Goal: Information Seeking & Learning: Compare options

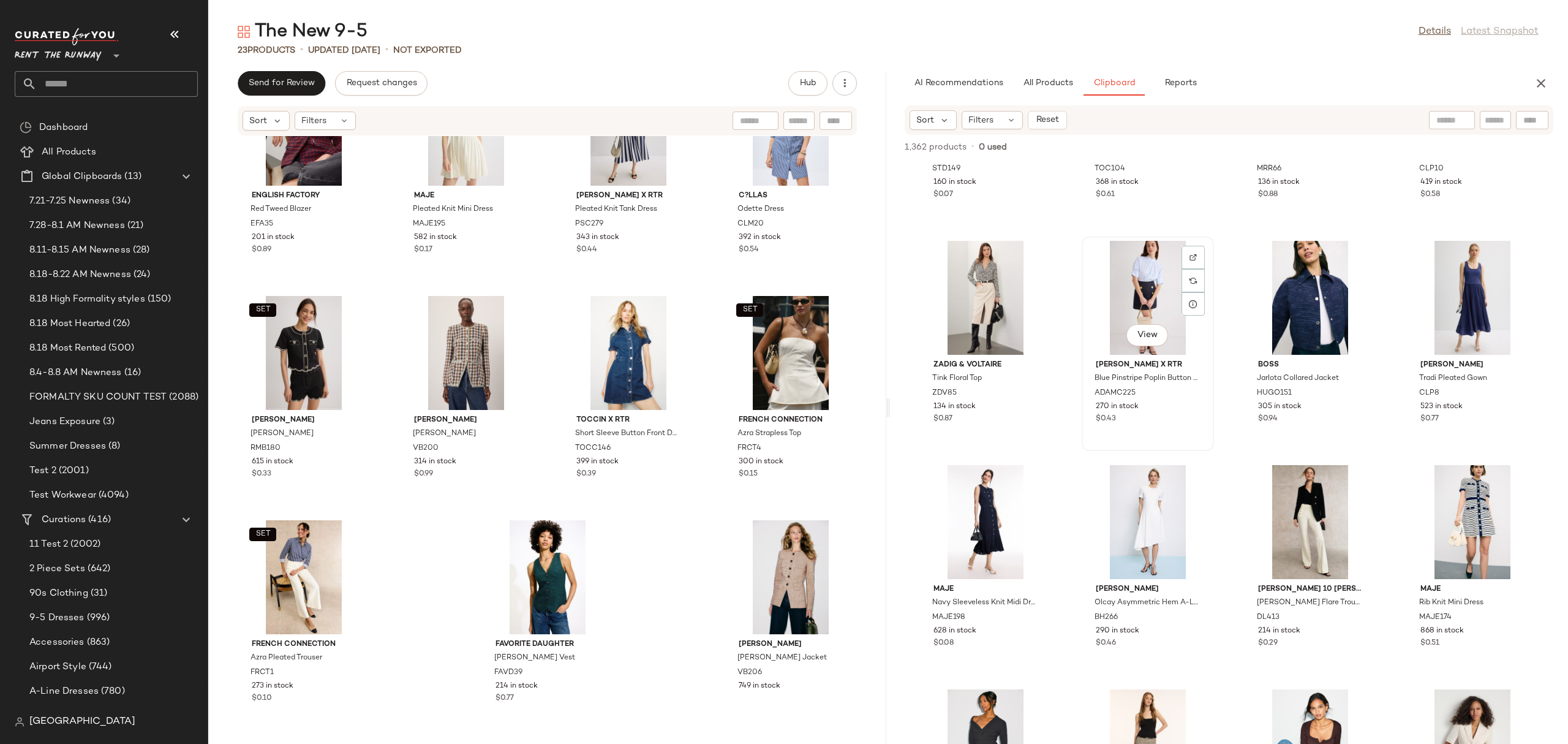
scroll to position [168, 0]
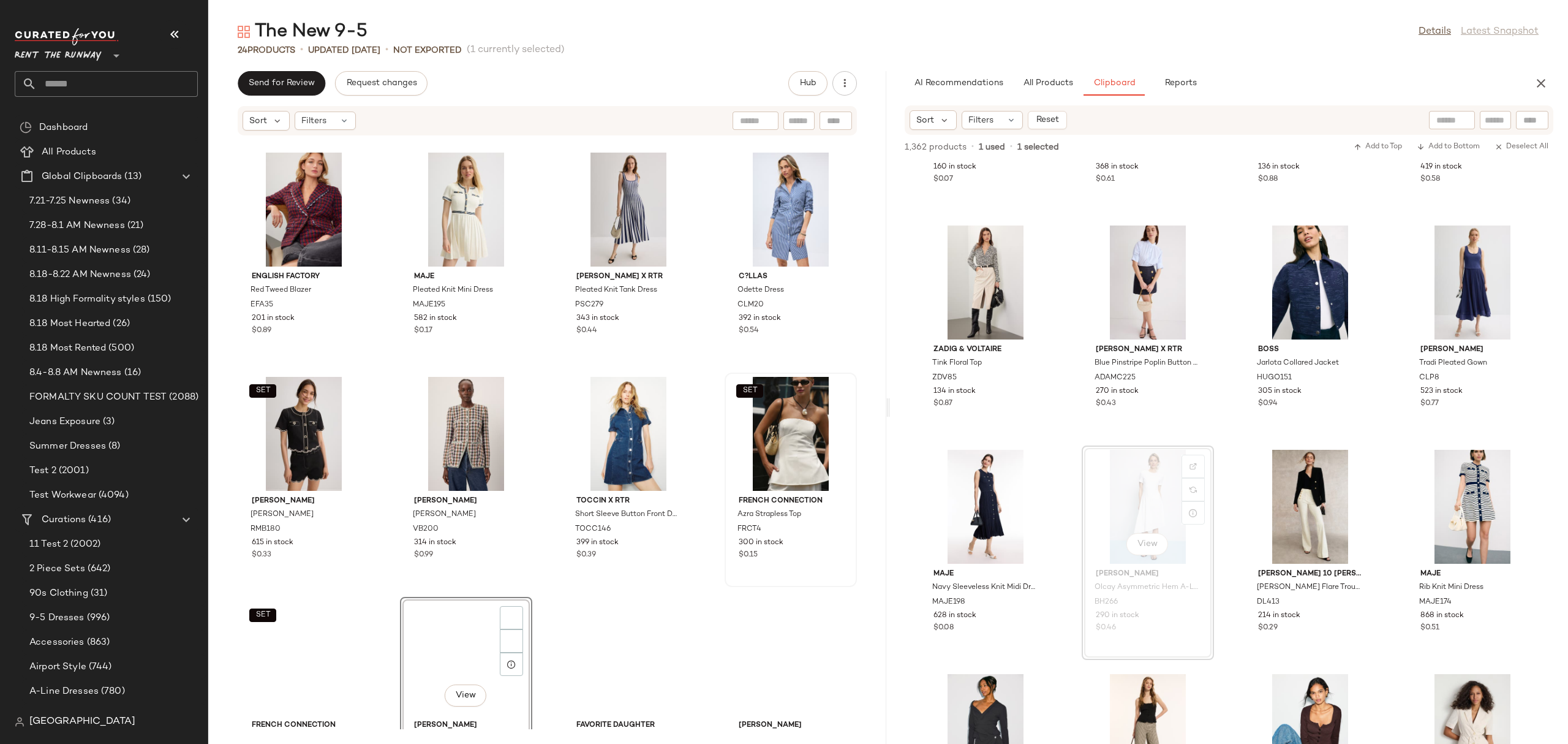
scroll to position [754, 0]
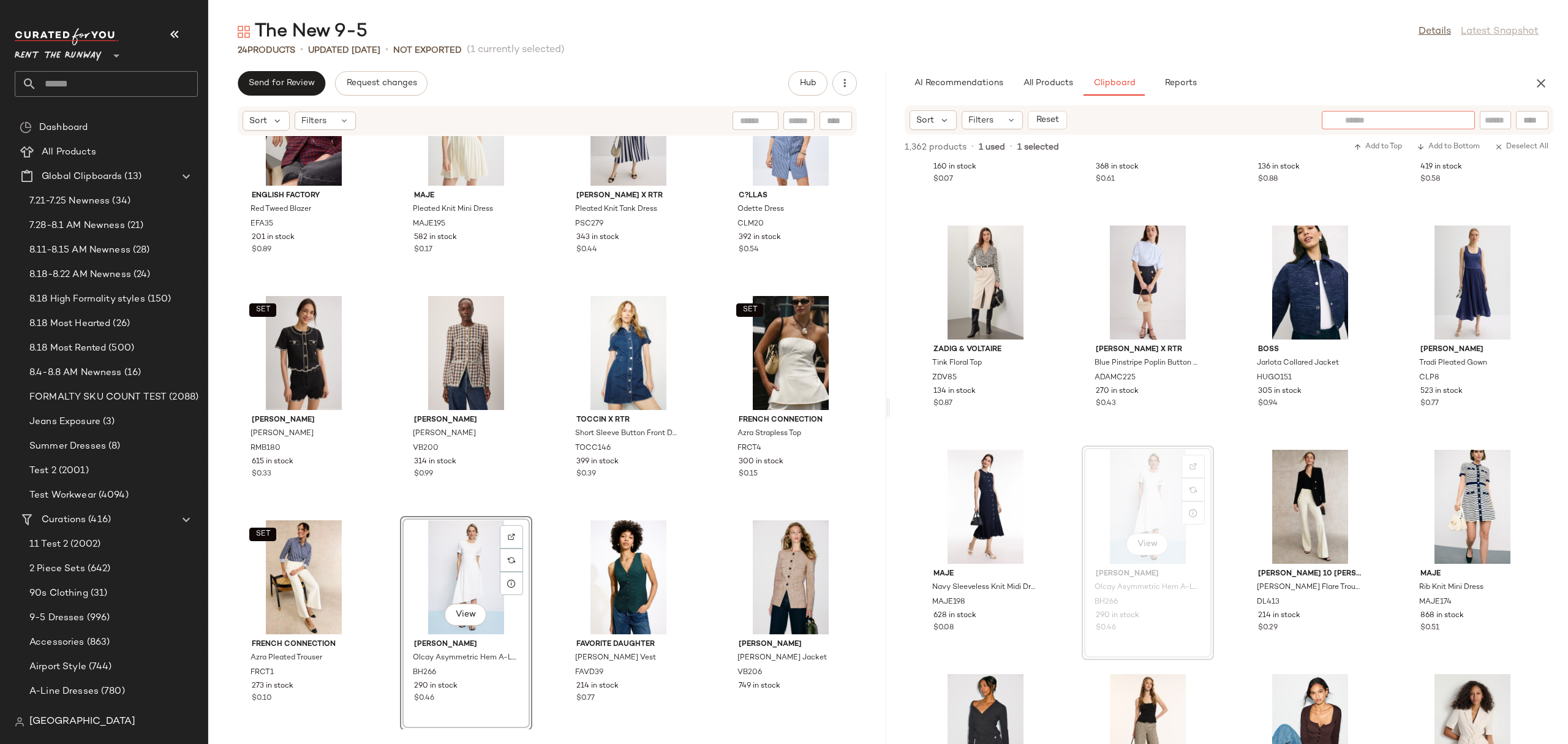
click at [1456, 119] on div at bounding box center [1398, 120] width 153 height 19
type input "*"
type input "******"
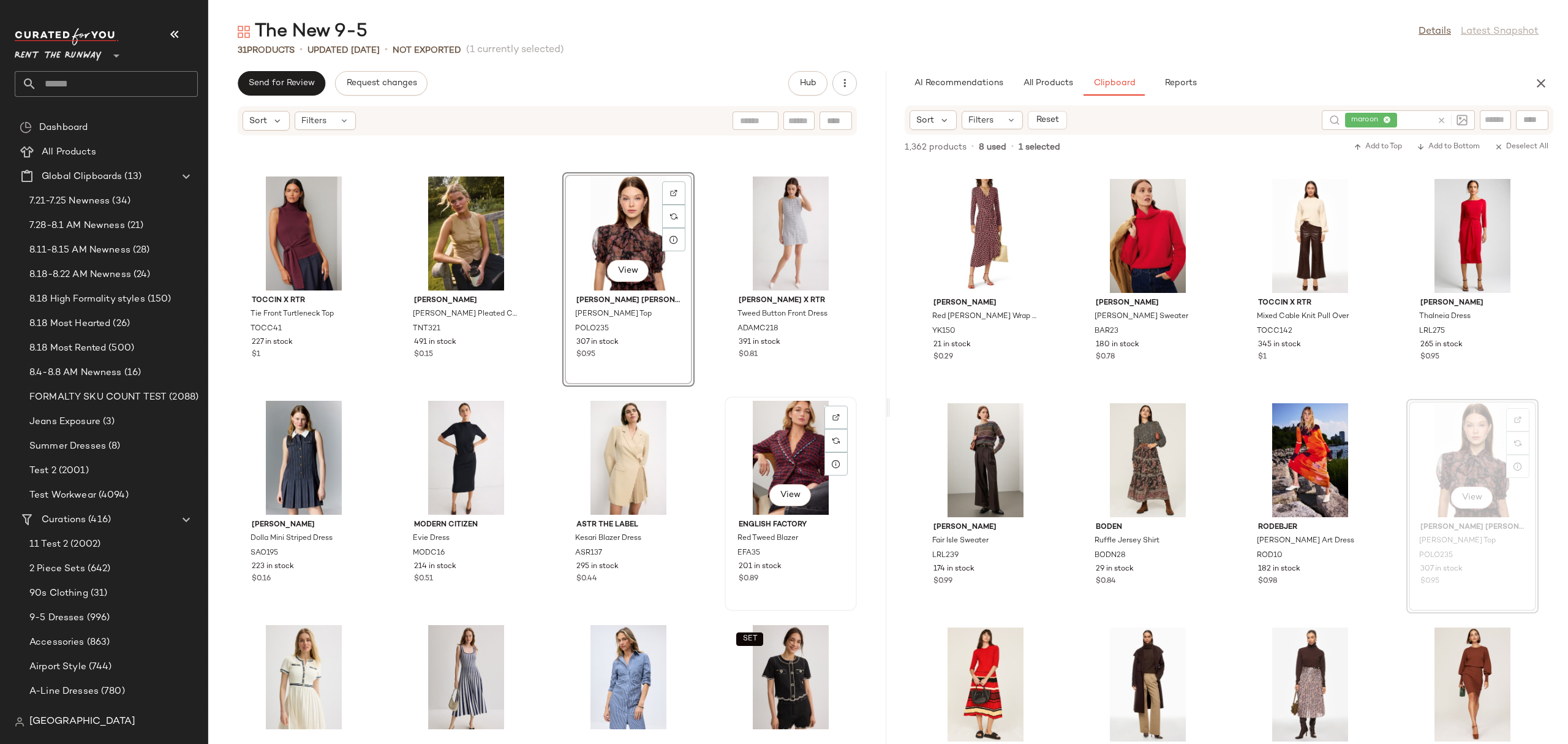
scroll to position [380, 0]
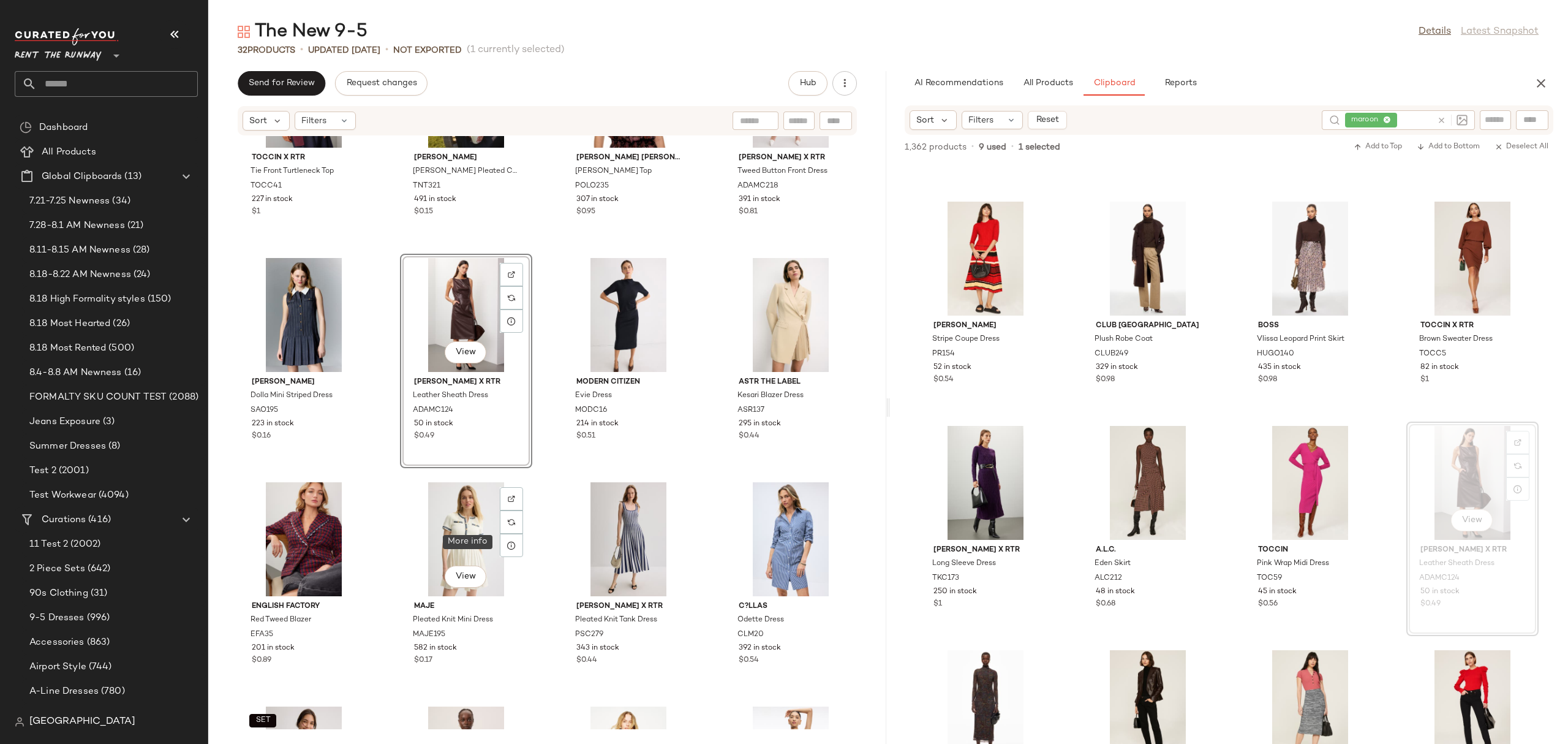
scroll to position [570, 0]
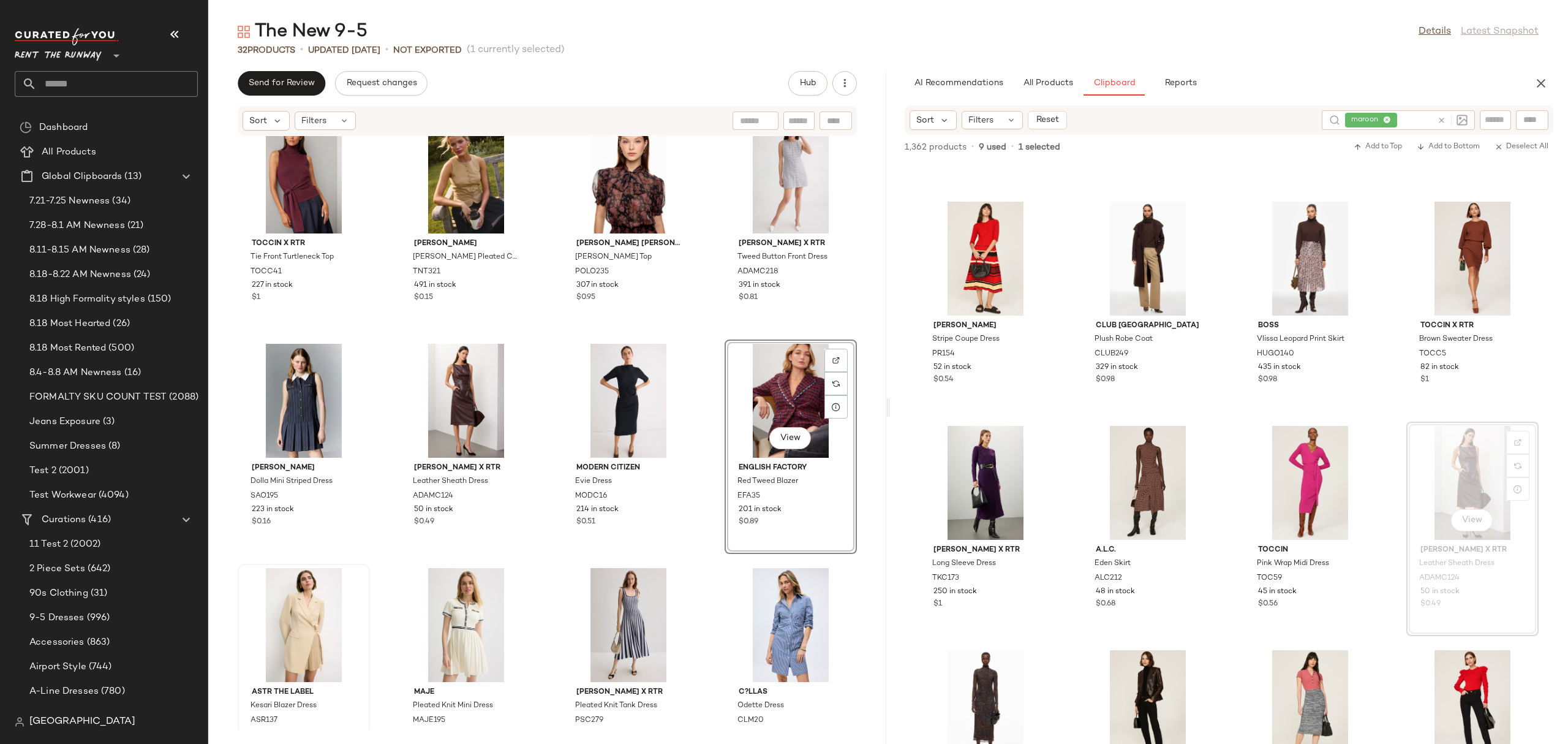
scroll to position [490, 0]
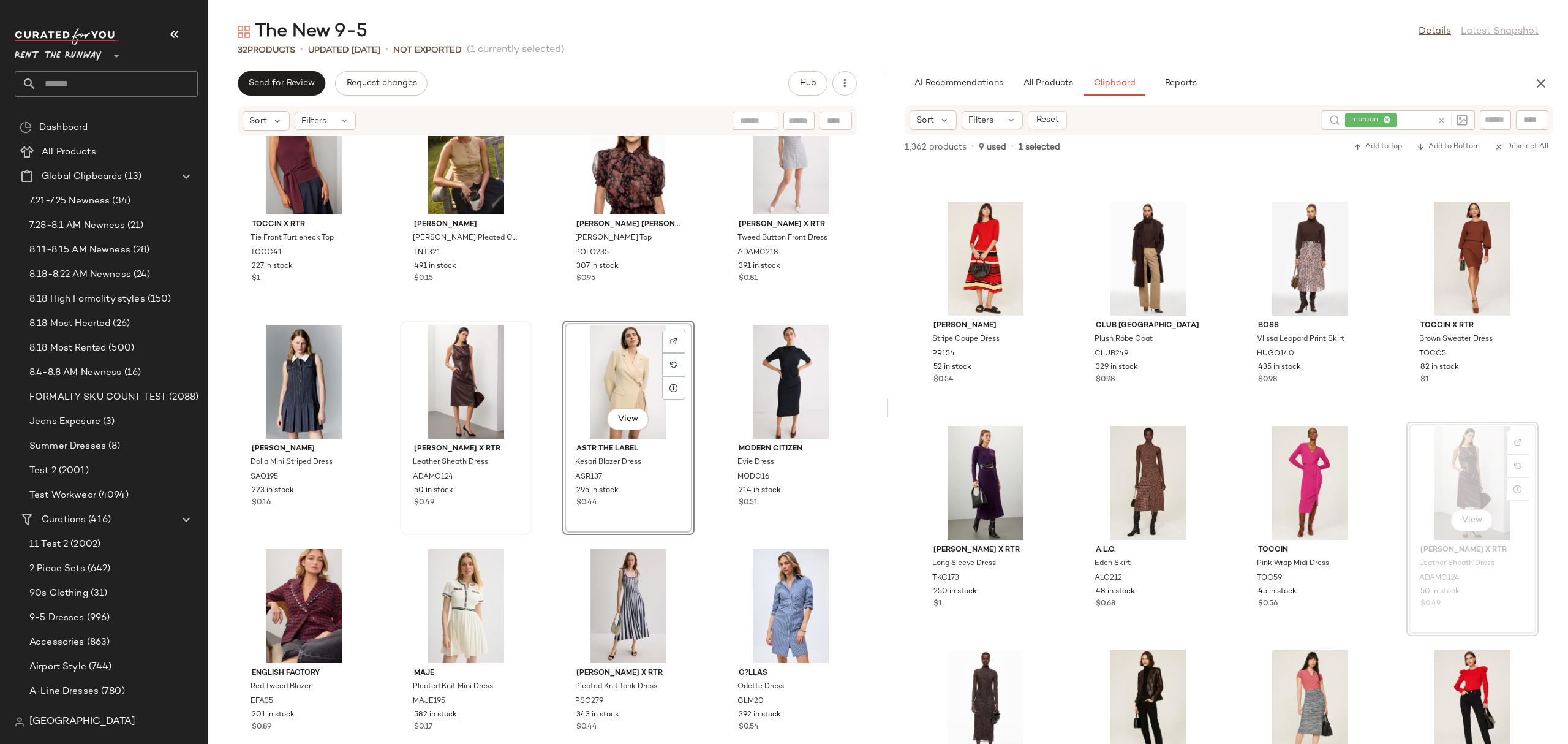
scroll to position [517, 0]
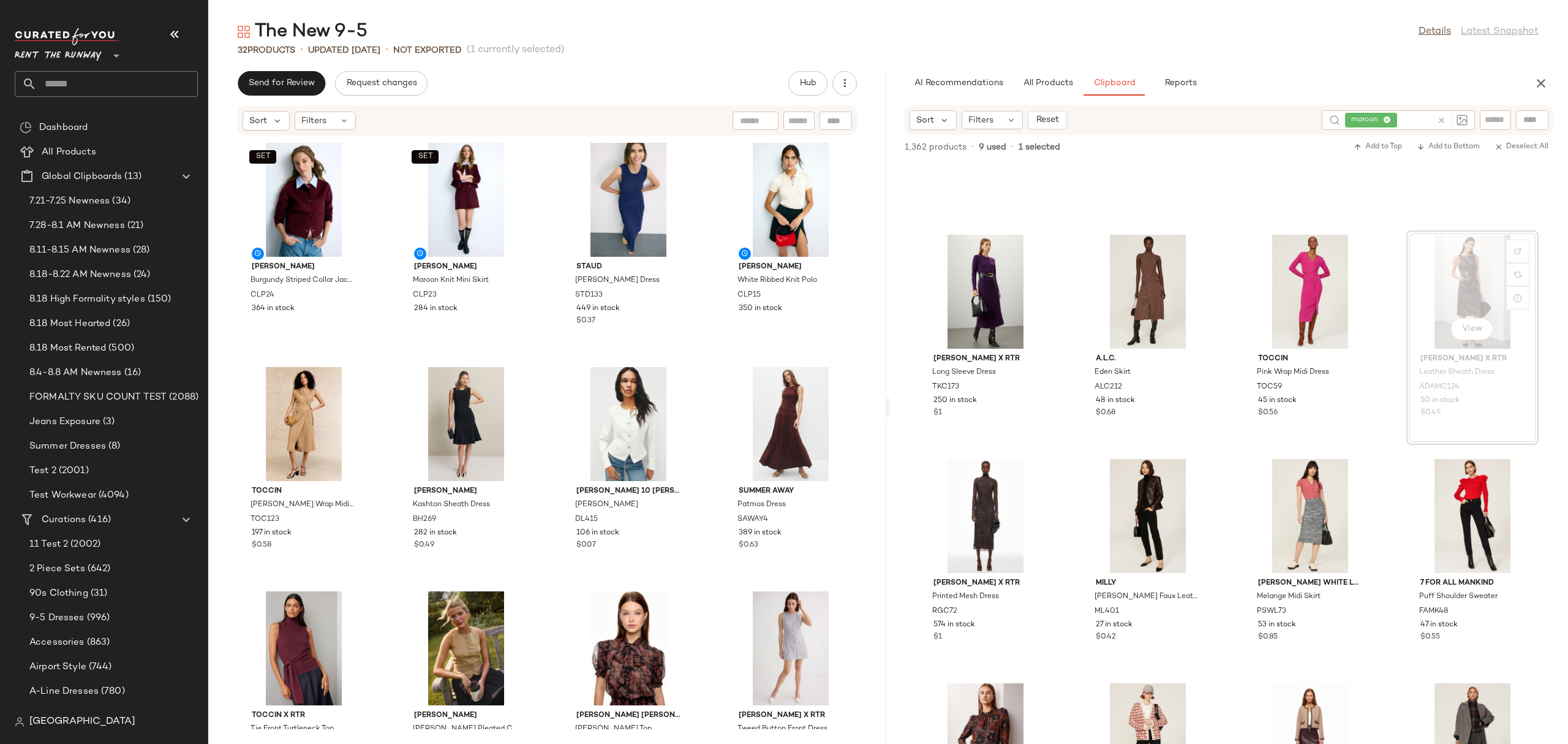
click at [706, 281] on div "SET Claudie Pierlot Burgundy Striped Collar Jacket CLP24 364 in stock SET Claud…" at bounding box center [547, 432] width 678 height 593
click at [1538, 76] on icon "button" at bounding box center [1541, 83] width 15 height 15
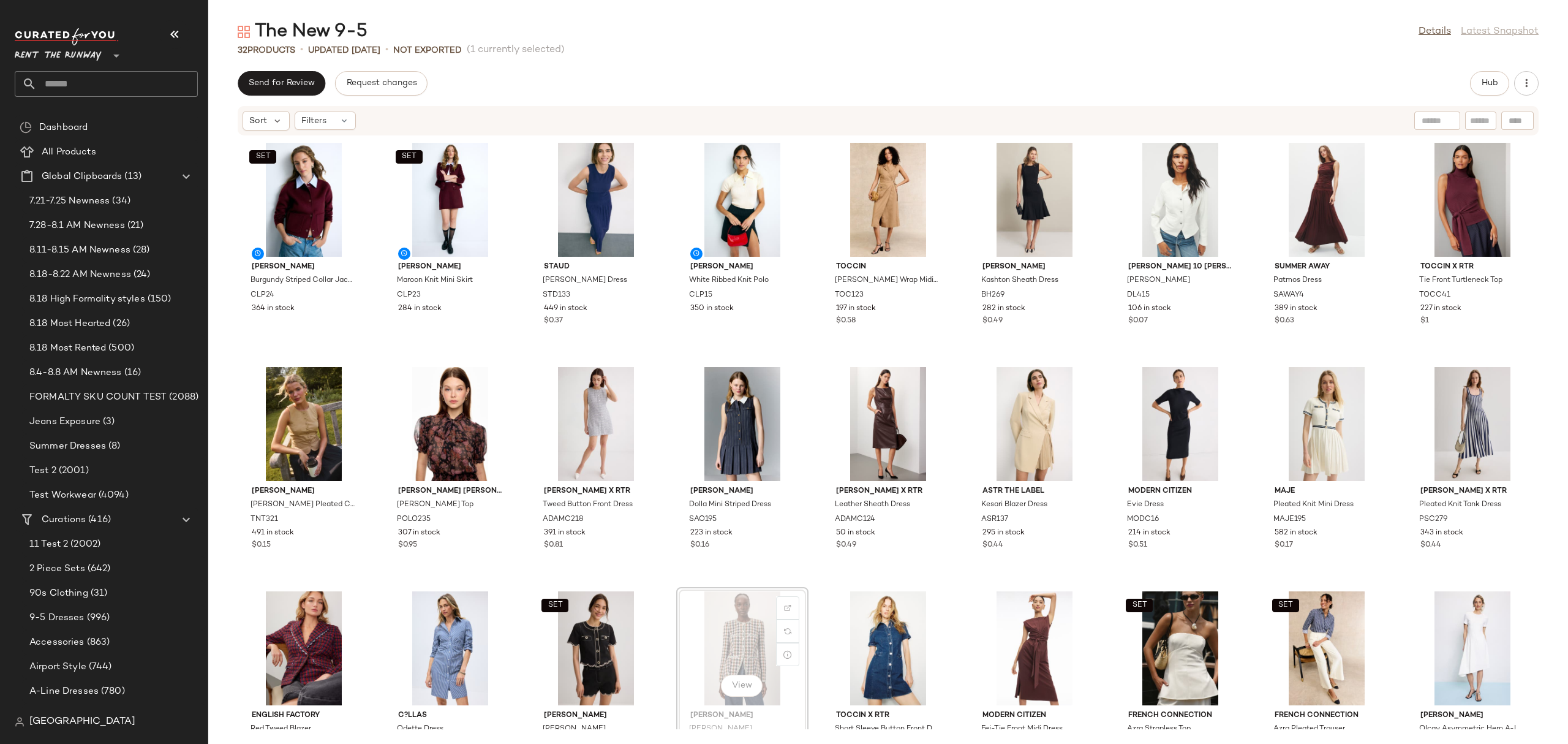
scroll to position [4, 0]
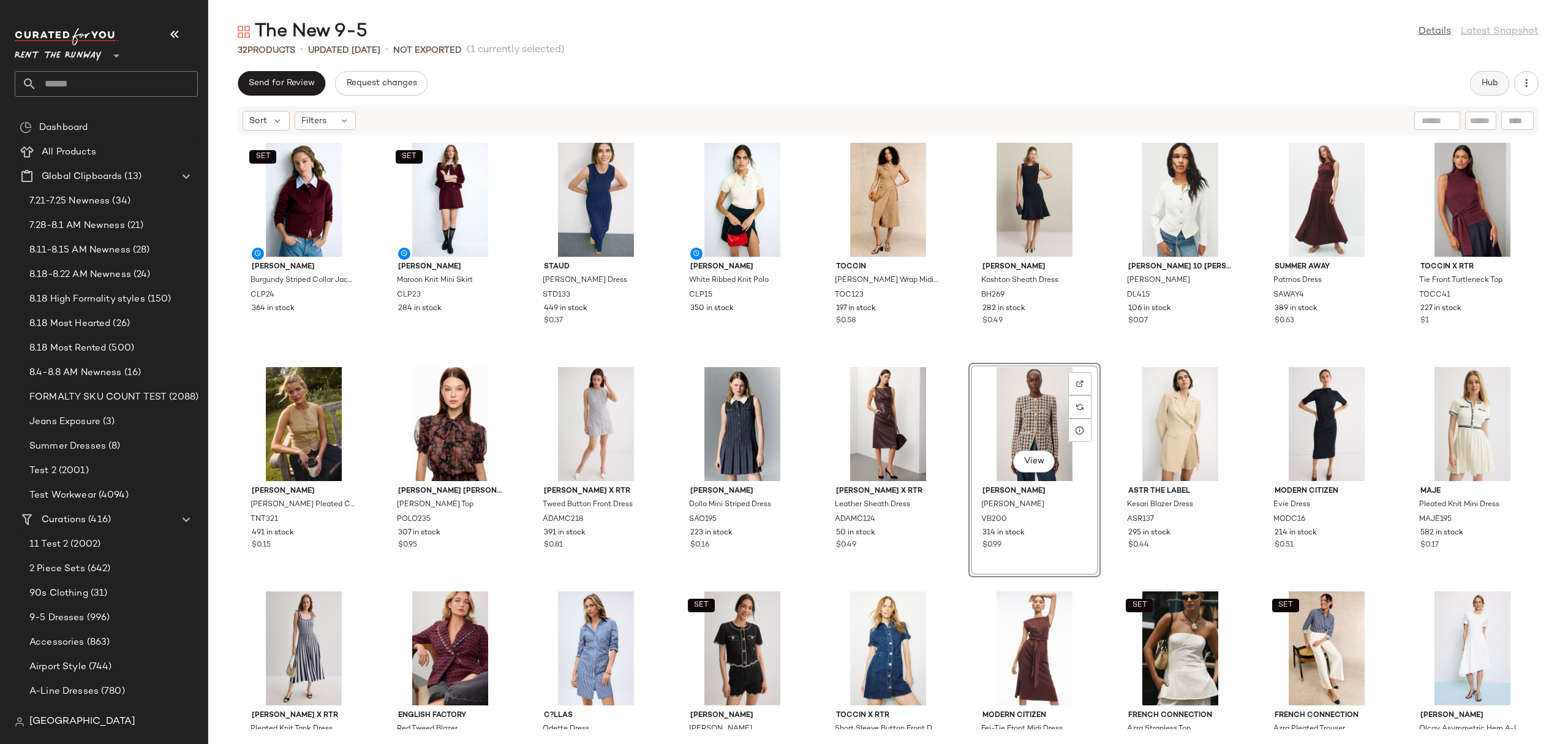
click at [1490, 80] on span "Hub" at bounding box center [1490, 83] width 17 height 10
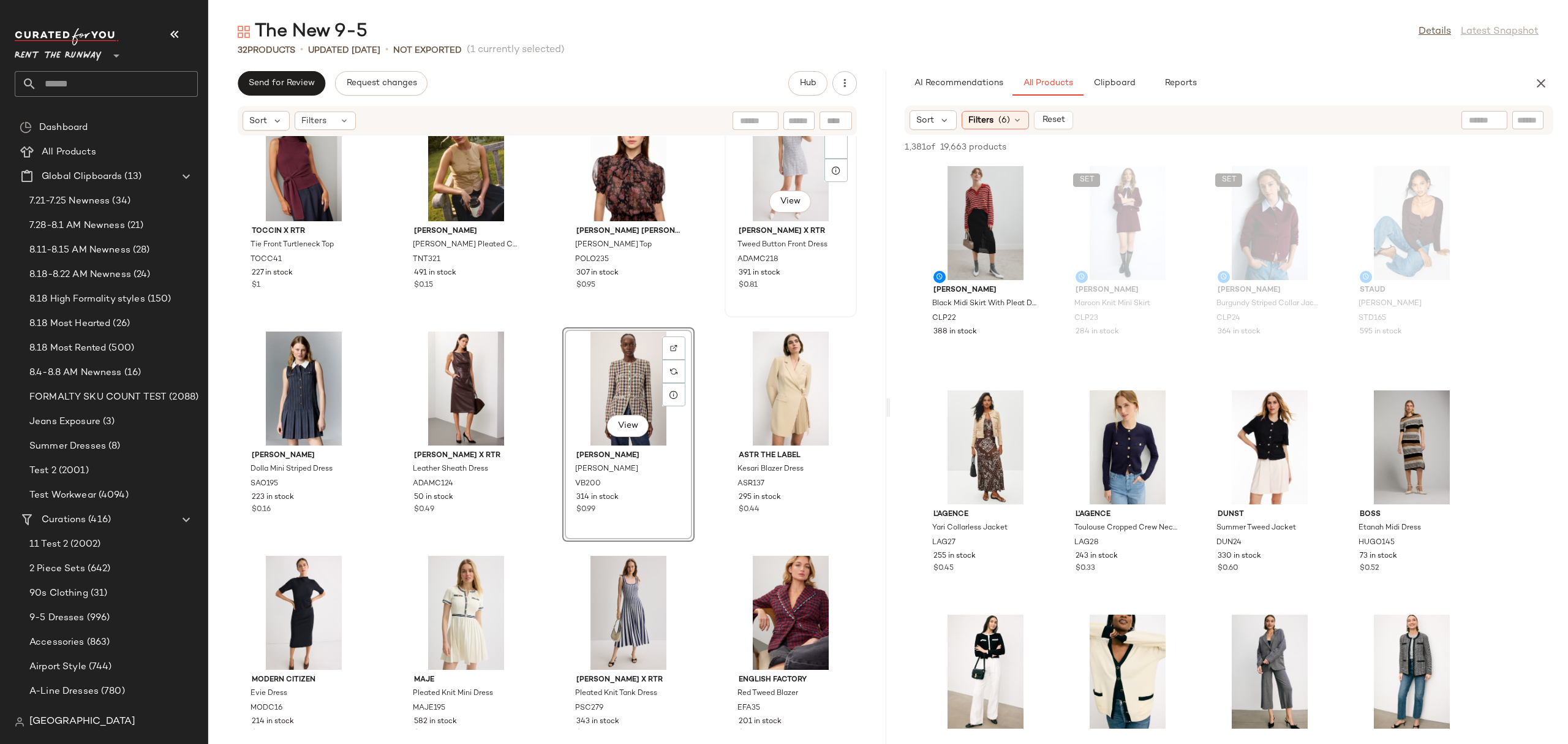
scroll to position [501, 0]
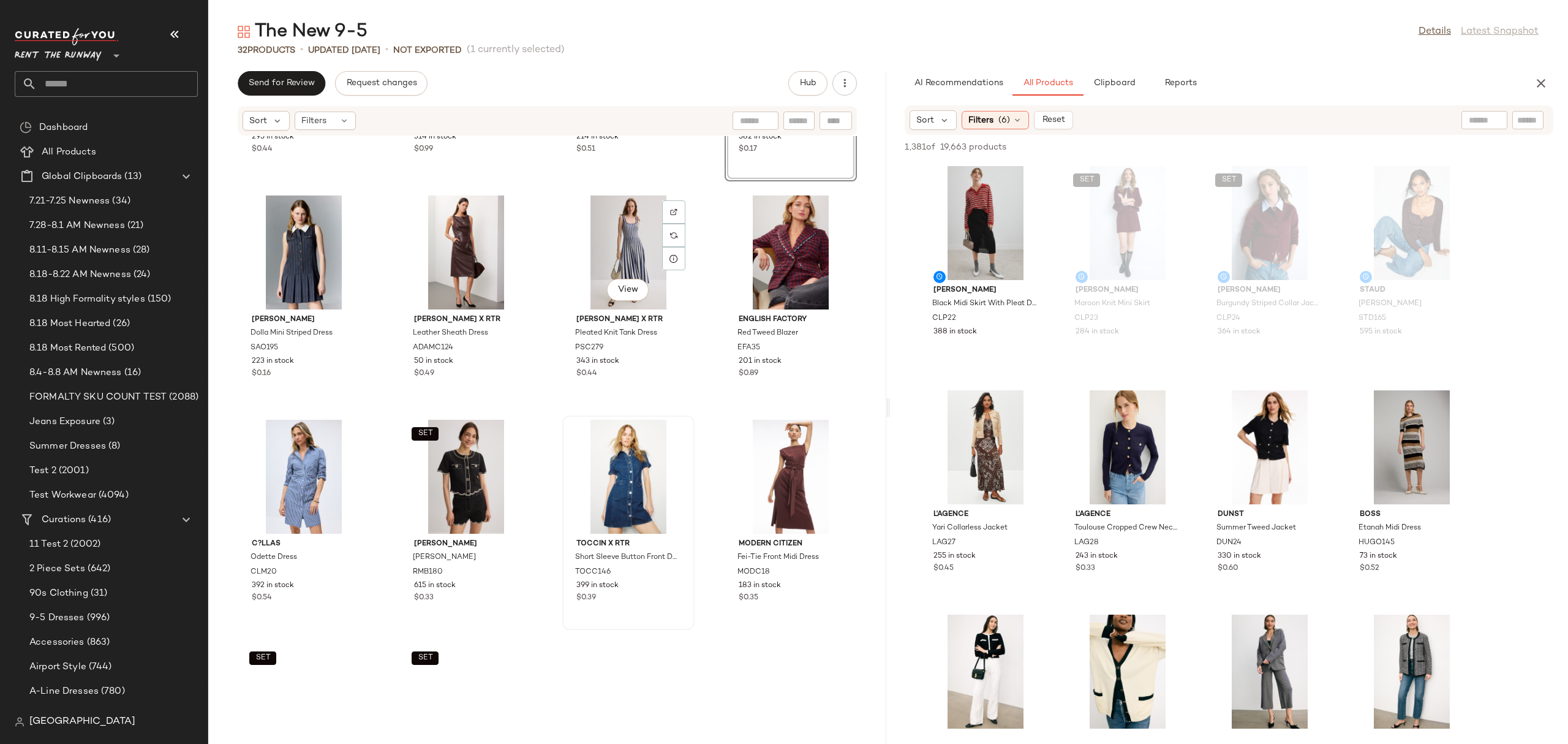
scroll to position [880, 0]
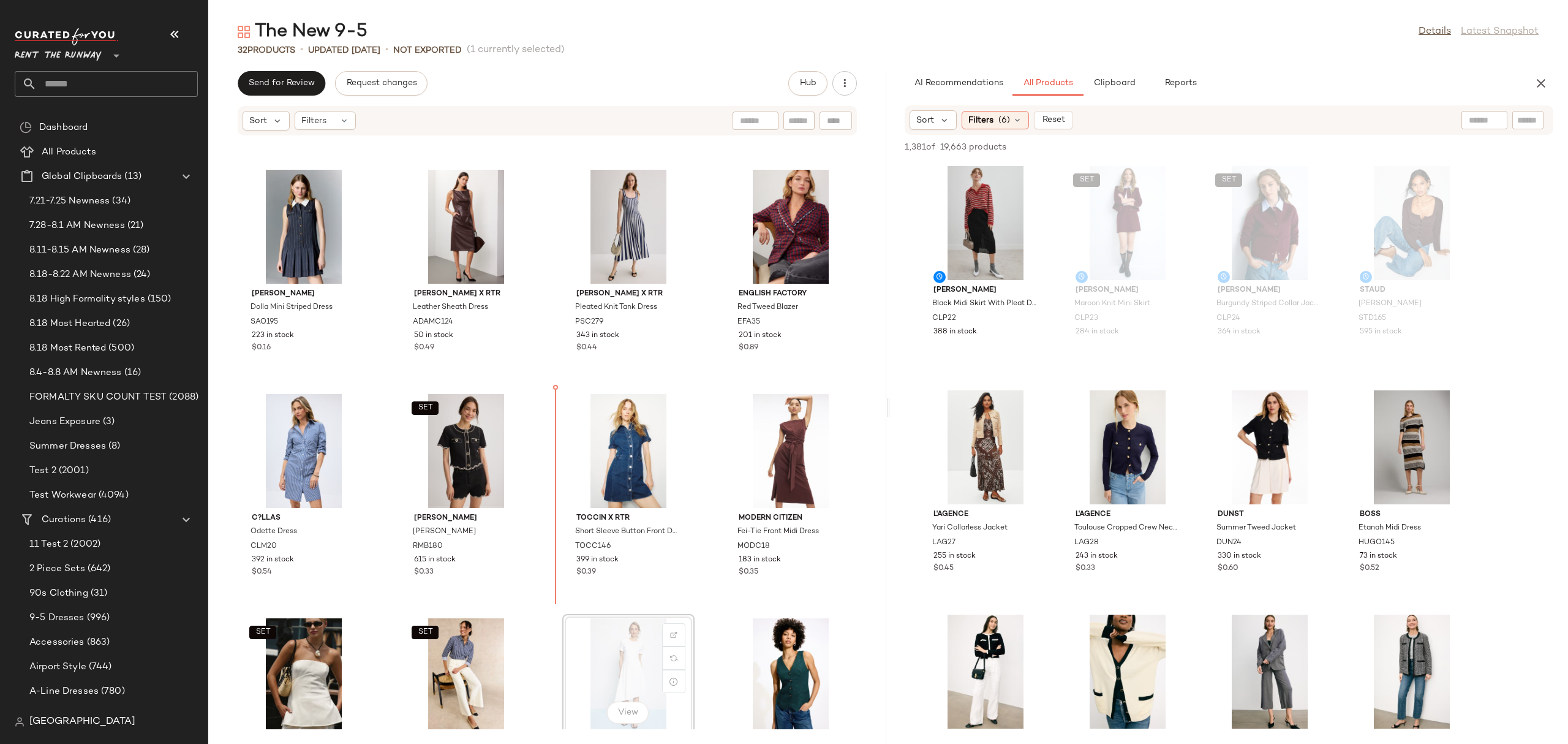
scroll to position [883, 0]
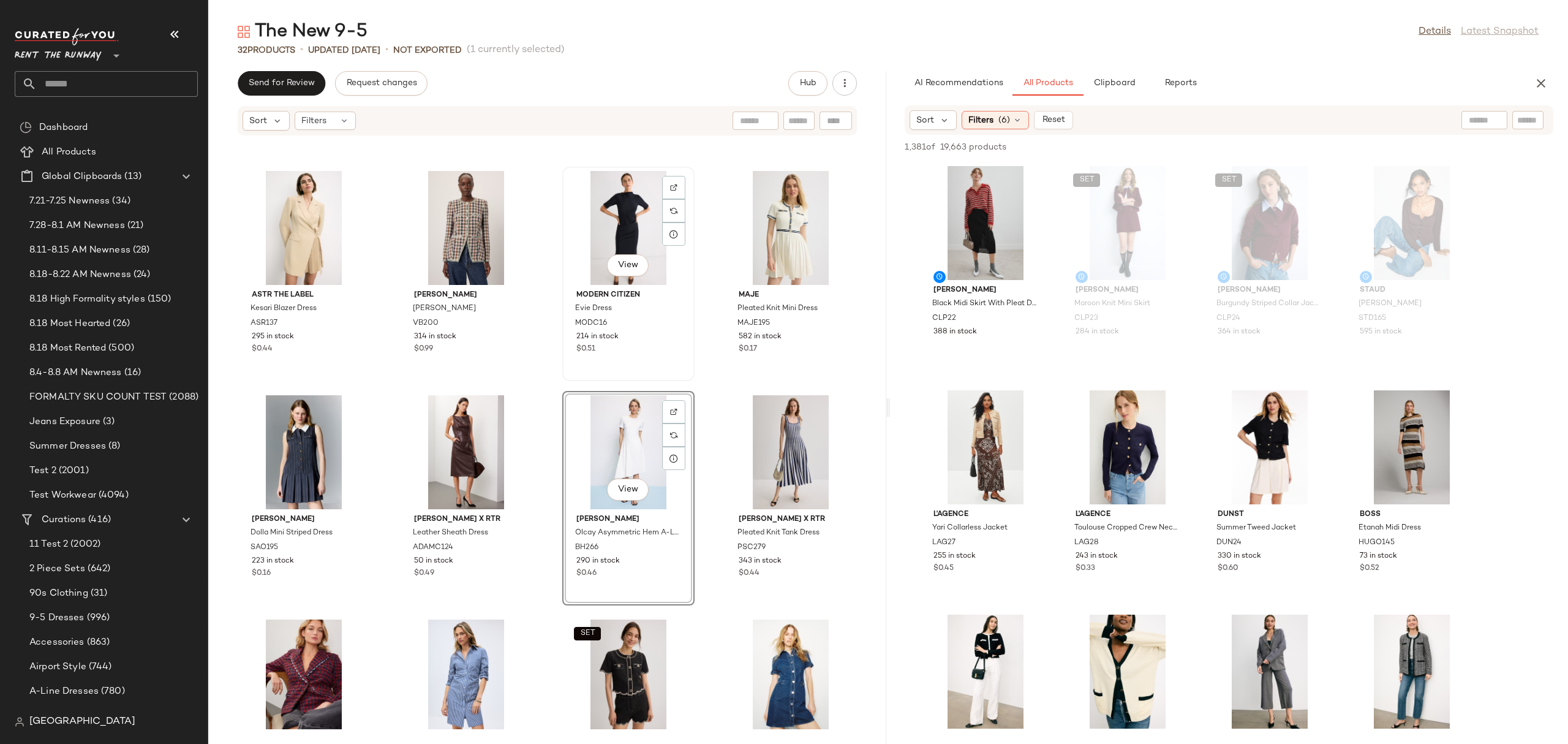
scroll to position [690, 0]
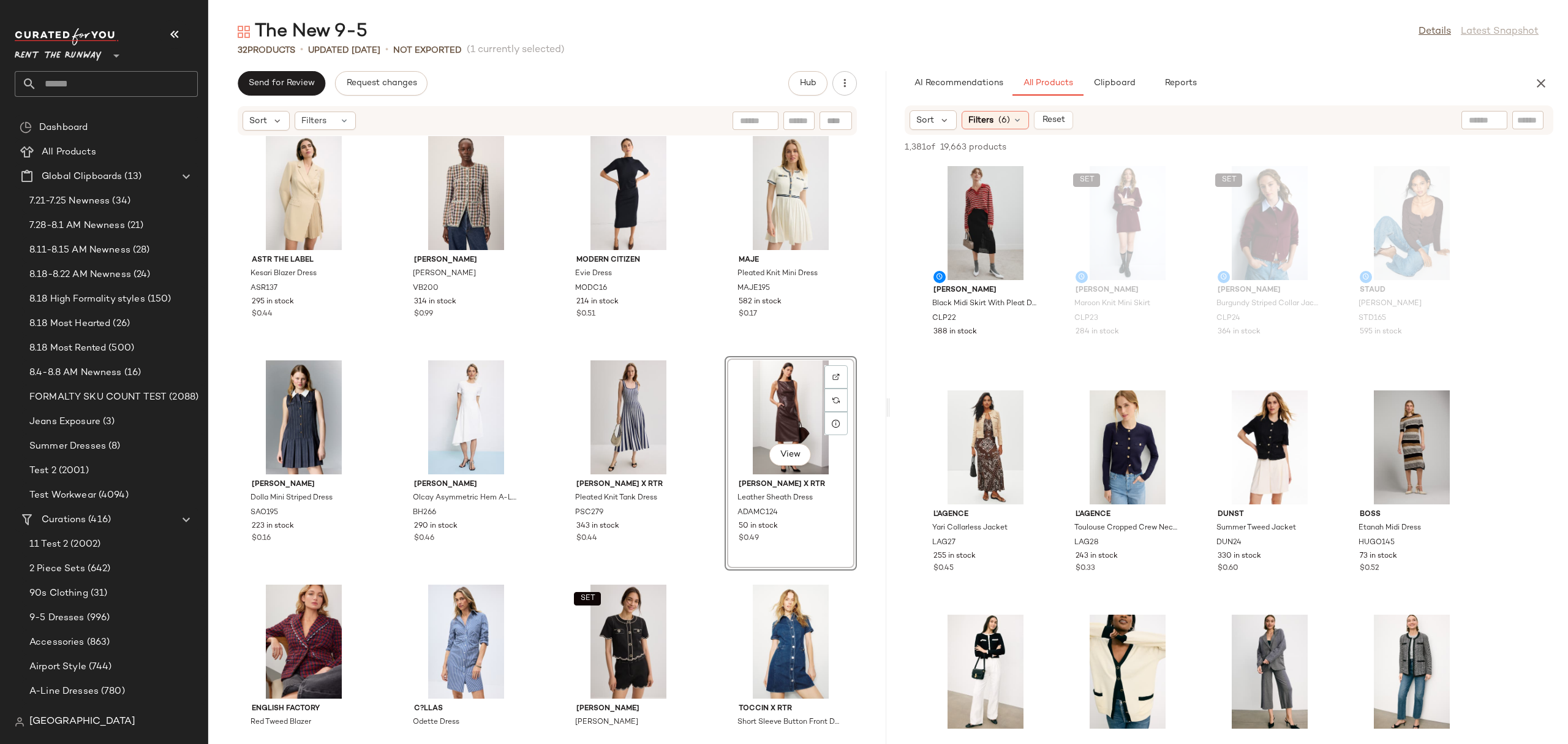
click at [550, 344] on div "TOCCIN X RTR Tie Front Turtleneck Top TOCC41 227 in stock $1 Tanya Taylor Robbi…" at bounding box center [547, 432] width 678 height 593
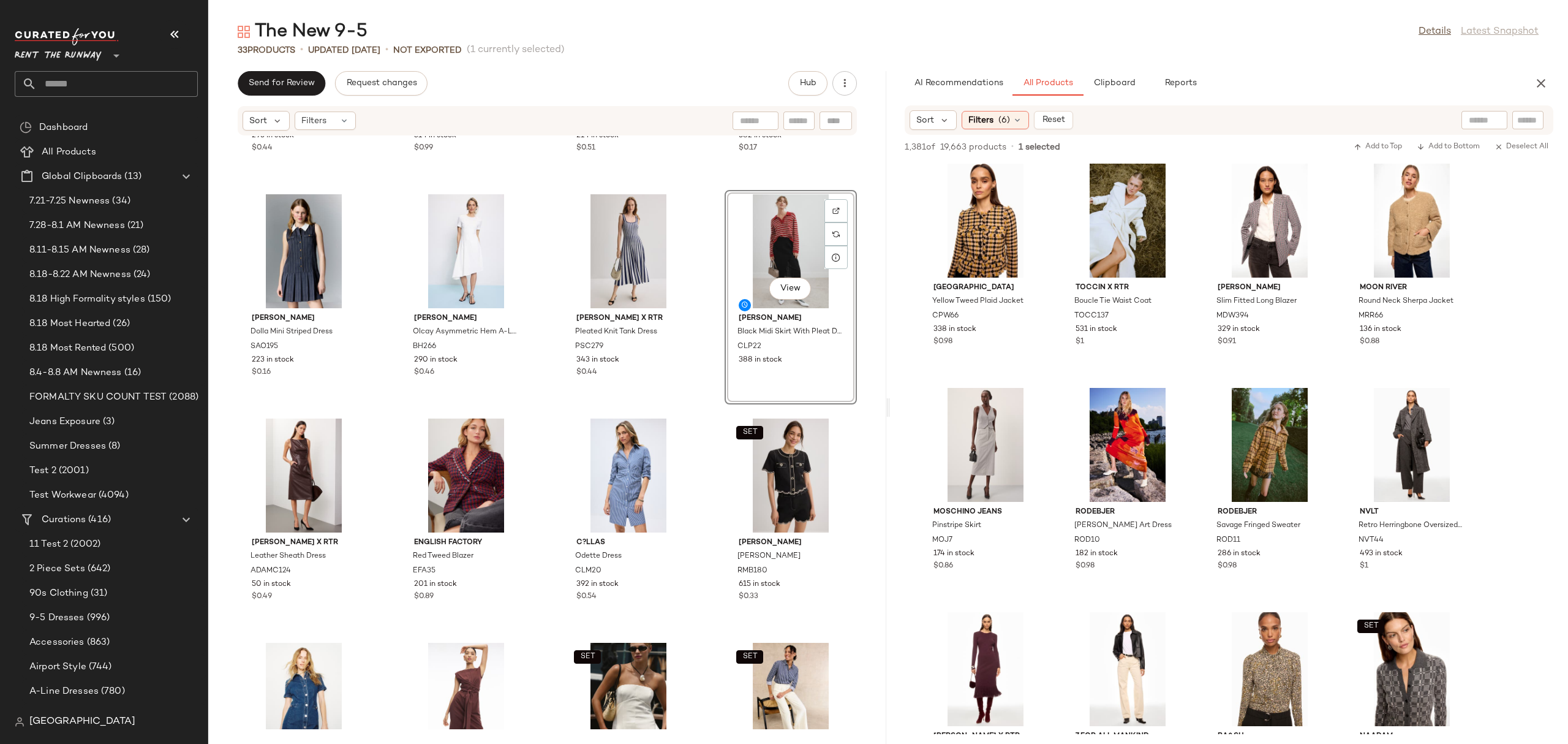
scroll to position [4635, 0]
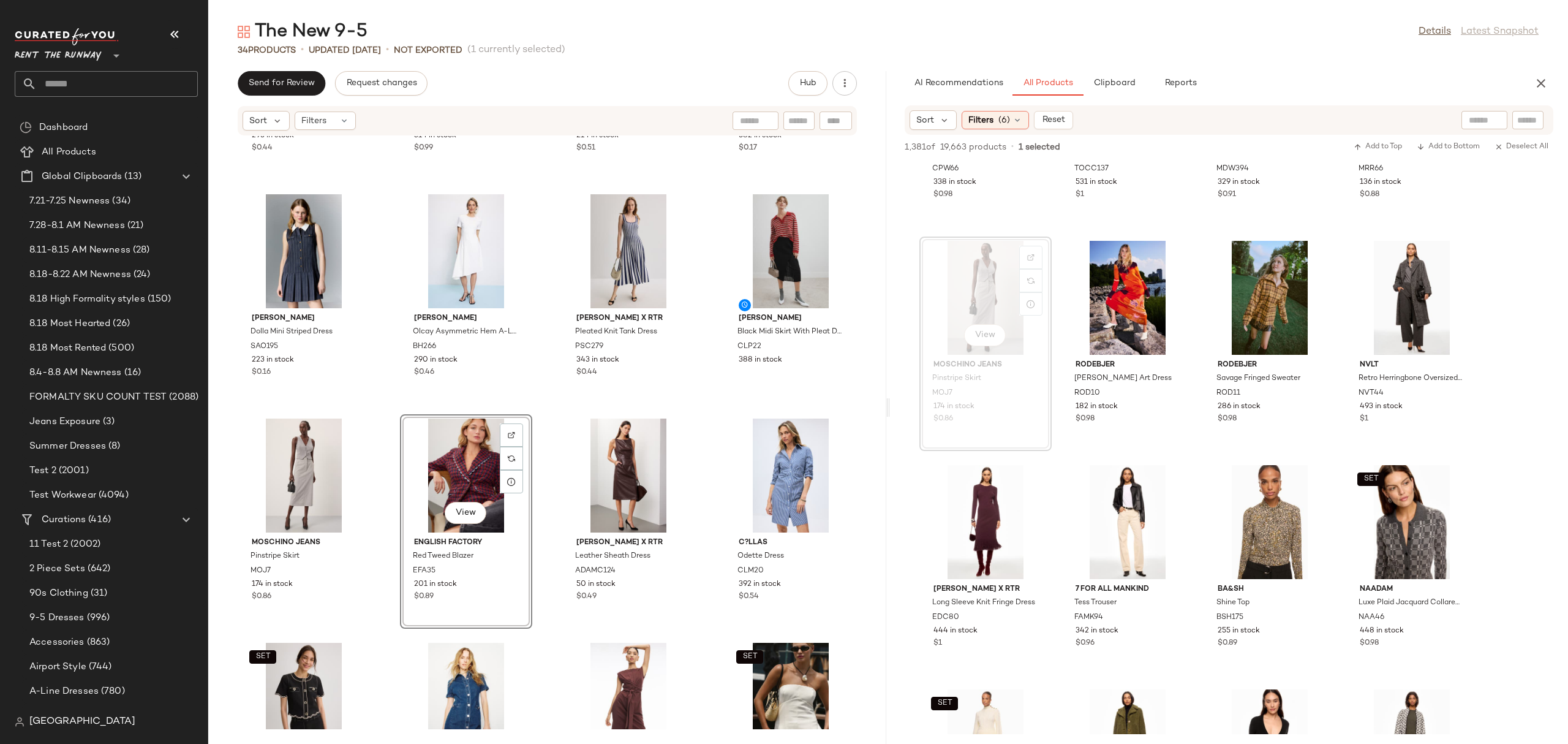
click at [534, 416] on div "ASTR the Label Kesari Blazer Dress ASR137 295 in stock $0.44 Veronica Beard Ale…" at bounding box center [547, 432] width 678 height 593
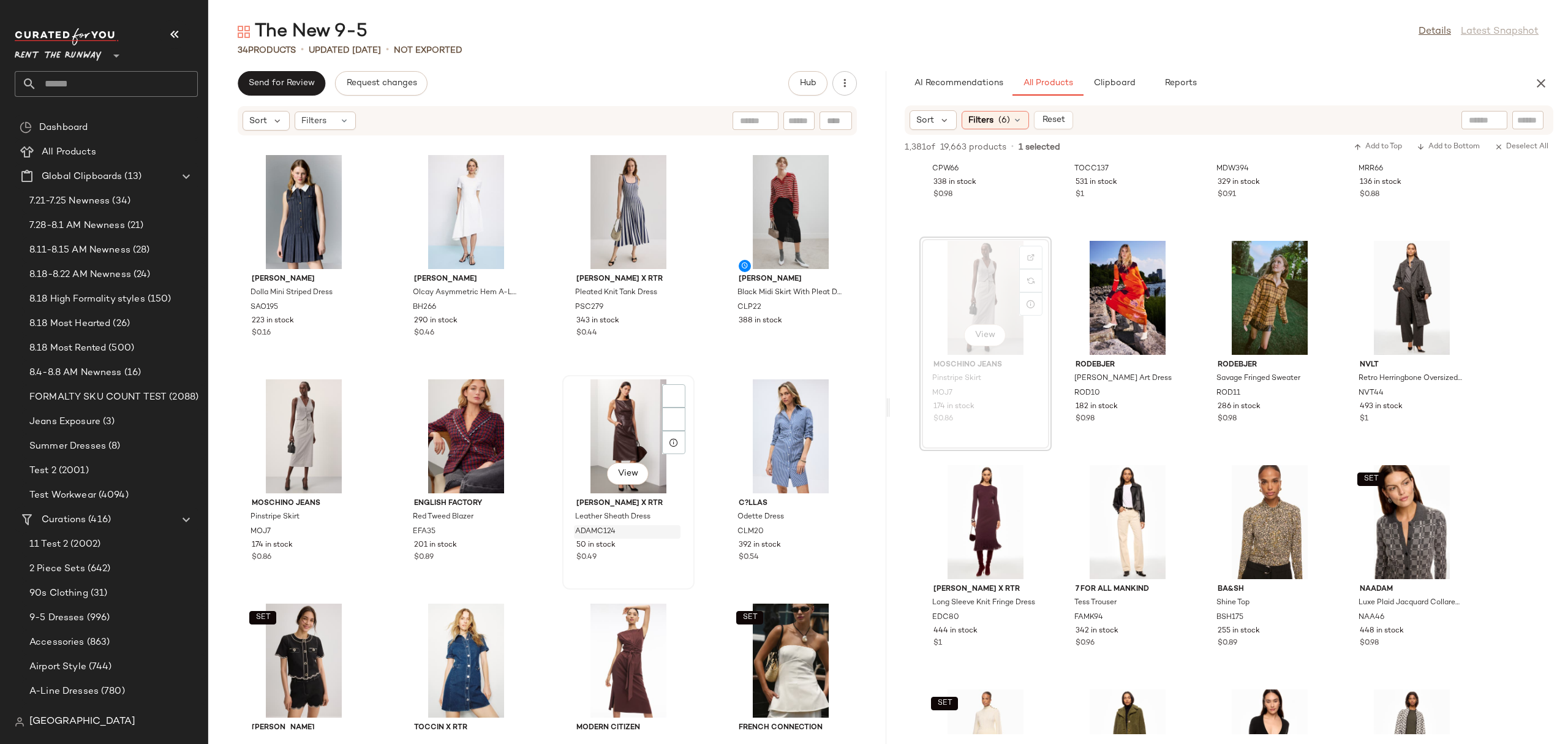
scroll to position [974, 0]
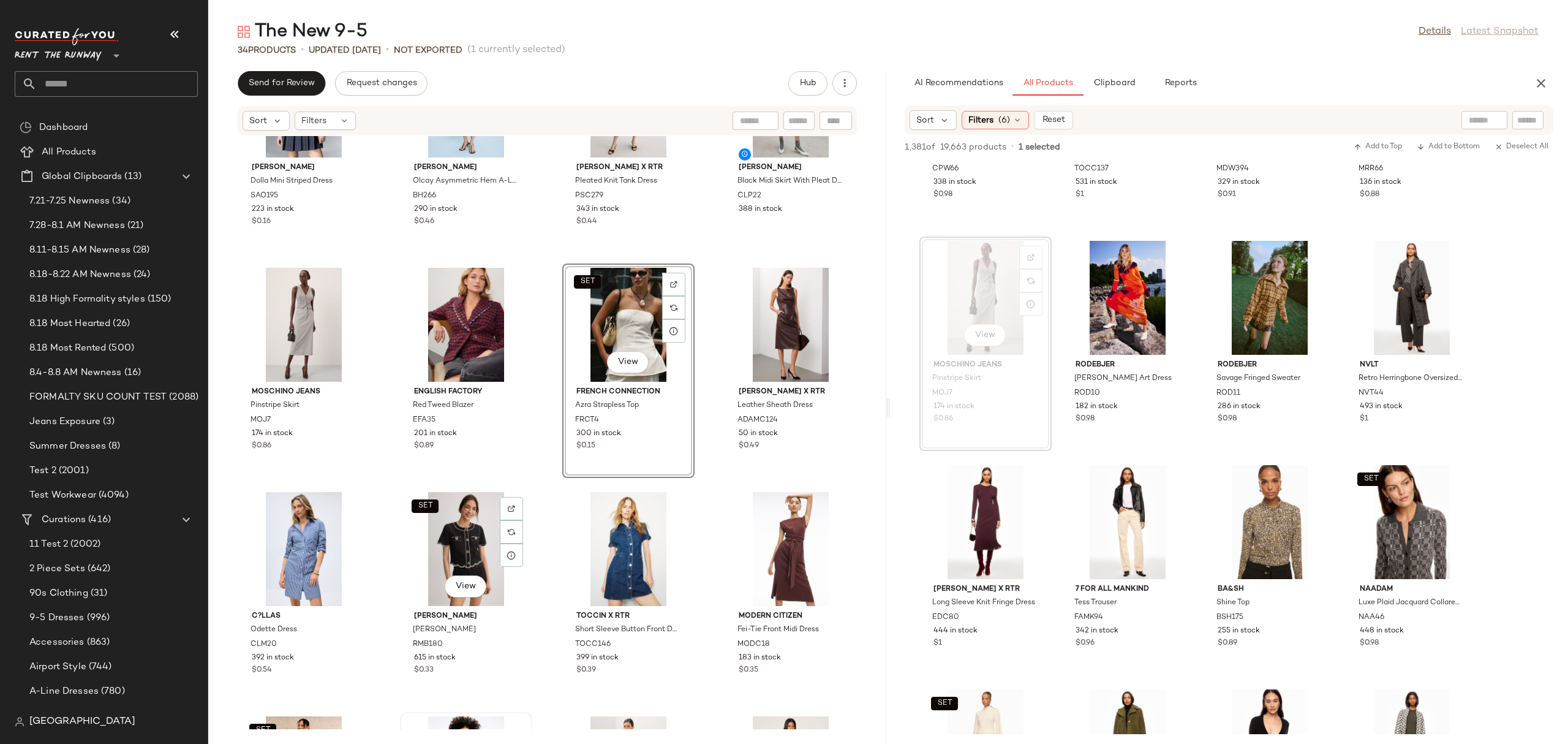
scroll to position [1261, 0]
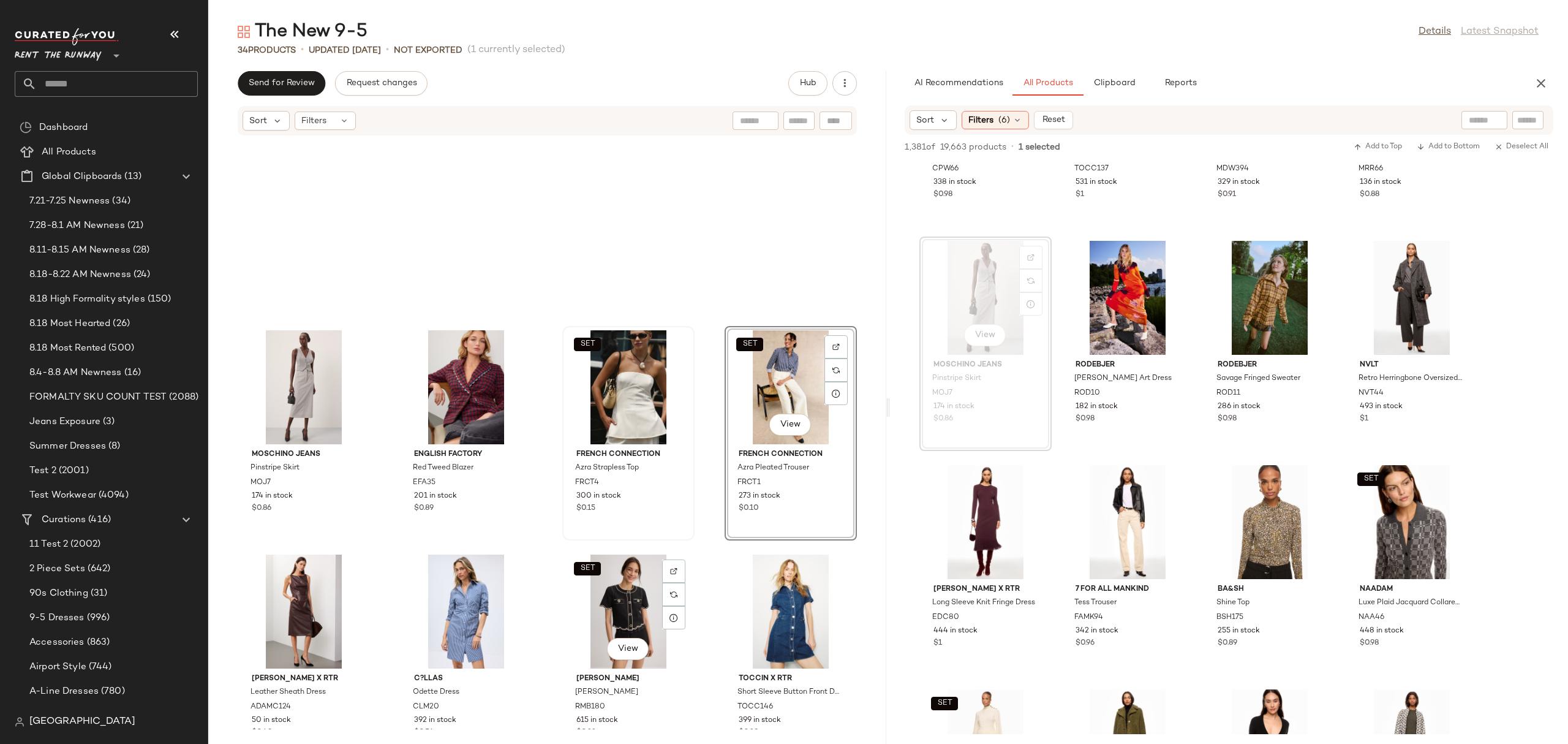
scroll to position [755, 0]
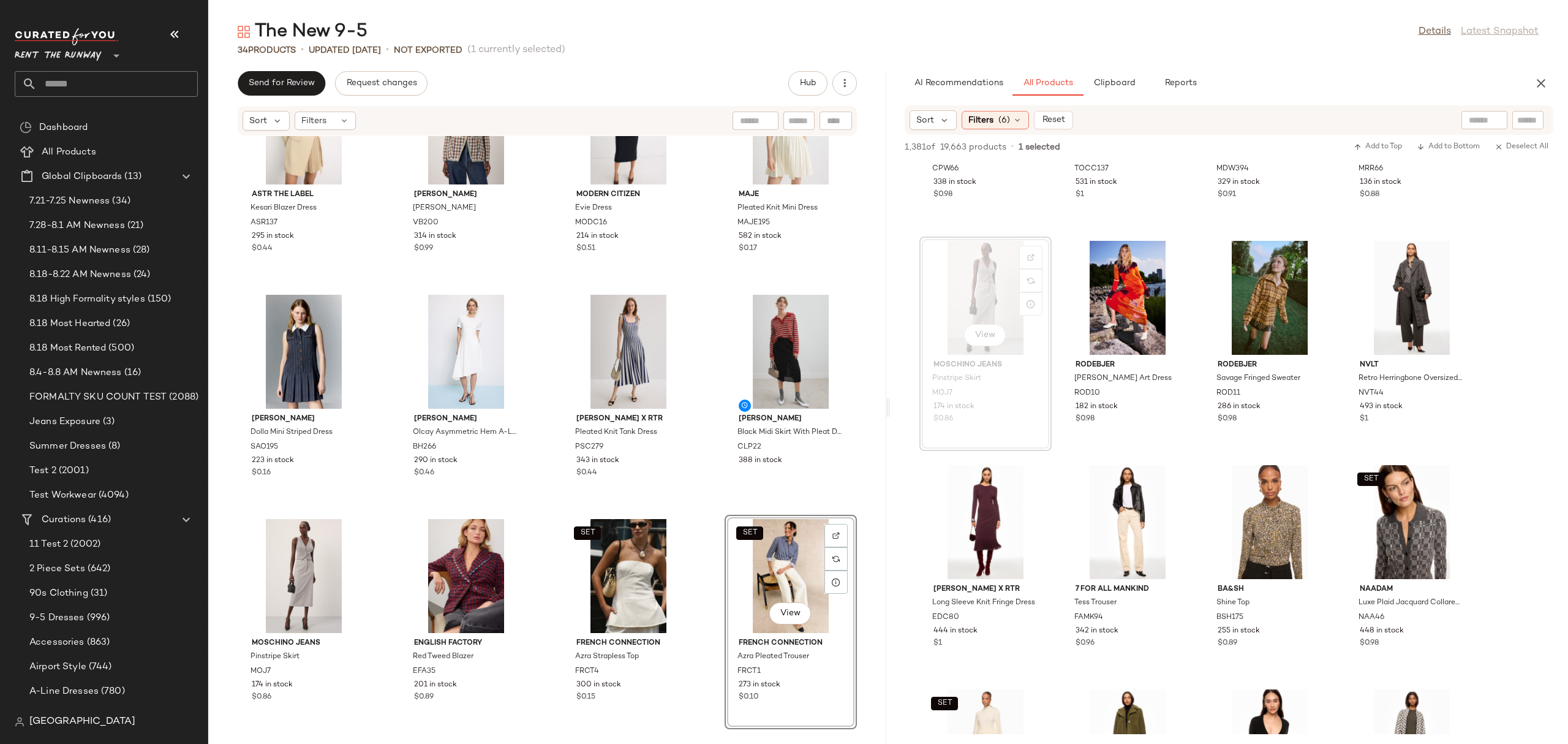
click at [694, 359] on div "ASTR the Label Kesari Blazer Dress ASR137 295 in stock $0.44 Veronica Beard Ale…" at bounding box center [547, 432] width 678 height 593
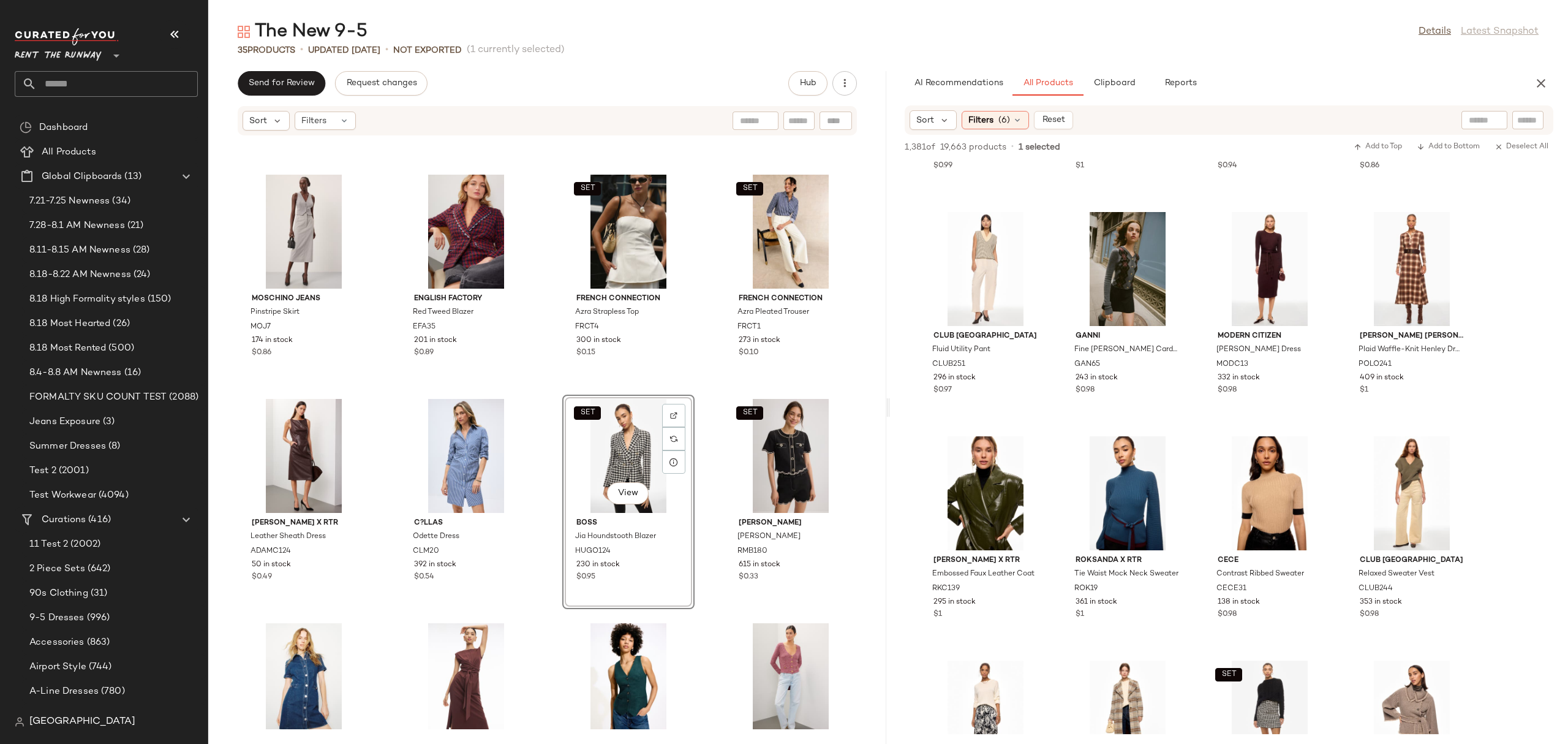
scroll to position [6301, 0]
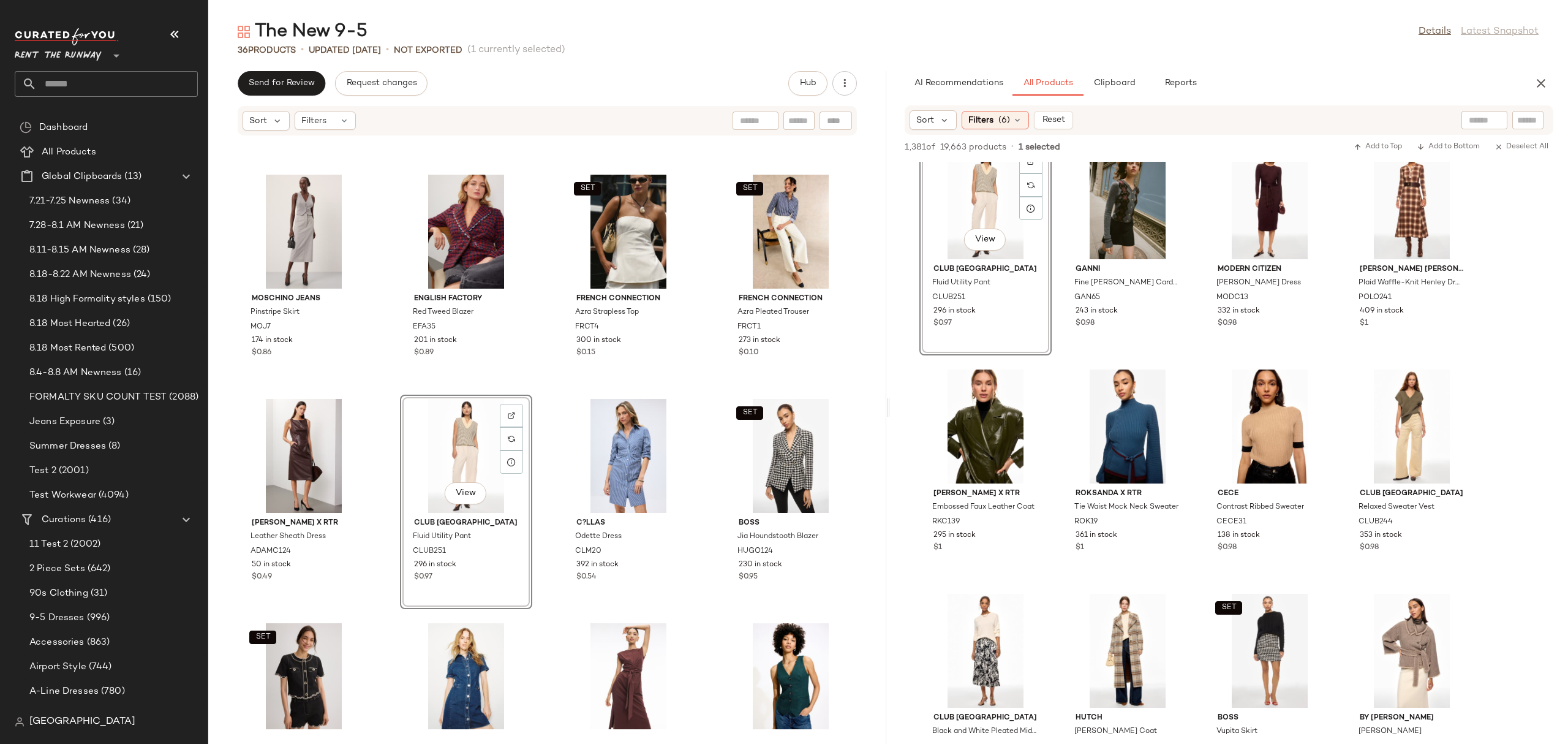
click at [537, 347] on div "Moschino Jeans Pinstripe Skirt MOJ7 174 in stock $0.86 English Factory Red Twee…" at bounding box center [547, 432] width 678 height 593
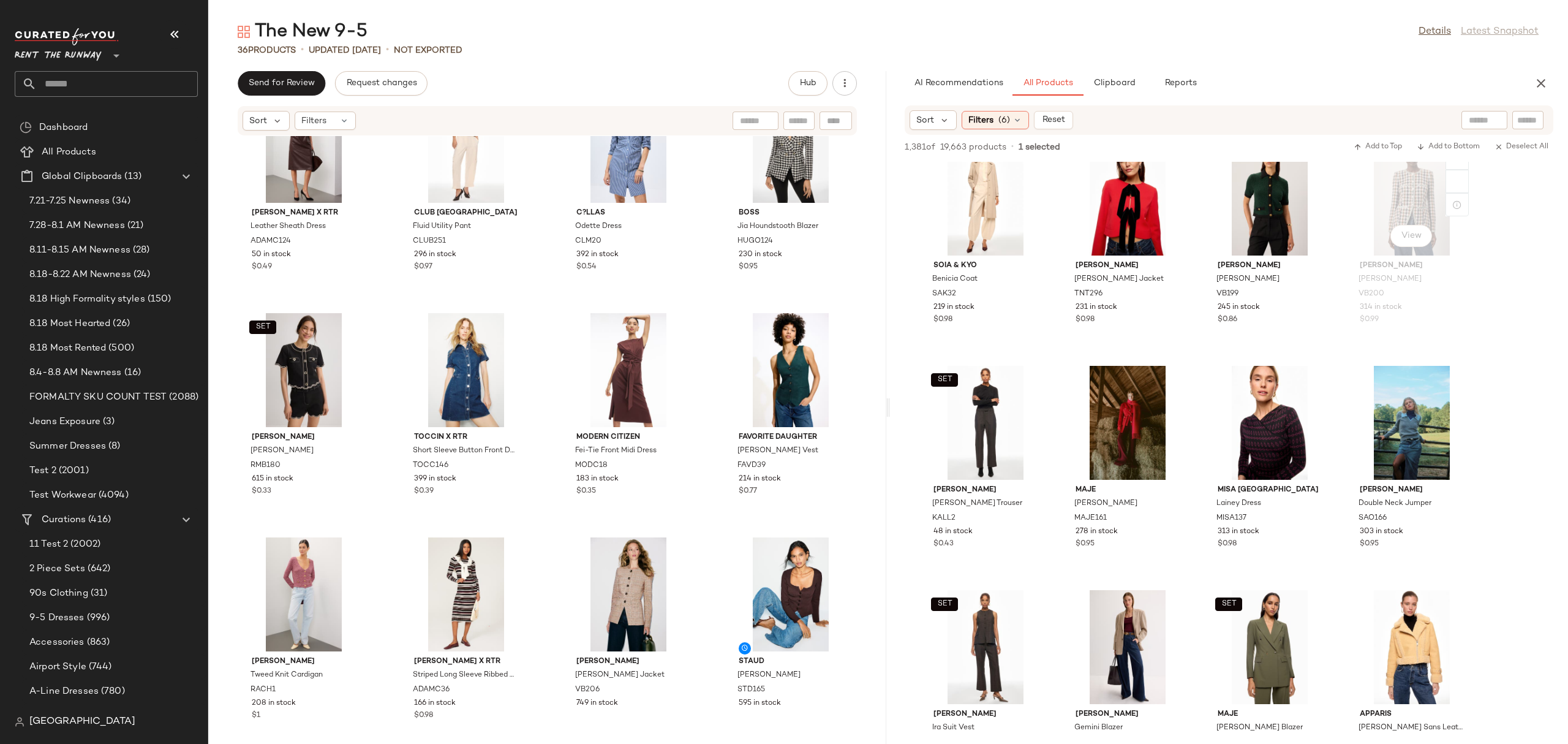
scroll to position [7876, 0]
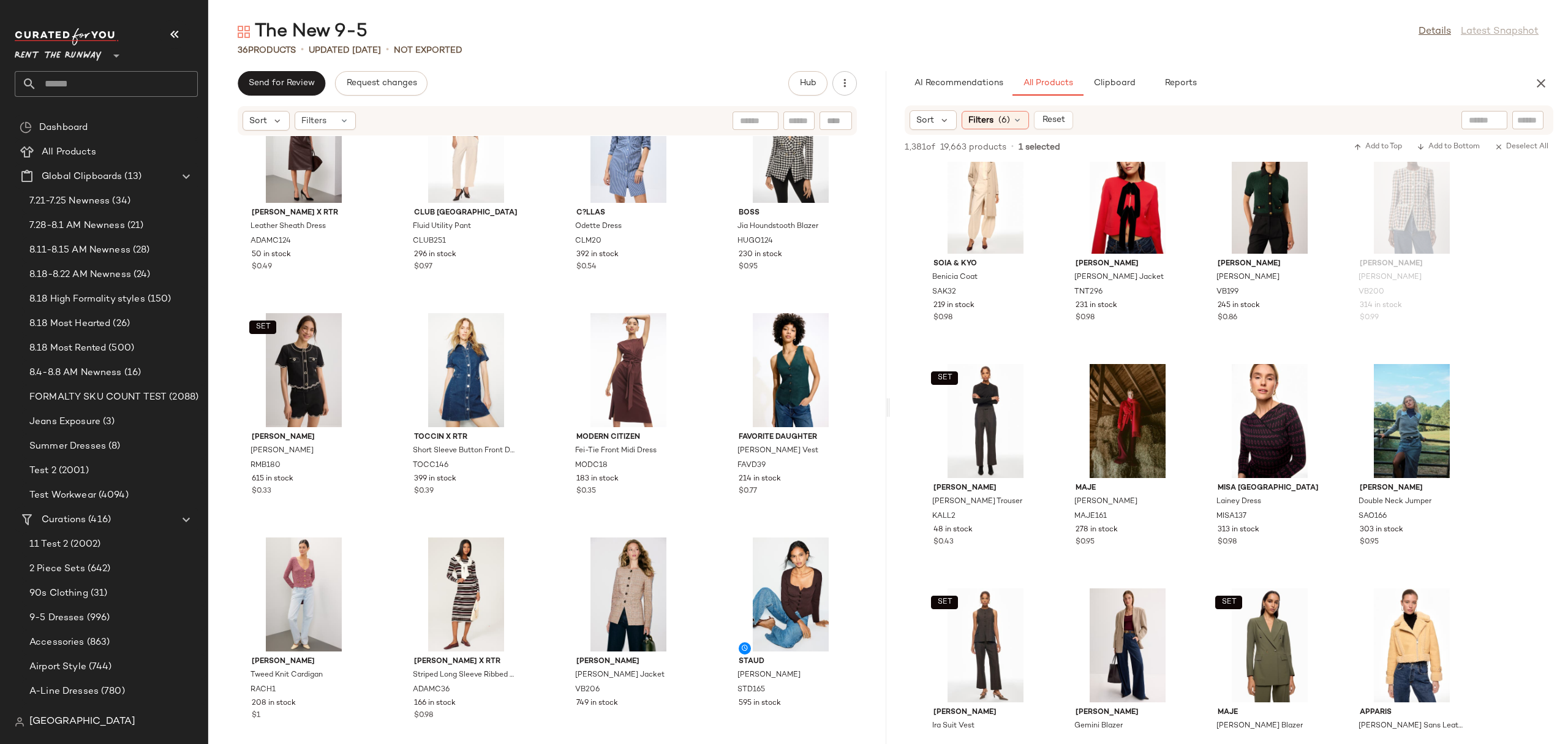
click at [1472, 114] on input "text" at bounding box center [1484, 120] width 32 height 13
type input "**********"
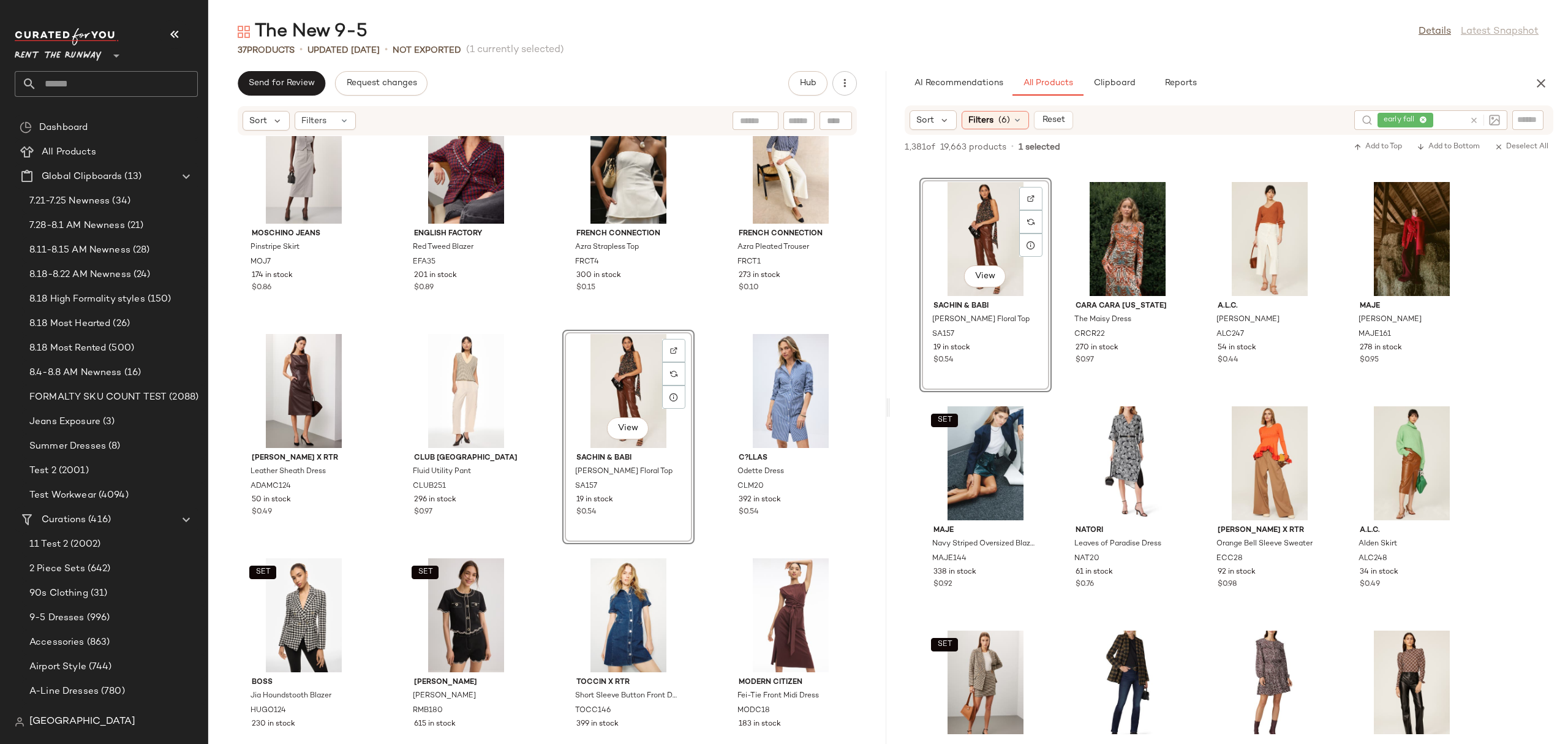
scroll to position [1174, 0]
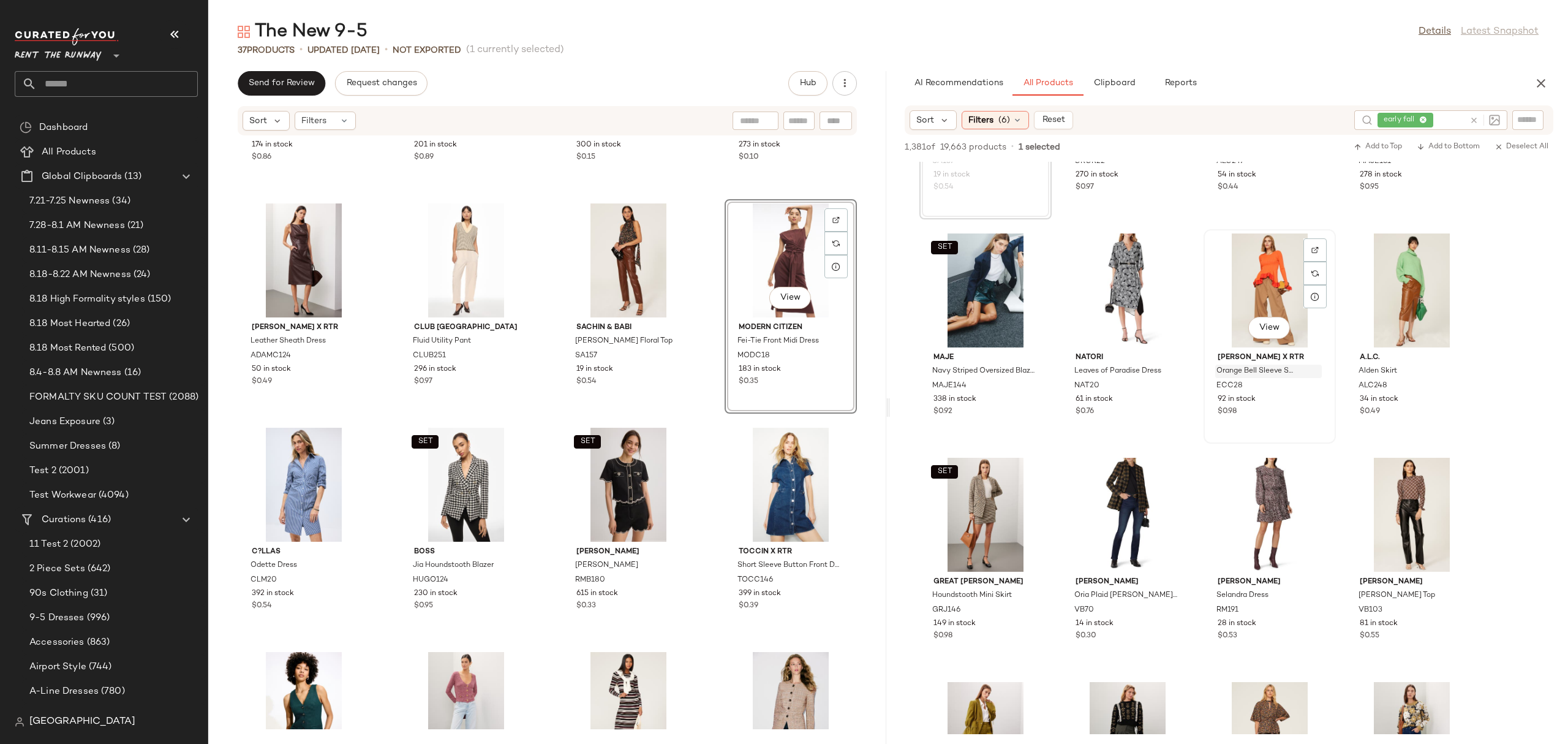
scroll to position [1743, 0]
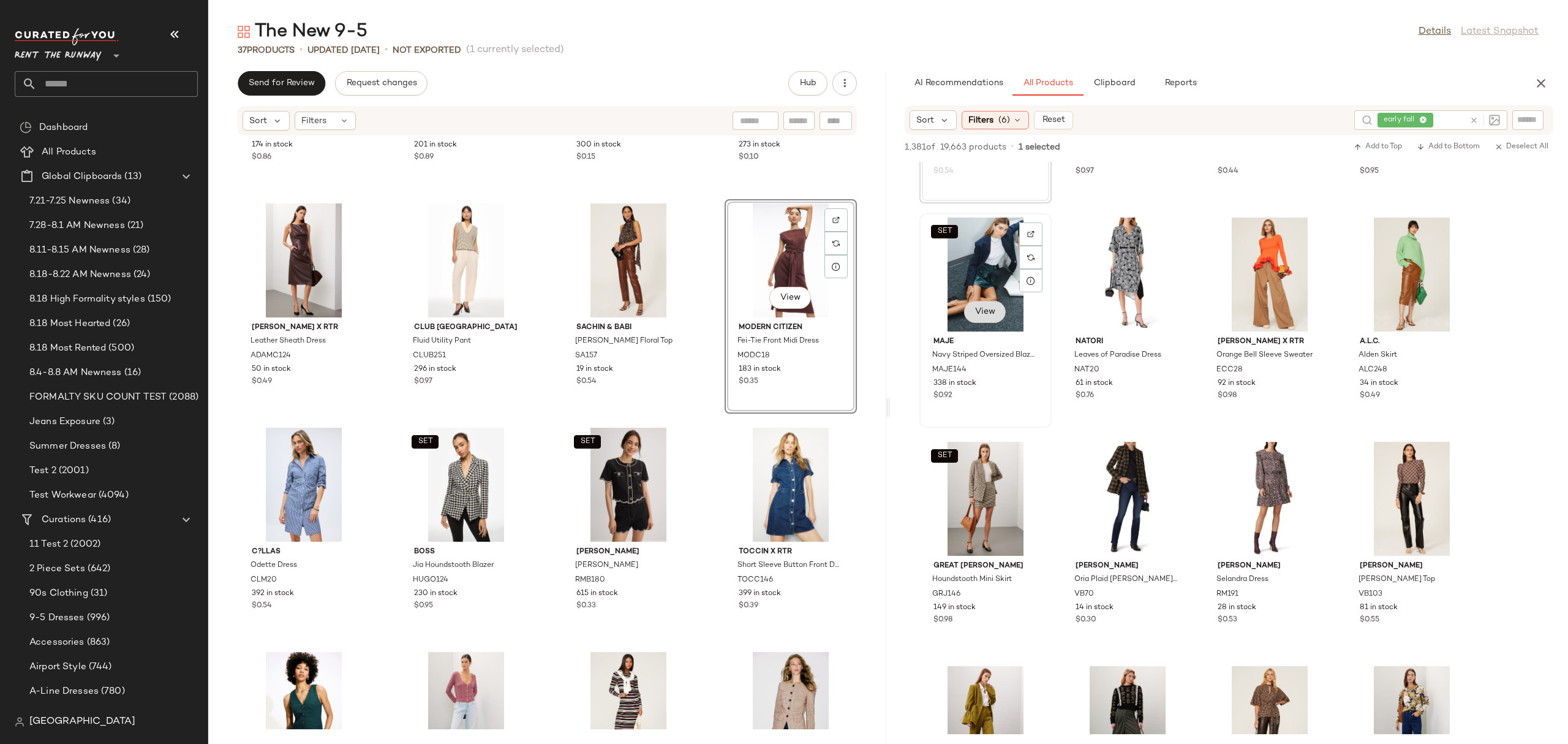
click at [997, 310] on button "View" at bounding box center [985, 312] width 41 height 22
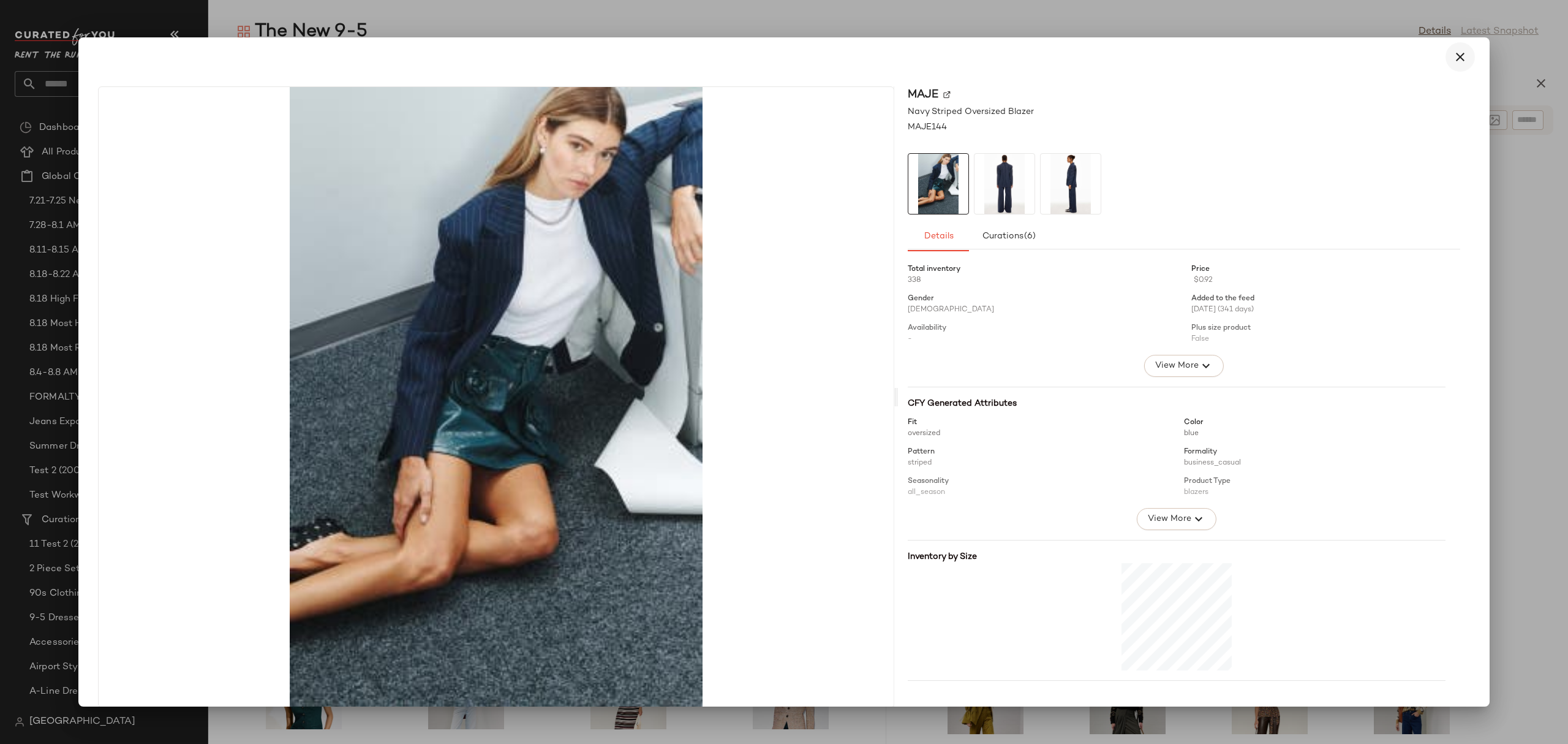
click at [1452, 52] on icon "button" at bounding box center [1460, 57] width 15 height 15
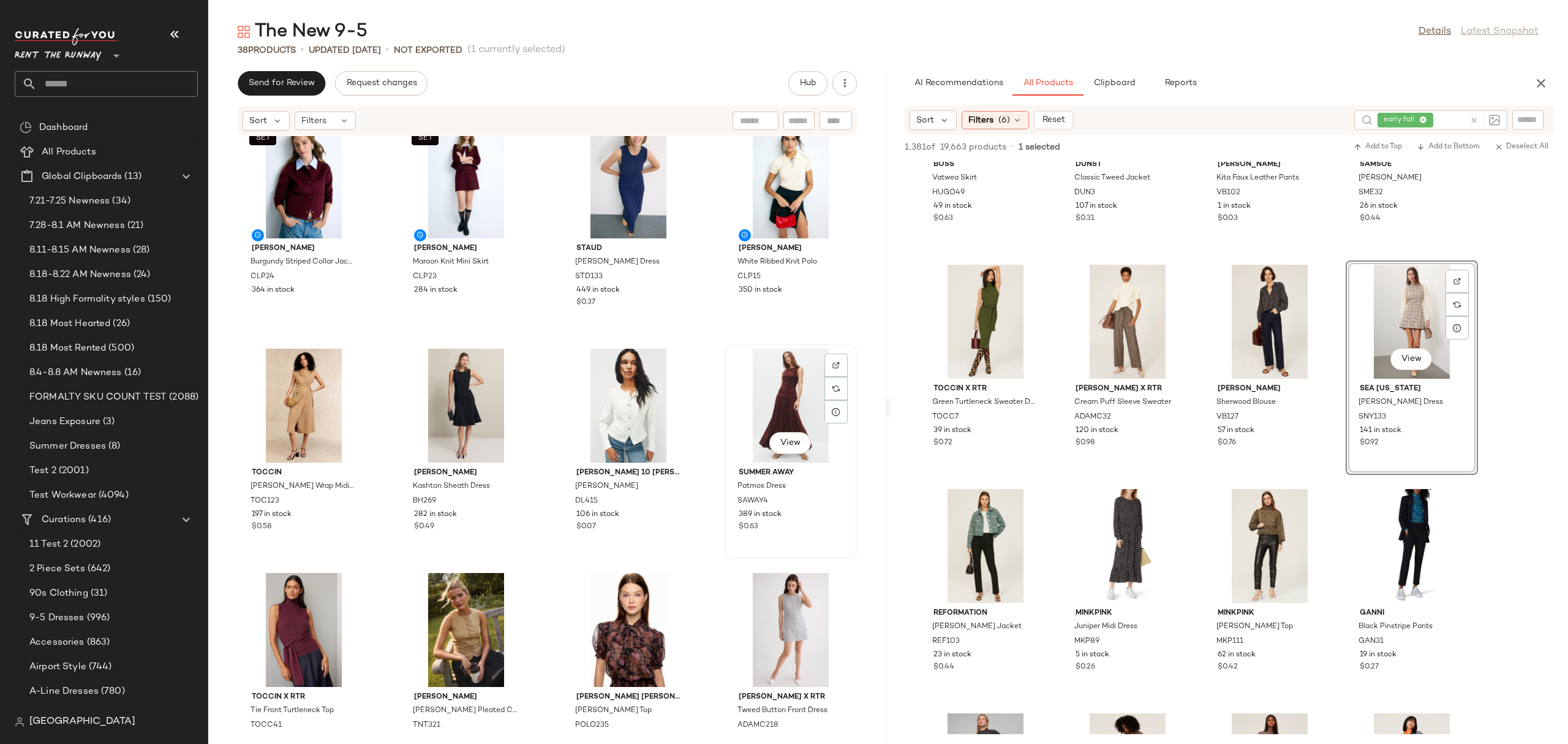
scroll to position [0, 0]
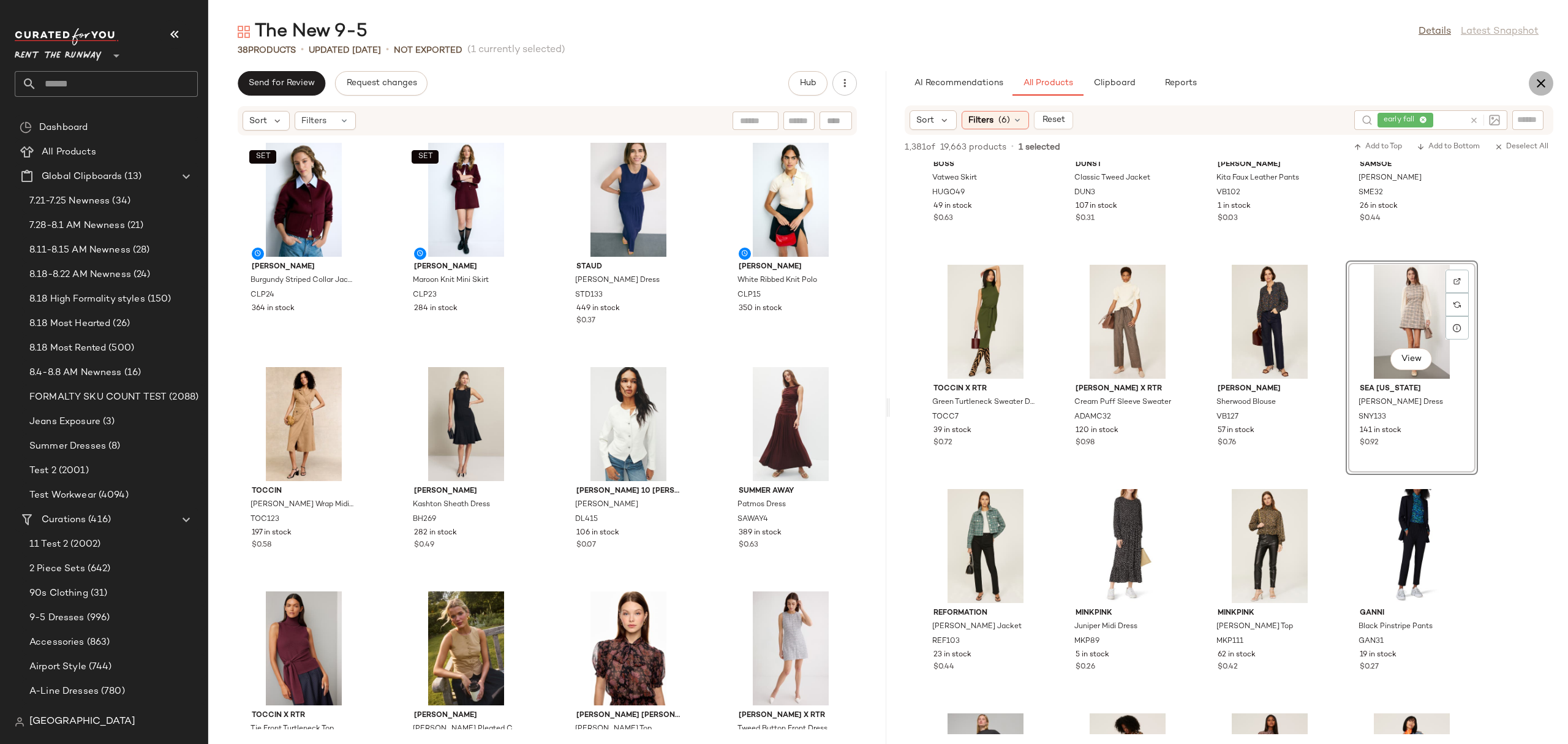
click at [1545, 81] on icon "button" at bounding box center [1541, 83] width 15 height 15
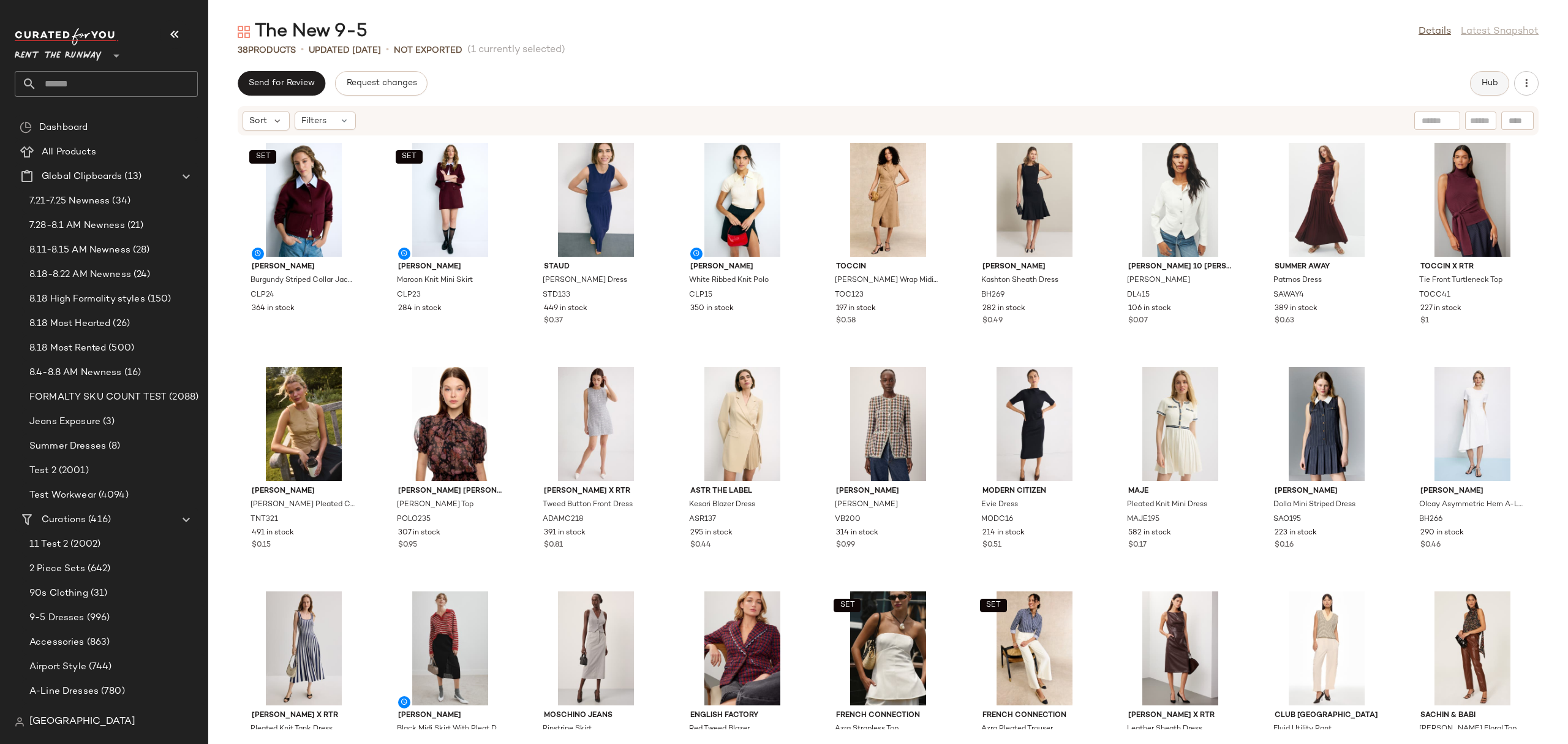
click at [1481, 85] on span "Hub" at bounding box center [1490, 83] width 17 height 10
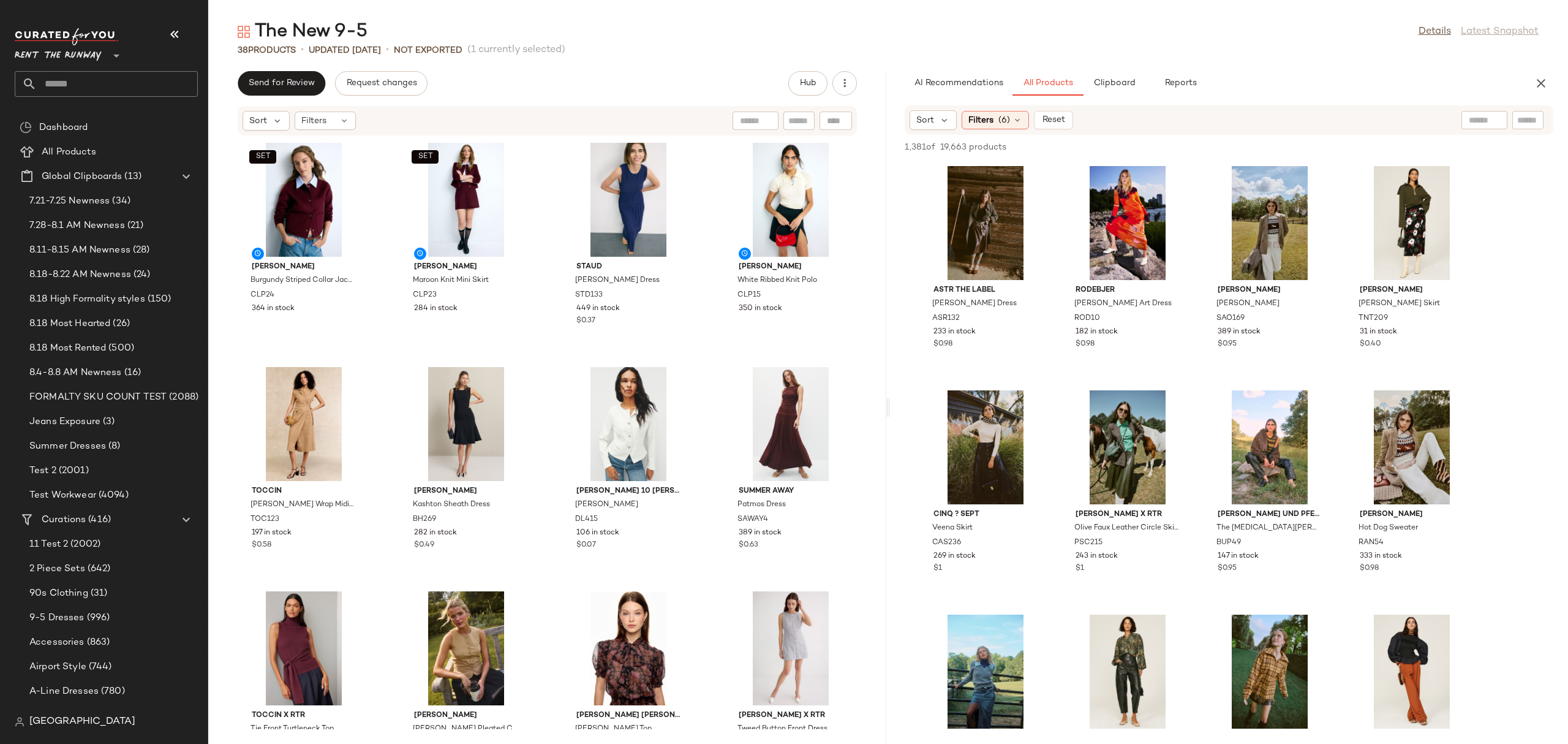
click at [1244, 121] on div "Sort Filters (6) Reset" at bounding box center [1149, 120] width 480 height 20
click at [1153, 75] on button "Reports" at bounding box center [1180, 83] width 71 height 25
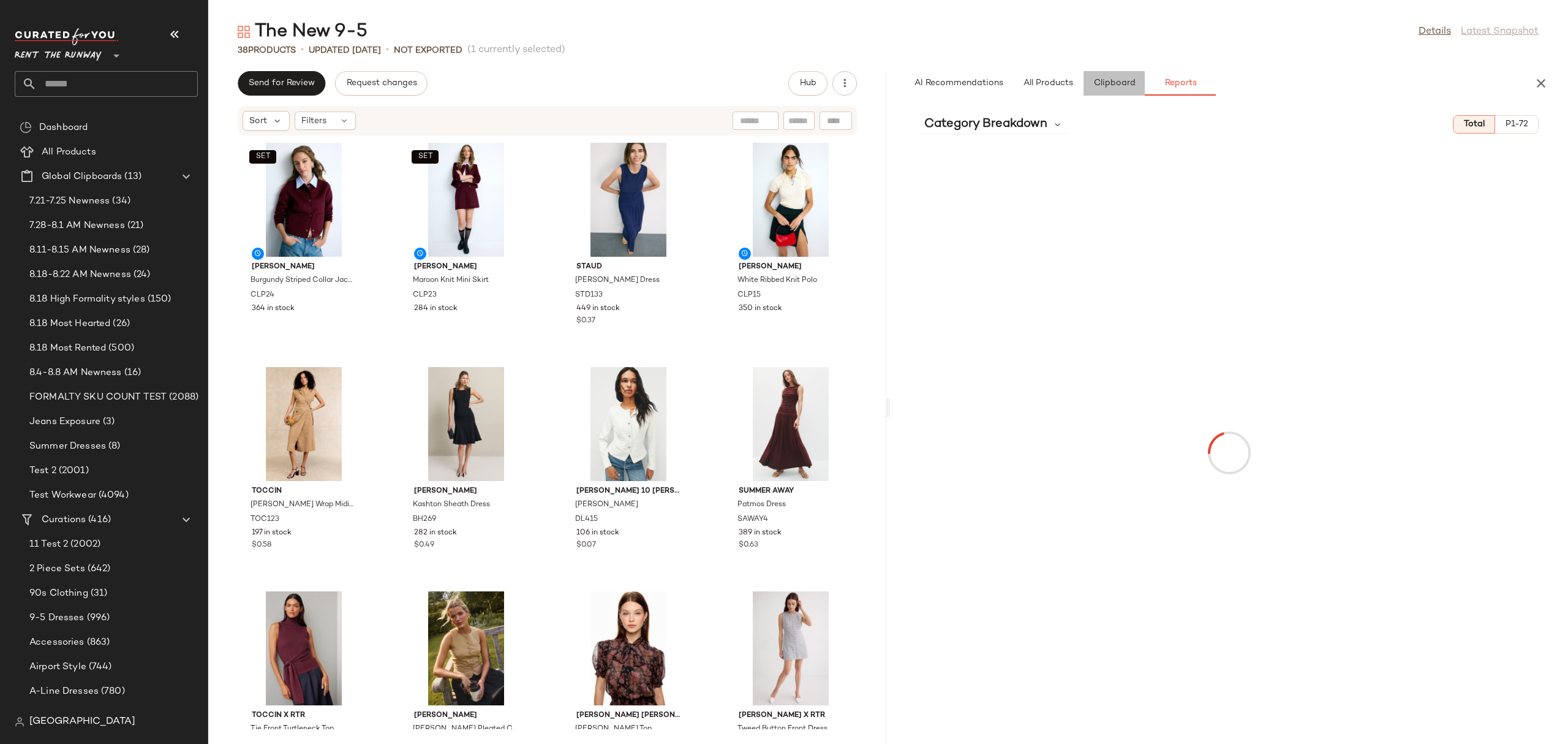
click at [1132, 77] on button "Clipboard" at bounding box center [1114, 83] width 61 height 25
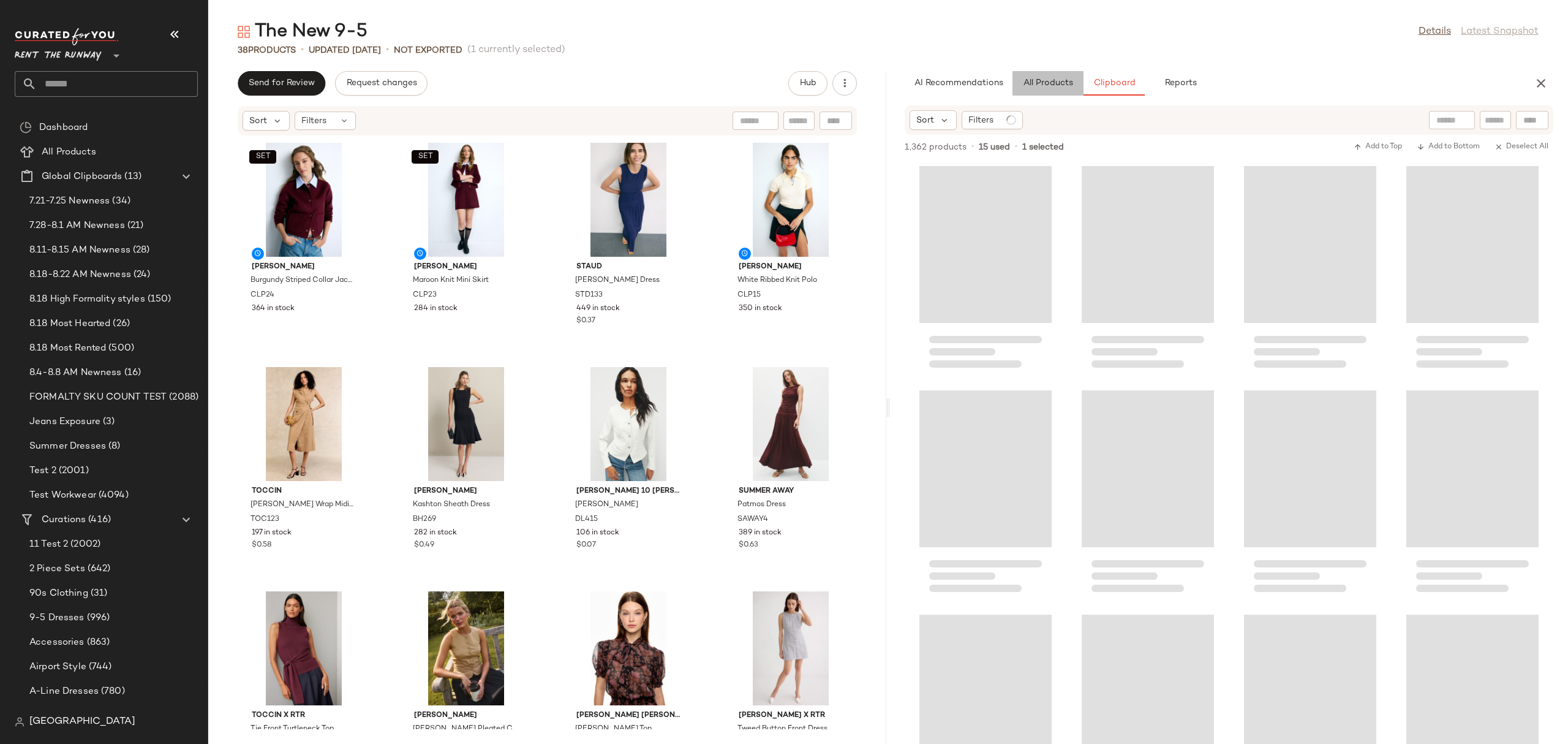
click at [1037, 81] on span "All Products" at bounding box center [1048, 83] width 50 height 10
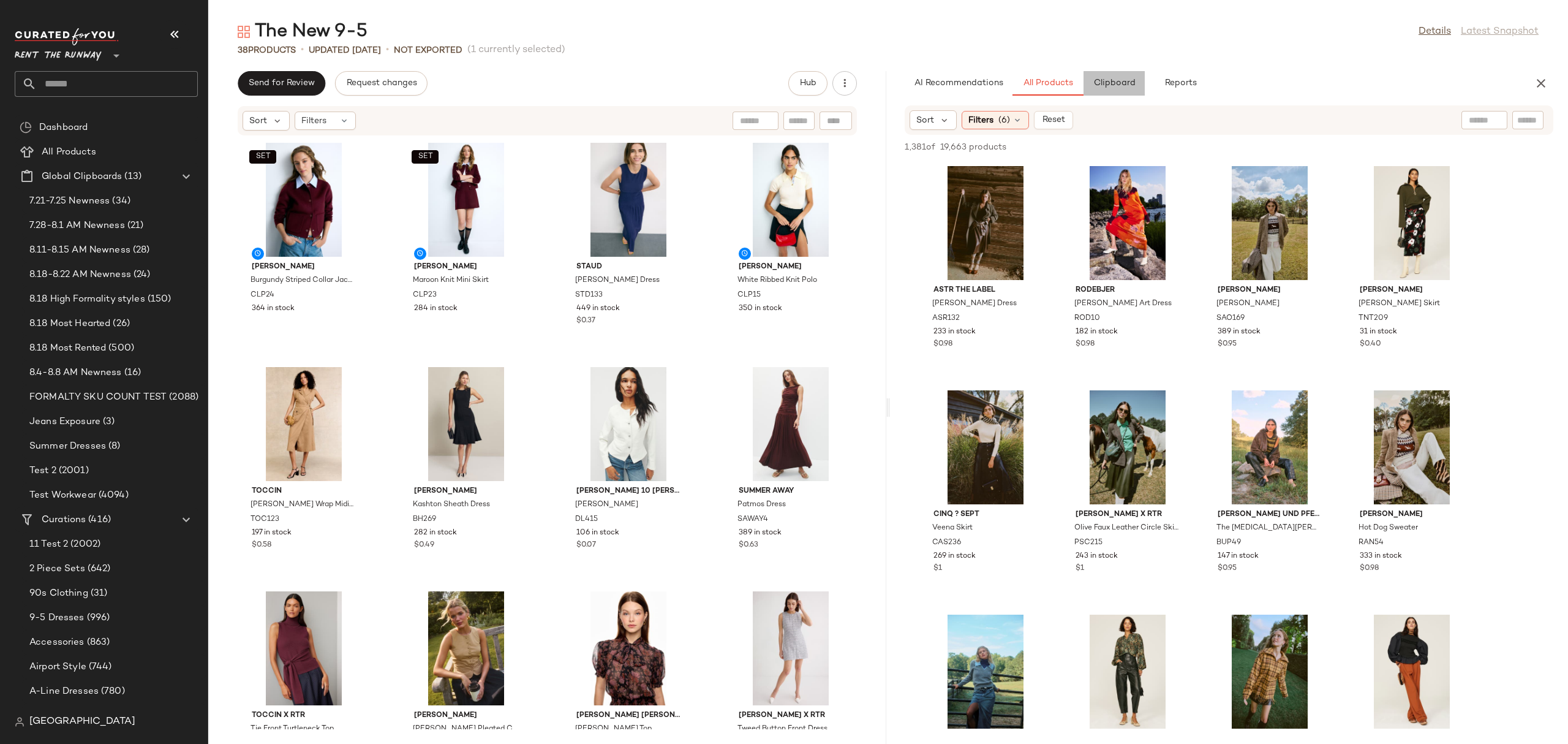
click at [1100, 83] on span "Clipboard" at bounding box center [1114, 83] width 42 height 10
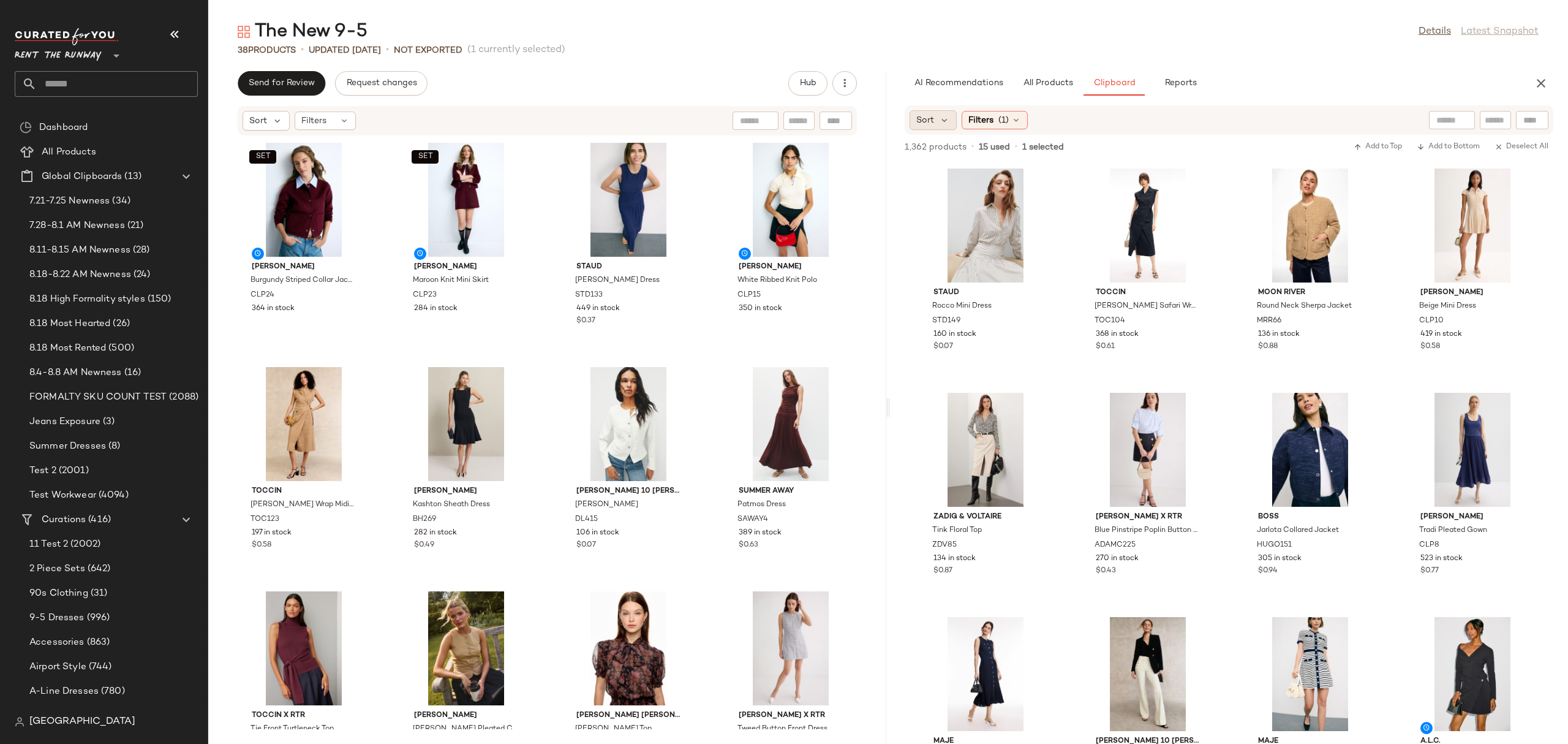
click at [951, 124] on div "Sort" at bounding box center [933, 120] width 47 height 20
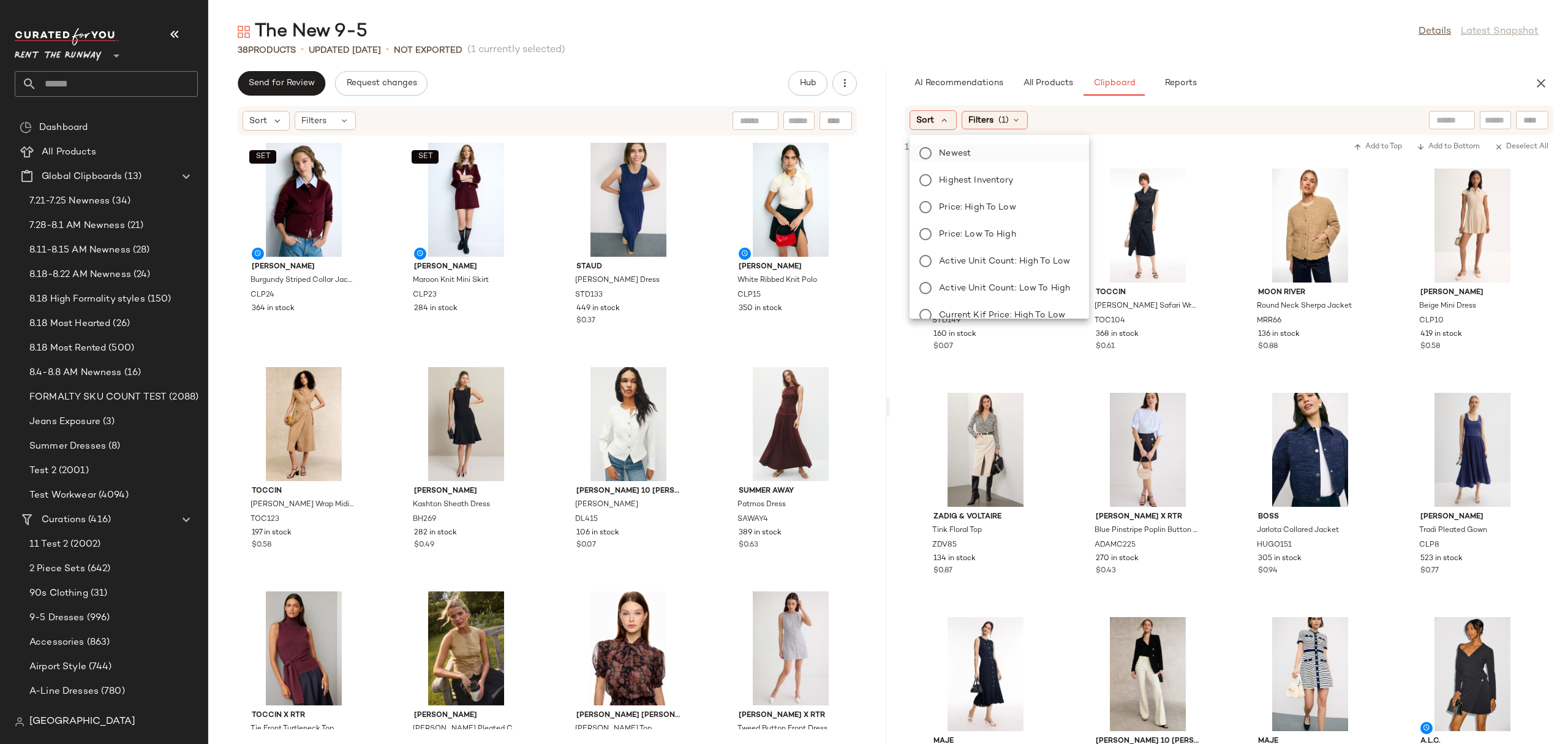
click at [1012, 156] on label "Newest" at bounding box center [1006, 153] width 145 height 17
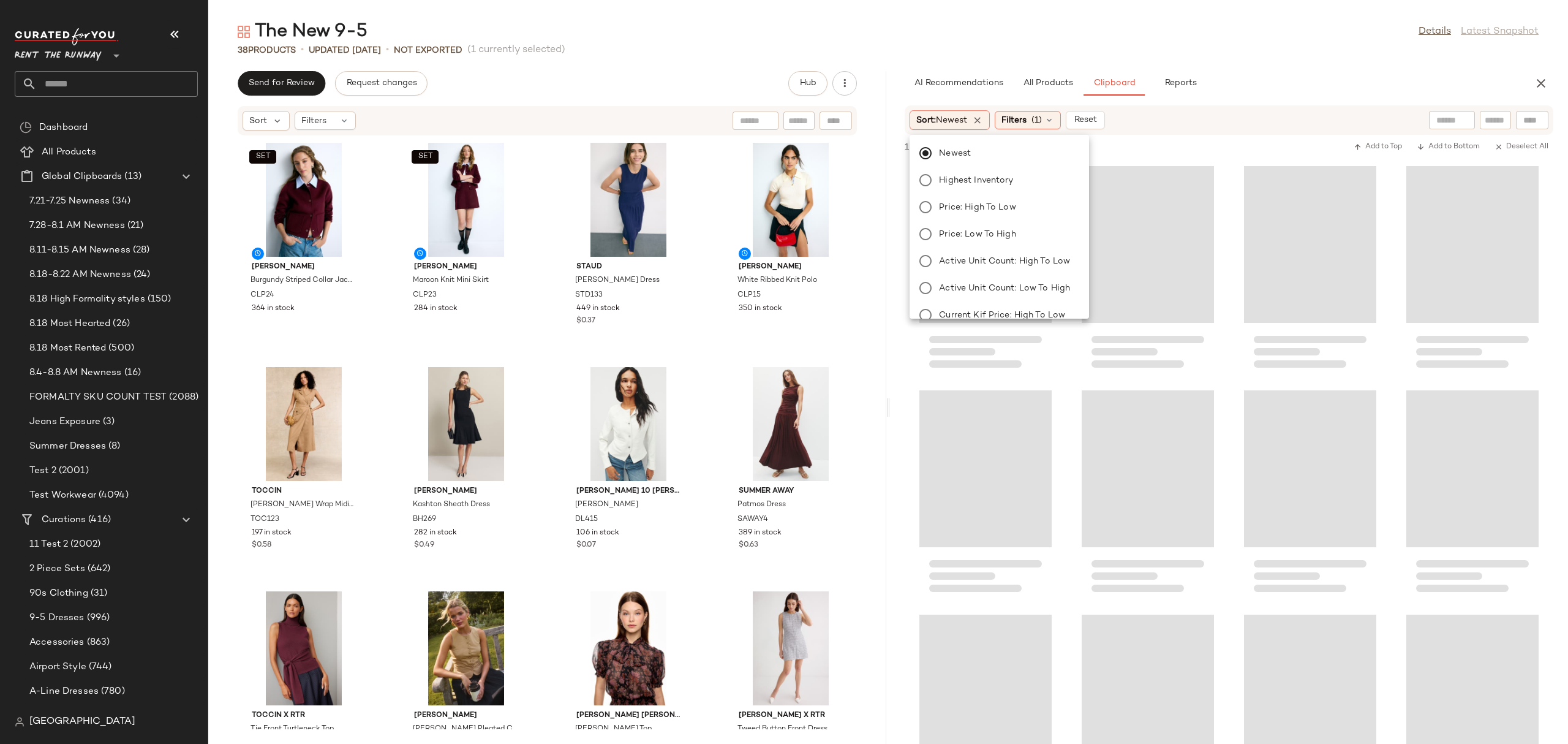
click at [1198, 118] on div "Sort: Newest Filters (1) Reset" at bounding box center [1149, 120] width 480 height 20
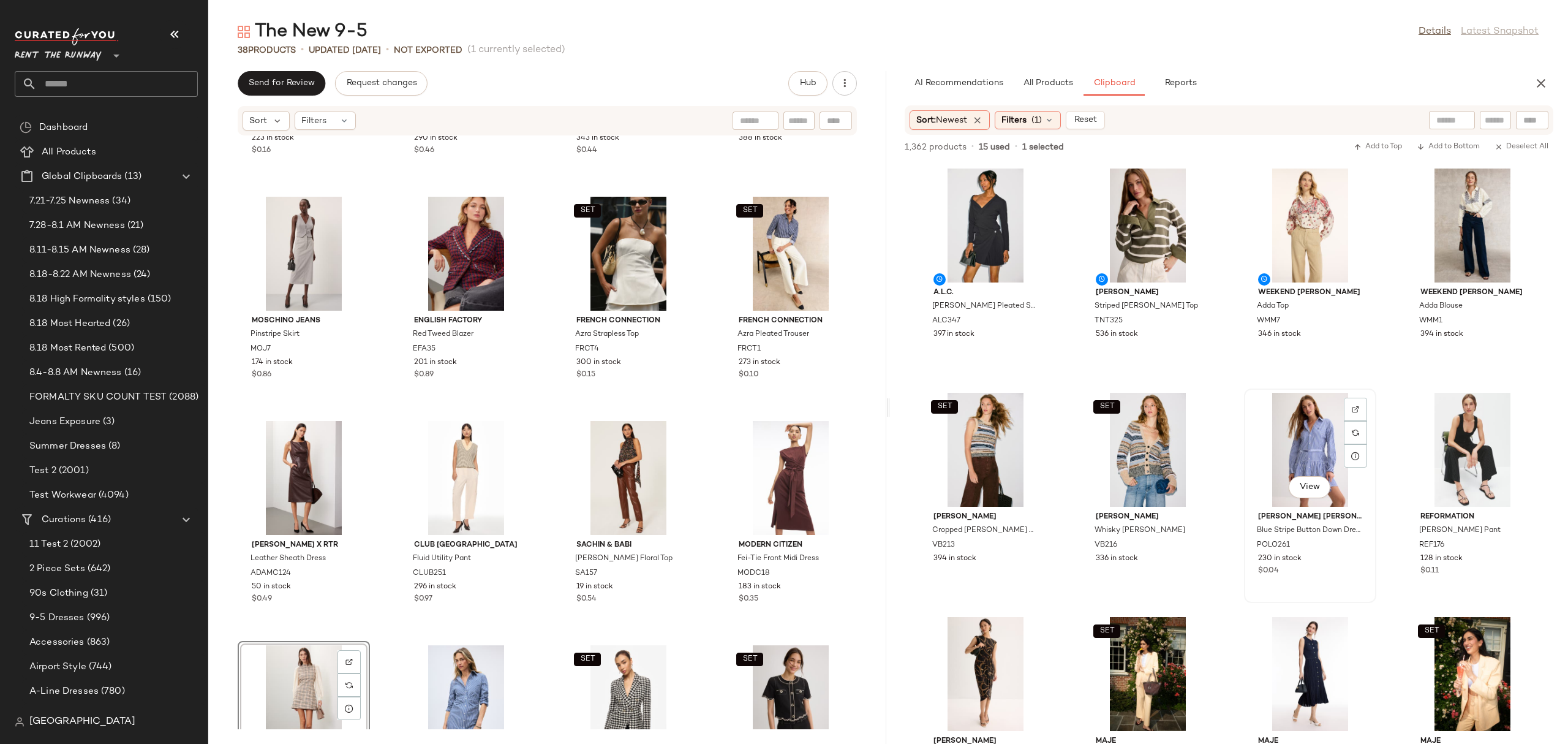
scroll to position [321, 0]
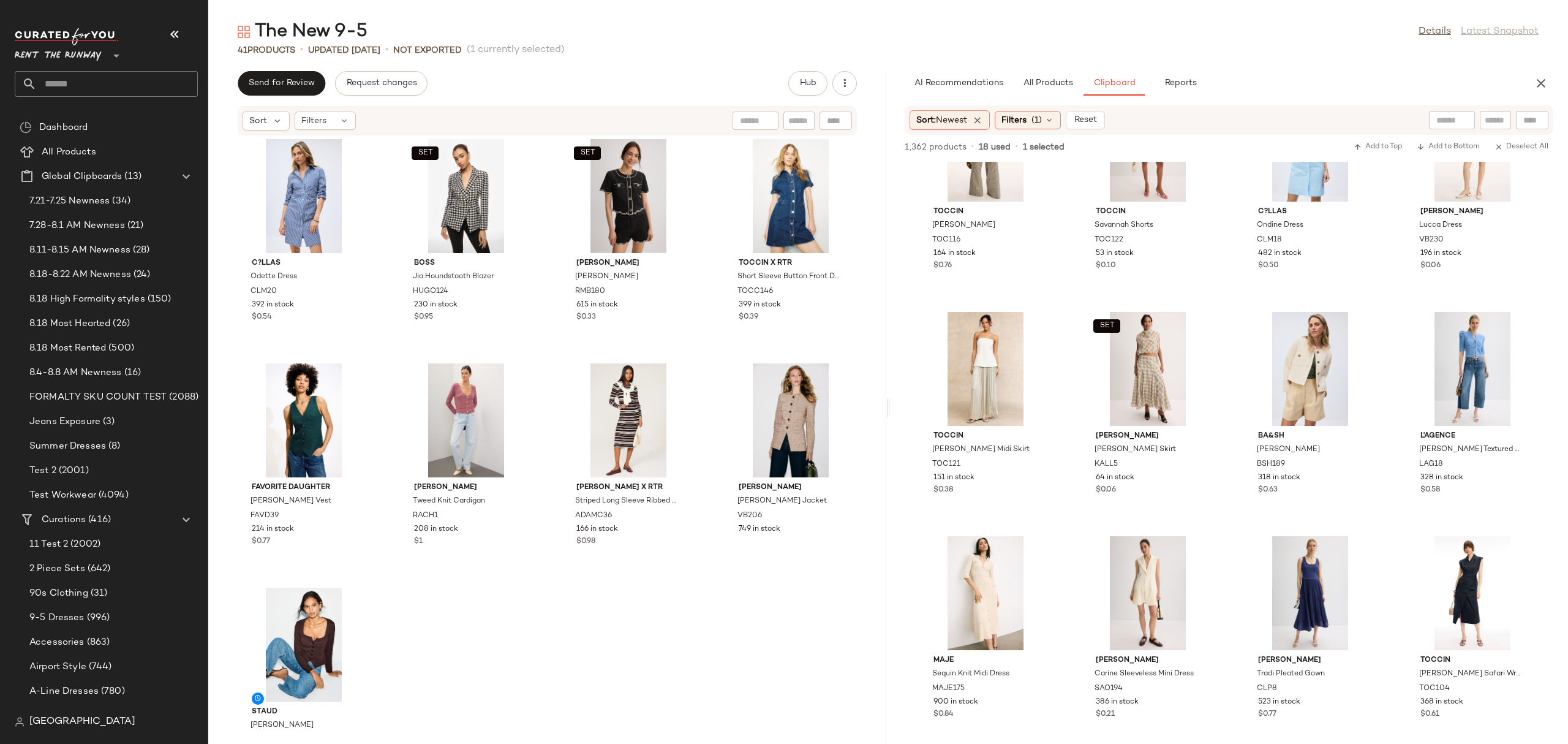
scroll to position [1418, 0]
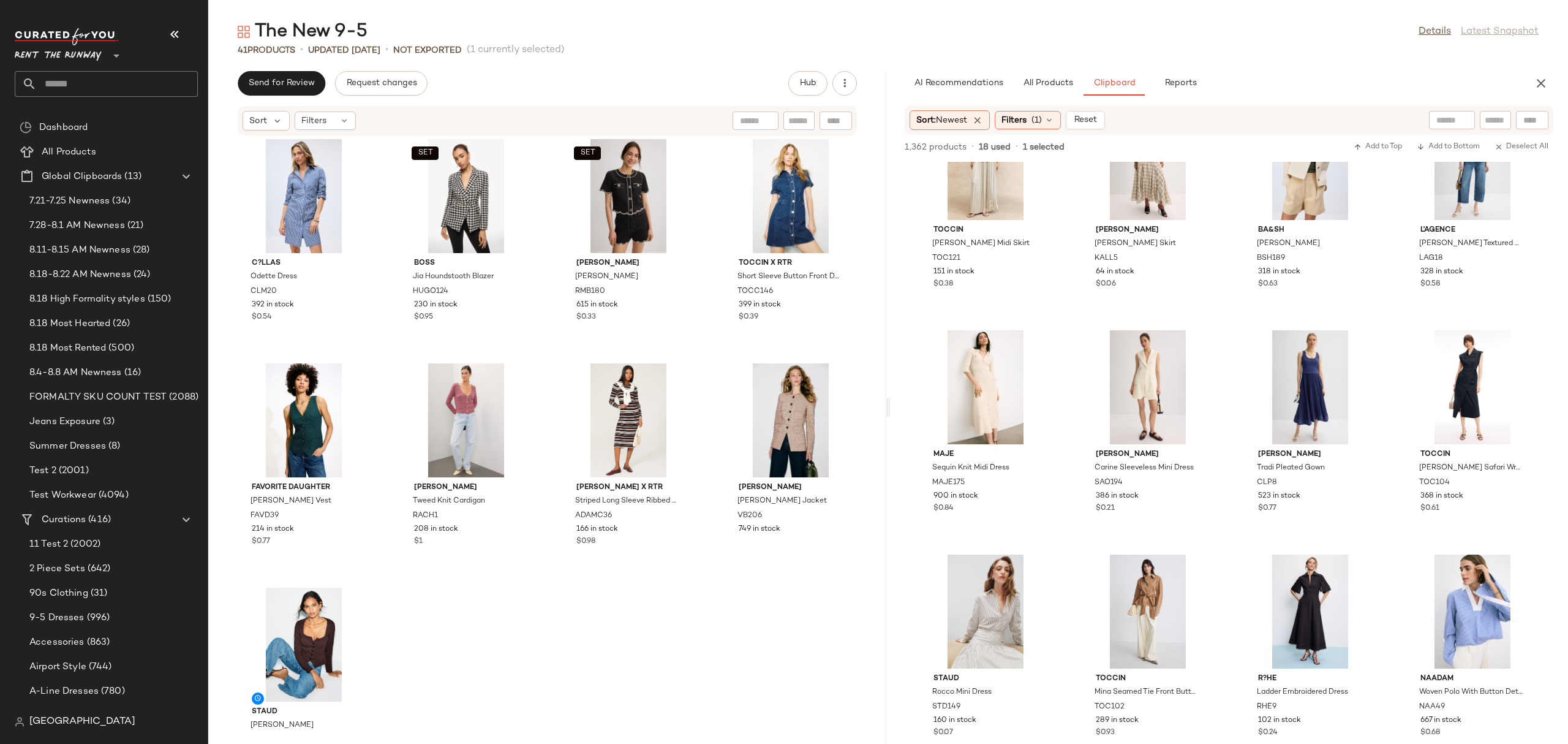
click at [1449, 118] on input "text" at bounding box center [1452, 120] width 32 height 13
type input "**********"
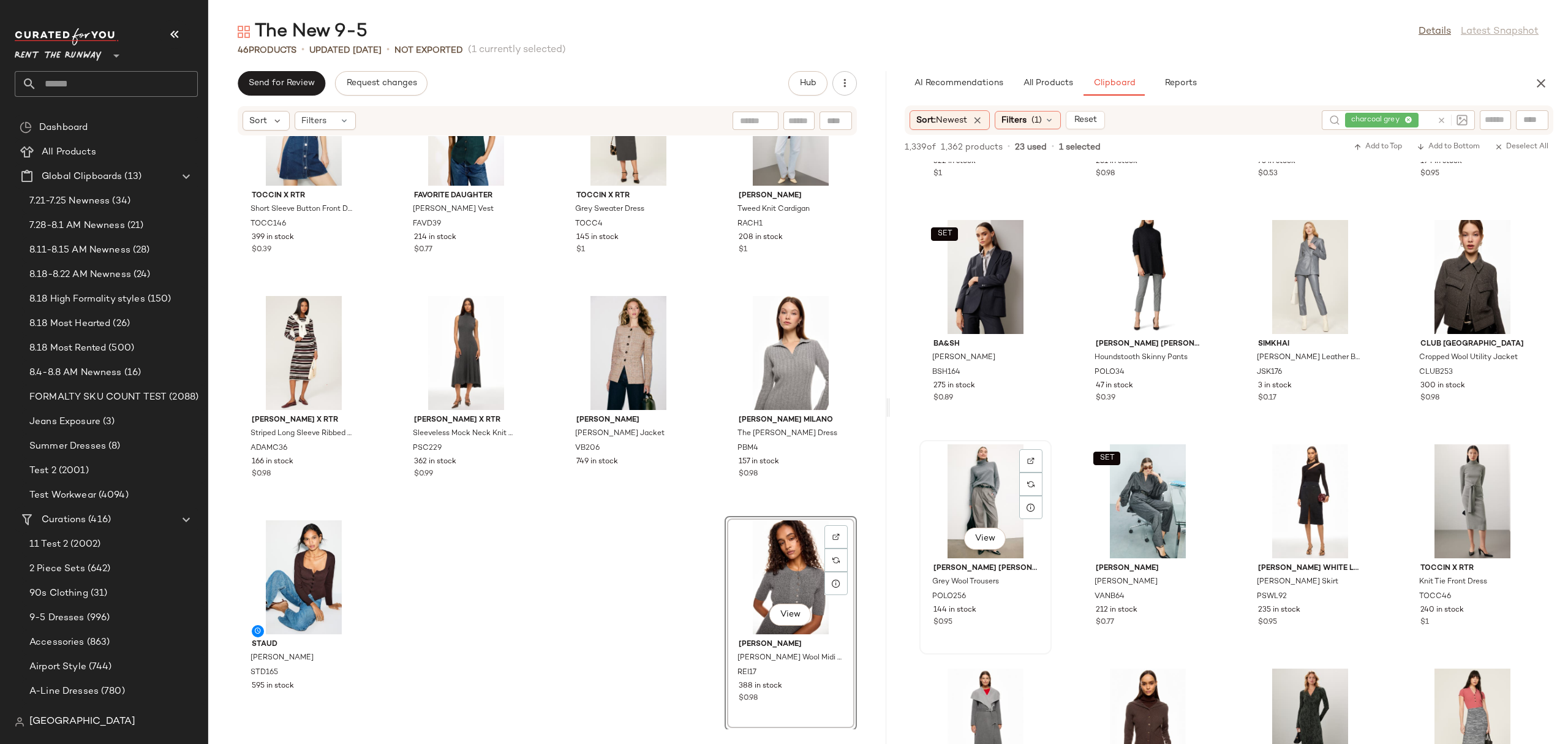
scroll to position [1312, 0]
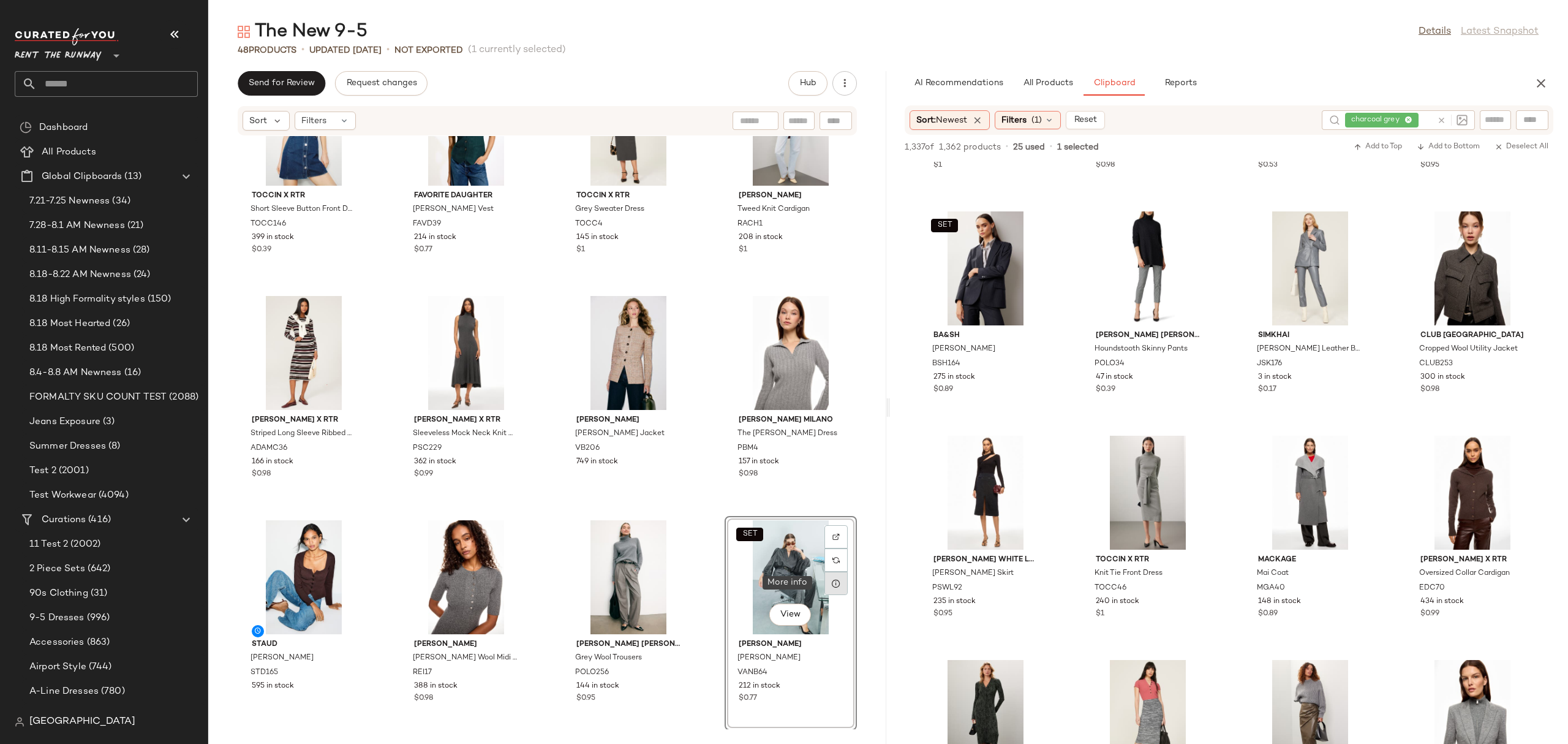
click at [832, 584] on icon at bounding box center [836, 583] width 10 height 10
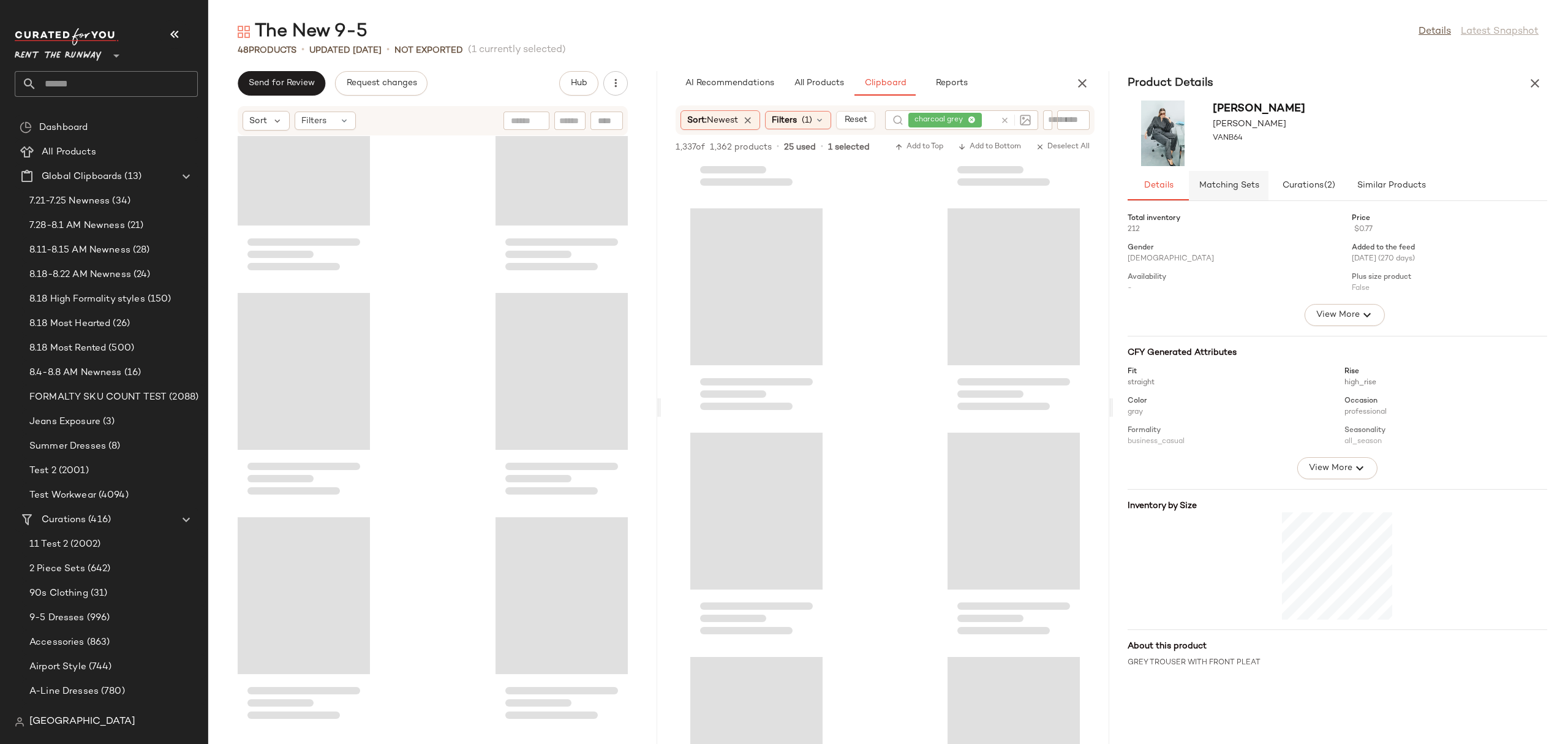
scroll to position [4791, 0]
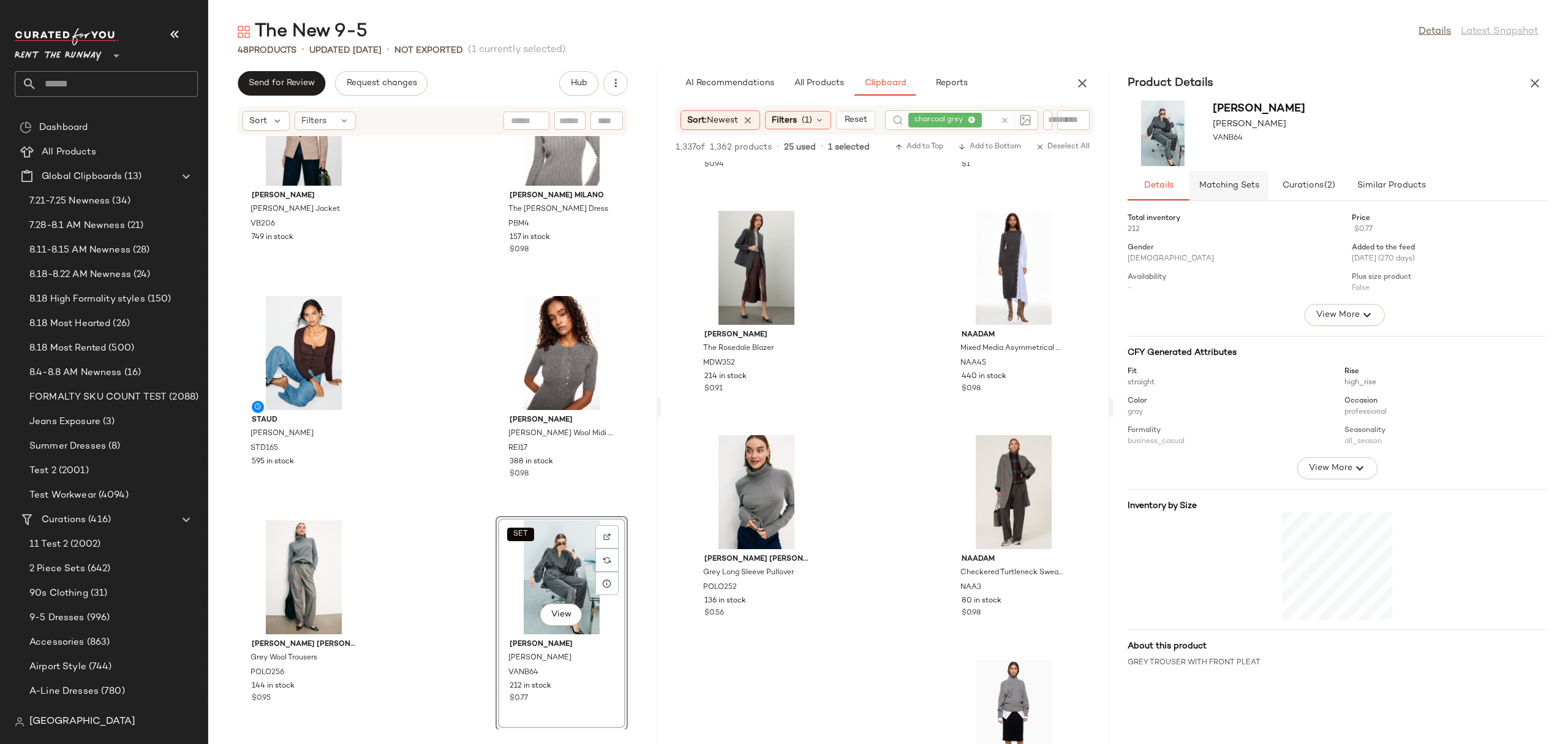
click at [1248, 189] on span "Matching Sets" at bounding box center [1229, 186] width 61 height 10
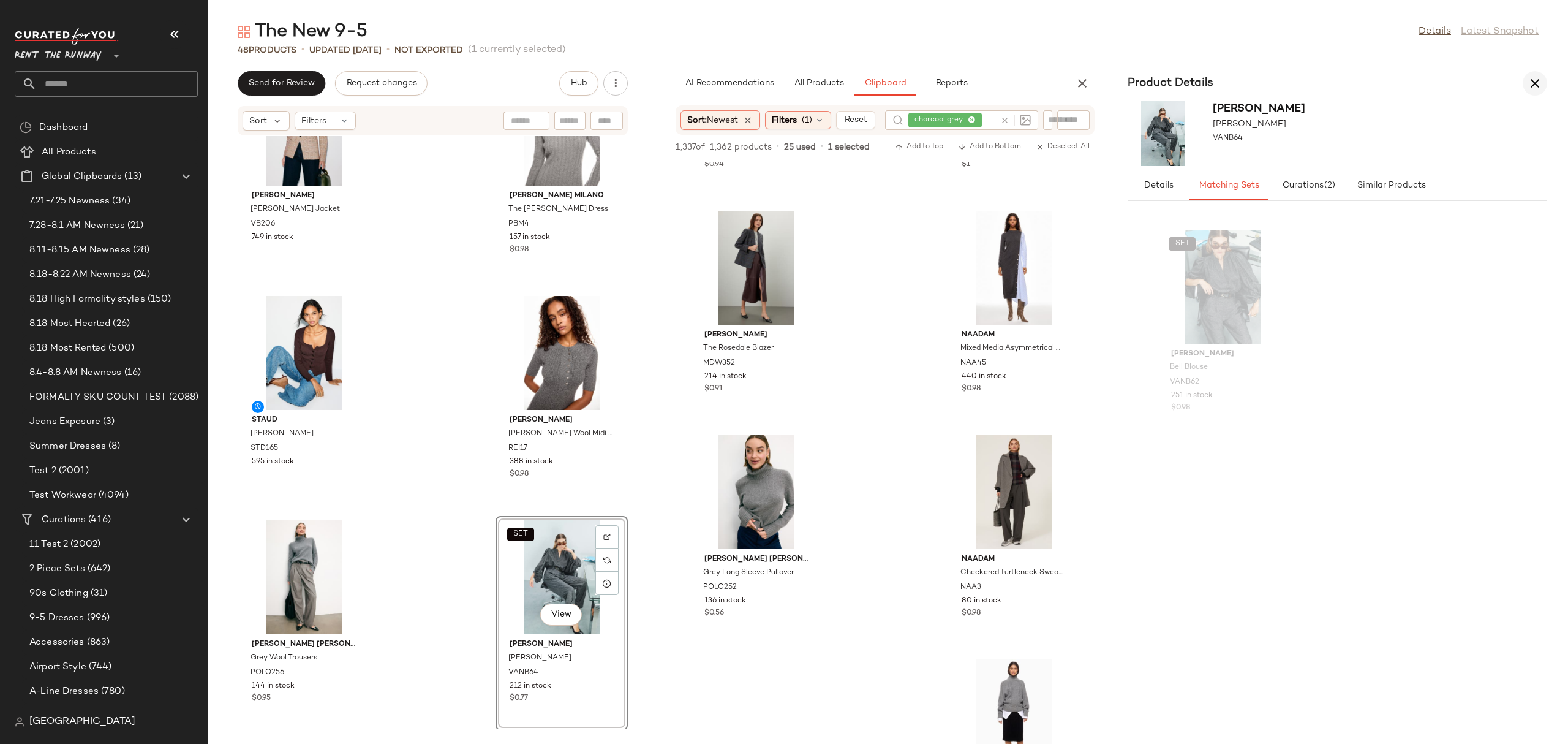
click at [1540, 80] on icon "button" at bounding box center [1535, 83] width 15 height 15
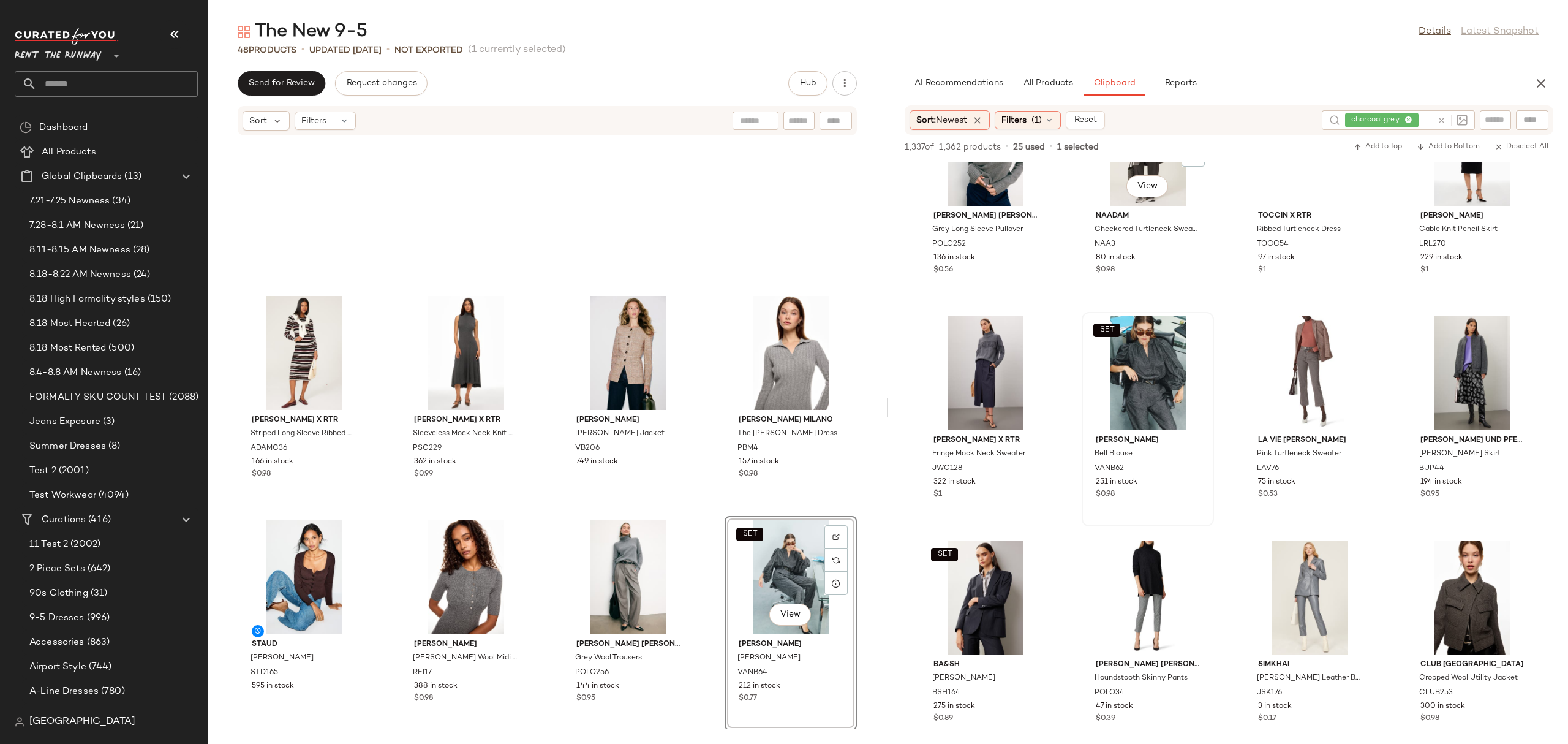
scroll to position [1001, 0]
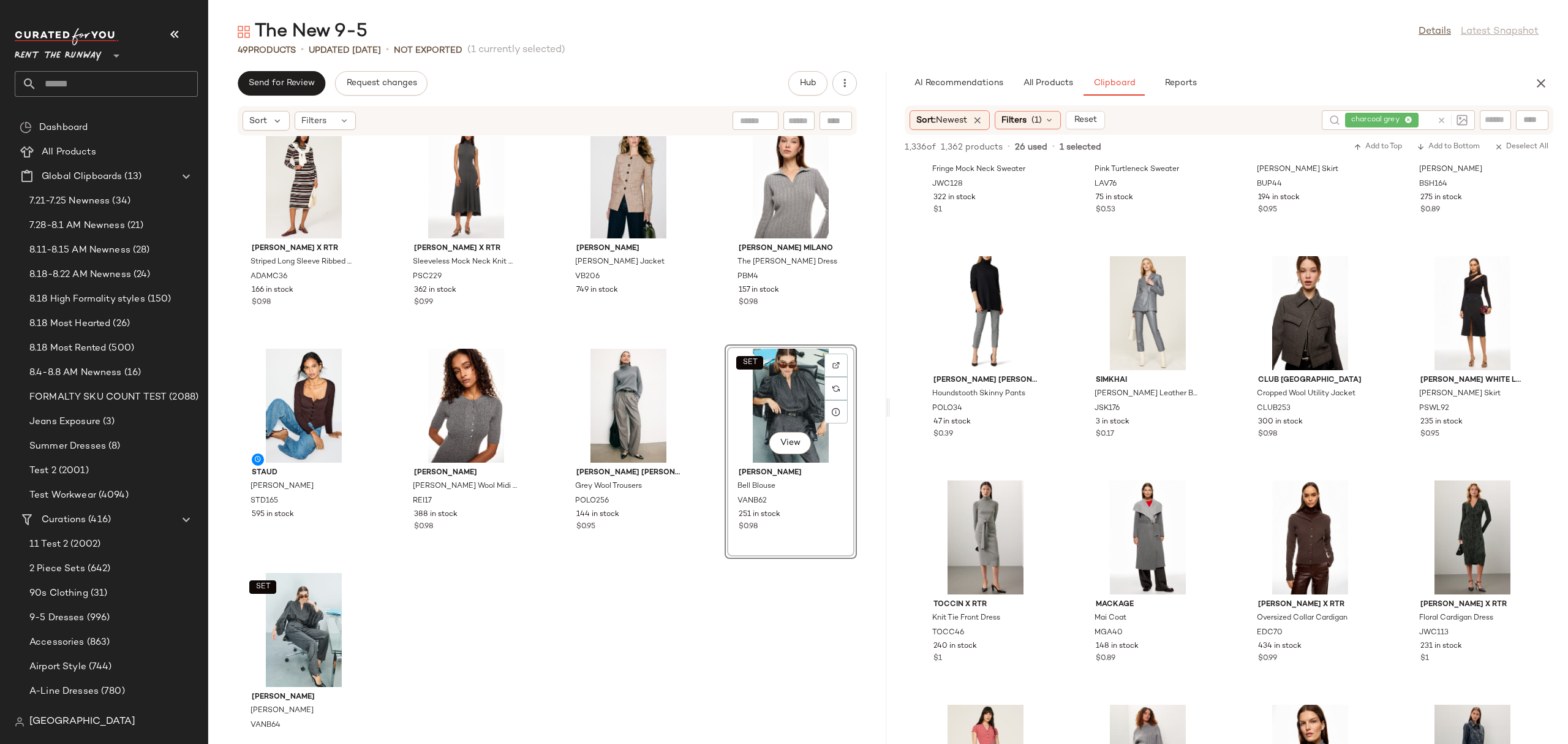
scroll to position [2324, 0]
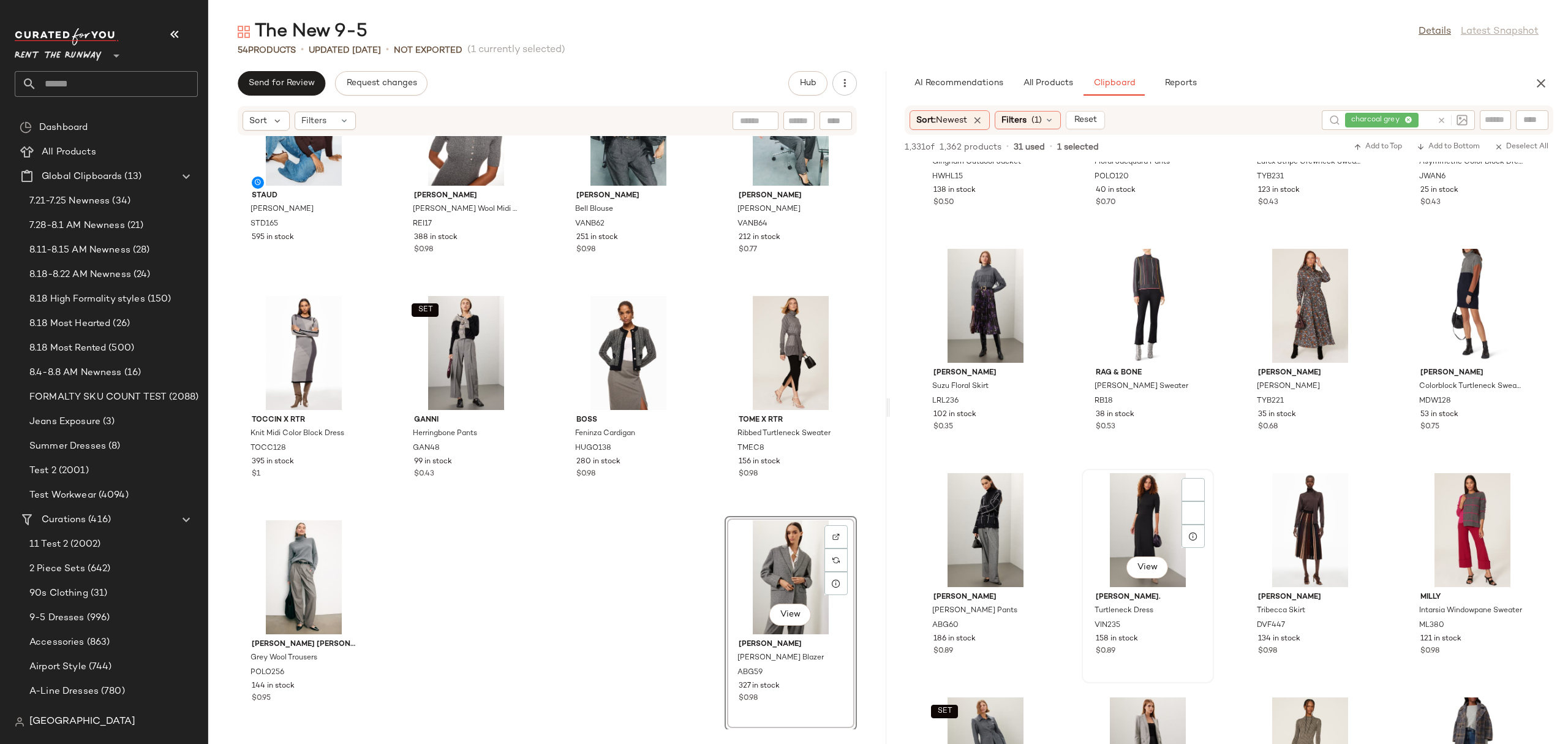
scroll to position [3538, 0]
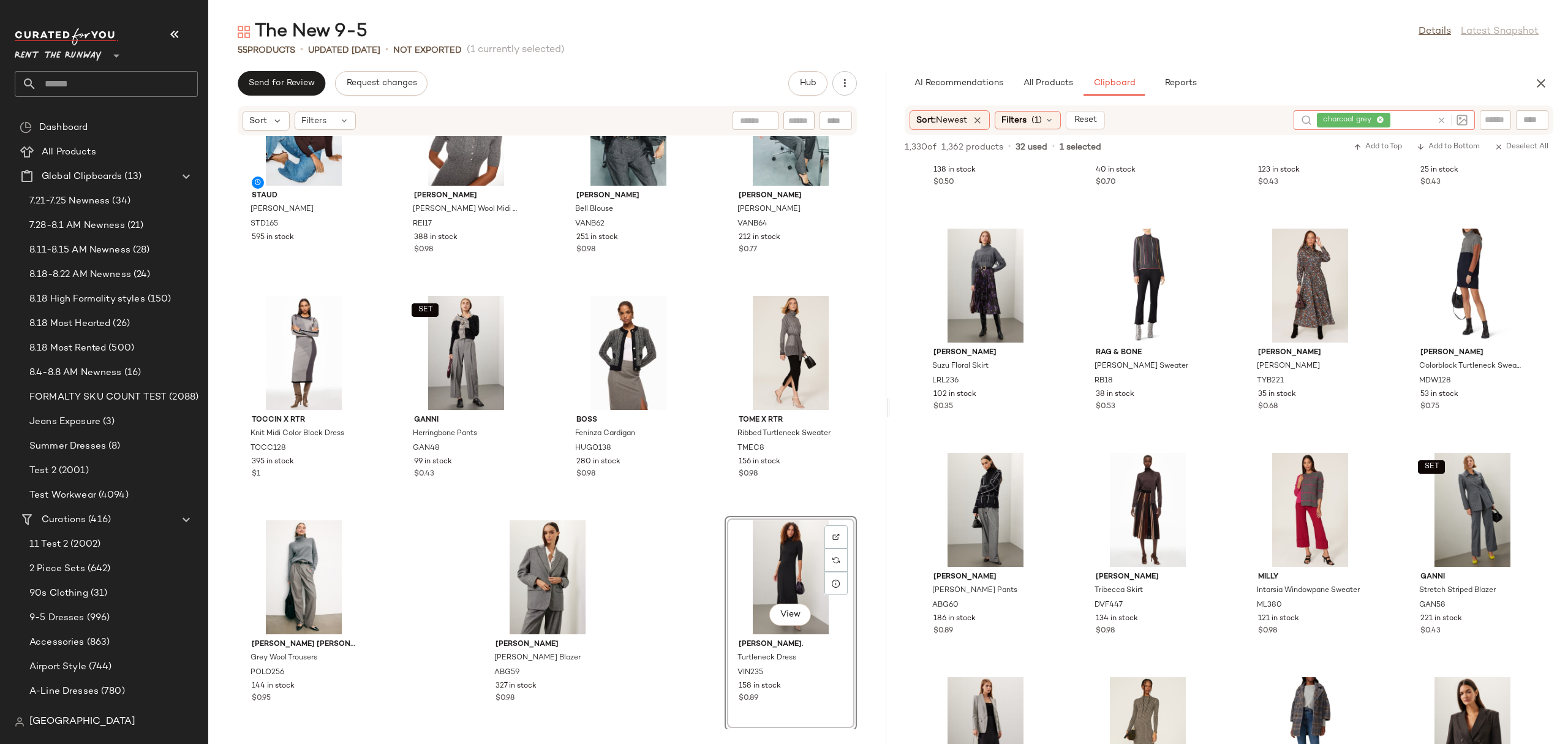
click at [1443, 126] on div at bounding box center [1449, 120] width 35 height 20
click at [1443, 119] on icon at bounding box center [1441, 120] width 9 height 9
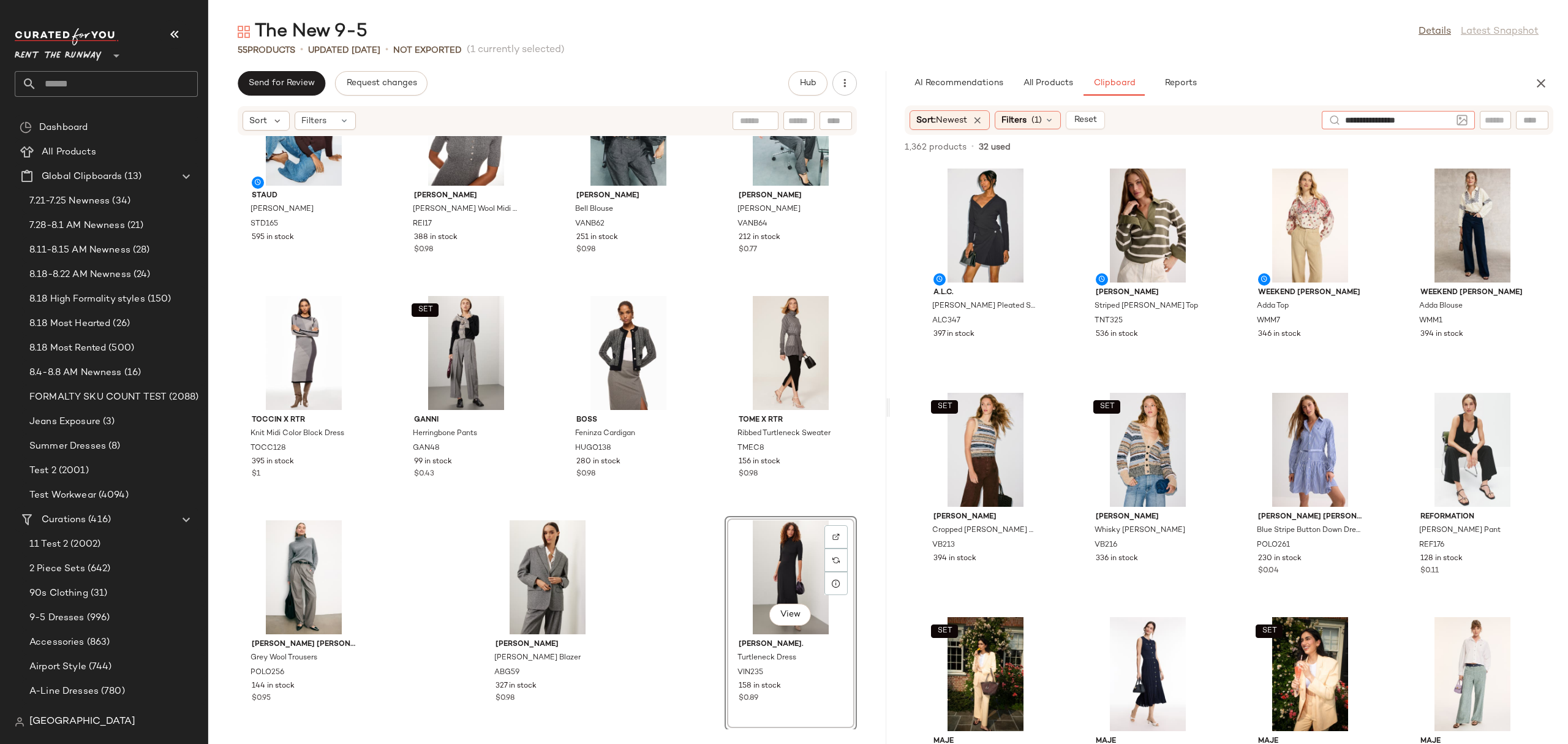
type input "**********"
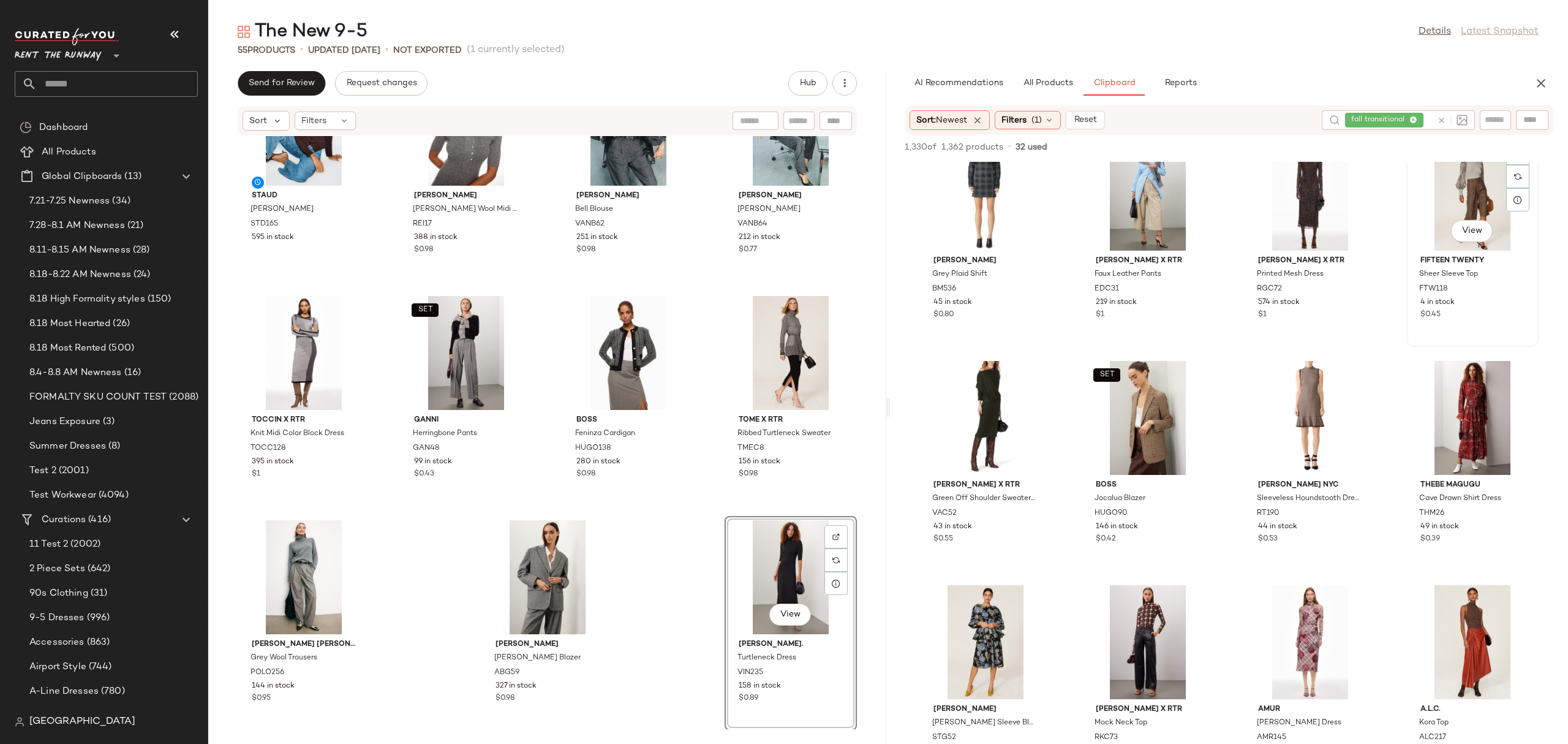
scroll to position [3405, 0]
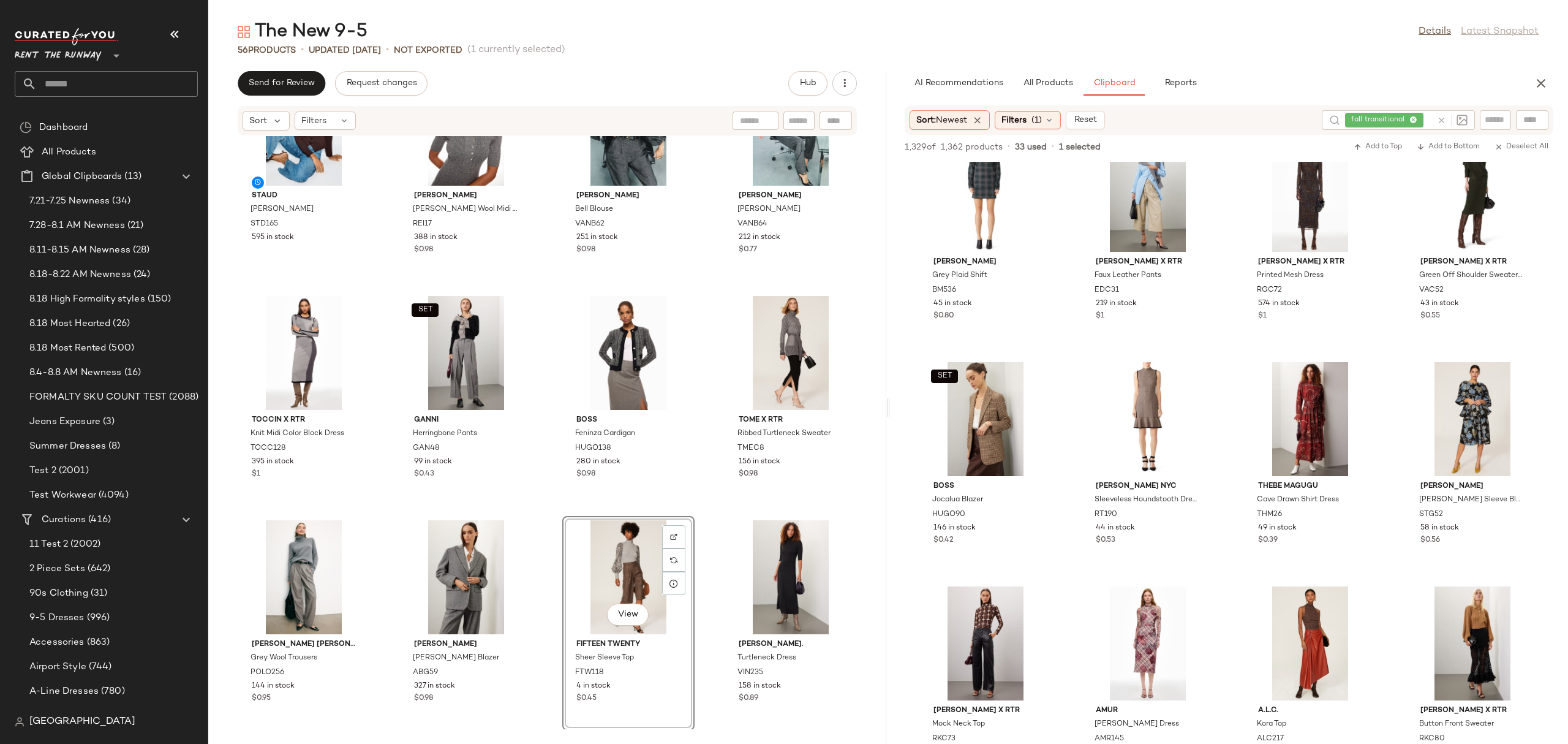
click at [1445, 116] on icon at bounding box center [1441, 120] width 9 height 9
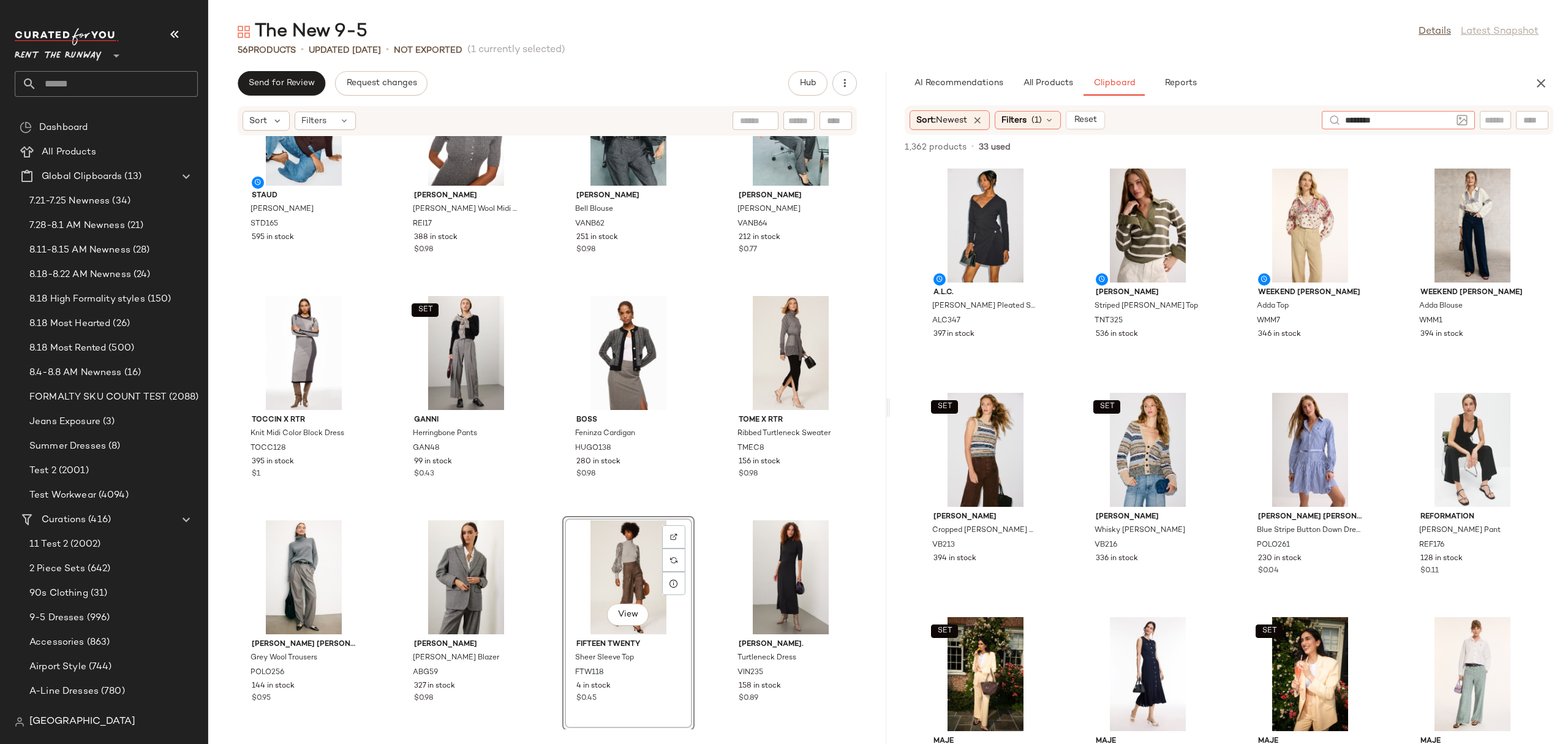
type input "*********"
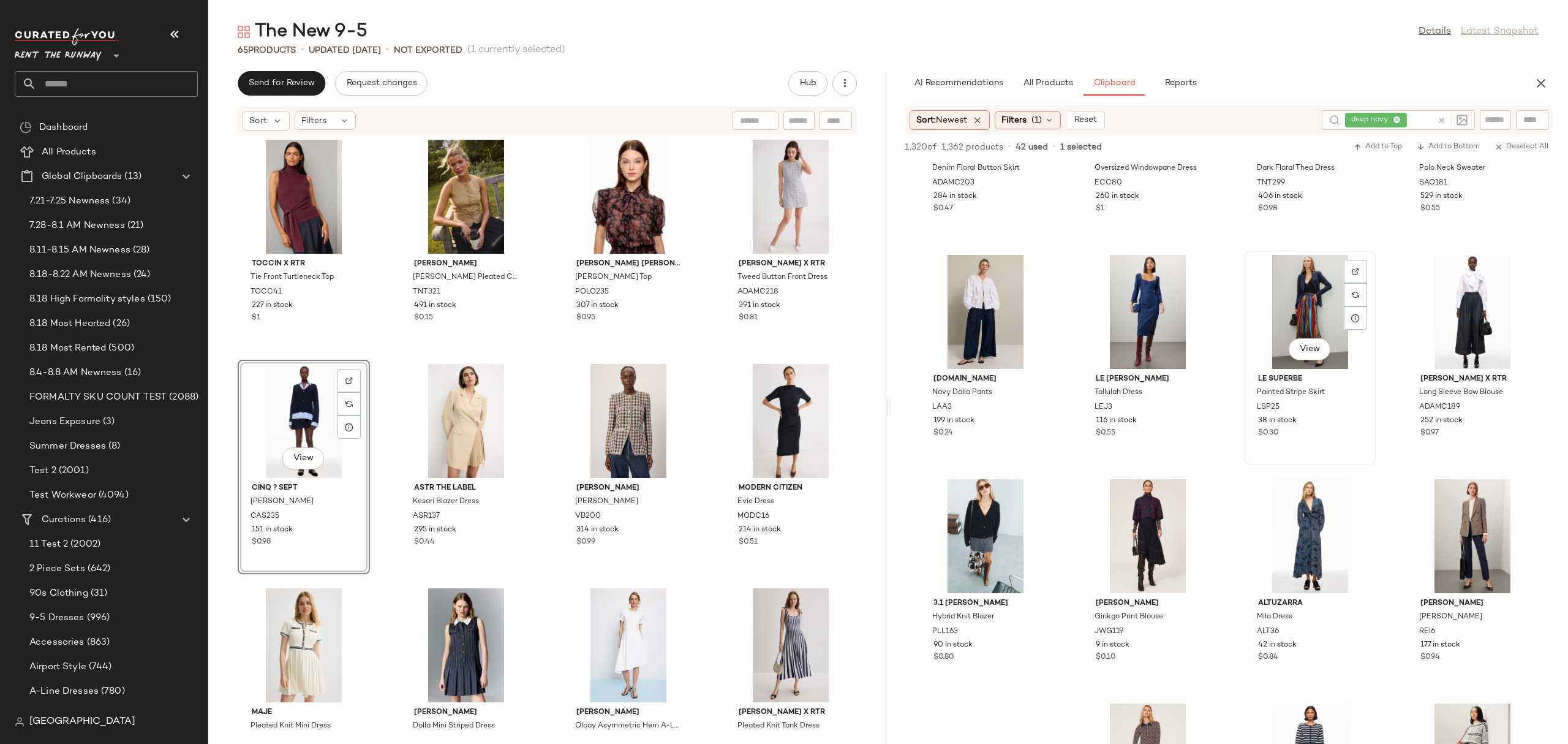
scroll to position [7080, 0]
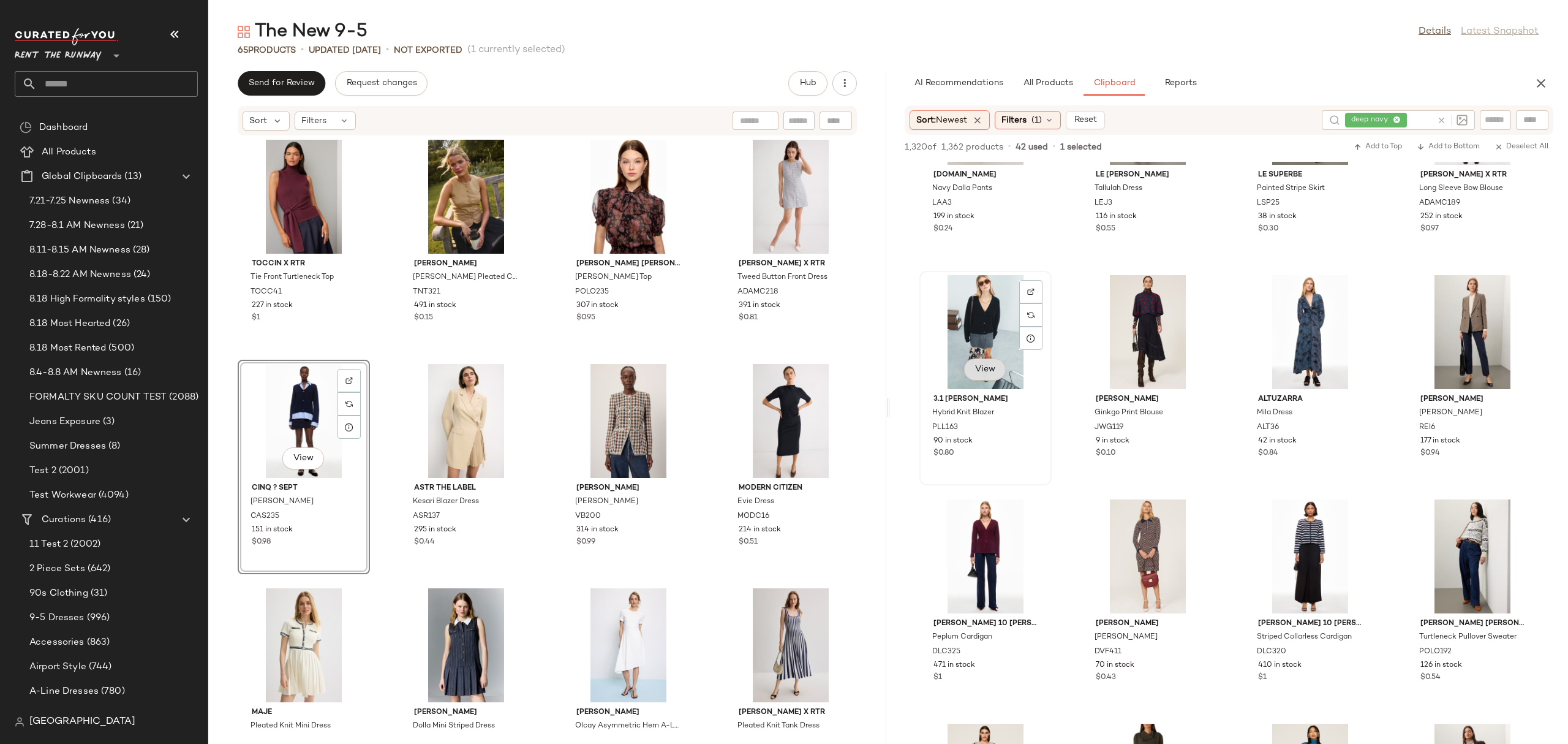
click at [988, 370] on span "View" at bounding box center [985, 370] width 21 height 10
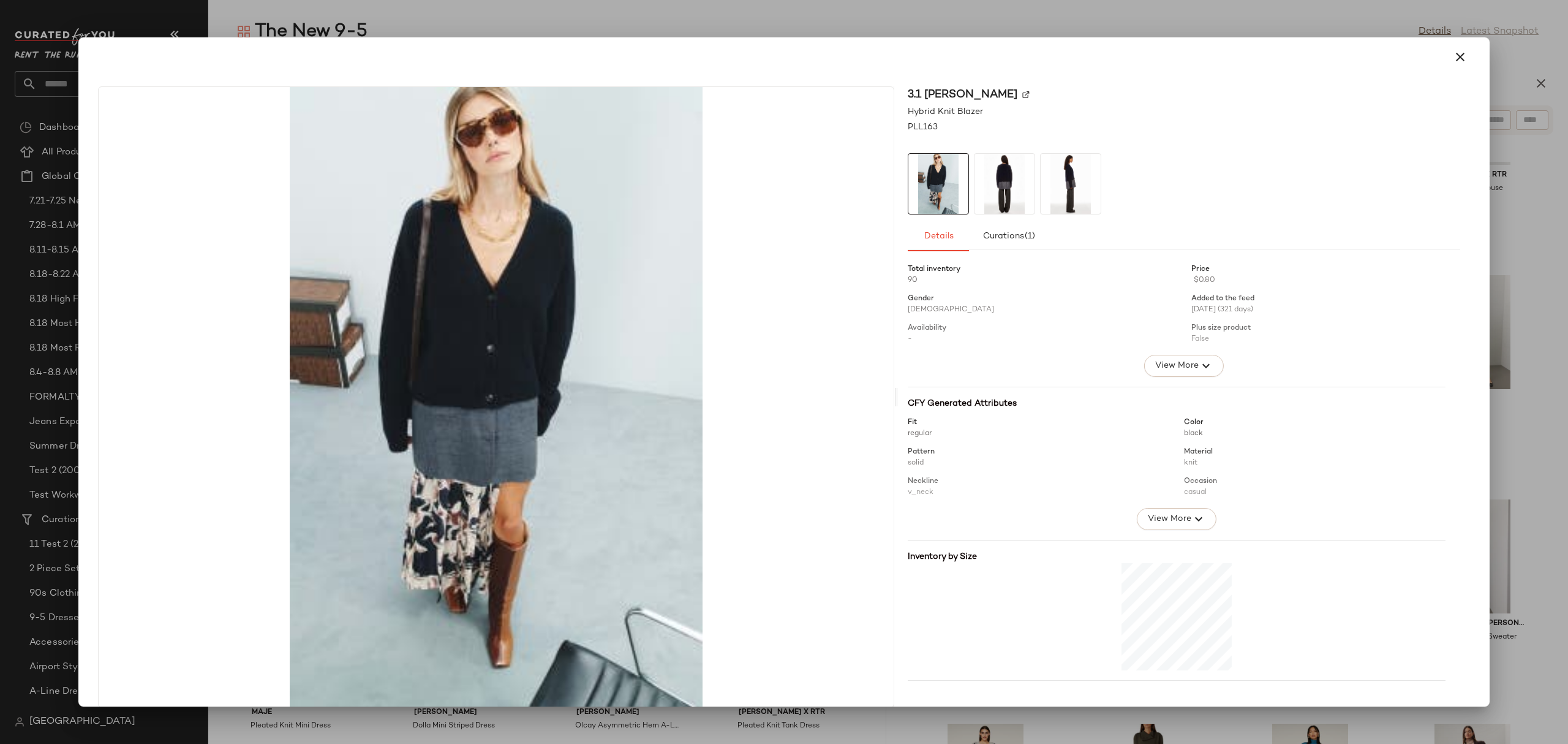
click at [1464, 46] on div at bounding box center [784, 57] width 1381 height 30
click at [1457, 56] on icon "button" at bounding box center [1460, 57] width 15 height 15
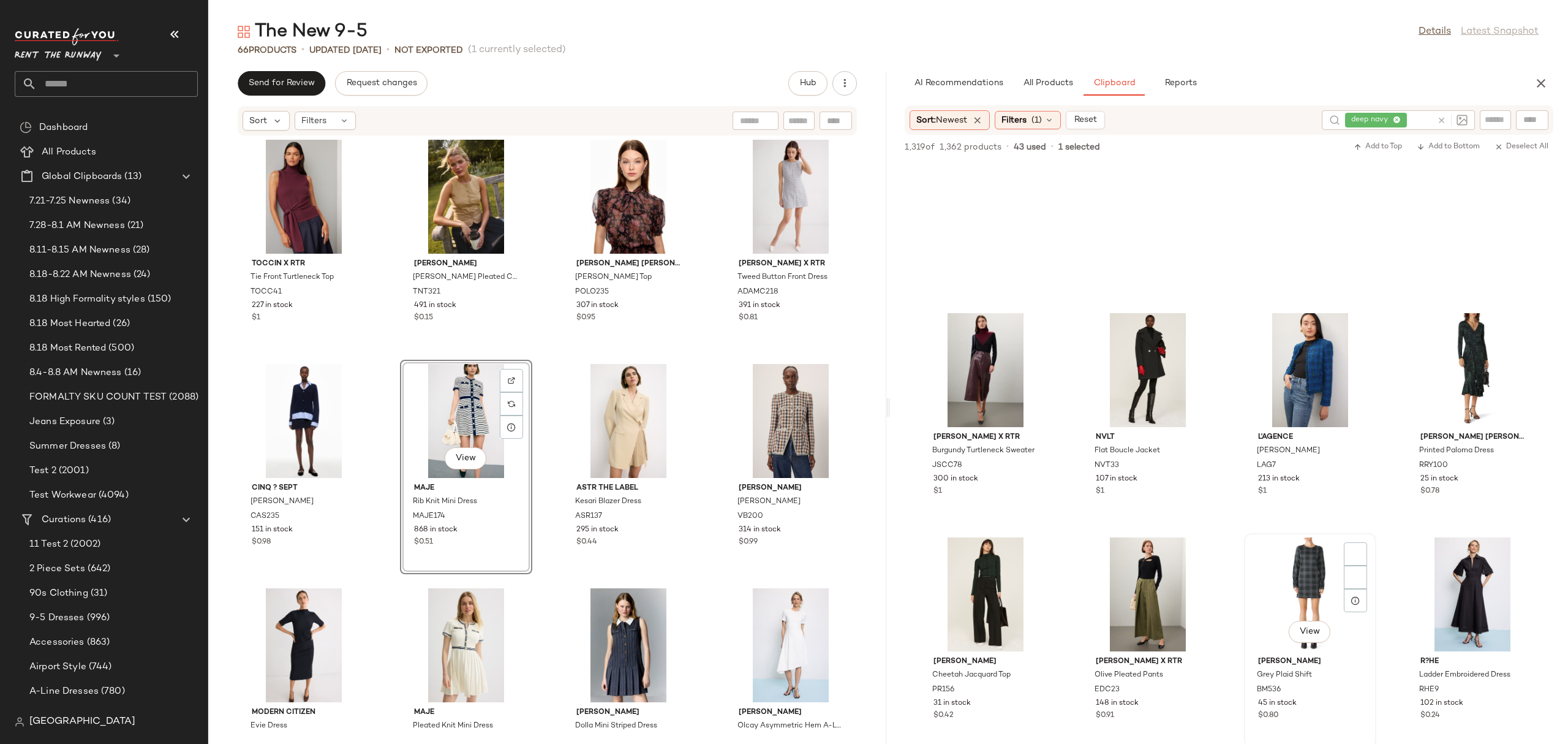
scroll to position [16463, 0]
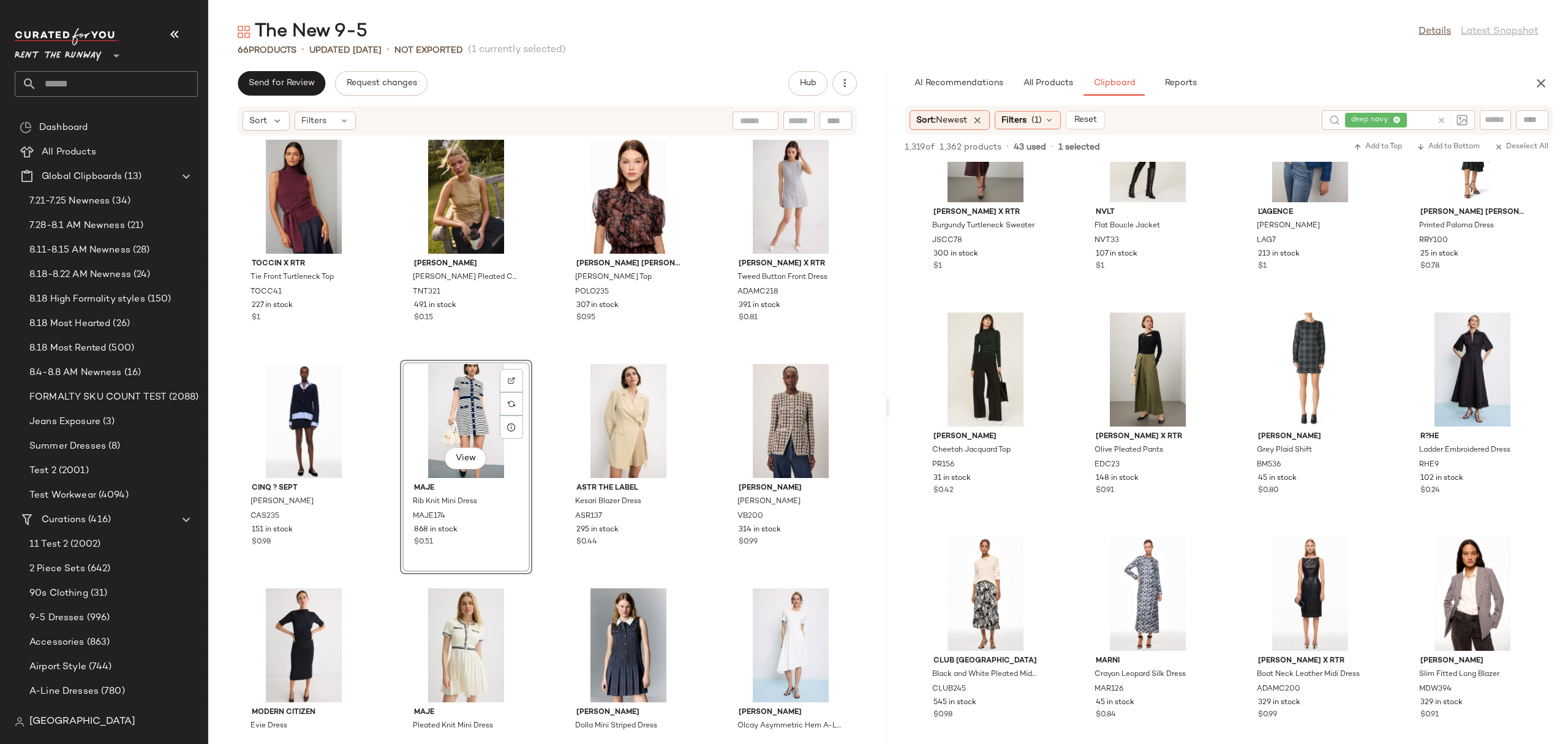
click at [1443, 116] on icon at bounding box center [1441, 120] width 9 height 9
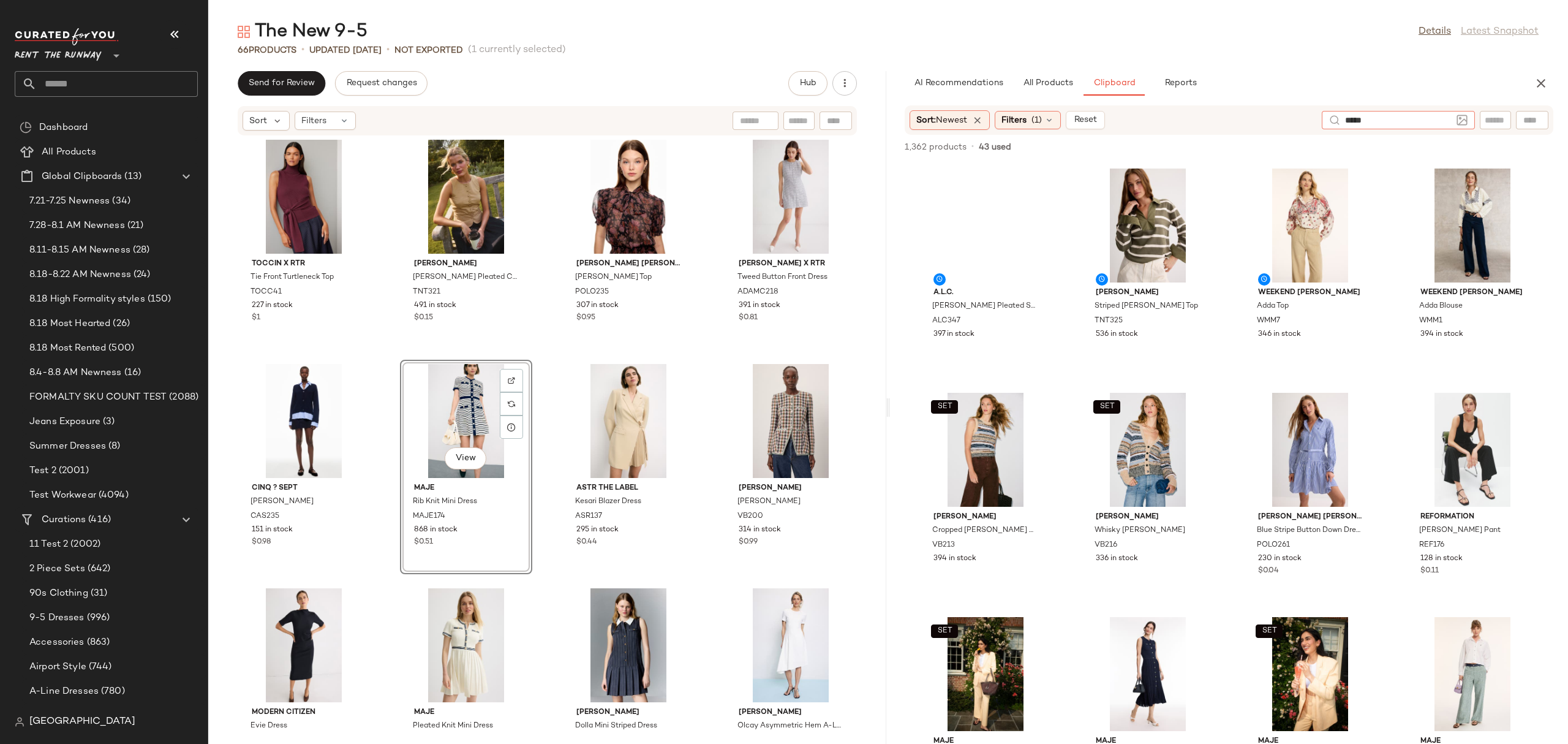
type input "******"
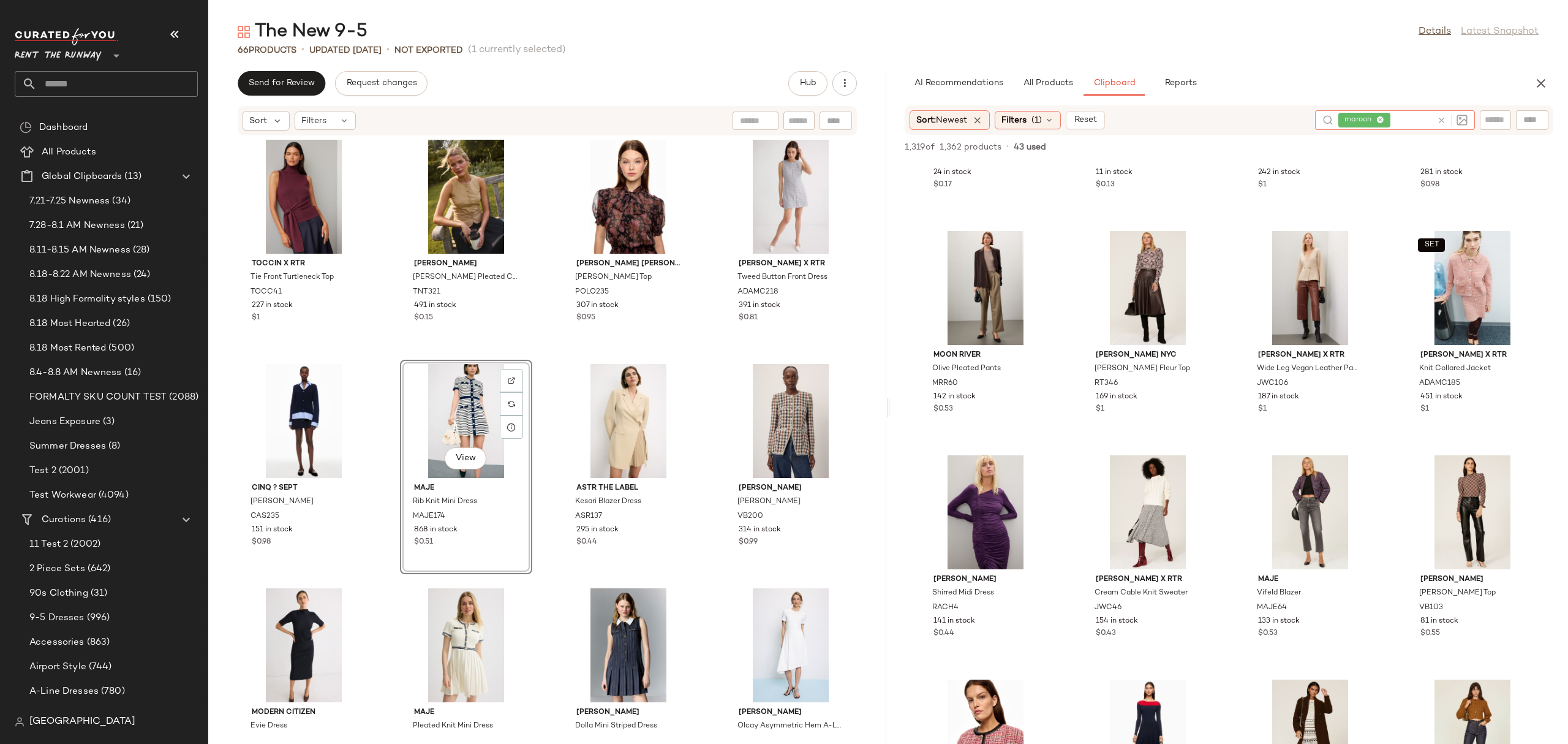
scroll to position [13159, 0]
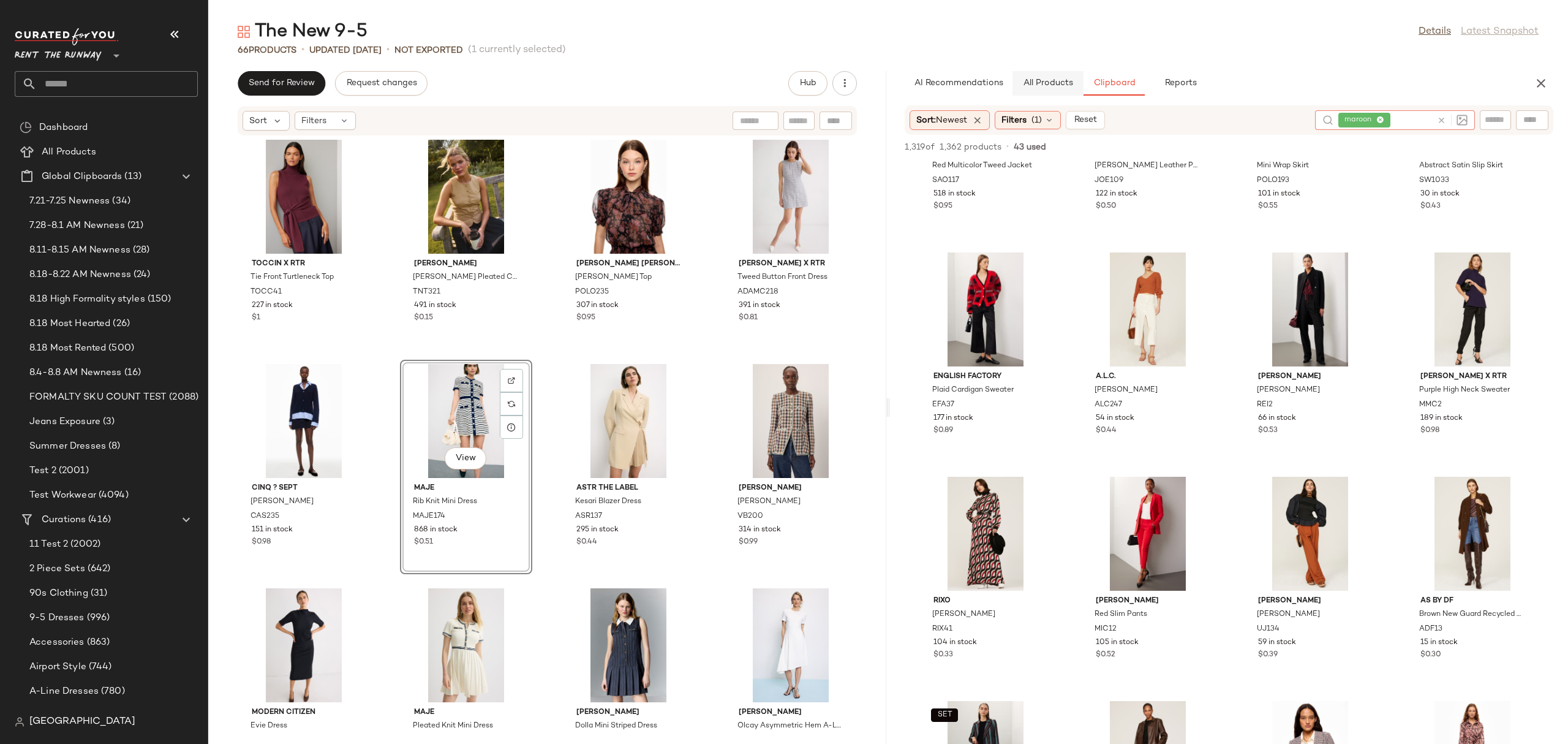
click at [1051, 77] on button "All Products" at bounding box center [1048, 83] width 71 height 25
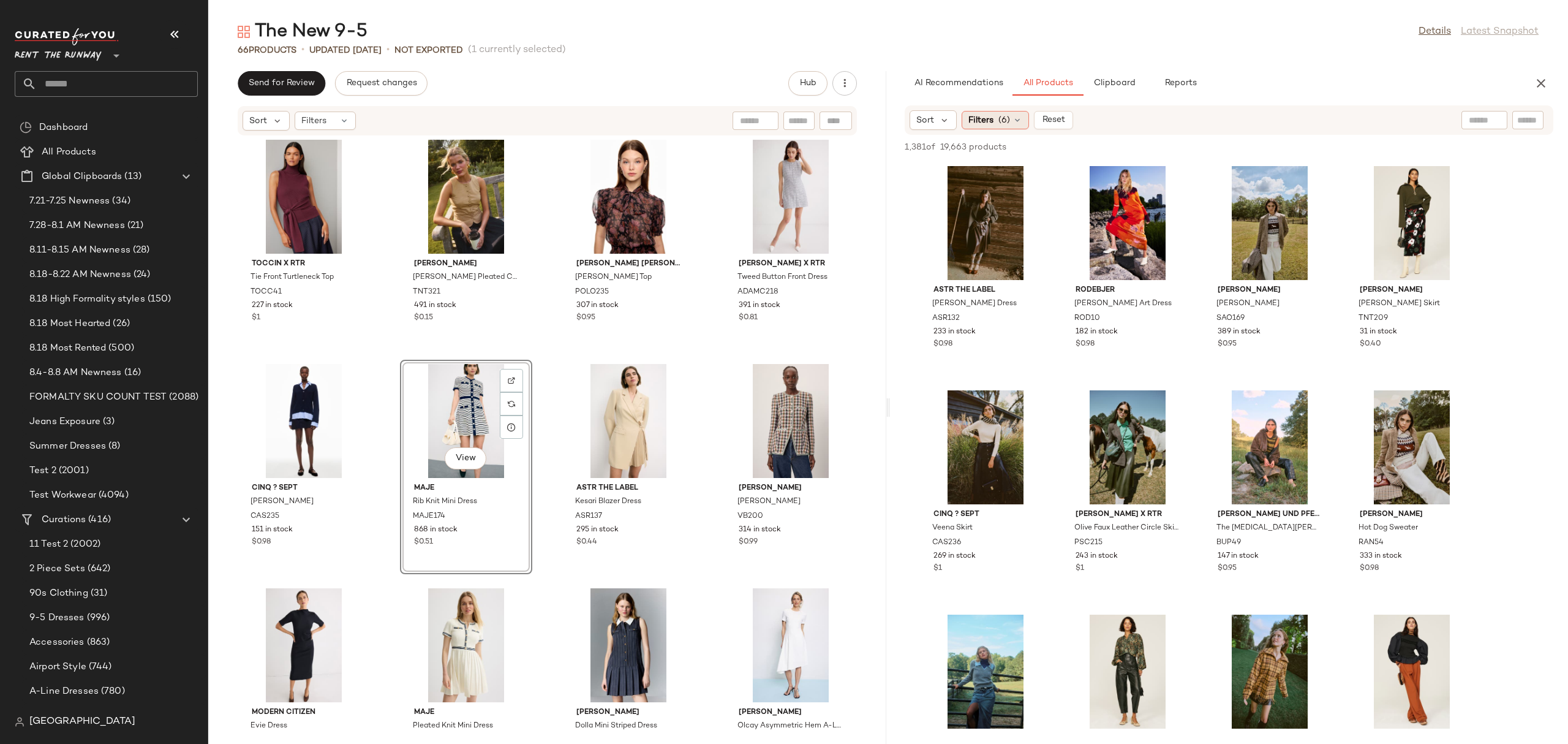
click at [1020, 116] on icon at bounding box center [1017, 120] width 10 height 10
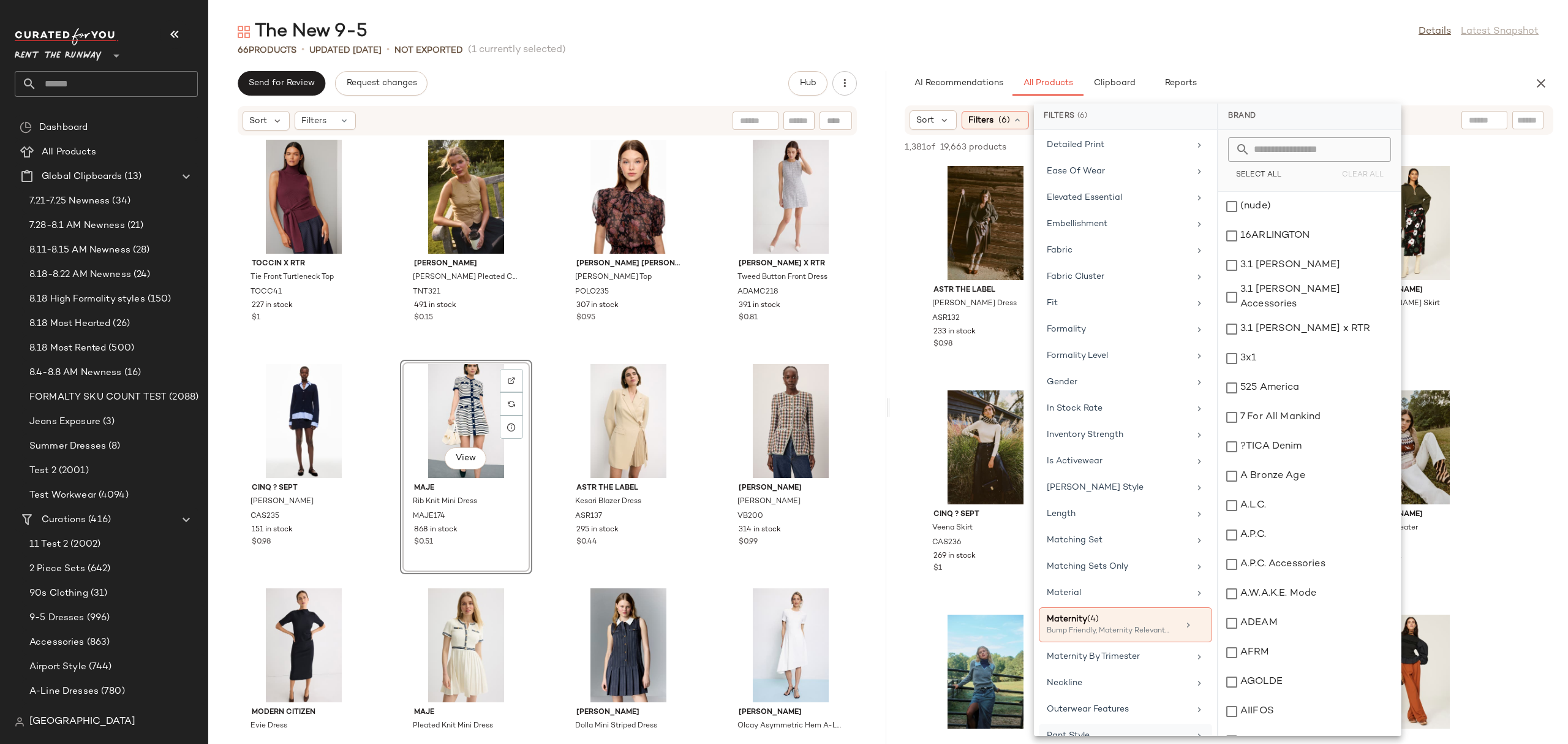
scroll to position [886, 0]
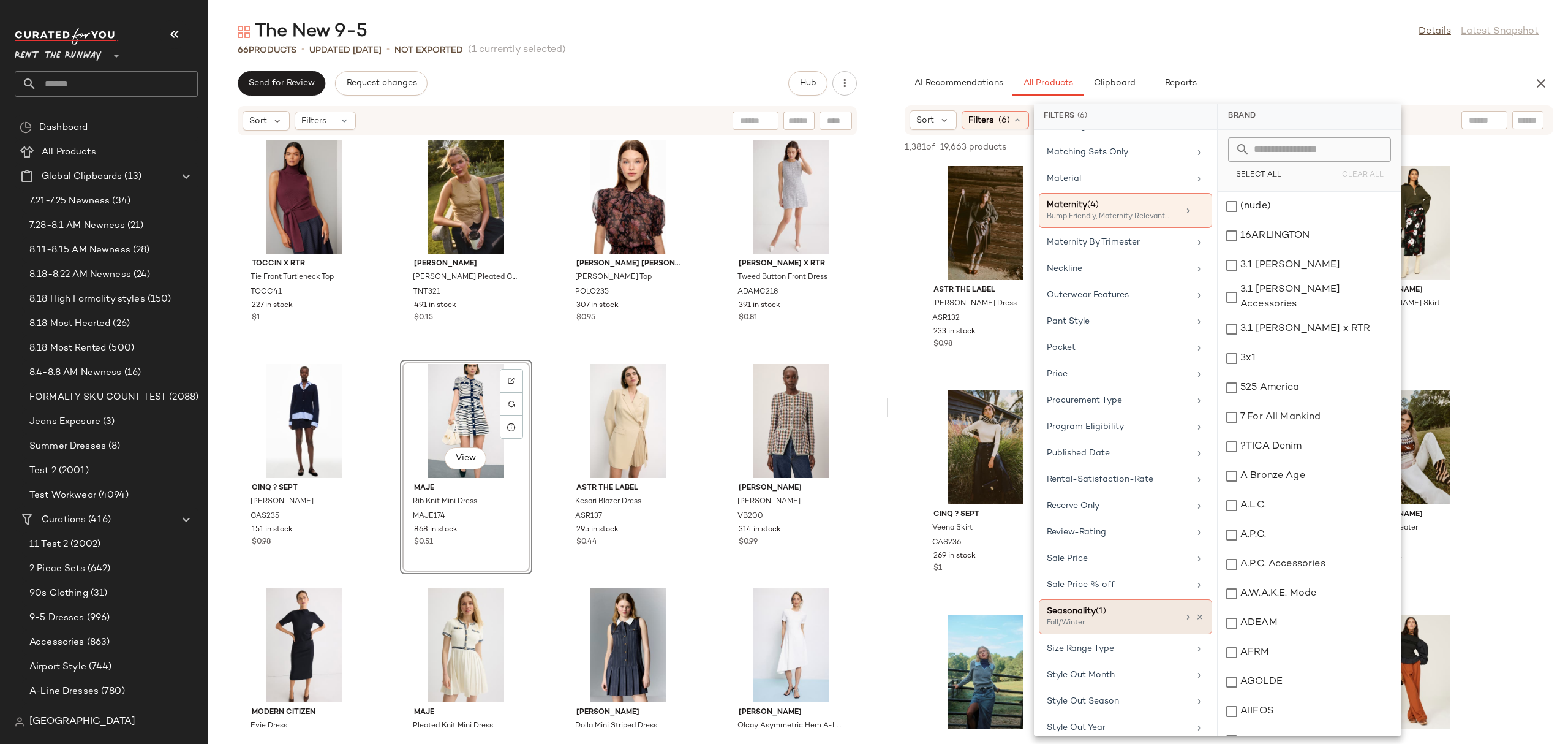
click at [1104, 629] on div "Fall/Winter" at bounding box center [1108, 623] width 122 height 11
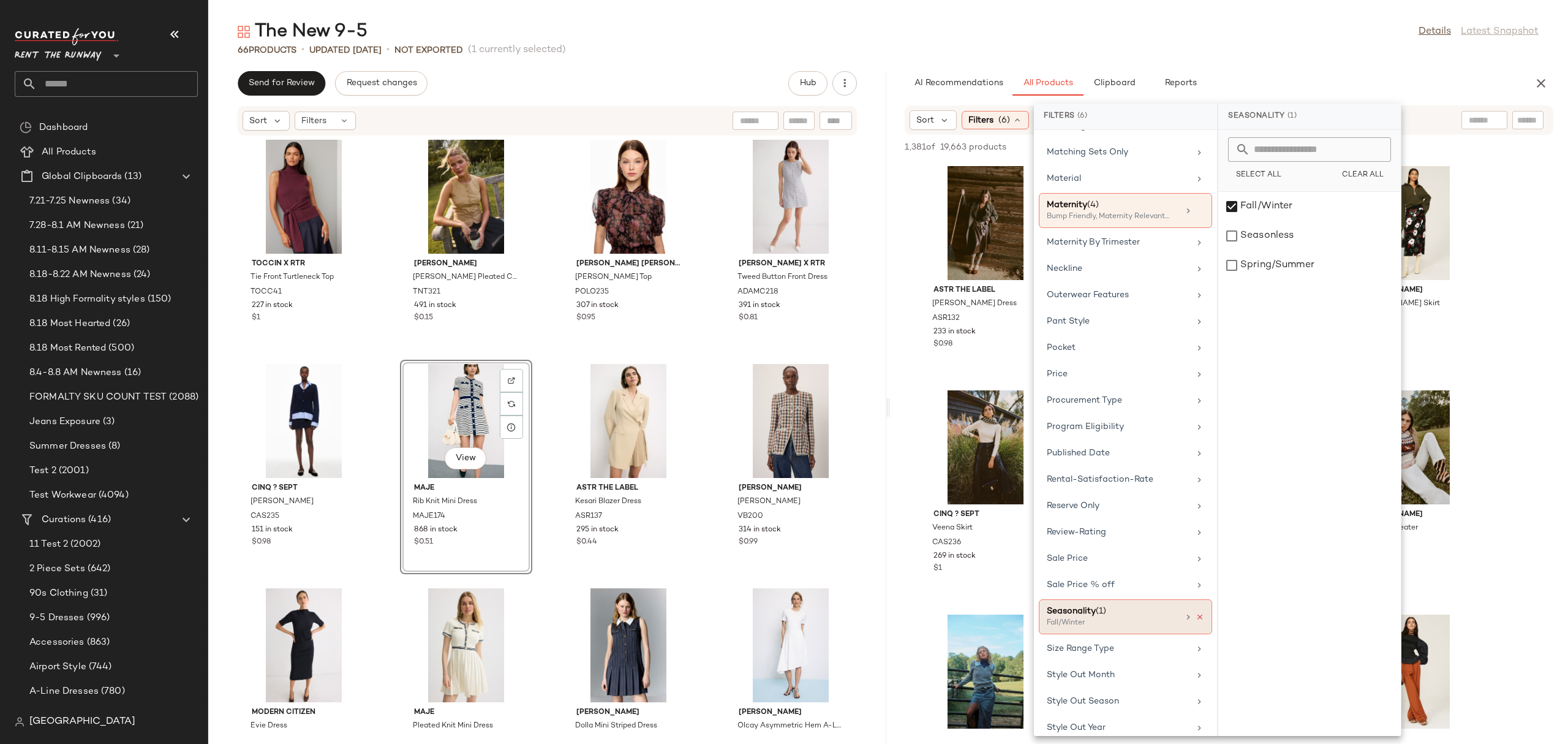
click at [1195, 622] on icon at bounding box center [1200, 617] width 9 height 9
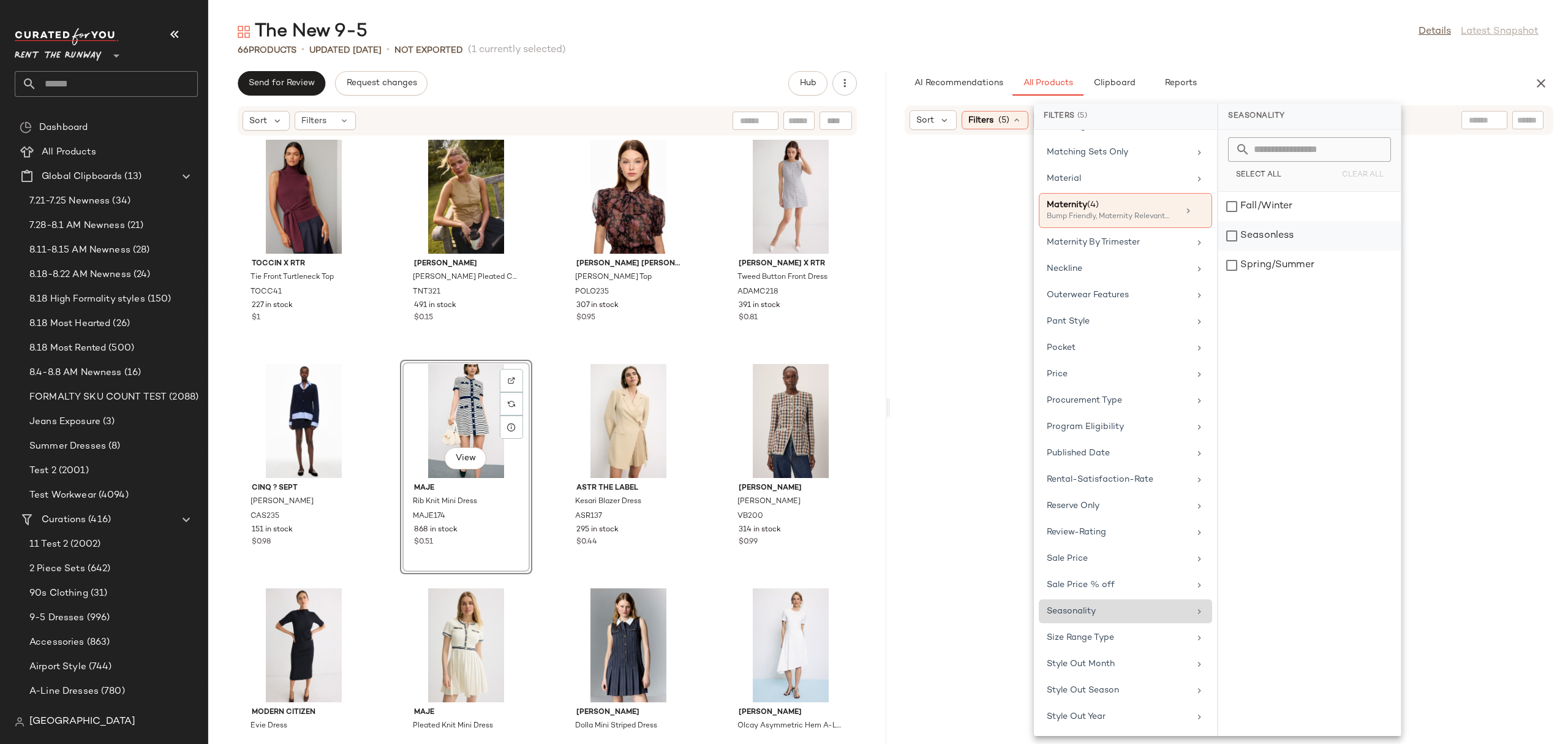
click at [1246, 250] on div "Seasonless" at bounding box center [1309, 265] width 182 height 30
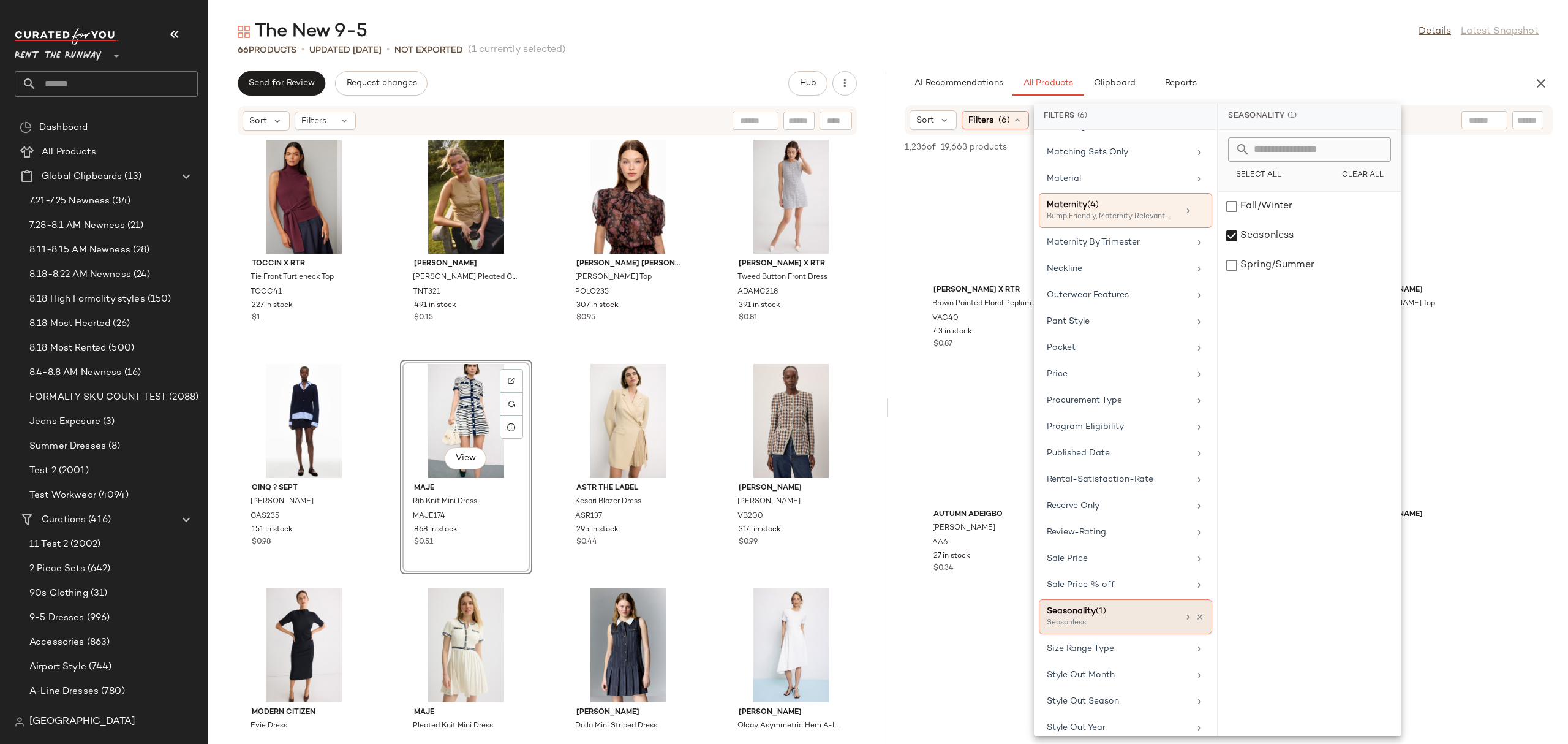
click at [1433, 116] on div "Sort Filters (6) Reset" at bounding box center [1228, 120] width 648 height 30
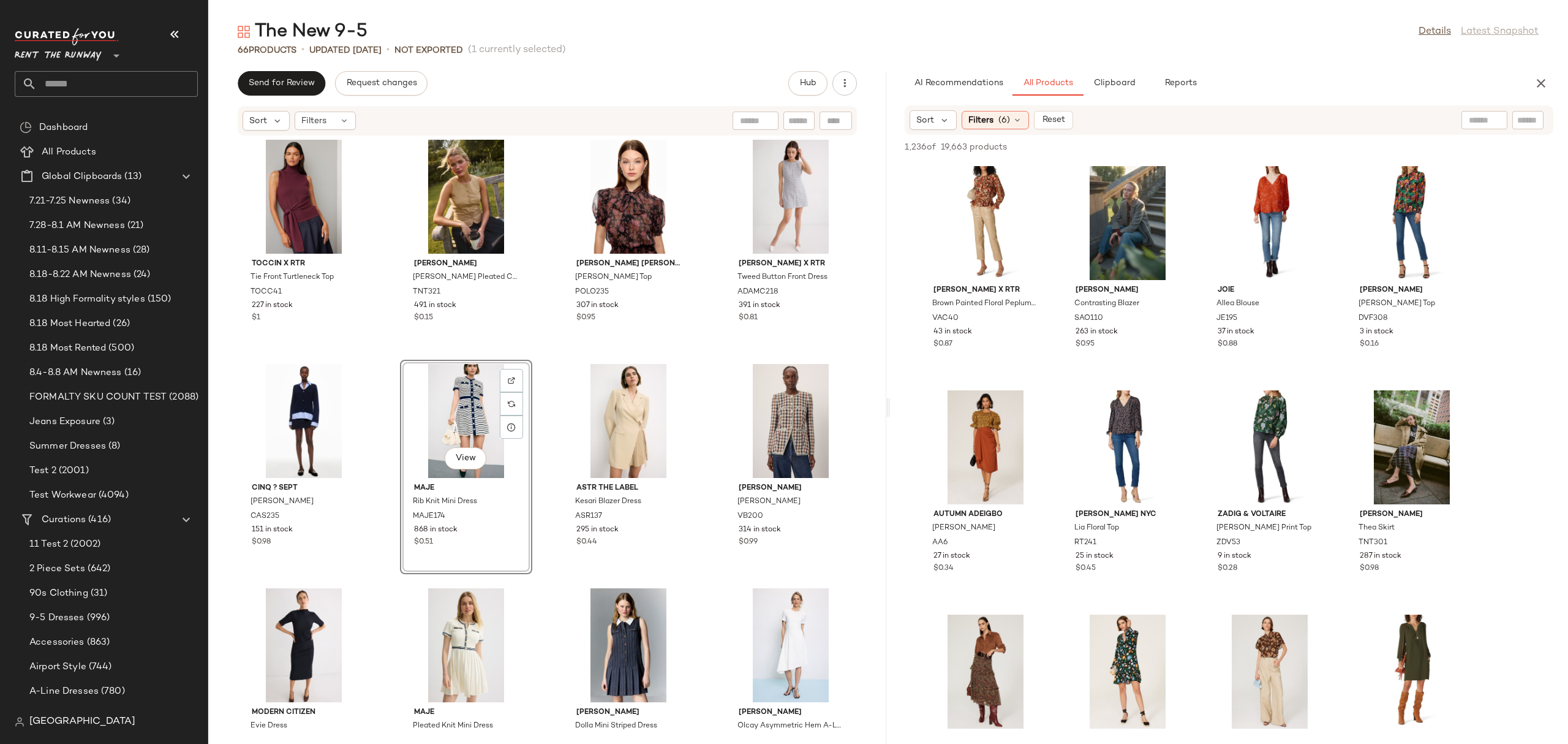
click at [1319, 116] on div "Sort Filters (6) Reset" at bounding box center [1149, 120] width 480 height 20
click at [1004, 119] on span "(6)" at bounding box center [1004, 120] width 12 height 13
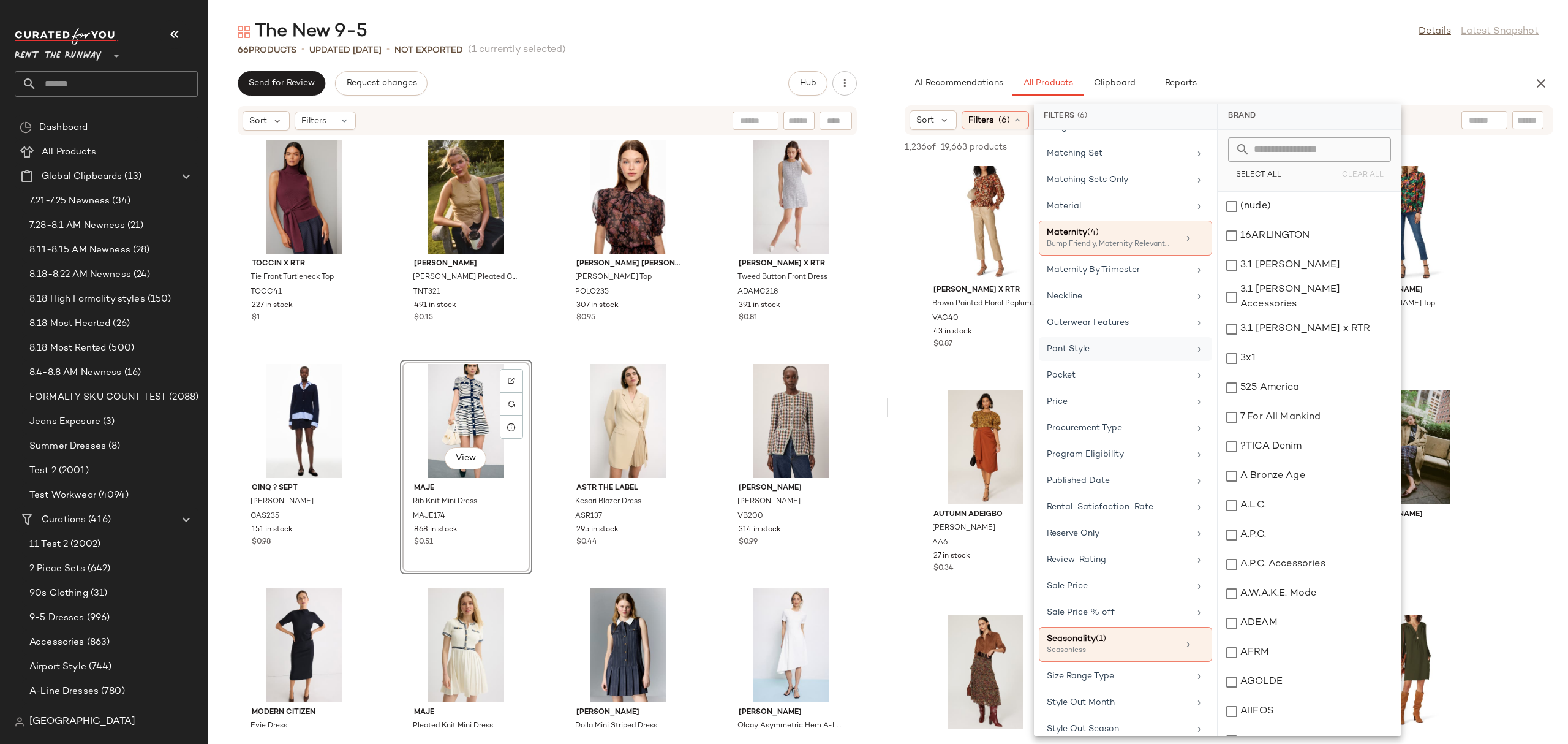
scroll to position [1101, 0]
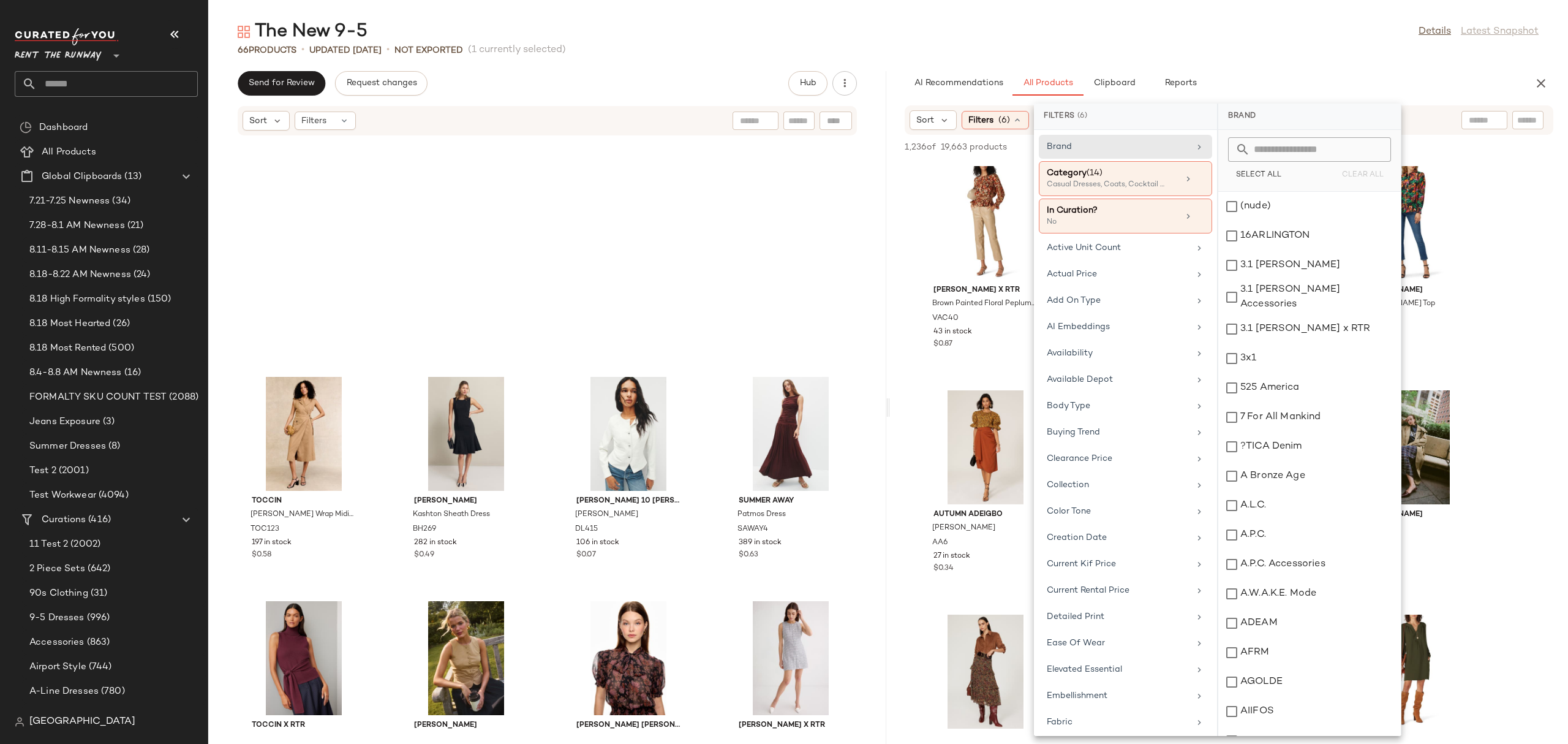
scroll to position [1101, 0]
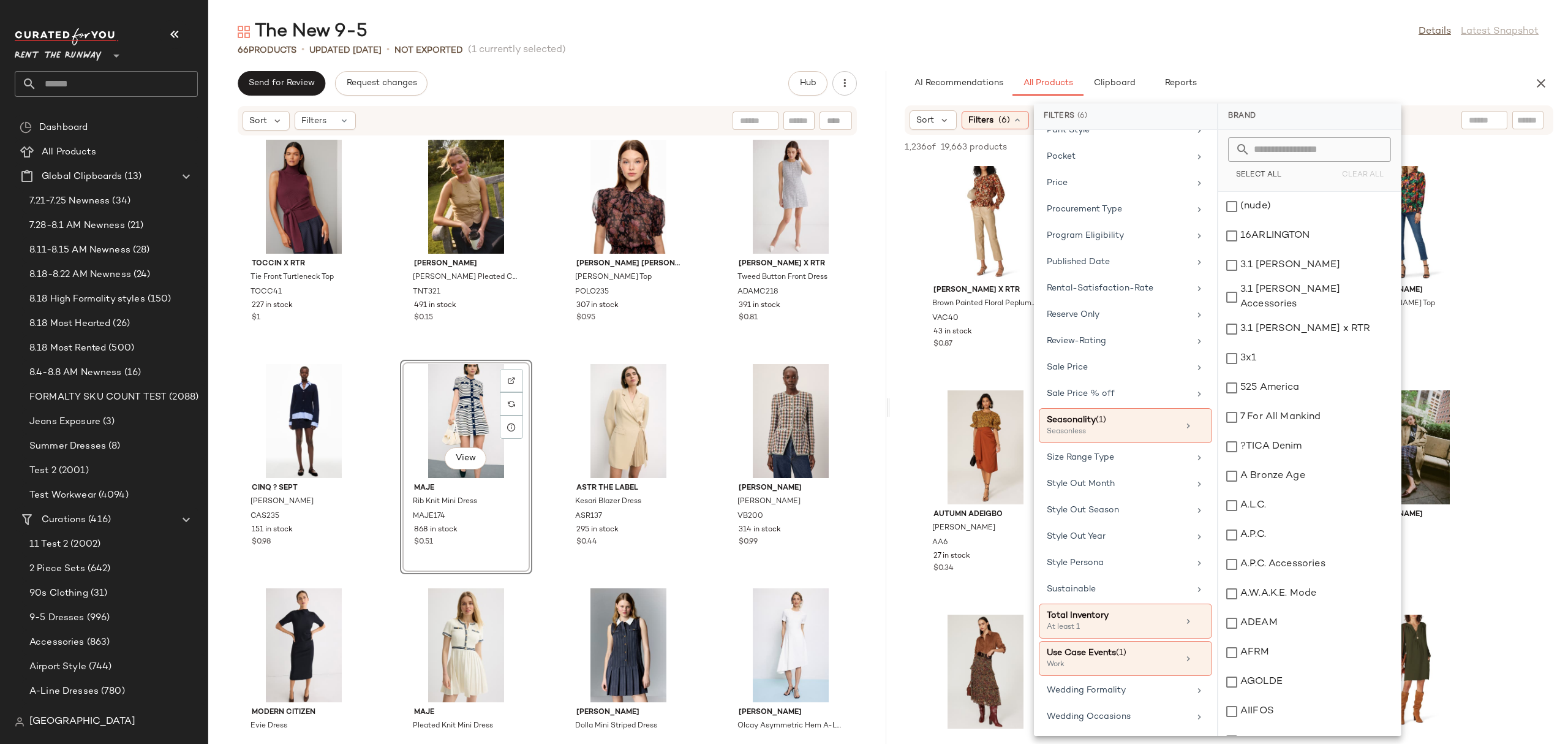
click at [1432, 124] on div "Sort Filters (6) Reset" at bounding box center [1228, 120] width 648 height 30
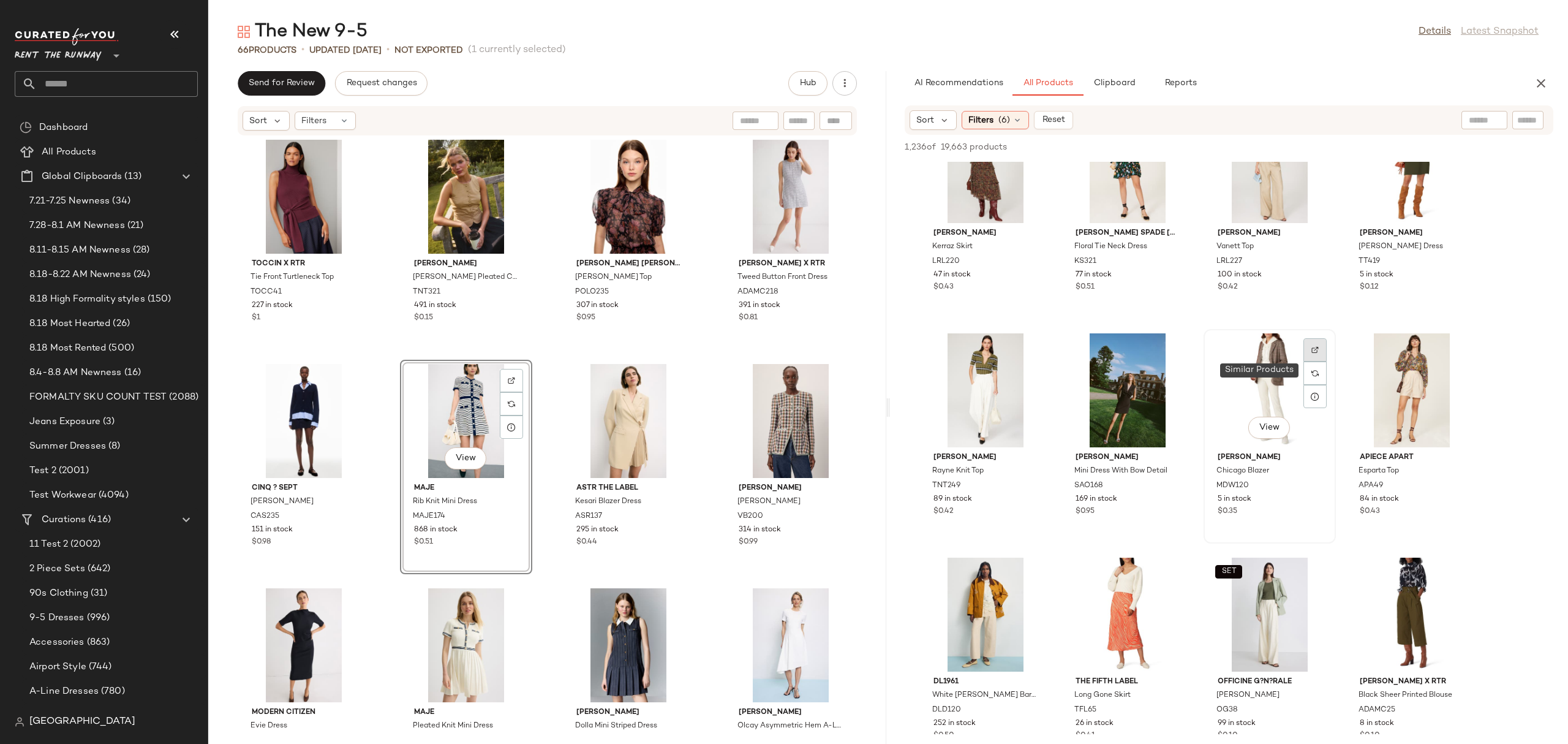
scroll to position [507, 0]
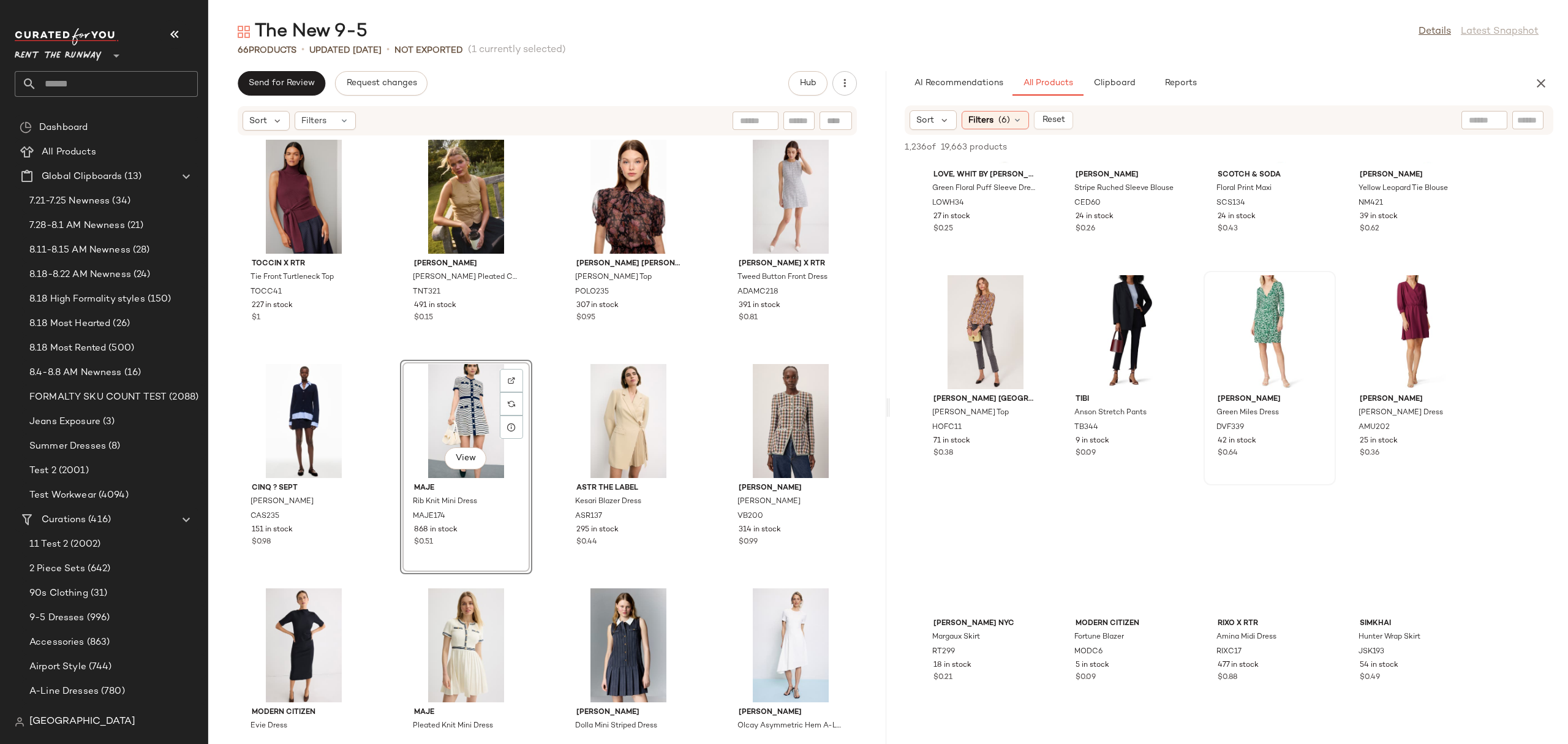
scroll to position [2469, 0]
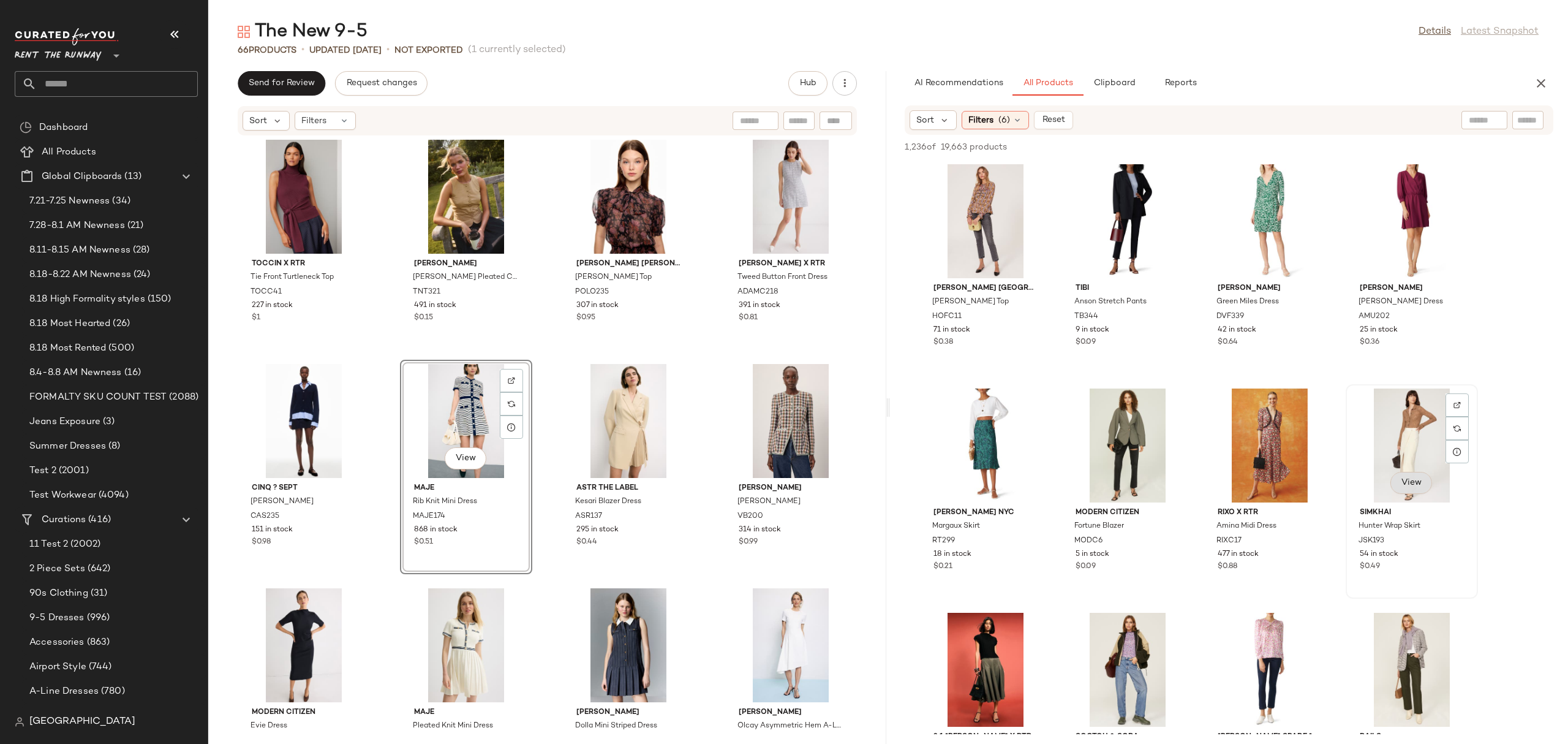
click at [1421, 485] on span "View" at bounding box center [1411, 483] width 21 height 10
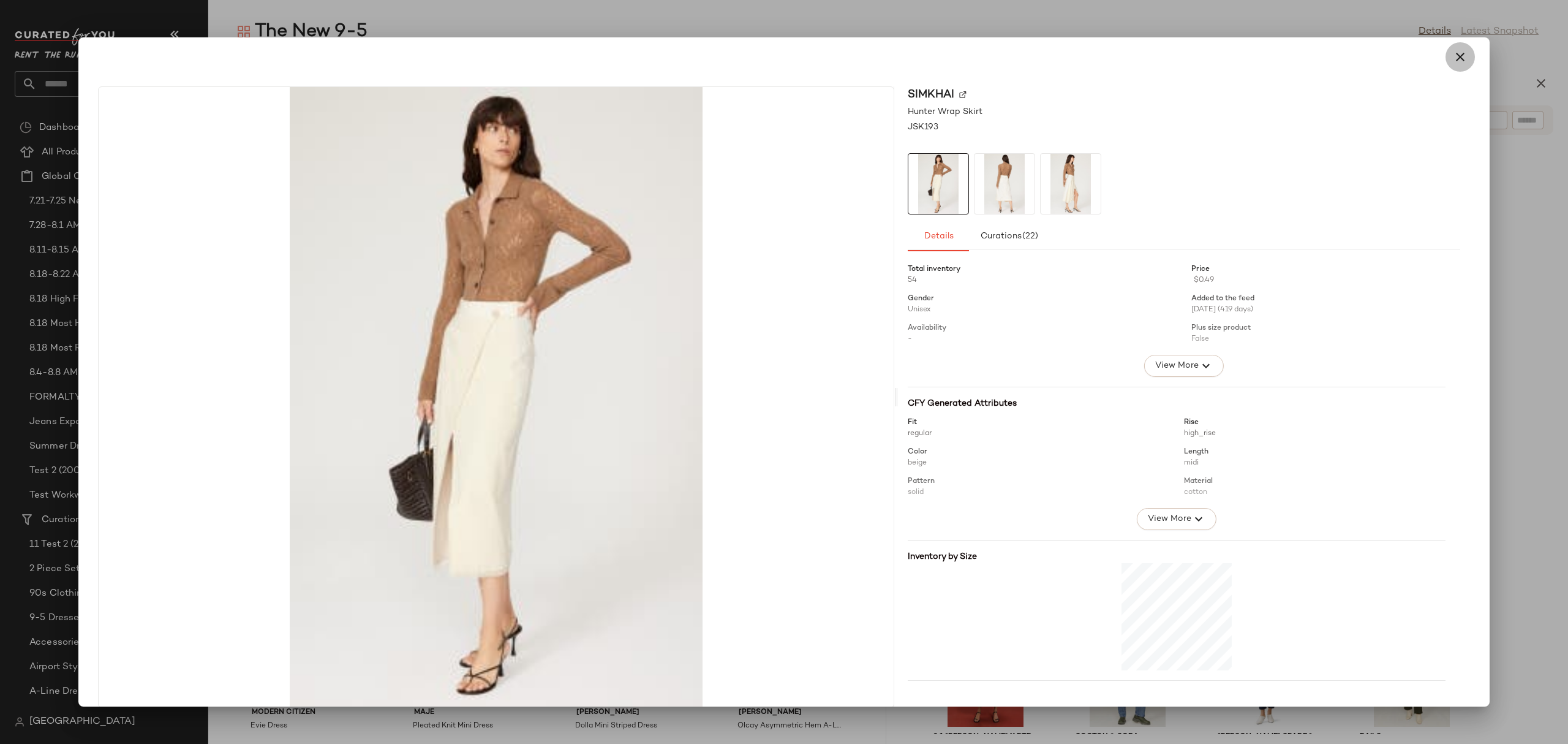
click at [1452, 56] on icon "button" at bounding box center [1460, 57] width 15 height 15
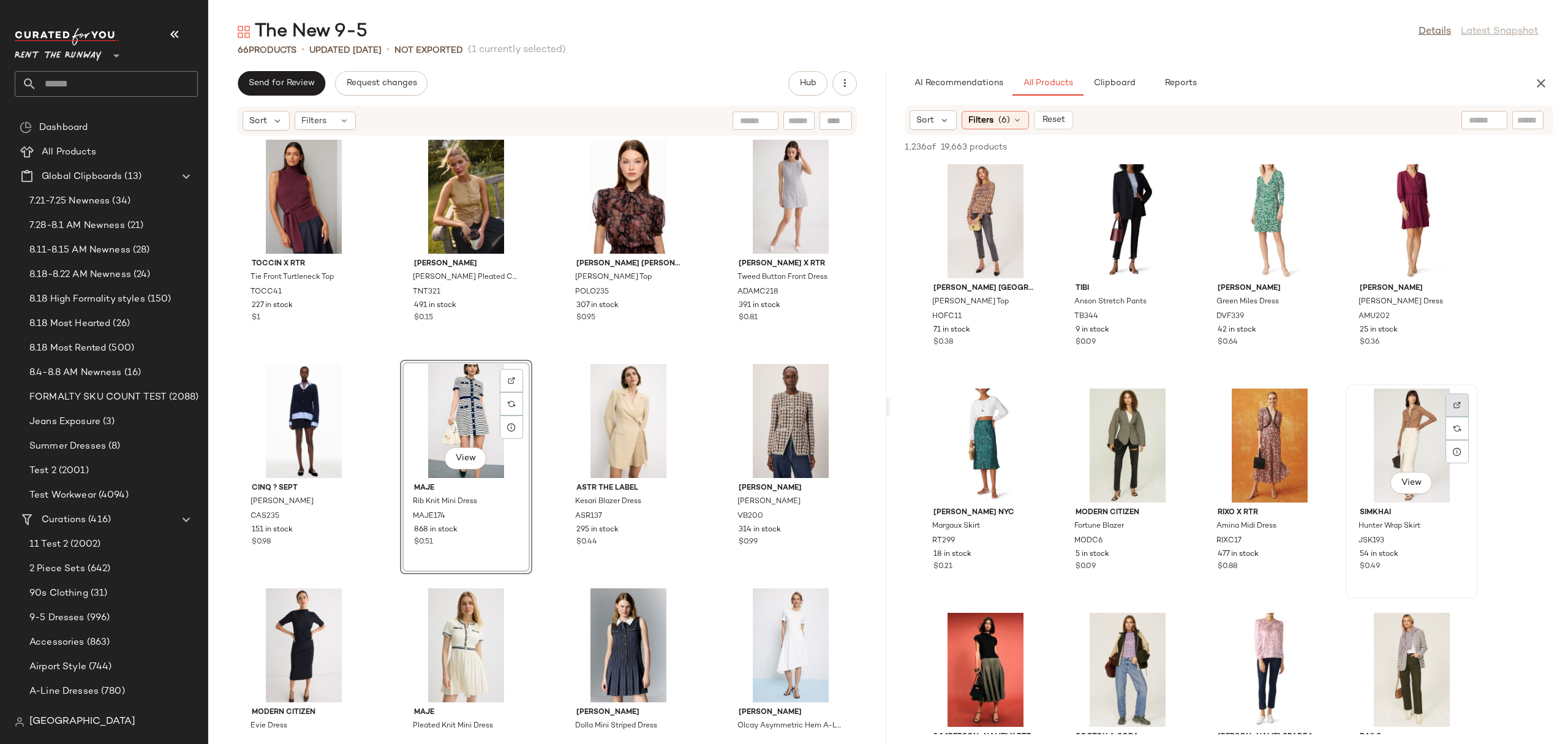
click at [1453, 402] on img at bounding box center [1457, 405] width 7 height 7
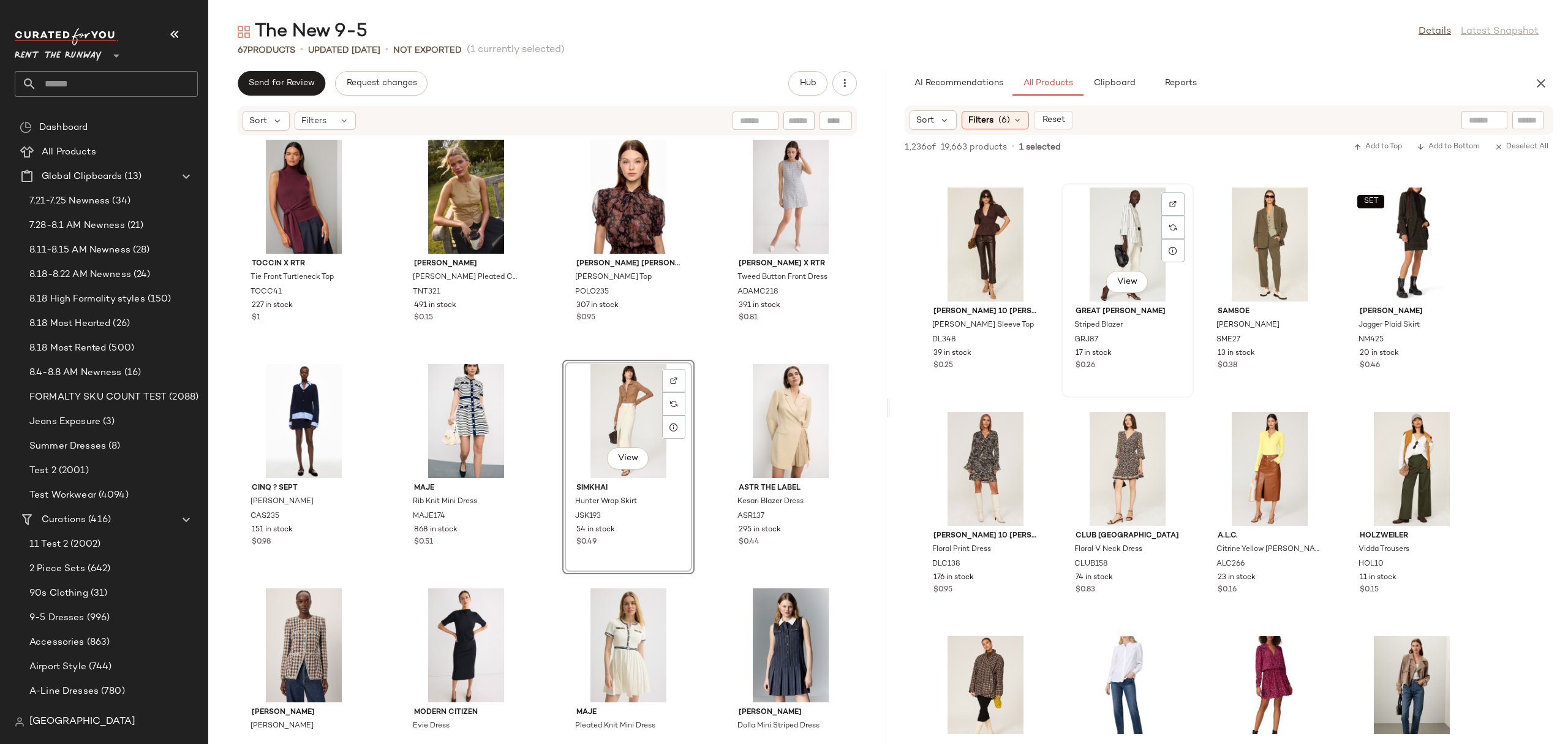
scroll to position [4387, 0]
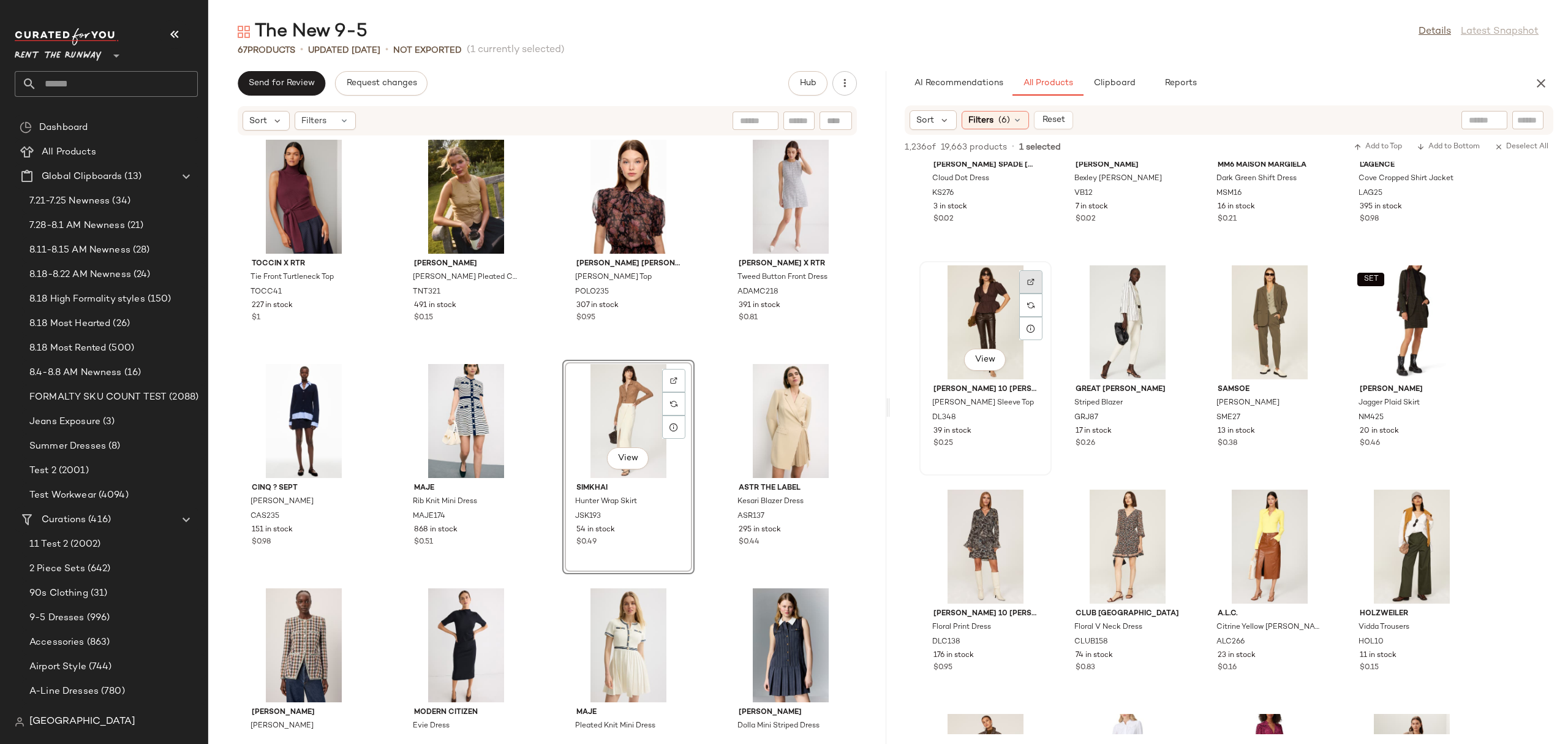
click at [1034, 284] on img at bounding box center [1031, 282] width 7 height 7
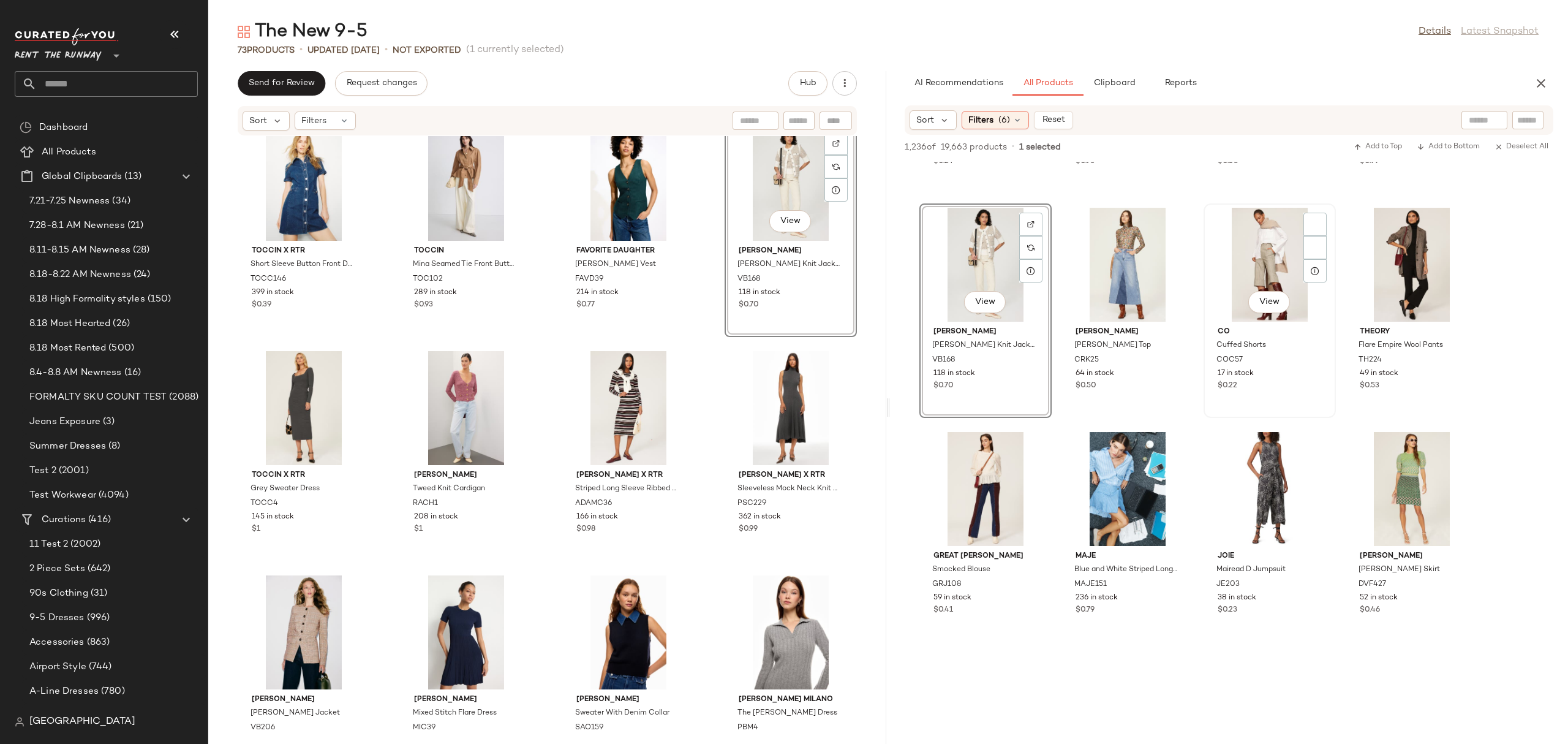
scroll to position [8048, 0]
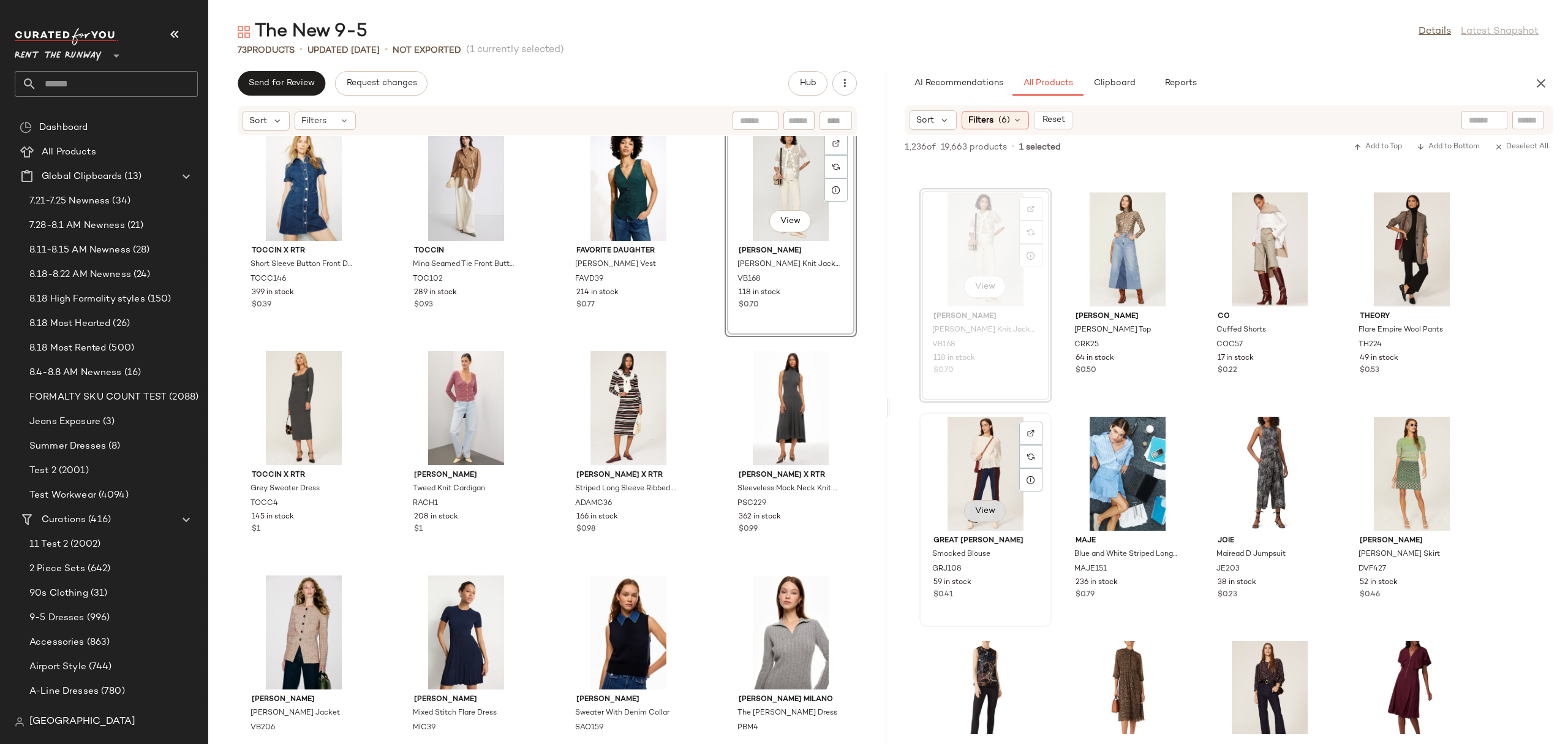
click at [981, 507] on span "View" at bounding box center [985, 511] width 21 height 10
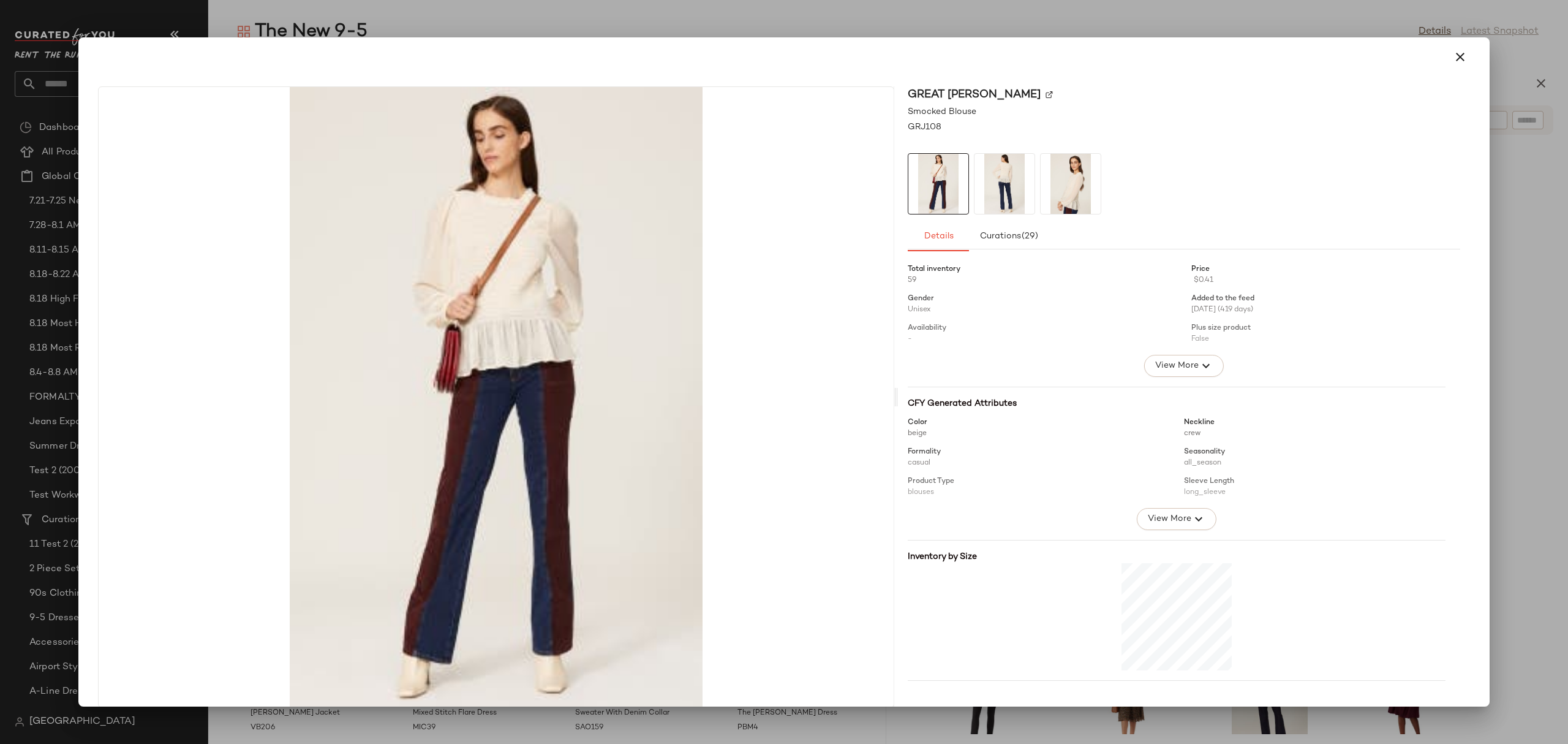
click at [1452, 58] on icon "button" at bounding box center [1460, 57] width 15 height 15
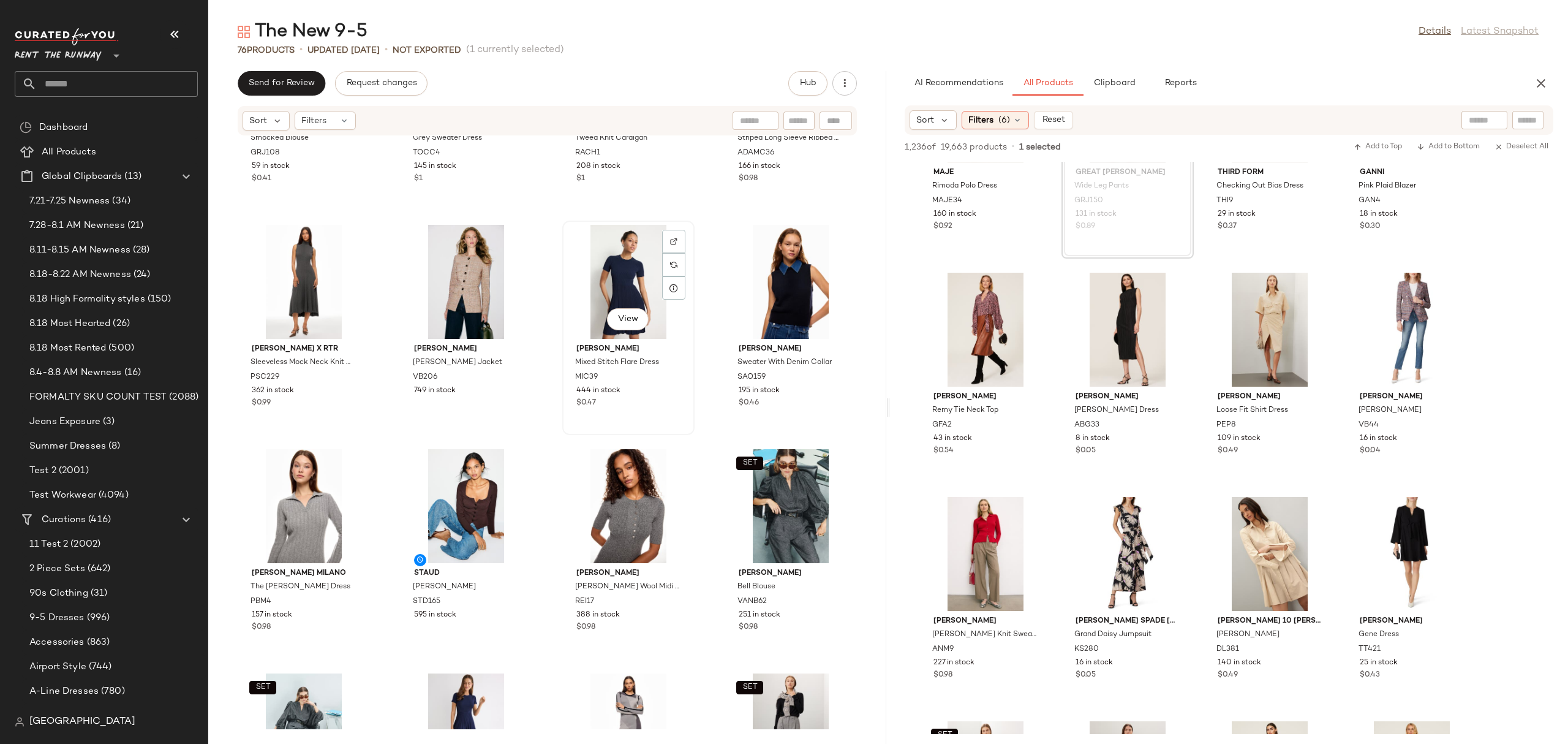
scroll to position [2487, 0]
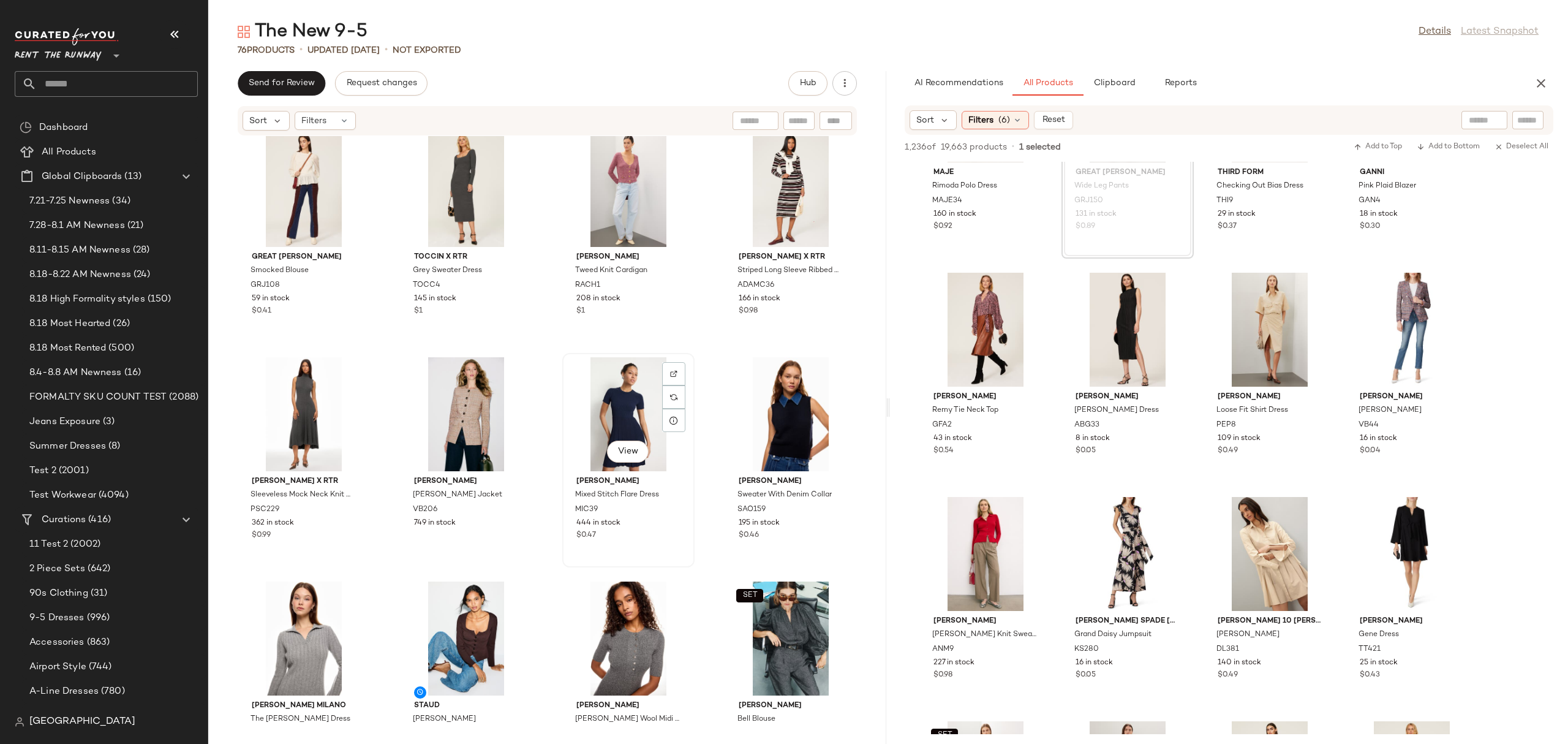
click at [638, 421] on div "View" at bounding box center [629, 414] width 124 height 114
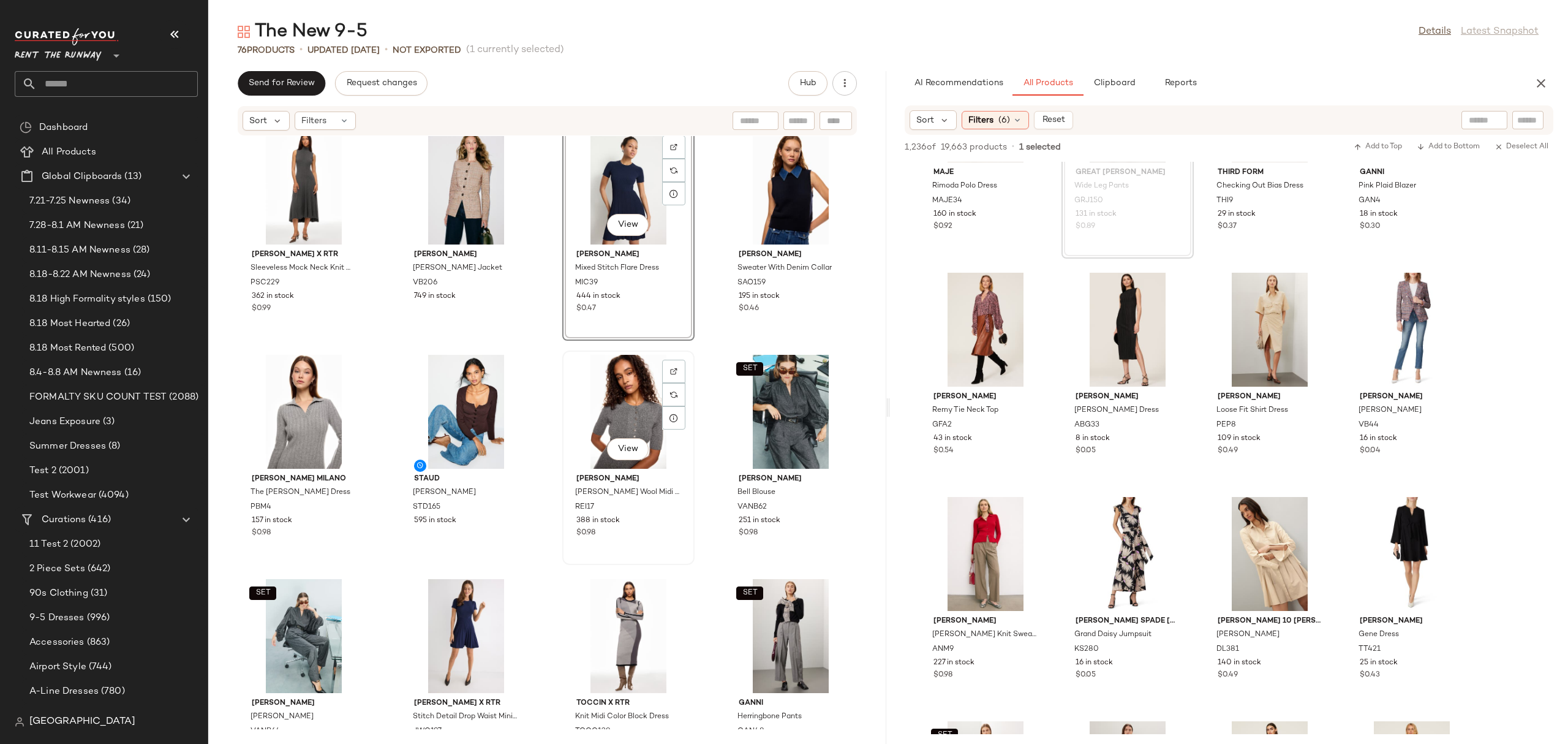
scroll to position [2675, 0]
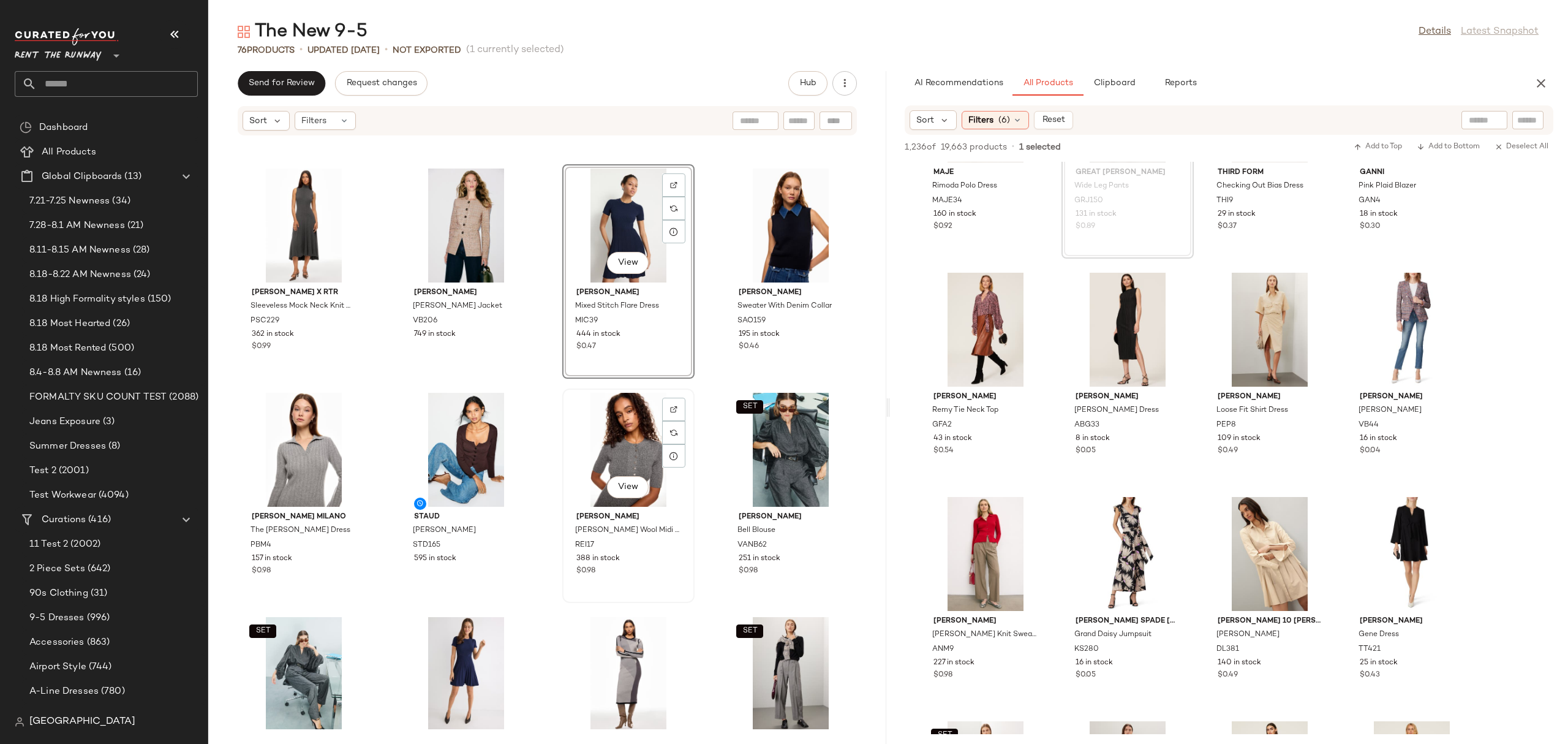
click at [619, 436] on div "View" at bounding box center [629, 450] width 124 height 114
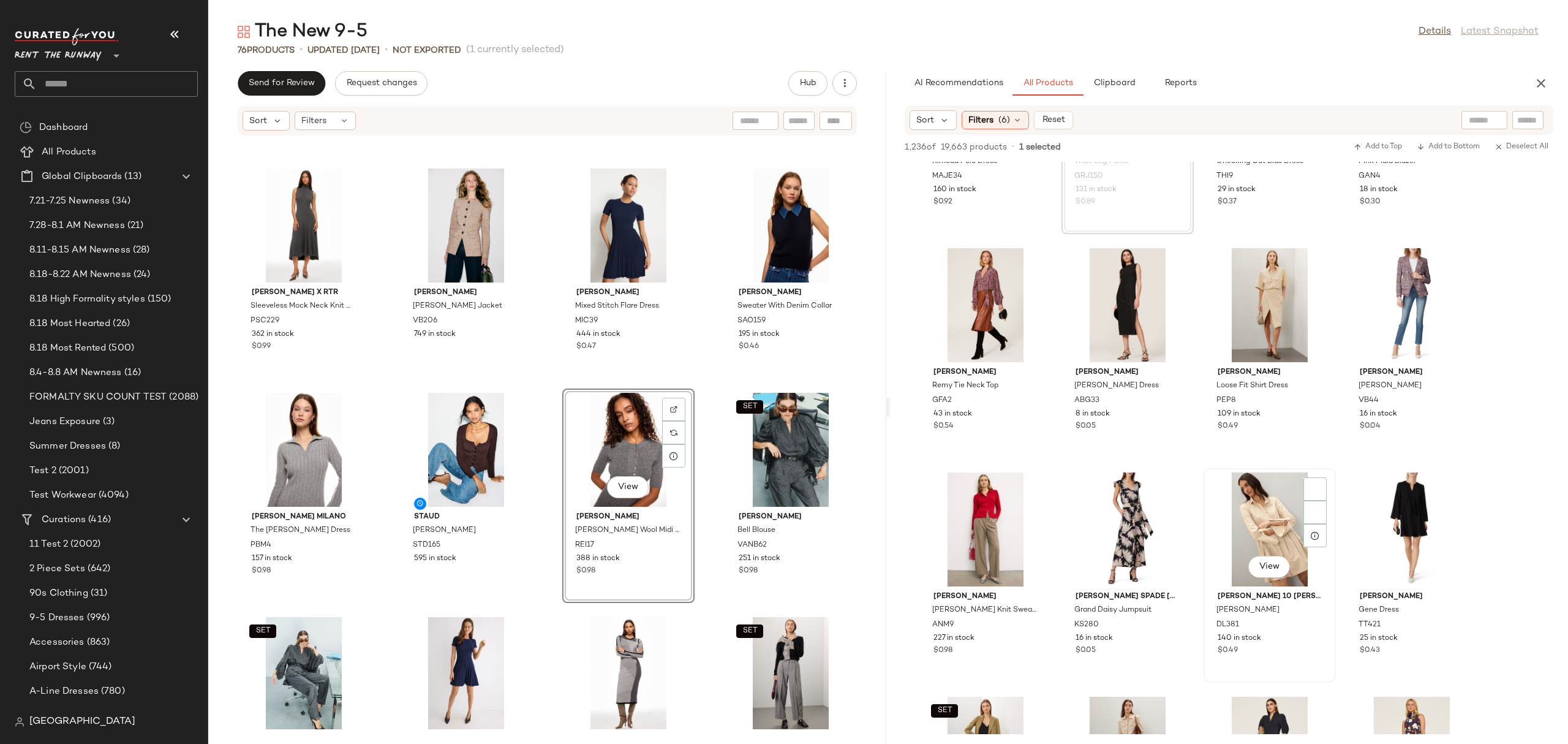
scroll to position [13210, 0]
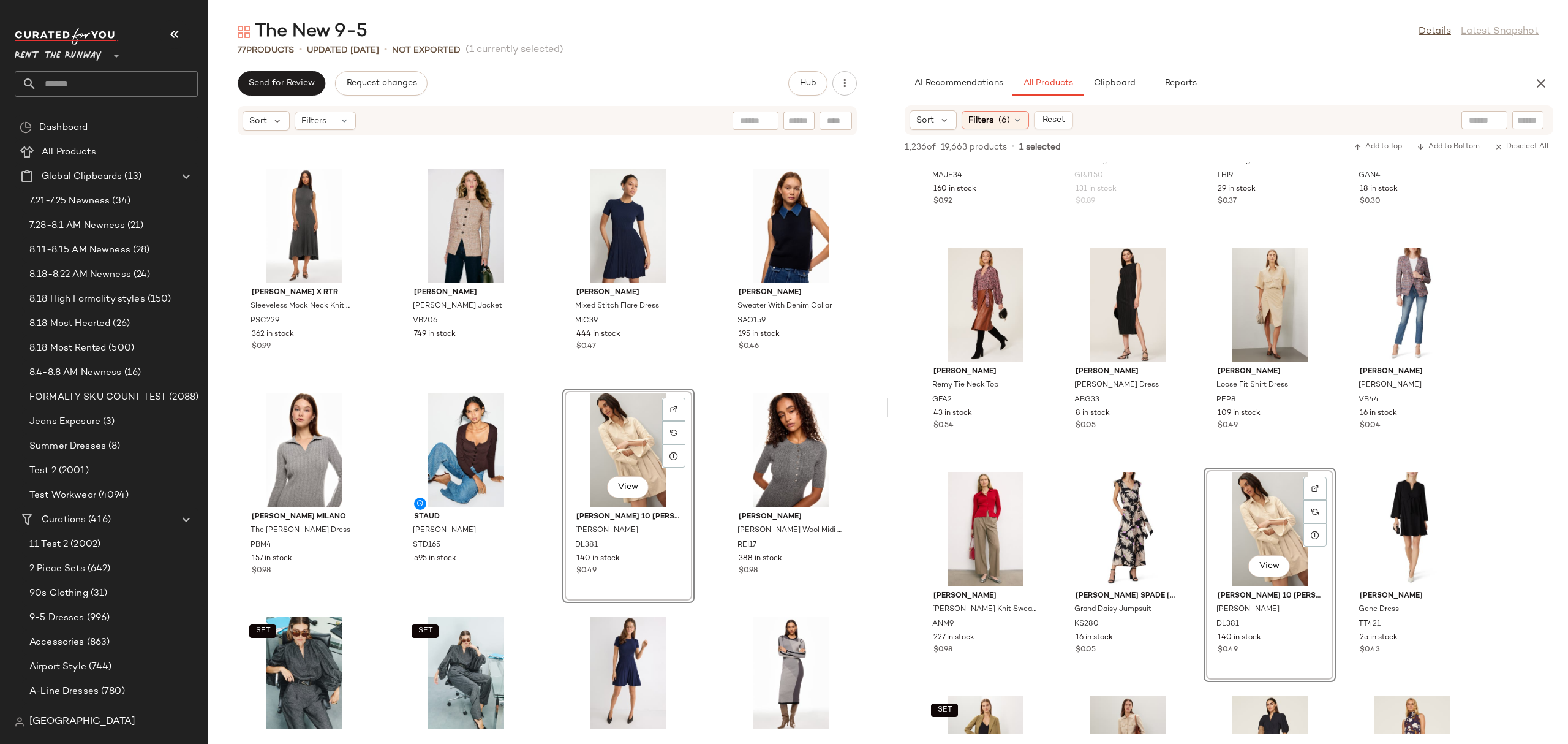
click at [703, 362] on div "Great Jones Smocked Blouse GRJ108 59 in stock $0.41 TOCCIN X RTR Grey Sweater D…" at bounding box center [547, 432] width 678 height 593
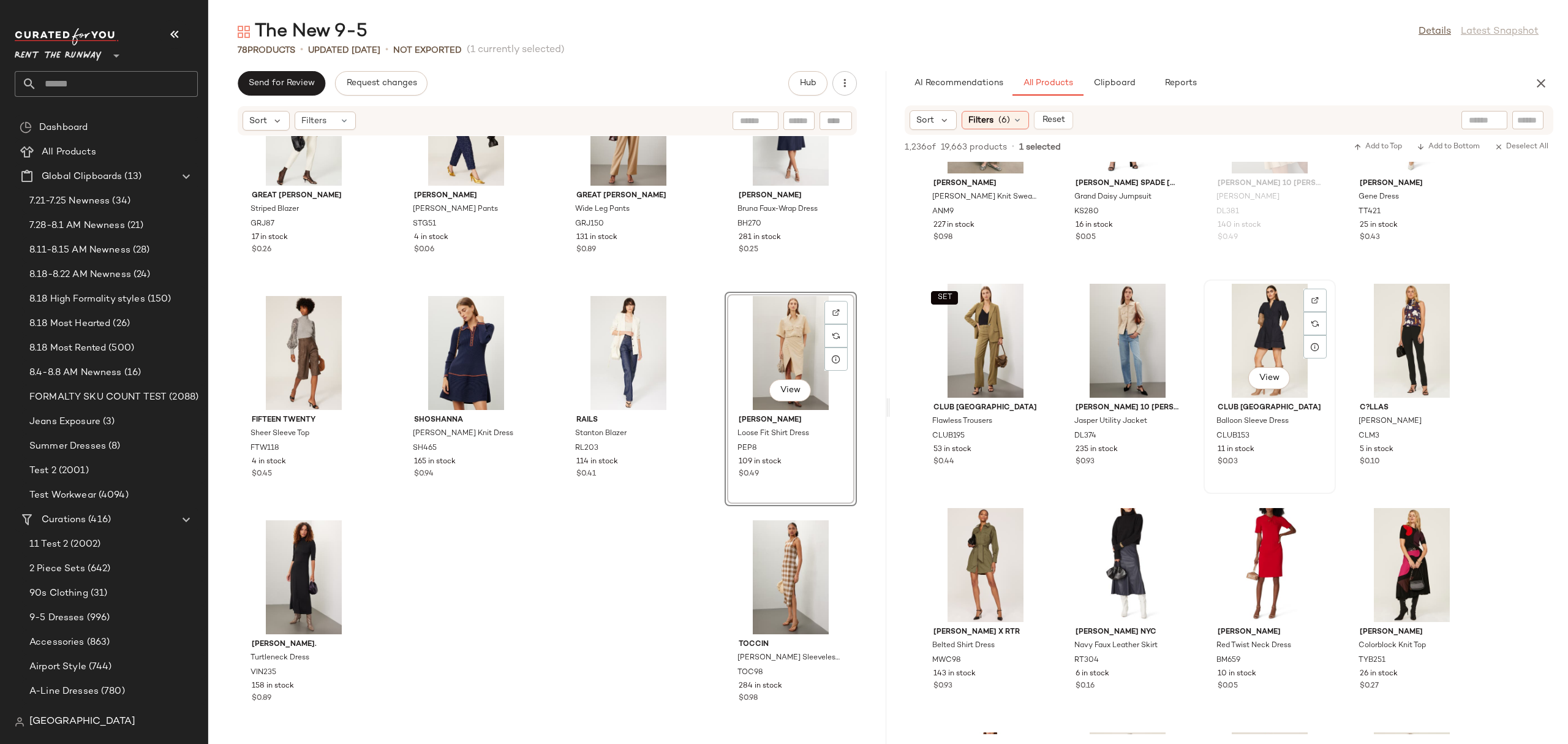
scroll to position [13704, 0]
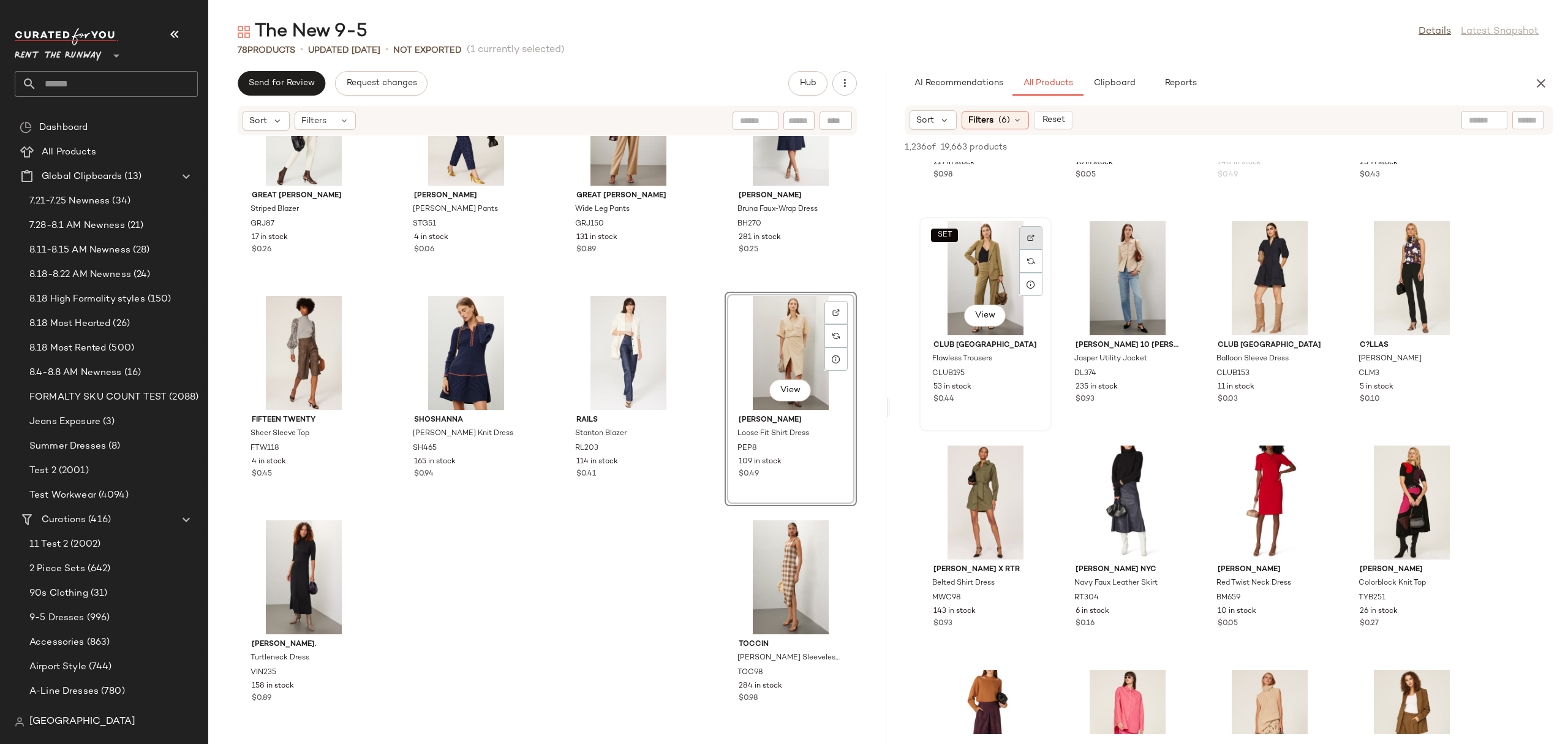
click at [1030, 249] on div at bounding box center [1031, 261] width 23 height 24
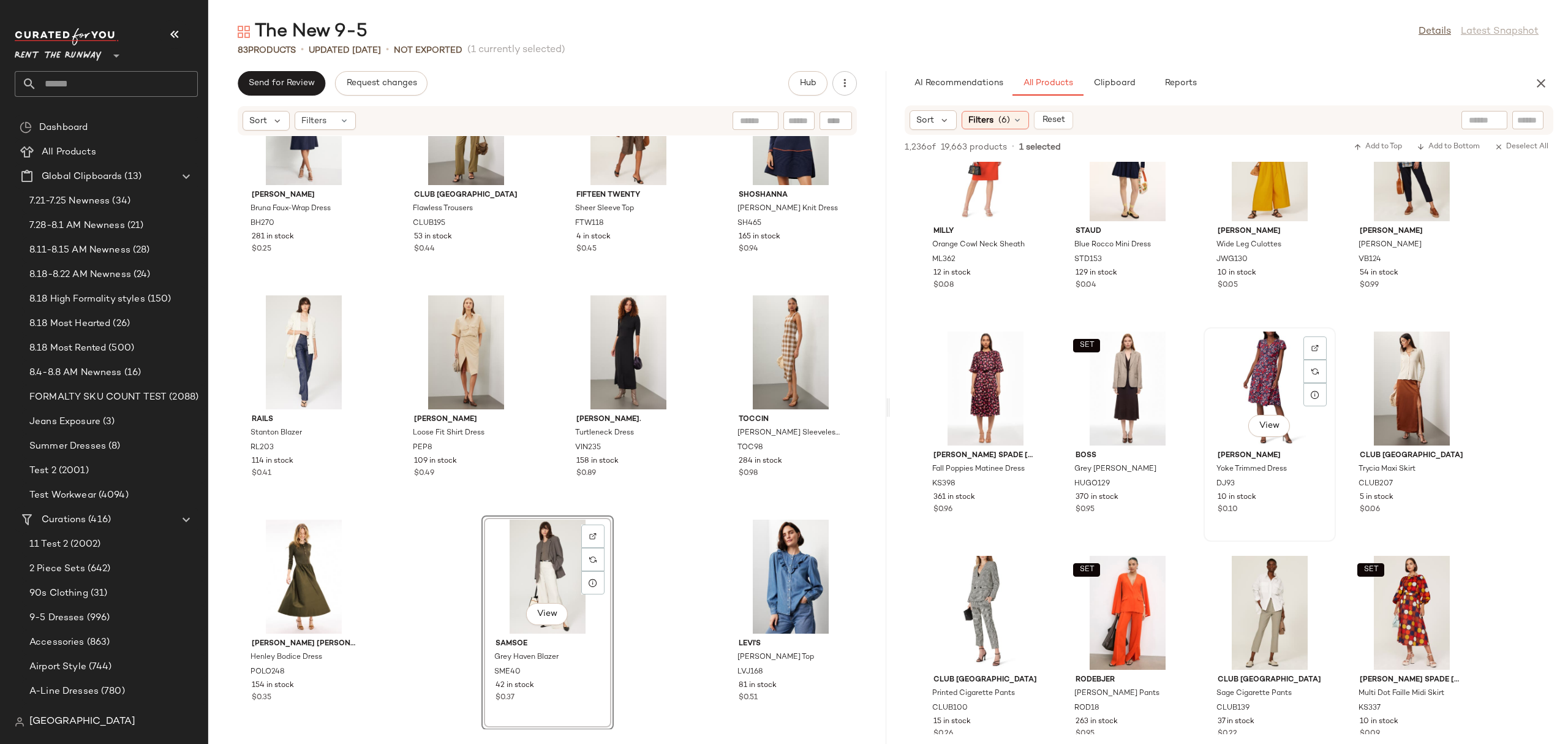
scroll to position [16659, 0]
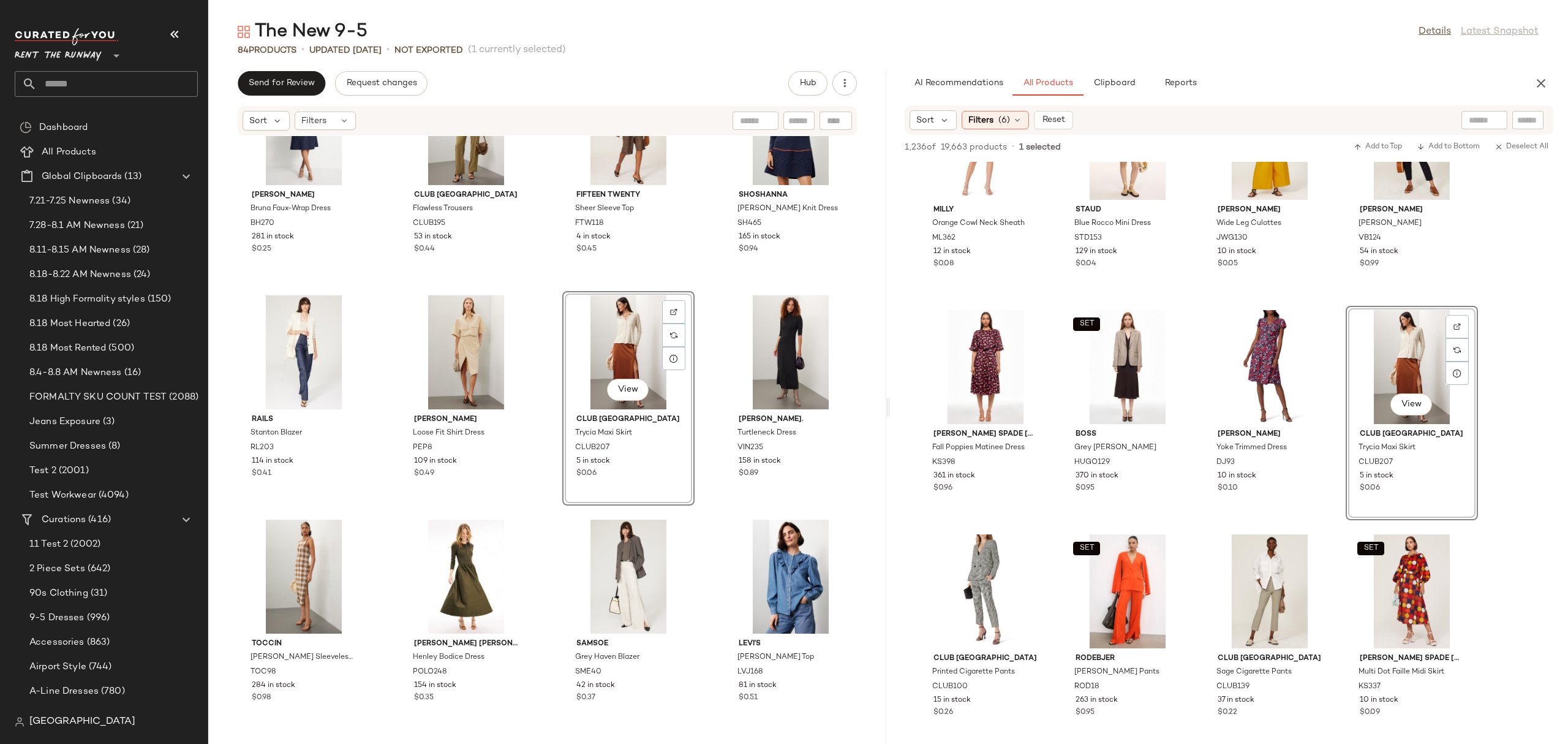
click at [610, 344] on div "View" at bounding box center [629, 353] width 124 height 114
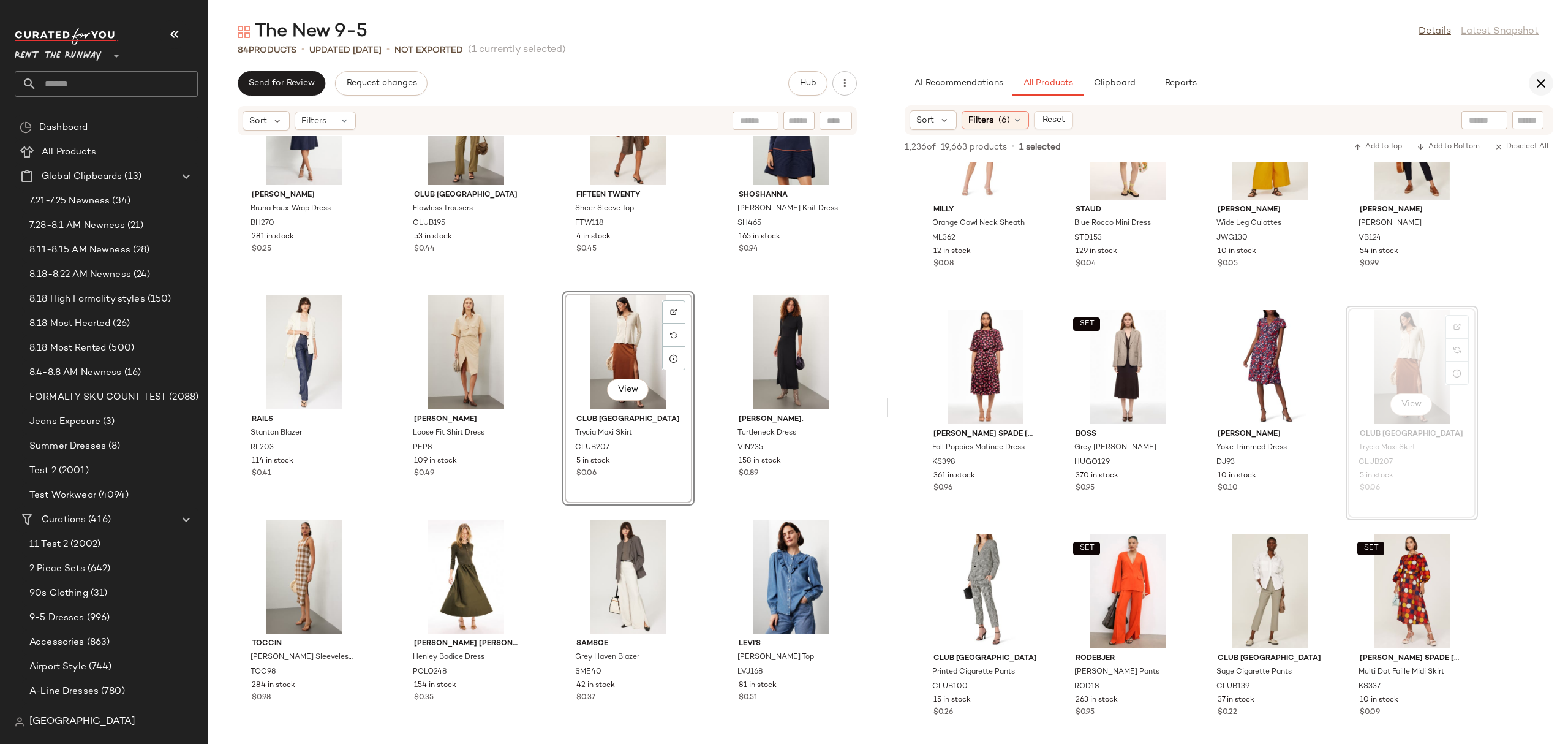
click at [1543, 80] on icon "button" at bounding box center [1541, 83] width 15 height 15
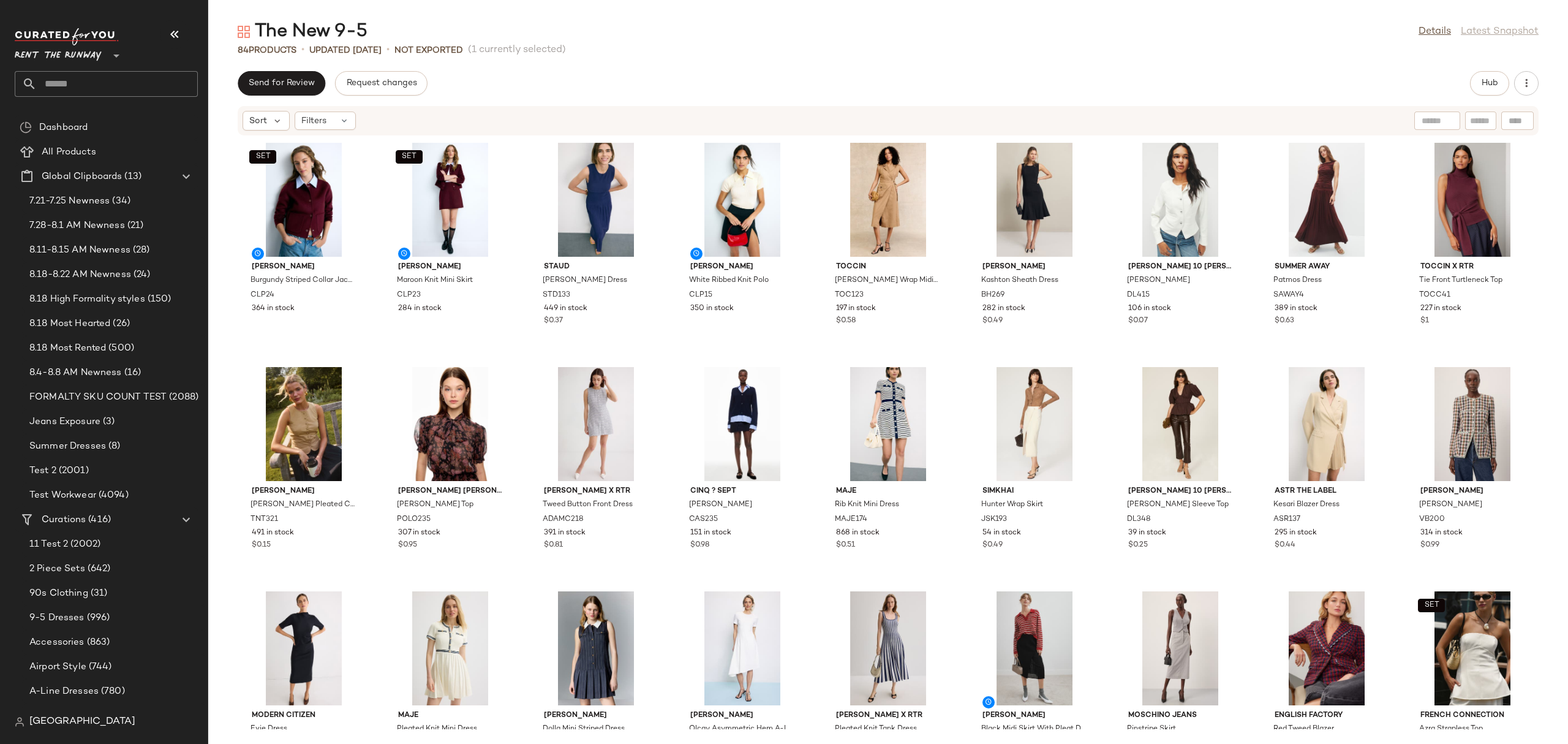
click at [1101, 400] on div "SET [PERSON_NAME] Striped Collar Jacket CLP24 364 in stock SET [PERSON_NAME] Kn…" at bounding box center [888, 432] width 1360 height 593
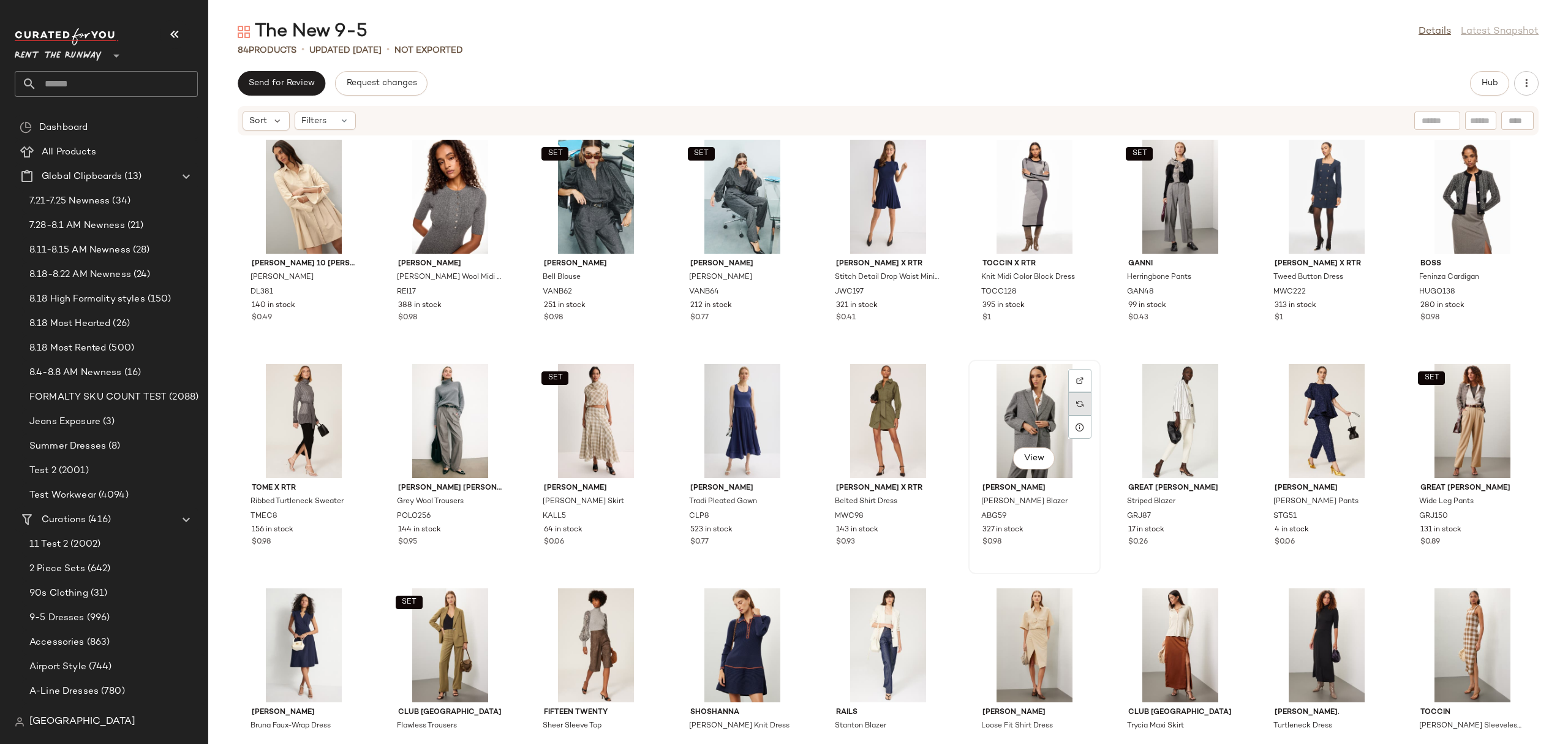
scroll to position [1371, 0]
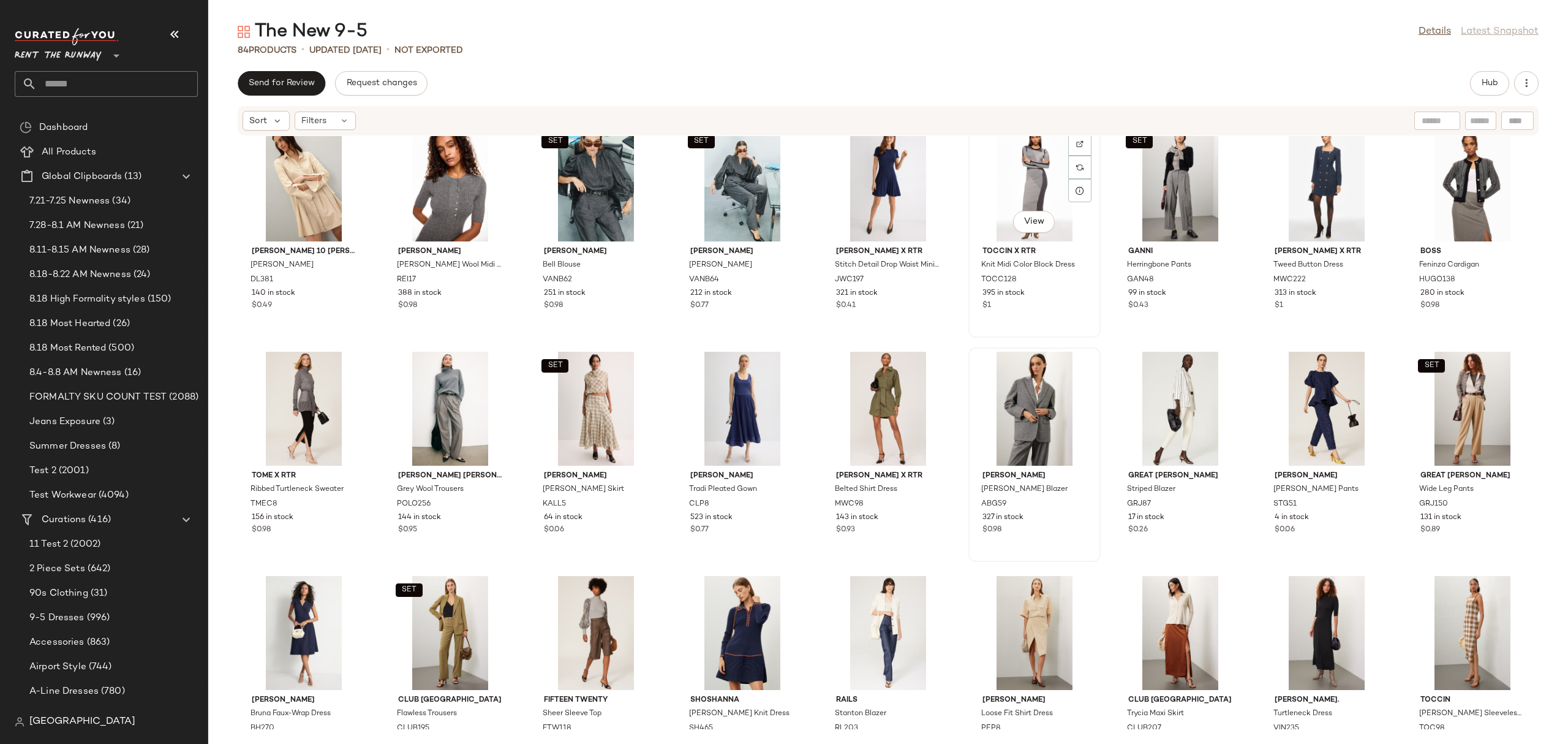
click at [1048, 187] on div "View" at bounding box center [1034, 184] width 124 height 114
click at [1483, 77] on button "Hub" at bounding box center [1489, 83] width 39 height 25
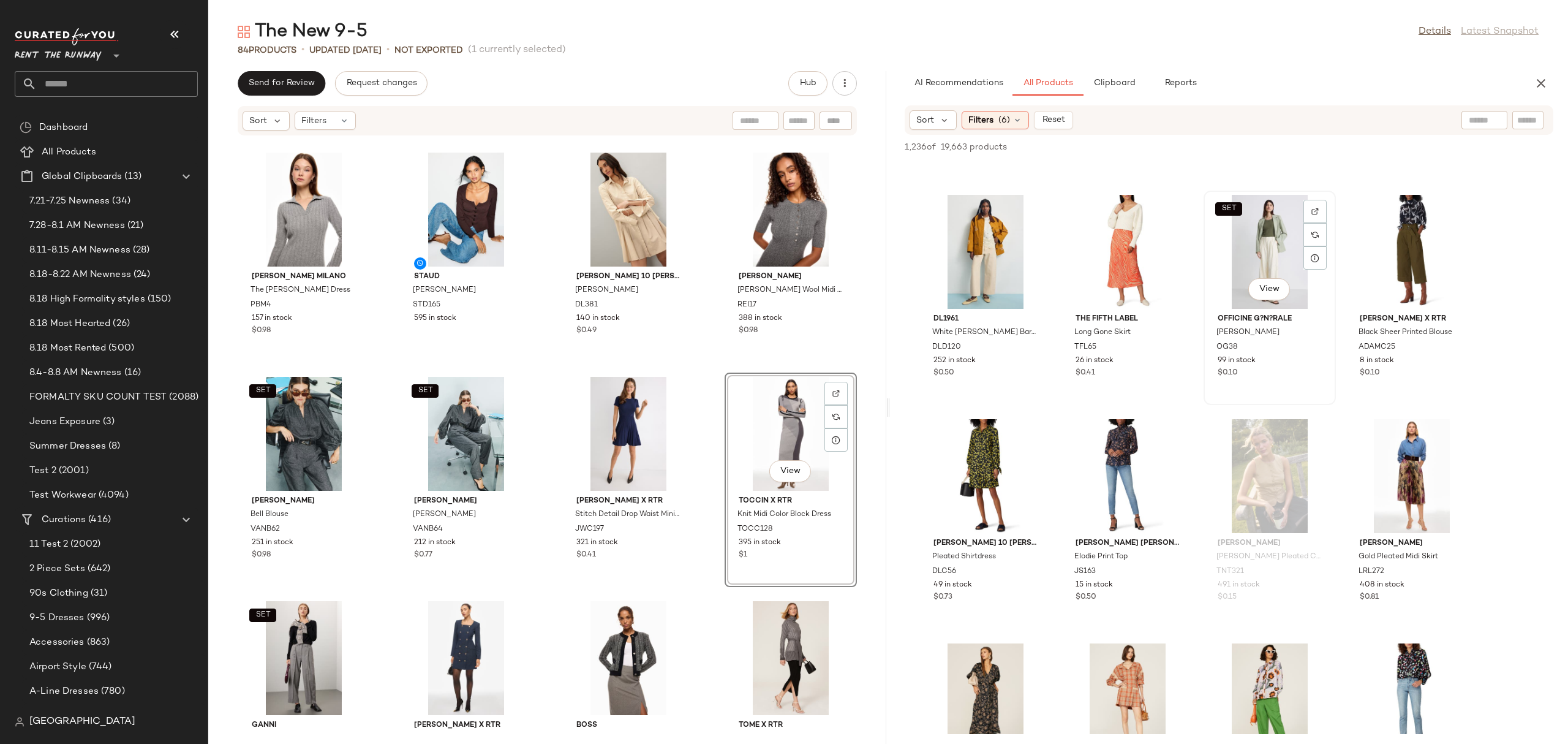
scroll to position [848, 0]
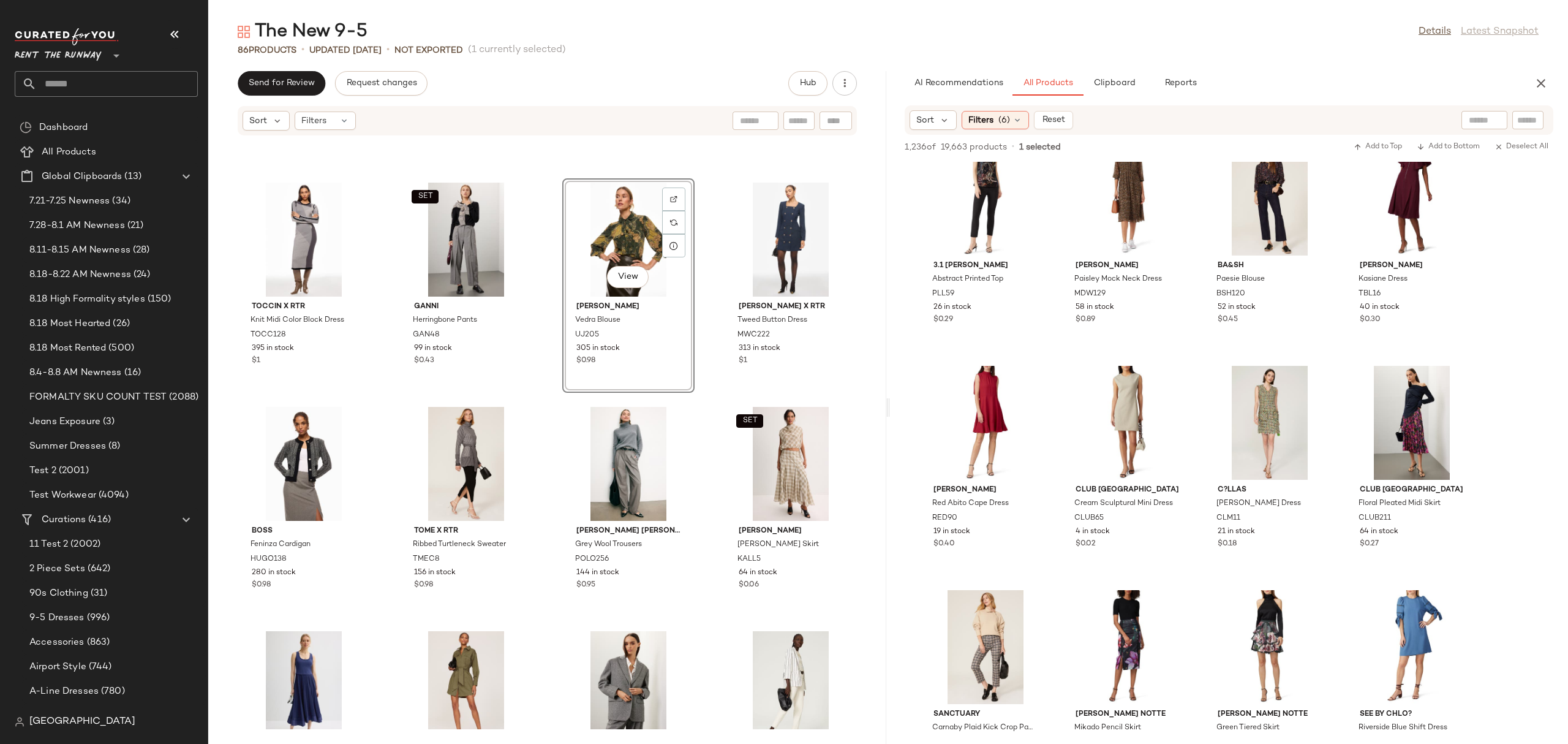
scroll to position [8562, 0]
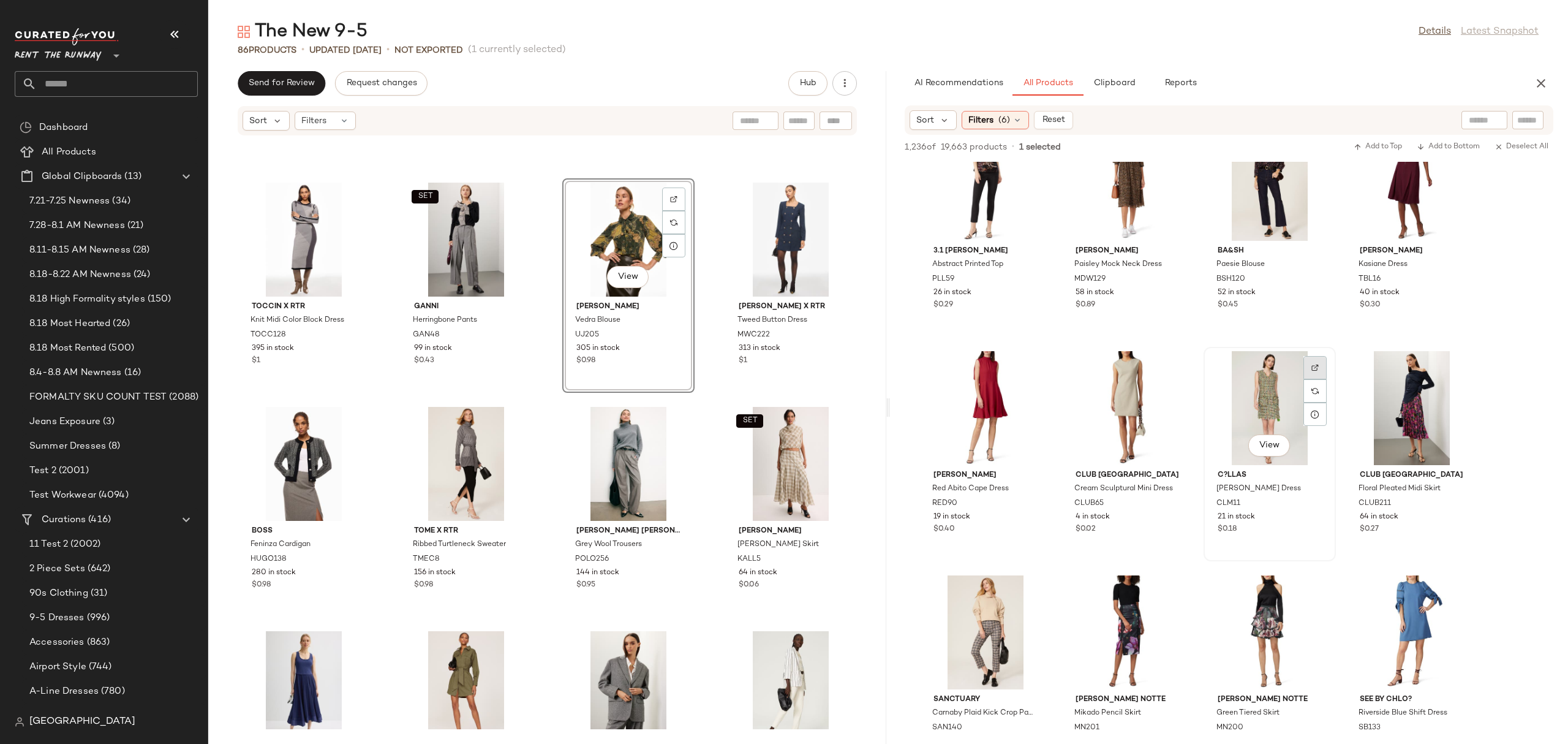
click at [1318, 369] on img at bounding box center [1315, 368] width 7 height 7
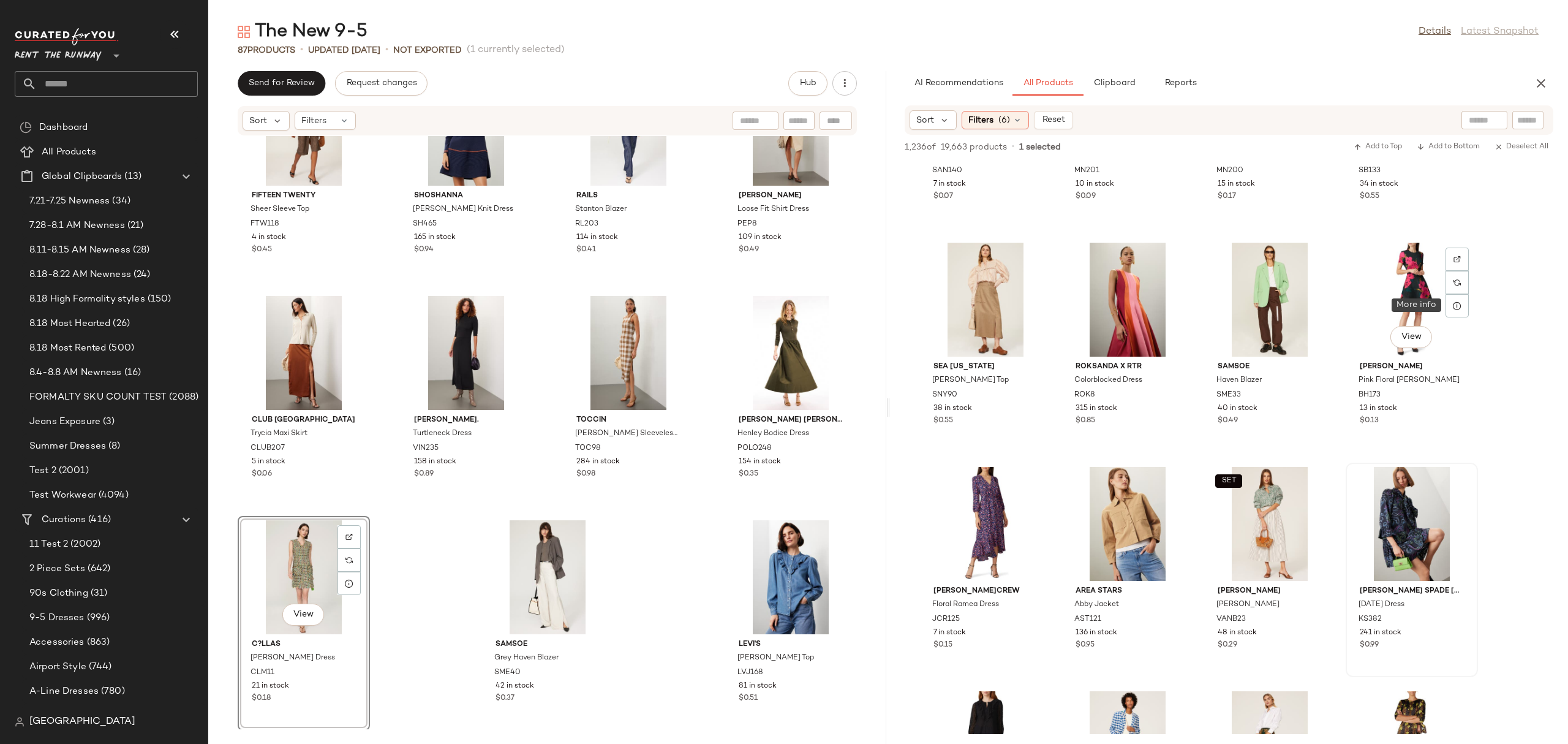
scroll to position [9317, 0]
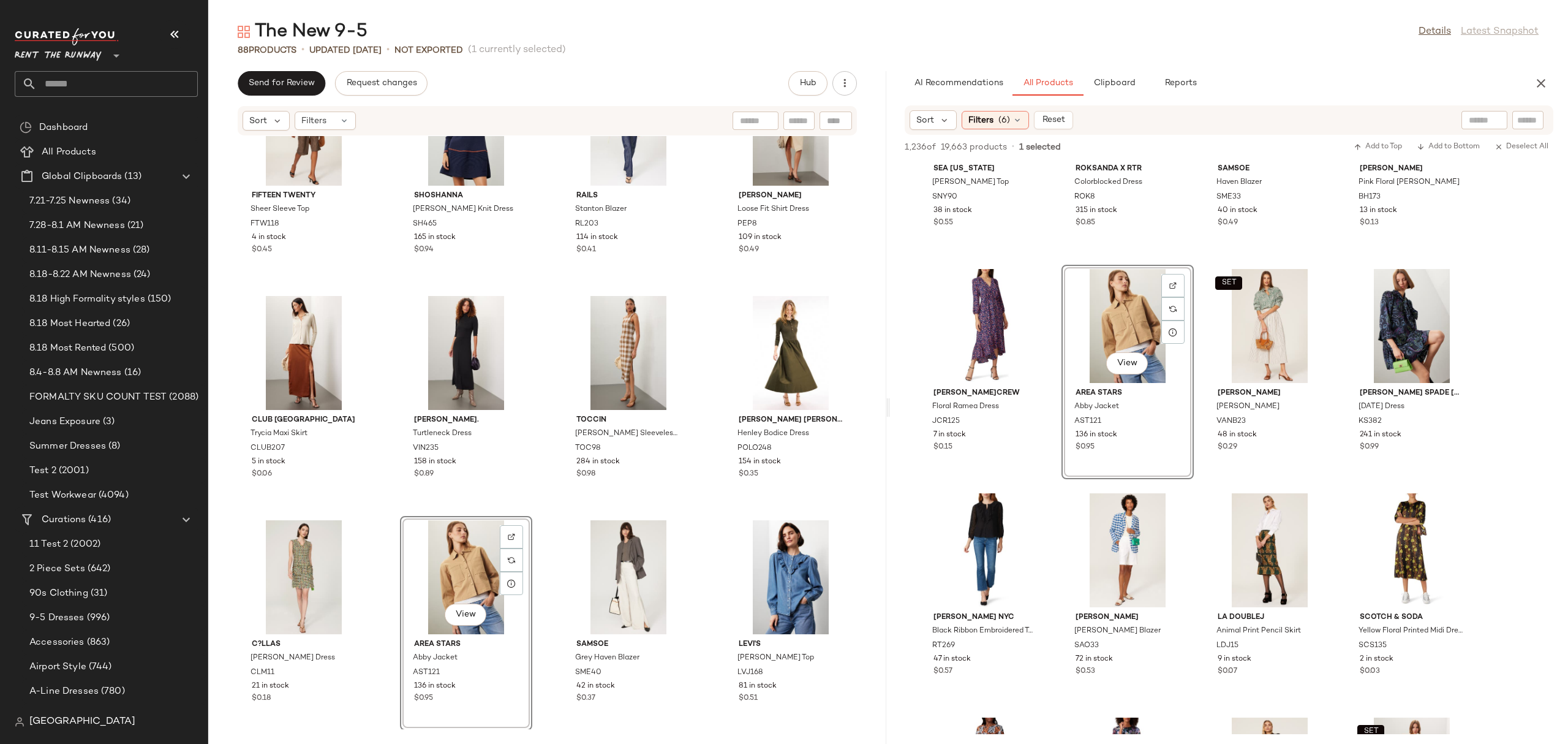
click at [697, 478] on div "STINE GOYA Isra Jacquard Pants STG51 4 in stock $0.06 SET Great Jones Wide Leg …" at bounding box center [547, 432] width 678 height 593
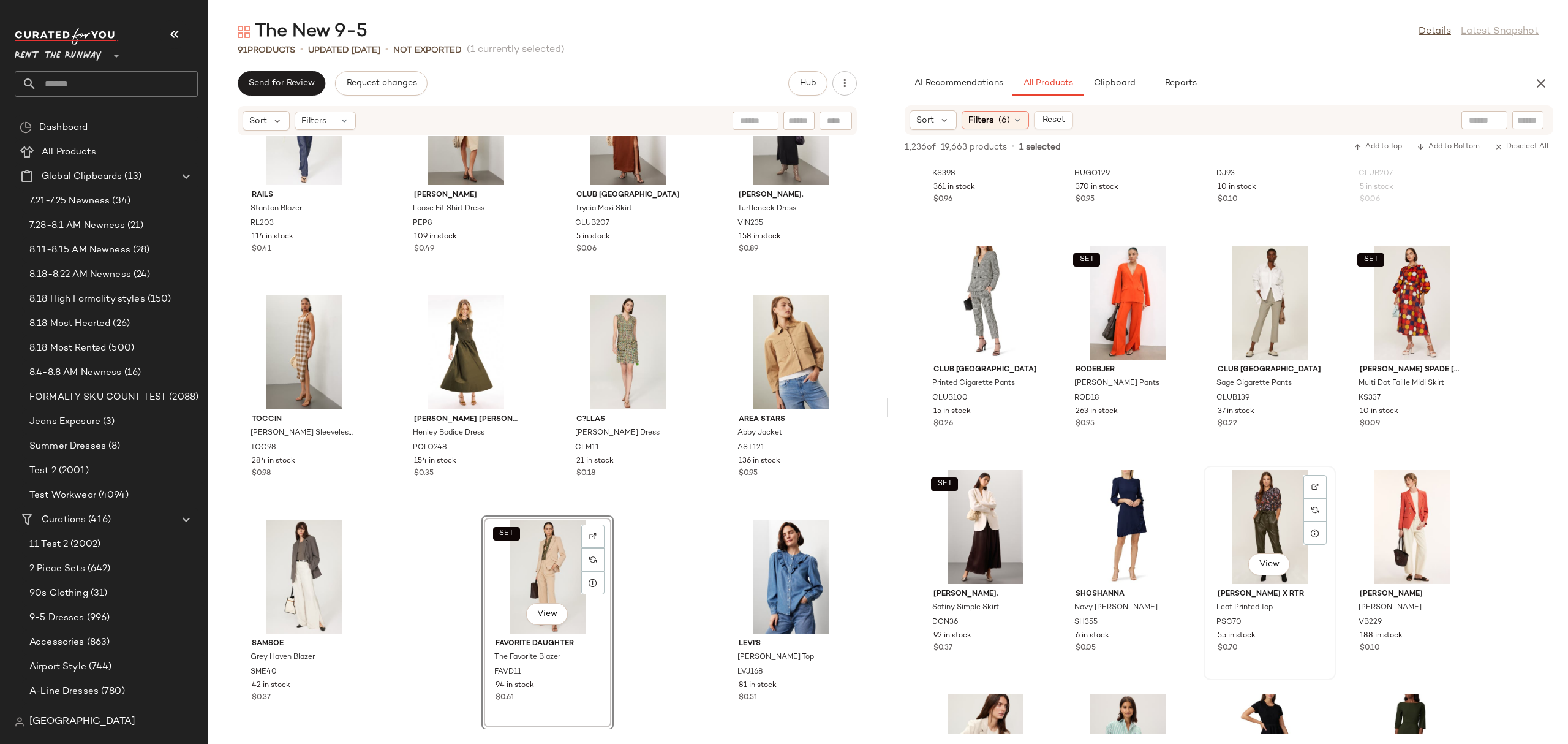
scroll to position [17157, 0]
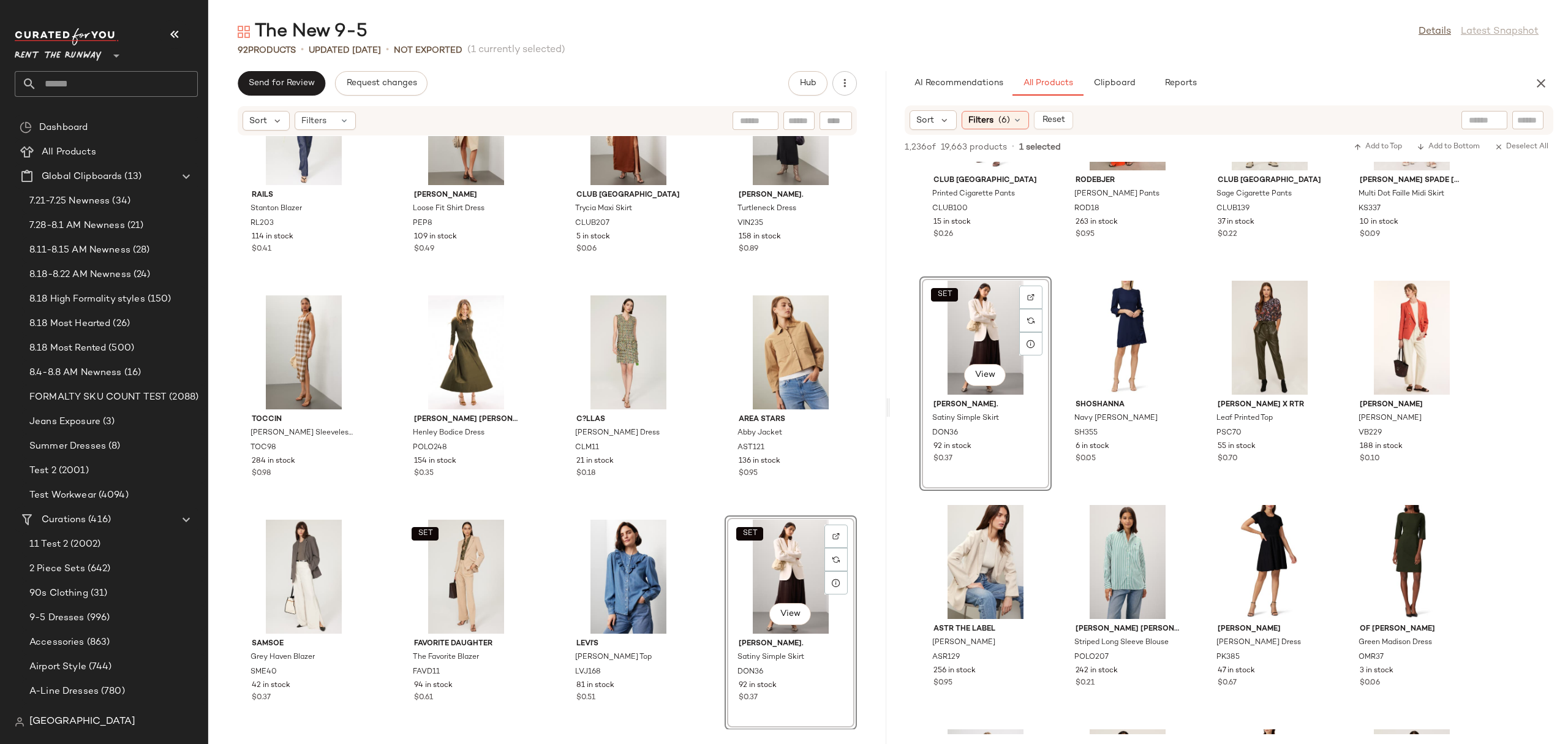
click at [713, 503] on div "Rails Stanton Blazer RL203 114 in stock $0.41 Petar Petrov Loose Fit Shirt Dres…" at bounding box center [547, 432] width 678 height 593
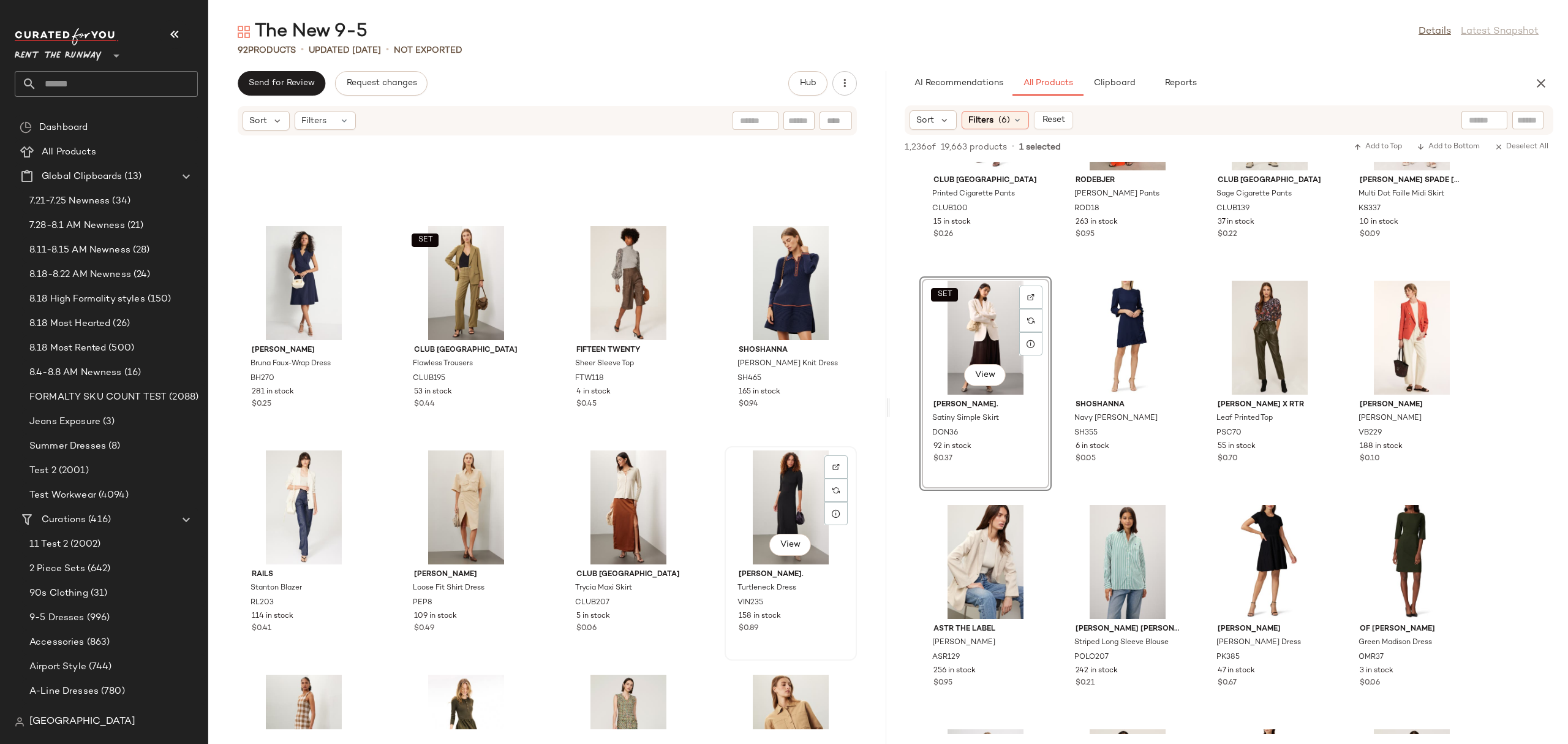
scroll to position [4178, 0]
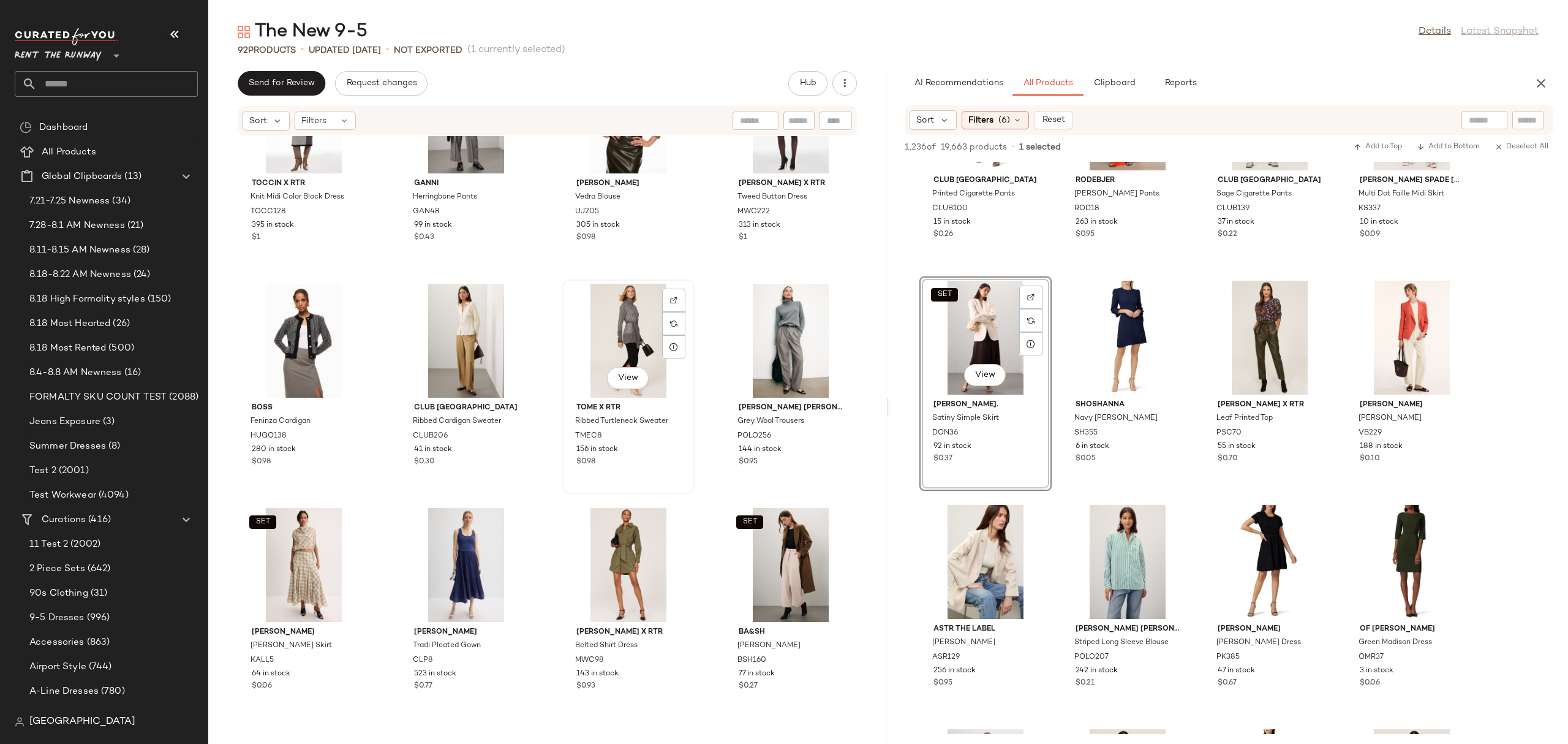
scroll to position [3457, 0]
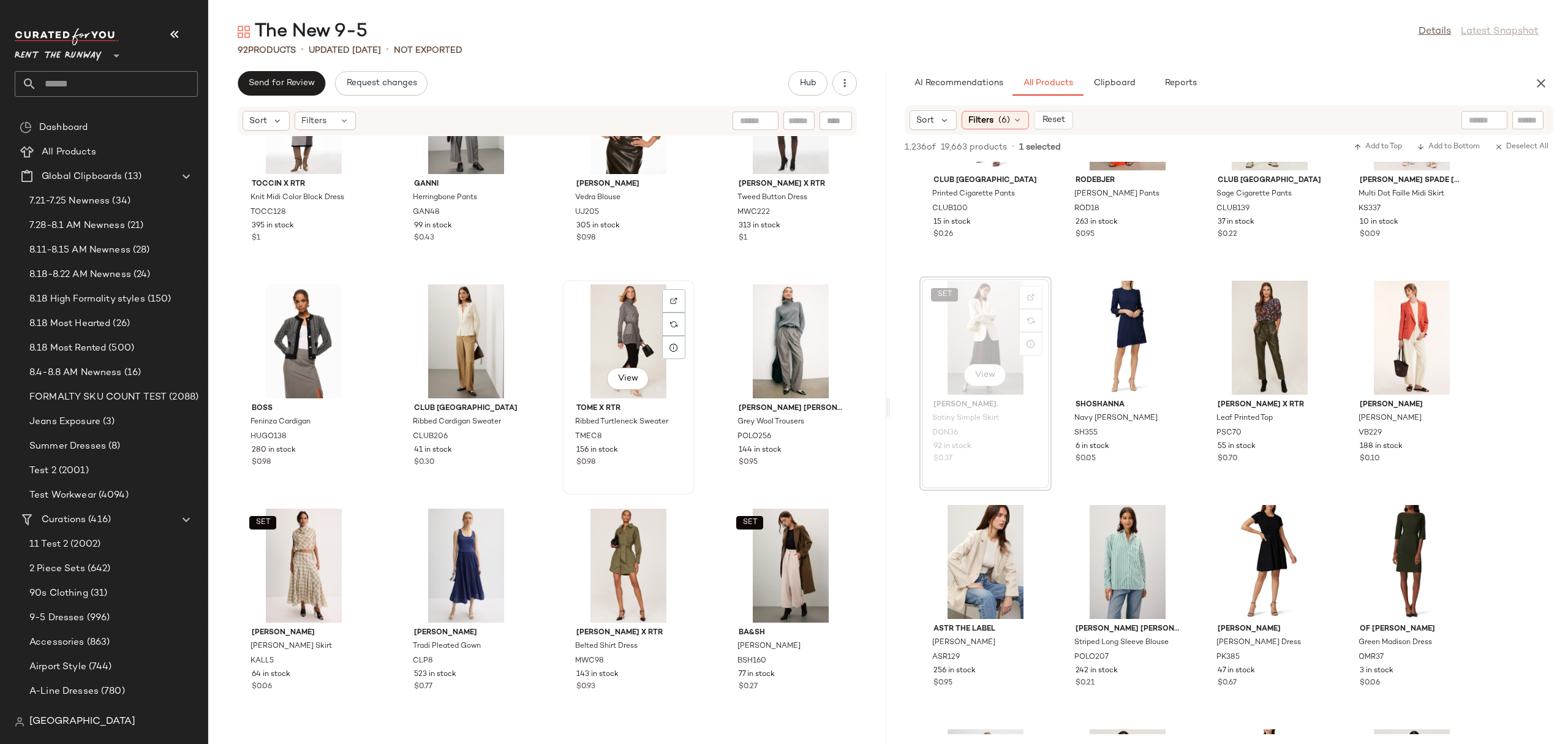
click at [602, 312] on div "View" at bounding box center [629, 341] width 124 height 114
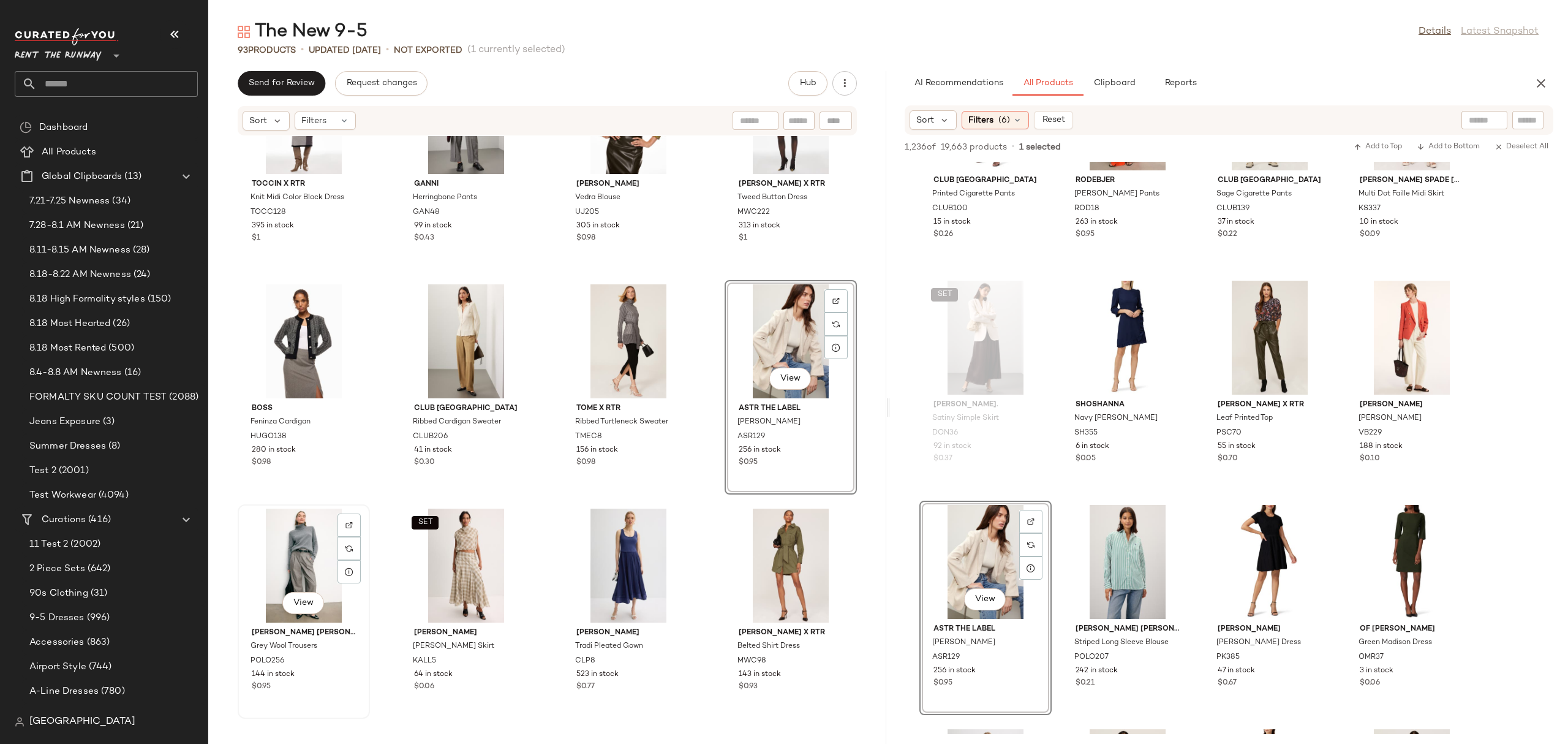
click at [258, 565] on div "View" at bounding box center [303, 565] width 124 height 114
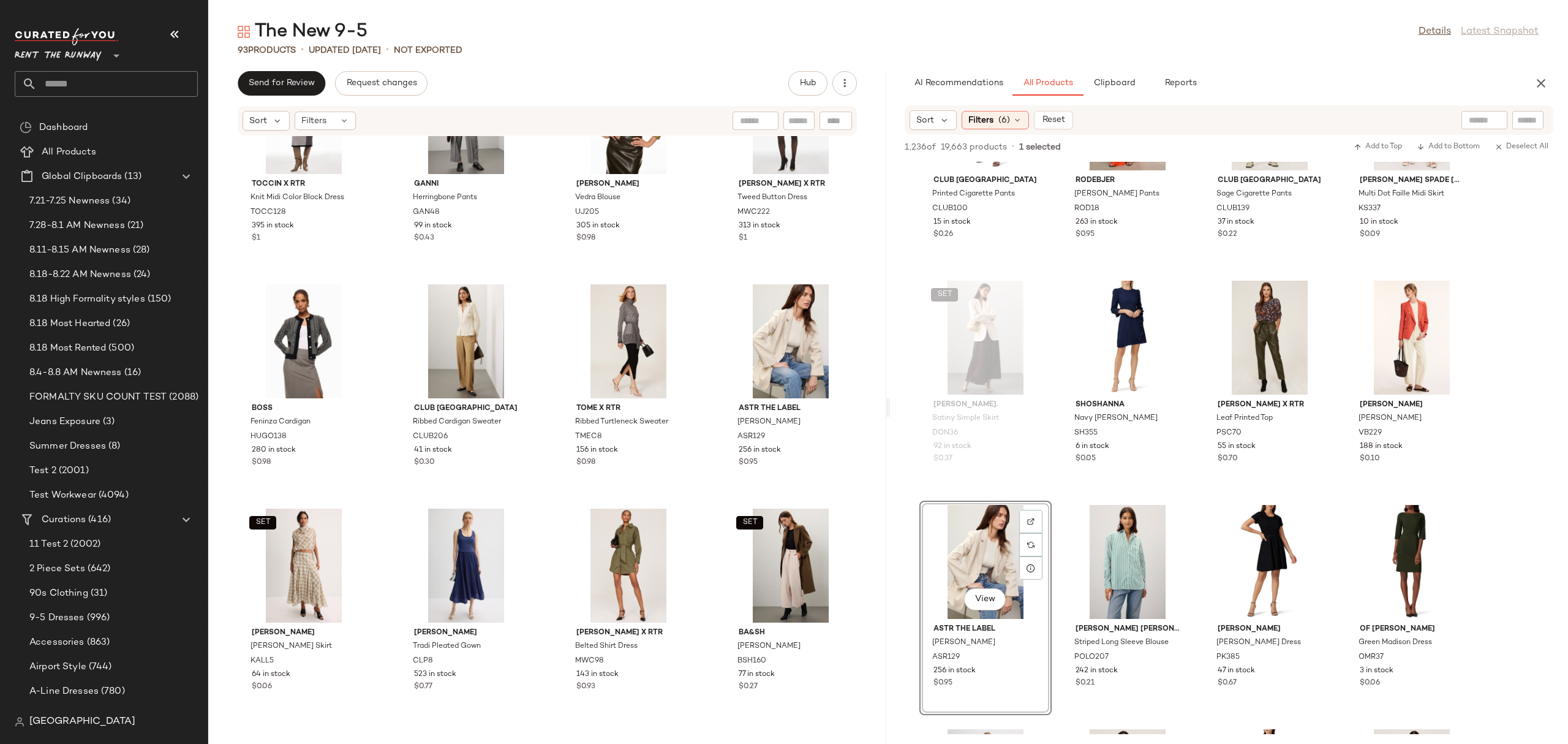
click at [1552, 77] on div "AI Recommendations All Products Clipboard Reports" at bounding box center [1229, 83] width 678 height 25
click at [1543, 79] on icon "button" at bounding box center [1541, 83] width 15 height 15
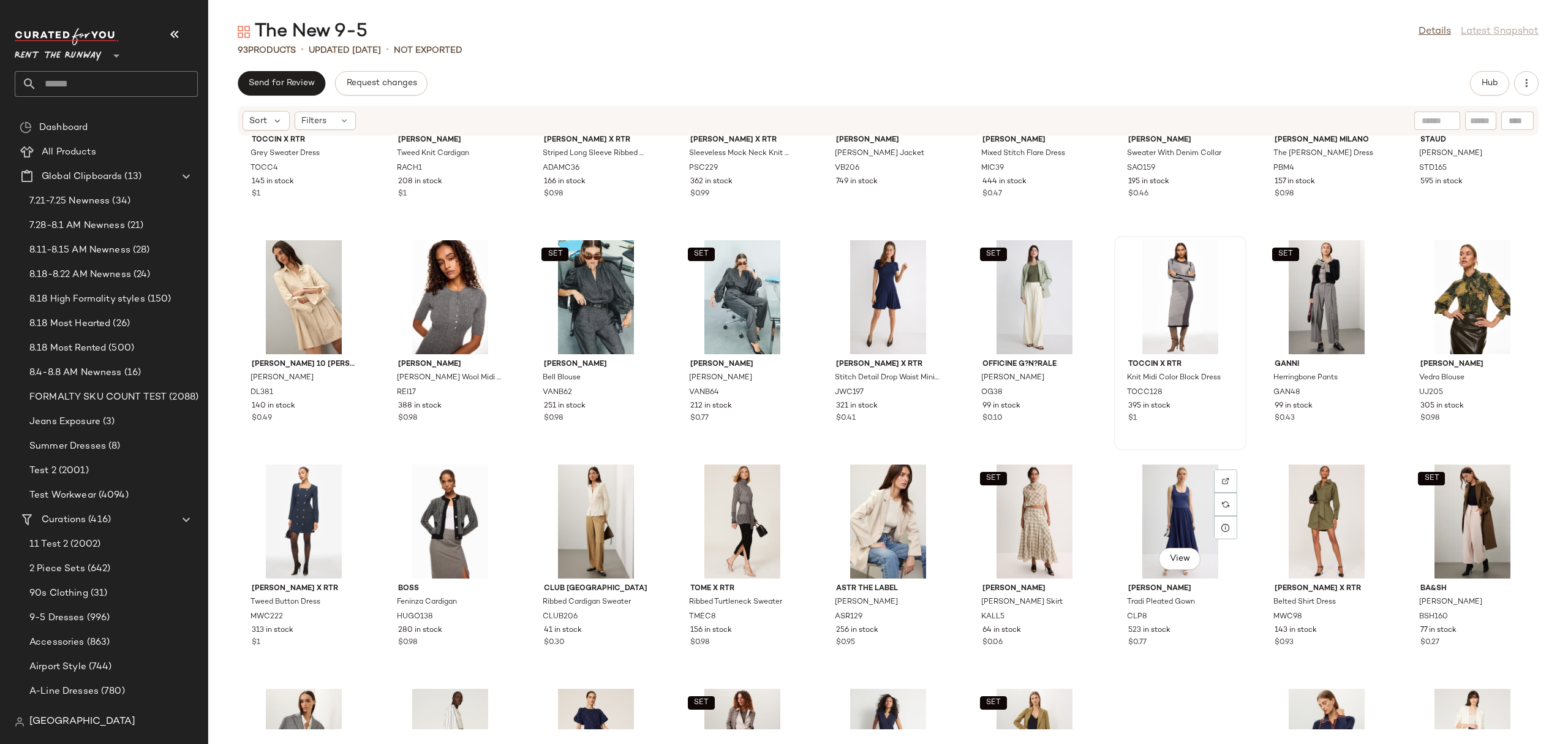
scroll to position [1259, 0]
click at [407, 282] on div "View" at bounding box center [450, 296] width 124 height 114
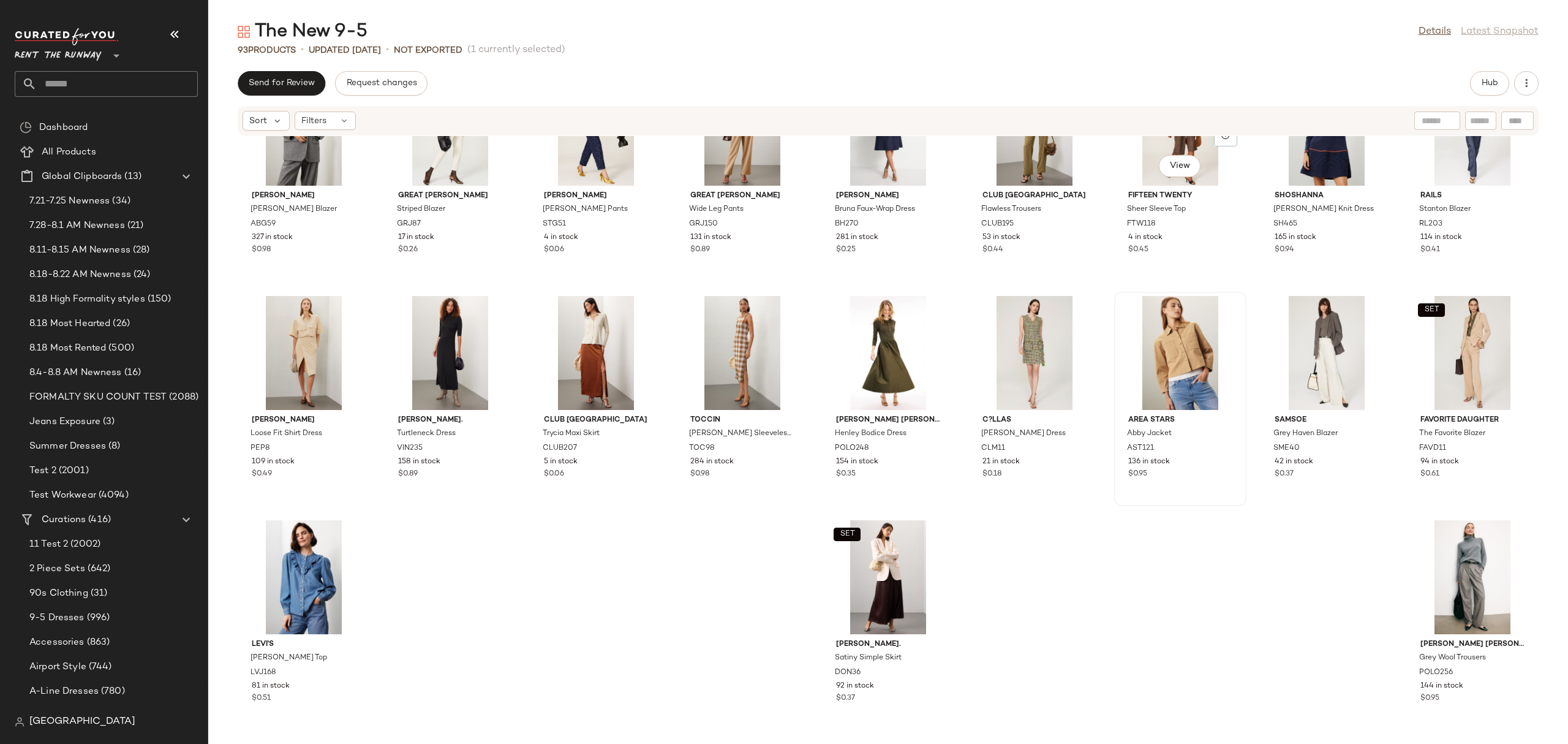
scroll to position [1876, 0]
click at [1021, 616] on div "Marissa Webb x RTR Tweed Button Dress MWC222 313 in stock $1 BOSS Feninza Cardi…" at bounding box center [888, 432] width 1360 height 593
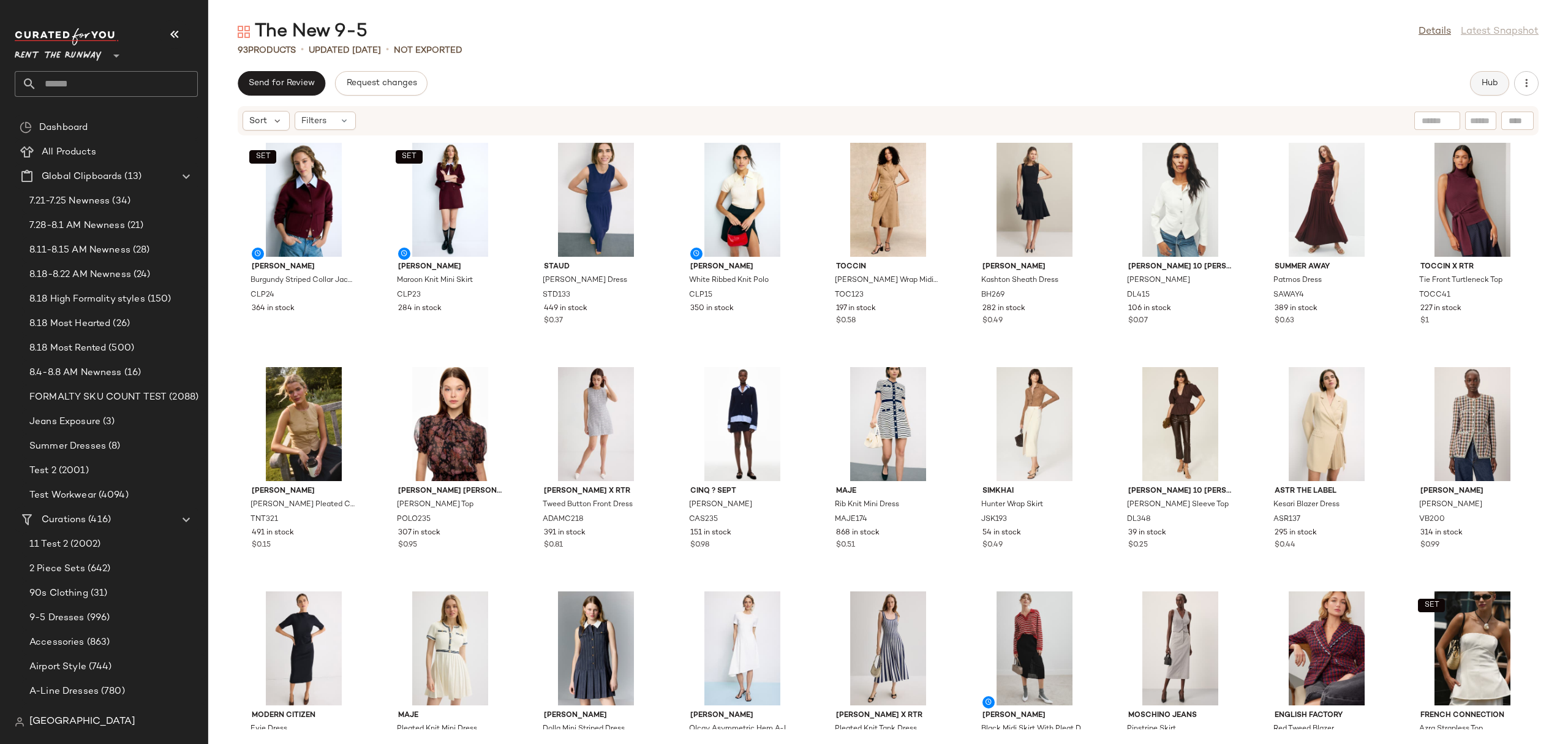
click at [1474, 76] on button "Hub" at bounding box center [1489, 83] width 39 height 25
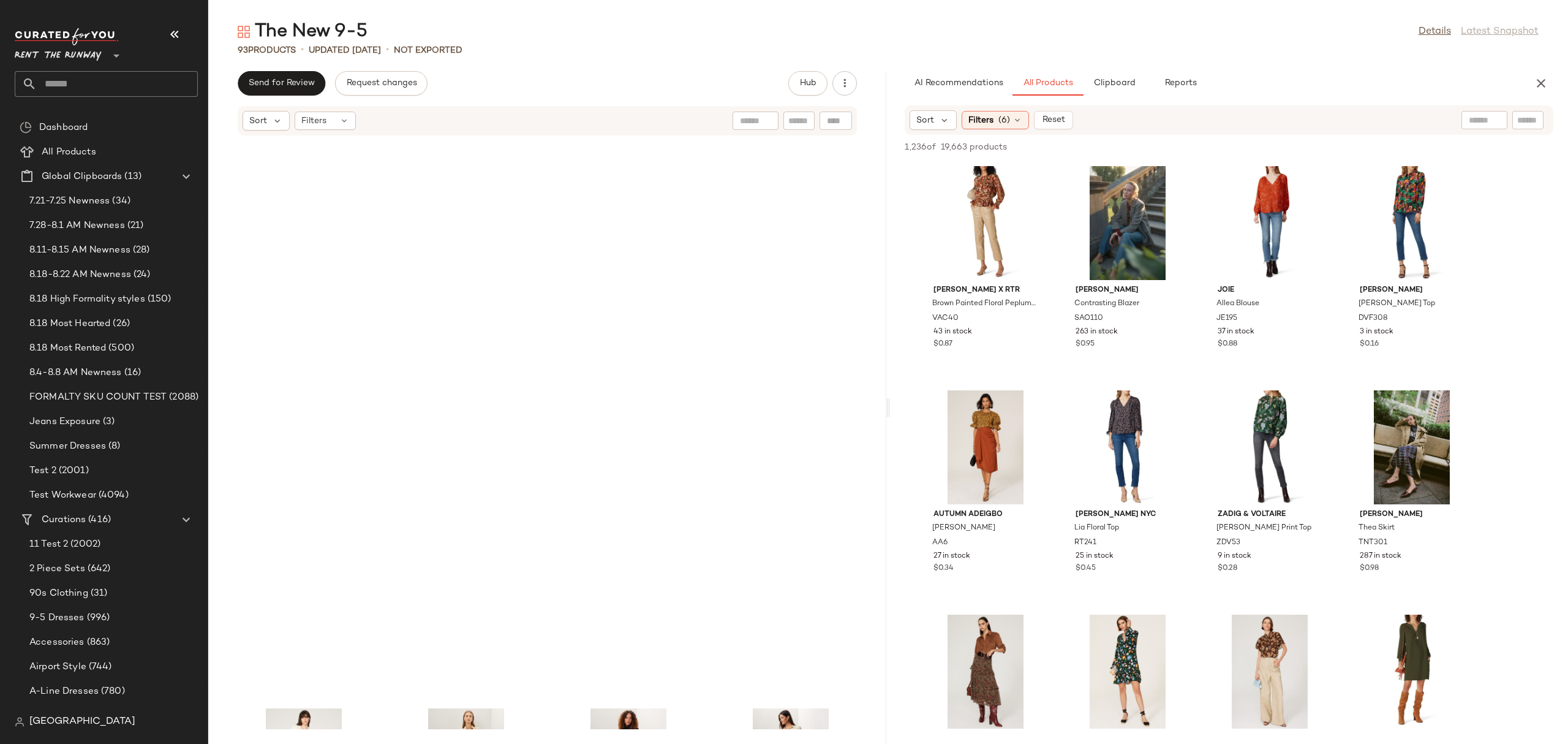
scroll to position [4791, 0]
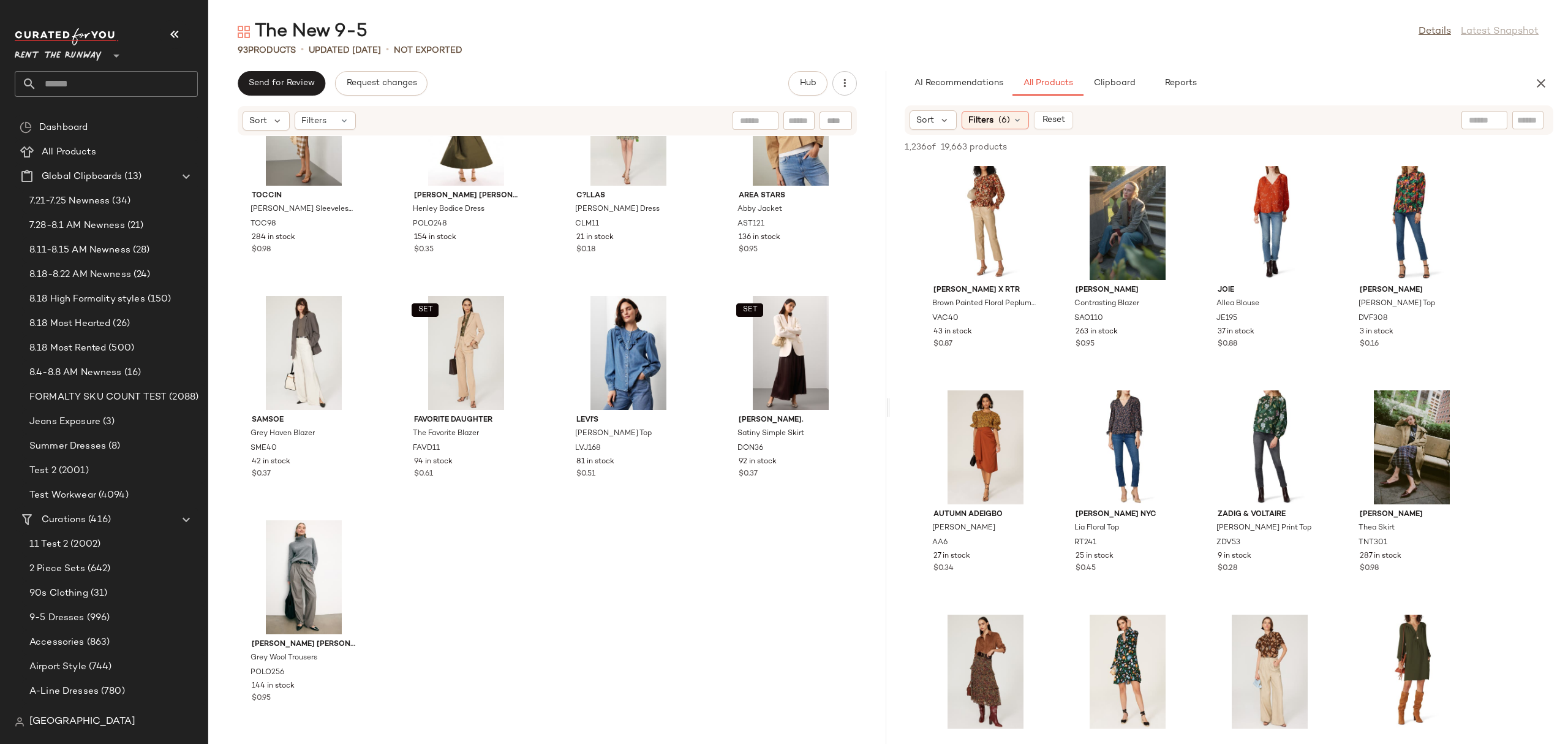
click at [608, 617] on div "Rails Stanton Blazer RL203 114 in stock $0.41 Petar Petrov Loose Fit Shirt Dres…" at bounding box center [547, 432] width 678 height 593
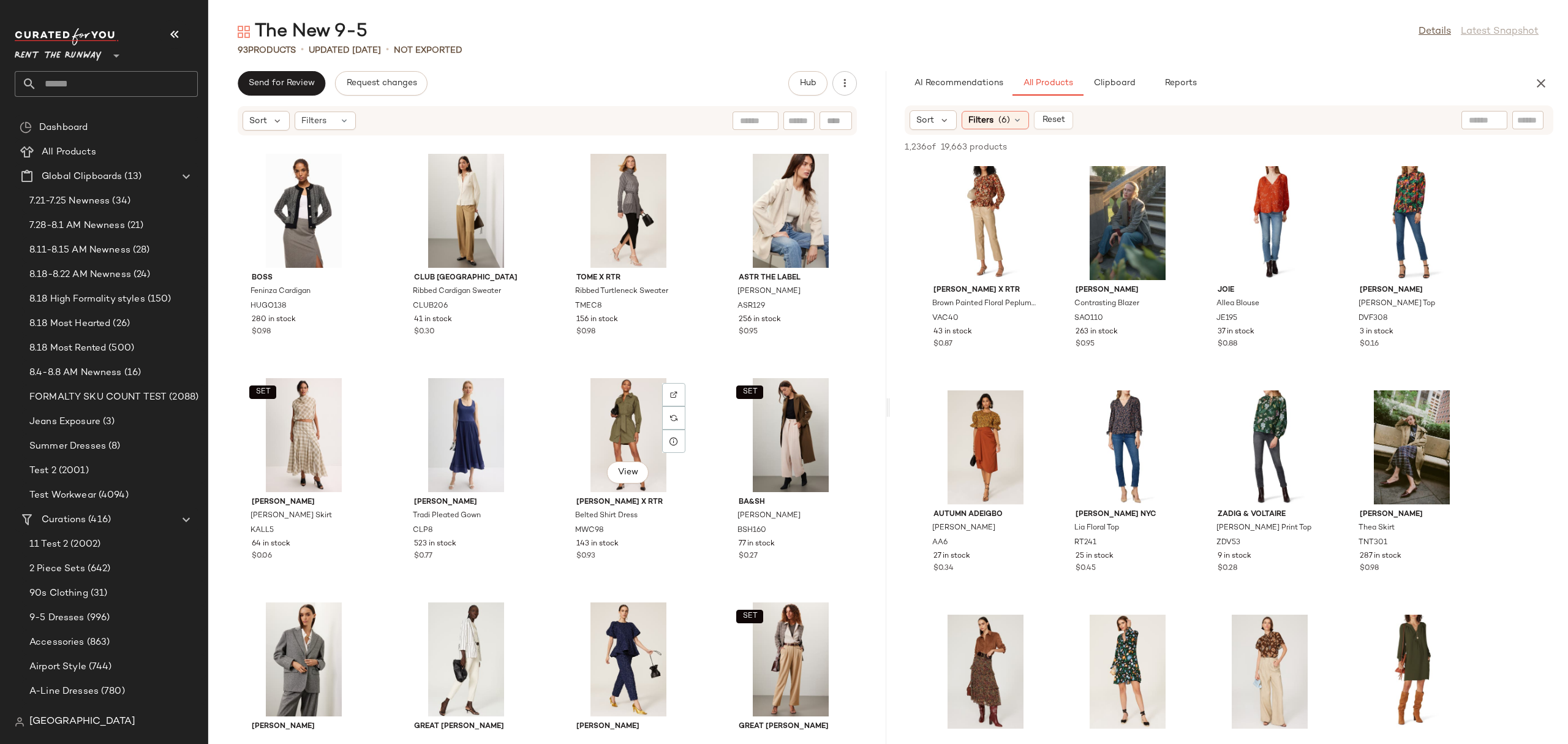
scroll to position [3132, 0]
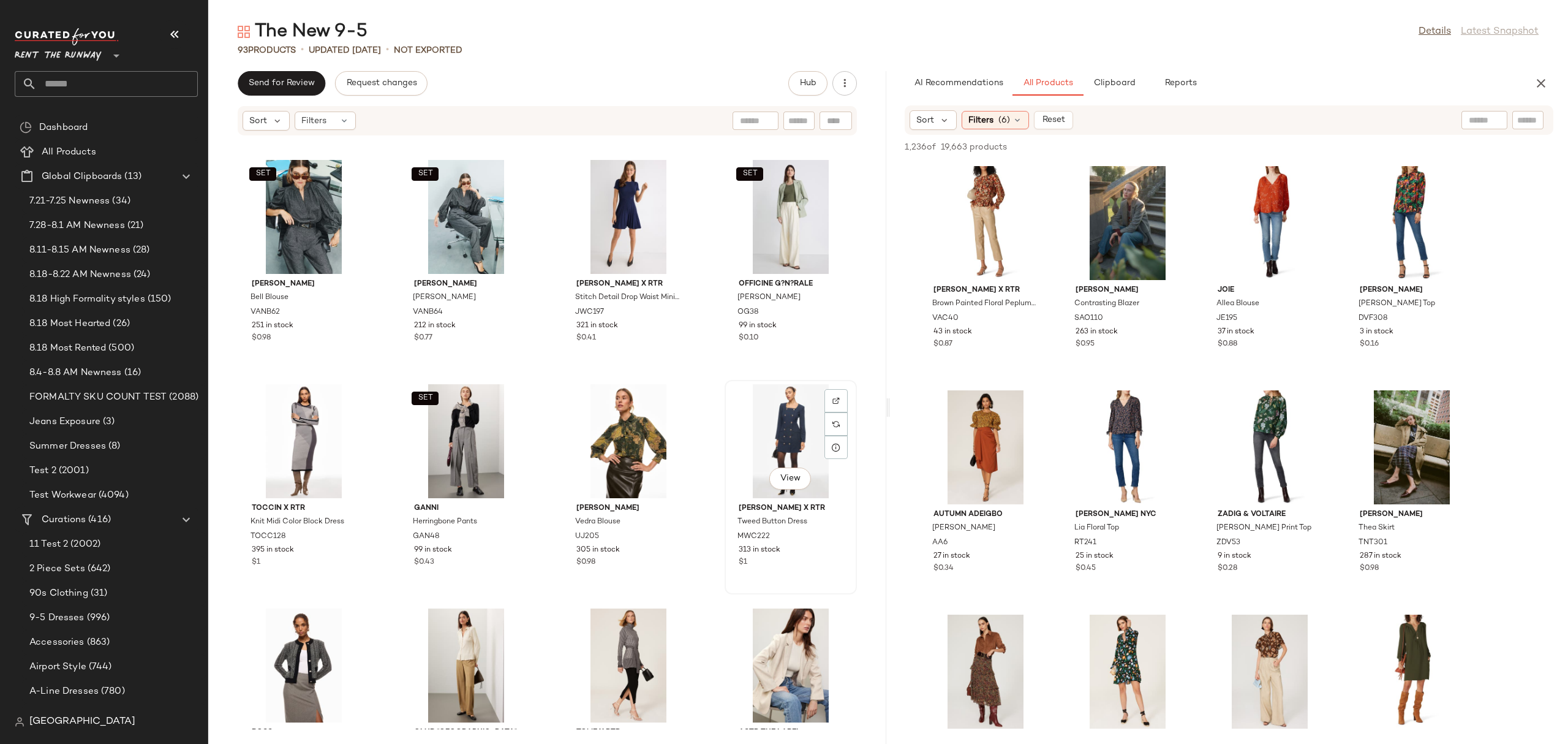
click at [797, 422] on div "View" at bounding box center [790, 441] width 124 height 114
click at [1541, 76] on icon "button" at bounding box center [1541, 83] width 15 height 15
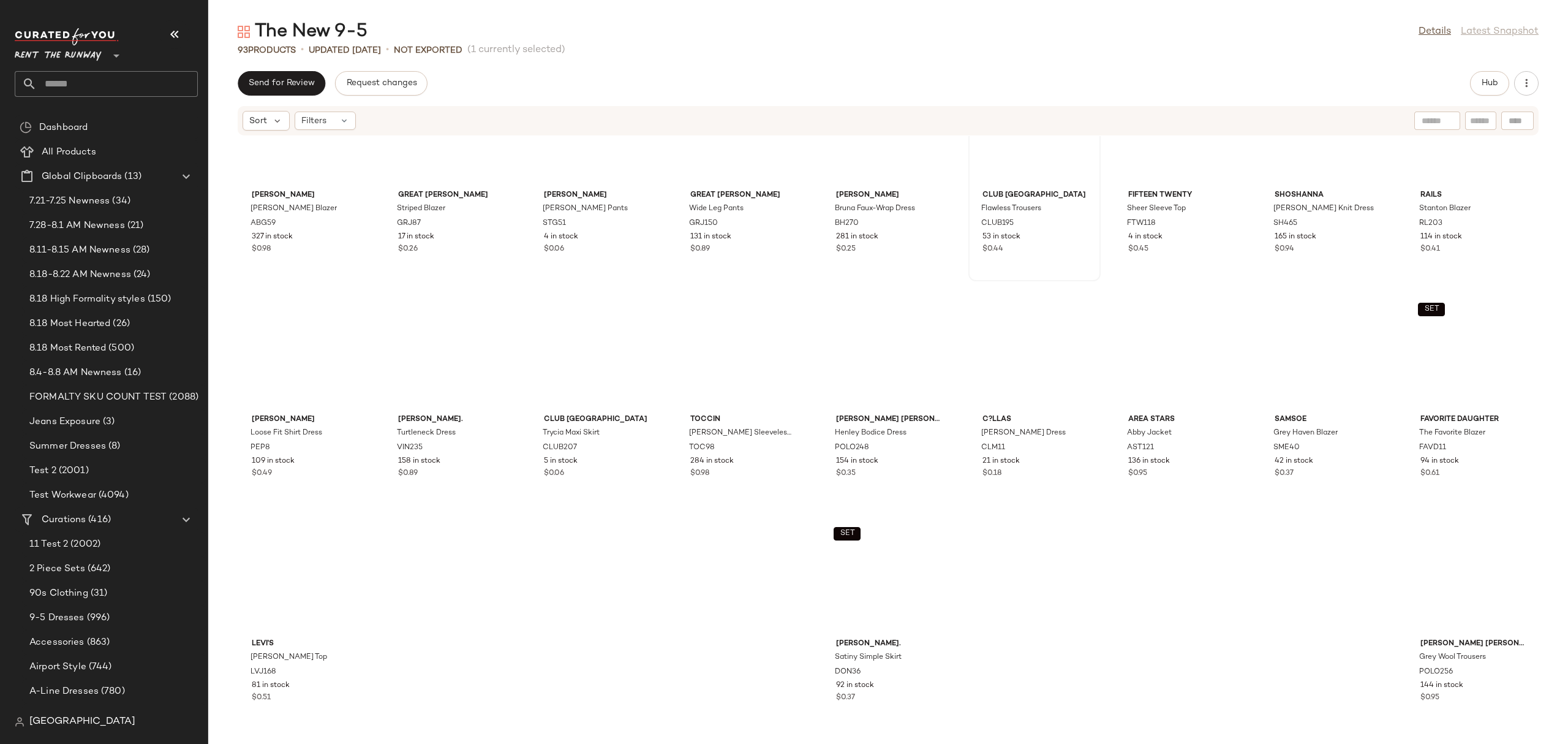
scroll to position [1346, 0]
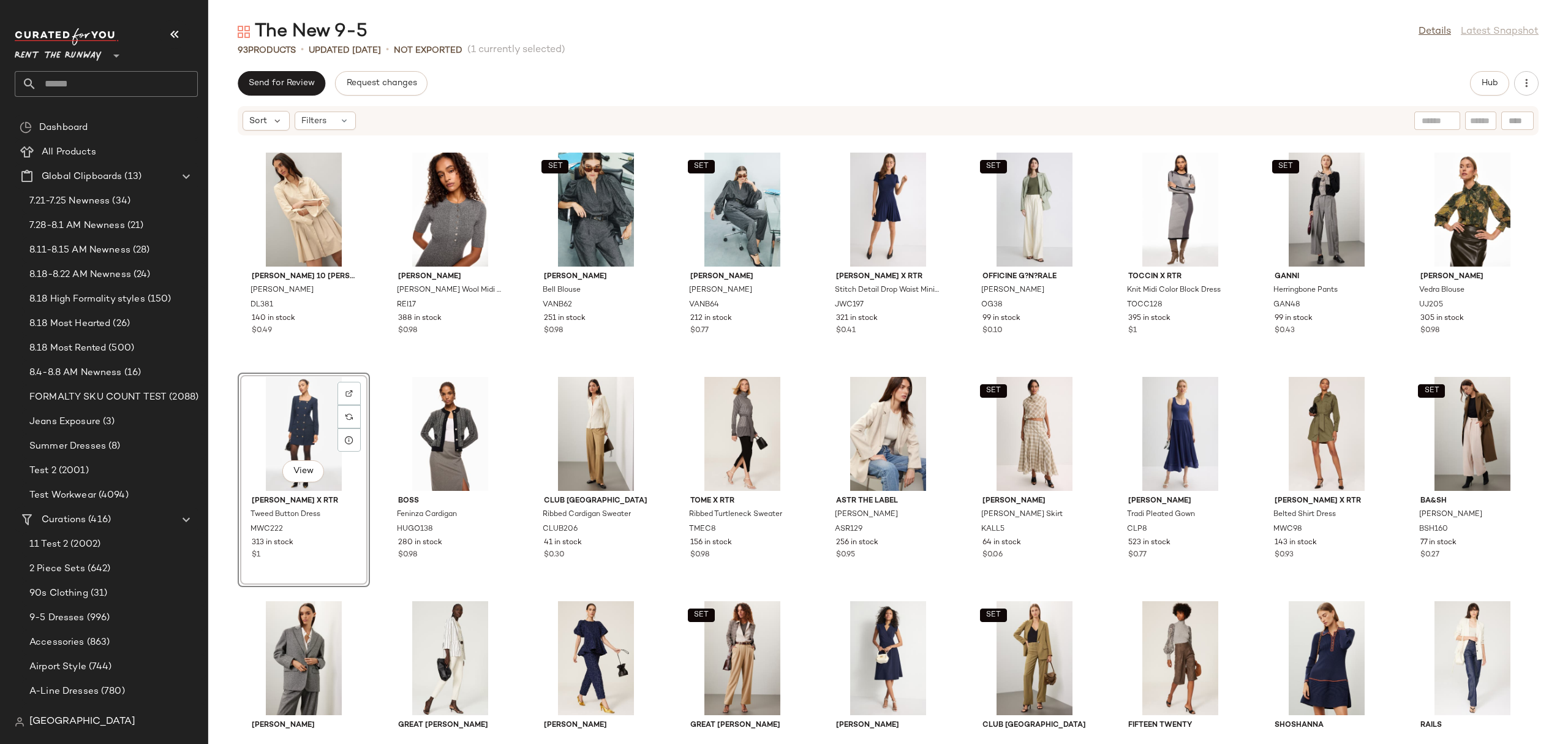
click at [517, 375] on div "Derek Lam 10 Crosby Andrea Dress DL381 140 in stock $0.49 Reiss Sandy Ribbed Wo…" at bounding box center [888, 432] width 1360 height 593
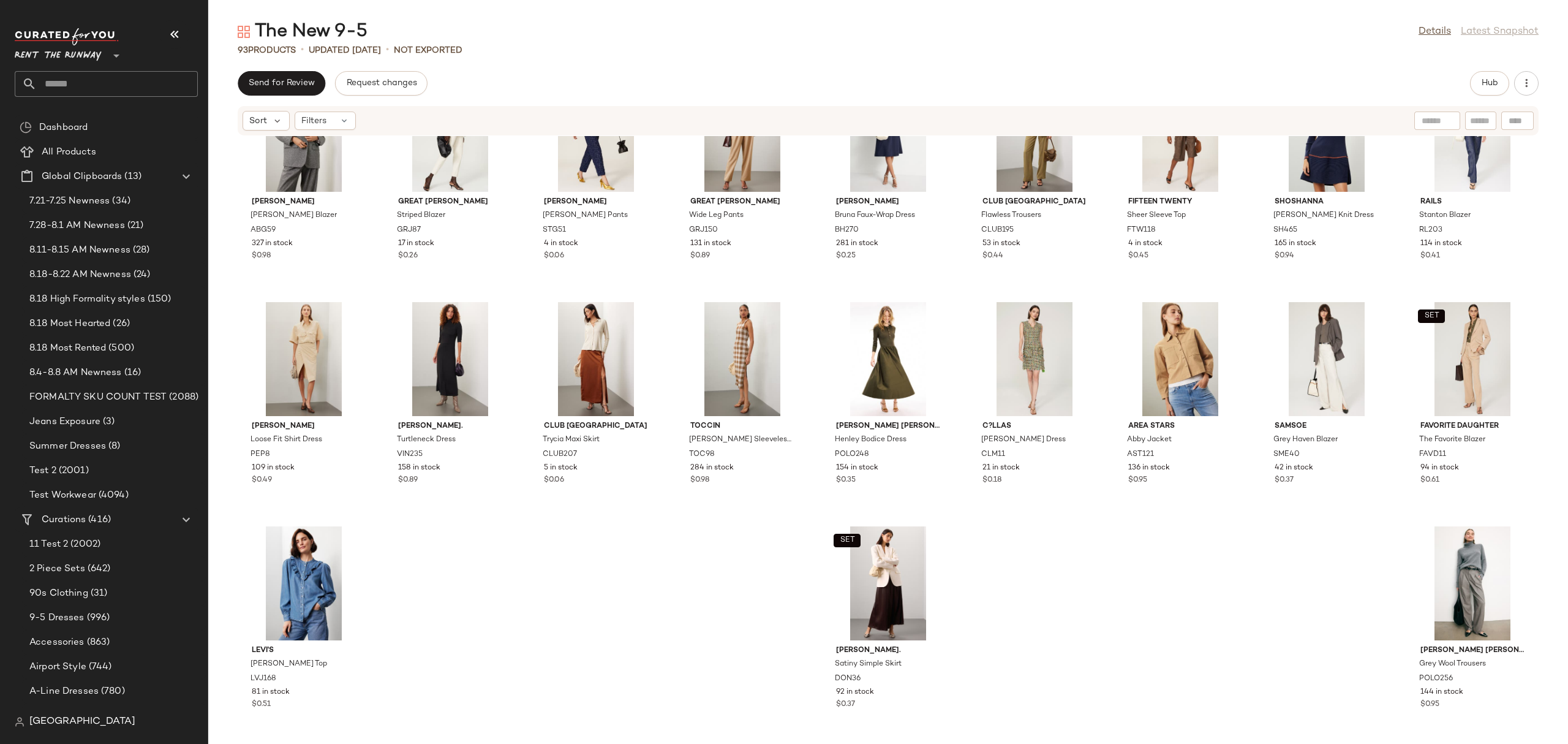
scroll to position [1876, 0]
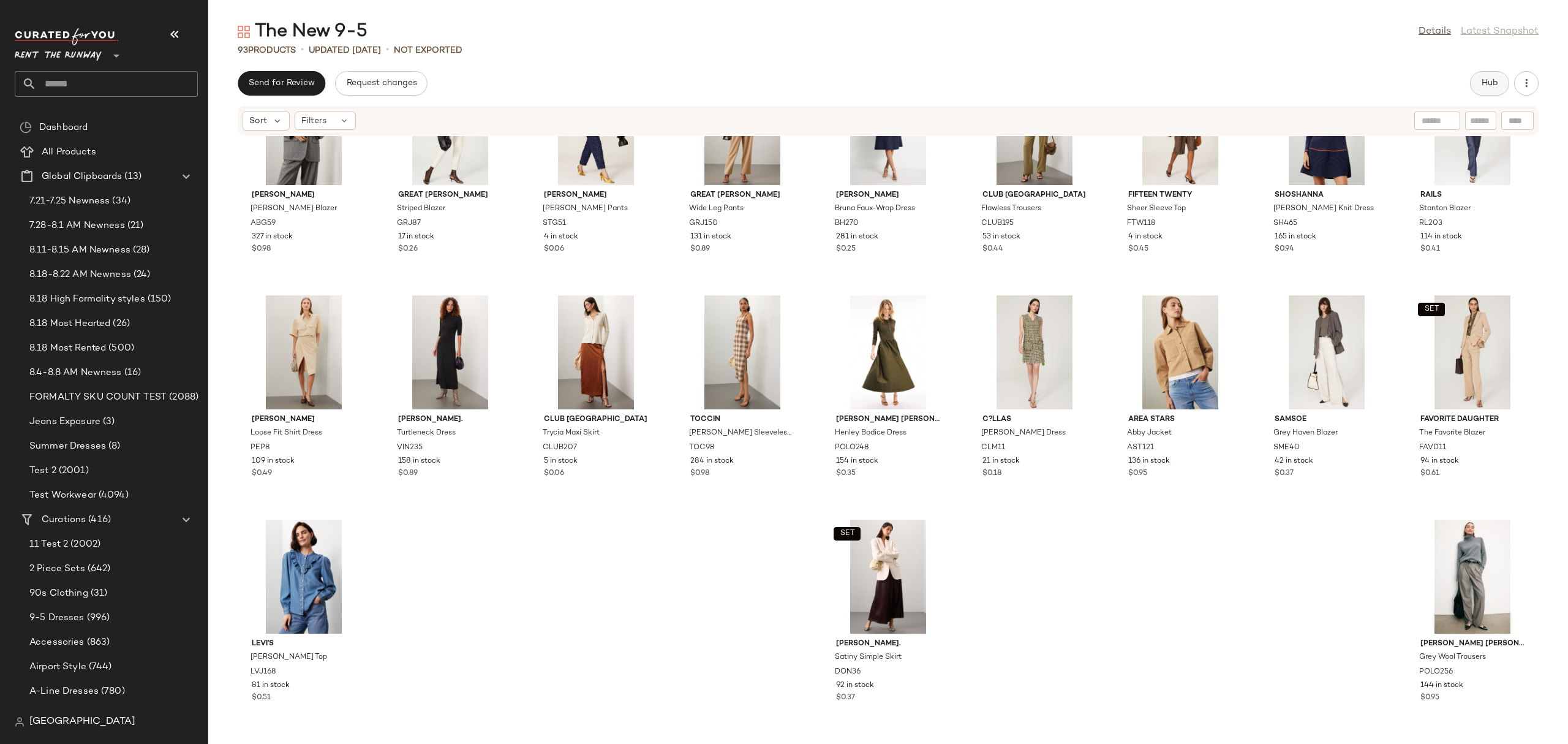
click at [1490, 75] on button "Hub" at bounding box center [1489, 83] width 39 height 25
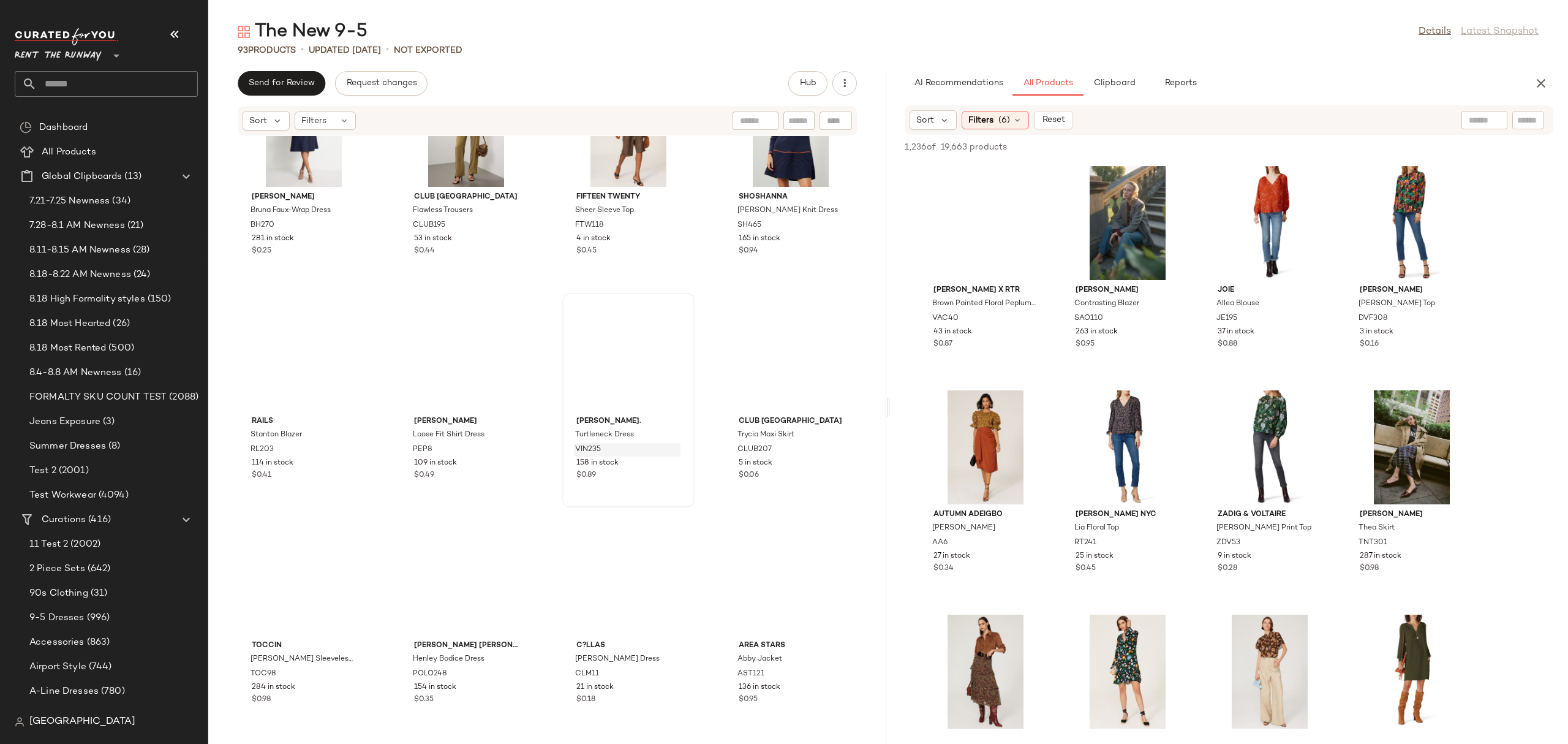
scroll to position [4791, 0]
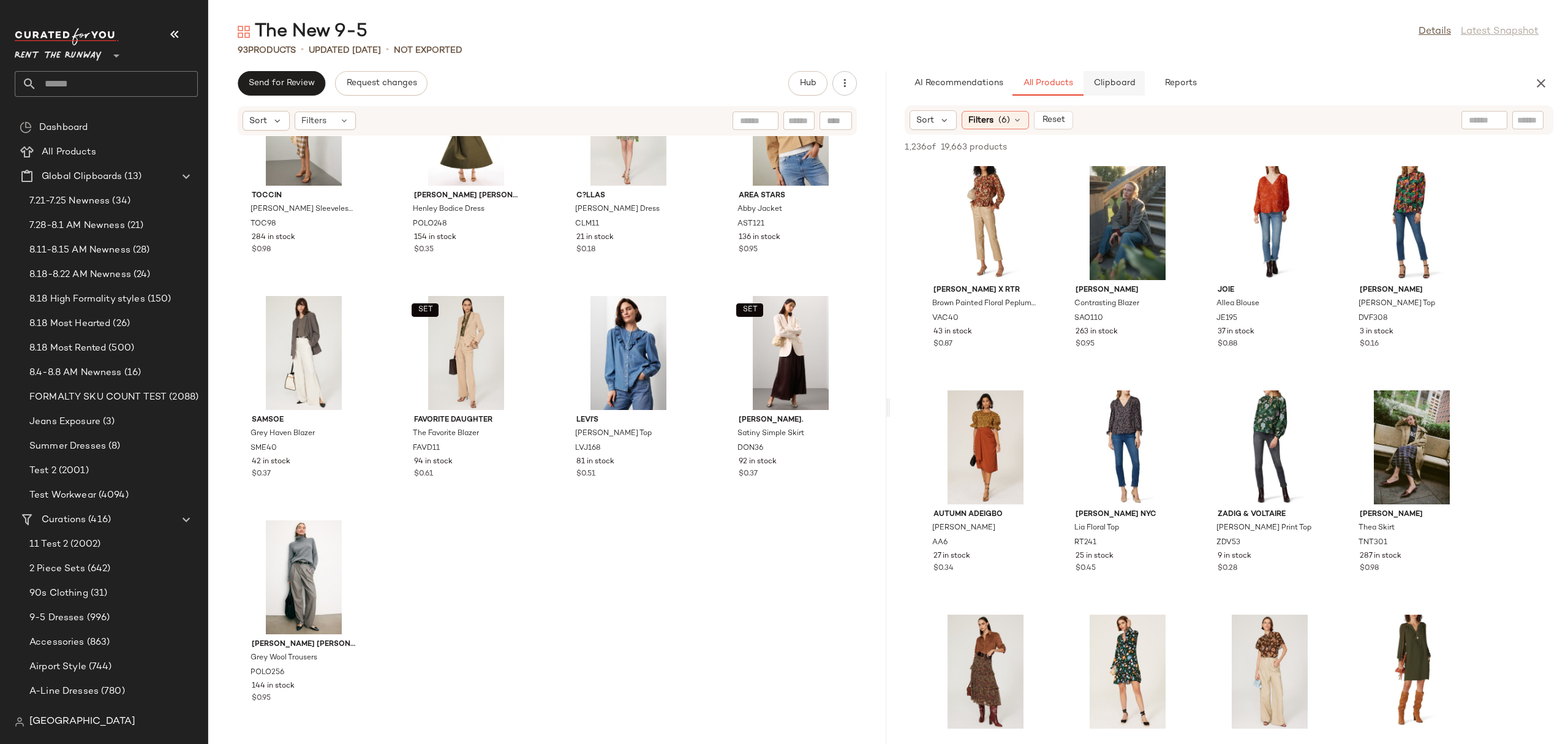
click at [1137, 84] on button "Clipboard" at bounding box center [1114, 83] width 61 height 25
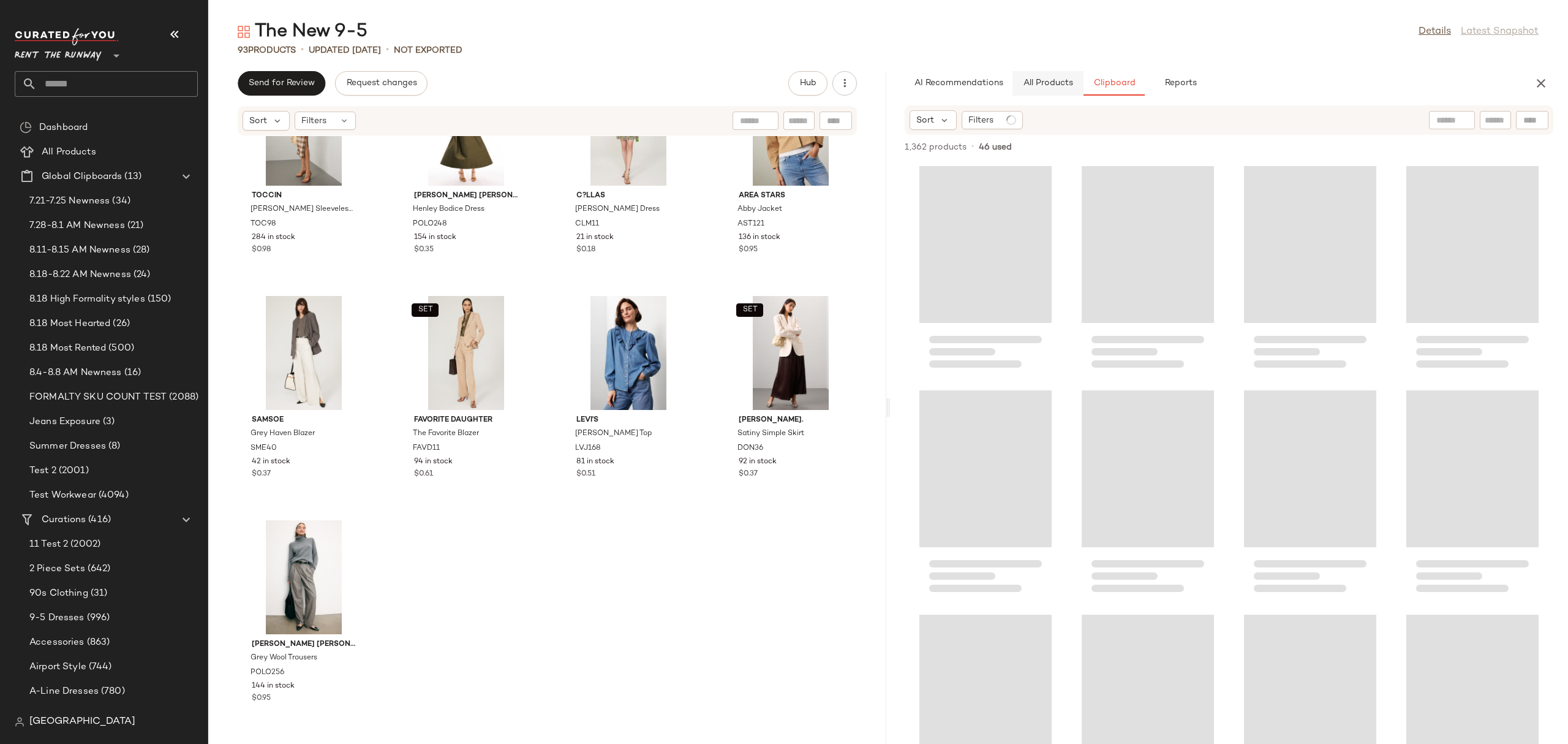
click at [1038, 90] on button "All Products" at bounding box center [1048, 83] width 71 height 25
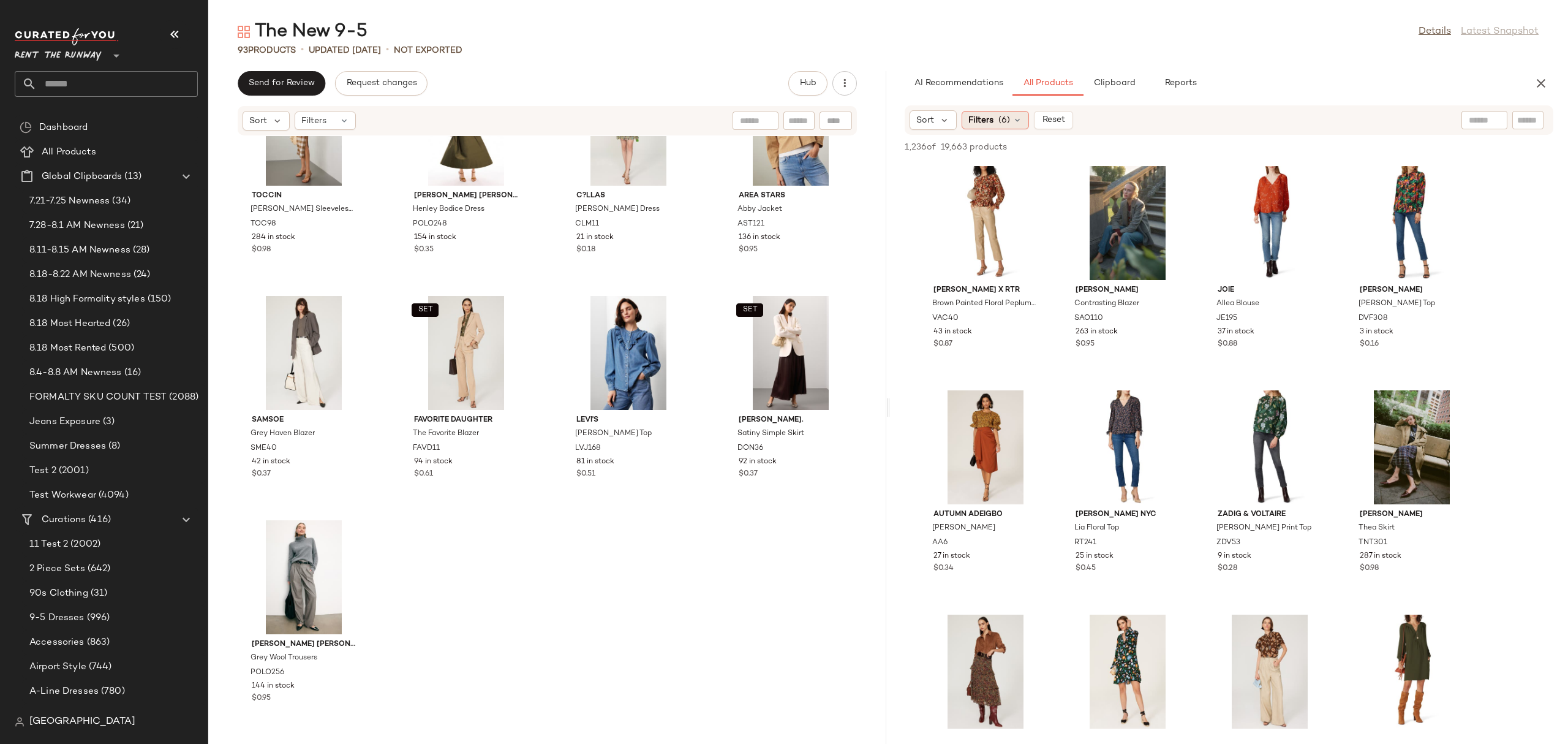
click at [1002, 111] on div "Filters (6)" at bounding box center [995, 120] width 67 height 19
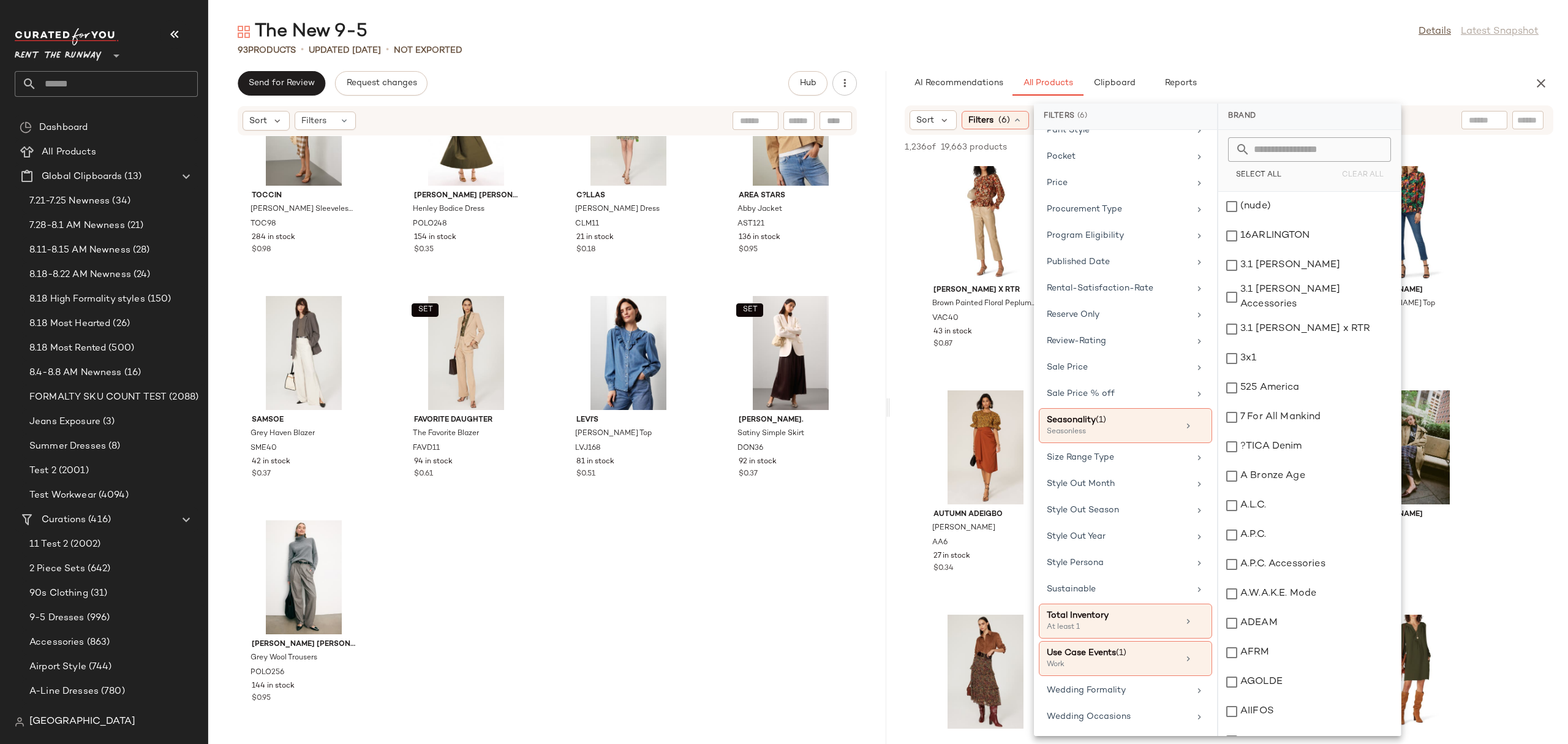
scroll to position [0, 0]
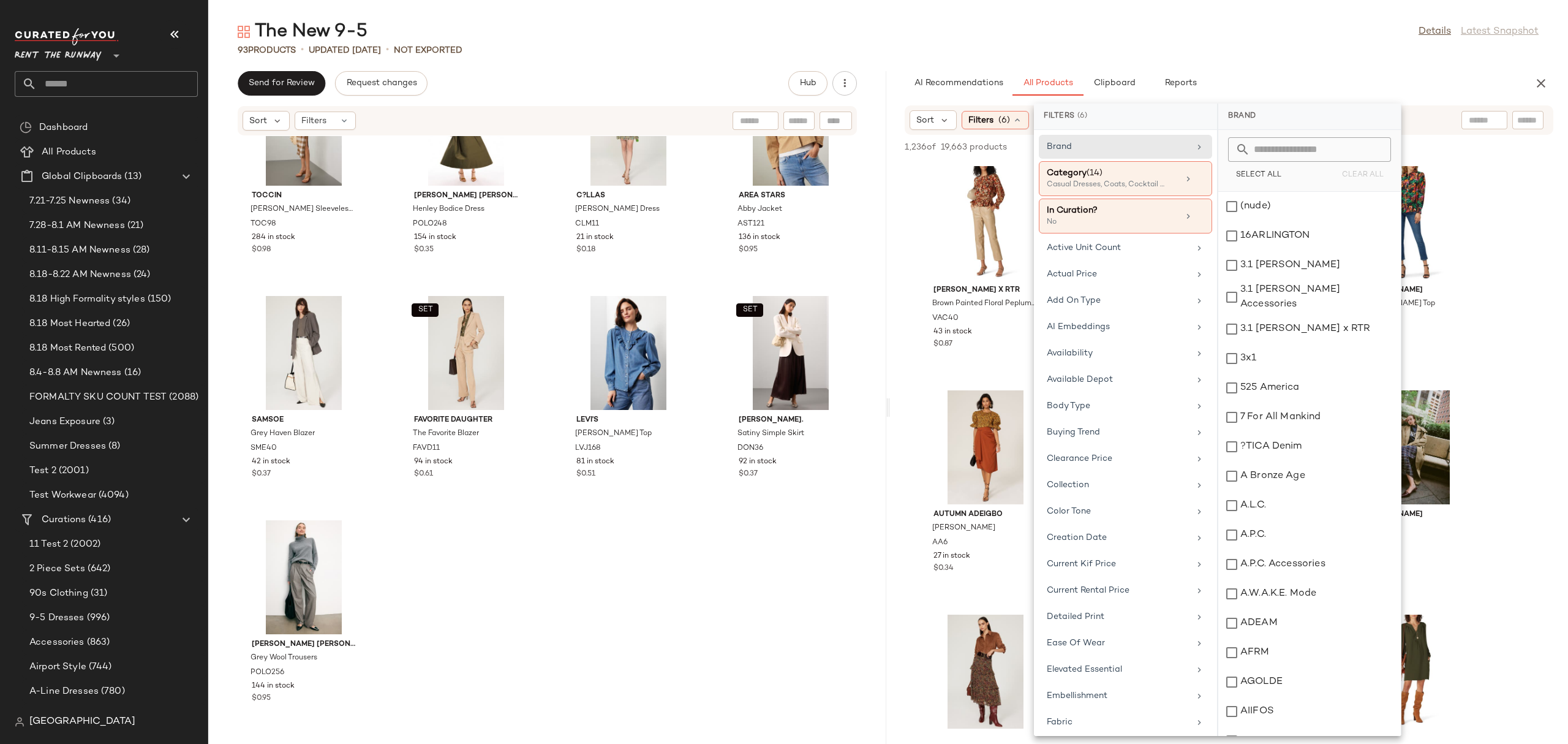
click at [1449, 71] on div "AI Recommendations All Products Clipboard Reports" at bounding box center [1209, 83] width 609 height 25
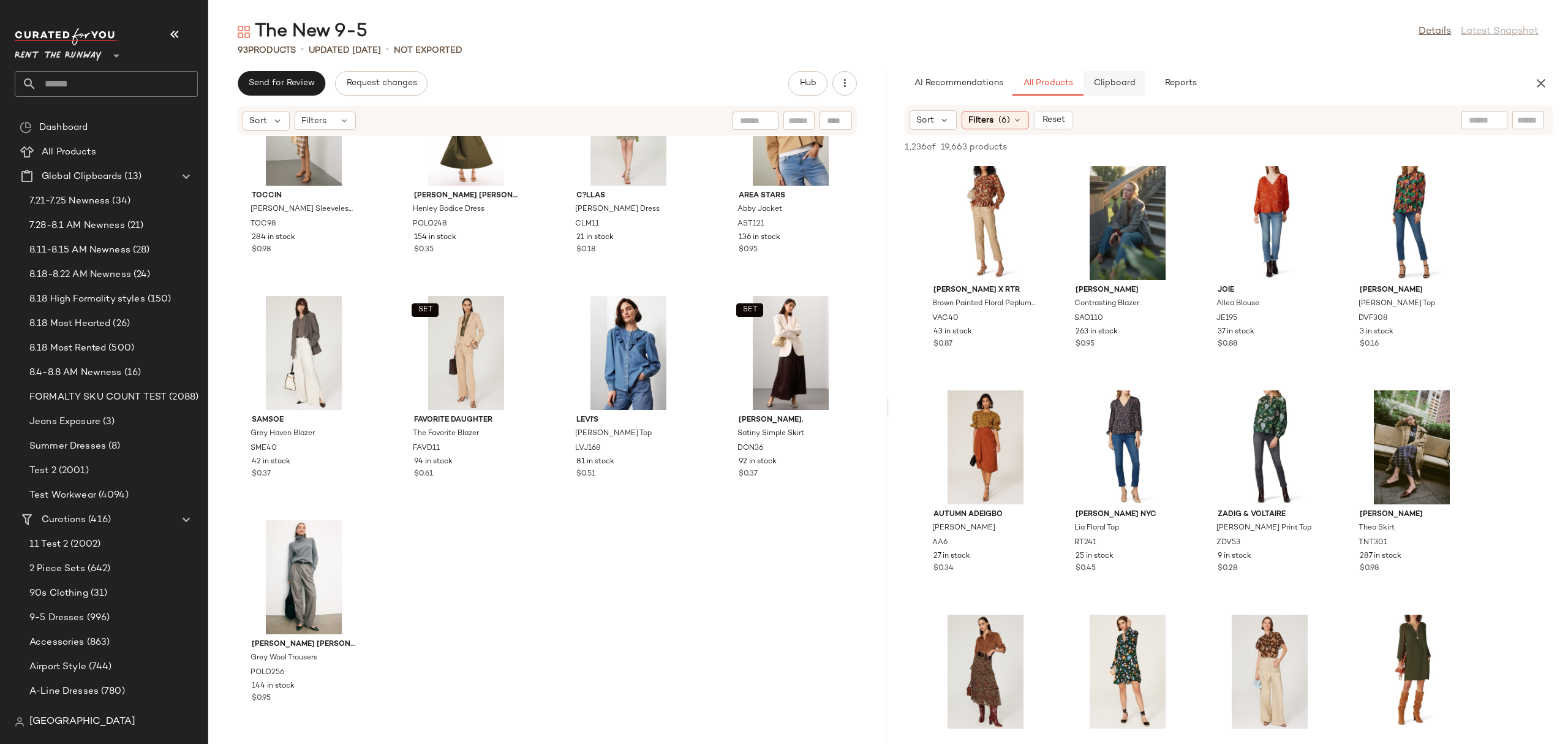
click at [1102, 77] on button "Clipboard" at bounding box center [1114, 83] width 61 height 25
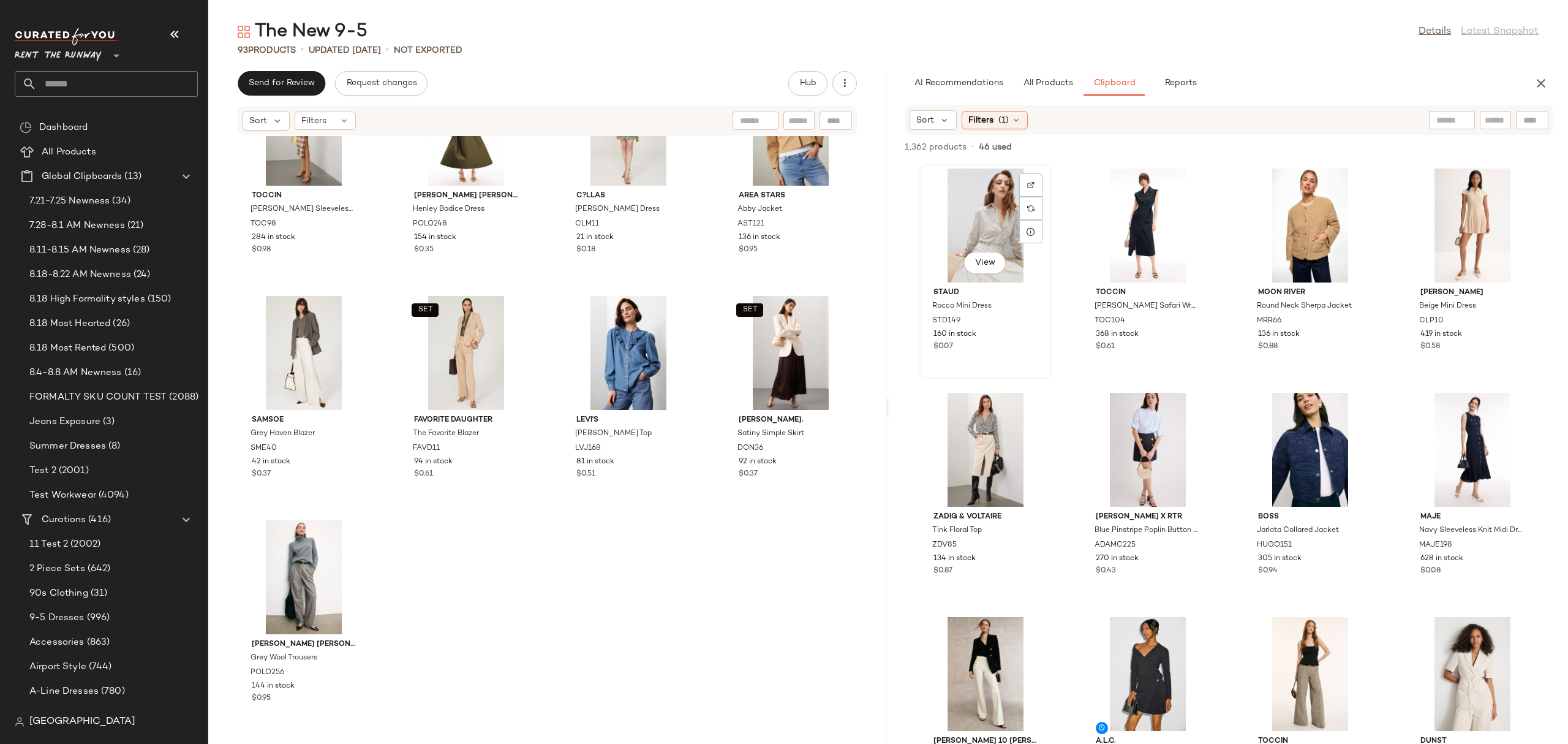
click at [981, 231] on div "View" at bounding box center [985, 225] width 124 height 114
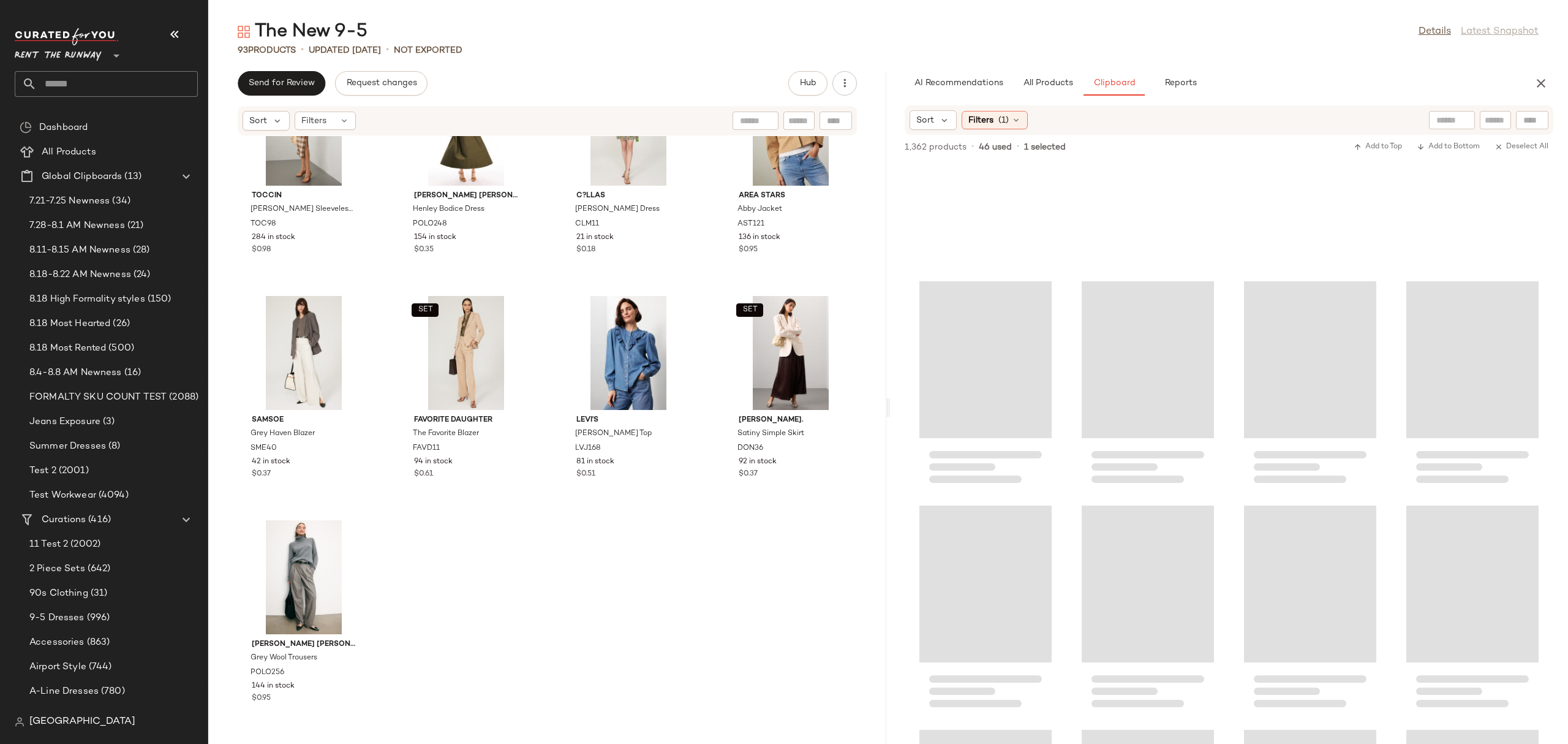
scroll to position [73209, 0]
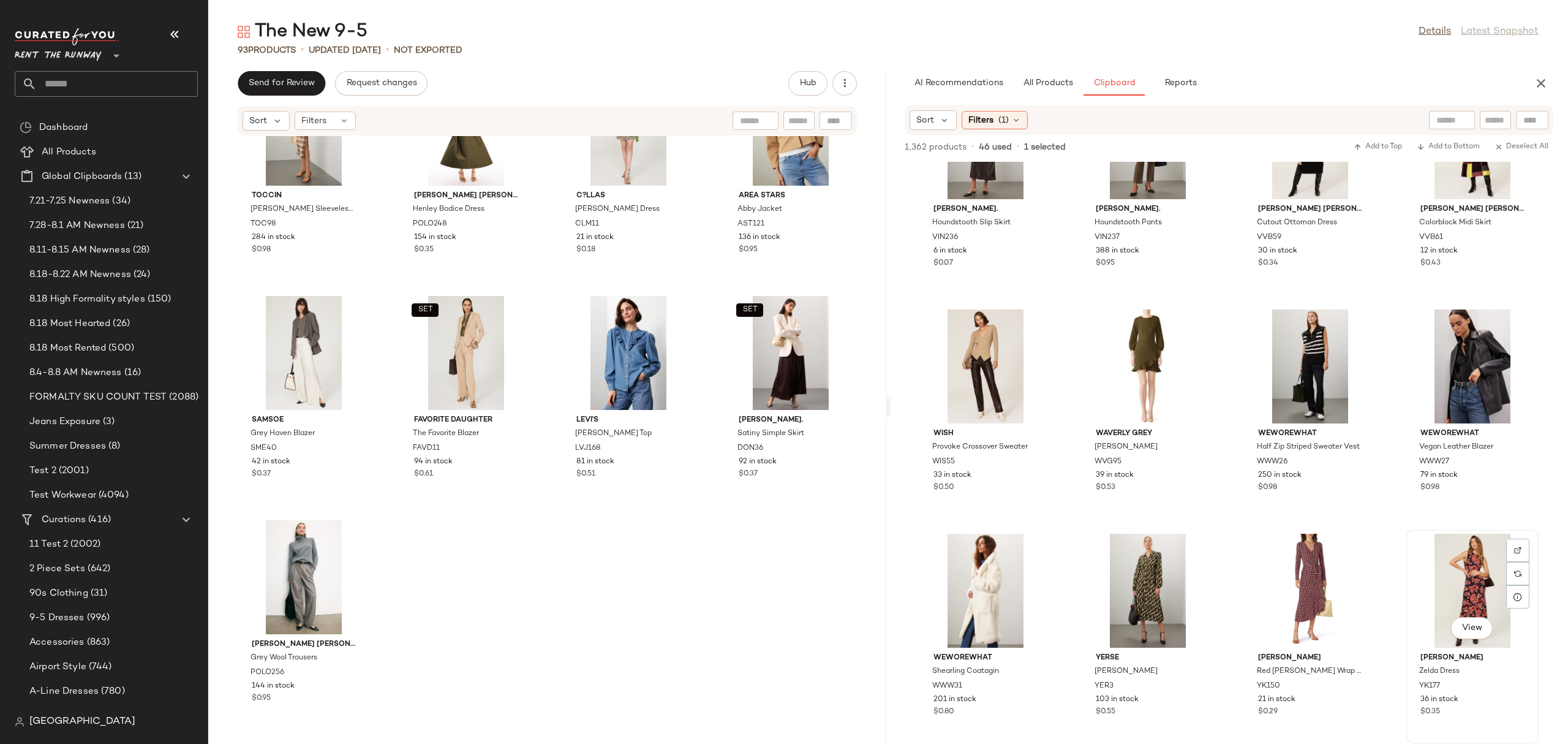
click at [1439, 592] on div "View" at bounding box center [1472, 591] width 124 height 114
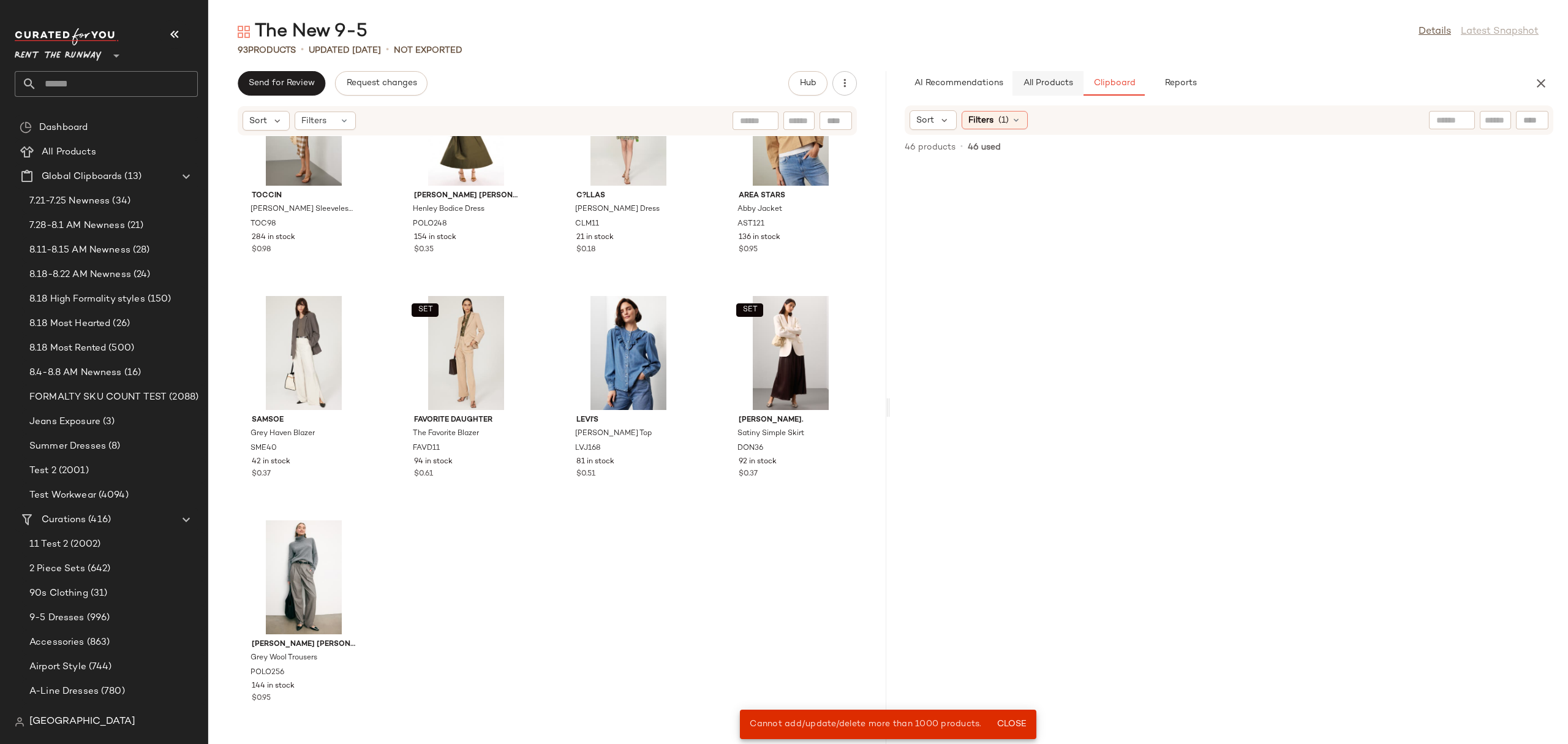
click at [1035, 87] on span "All Products" at bounding box center [1048, 83] width 50 height 10
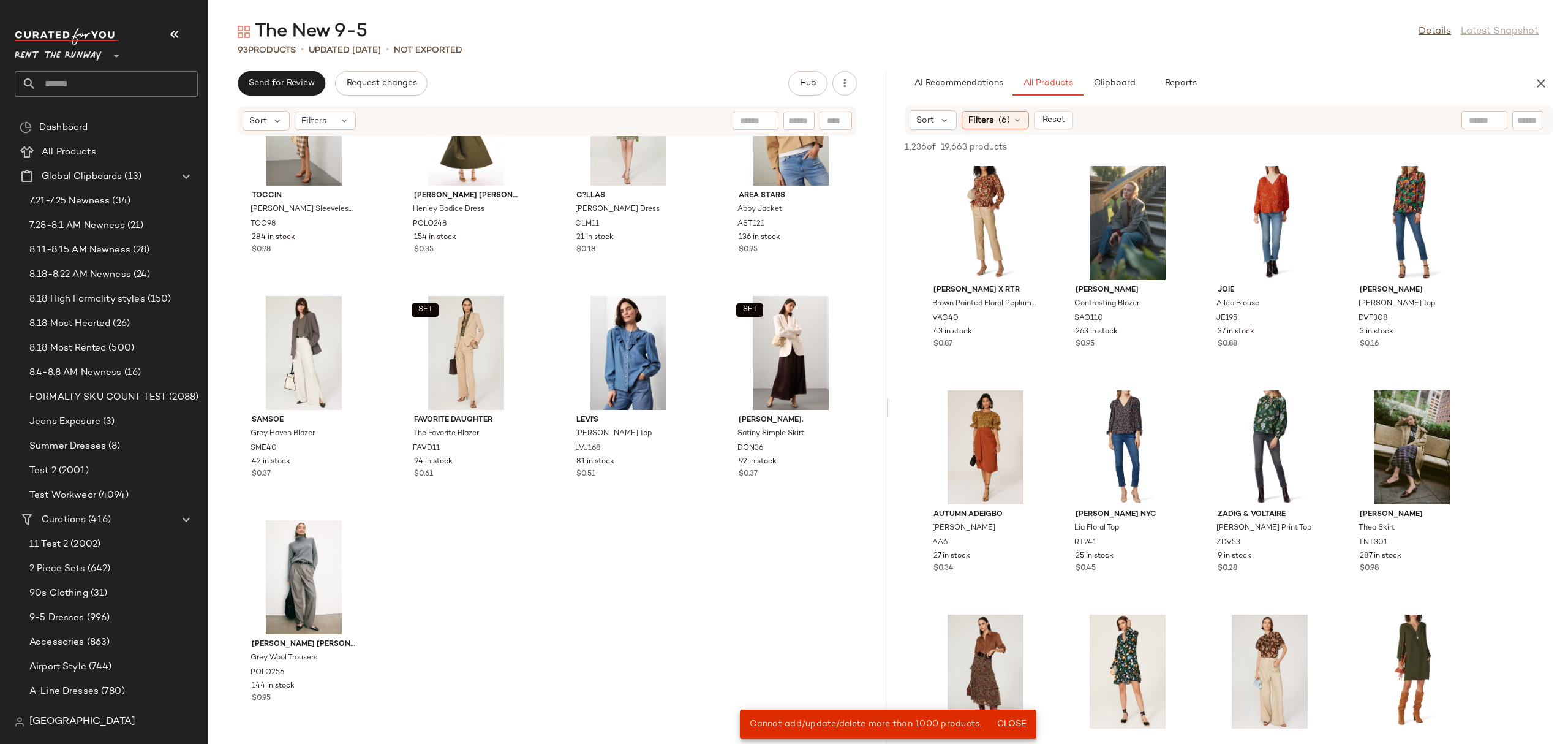
scroll to position [0, 0]
click at [1012, 124] on icon at bounding box center [1017, 120] width 10 height 10
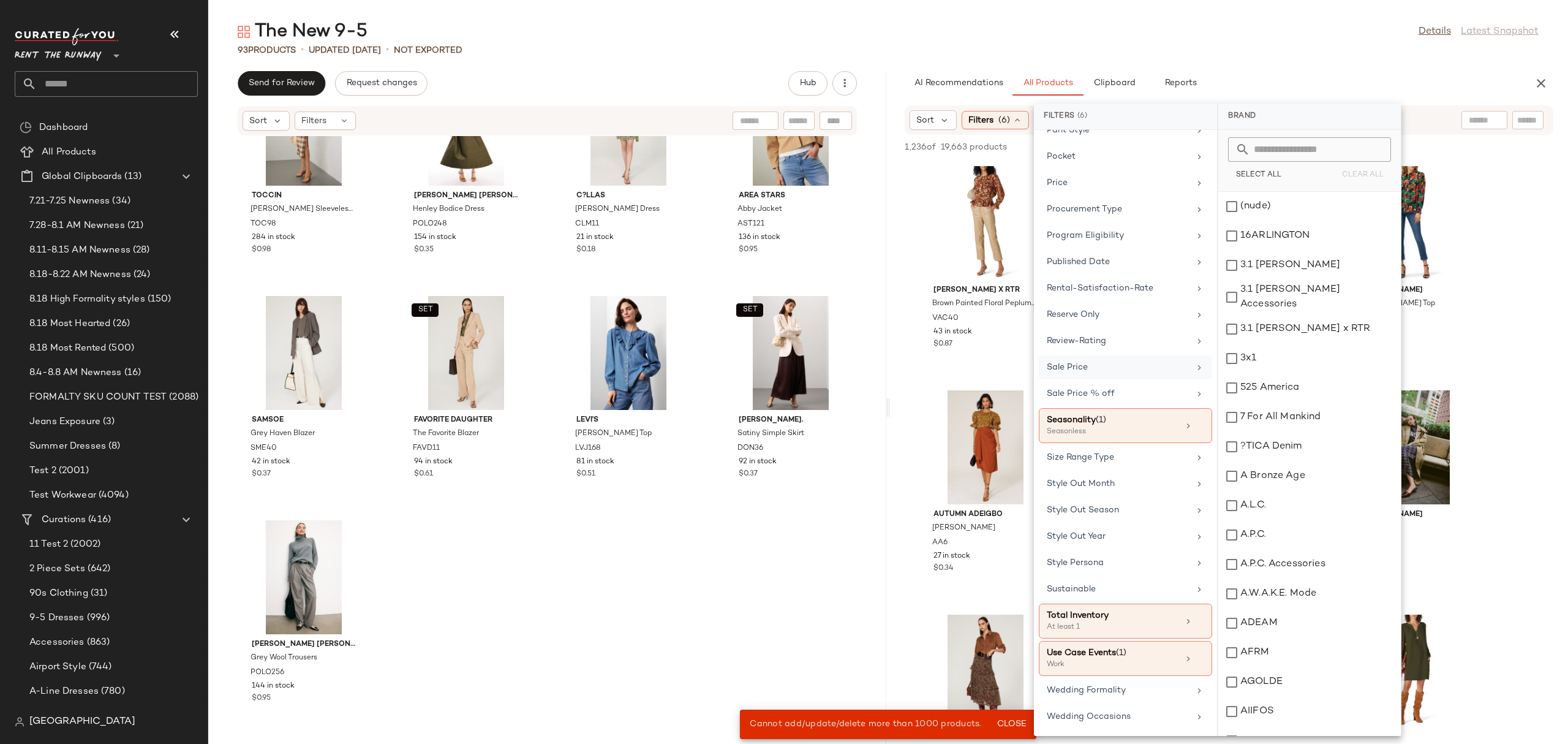
scroll to position [1086, 0]
click at [1116, 427] on div "Seasonality (1)" at bounding box center [1112, 420] width 132 height 13
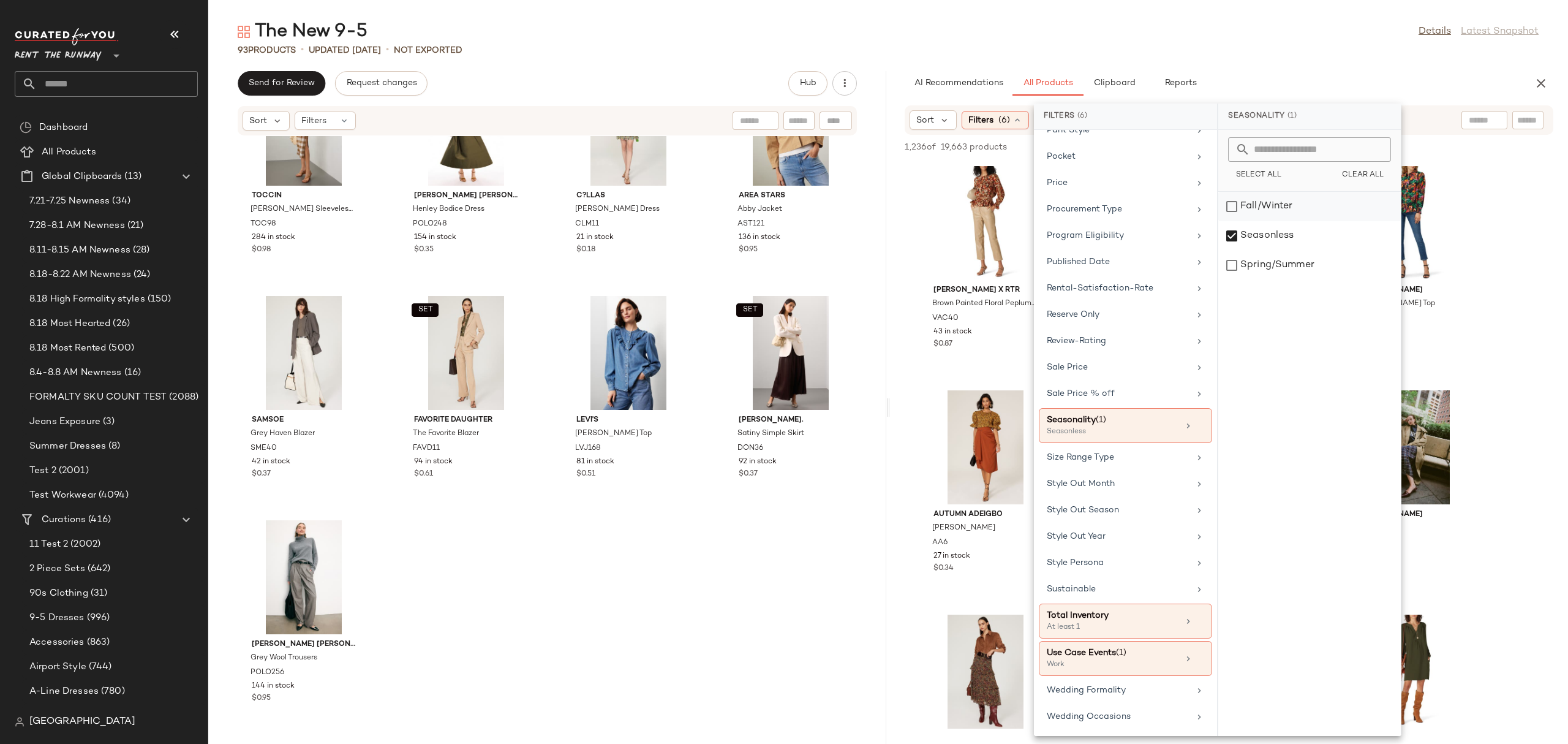
click at [1273, 221] on div "Fall/Winter" at bounding box center [1309, 236] width 182 height 30
click at [1441, 119] on div "Sort Filters (6) Reset" at bounding box center [1228, 120] width 648 height 30
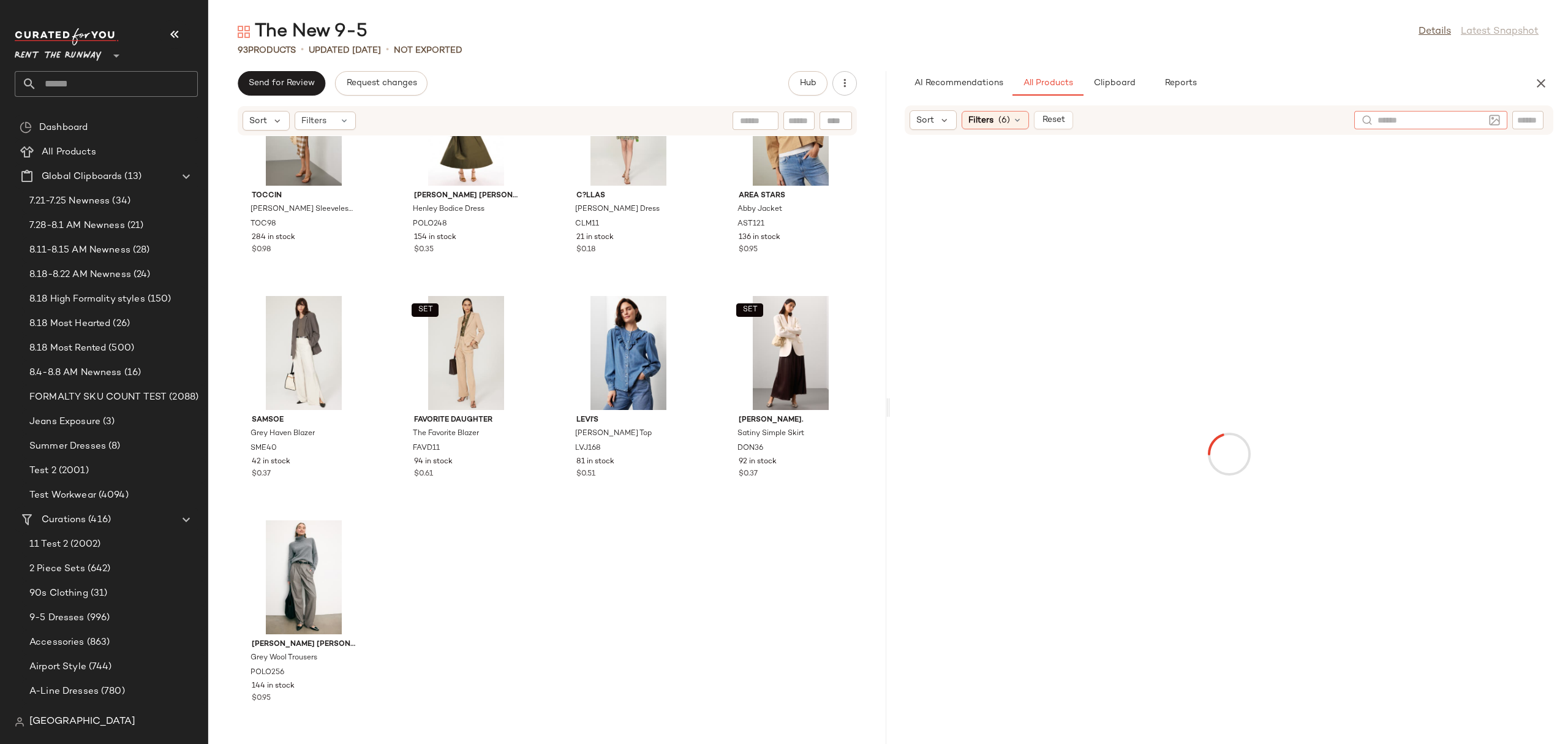
click at [1495, 117] on div at bounding box center [1431, 120] width 153 height 19
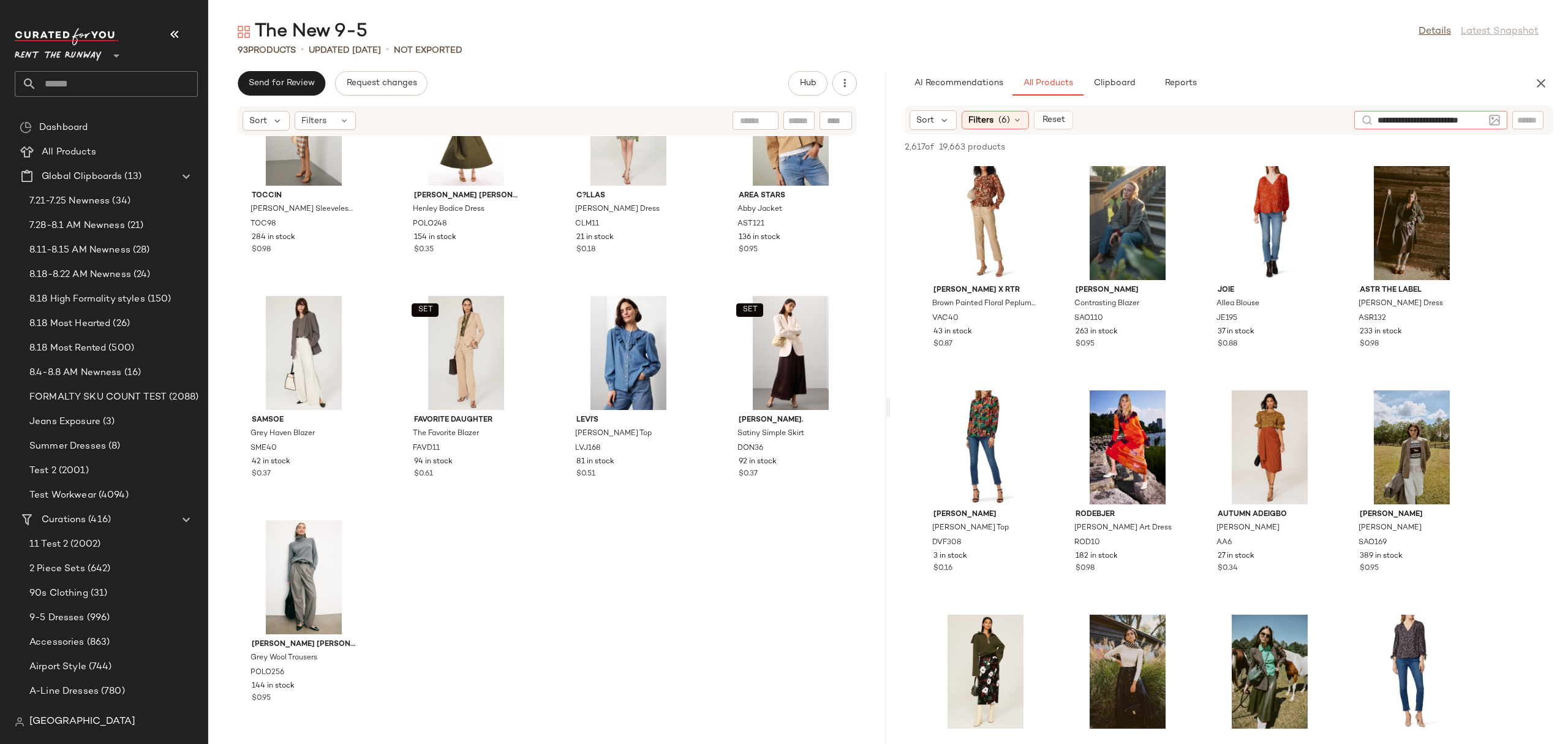
type input "**********"
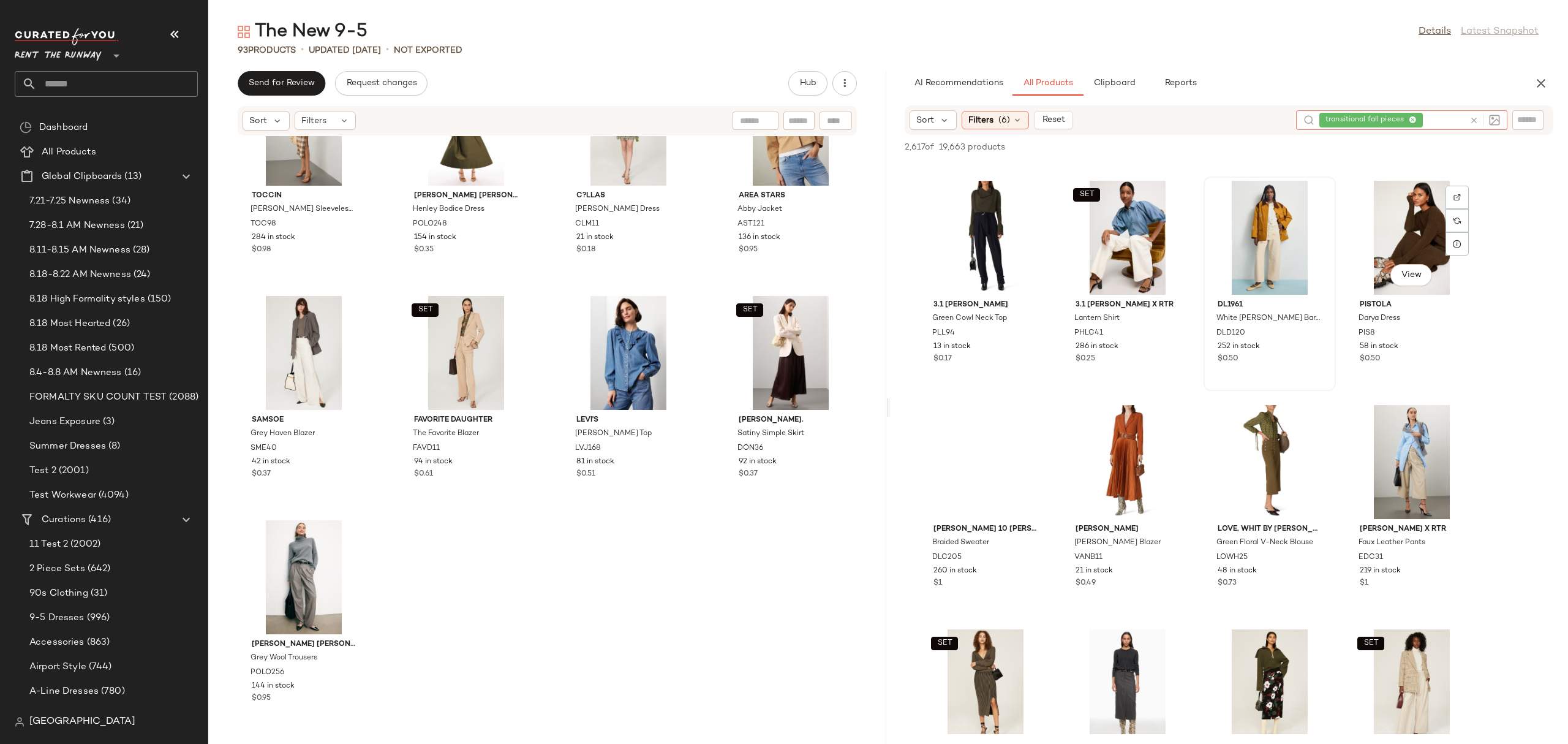
scroll to position [3341, 0]
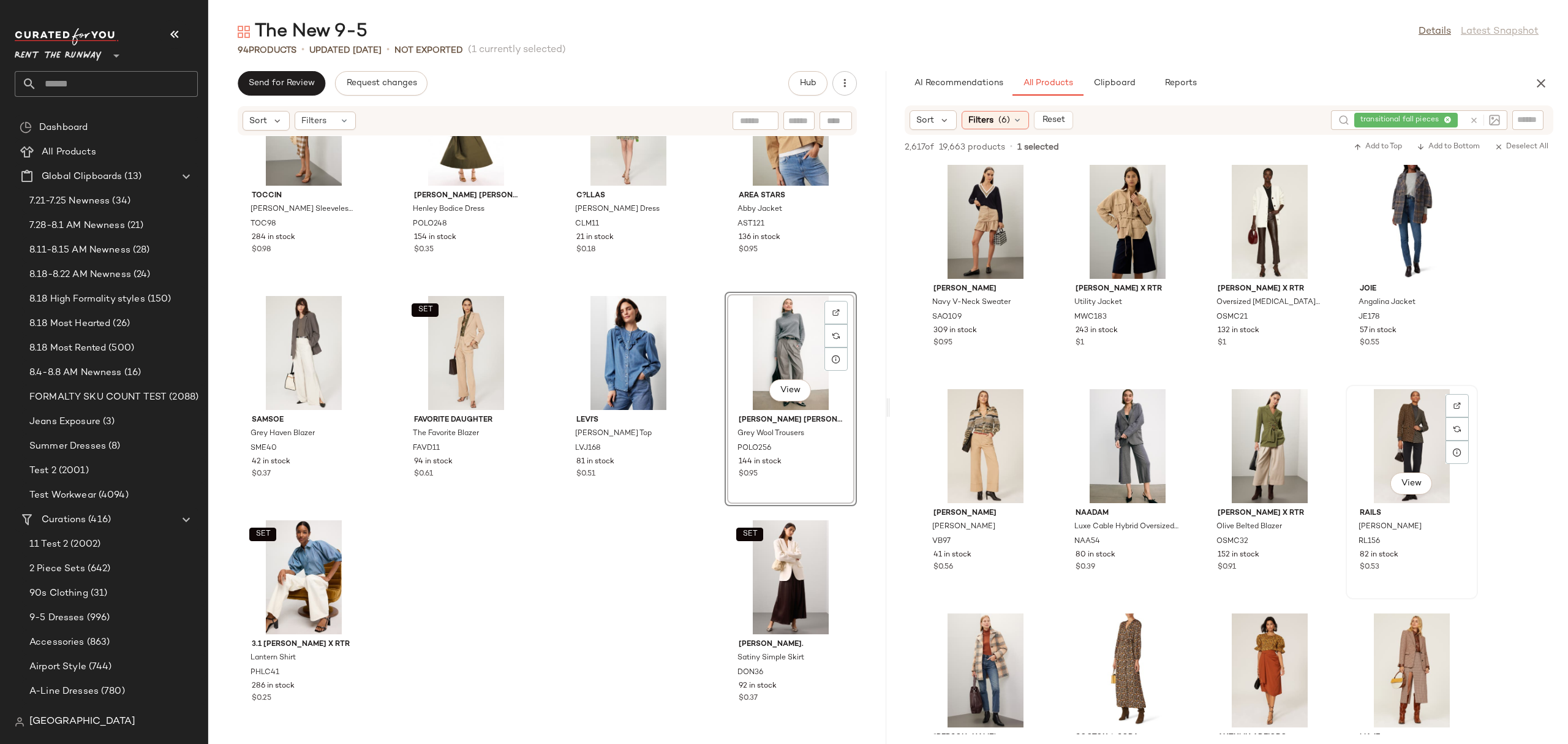
scroll to position [4729, 0]
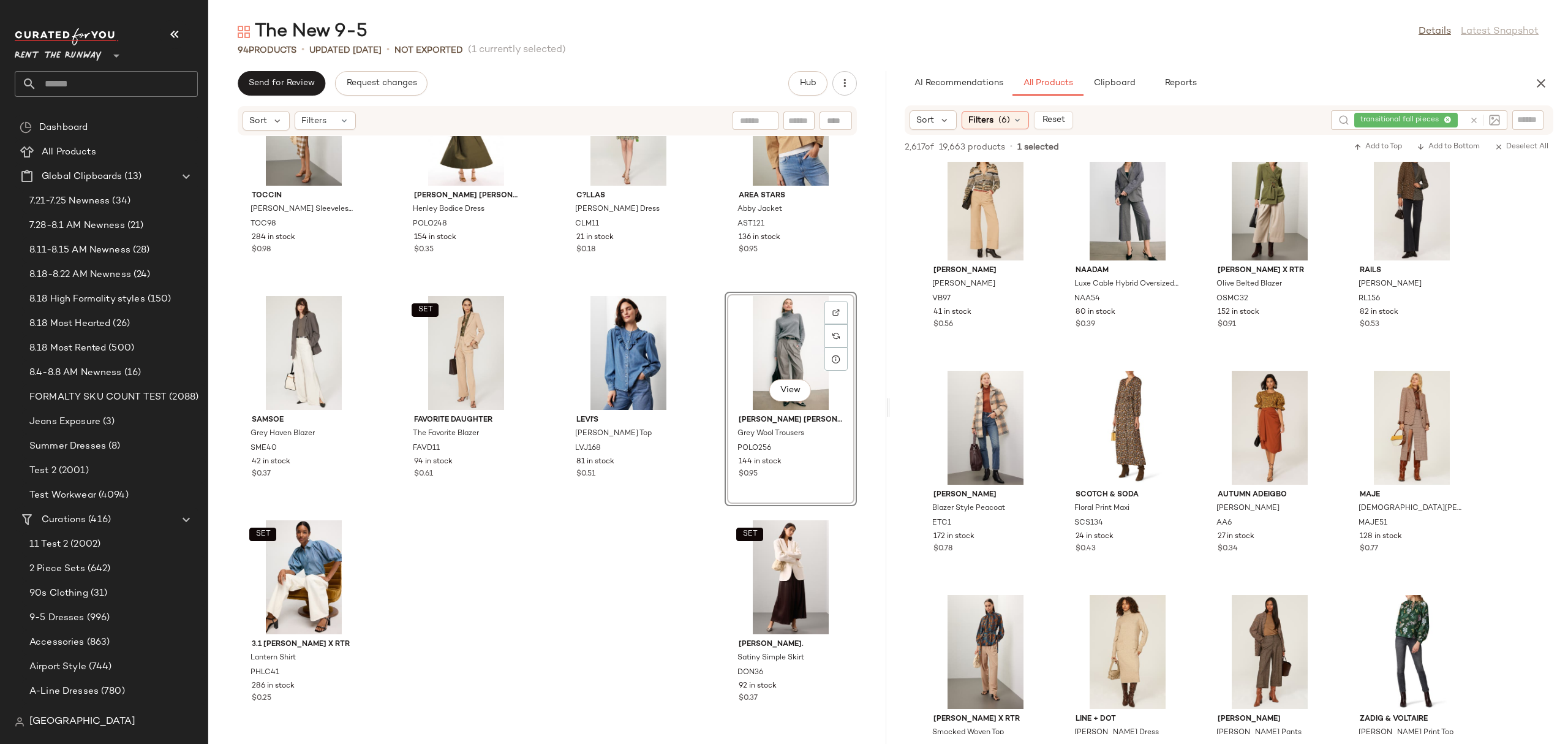
click at [612, 581] on div "Toccin Emerson Sleeveless Midi Dress TOC98 284 in stock $0.98 Polo Ralph Lauren…" at bounding box center [547, 432] width 678 height 593
click at [1469, 116] on icon at bounding box center [1473, 120] width 9 height 9
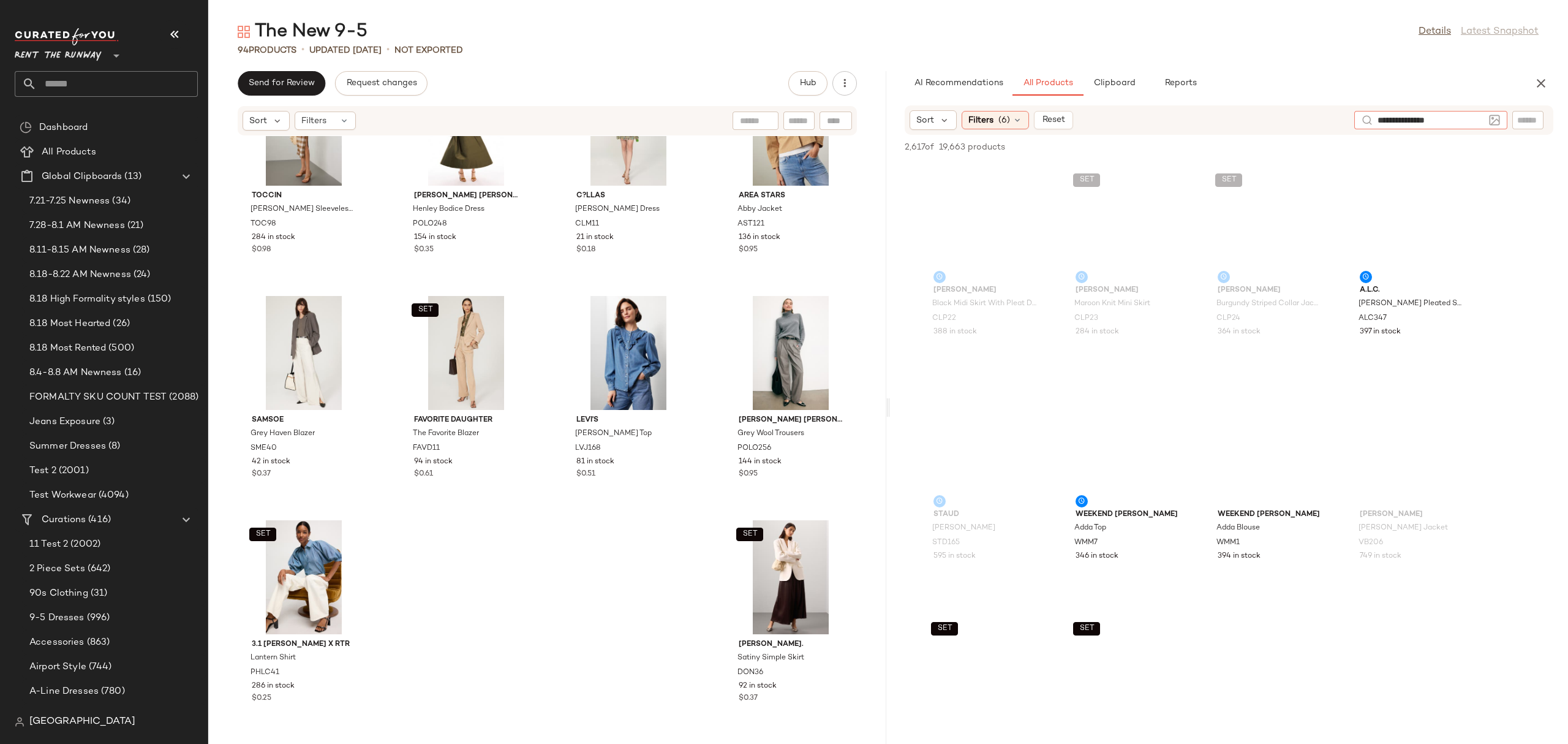
type input "**********"
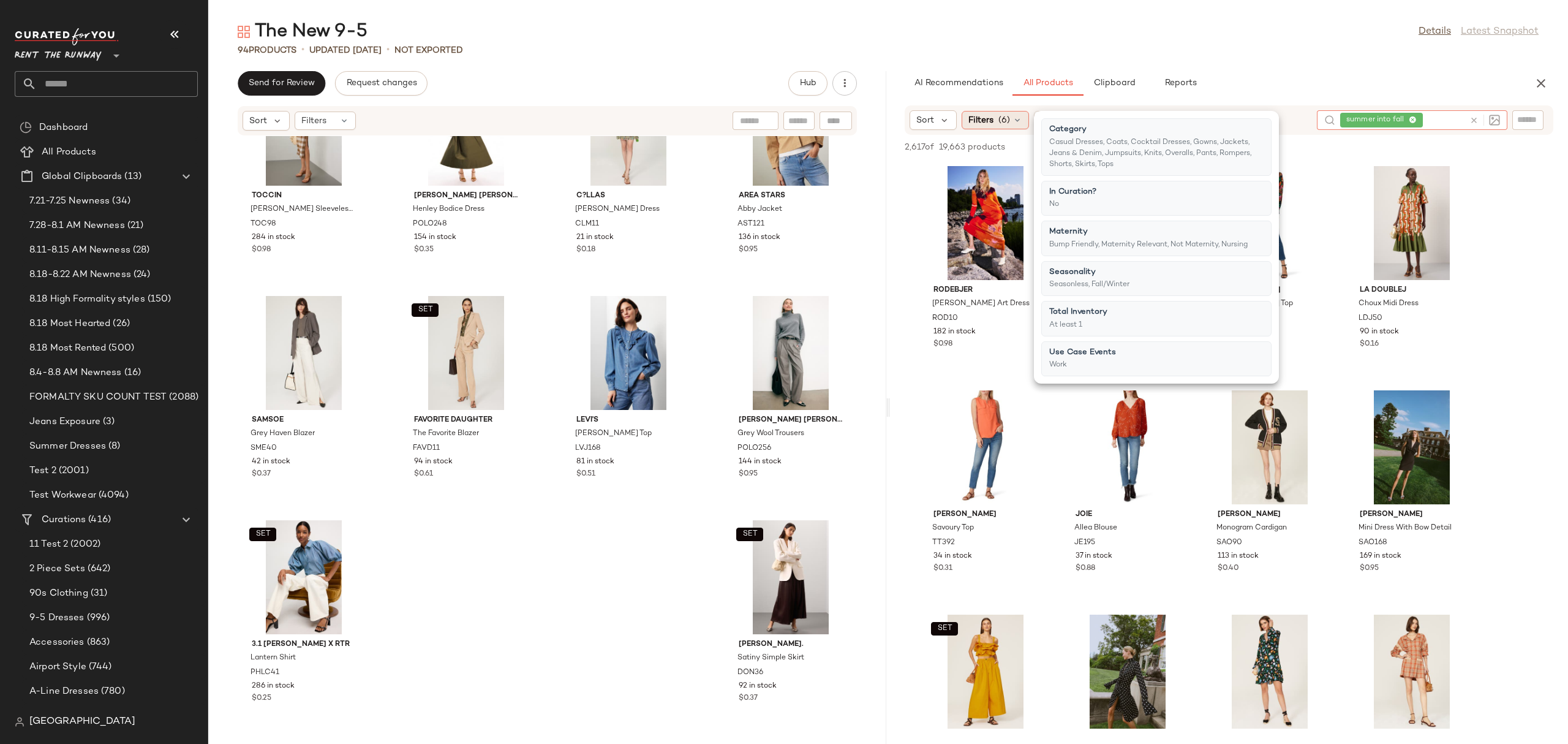
click at [978, 121] on span "Filters" at bounding box center [981, 120] width 25 height 13
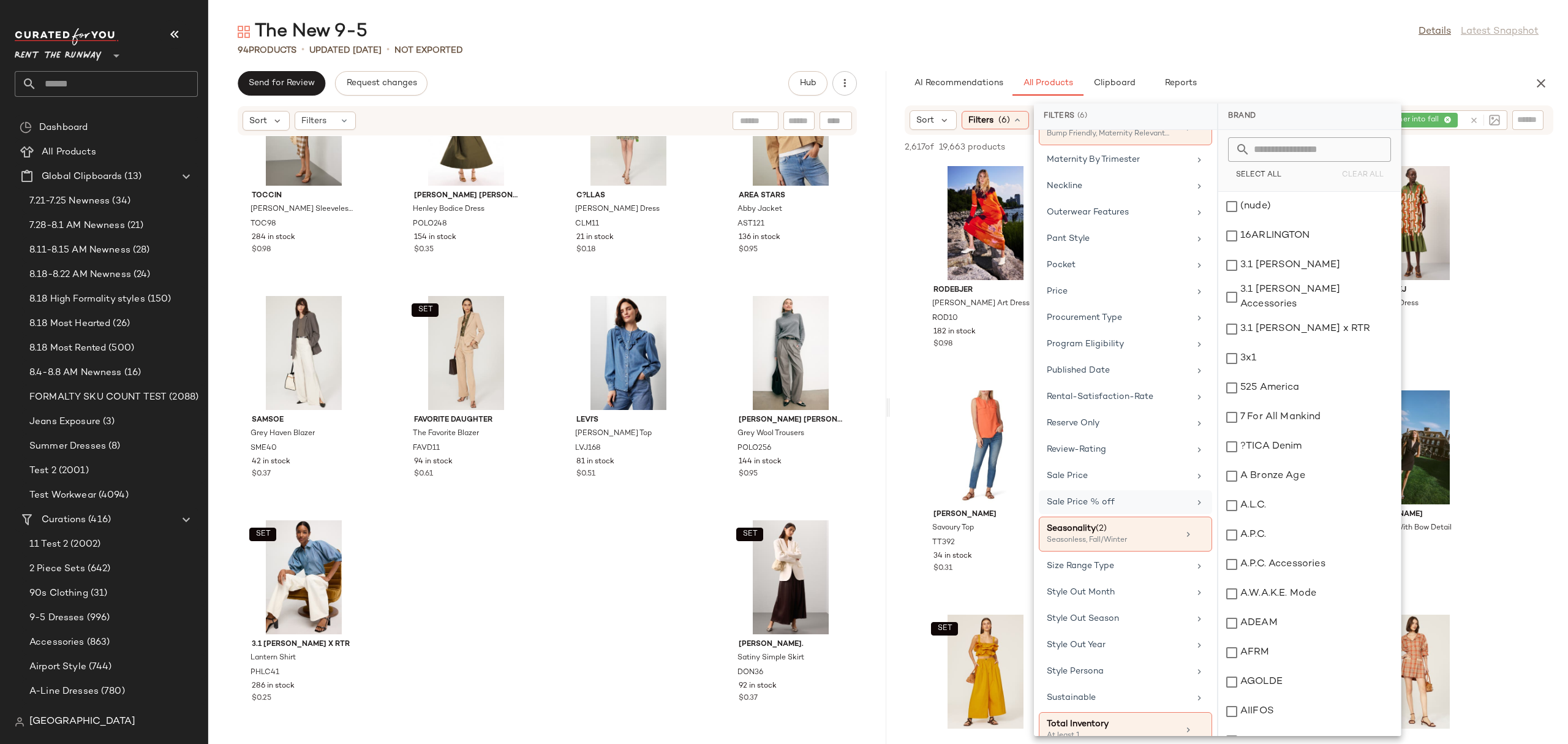
scroll to position [1101, 0]
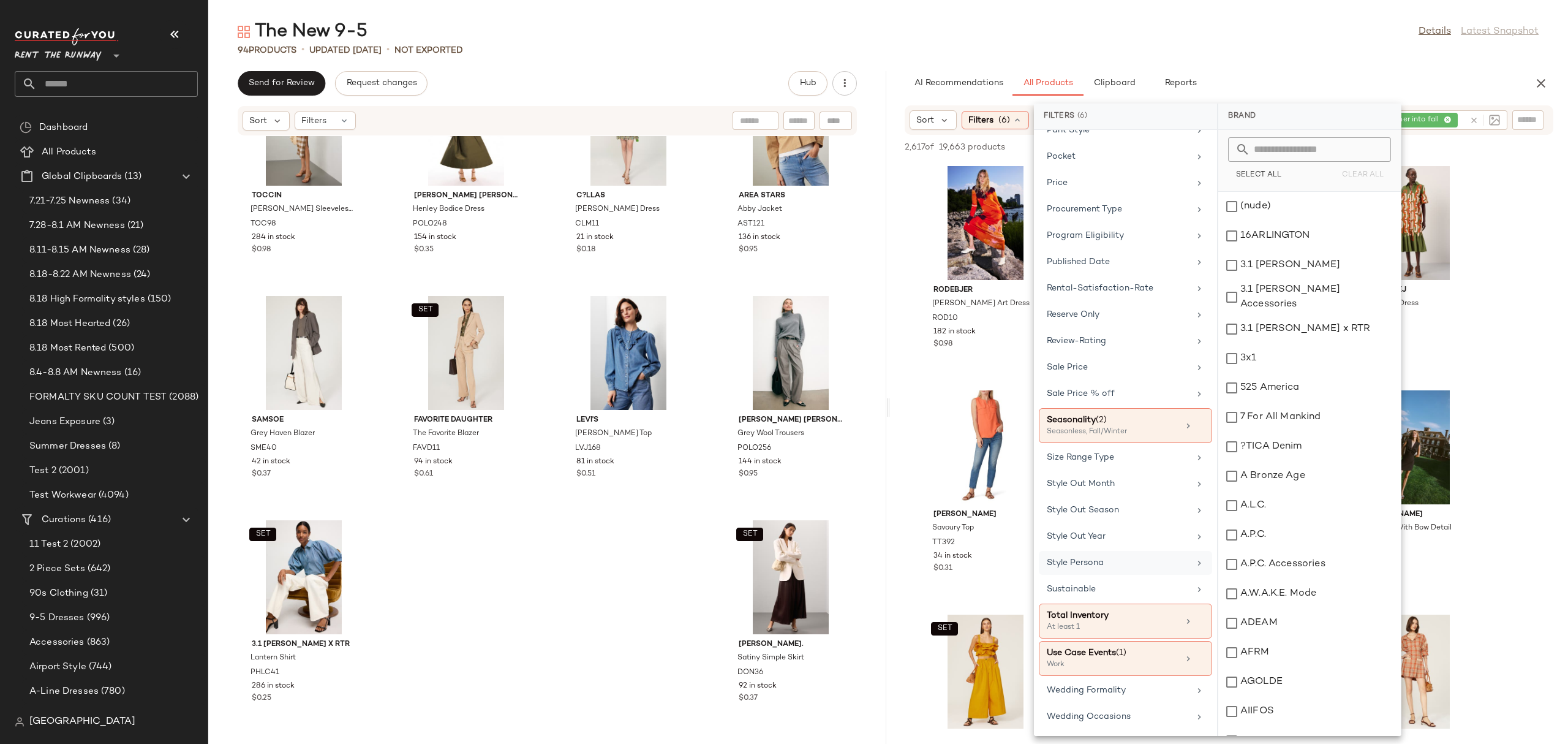
click at [1098, 577] on div "Style Persona" at bounding box center [1125, 589] width 173 height 24
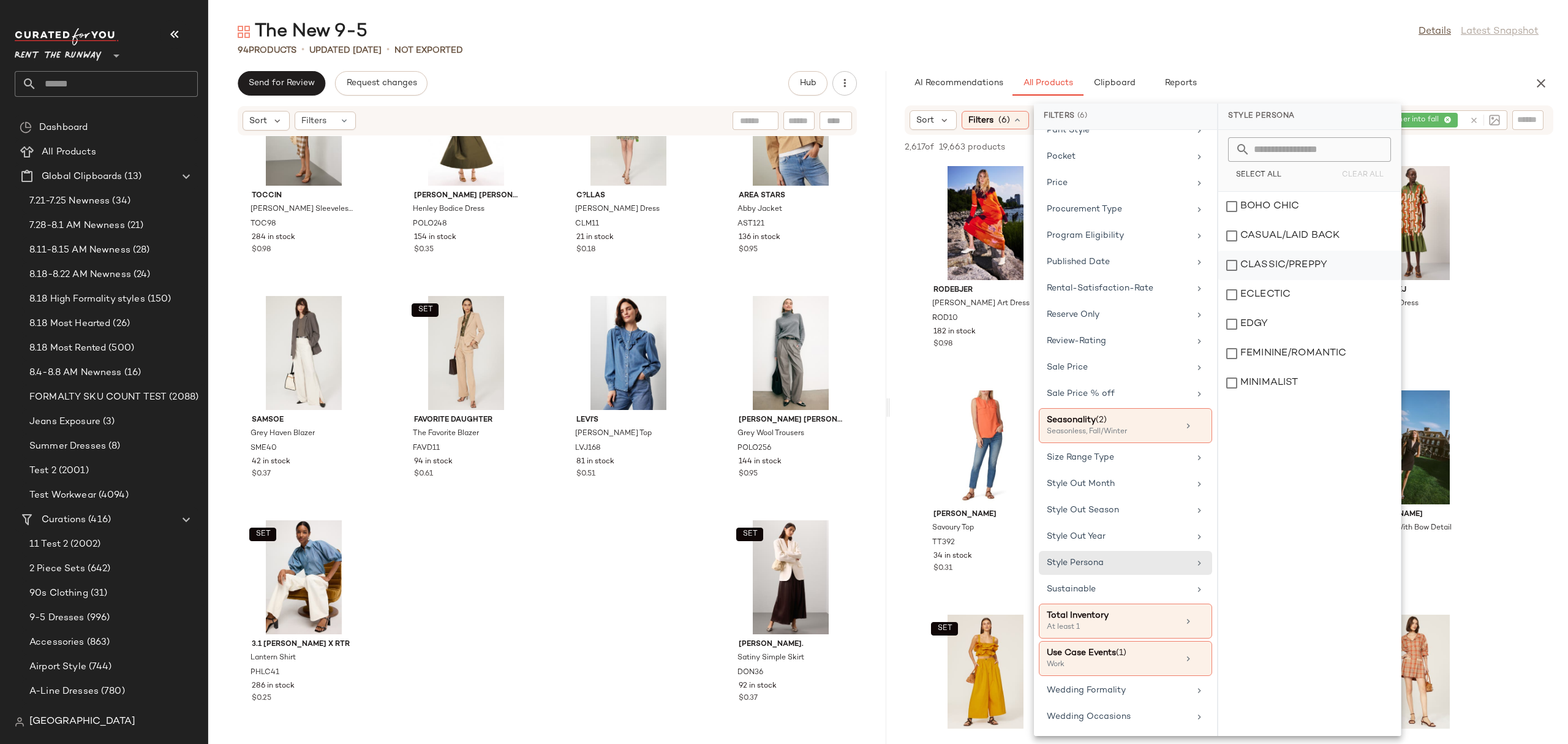
click at [1234, 280] on div "CLASSIC/PREPPY" at bounding box center [1309, 295] width 182 height 30
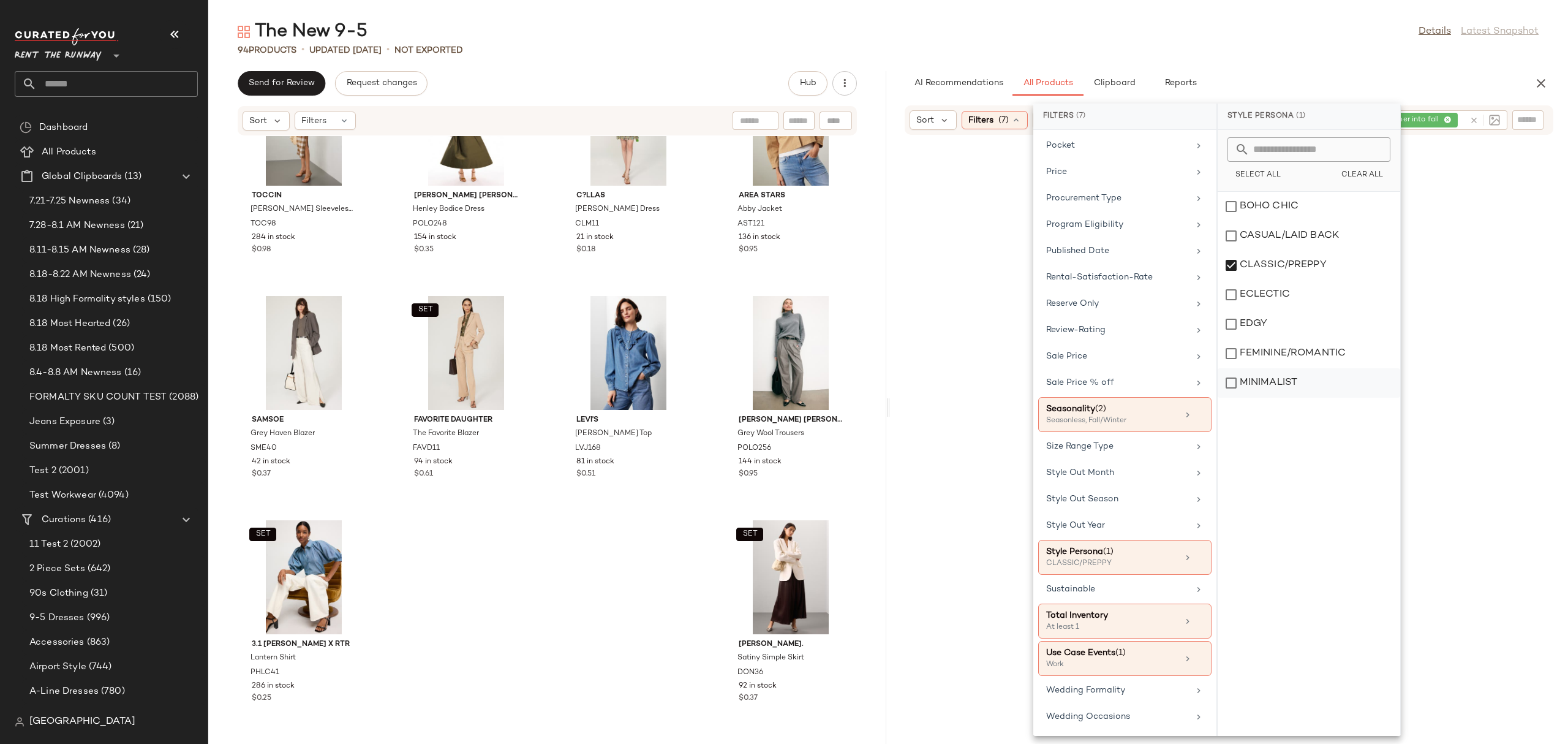
click at [1229, 384] on div "MINIMALIST" at bounding box center [1308, 383] width 182 height 30
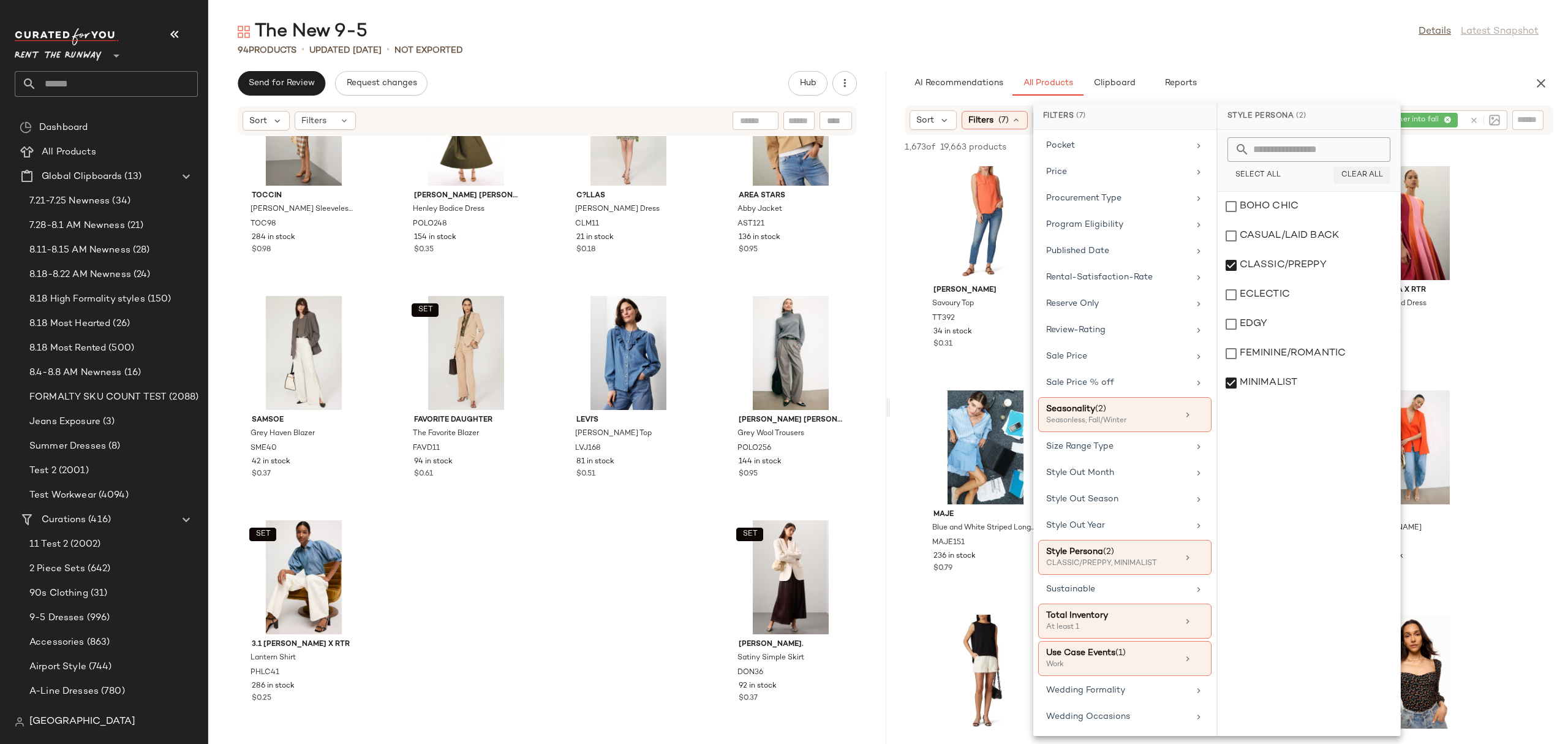
click at [1348, 173] on span "Clear All" at bounding box center [1362, 175] width 42 height 9
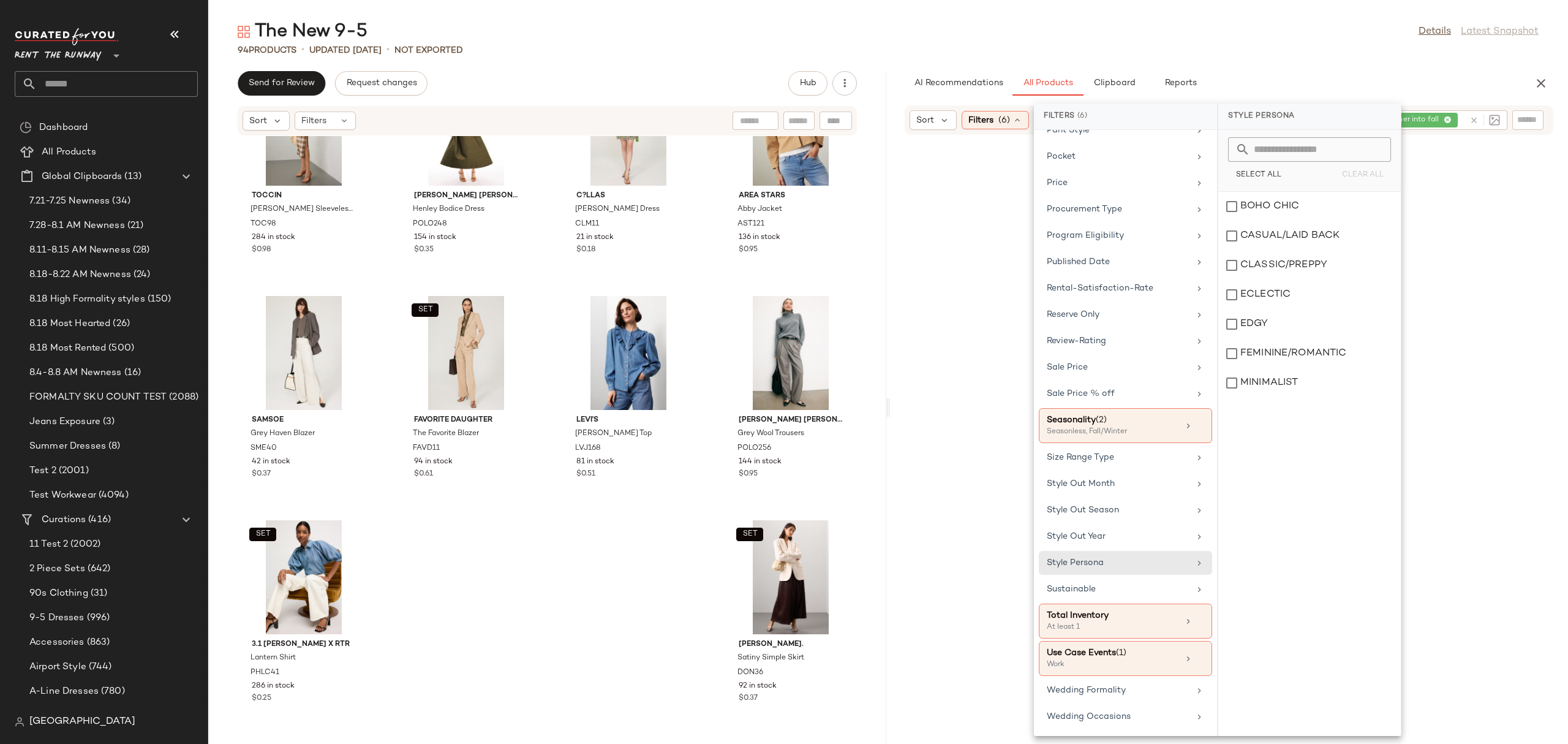
click at [1386, 80] on div "AI Recommendations All Products Clipboard Reports" at bounding box center [1209, 83] width 609 height 25
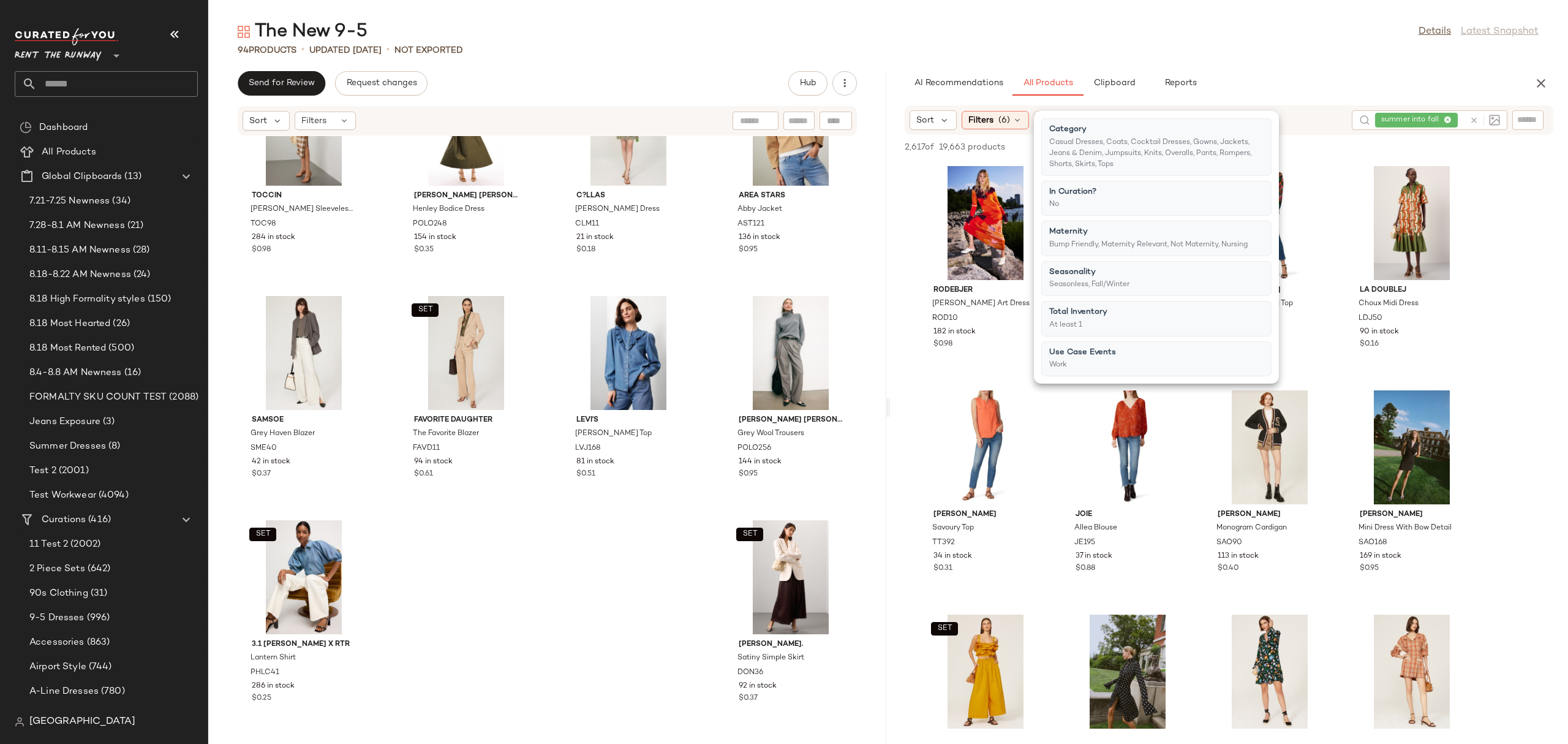
click at [1320, 110] on div "Sort Filters (6) Reset" at bounding box center [1125, 120] width 433 height 20
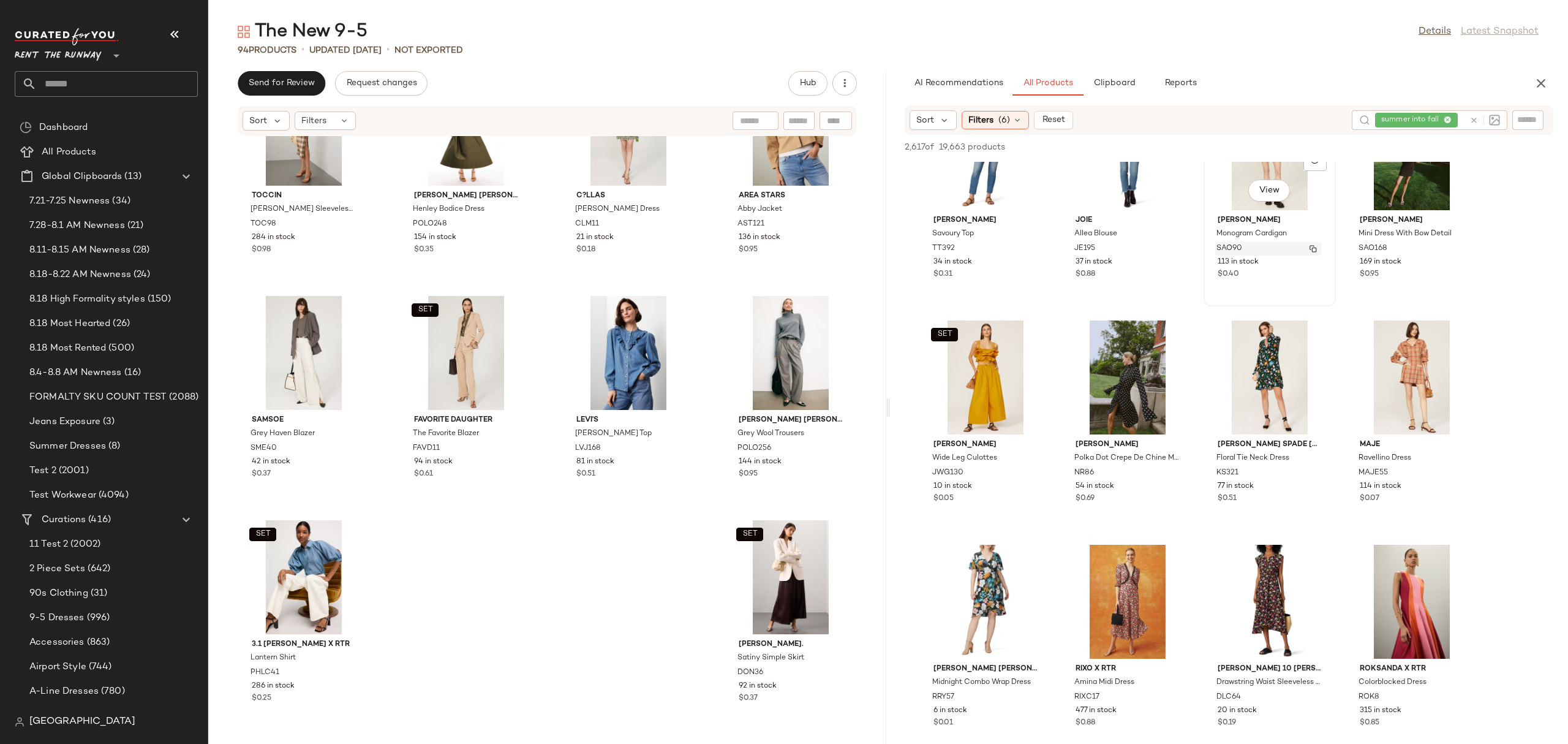
scroll to position [507, 0]
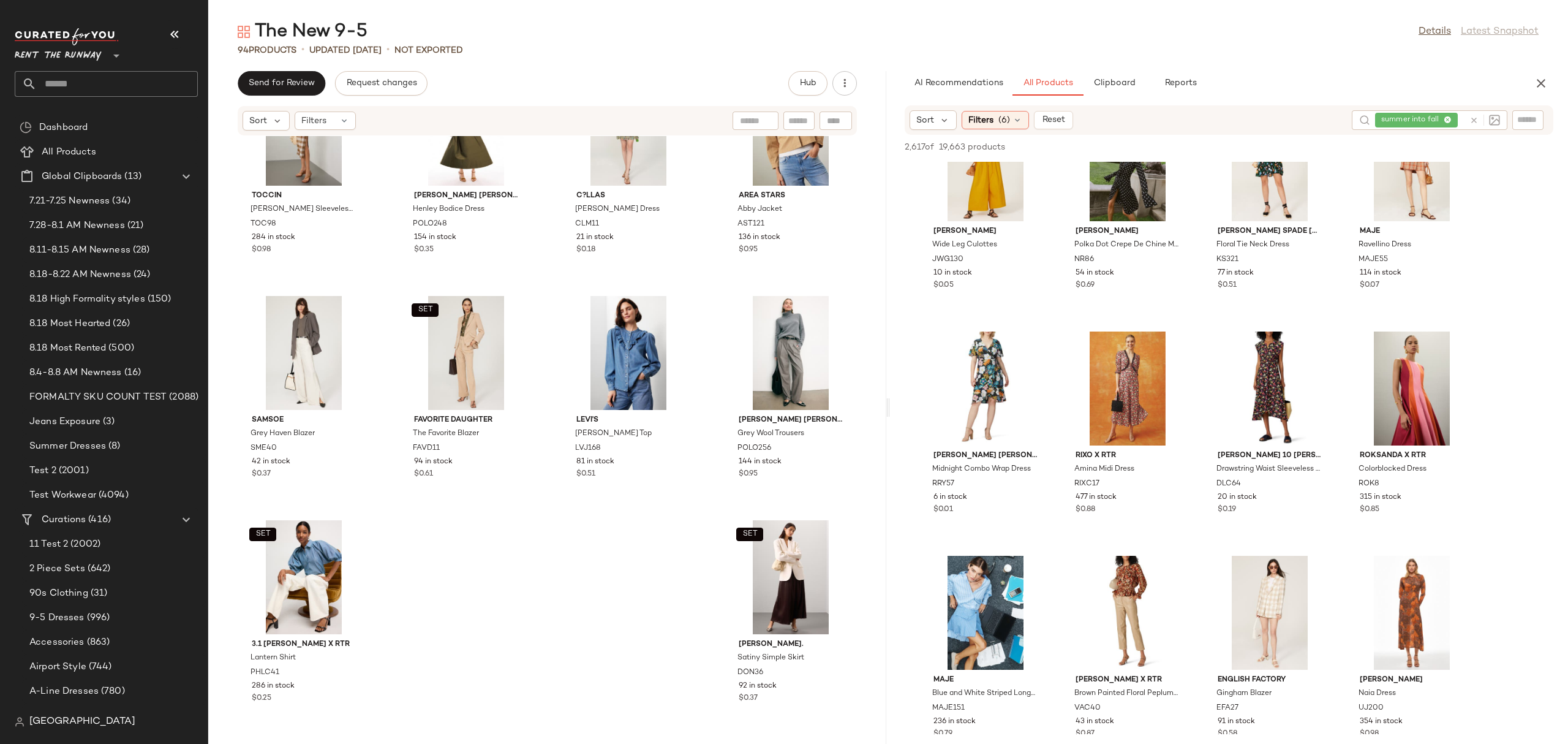
click at [1460, 116] on input "text" at bounding box center [1462, 120] width 4 height 13
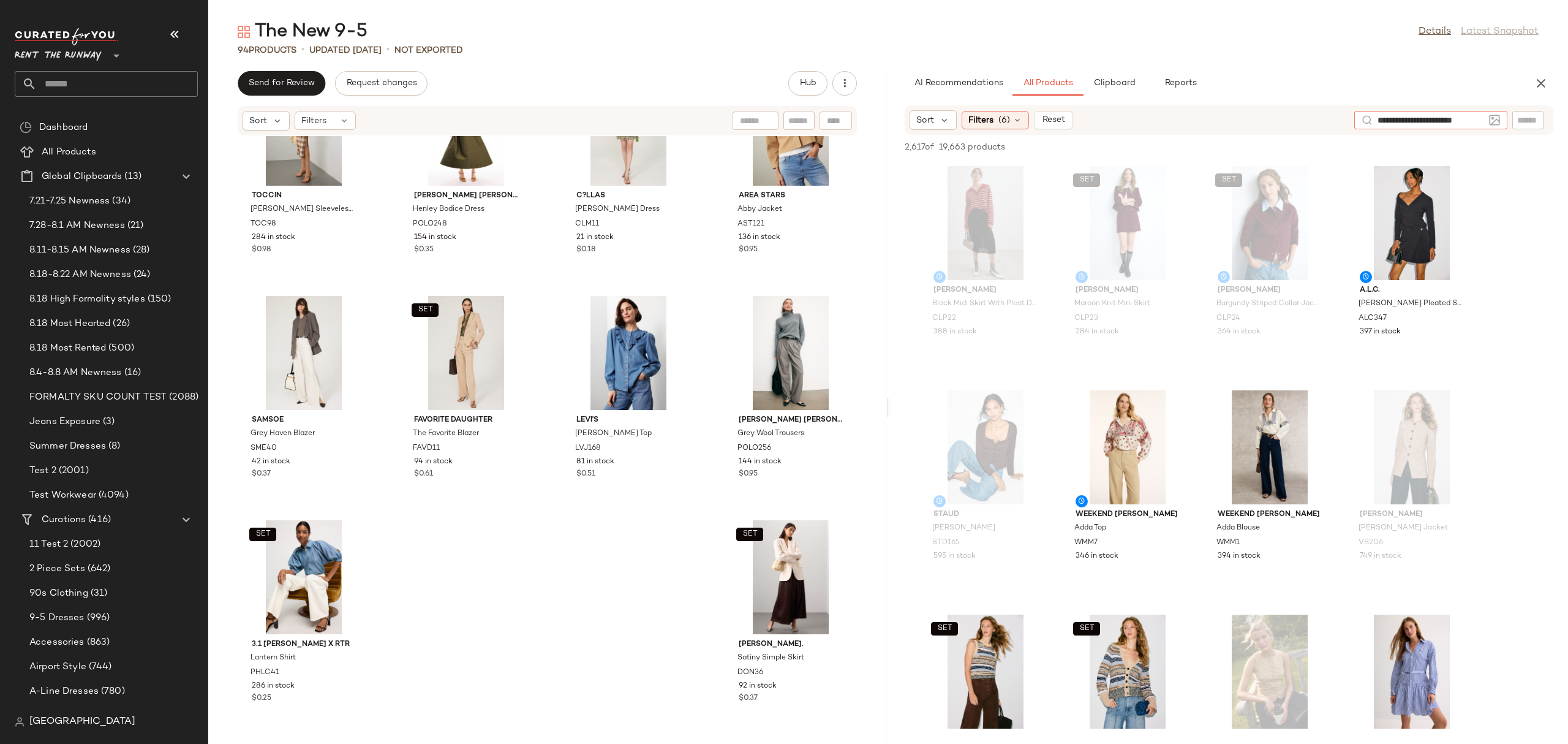
type input "**********"
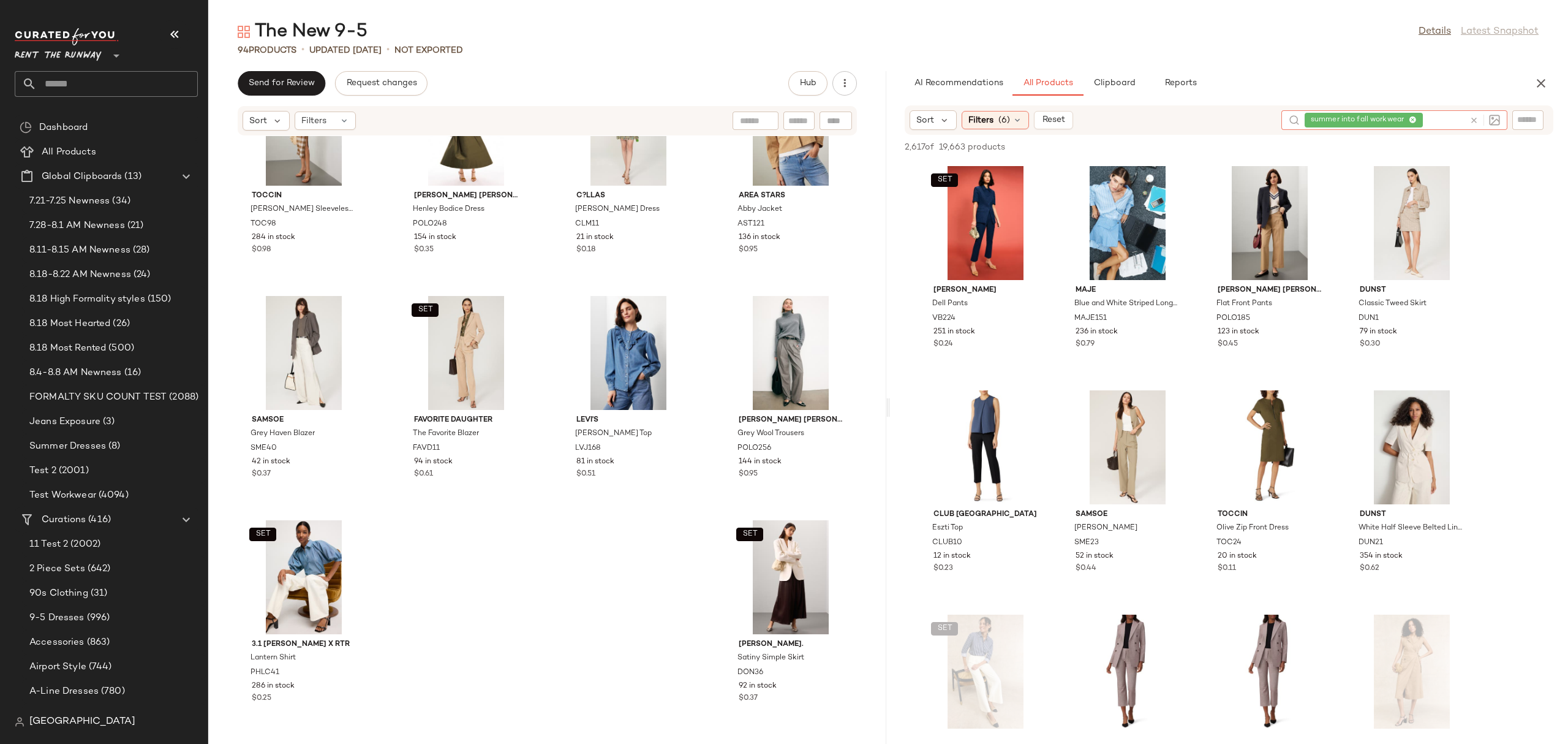
click at [1207, 118] on div "Sort Filters (6) Reset" at bounding box center [1090, 120] width 362 height 20
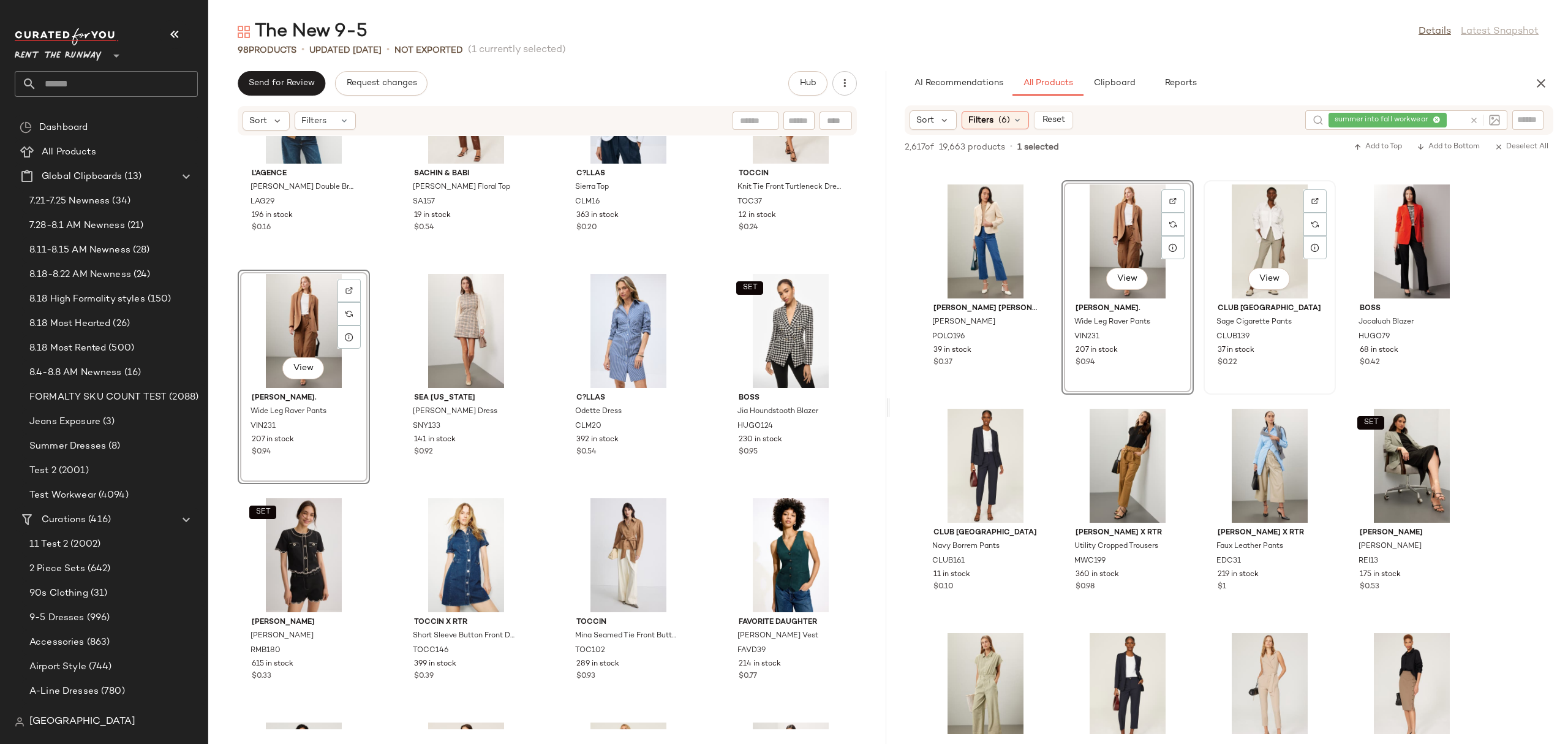
scroll to position [663, 0]
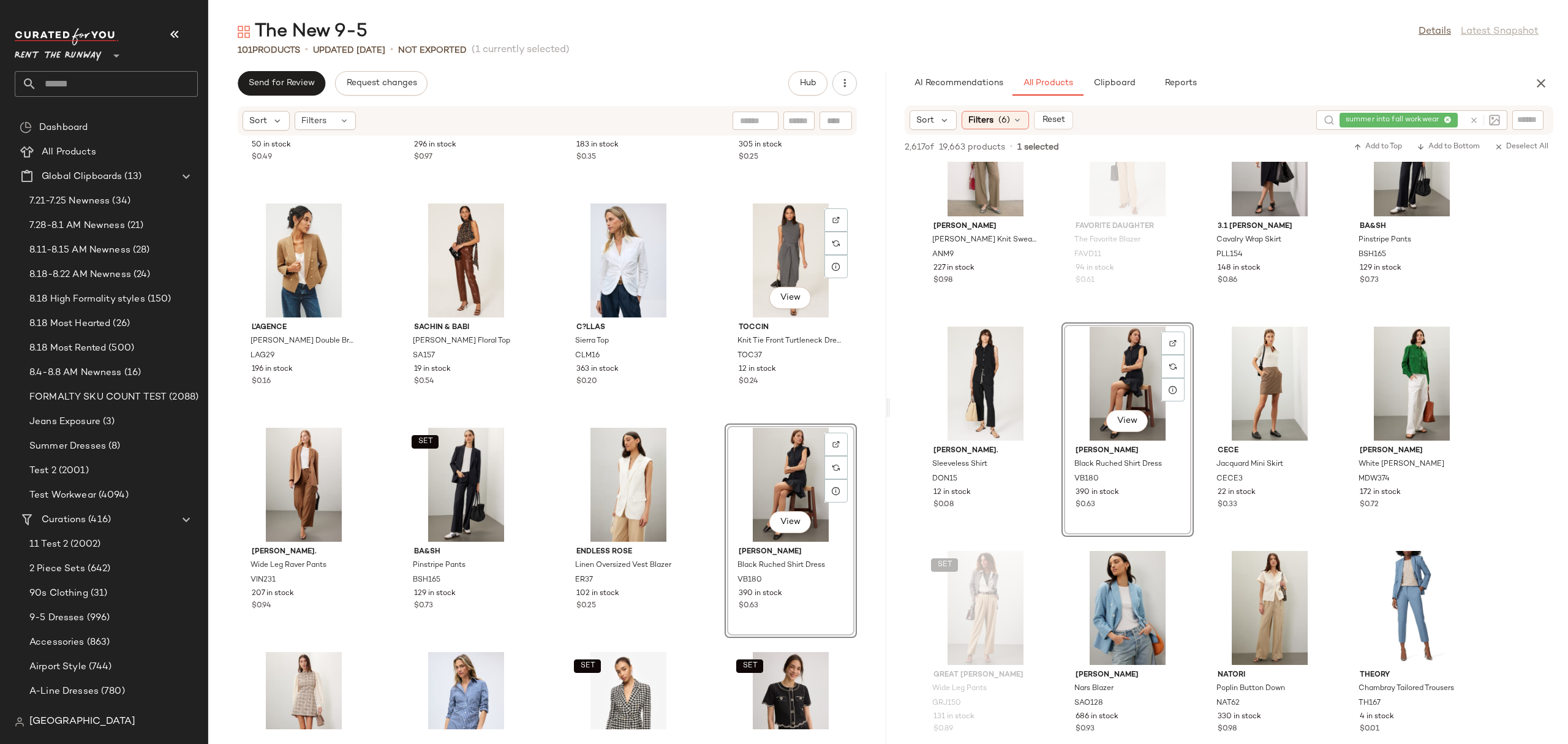
scroll to position [1797, 0]
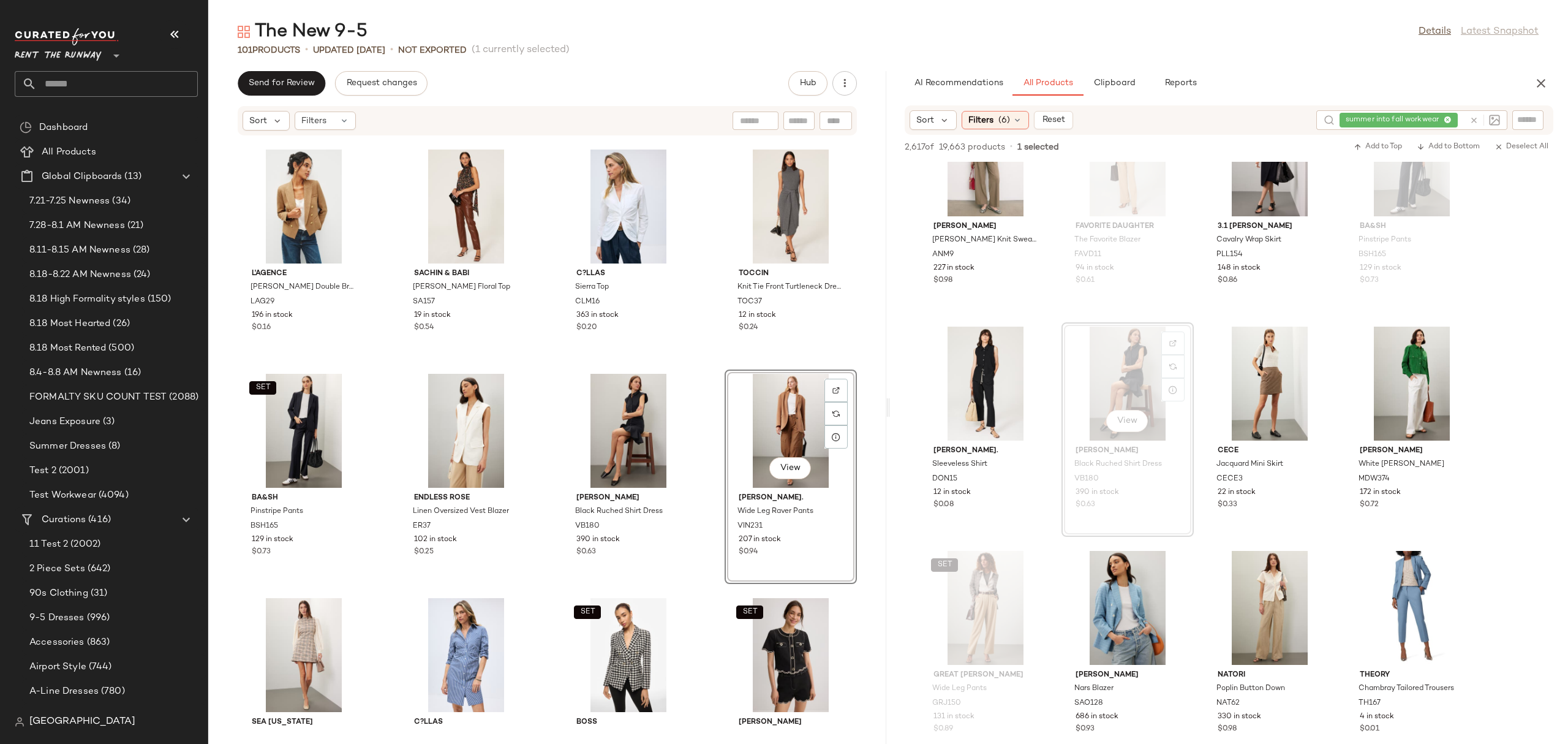
click at [711, 349] on div "[PERSON_NAME] x RTR Leather Sheath Dress ADAMC124 50 in stock $0.49 Club Monaco…" at bounding box center [547, 432] width 678 height 593
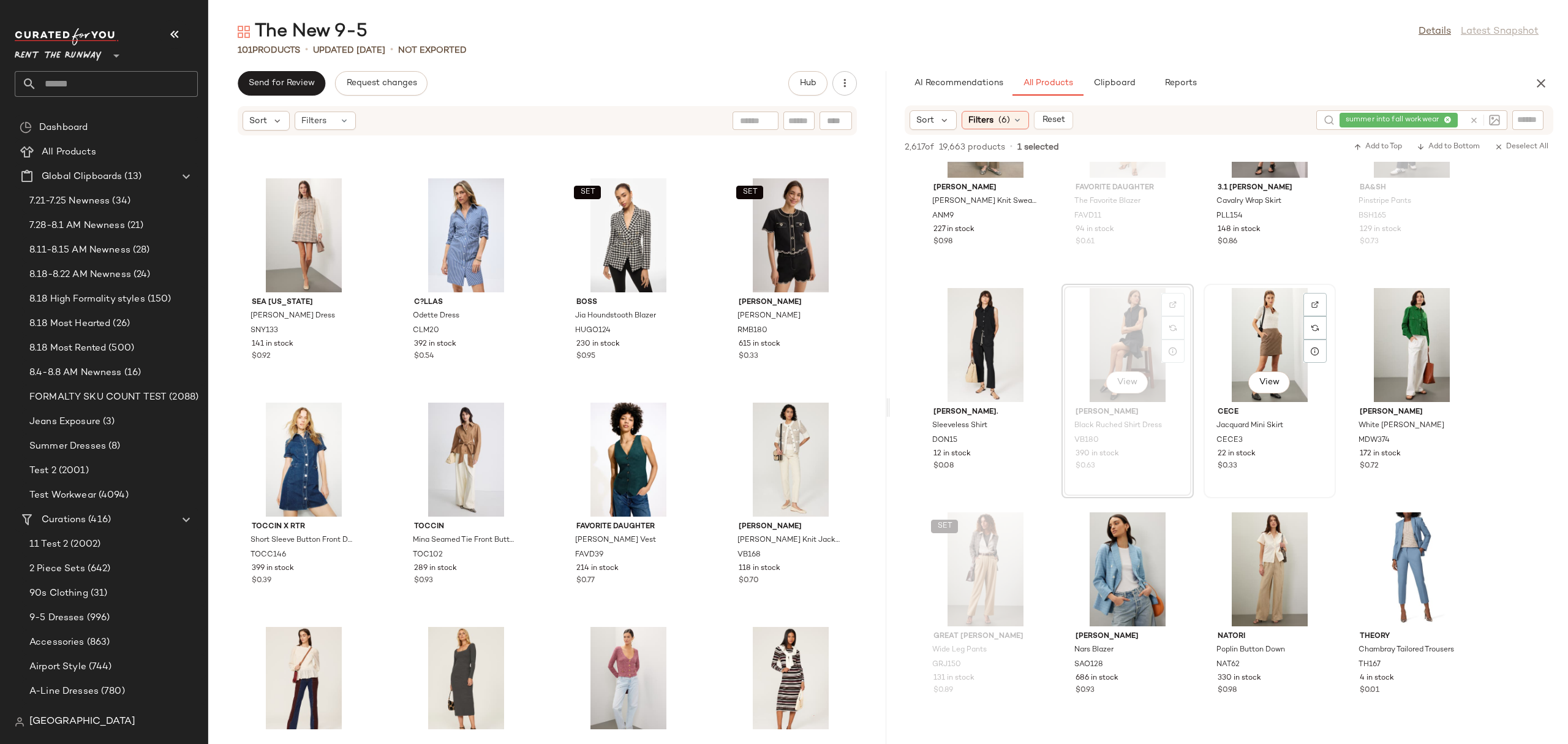
scroll to position [2576, 0]
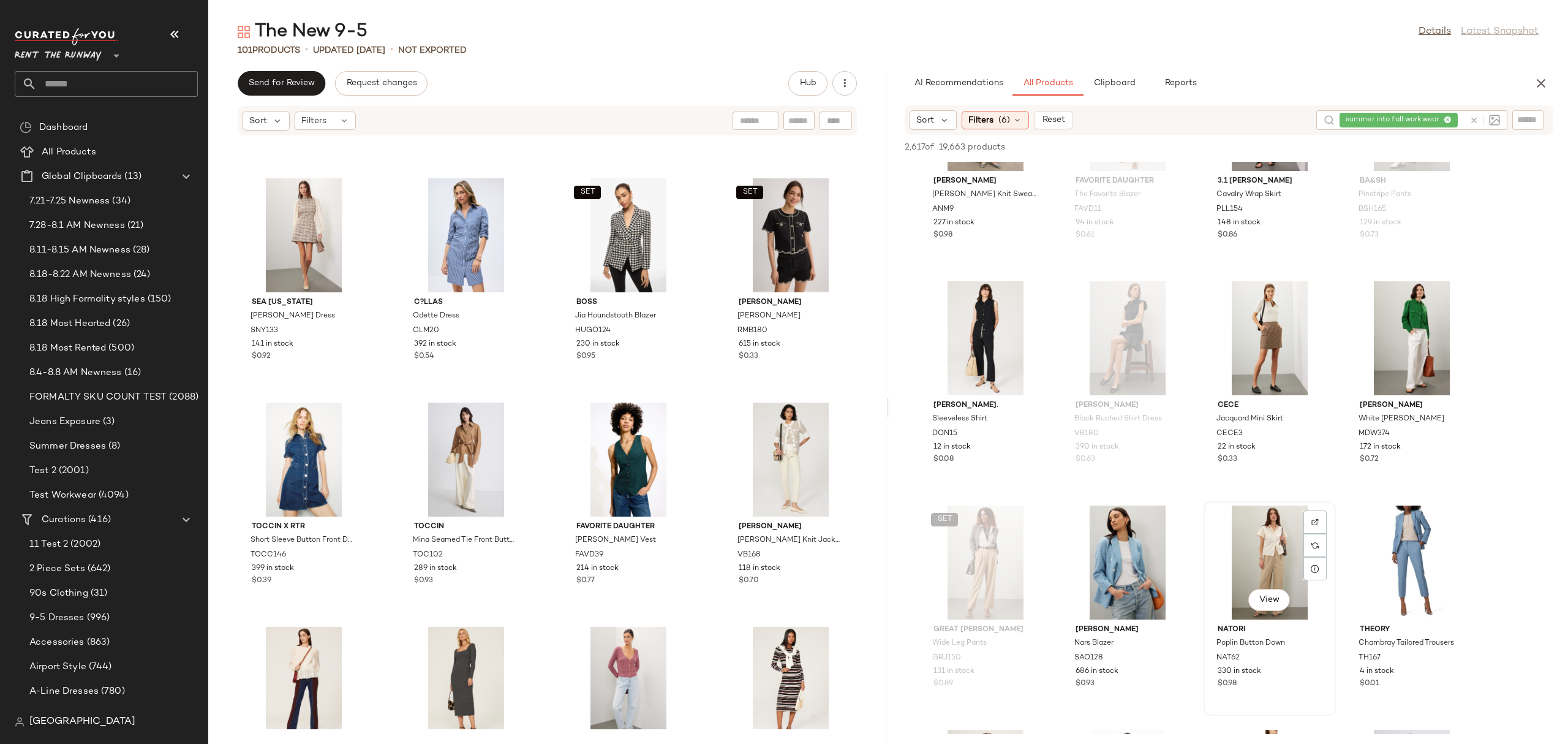
click at [1269, 561] on div "View" at bounding box center [1269, 562] width 124 height 114
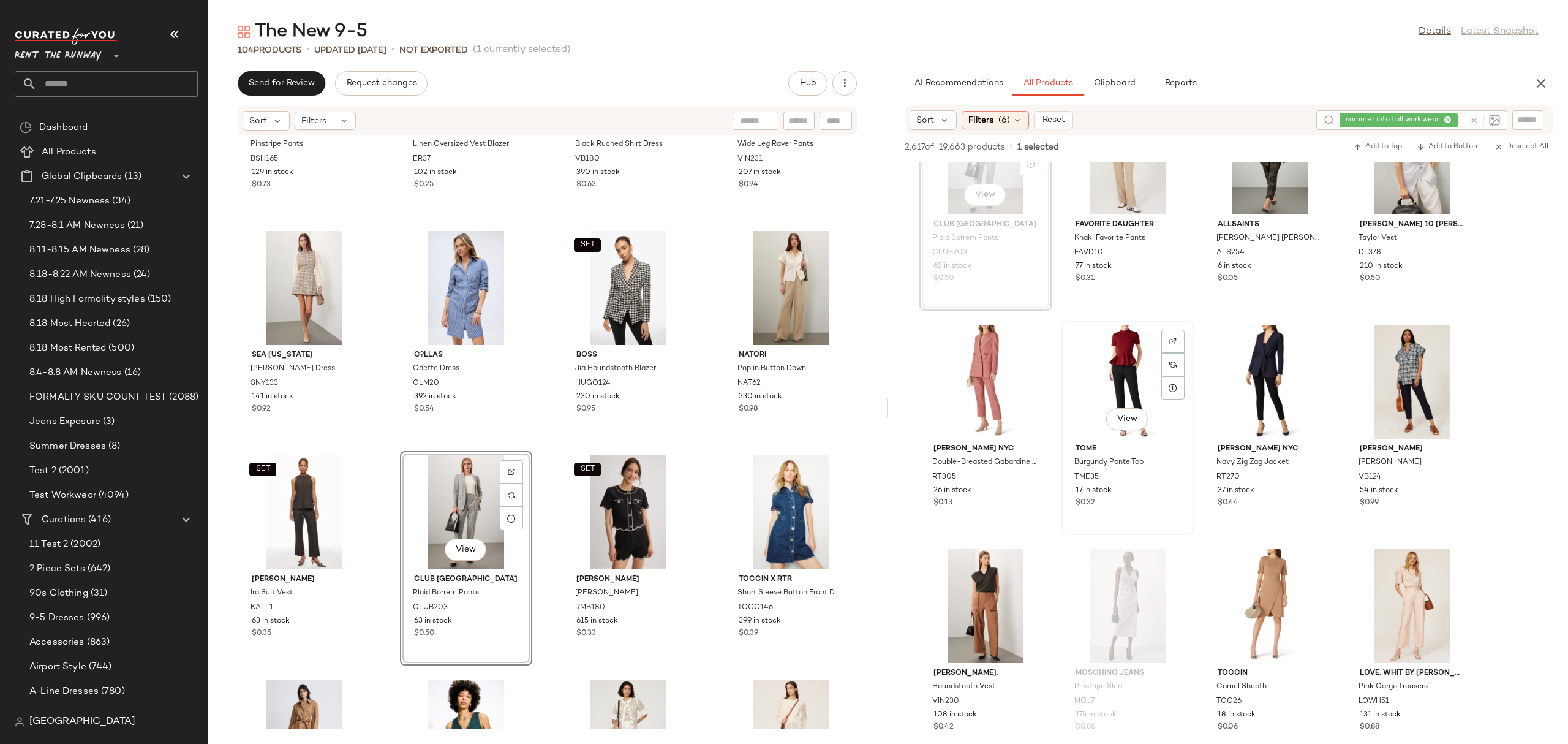
scroll to position [4094, 0]
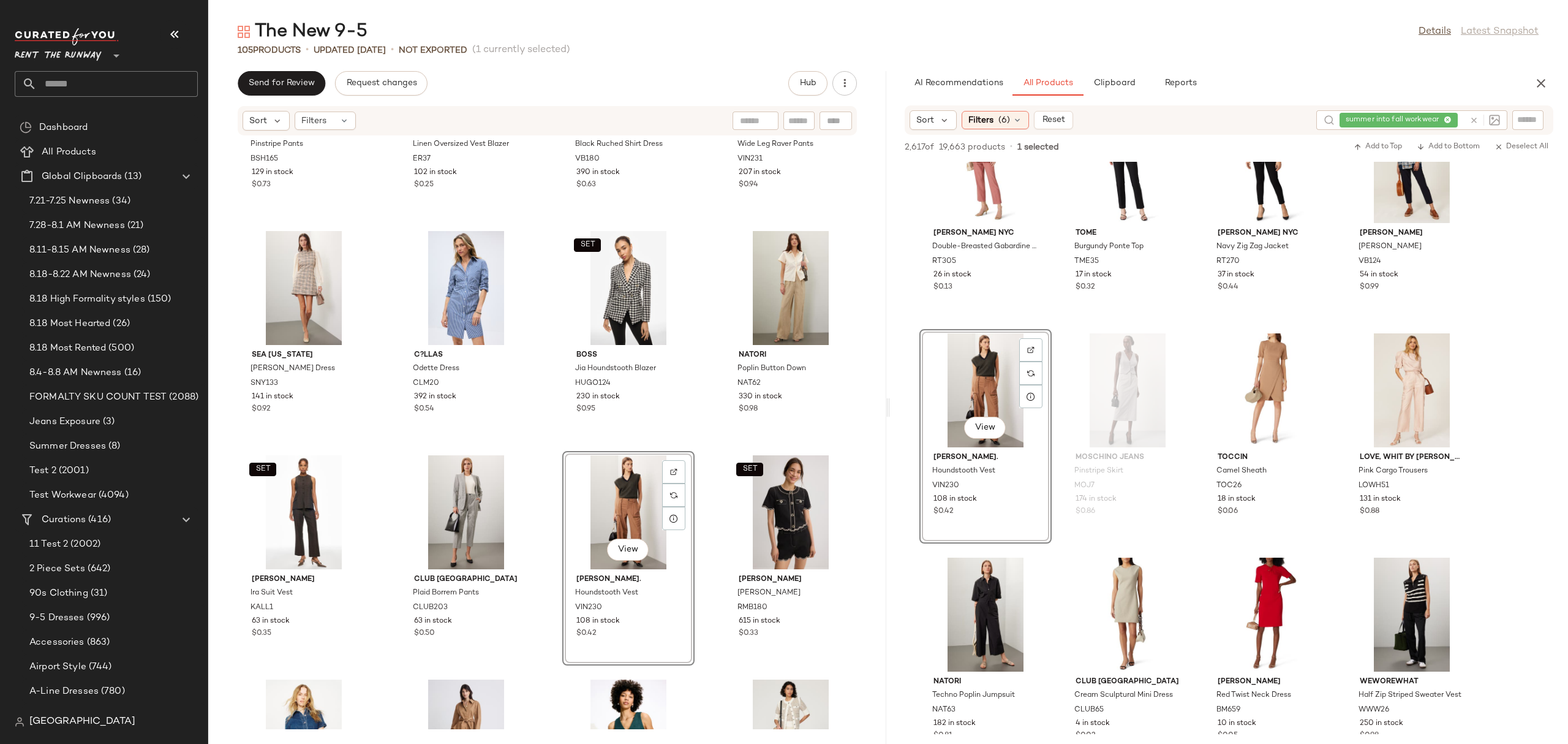
click at [704, 403] on div "SET ba&sh Pinstripe Pants BSH165 129 in stock $0.73 Endless Rose Linen Oversize…" at bounding box center [547, 432] width 678 height 593
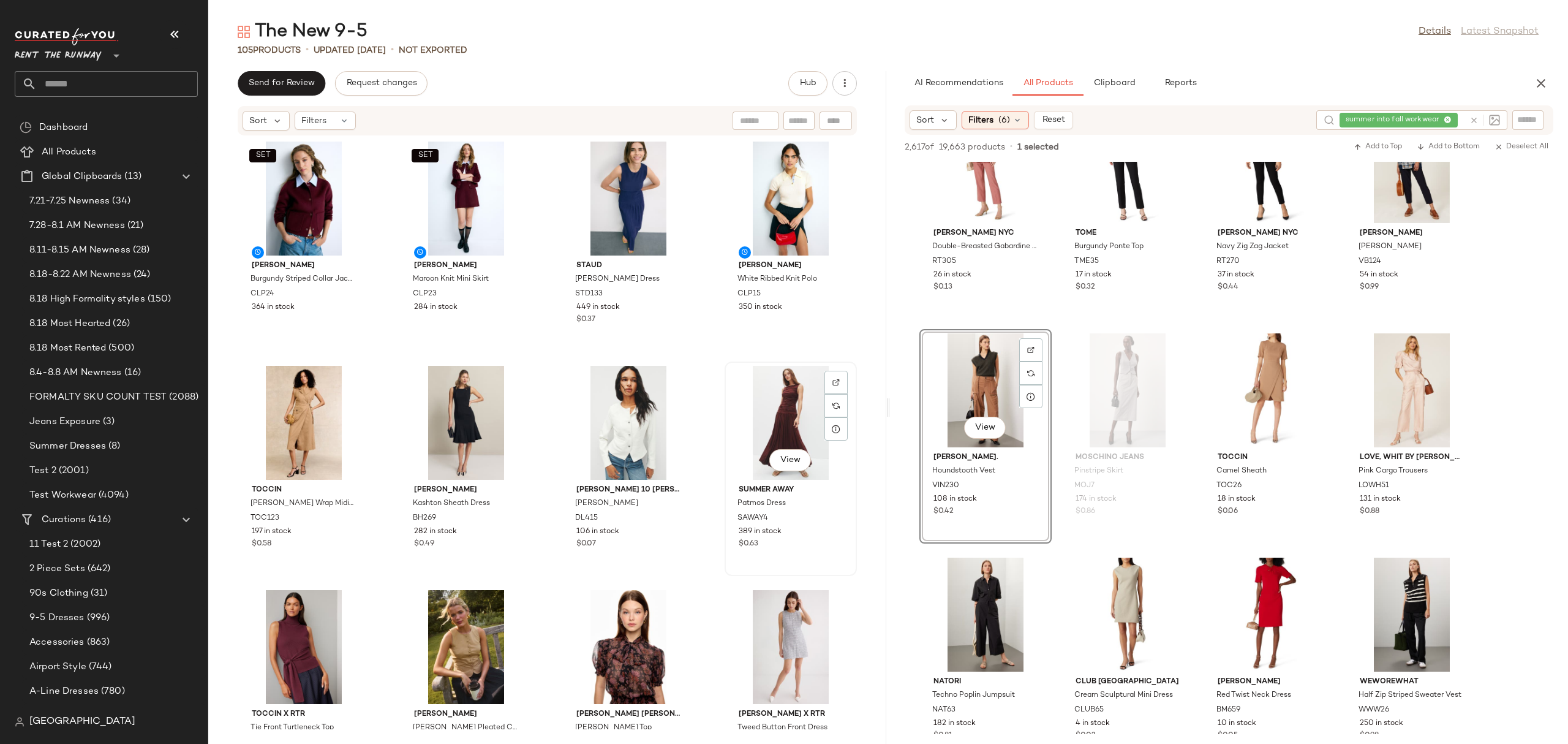
scroll to position [0, 0]
click at [707, 363] on div "SET [PERSON_NAME] Striped Collar Jacket CLP24 364 in stock SET [PERSON_NAME] Kn…" at bounding box center [547, 432] width 678 height 593
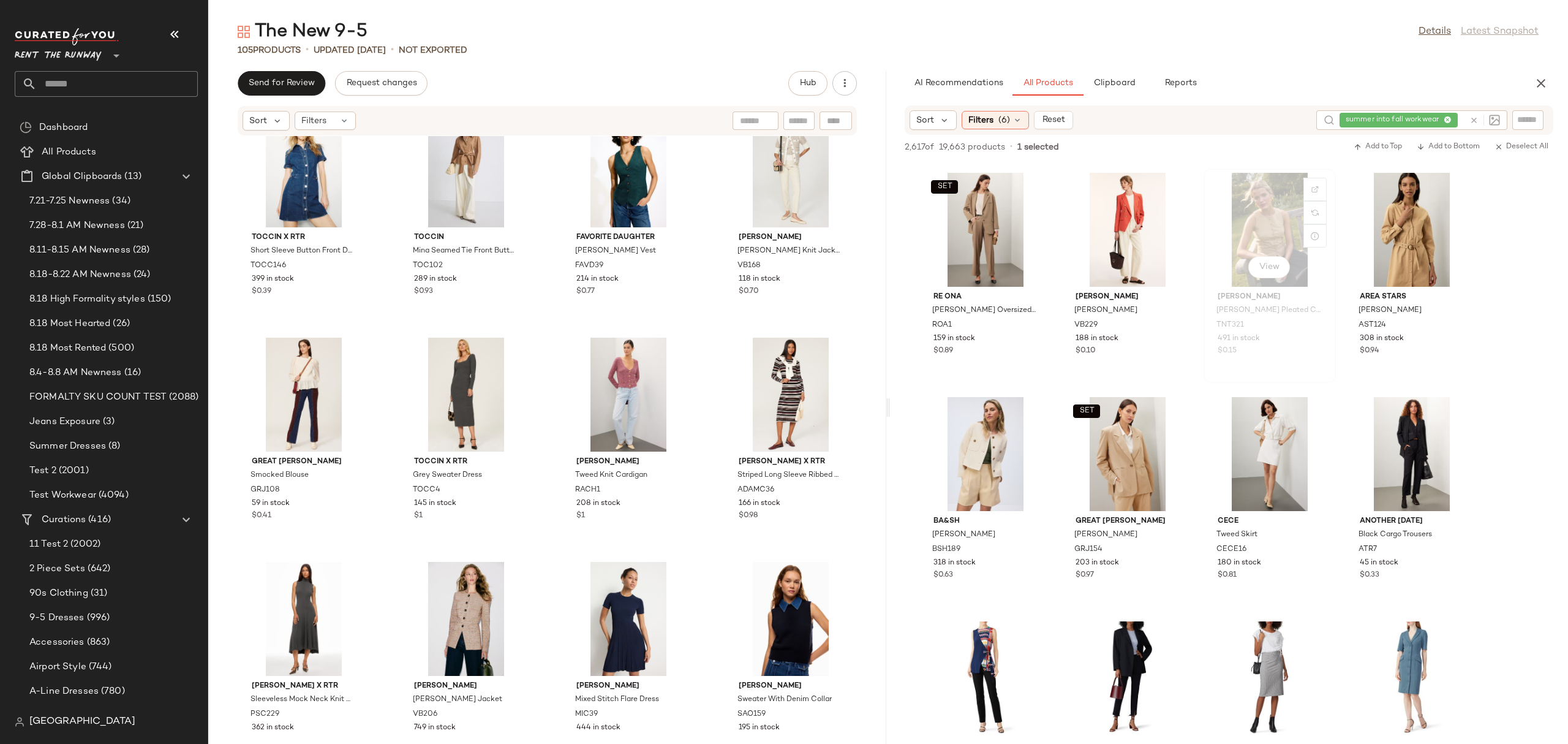
scroll to position [5487, 0]
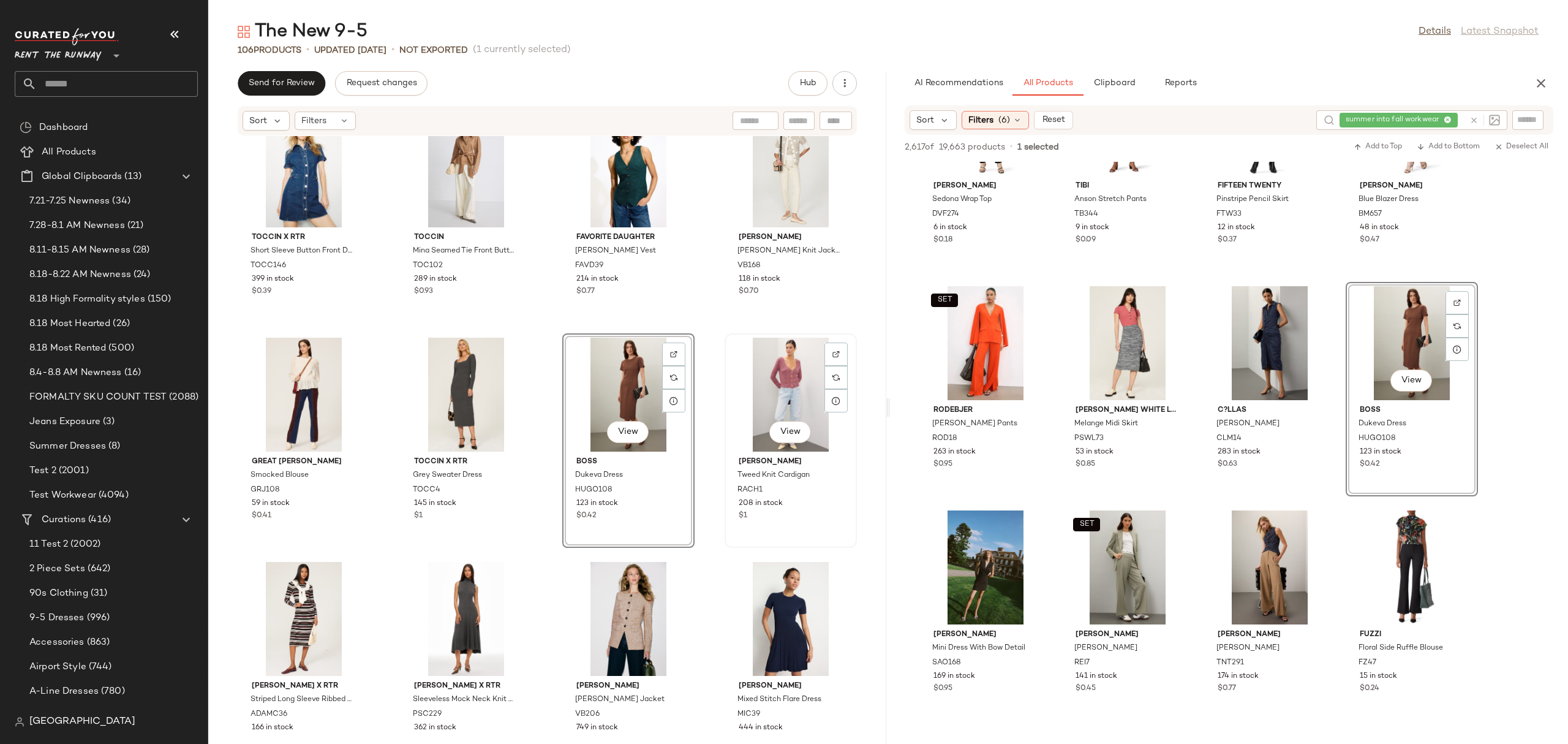
click at [765, 376] on div "View" at bounding box center [790, 395] width 124 height 114
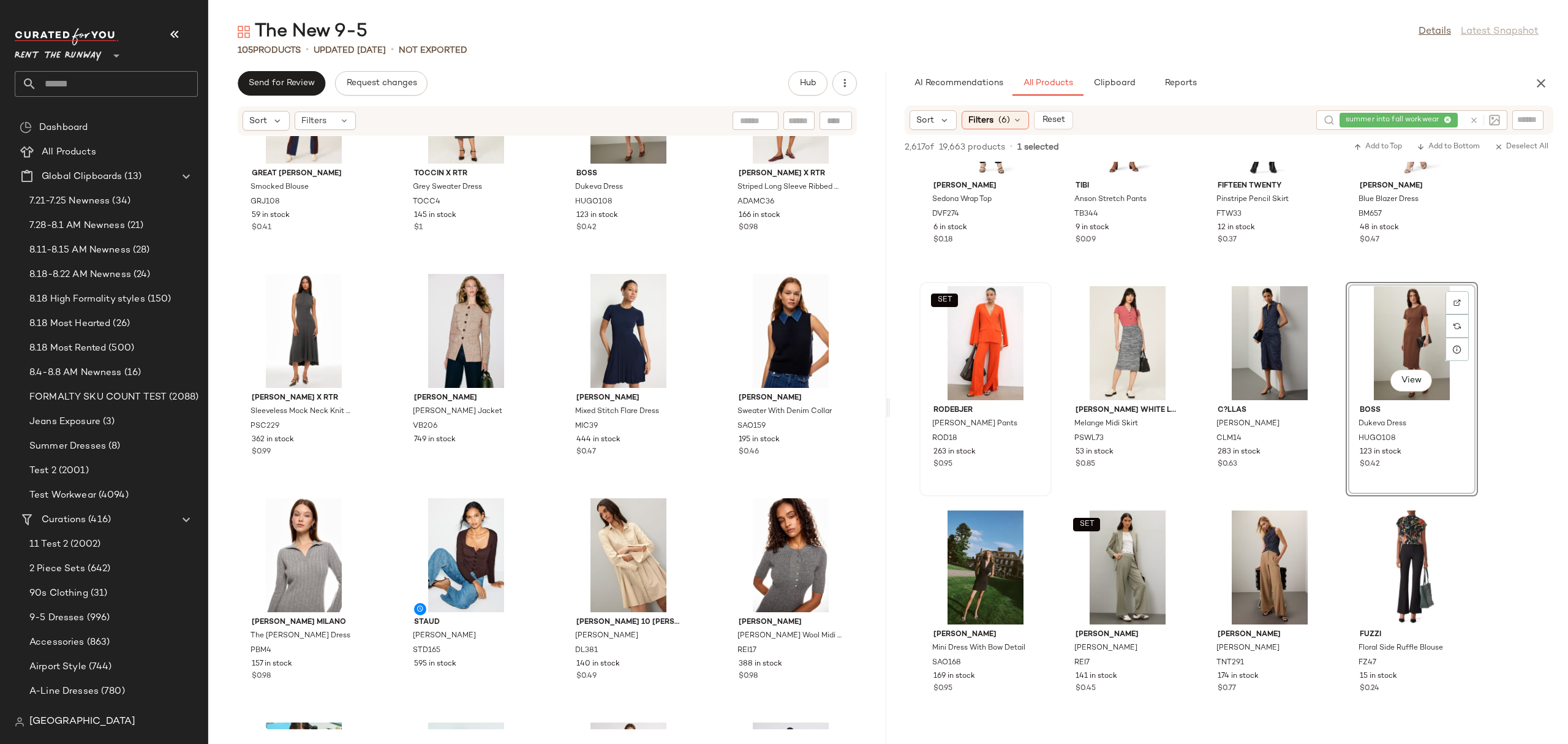
scroll to position [3040, 0]
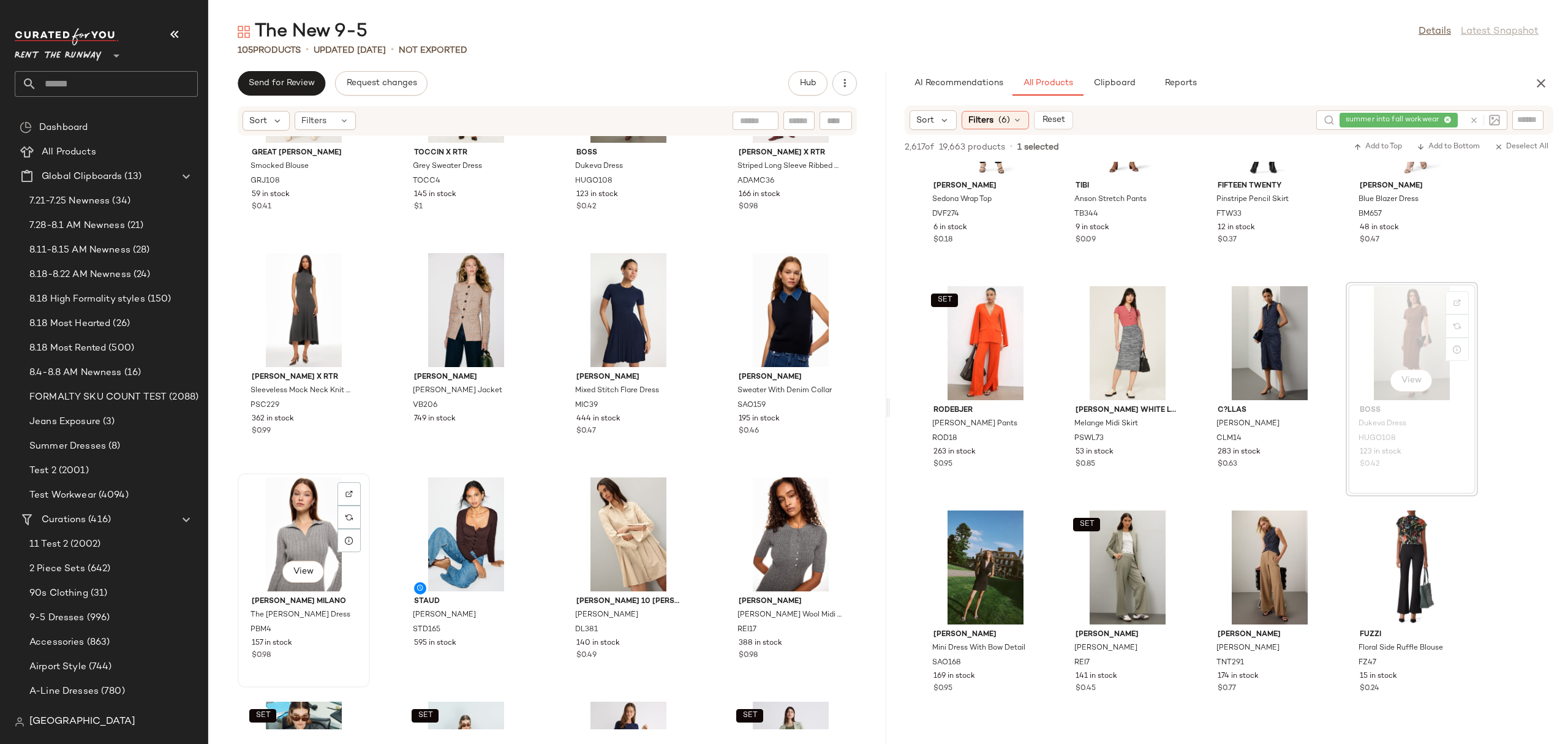
click at [306, 523] on div "View" at bounding box center [303, 534] width 124 height 114
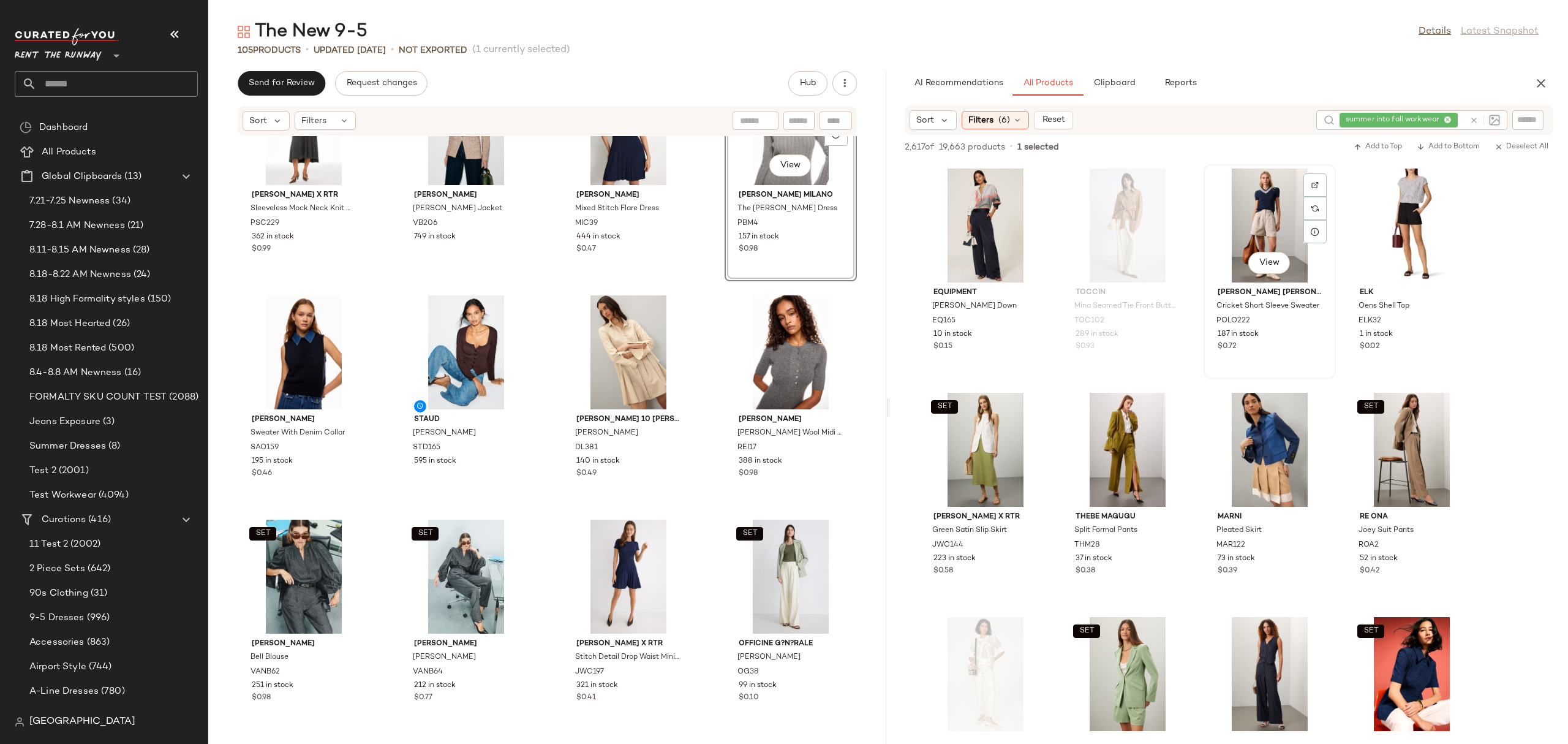
scroll to position [6285, 0]
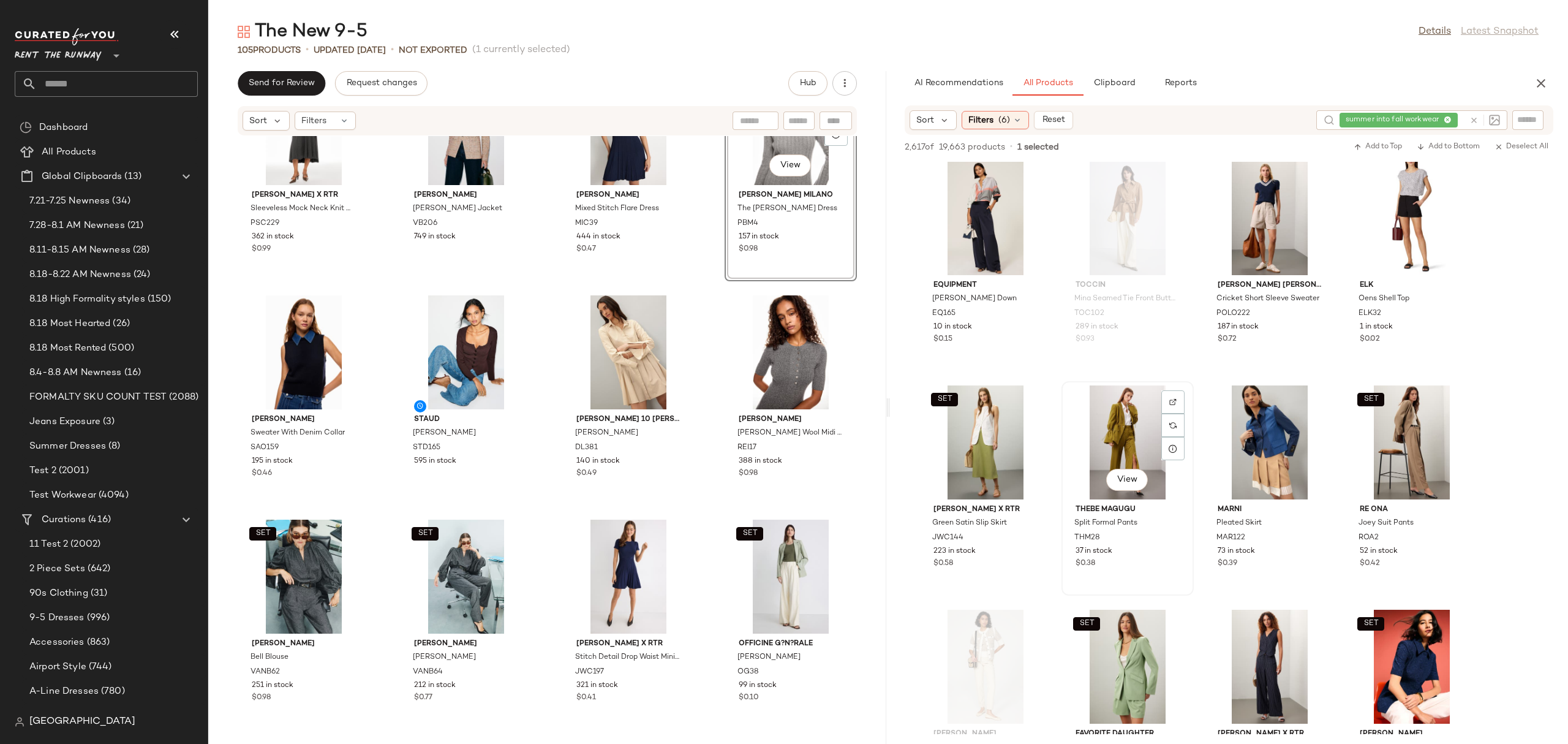
click at [1094, 425] on div "View" at bounding box center [1127, 442] width 124 height 114
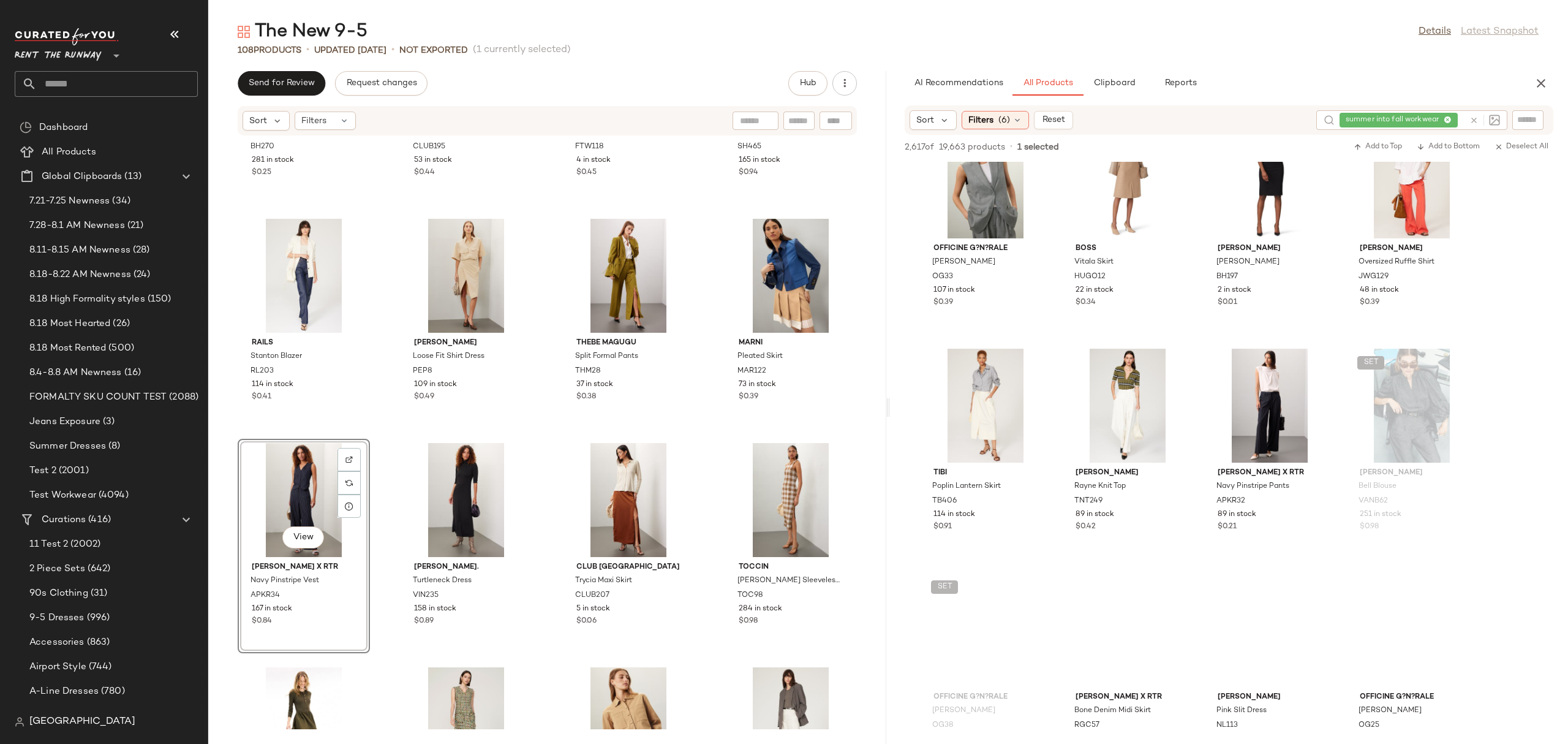
scroll to position [7232, 0]
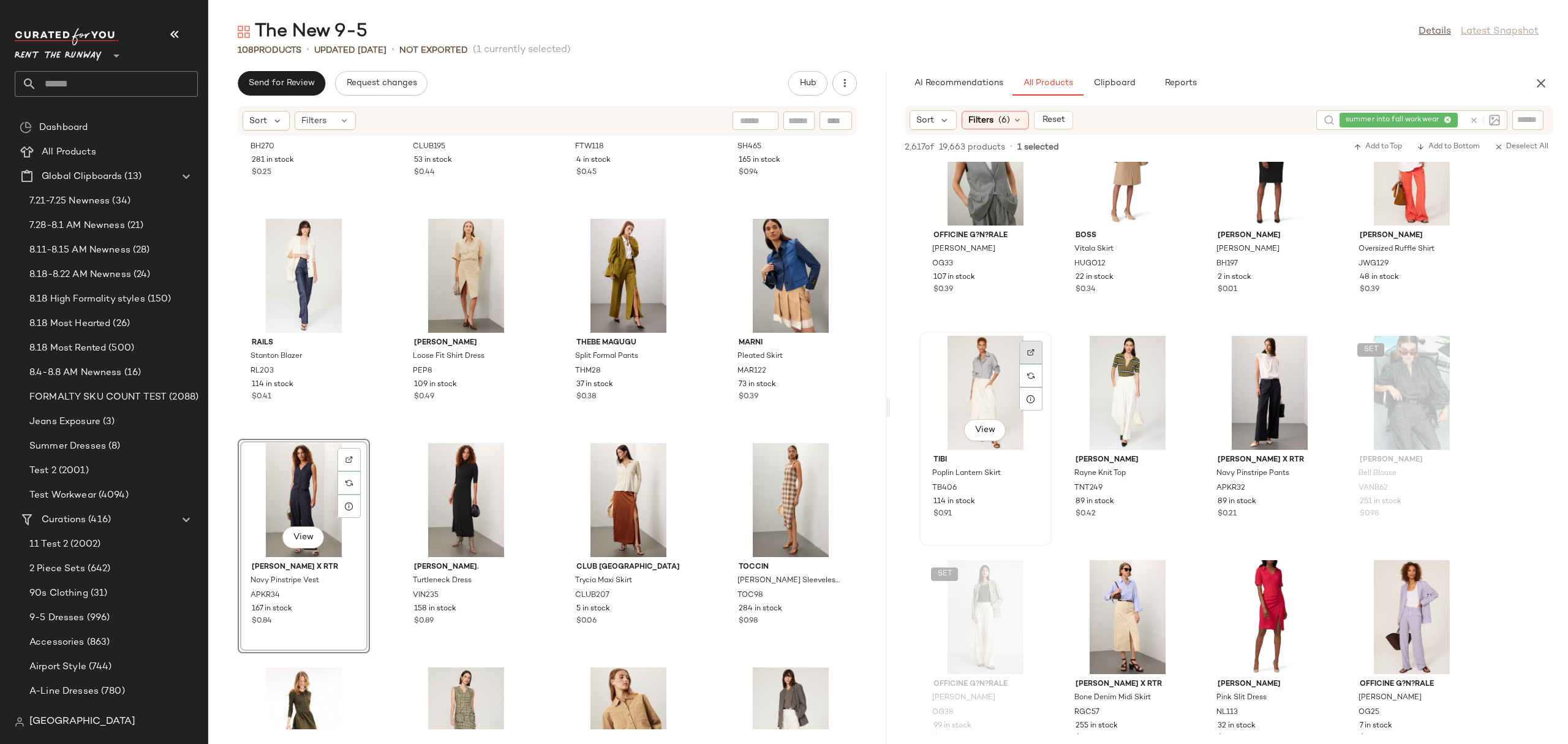
click at [1025, 364] on div at bounding box center [1031, 376] width 23 height 24
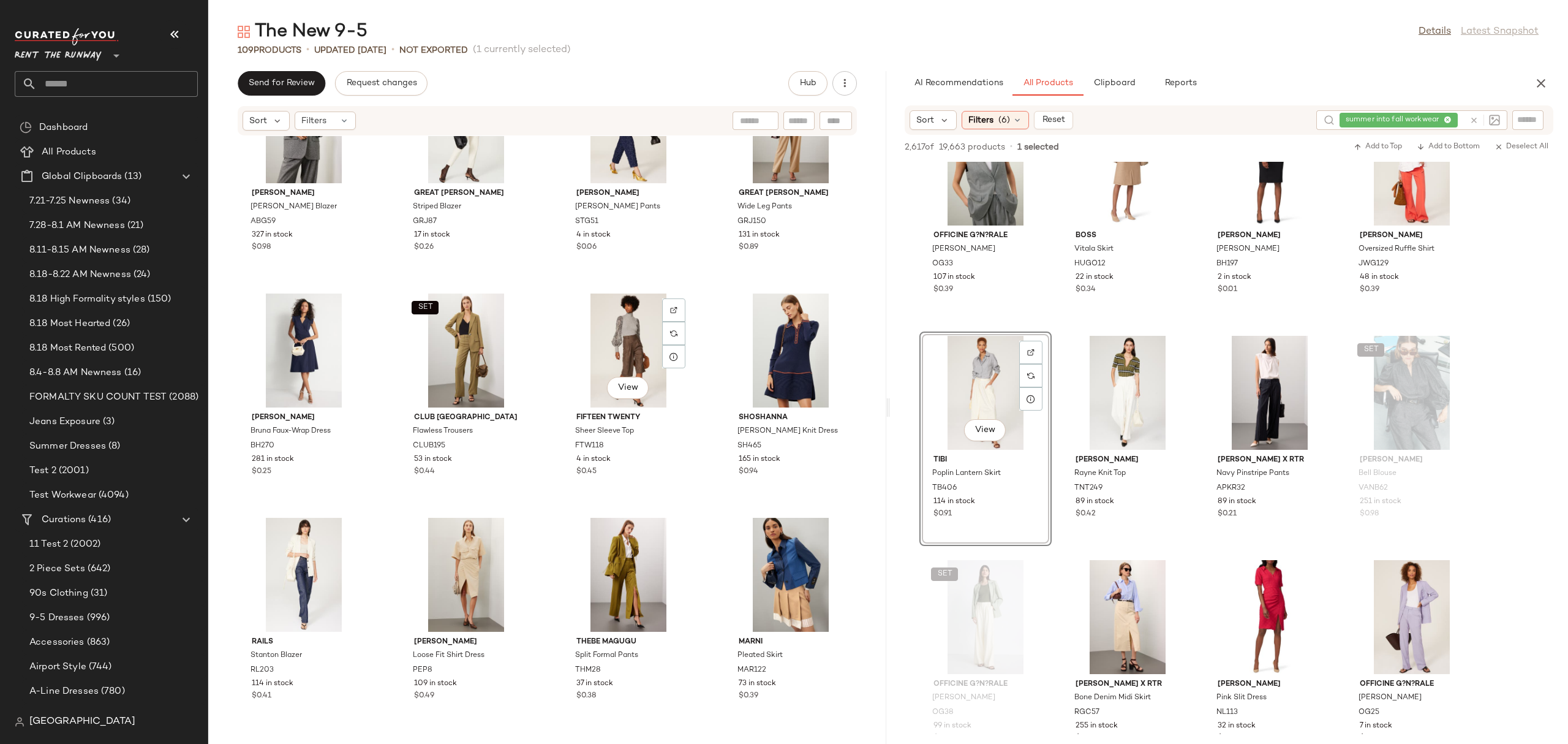
scroll to position [4577, 0]
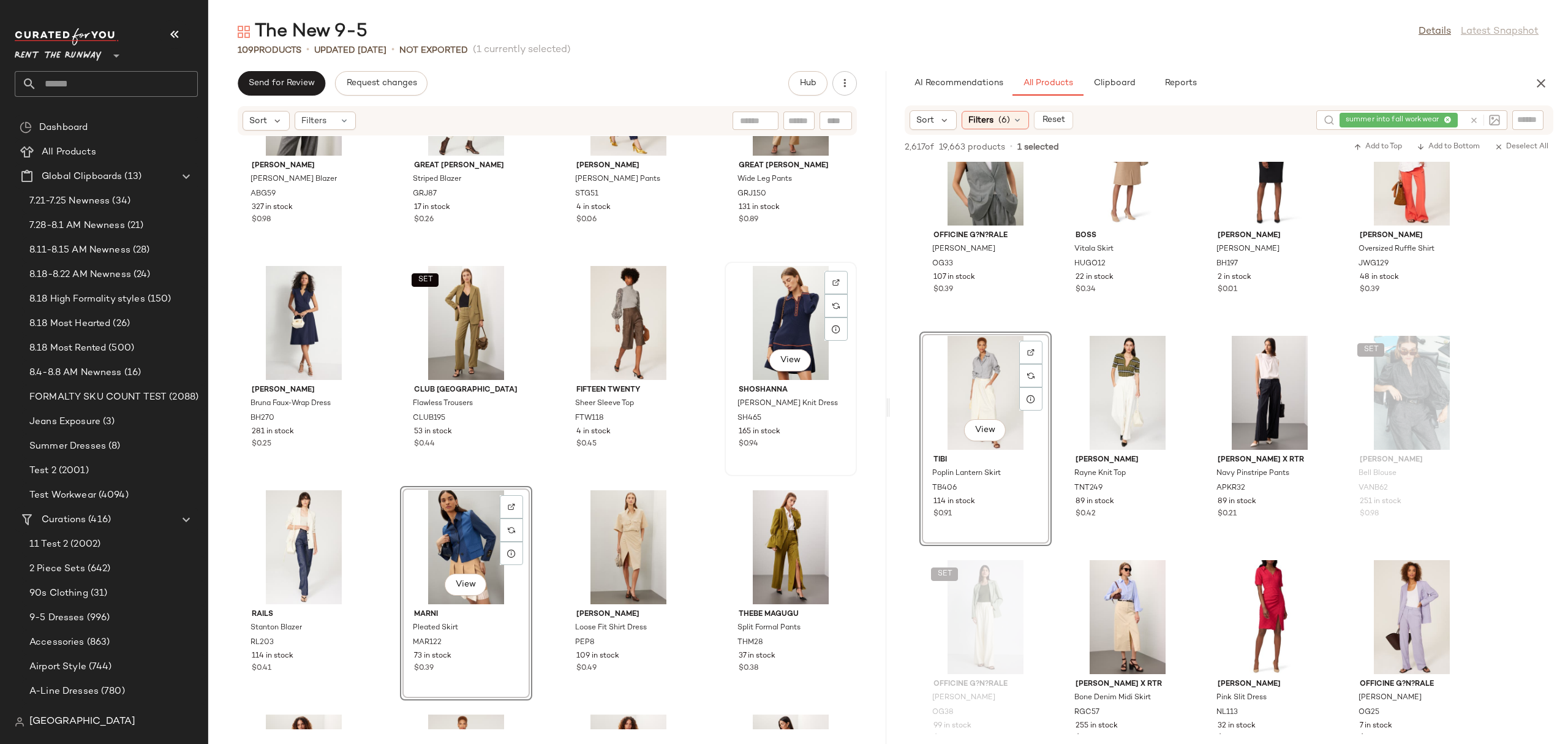
scroll to position [4740, 0]
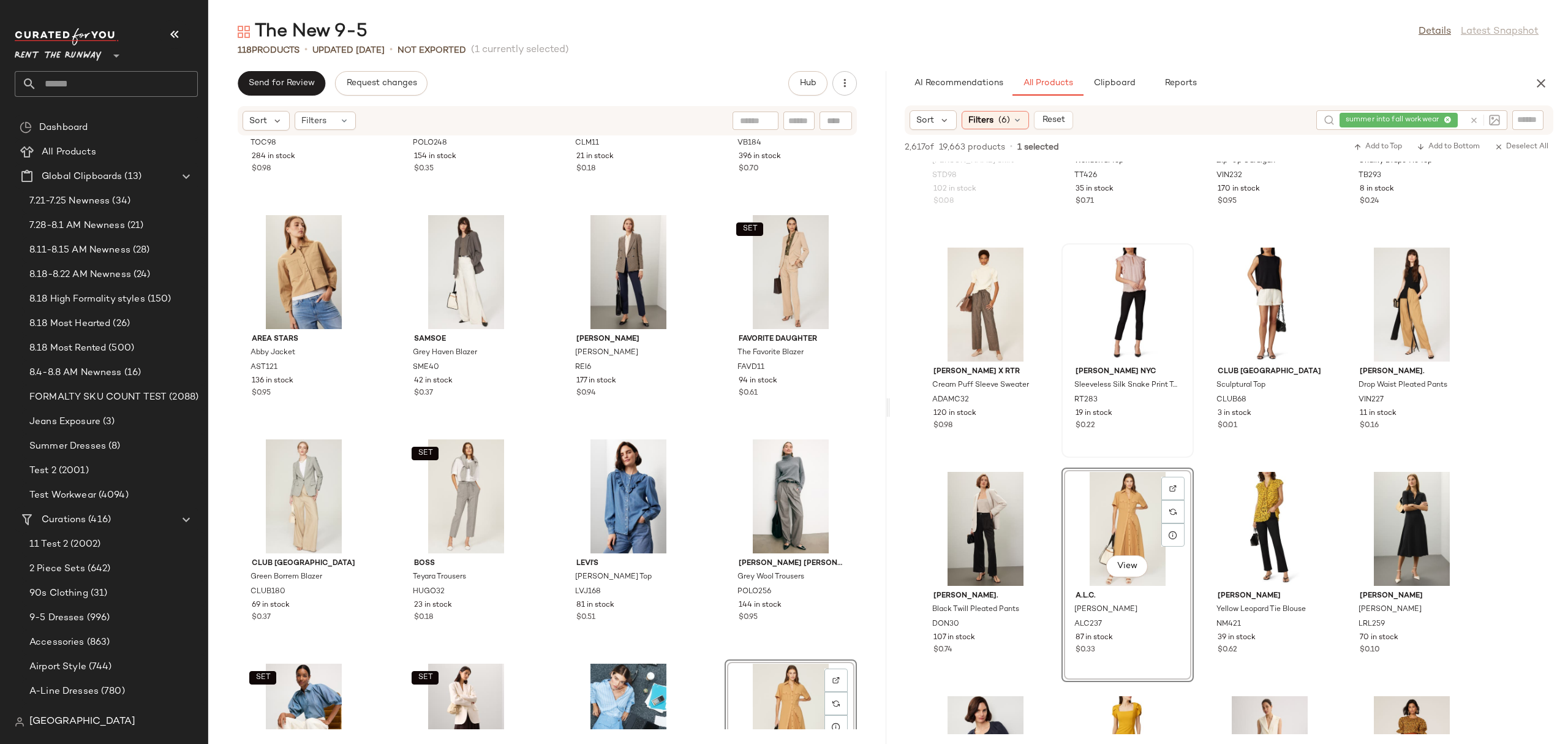
scroll to position [5543, 0]
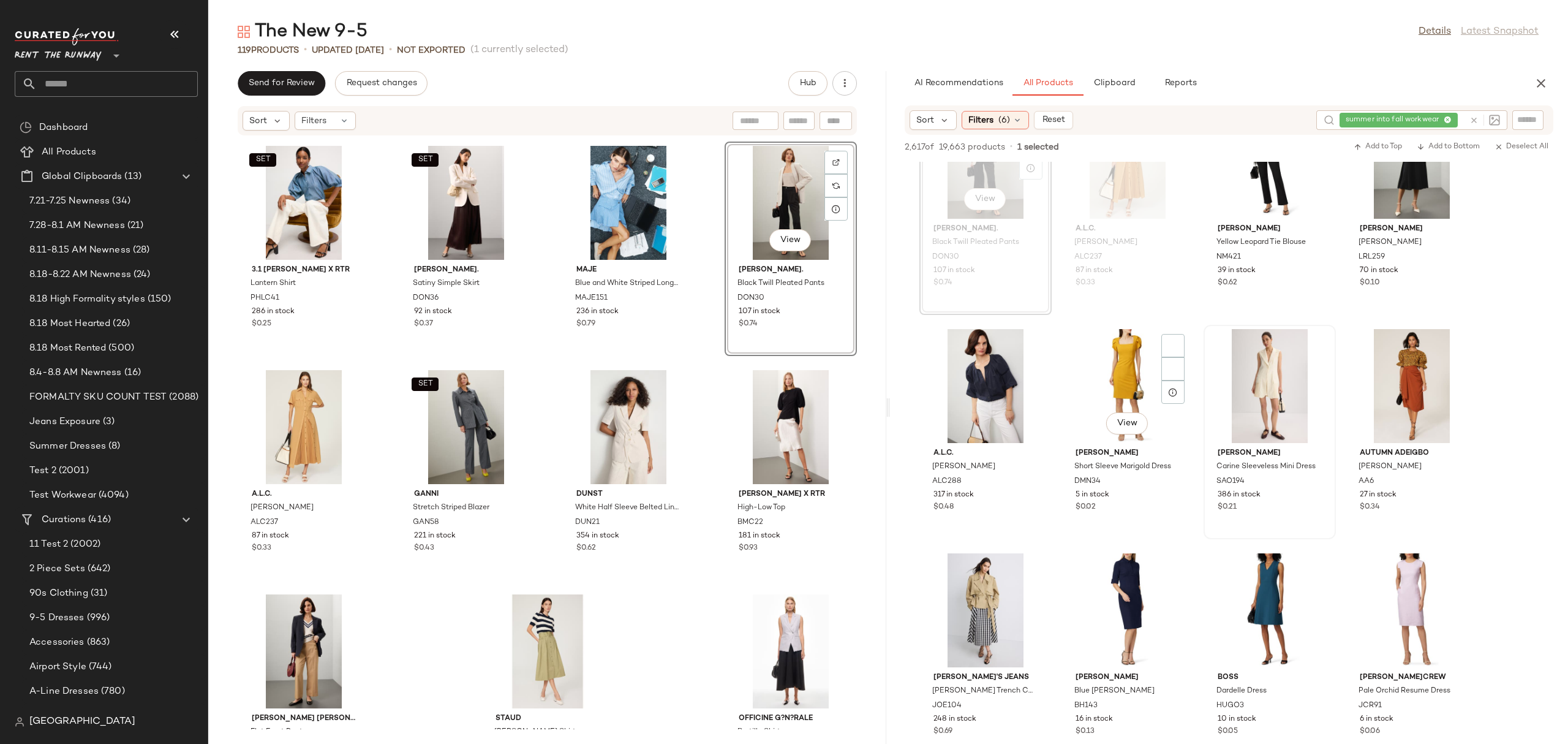
scroll to position [6053, 0]
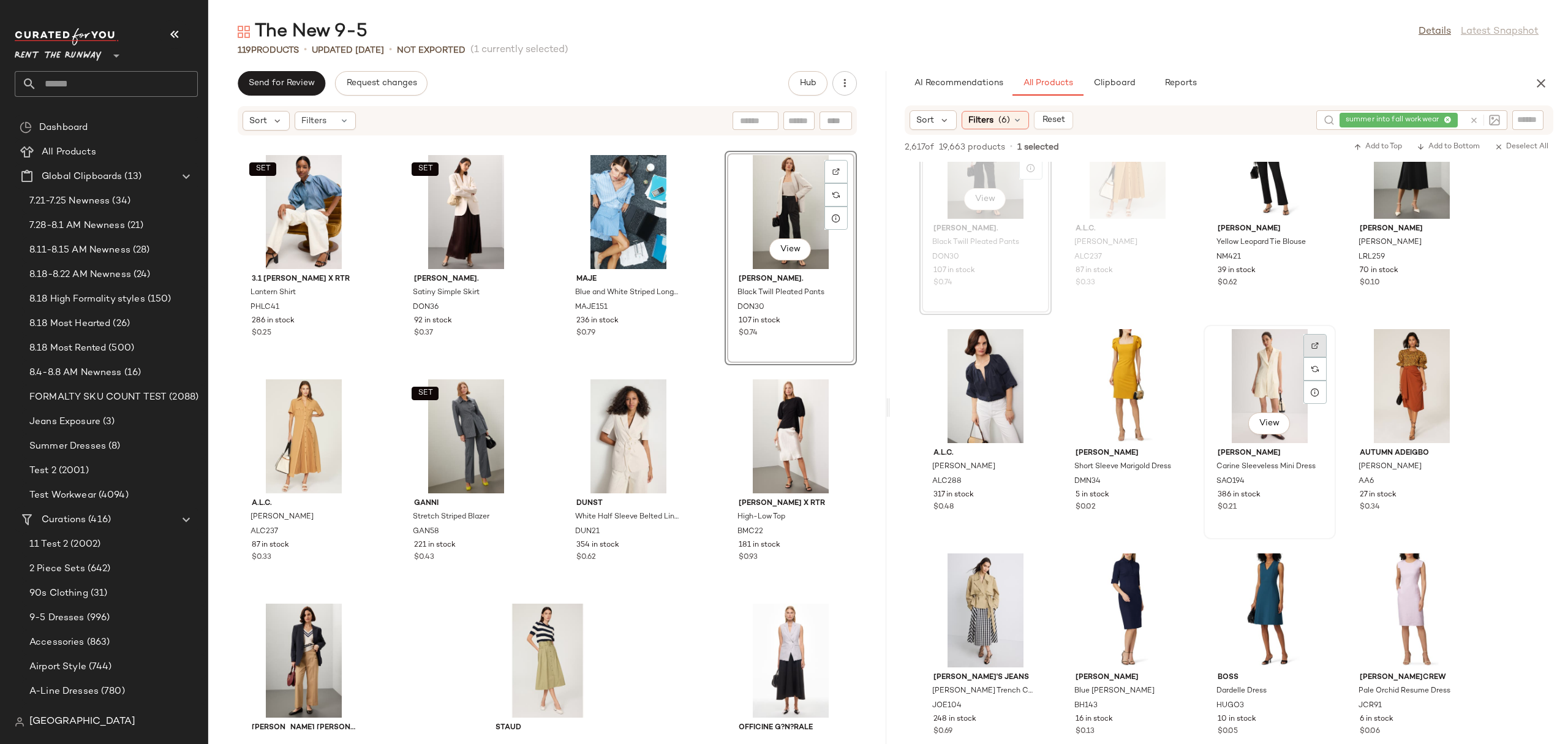
click at [1320, 357] on div at bounding box center [1315, 369] width 23 height 24
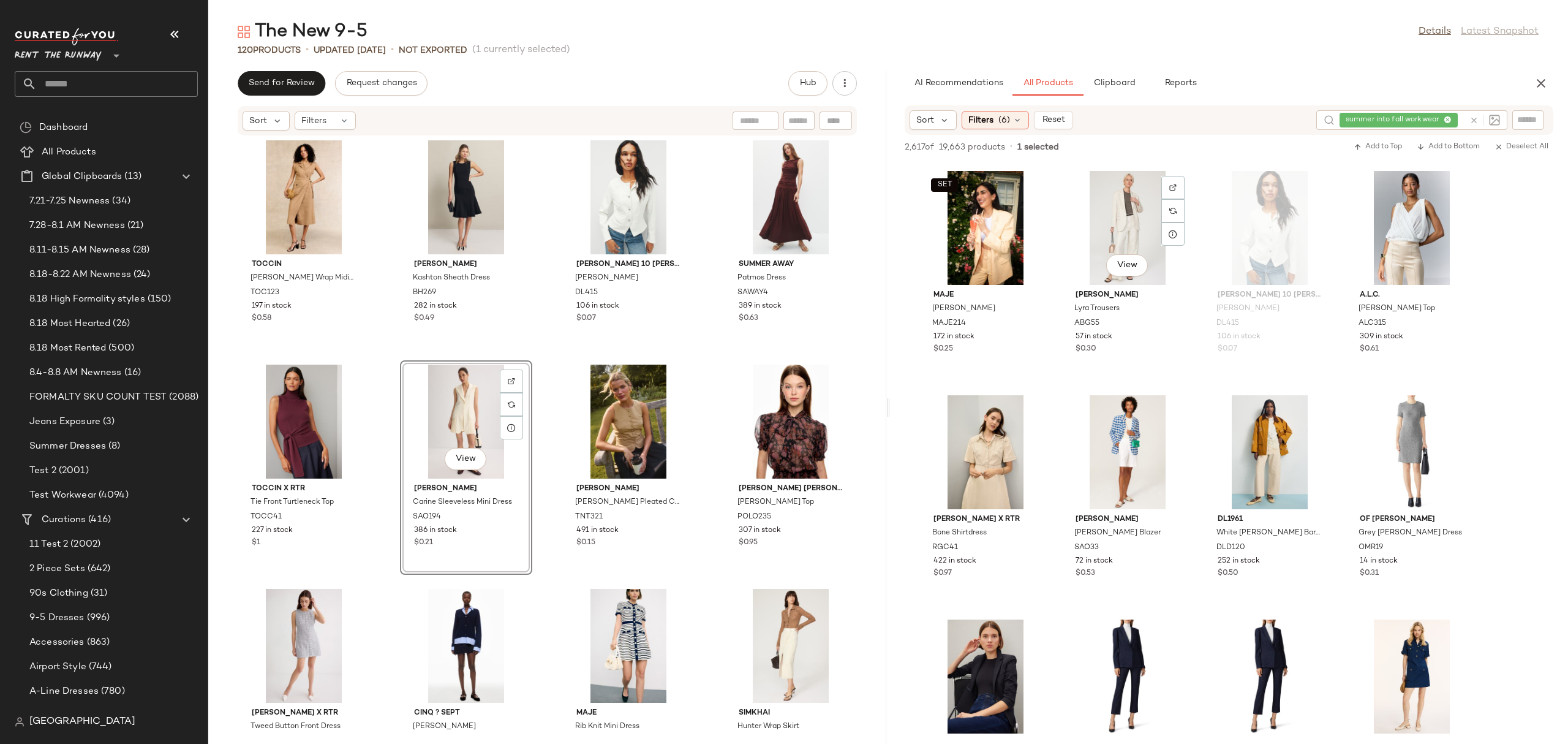
scroll to position [11162, 0]
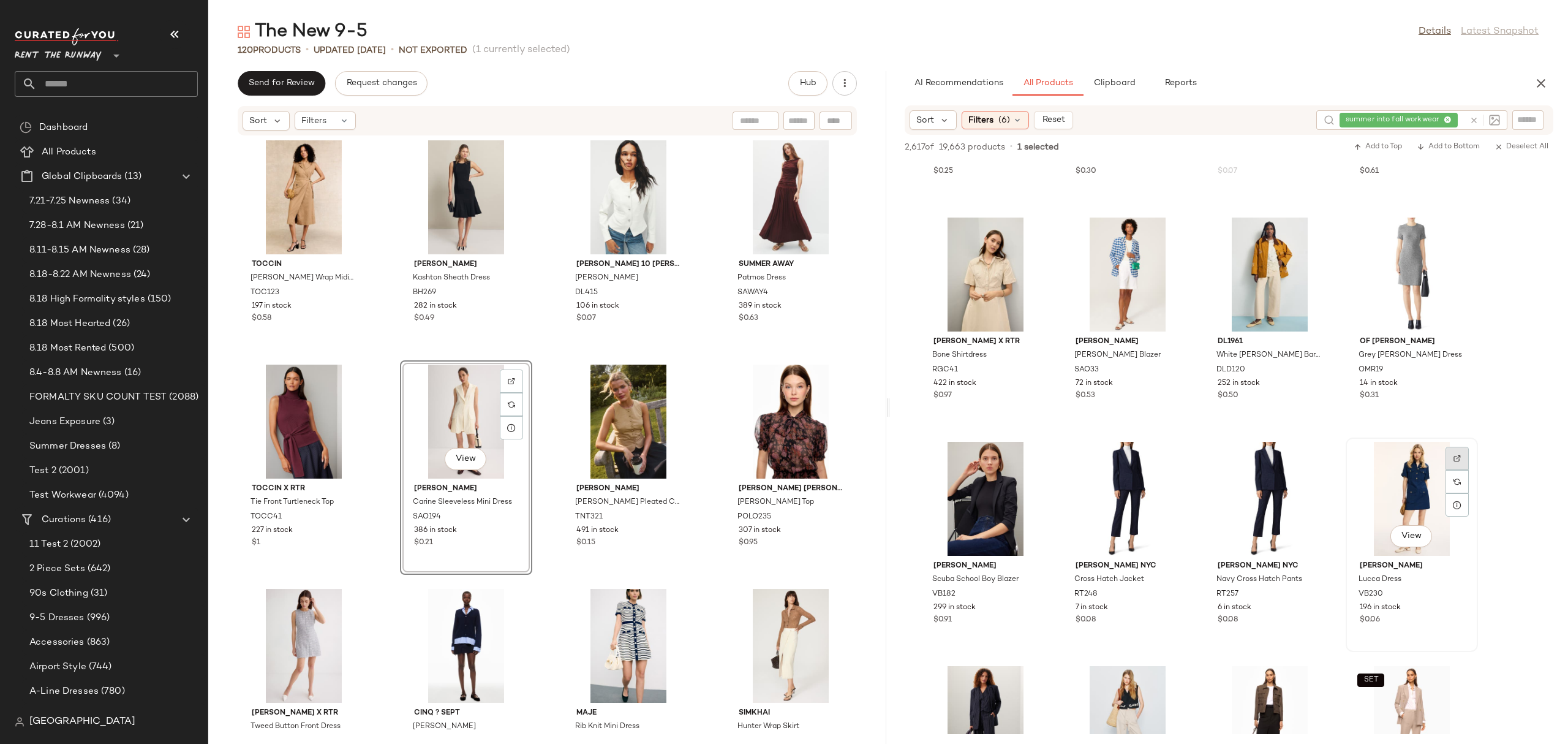
click at [1460, 470] on div at bounding box center [1457, 482] width 23 height 24
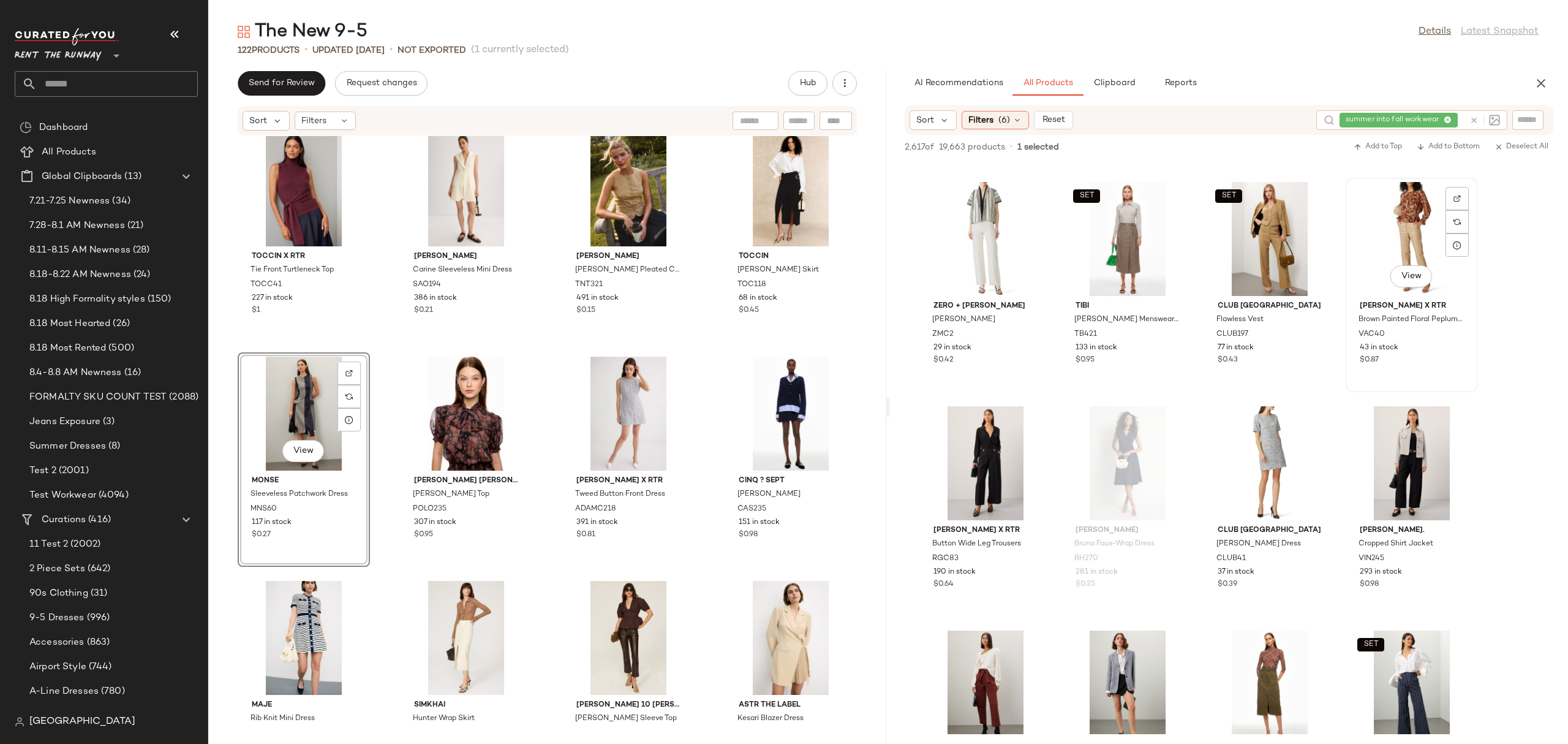
scroll to position [14448, 0]
click at [1030, 419] on img at bounding box center [1031, 421] width 7 height 7
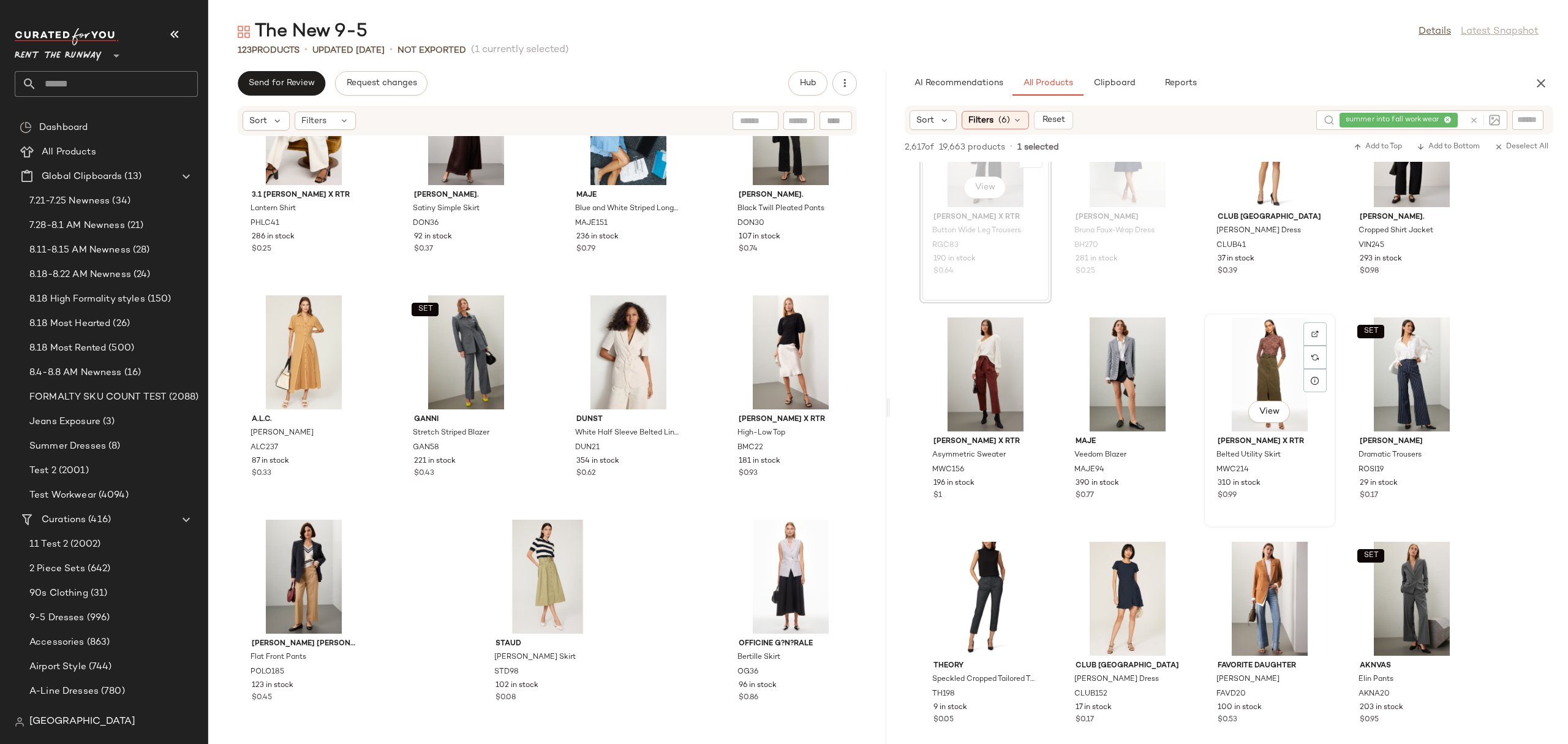
scroll to position [14798, 0]
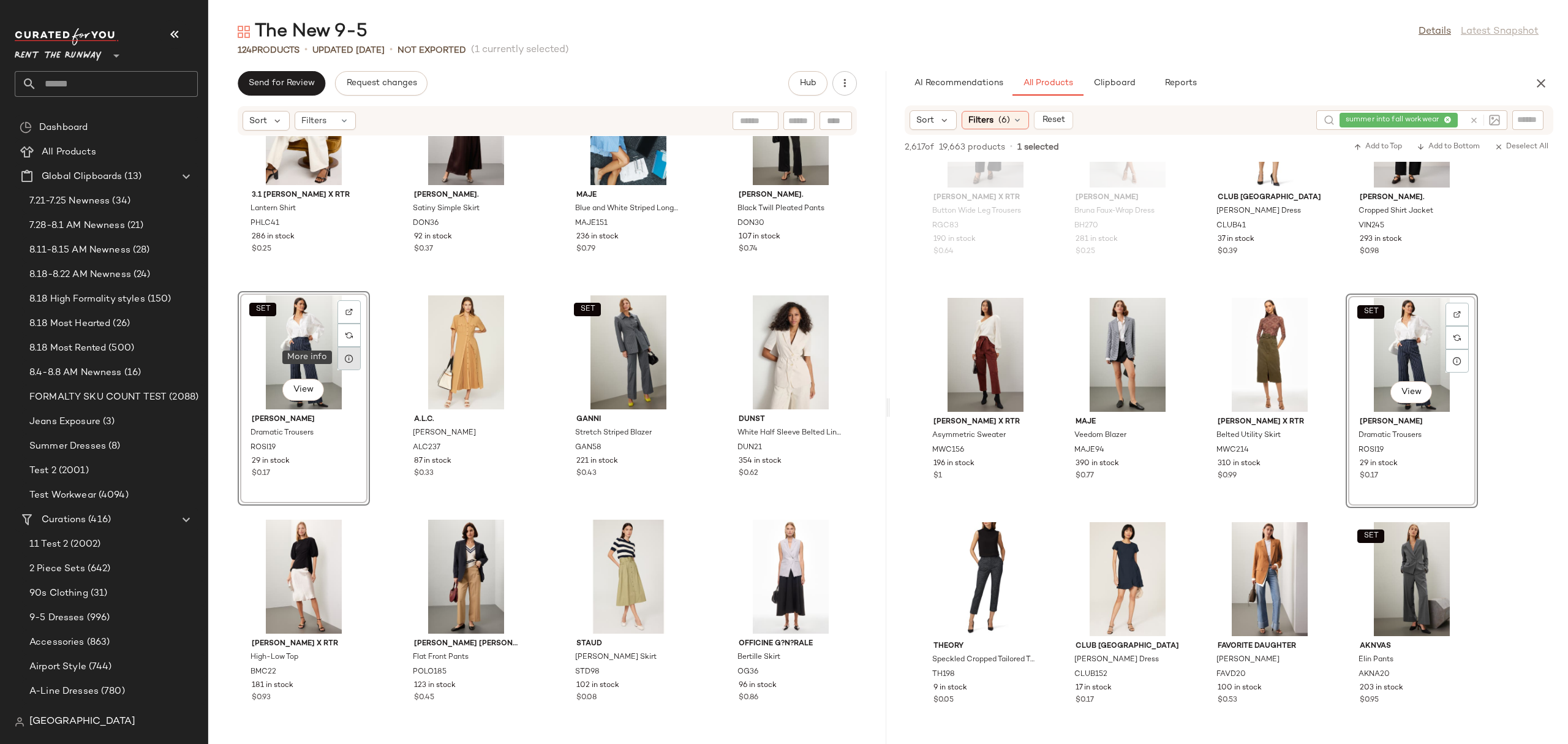
click at [347, 354] on icon at bounding box center [349, 359] width 10 height 10
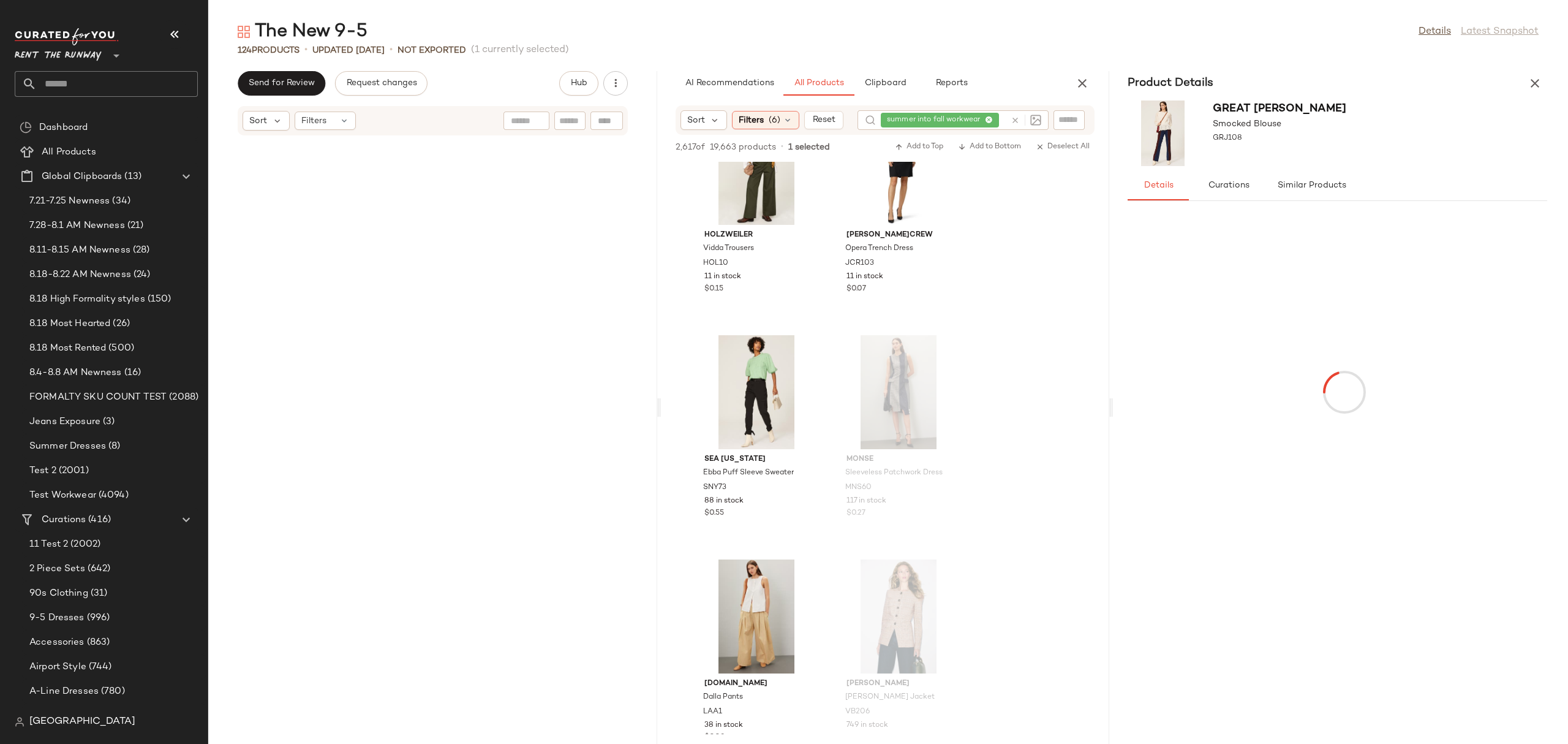
scroll to position [7034, 0]
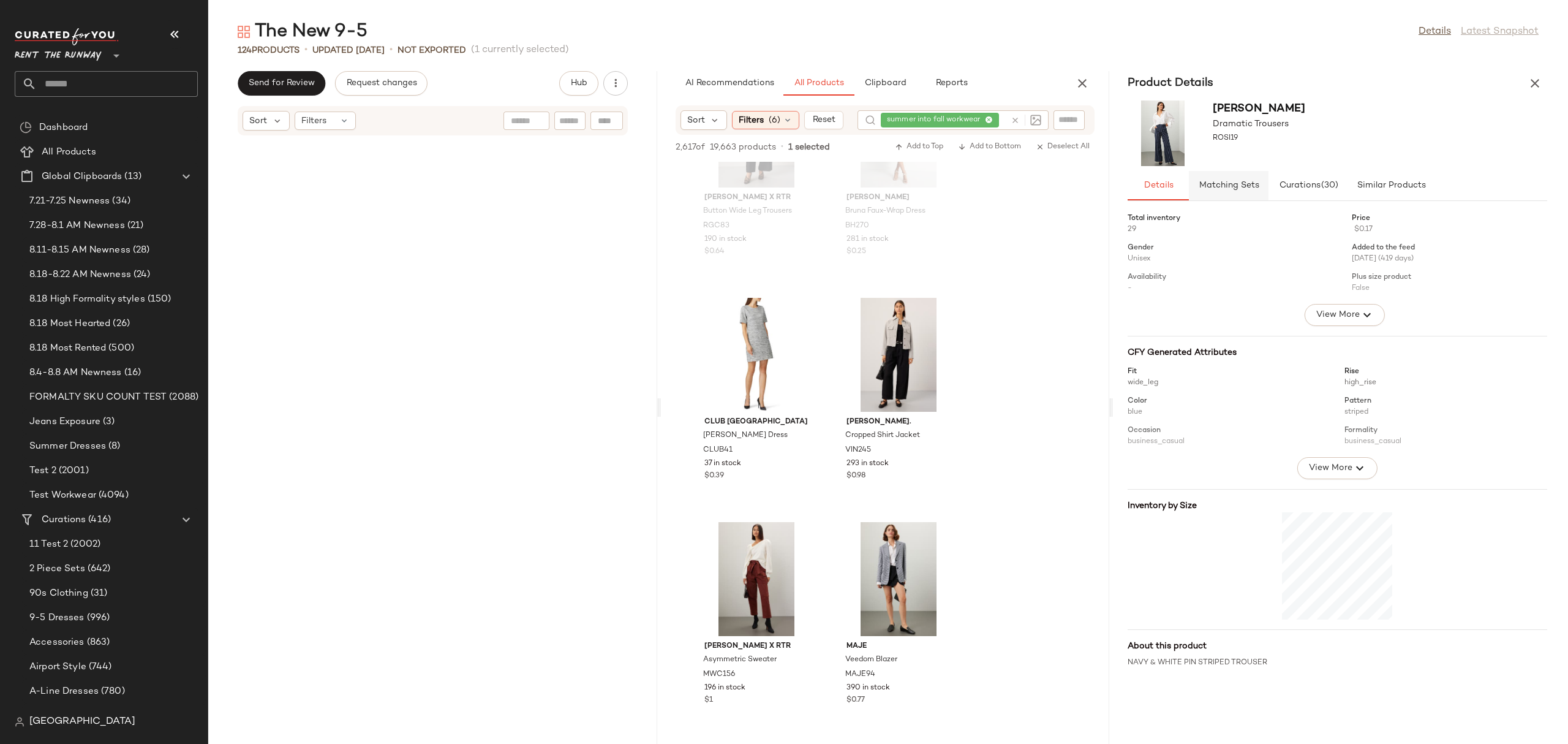
click at [1218, 181] on span "Matching Sets" at bounding box center [1229, 186] width 61 height 10
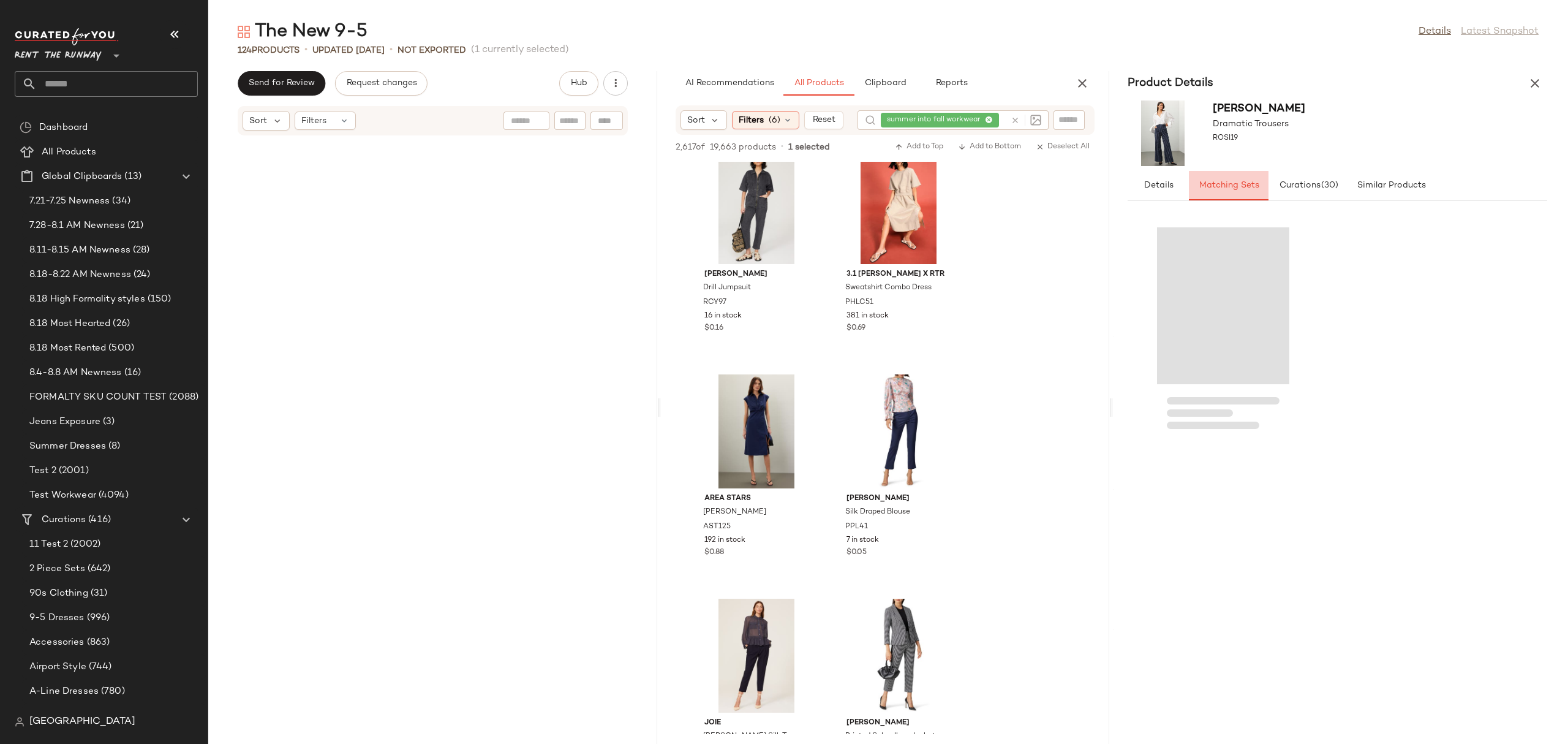
scroll to position [12784, 0]
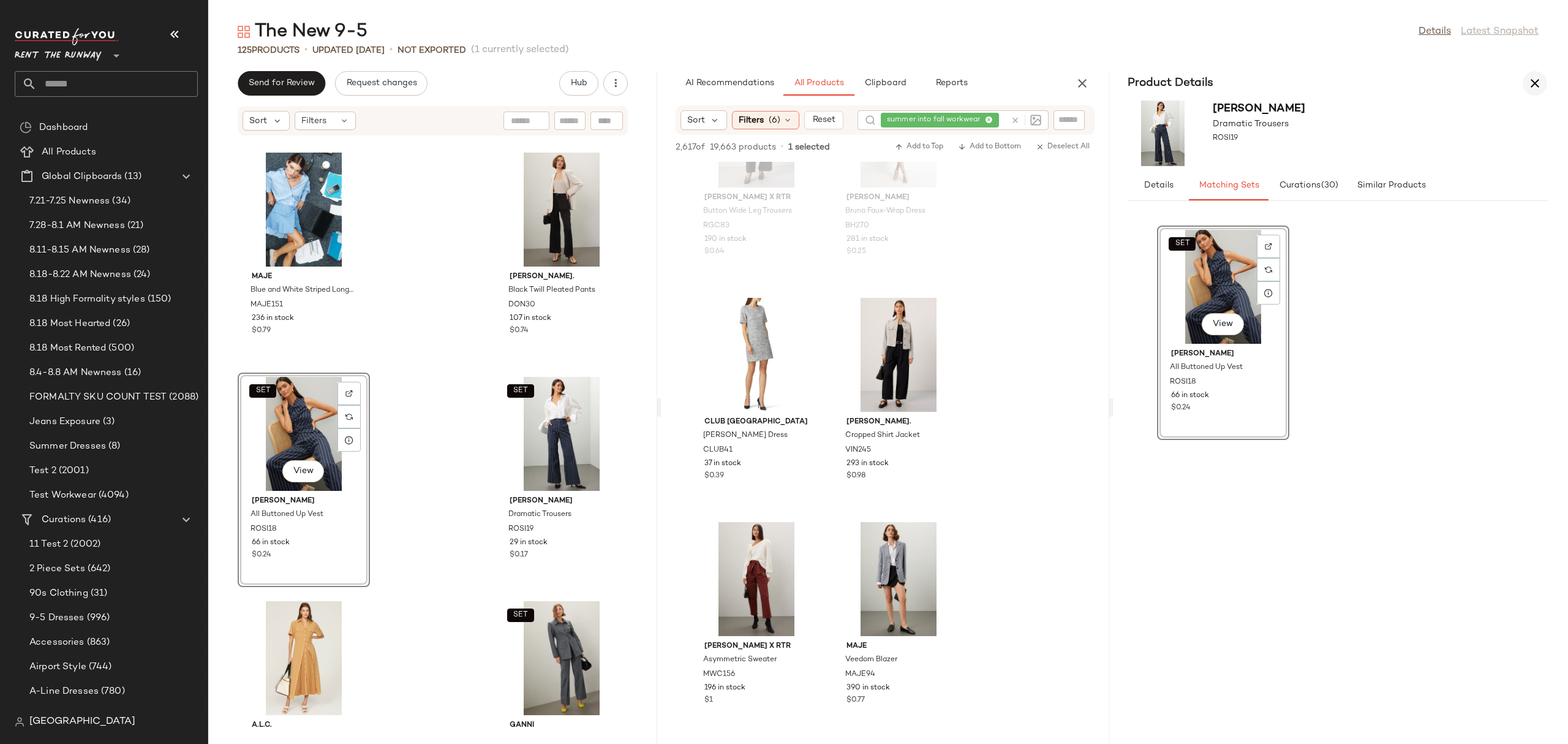
click at [1541, 81] on icon "button" at bounding box center [1535, 83] width 15 height 15
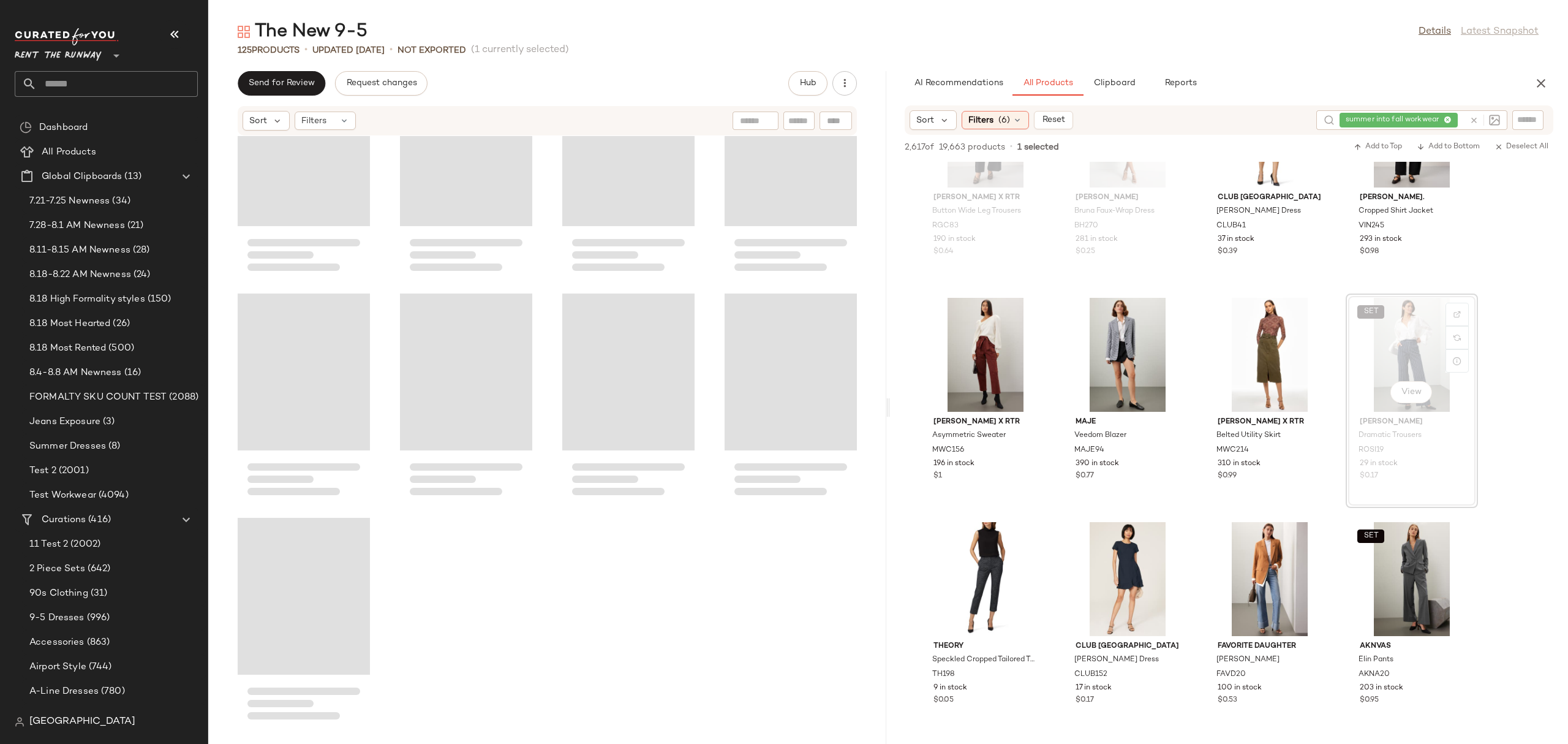
scroll to position [6056, 0]
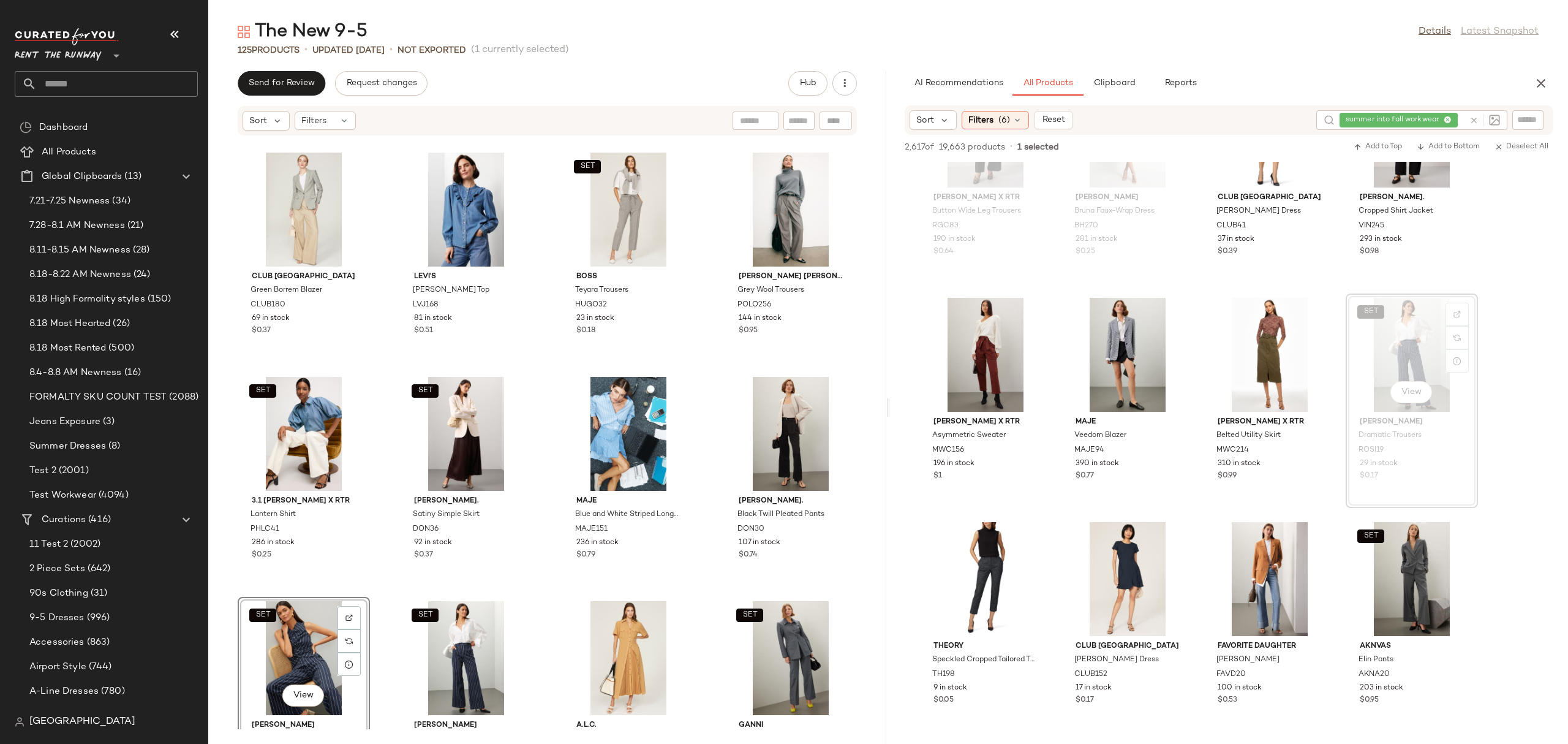
click at [540, 571] on div "Club Monaco Green Borrem Blazer CLUB180 69 in stock $0.37 [PERSON_NAME] Denim T…" at bounding box center [547, 432] width 678 height 593
click at [777, 396] on div "View" at bounding box center [790, 434] width 124 height 114
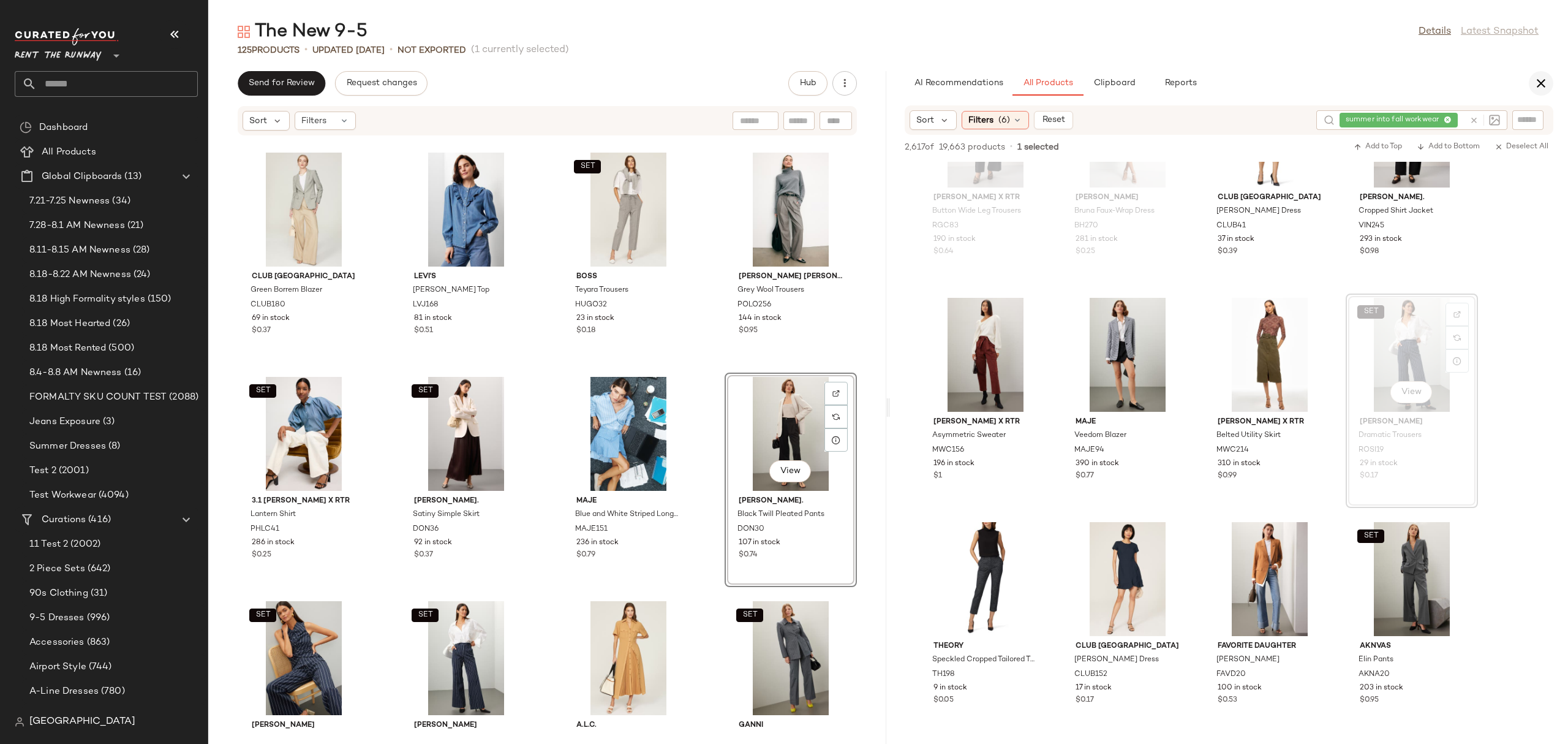
click at [1548, 82] on icon "button" at bounding box center [1541, 83] width 15 height 15
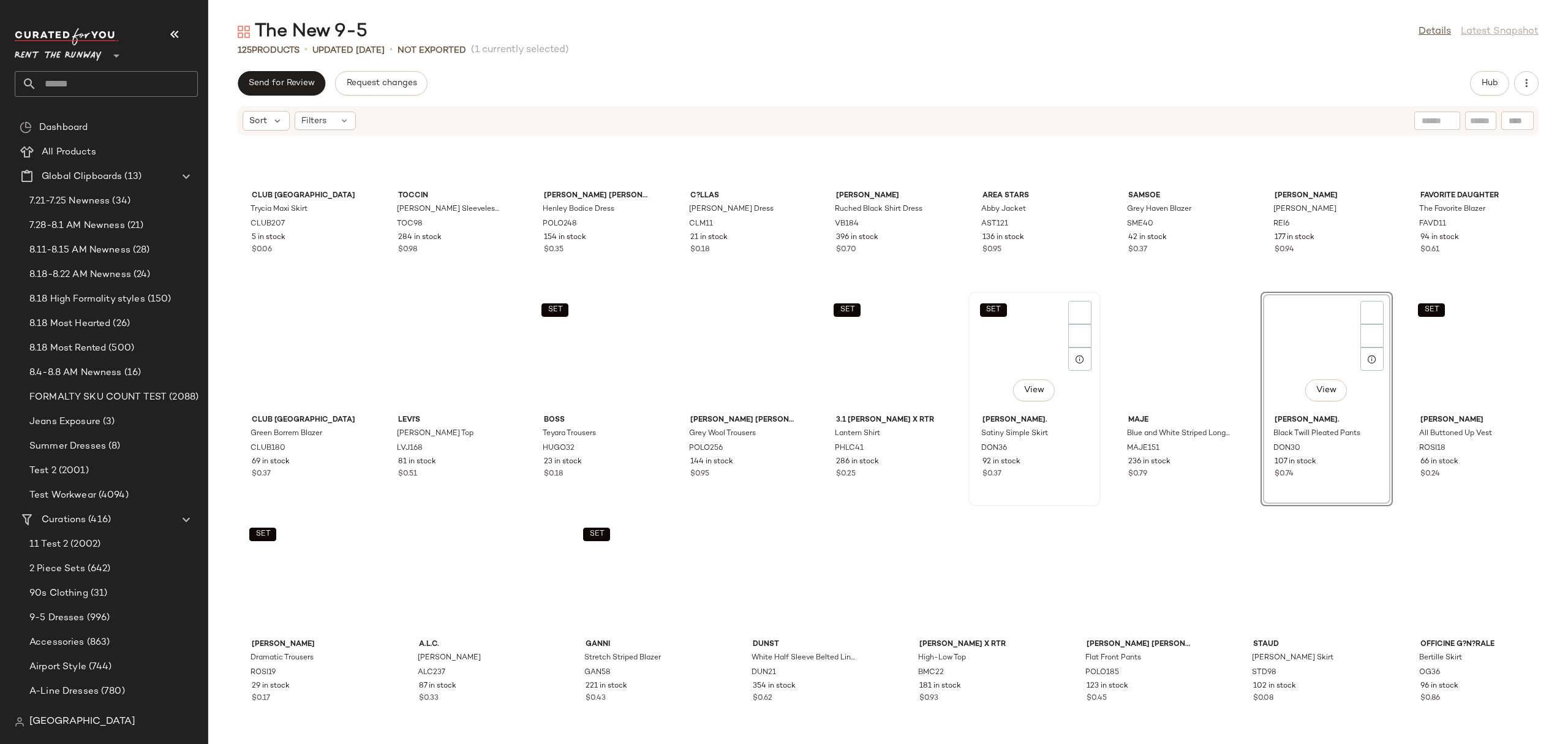
scroll to position [2467, 0]
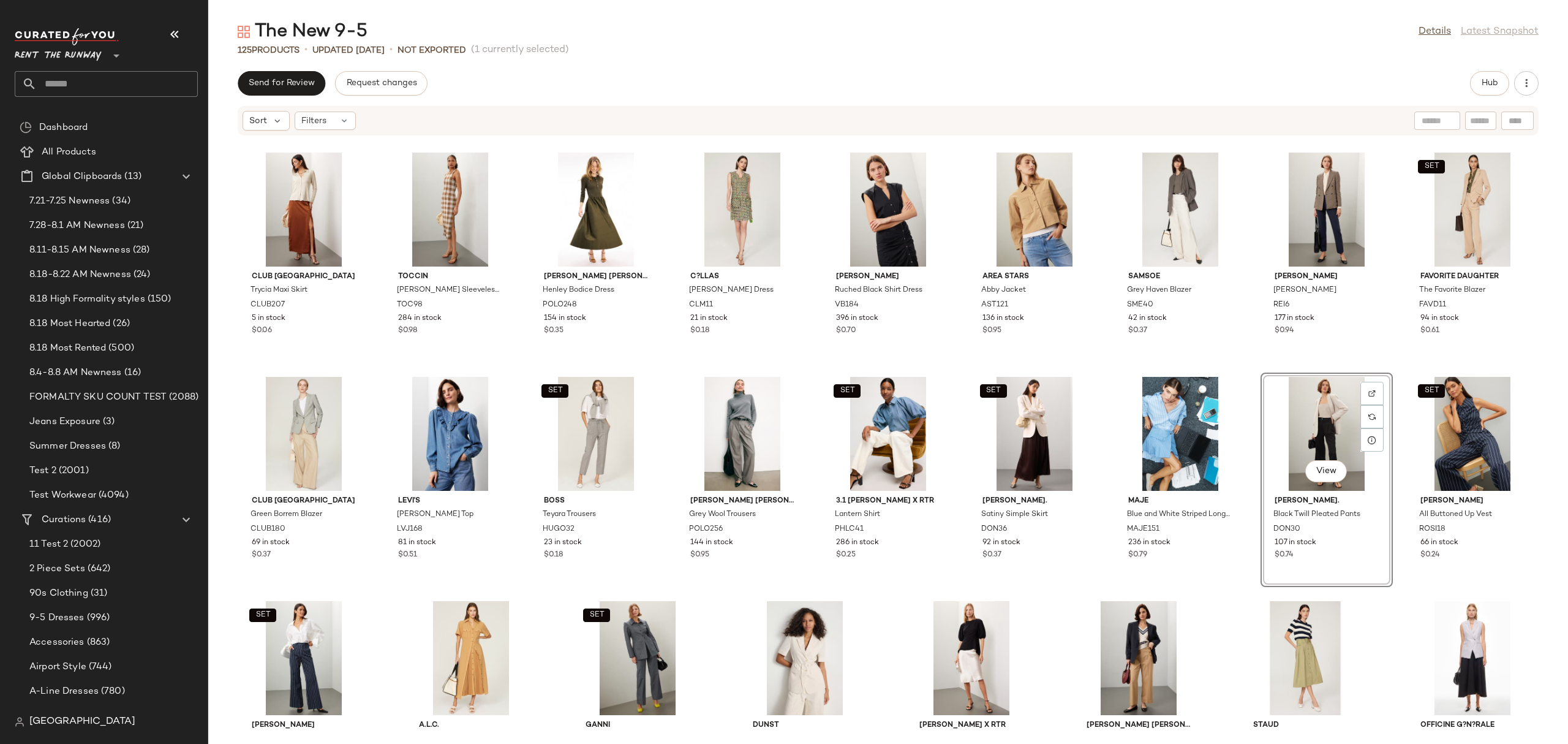
click at [1245, 364] on div "Club Monaco Trycia Maxi Skirt CLUB207 5 in stock $0.06 [PERSON_NAME] Sleeveless…" at bounding box center [888, 432] width 1360 height 593
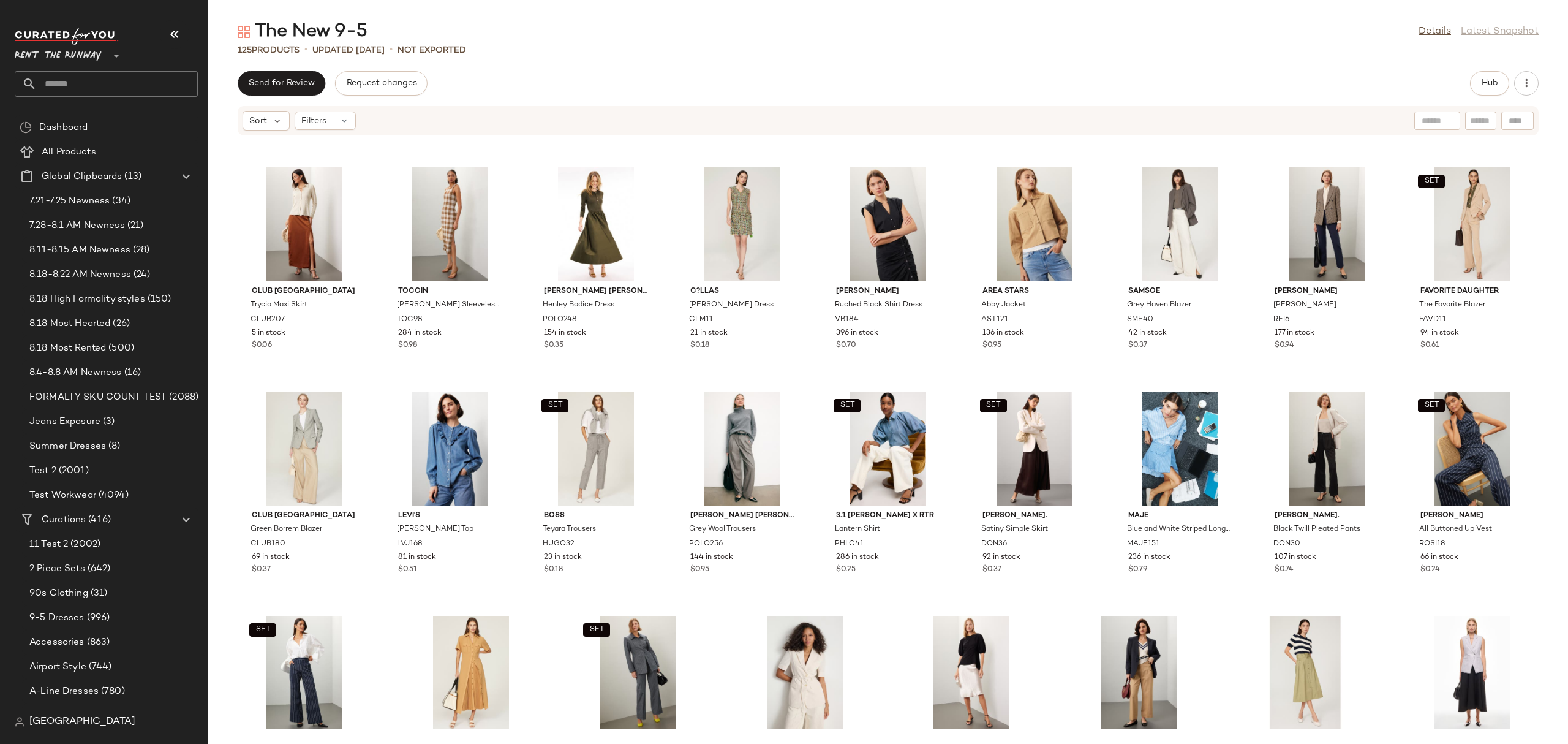
scroll to position [2548, 0]
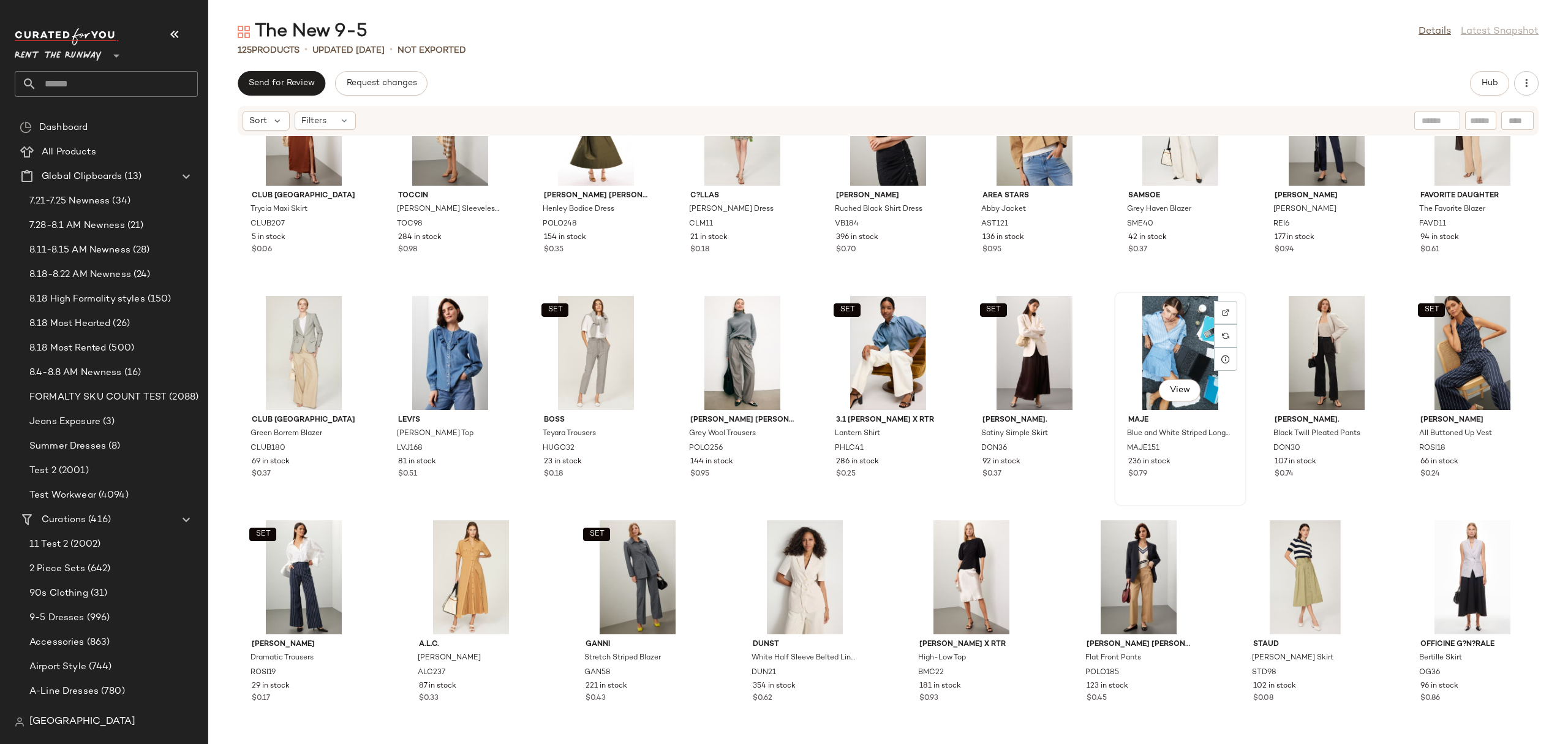
click at [1171, 341] on div "View" at bounding box center [1180, 353] width 124 height 114
click at [1480, 92] on button "Hub" at bounding box center [1489, 83] width 39 height 25
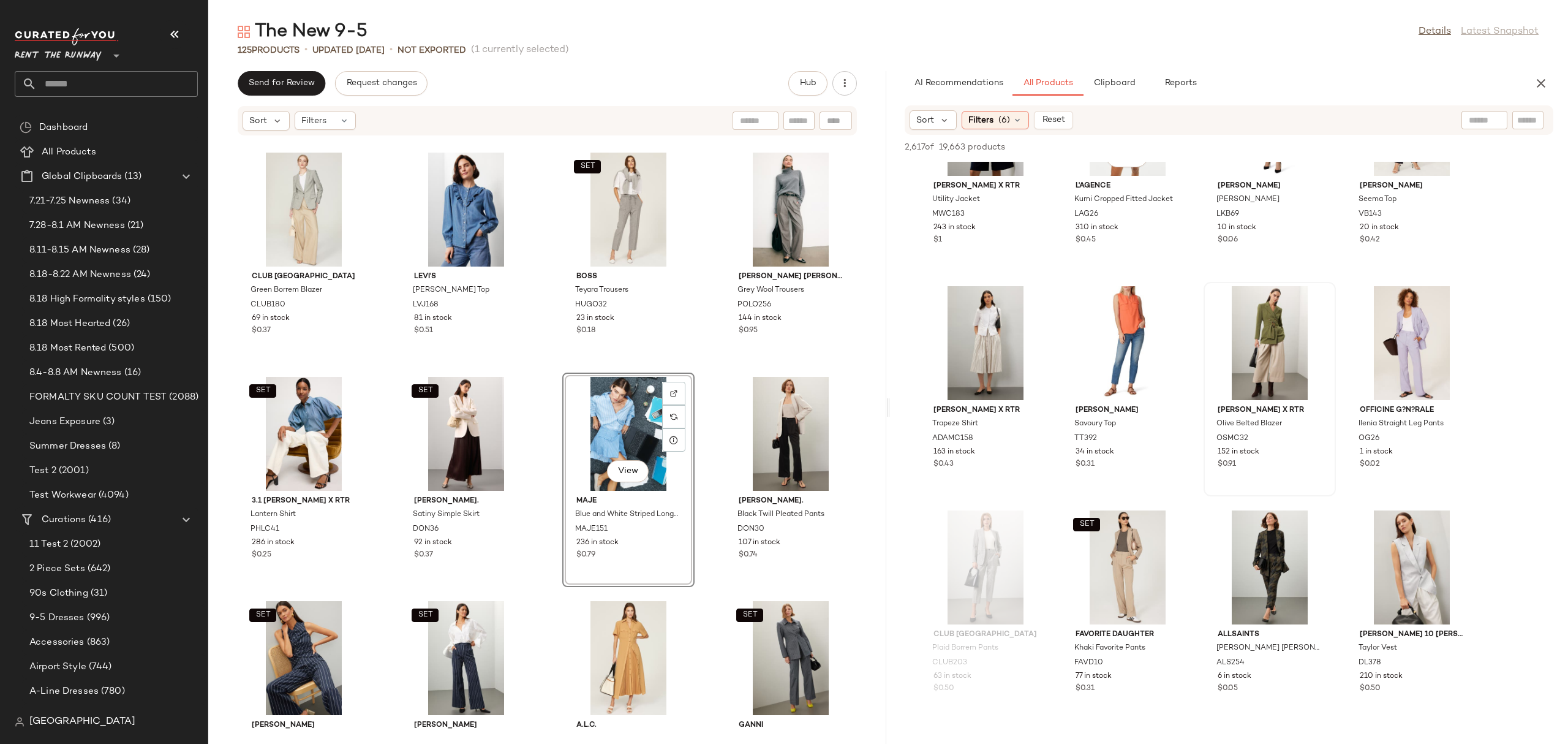
scroll to position [3474, 0]
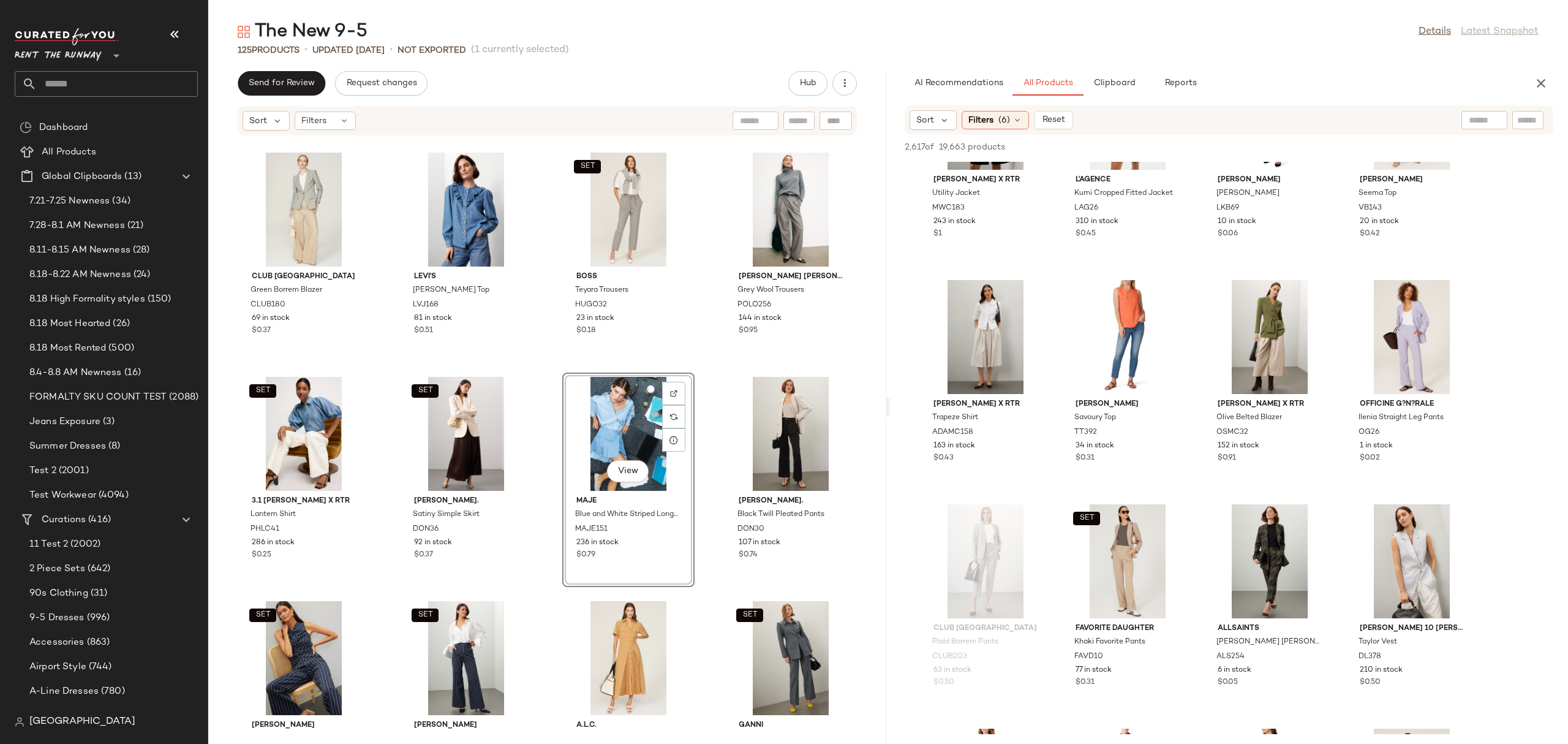
click at [1467, 115] on div at bounding box center [1484, 120] width 46 height 19
type input "**********"
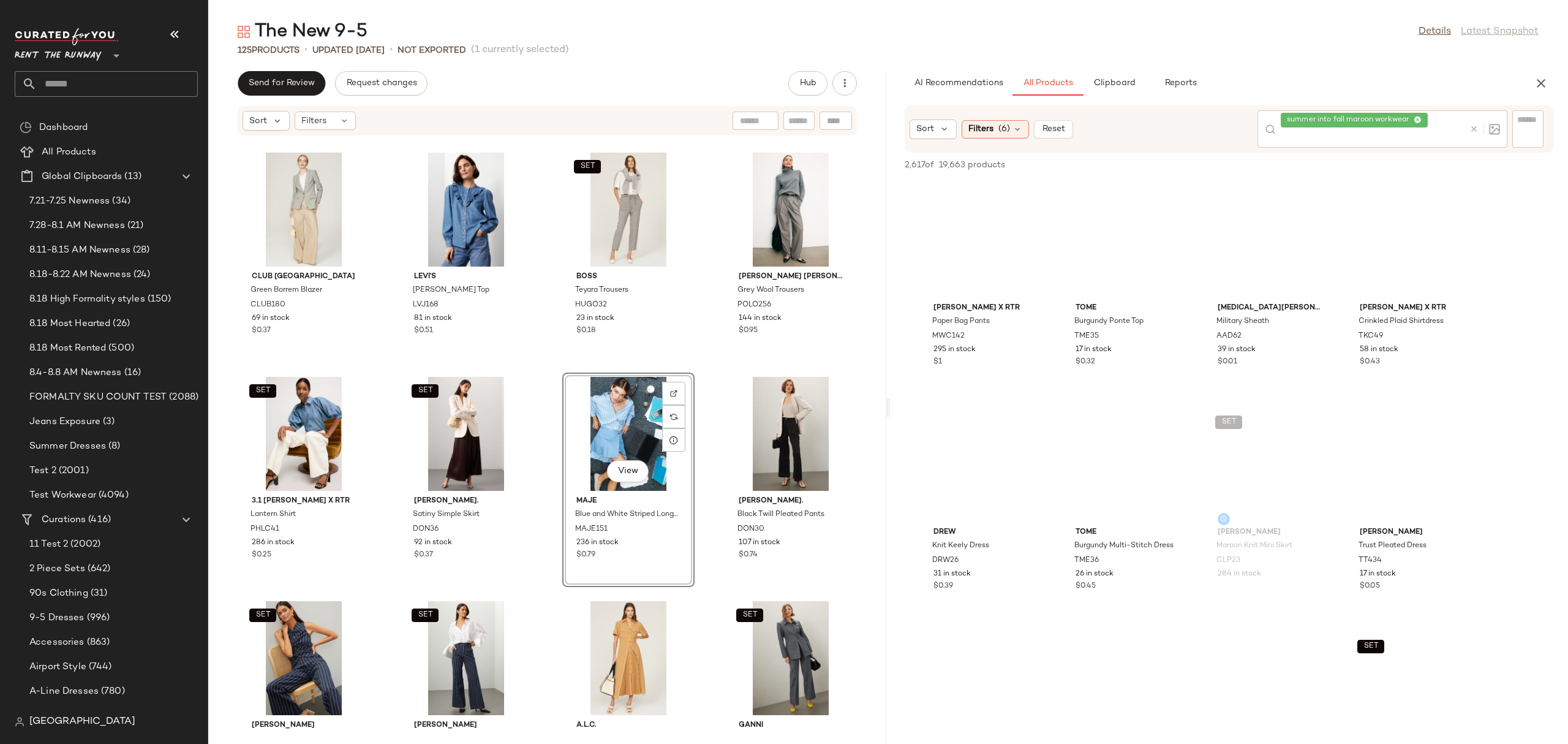
click at [697, 344] on div "Club Monaco Green Borrem Blazer CLUB180 69 in stock $0.37 Levi's Carinna Denim …" at bounding box center [547, 432] width 678 height 593
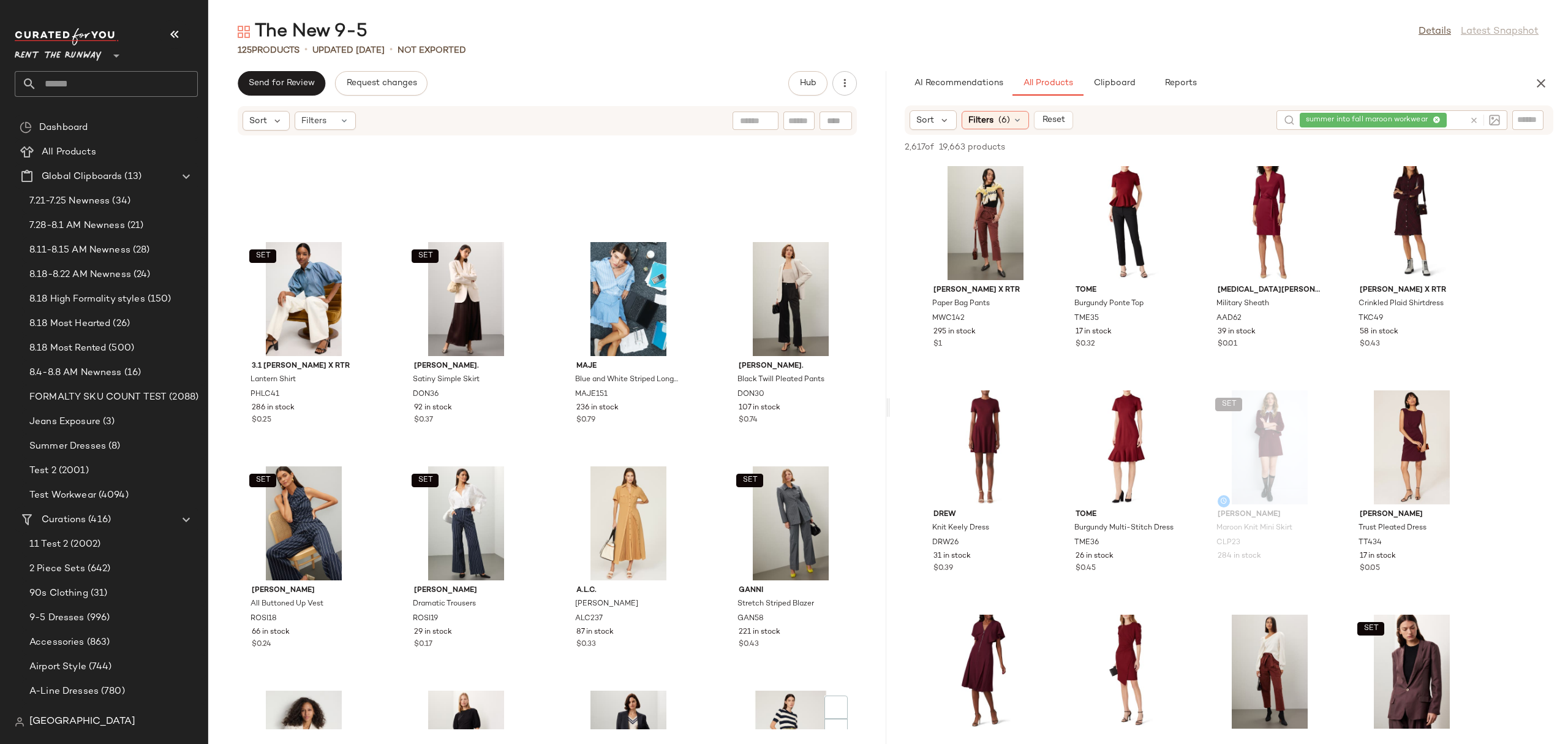
scroll to position [6585, 0]
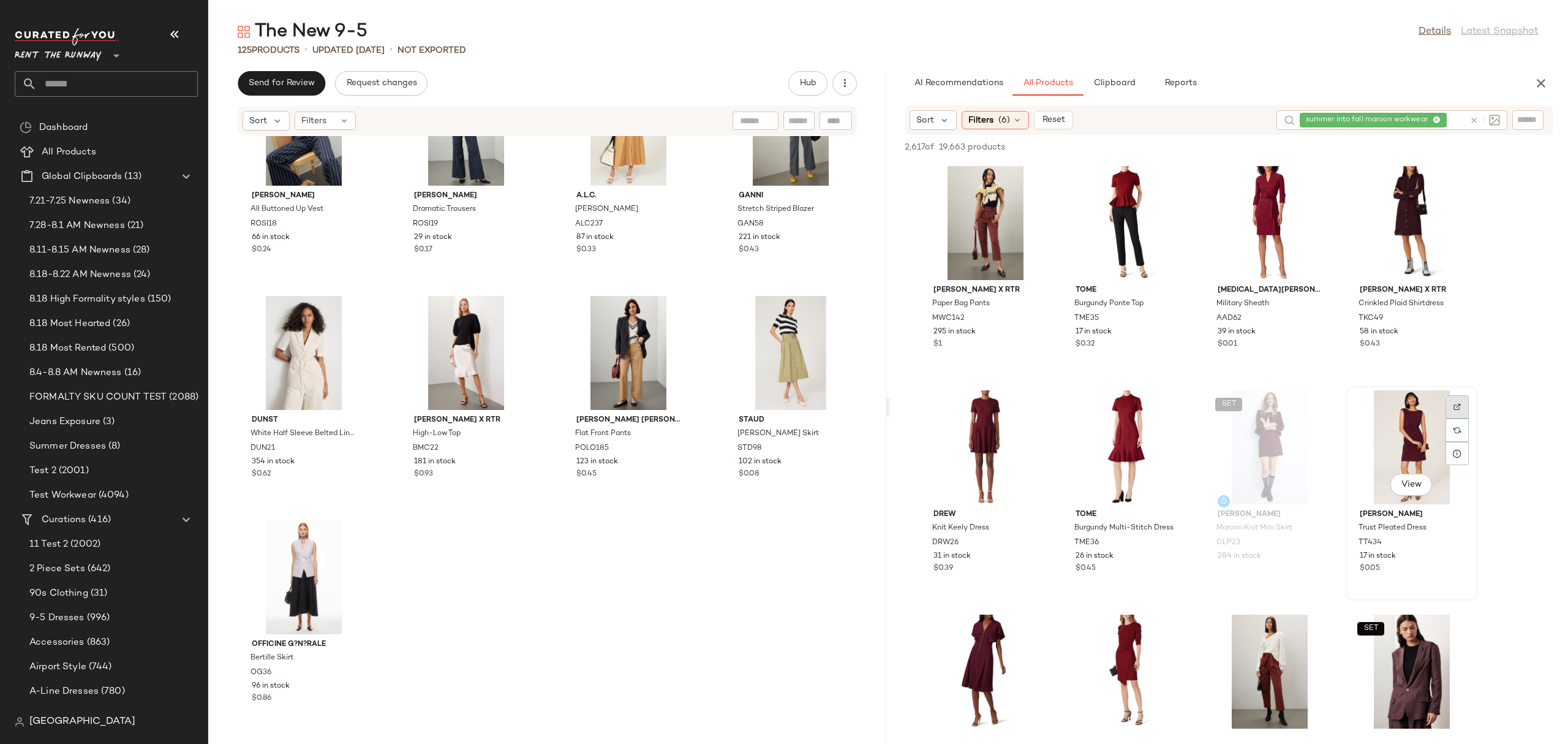
click at [1455, 404] on img at bounding box center [1457, 407] width 7 height 7
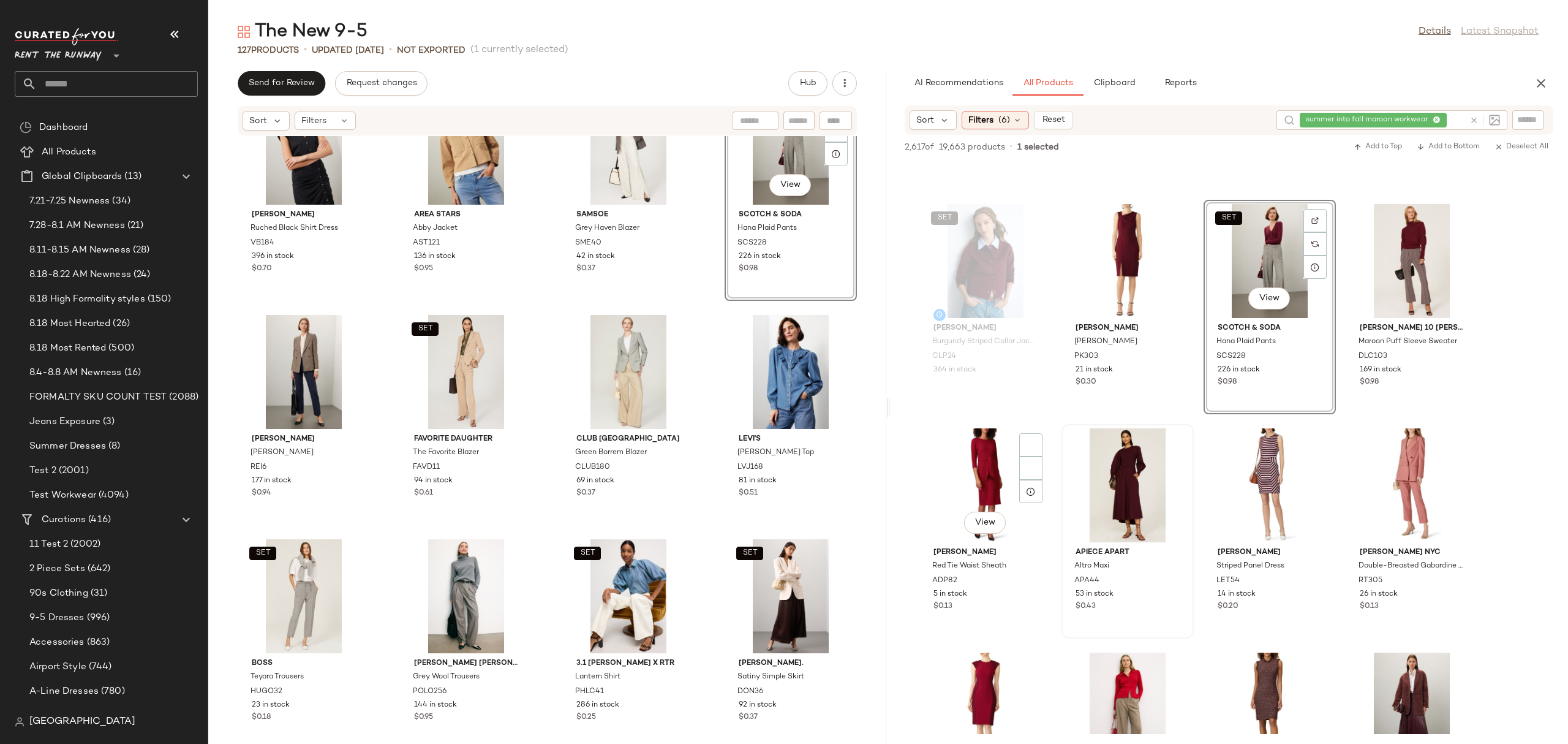
scroll to position [5969, 0]
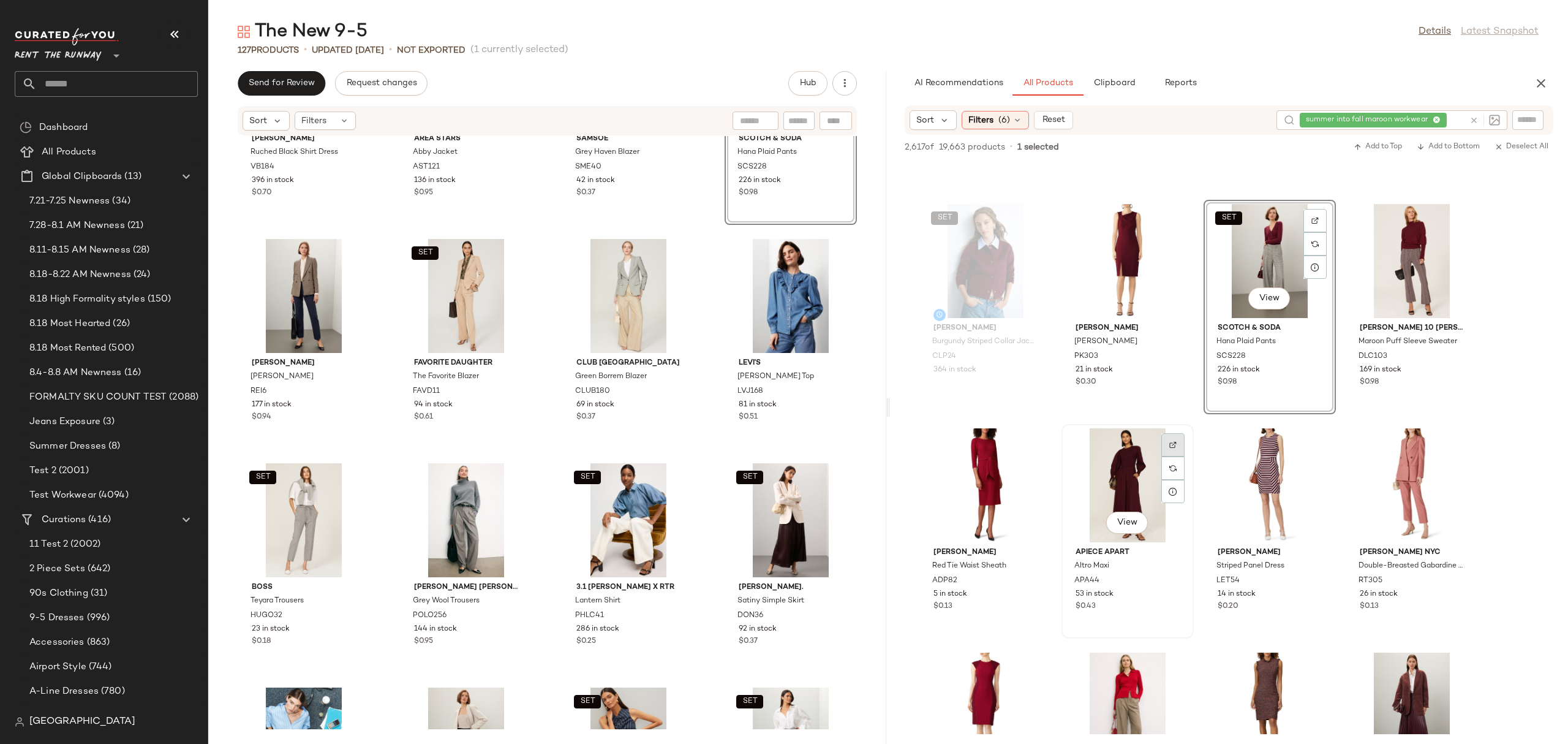
click at [1169, 445] on img at bounding box center [1173, 445] width 7 height 7
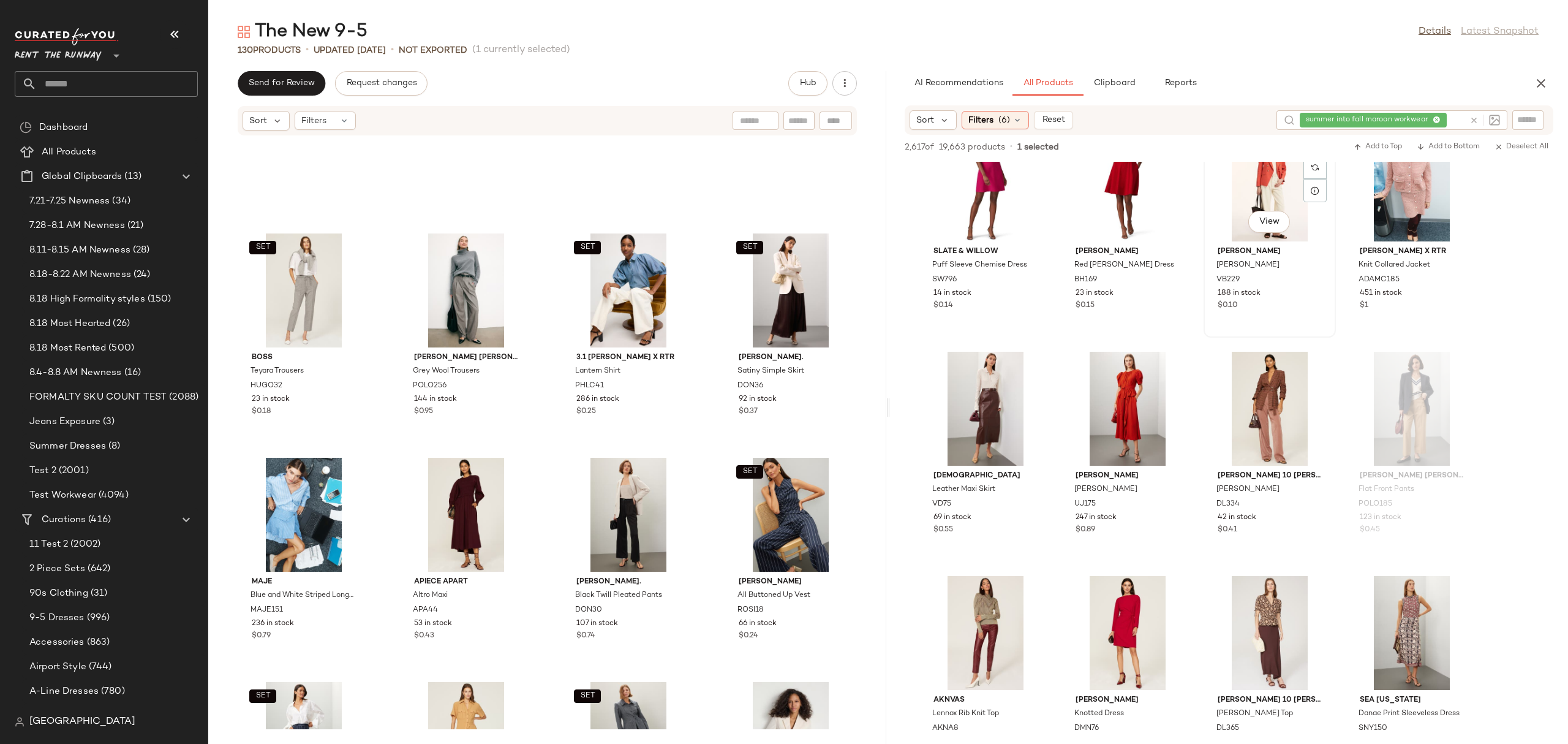
scroll to position [7468, 0]
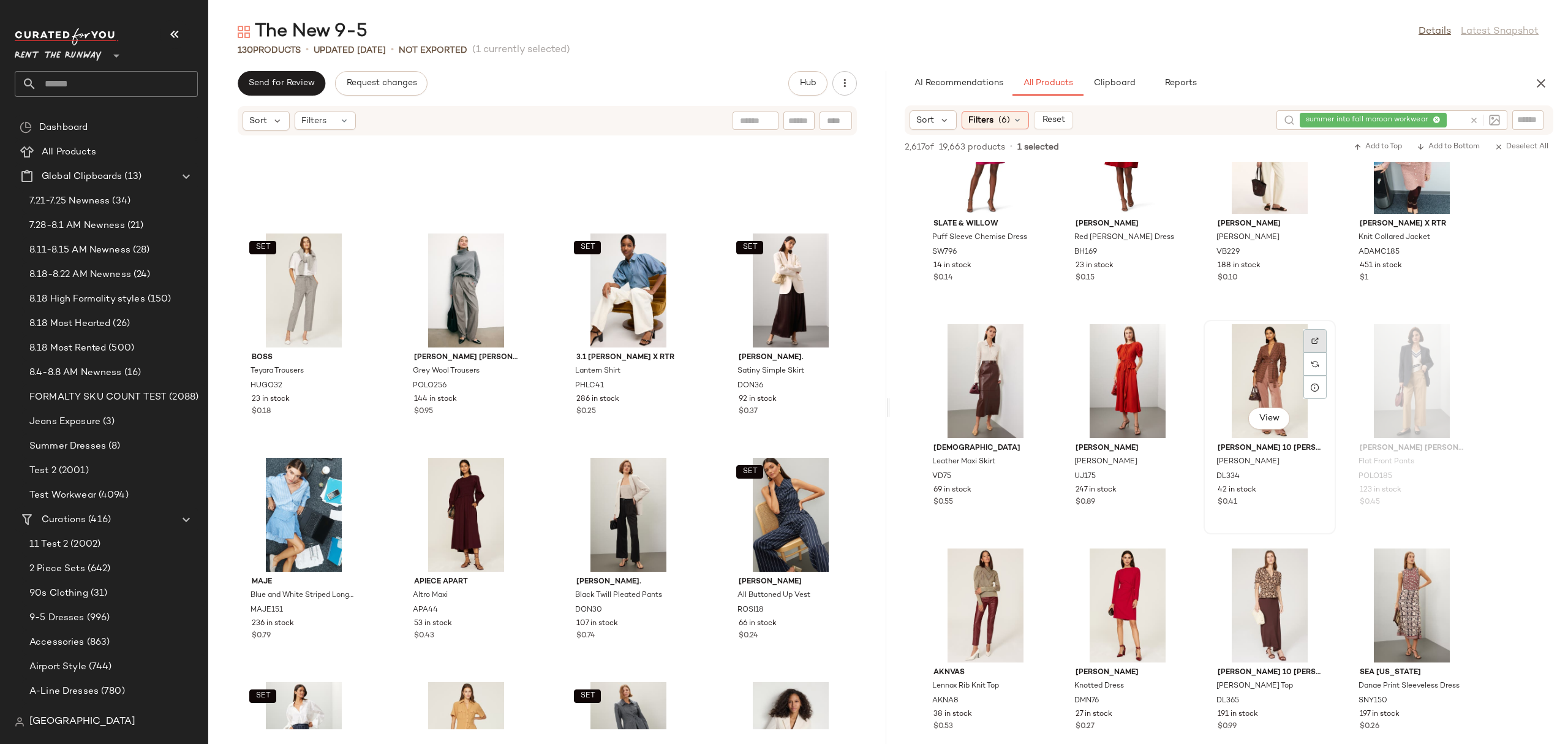
click at [1310, 353] on div at bounding box center [1315, 364] width 23 height 24
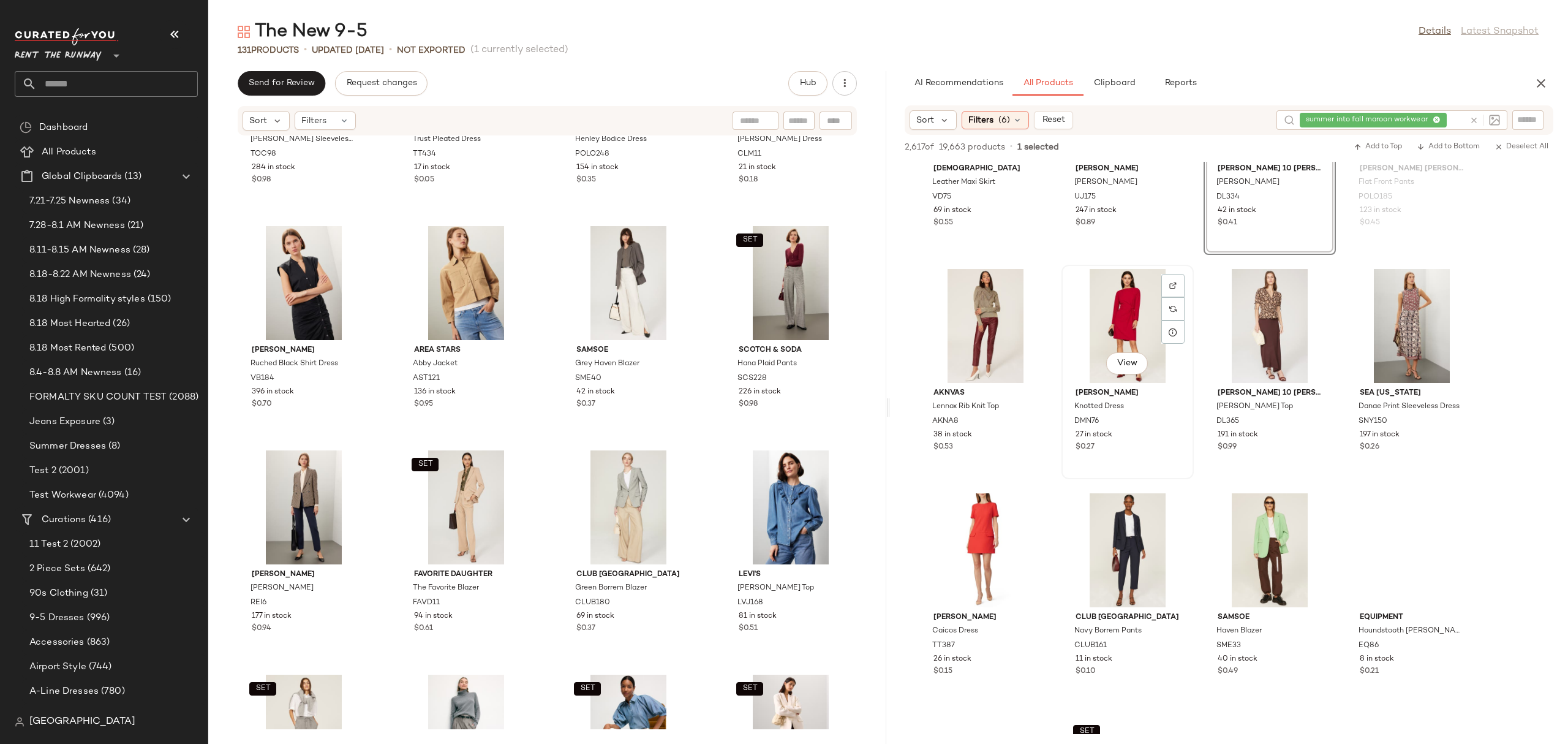
scroll to position [7749, 0]
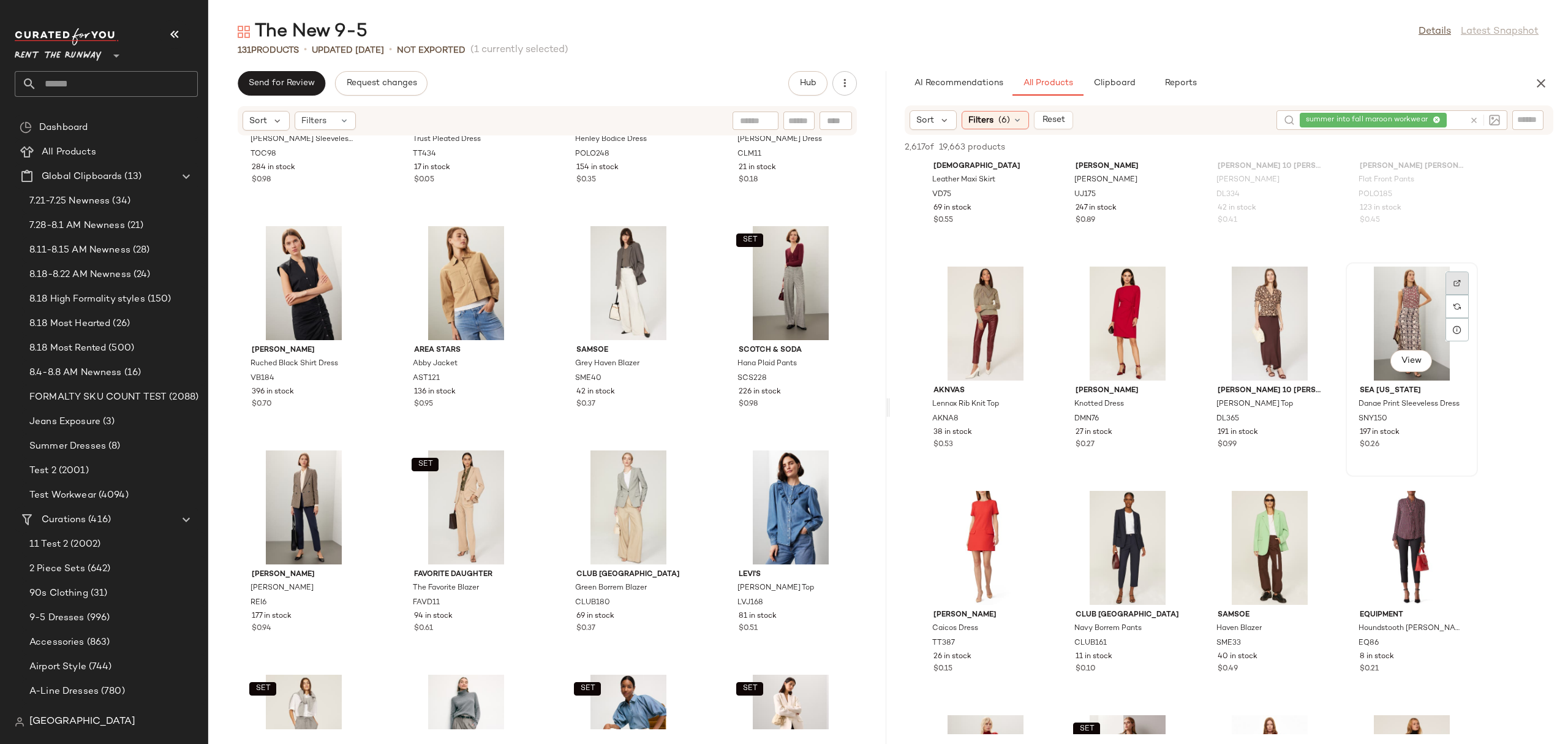
click at [1464, 295] on div at bounding box center [1457, 307] width 23 height 24
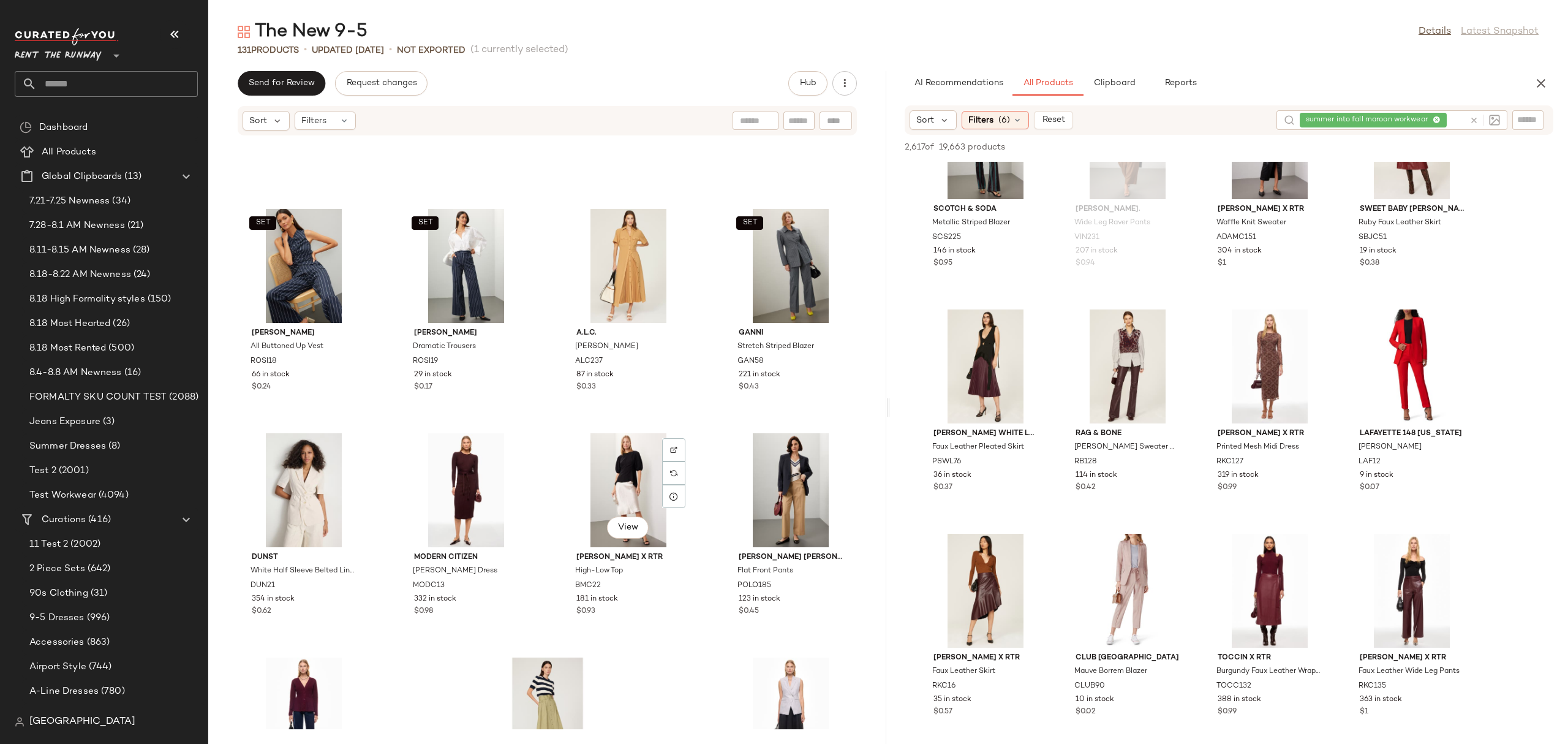
scroll to position [6810, 0]
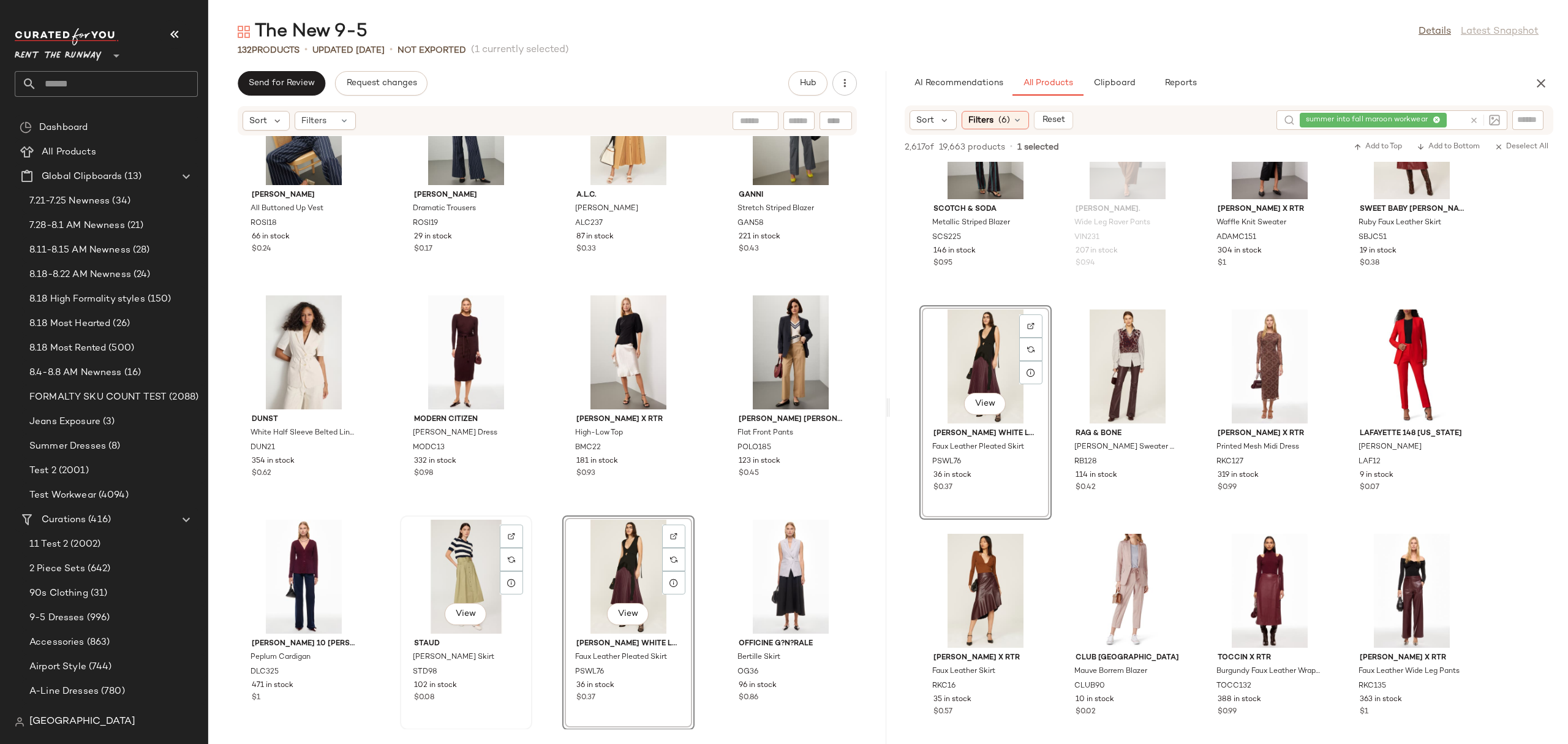
click at [469, 545] on div "View" at bounding box center [466, 576] width 124 height 114
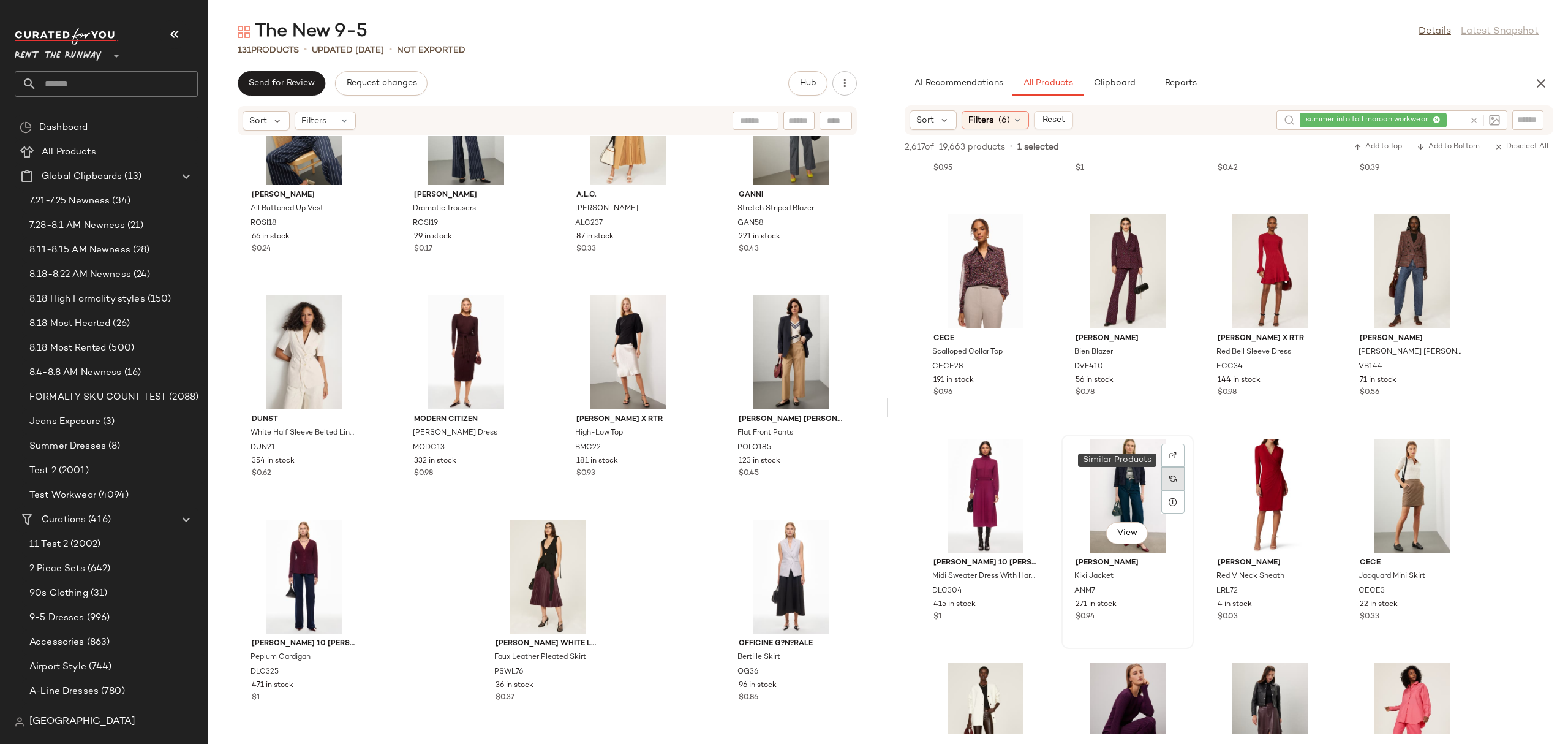
scroll to position [11412, 0]
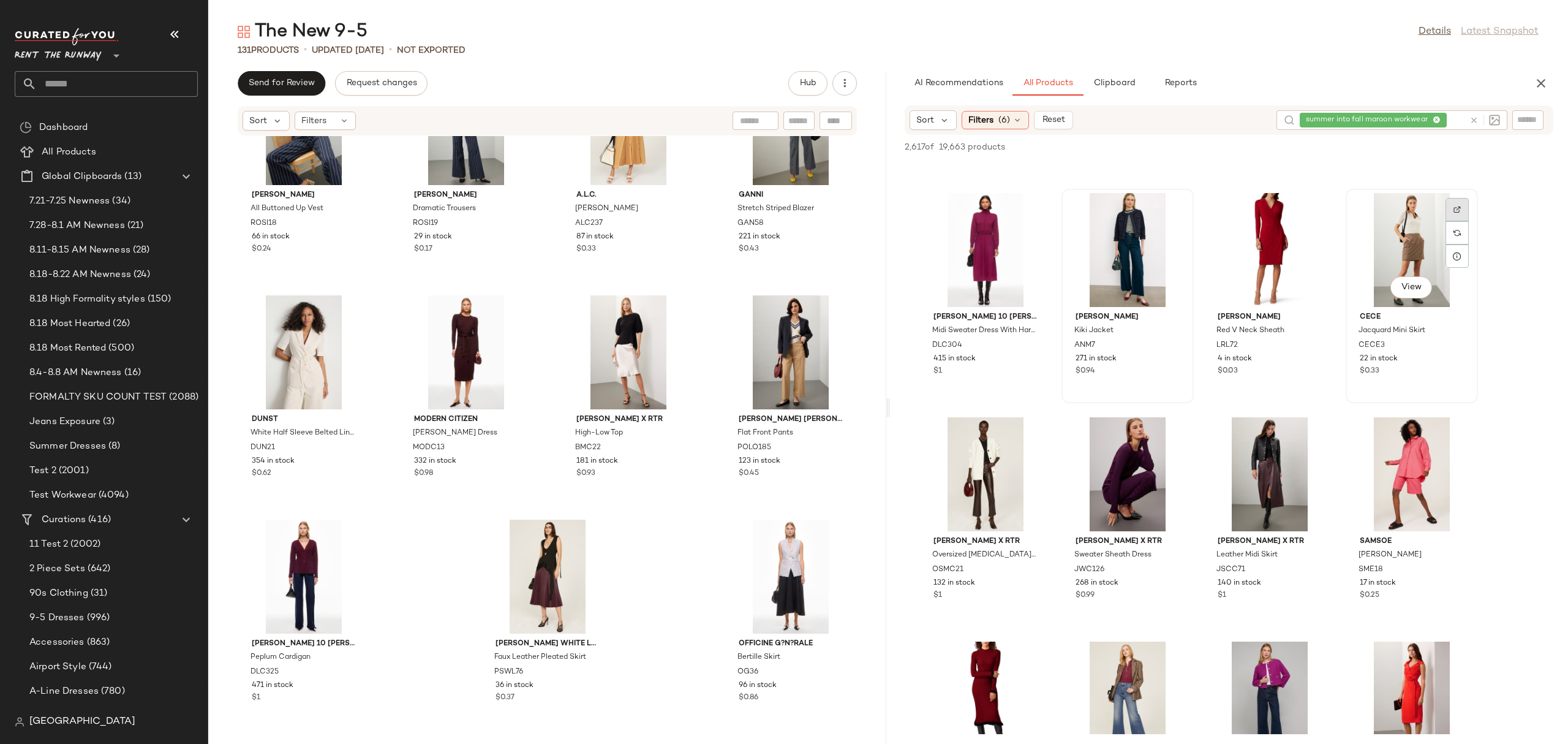
click at [1456, 221] on div at bounding box center [1457, 233] width 23 height 24
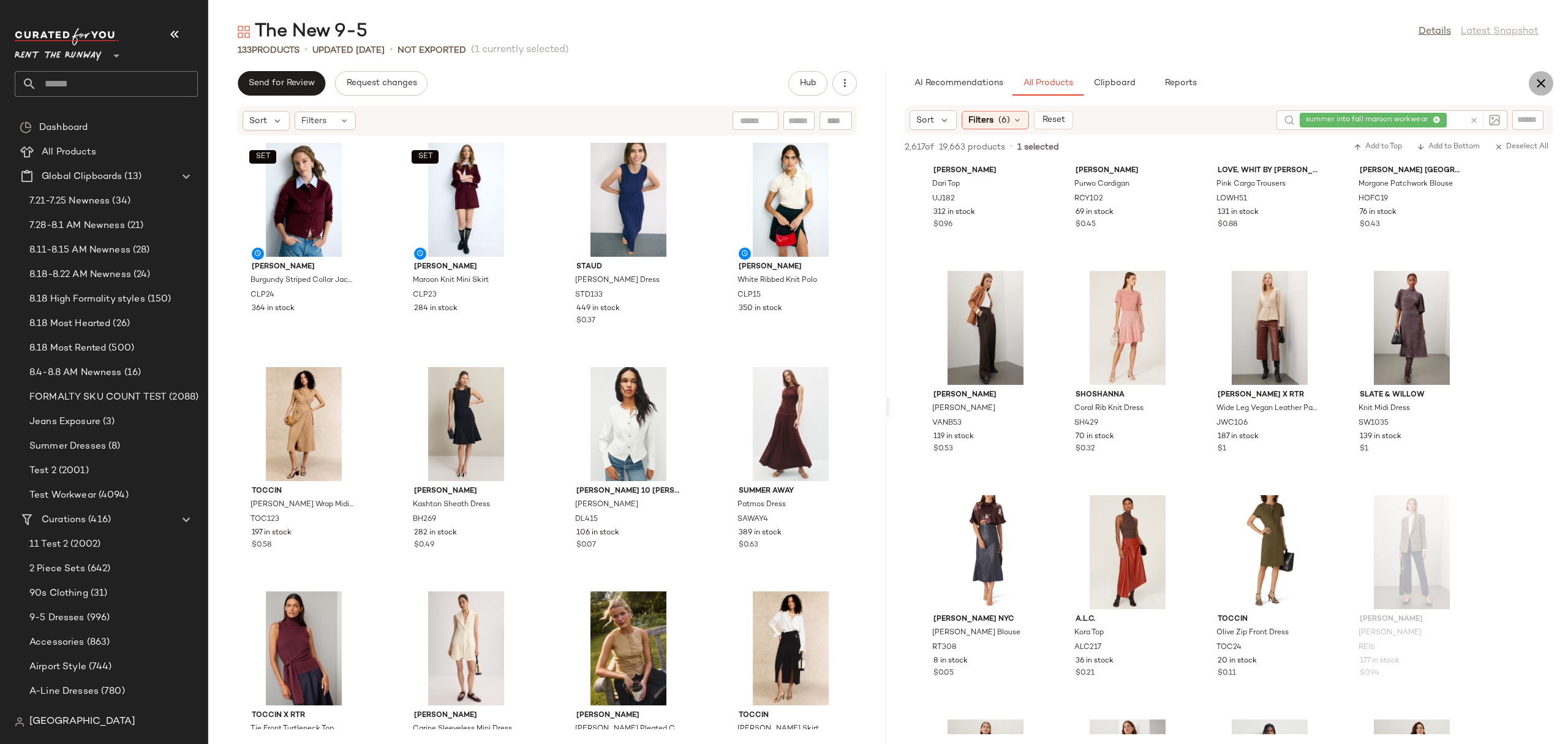
click at [1551, 82] on button "button" at bounding box center [1541, 83] width 25 height 25
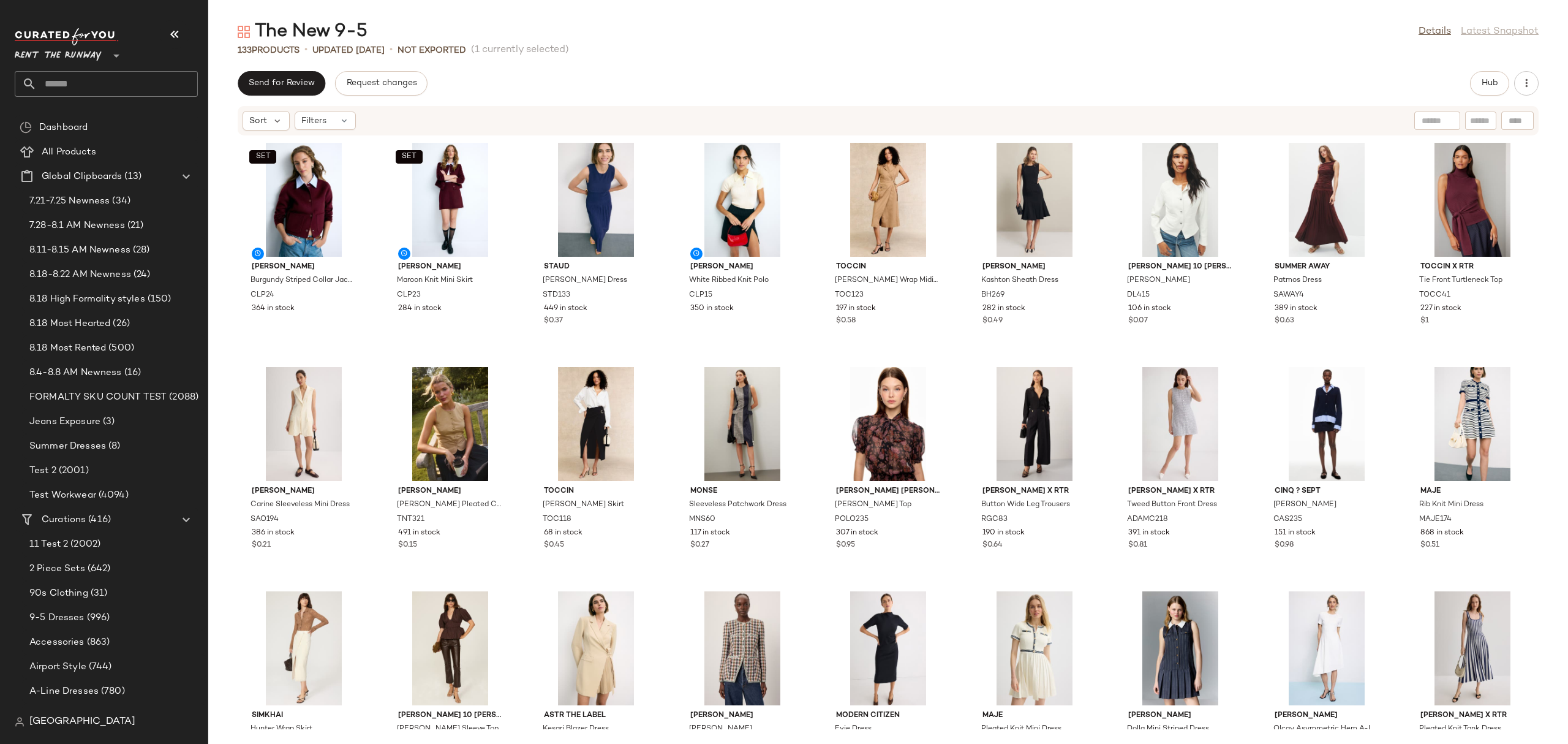
click at [926, 122] on div "Sort Filters" at bounding box center [808, 121] width 1132 height 20
click at [959, 212] on div "SET Claudie Pierlot Burgundy Striped Collar Jacket CLP24 364 in stock SET Claud…" at bounding box center [888, 432] width 1360 height 593
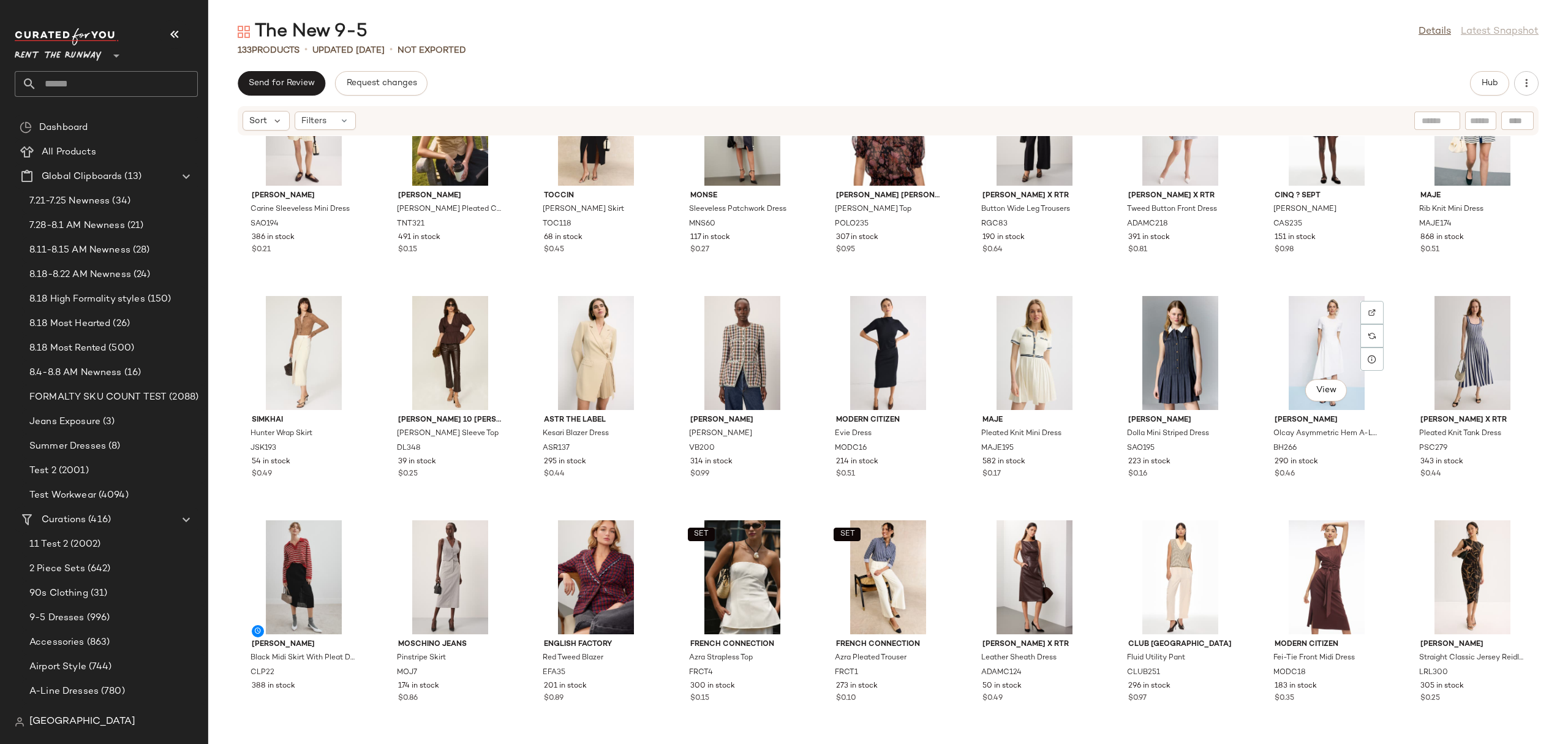
scroll to position [315, 0]
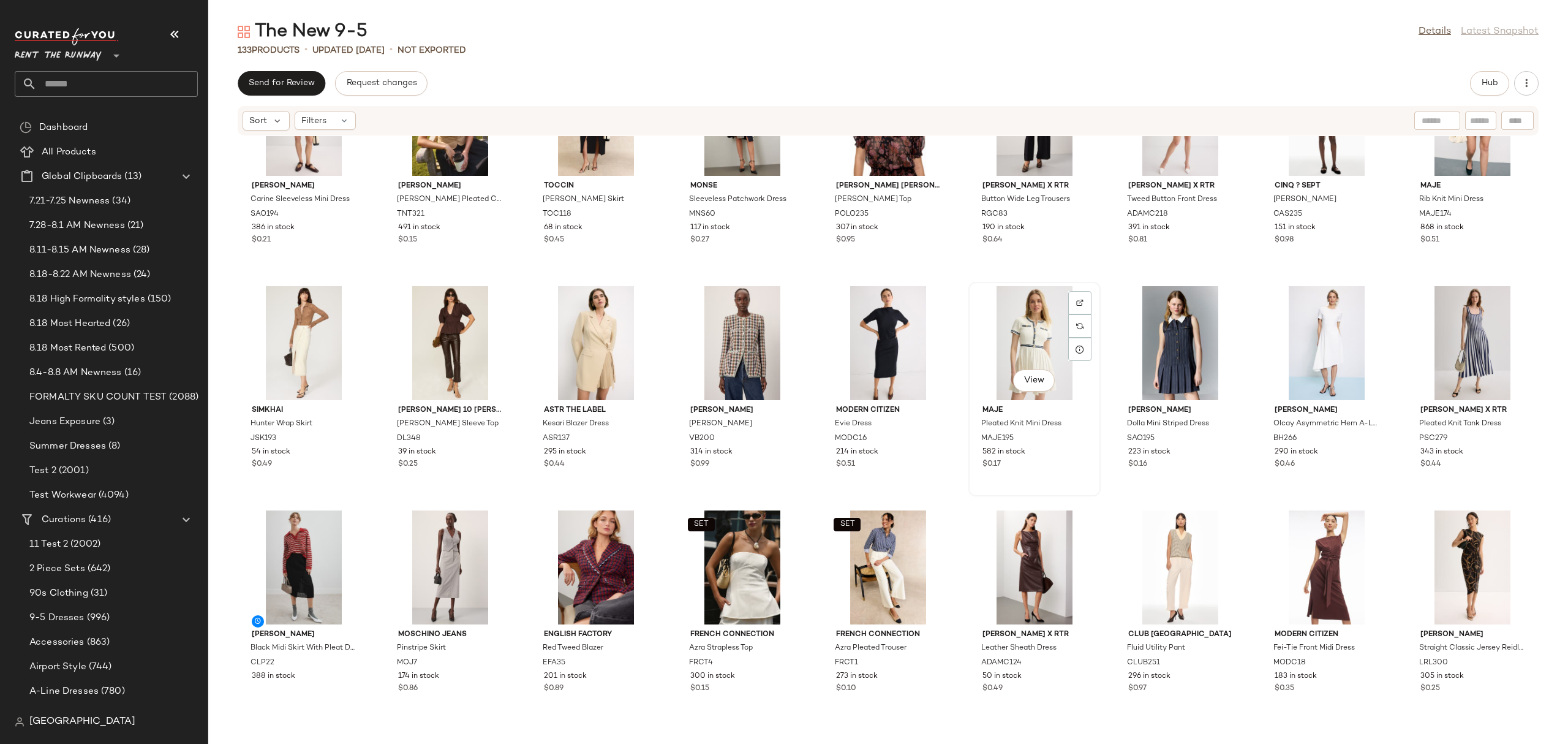
click at [1002, 323] on div "View" at bounding box center [1034, 343] width 124 height 114
click at [1477, 87] on button "Hub" at bounding box center [1489, 83] width 39 height 25
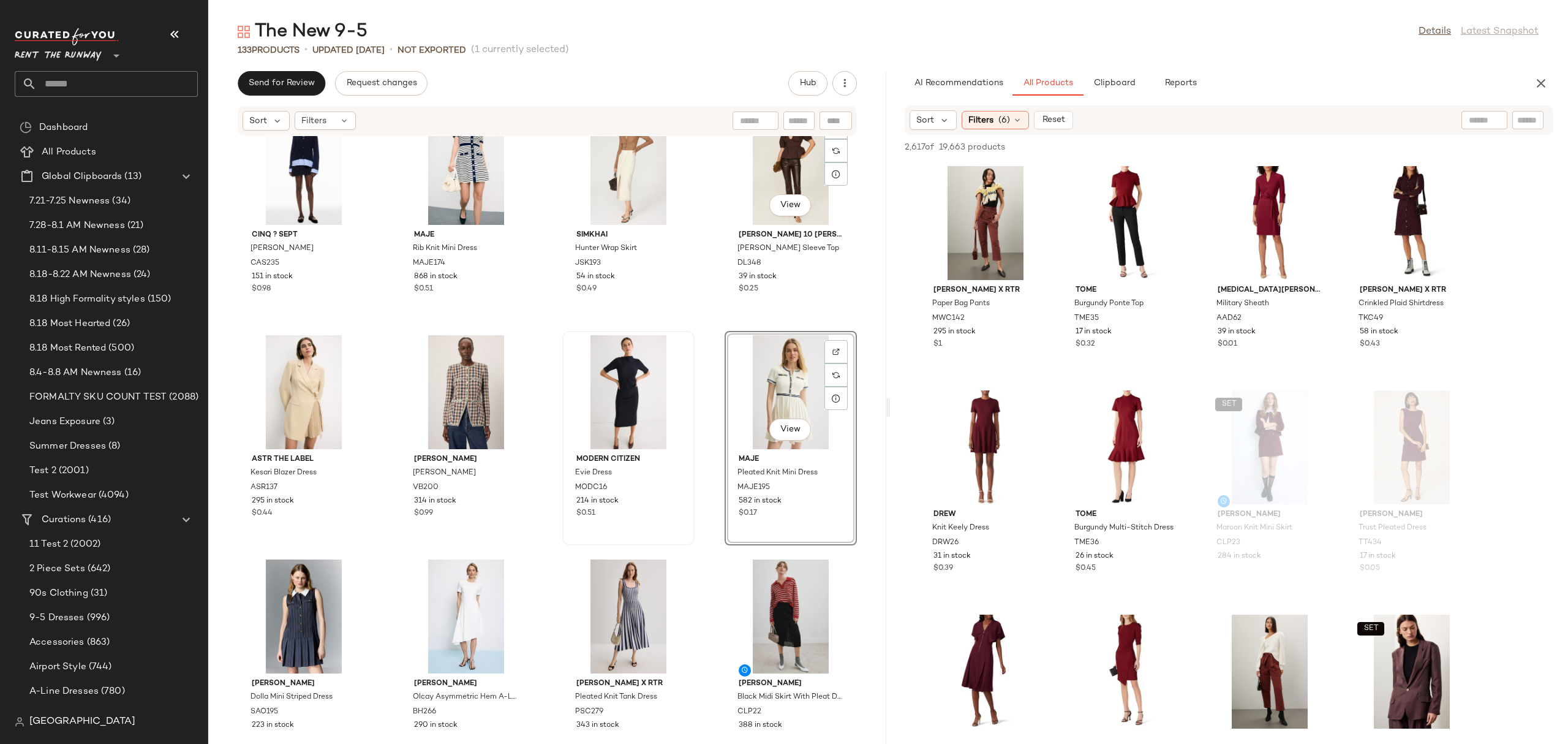
scroll to position [949, 0]
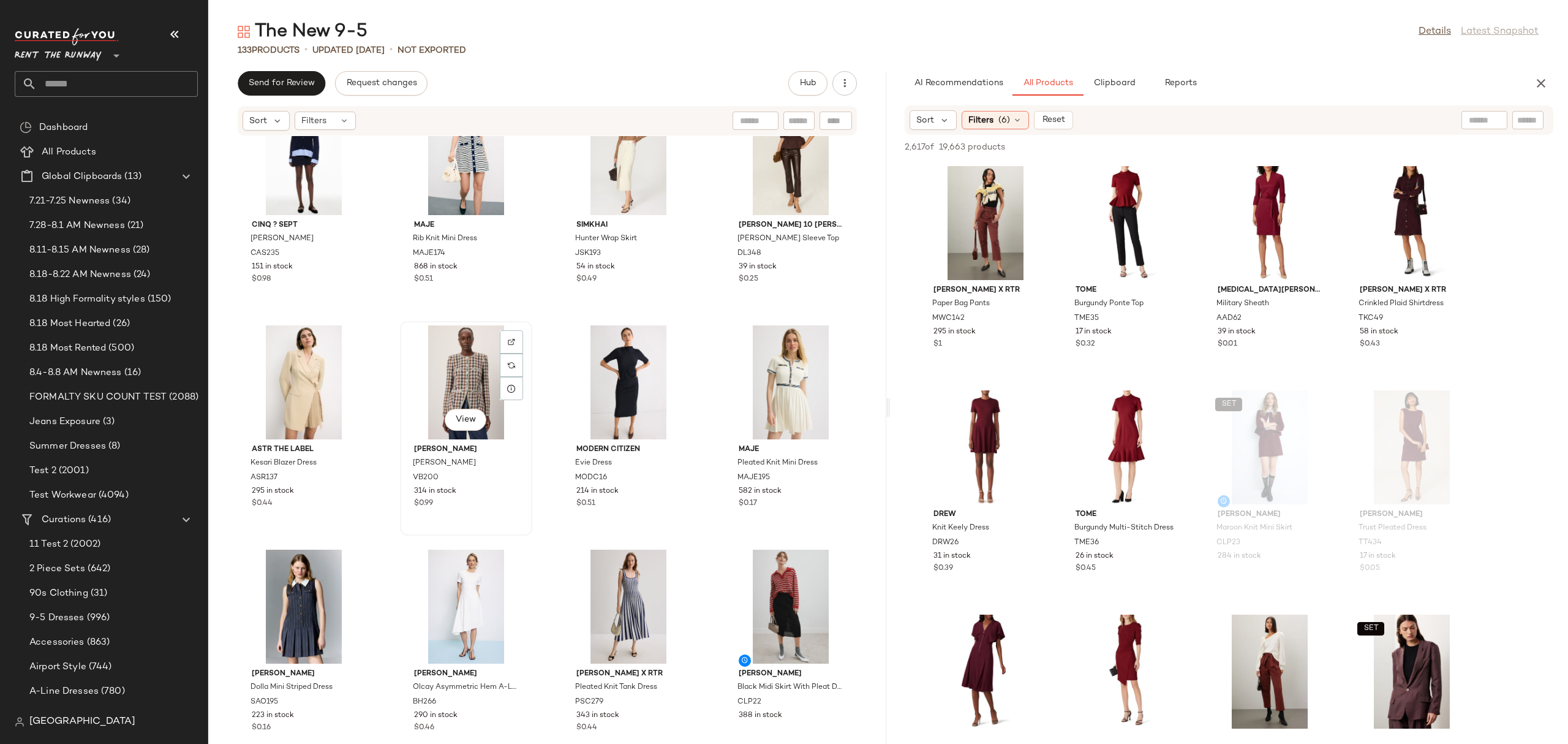
click at [472, 396] on div "View" at bounding box center [466, 382] width 124 height 114
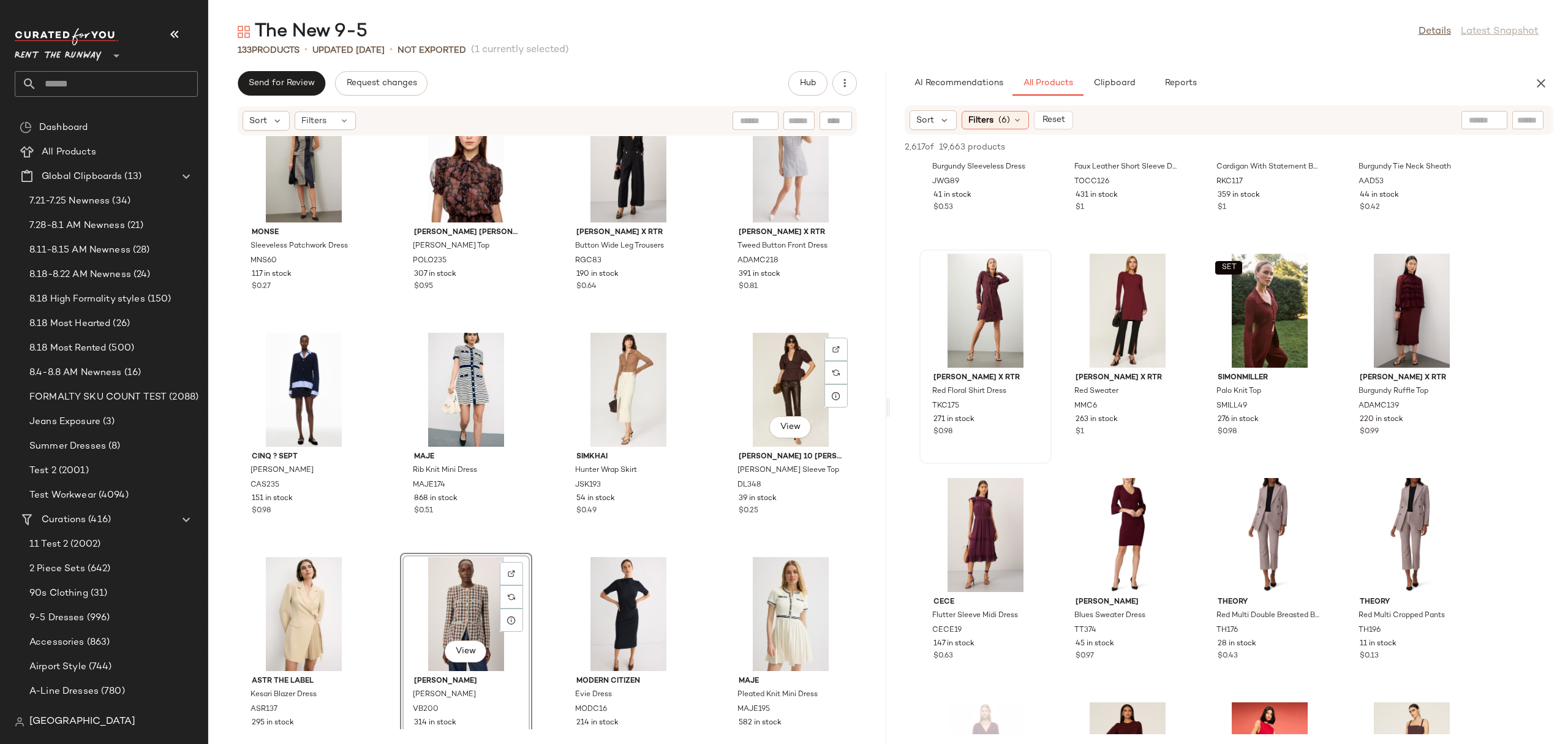
scroll to position [695, 0]
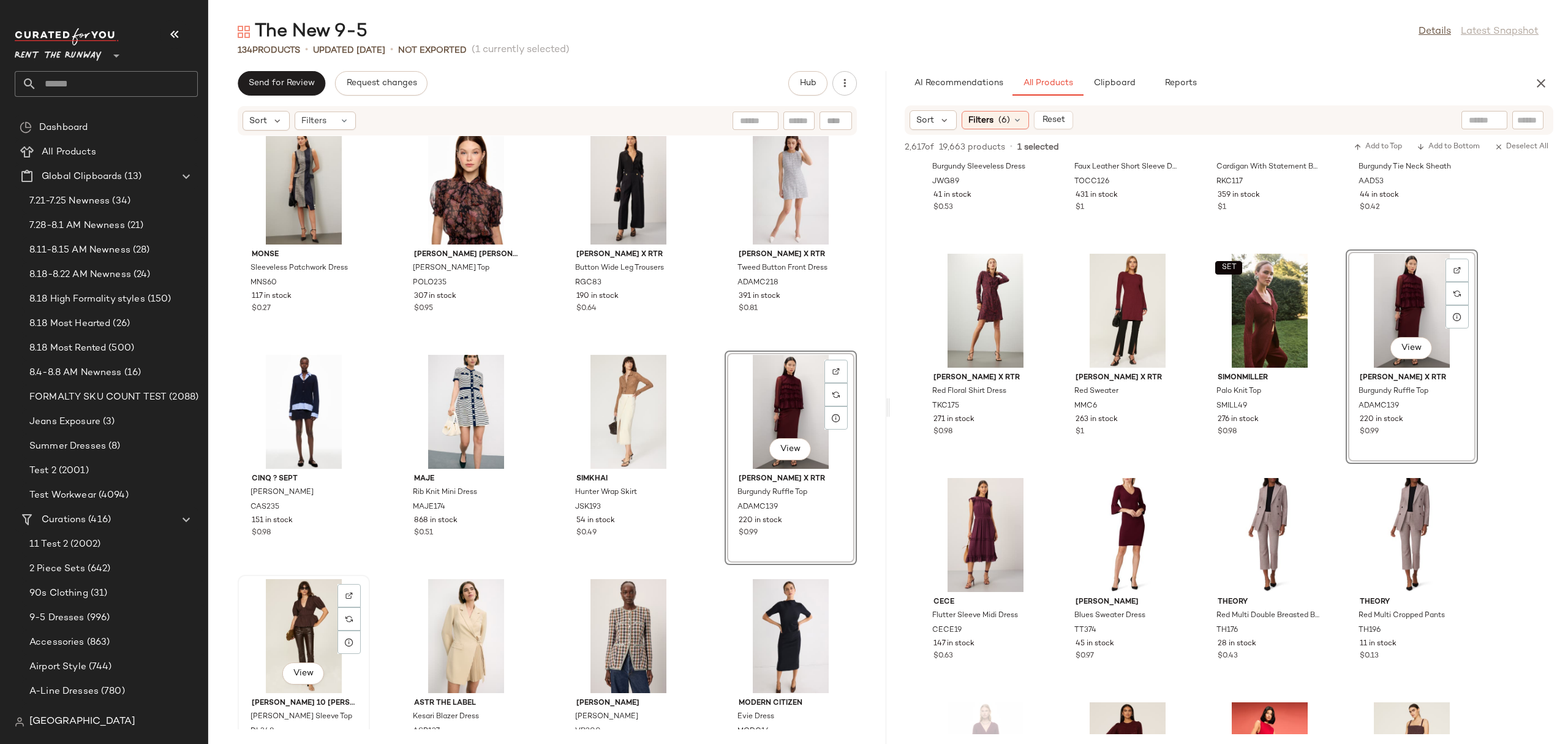
click at [315, 634] on div "View" at bounding box center [303, 636] width 124 height 114
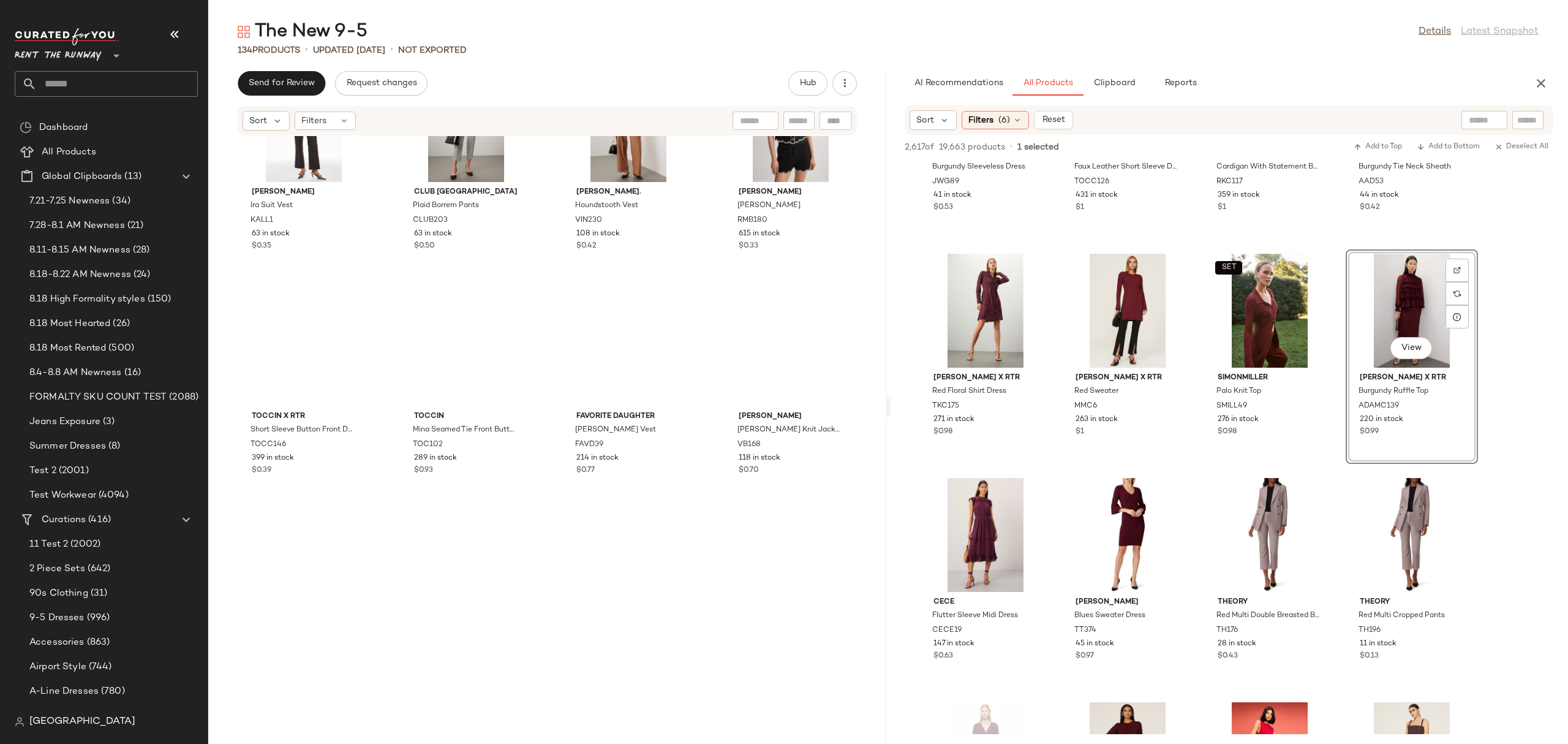
scroll to position [2837, 0]
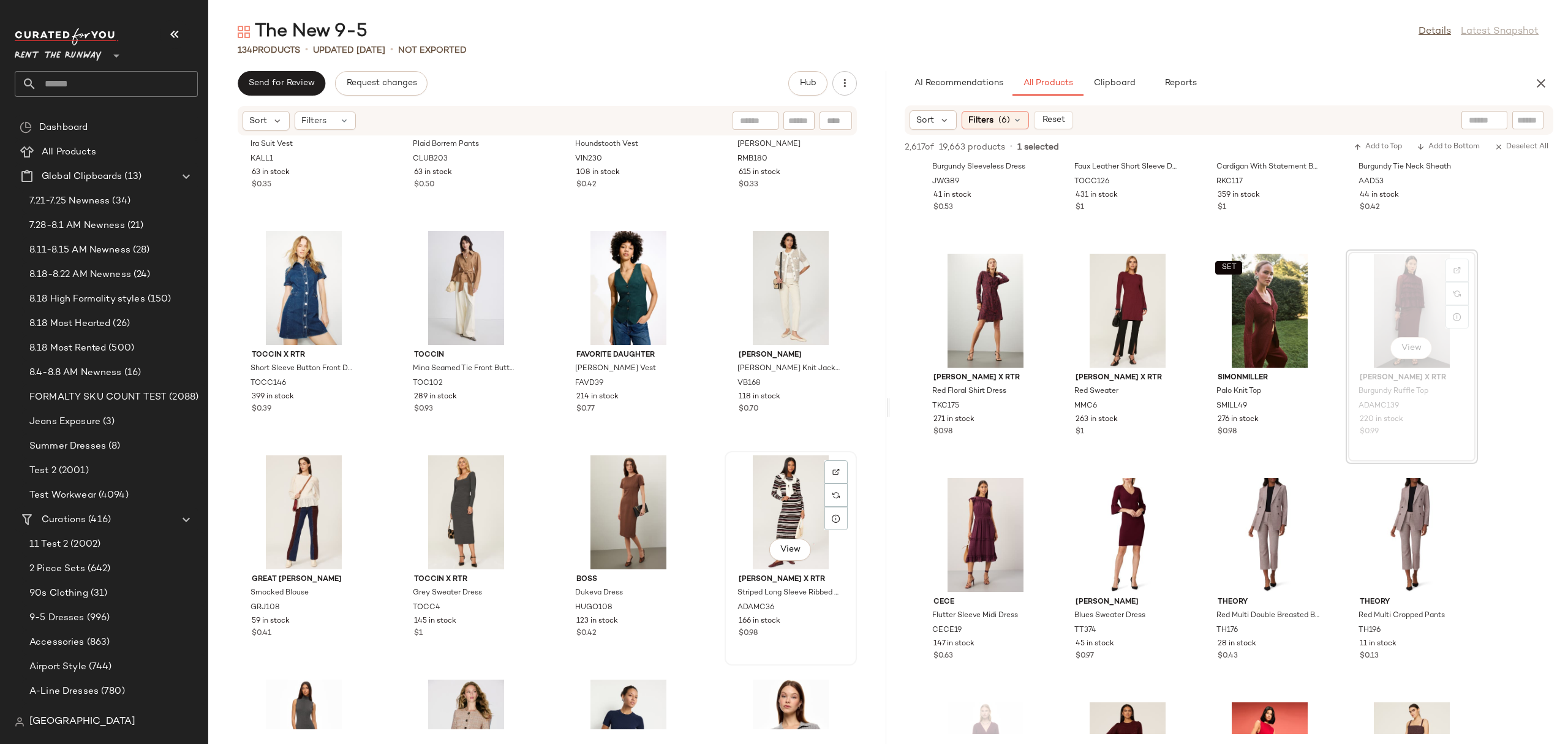
click at [799, 497] on div "View" at bounding box center [790, 512] width 124 height 114
click at [1548, 82] on button "button" at bounding box center [1541, 83] width 25 height 25
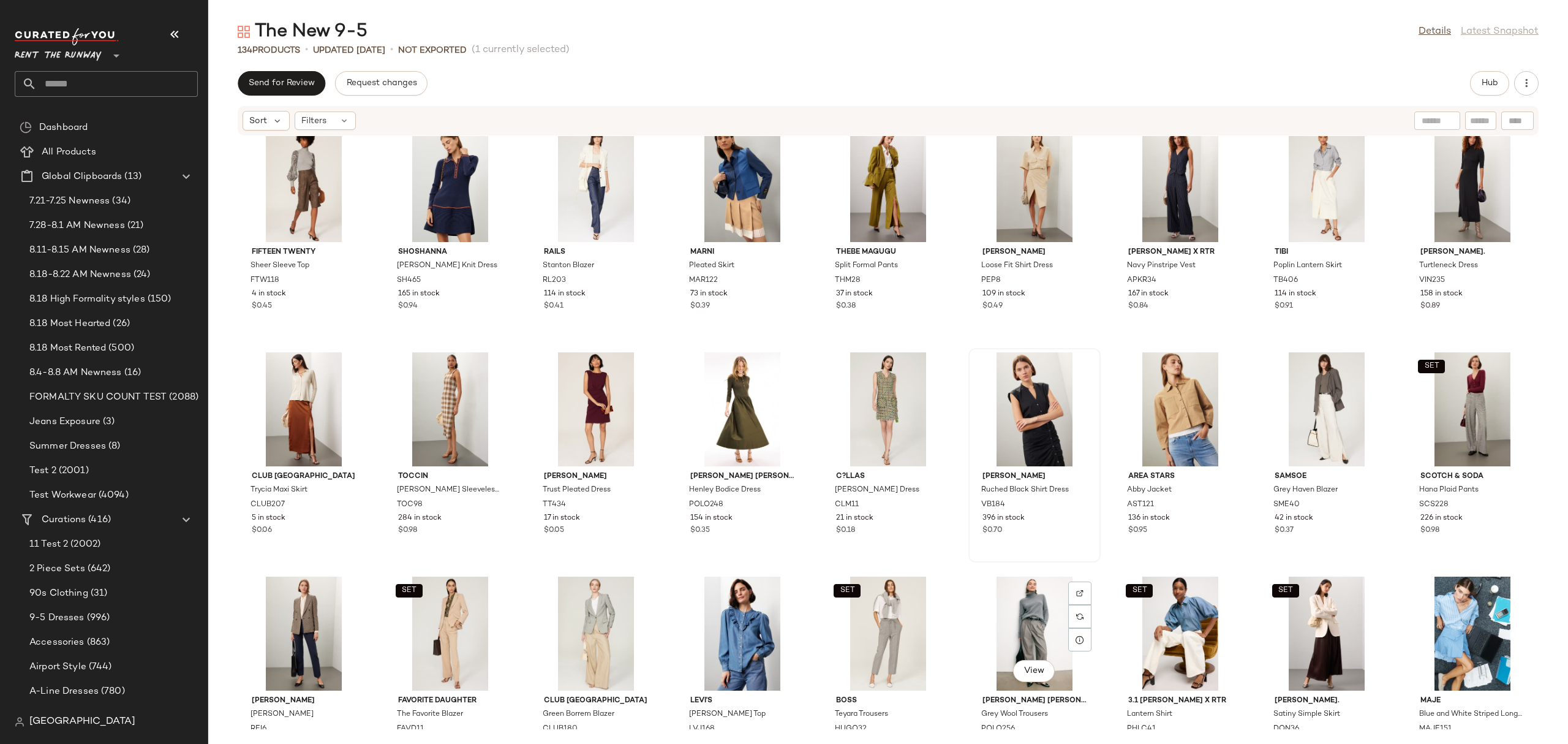
scroll to position [2236, 0]
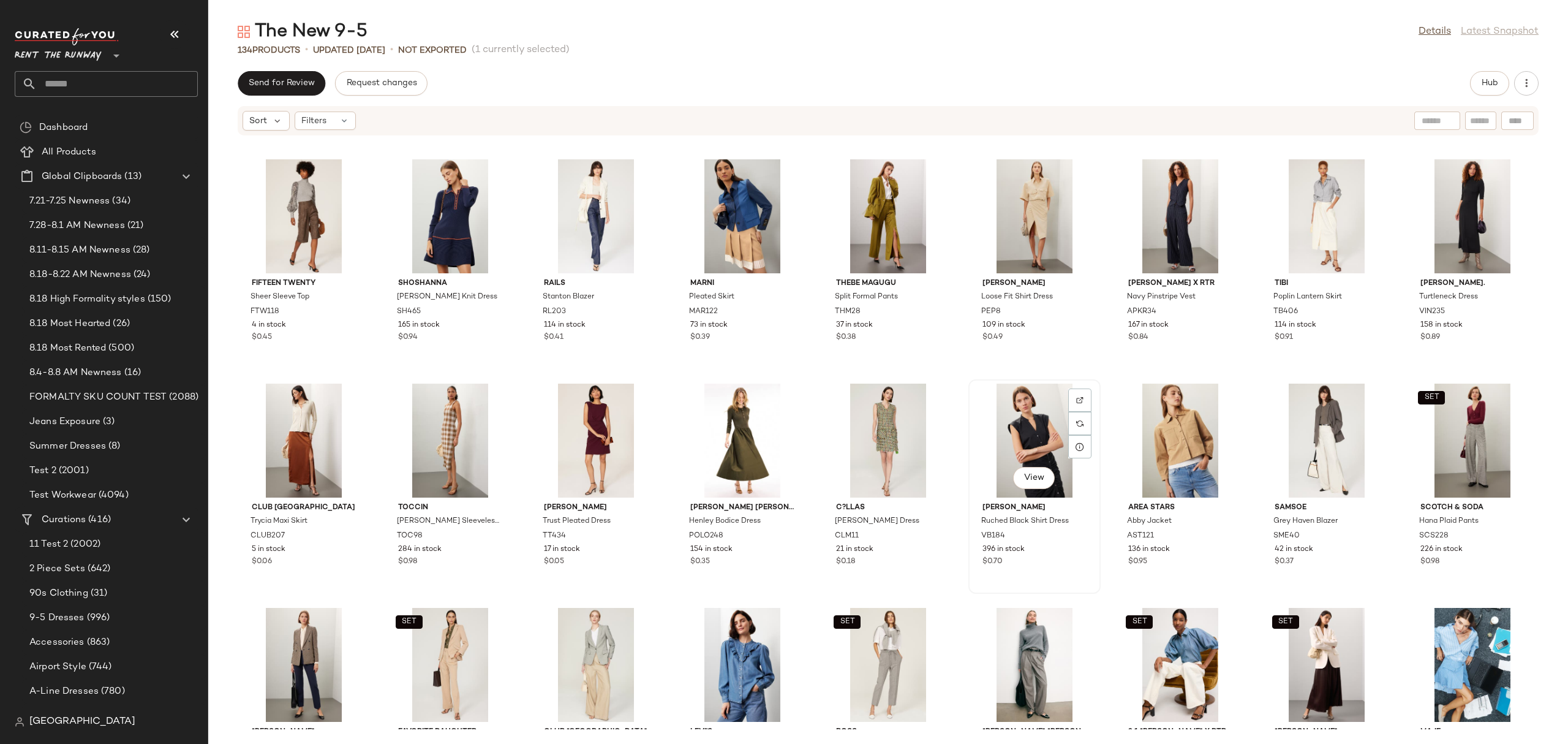
drag, startPoint x: 1012, startPoint y: 460, endPoint x: 1030, endPoint y: 439, distance: 27.7
click at [1012, 460] on div "View" at bounding box center [1034, 440] width 124 height 114
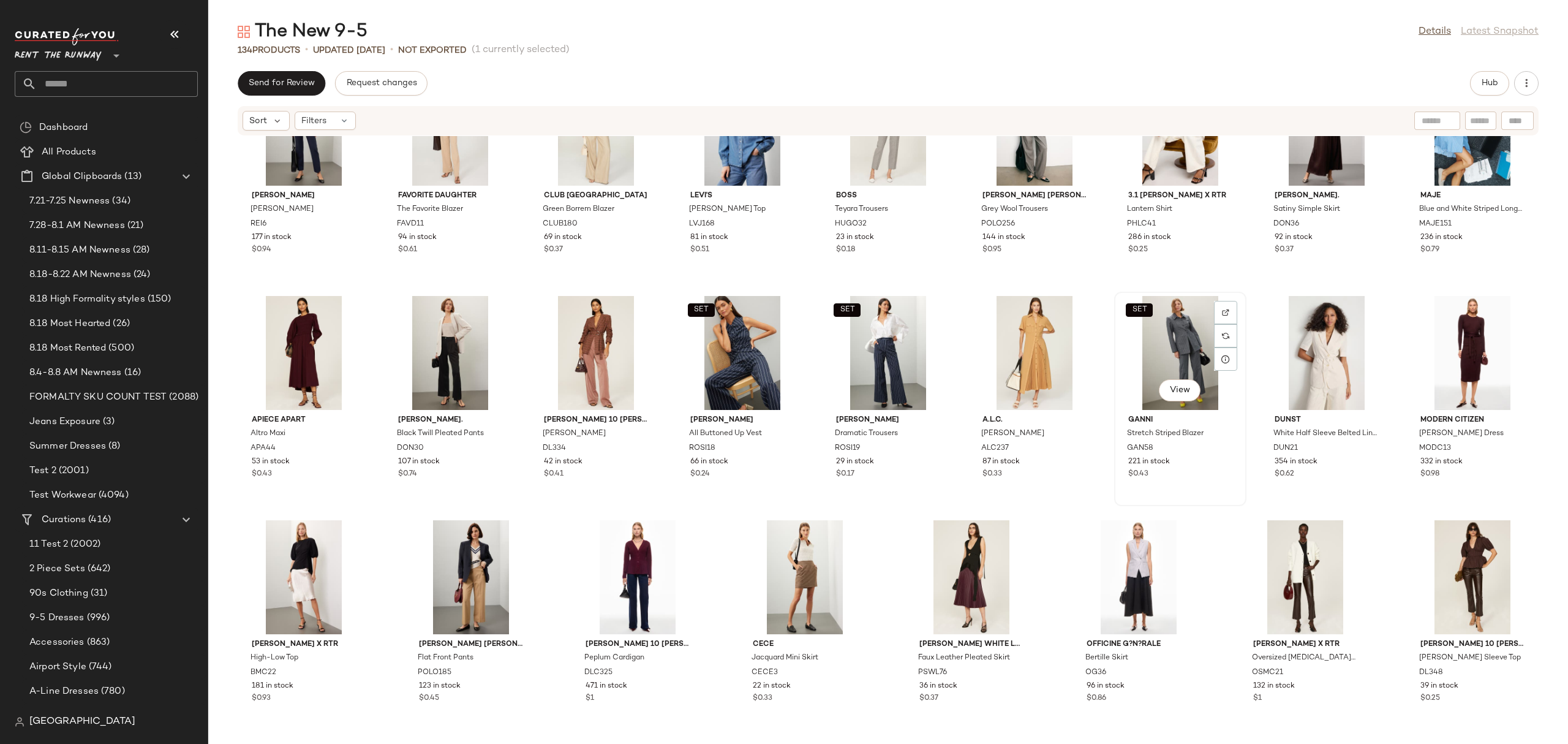
scroll to position [2773, 0]
click at [1278, 554] on div "View" at bounding box center [1305, 576] width 124 height 114
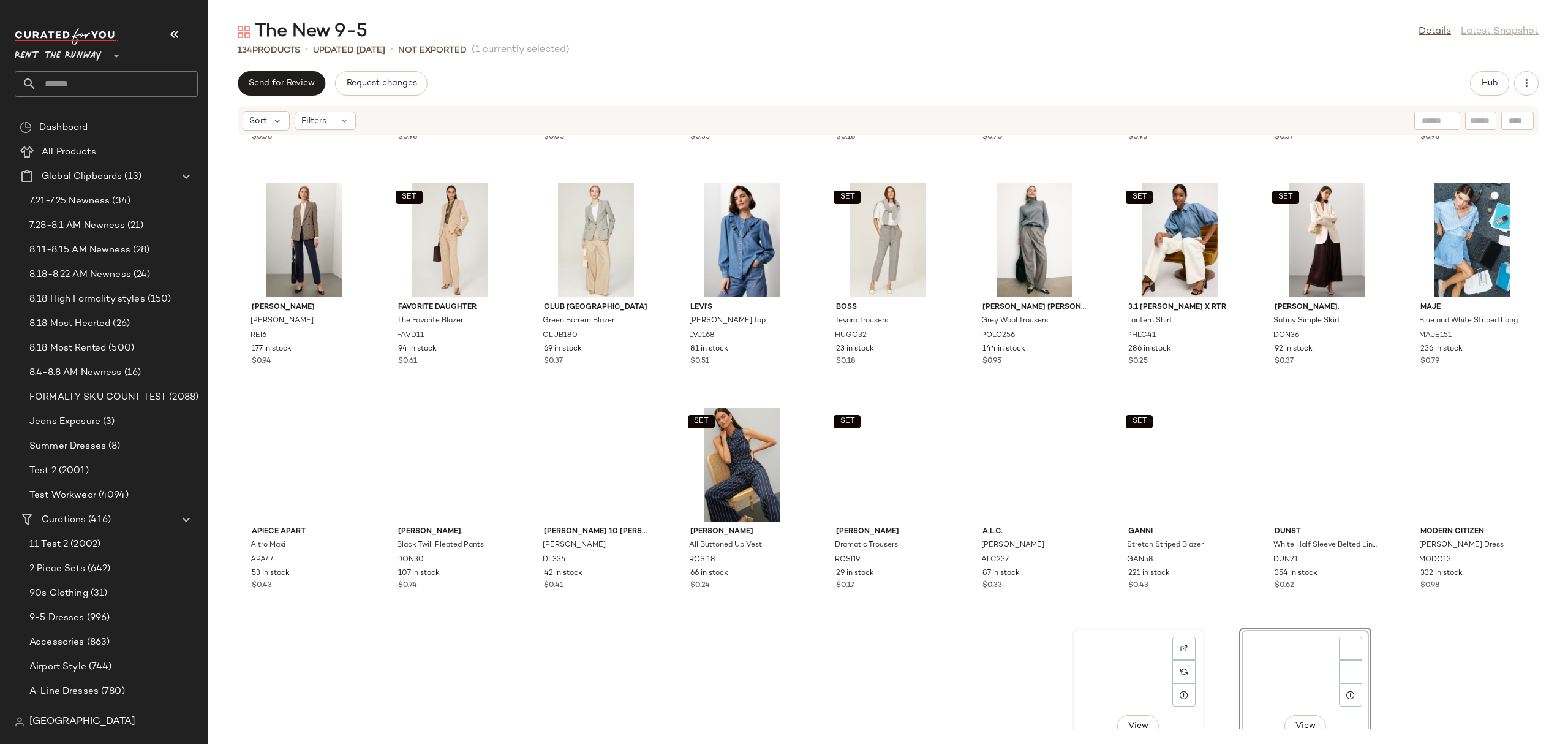
scroll to position [2773, 0]
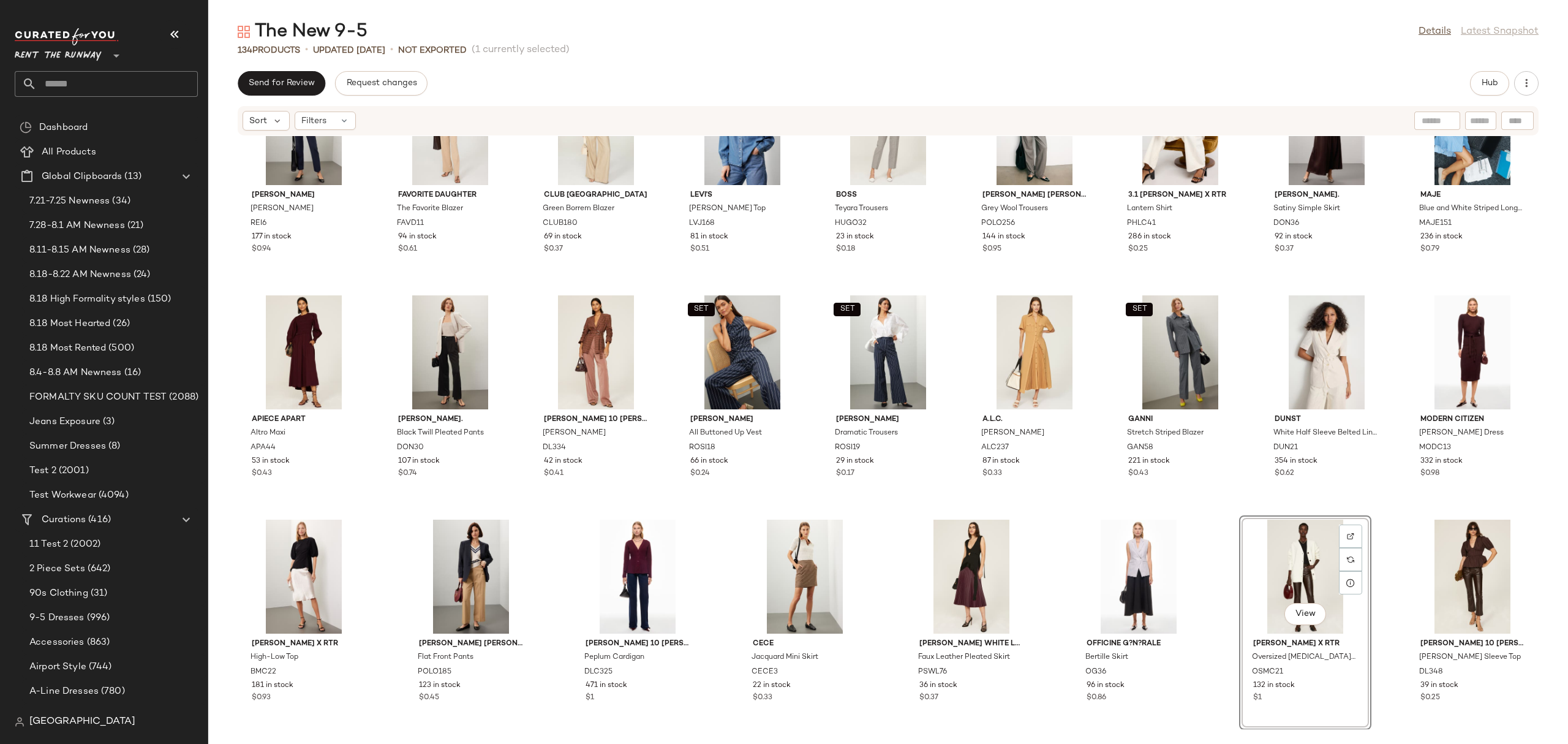
click at [1240, 494] on div "Club Monaco Trycia Maxi Skirt CLUB207 5 in stock $0.06 Toccin Emerson Sleeveles…" at bounding box center [888, 432] width 1360 height 593
click at [1477, 79] on button "Hub" at bounding box center [1489, 83] width 39 height 25
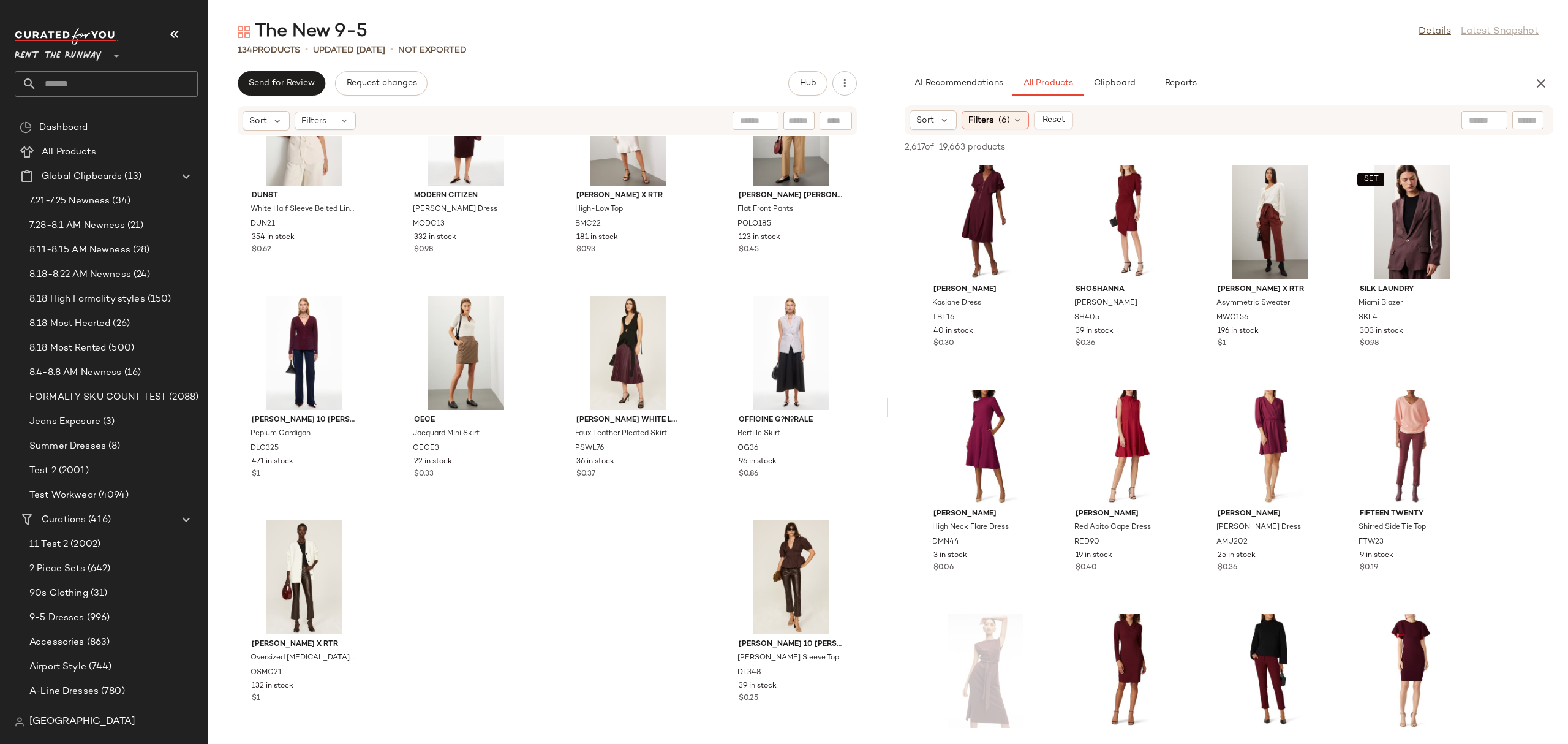
scroll to position [456, 0]
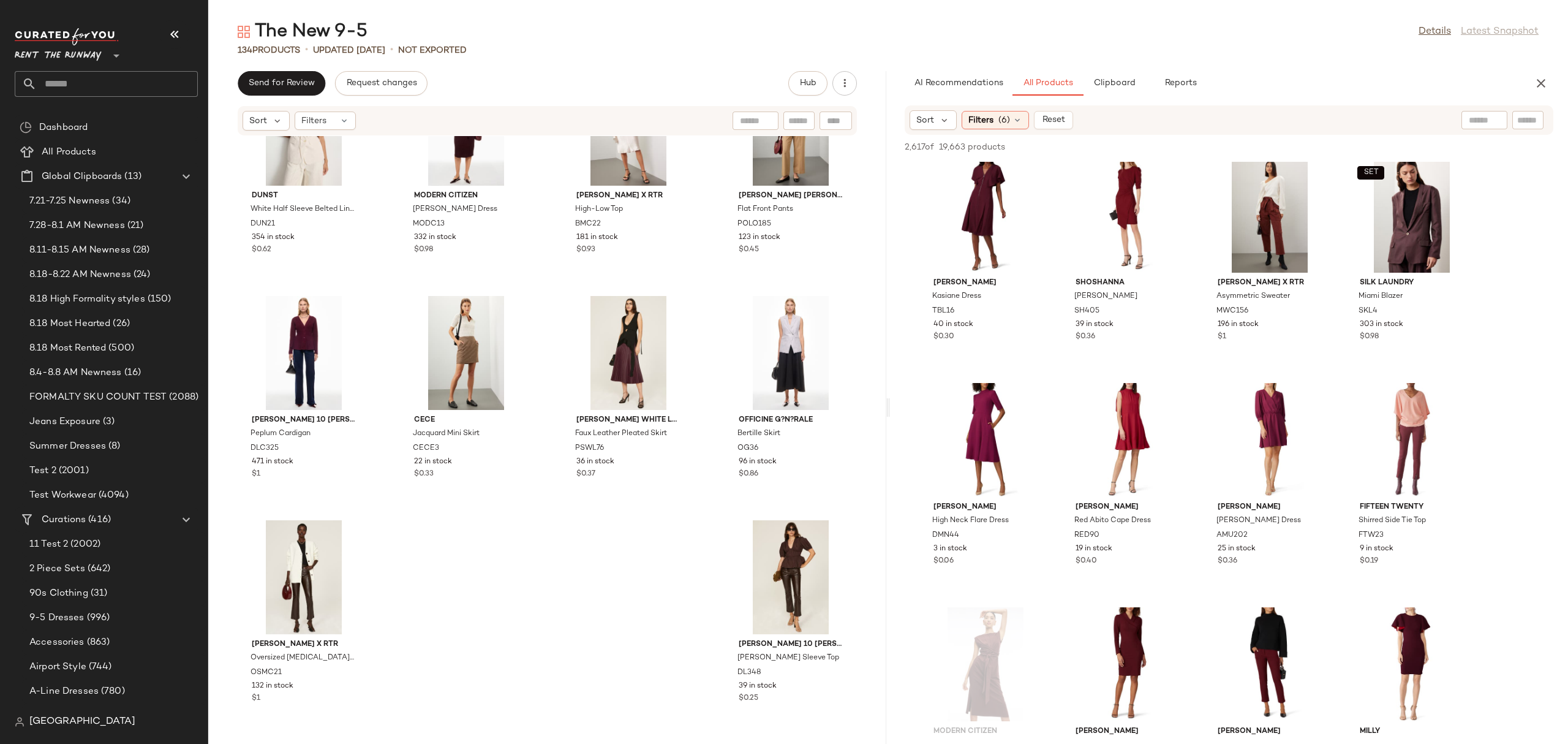
click at [1476, 121] on input "text" at bounding box center [1484, 120] width 32 height 13
type input "**********"
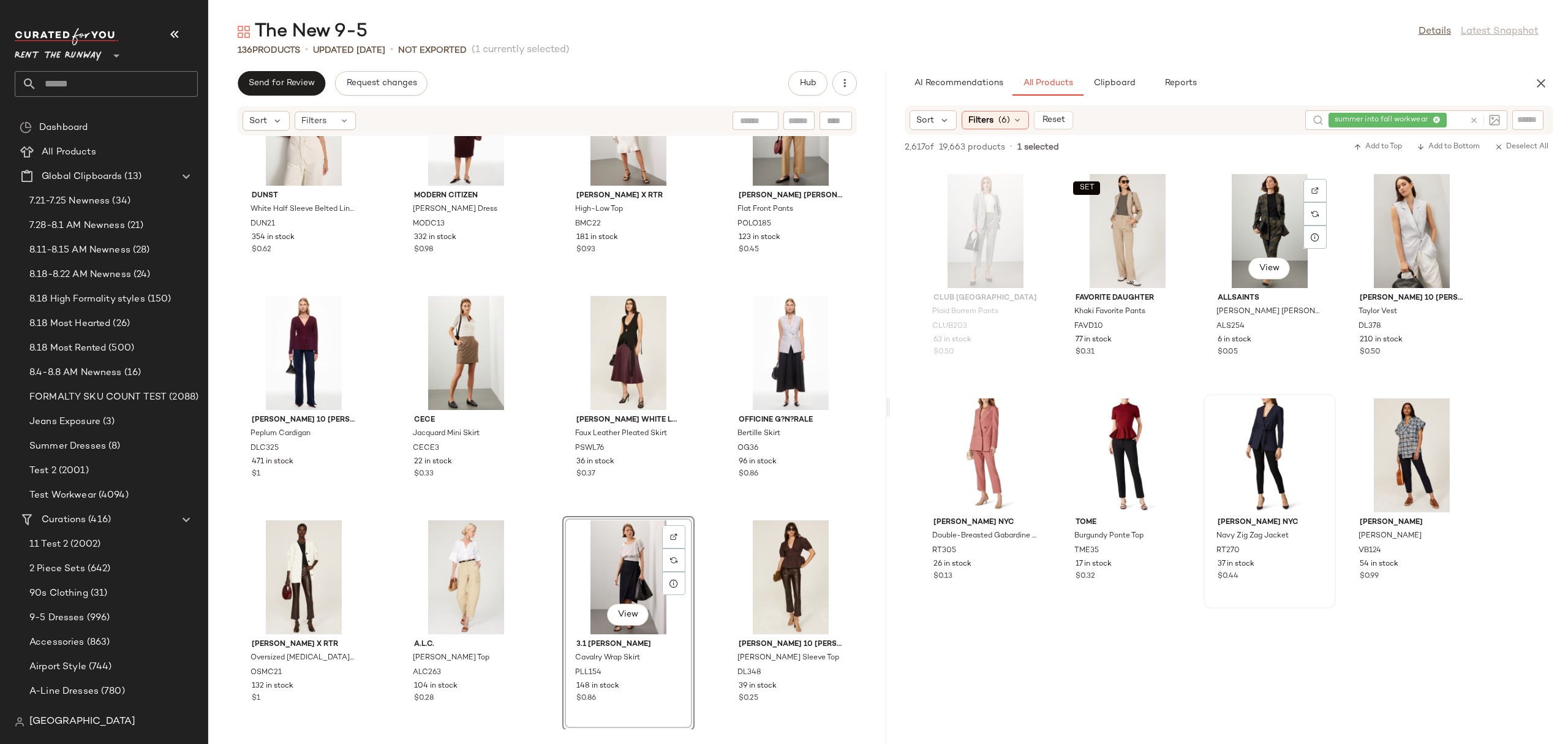
scroll to position [3805, 0]
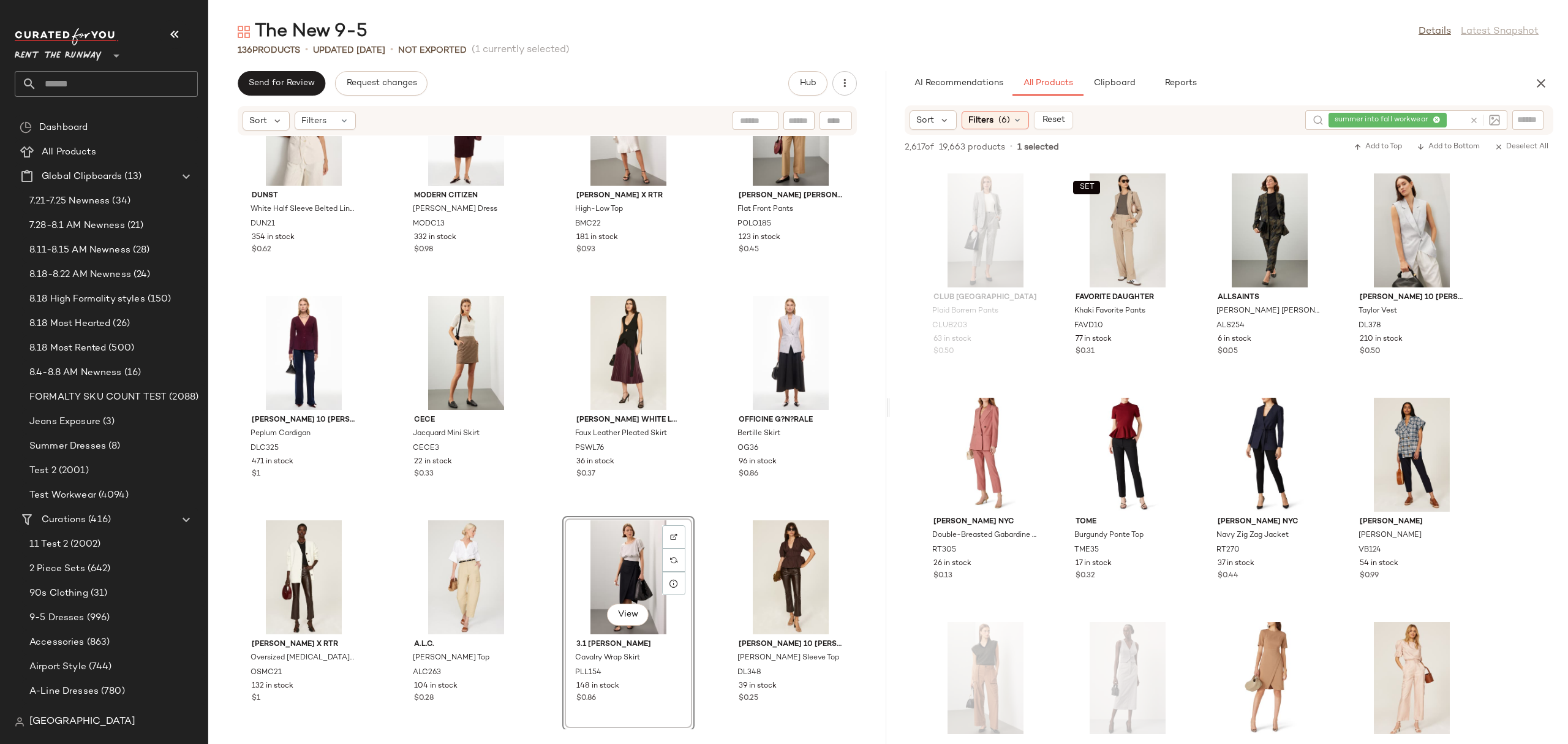
click at [1478, 117] on icon at bounding box center [1473, 120] width 9 height 9
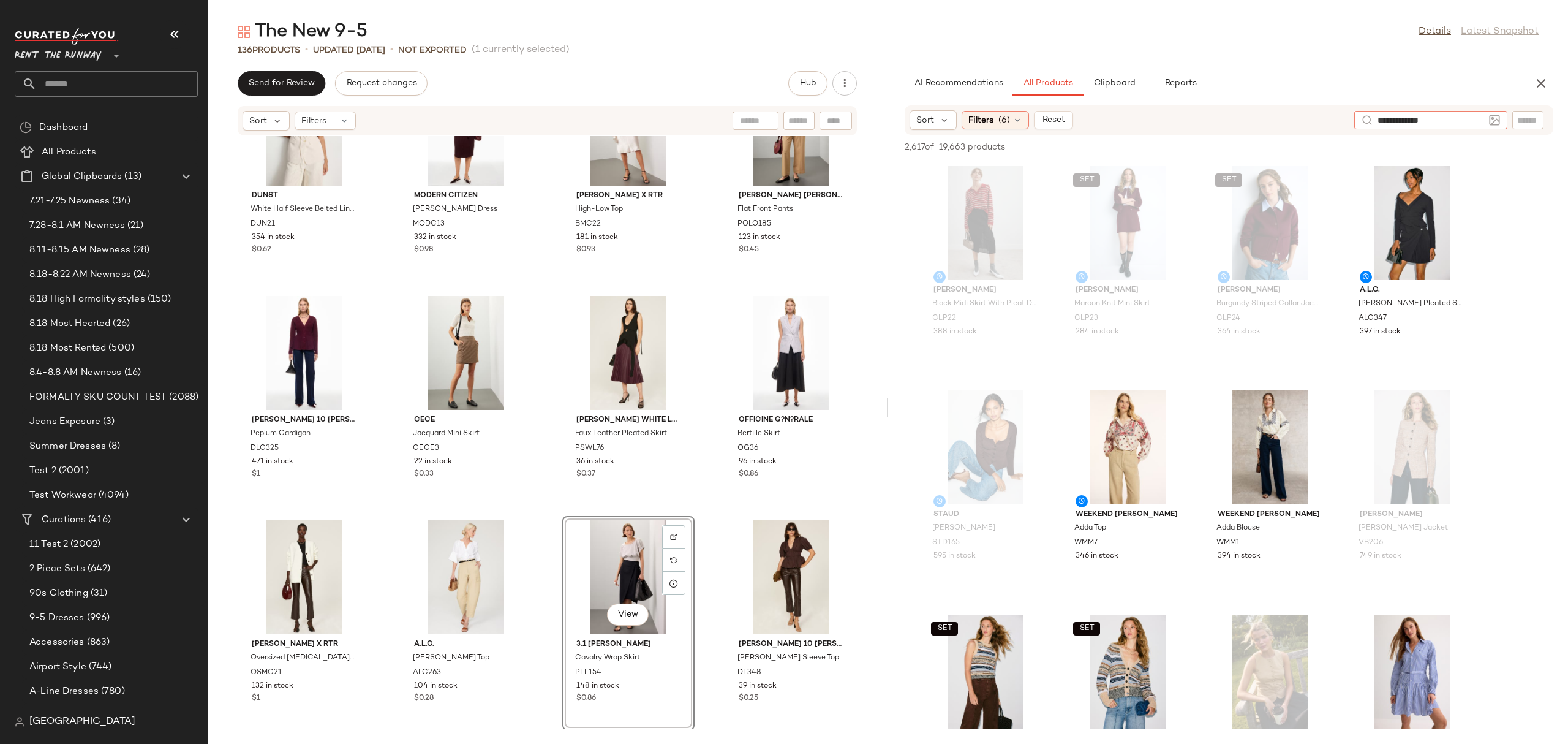
type input "**********"
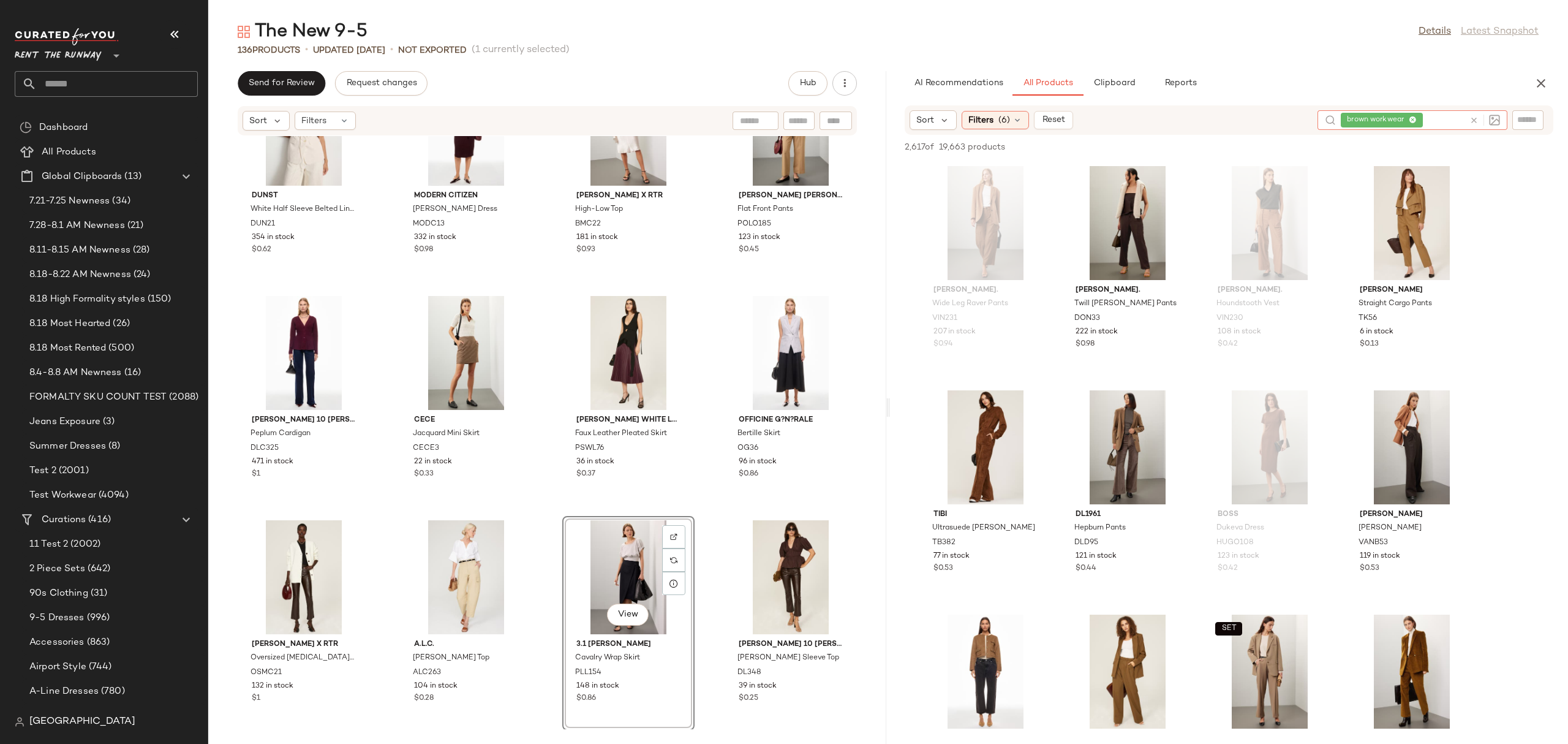
click at [1224, 113] on div "Sort Filters (6) Reset" at bounding box center [1108, 120] width 398 height 20
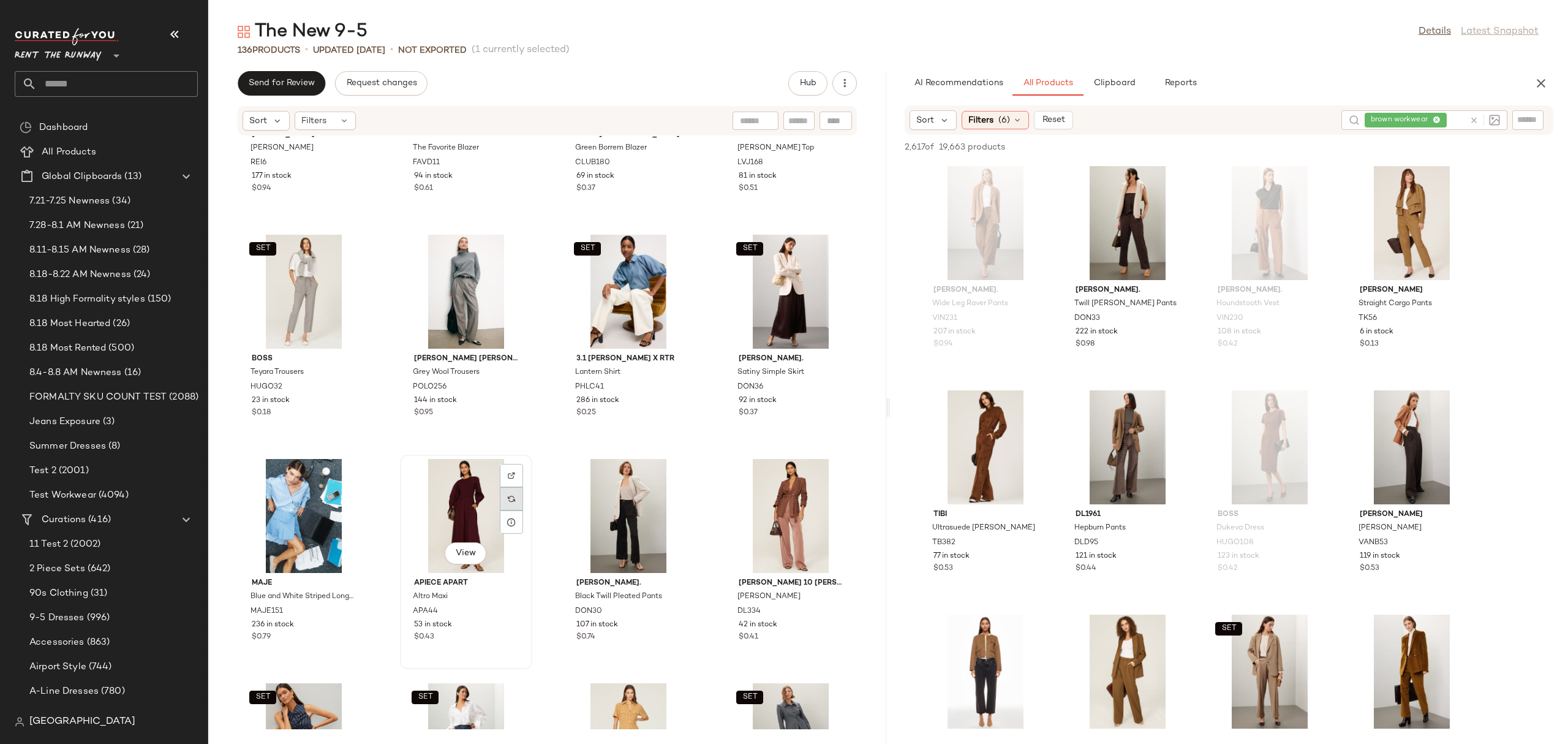
scroll to position [6160, 0]
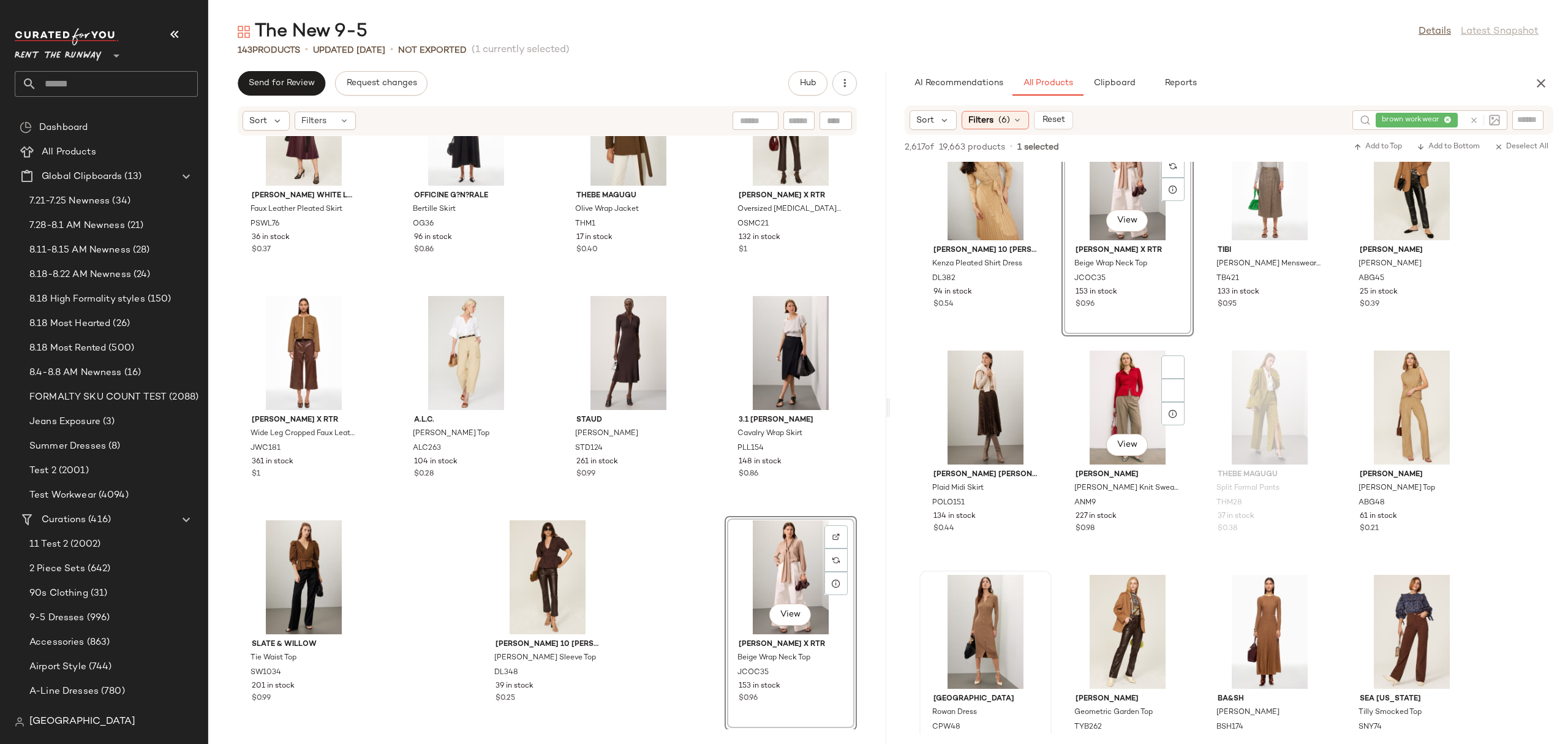
scroll to position [10982, 0]
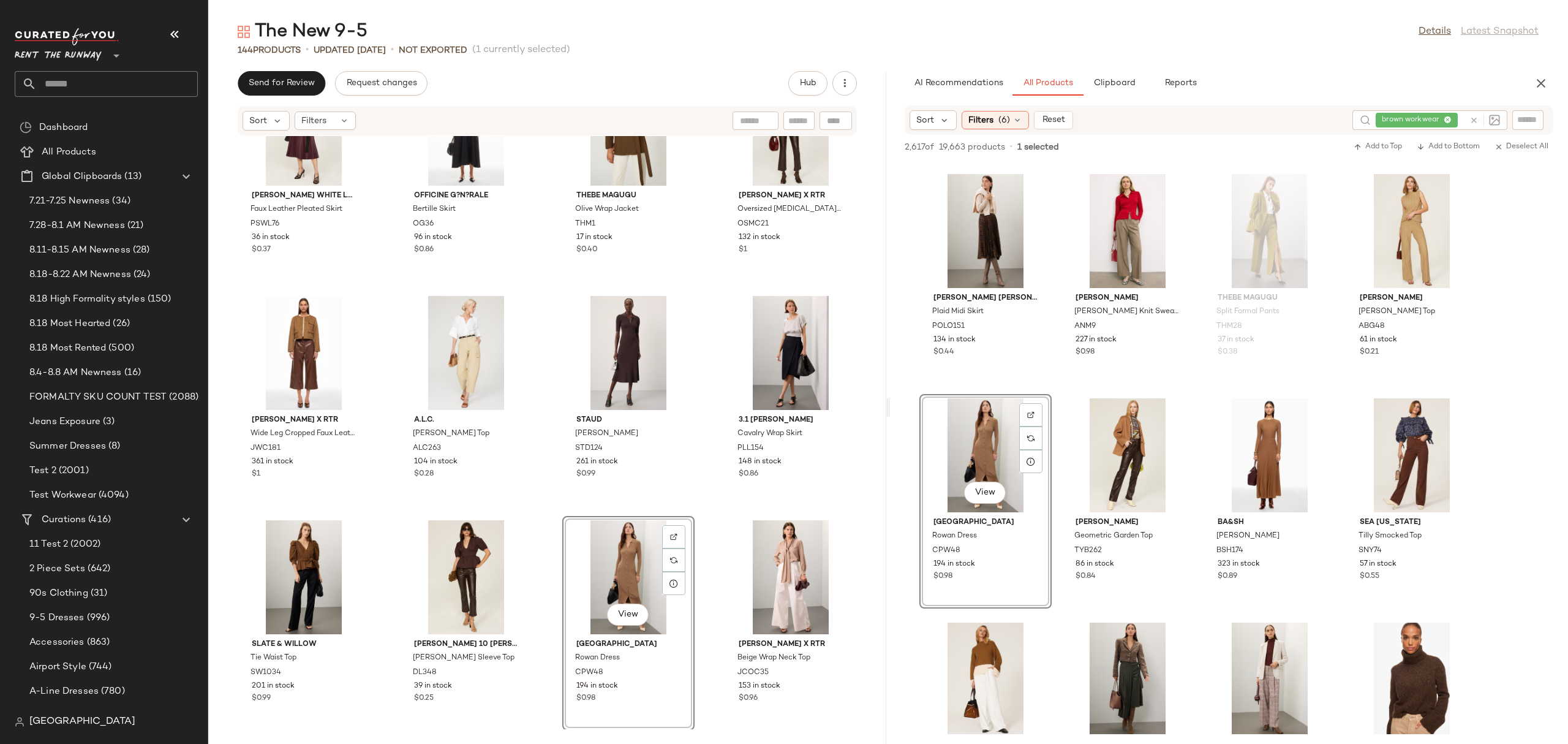
click at [705, 511] on div "Proenza Schouler White Label Faux Leather Pleated Skirt PSWL76 36 in stock $0.3…" at bounding box center [547, 432] width 678 height 593
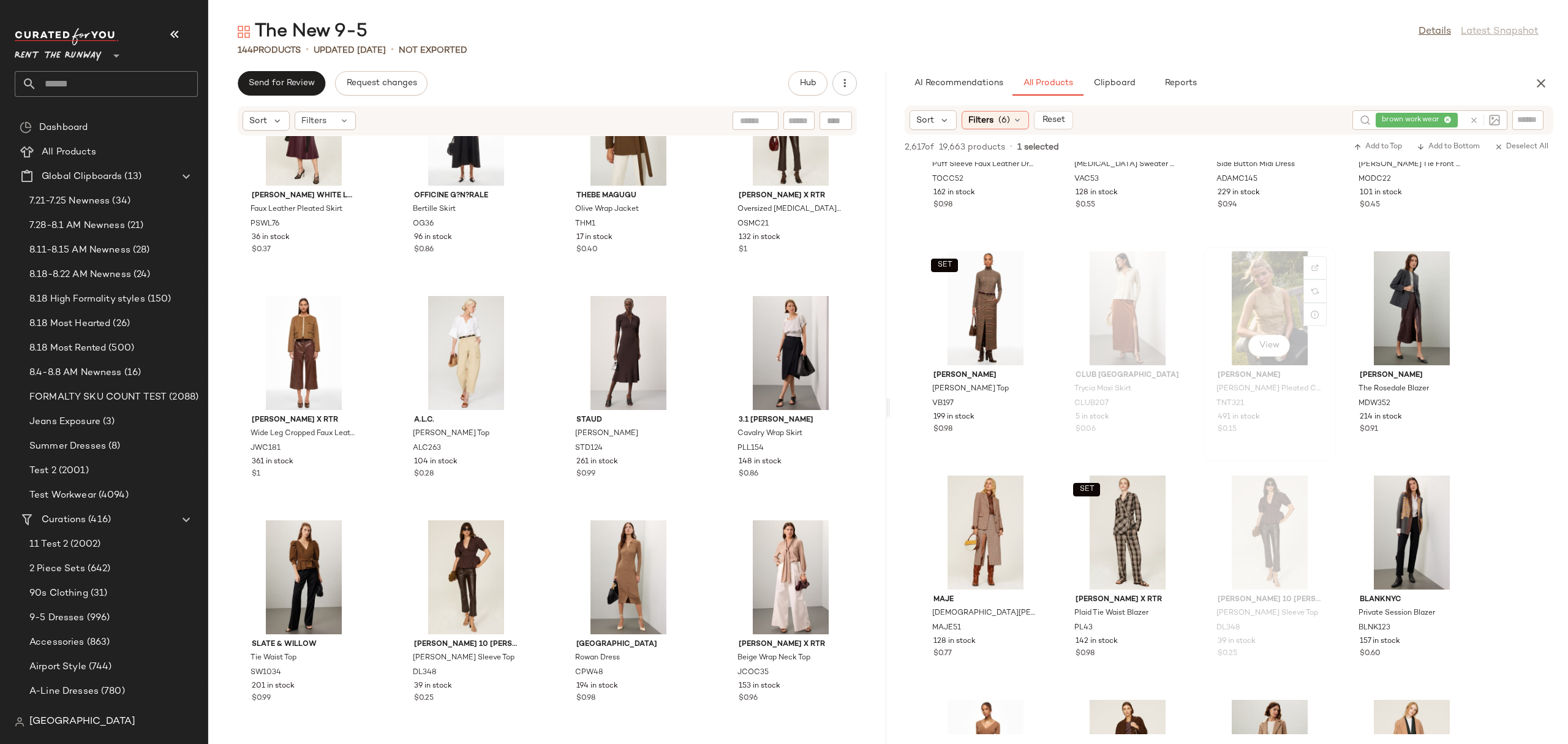
scroll to position [12047, 0]
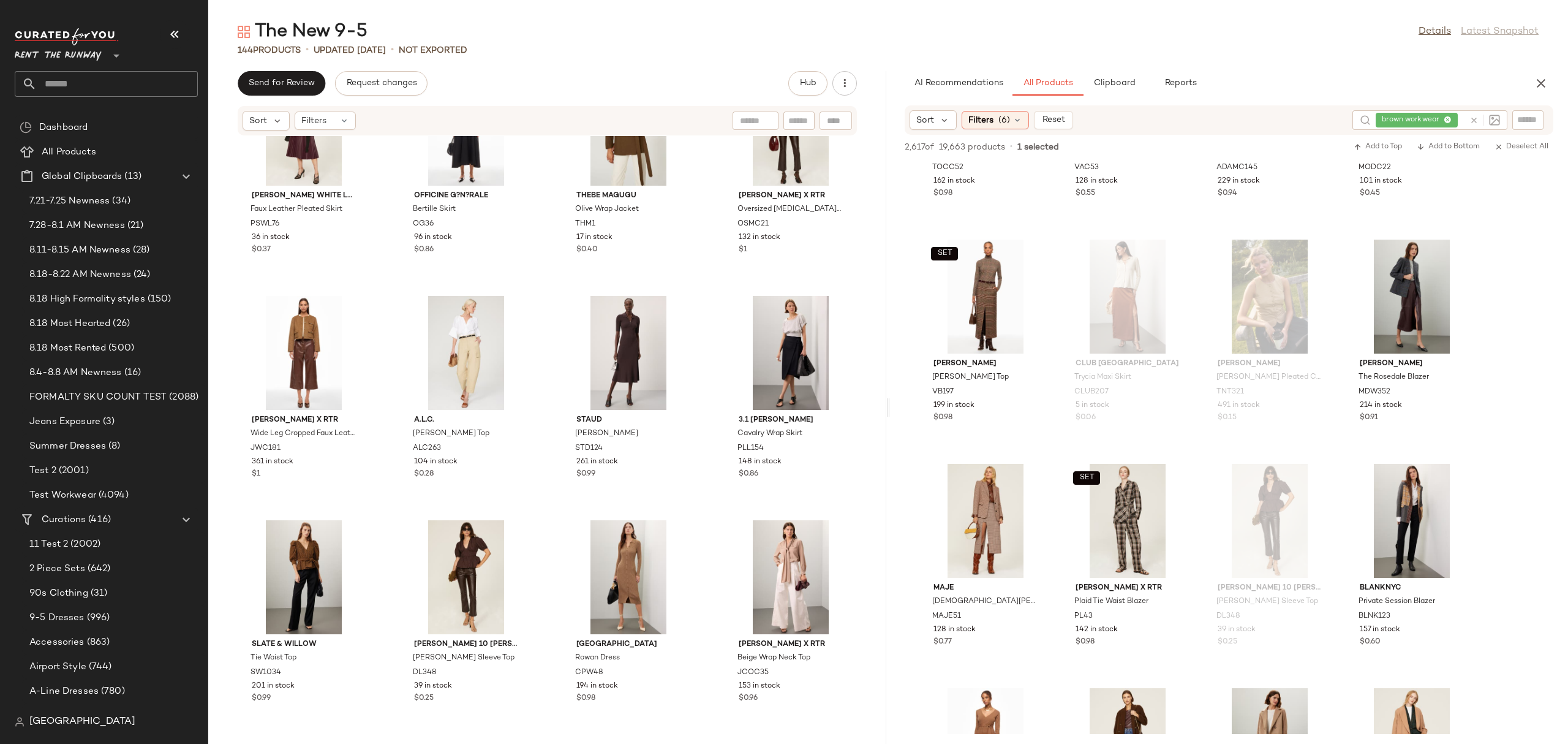
click at [708, 507] on div "Proenza Schouler White Label Faux Leather Pleated Skirt PSWL76 36 in stock $0.3…" at bounding box center [547, 432] width 678 height 593
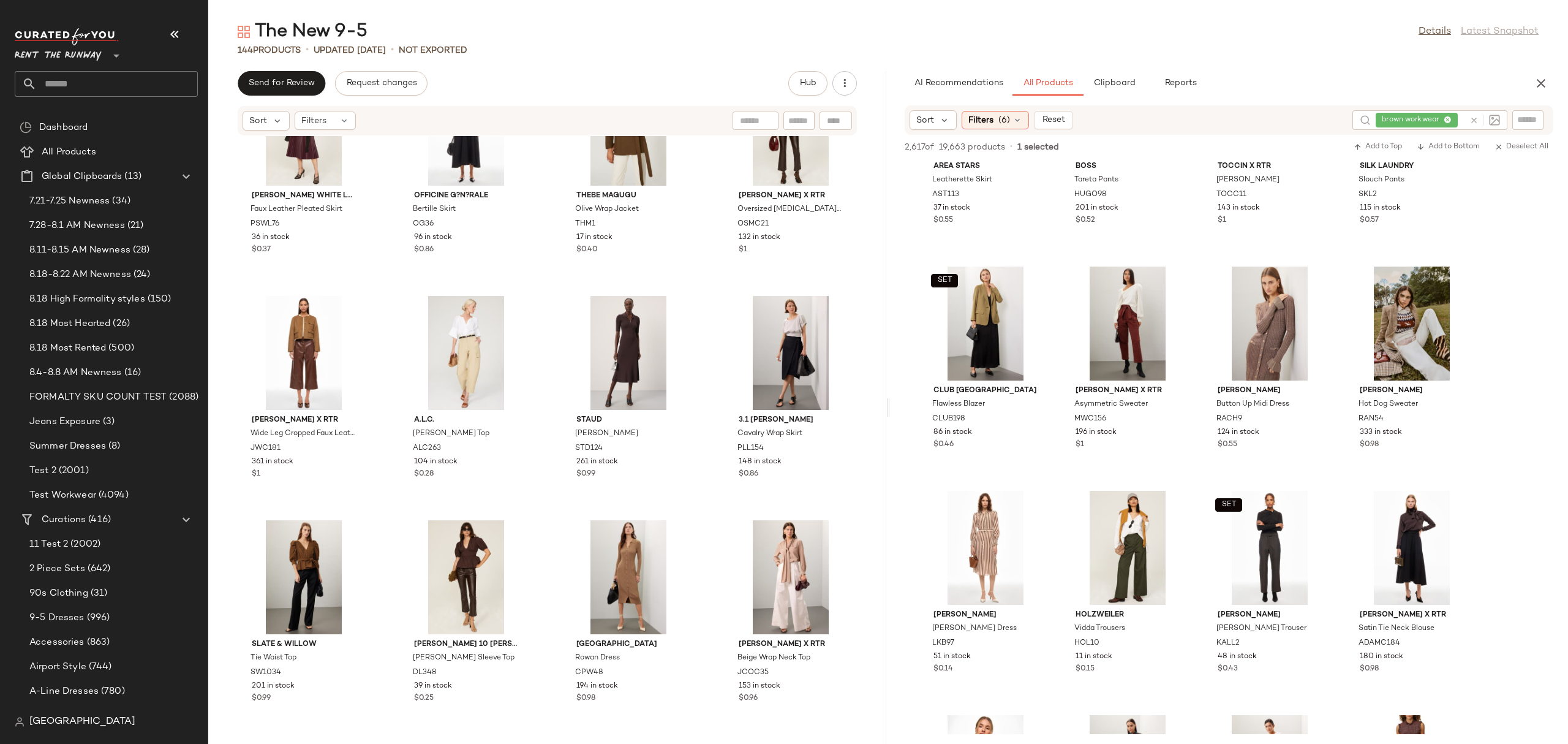
scroll to position [13425, 0]
click at [1028, 503] on img at bounding box center [1031, 507] width 7 height 7
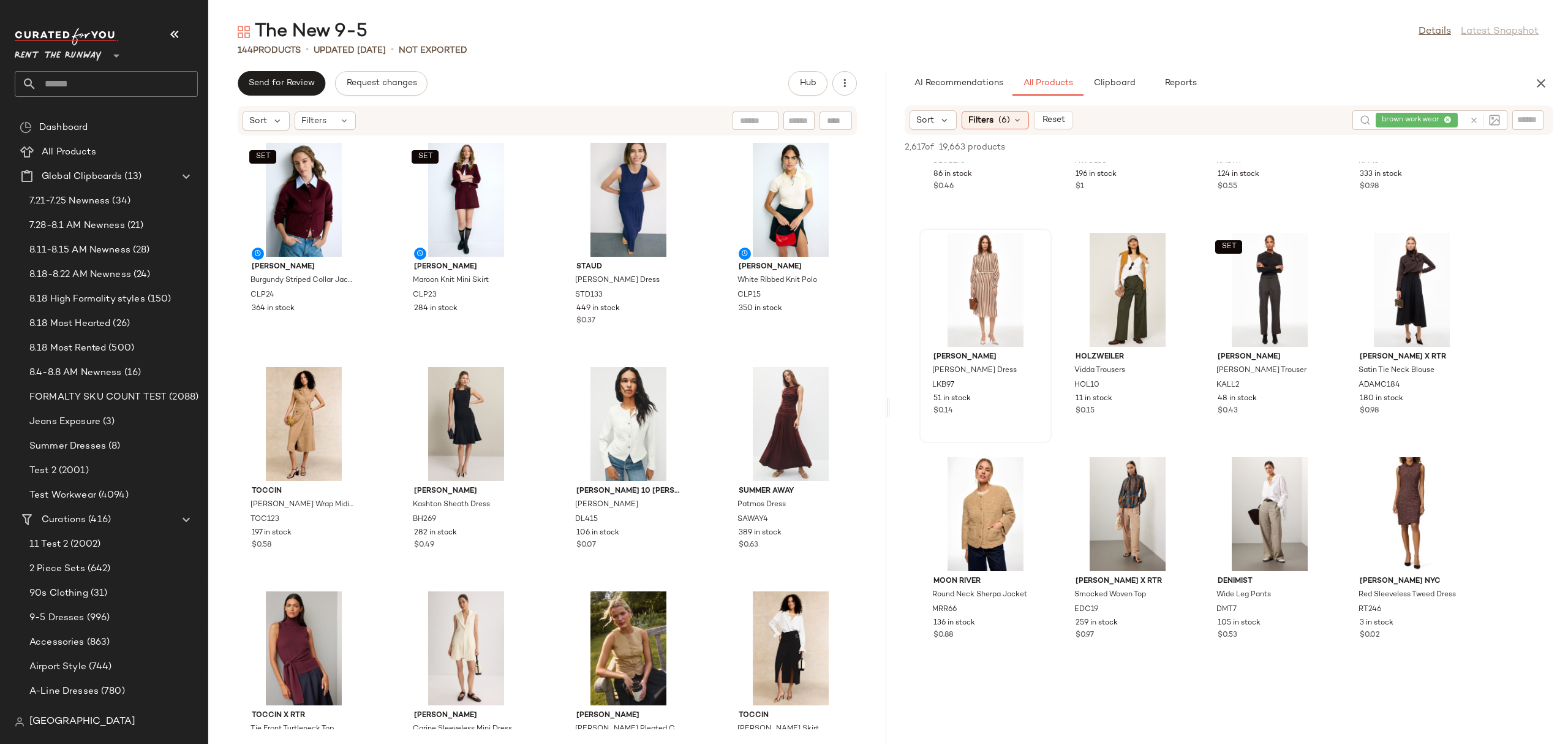
scroll to position [13693, 0]
click at [1308, 485] on div at bounding box center [1315, 497] width 23 height 24
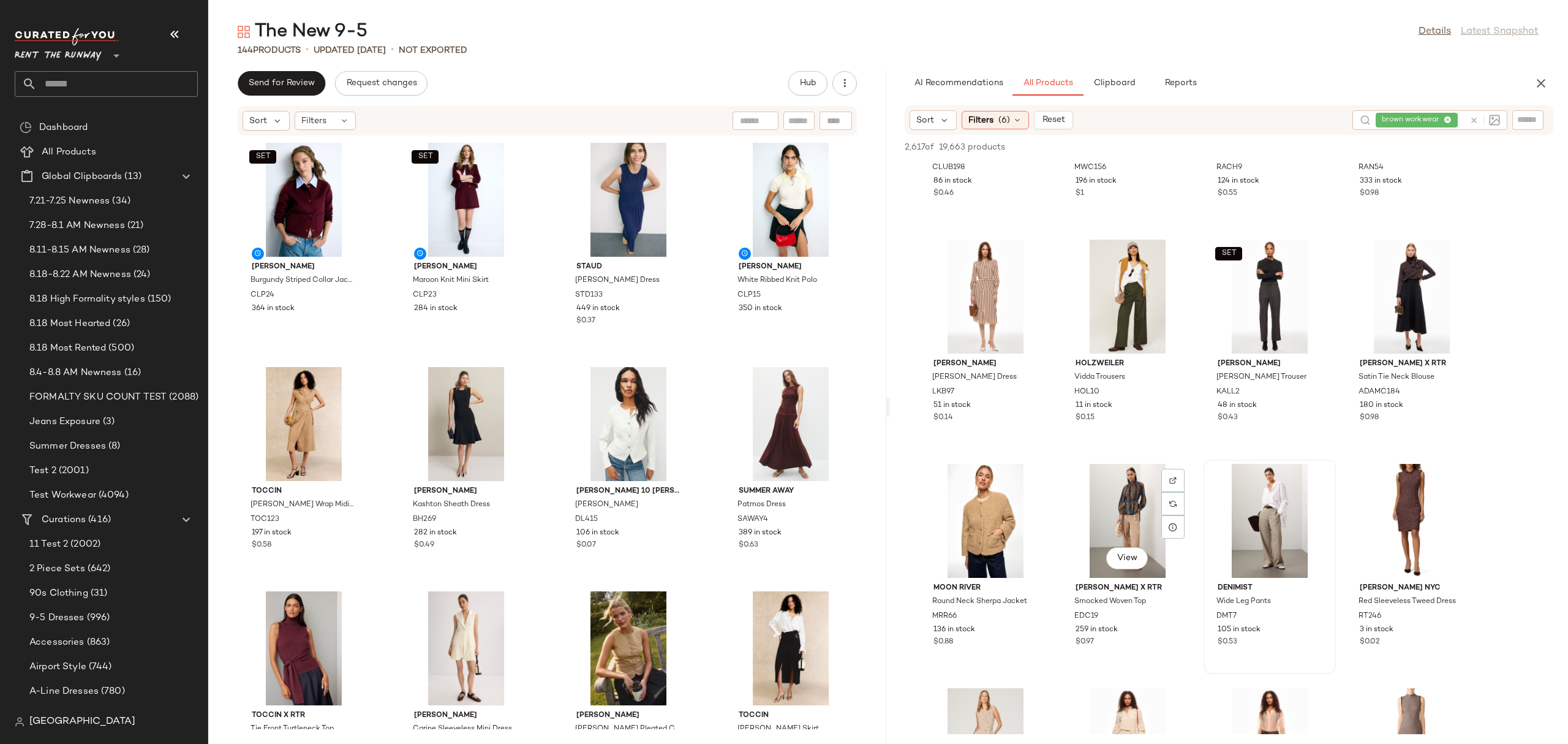
scroll to position [13685, 0]
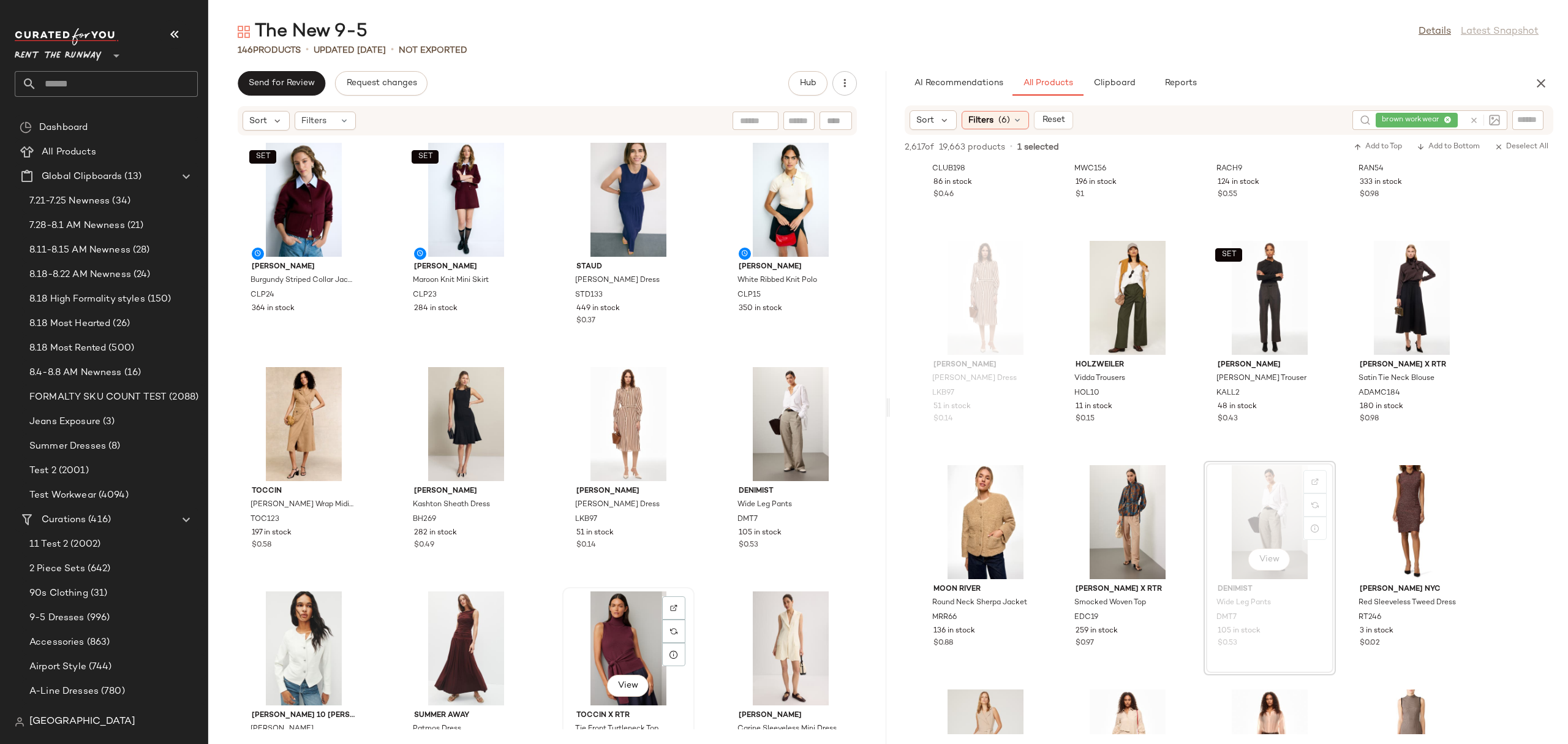
scroll to position [1, 0]
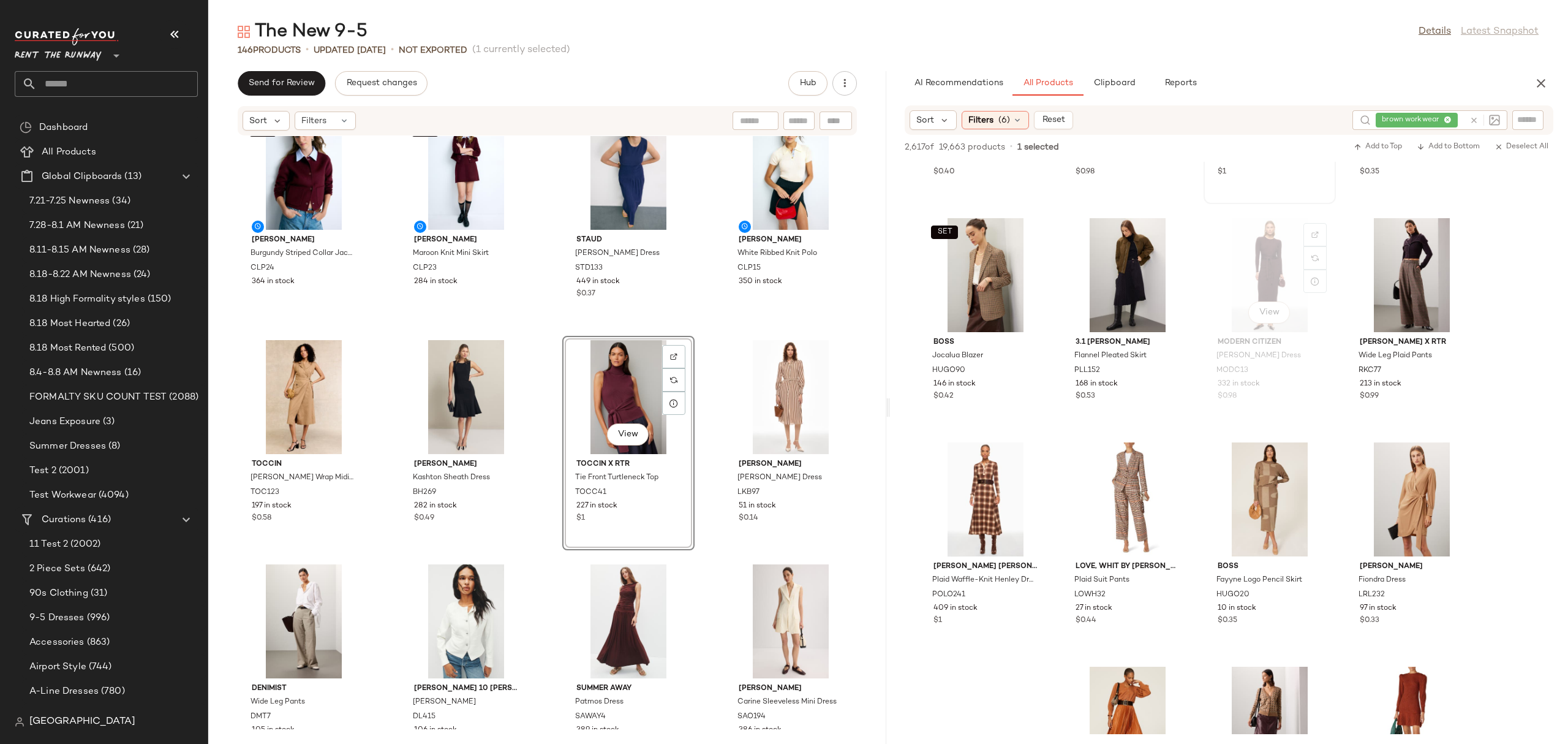
scroll to position [15112, 0]
click at [1457, 246] on div at bounding box center [1457, 258] width 23 height 24
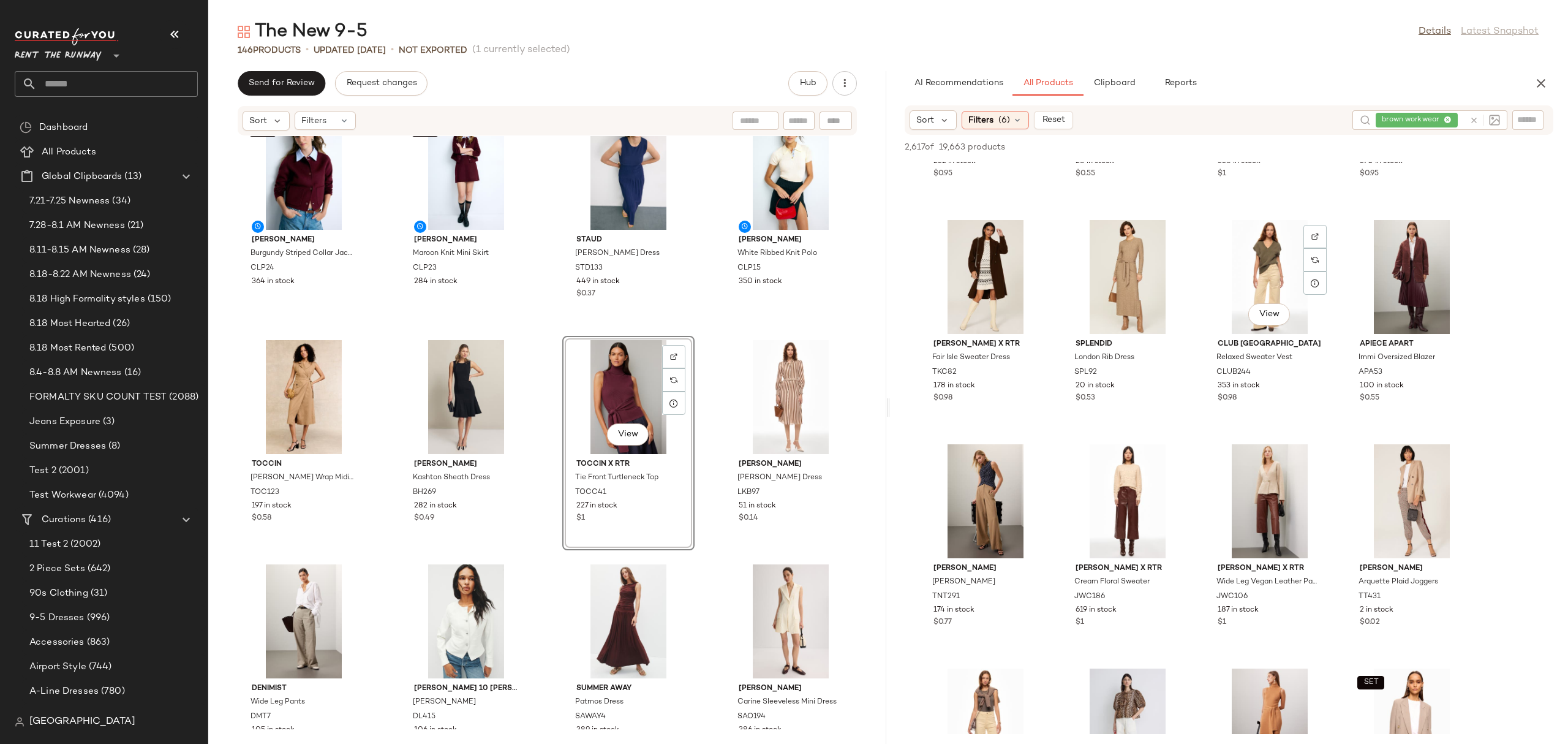
scroll to position [17471, 0]
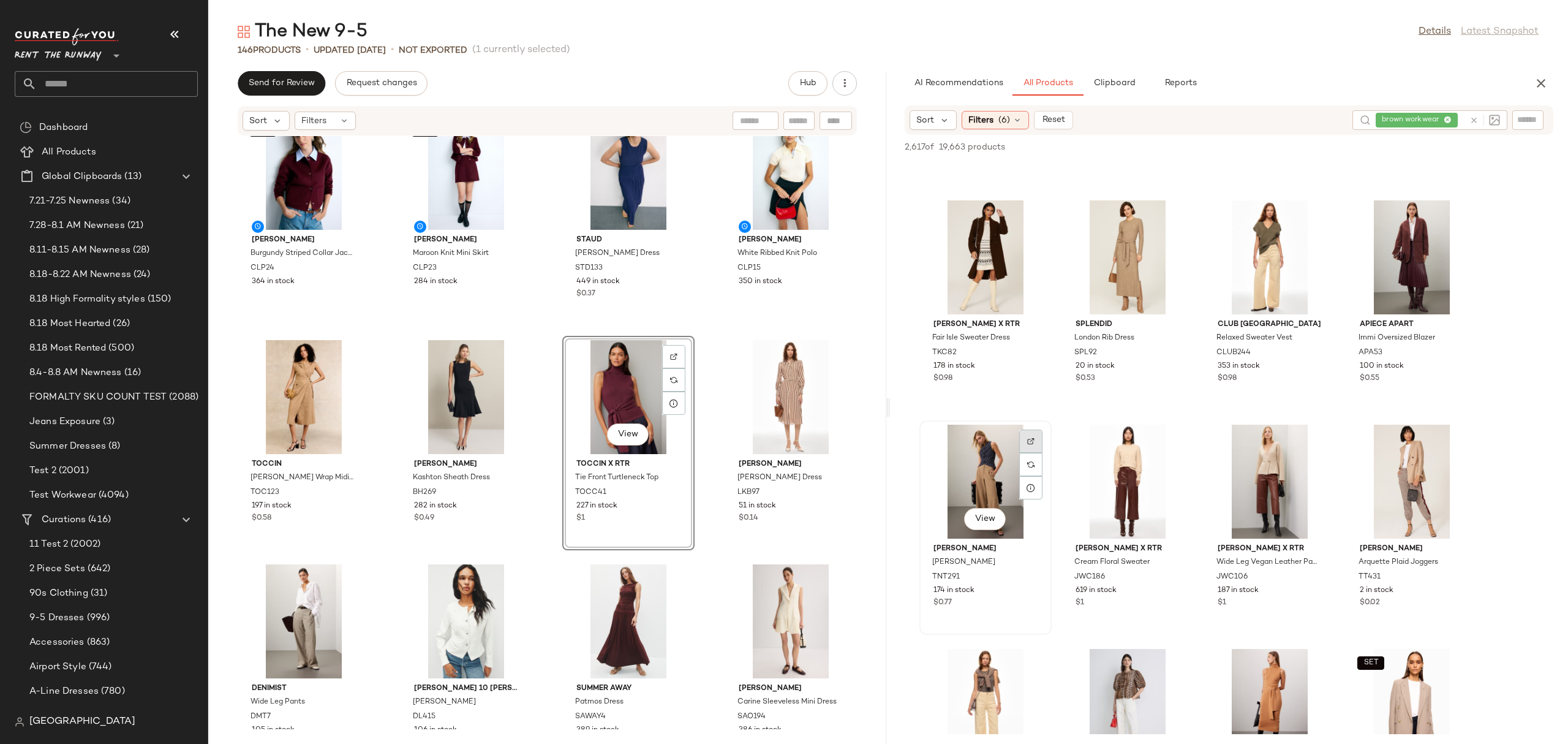
click at [1032, 440] on img at bounding box center [1031, 441] width 7 height 7
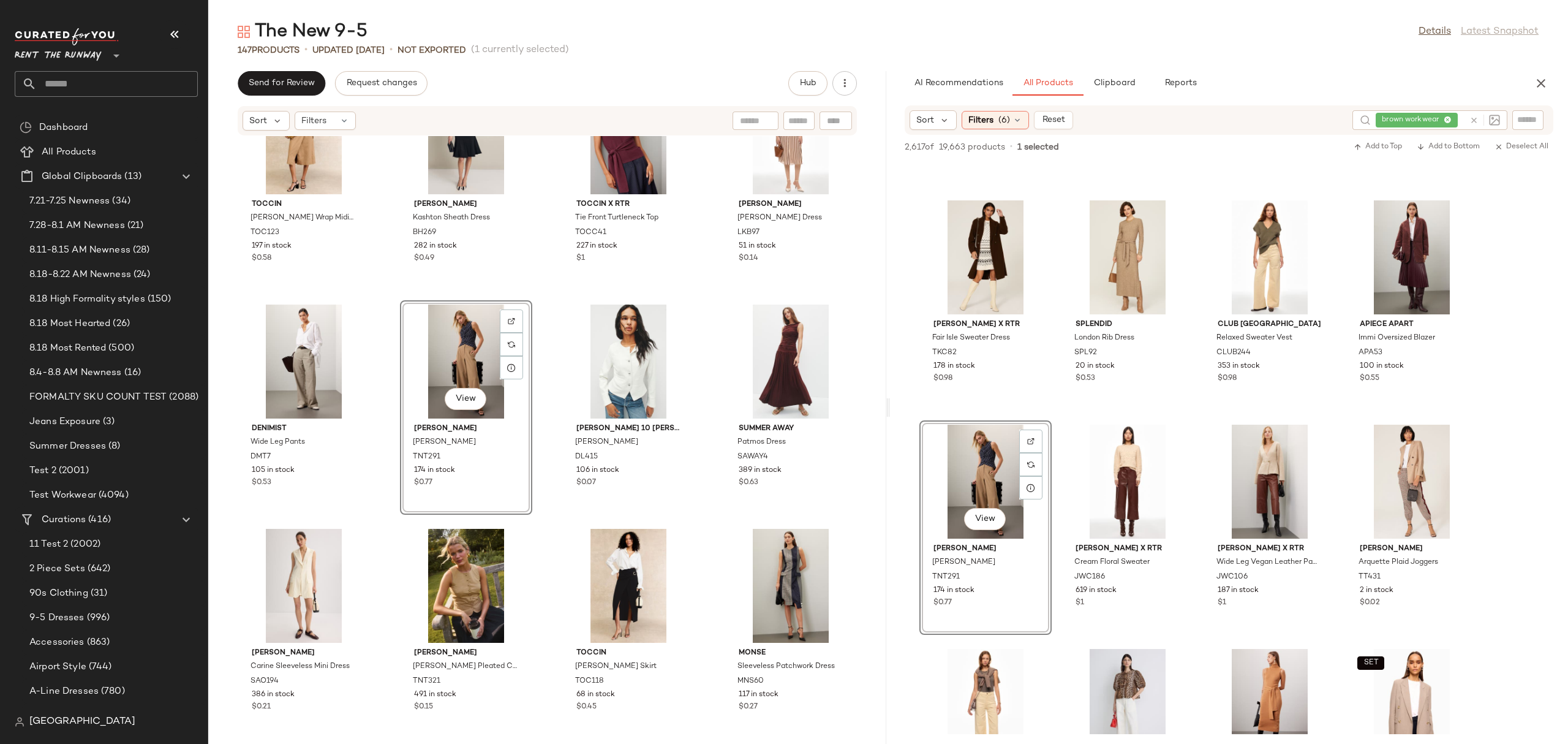
scroll to position [326, 0]
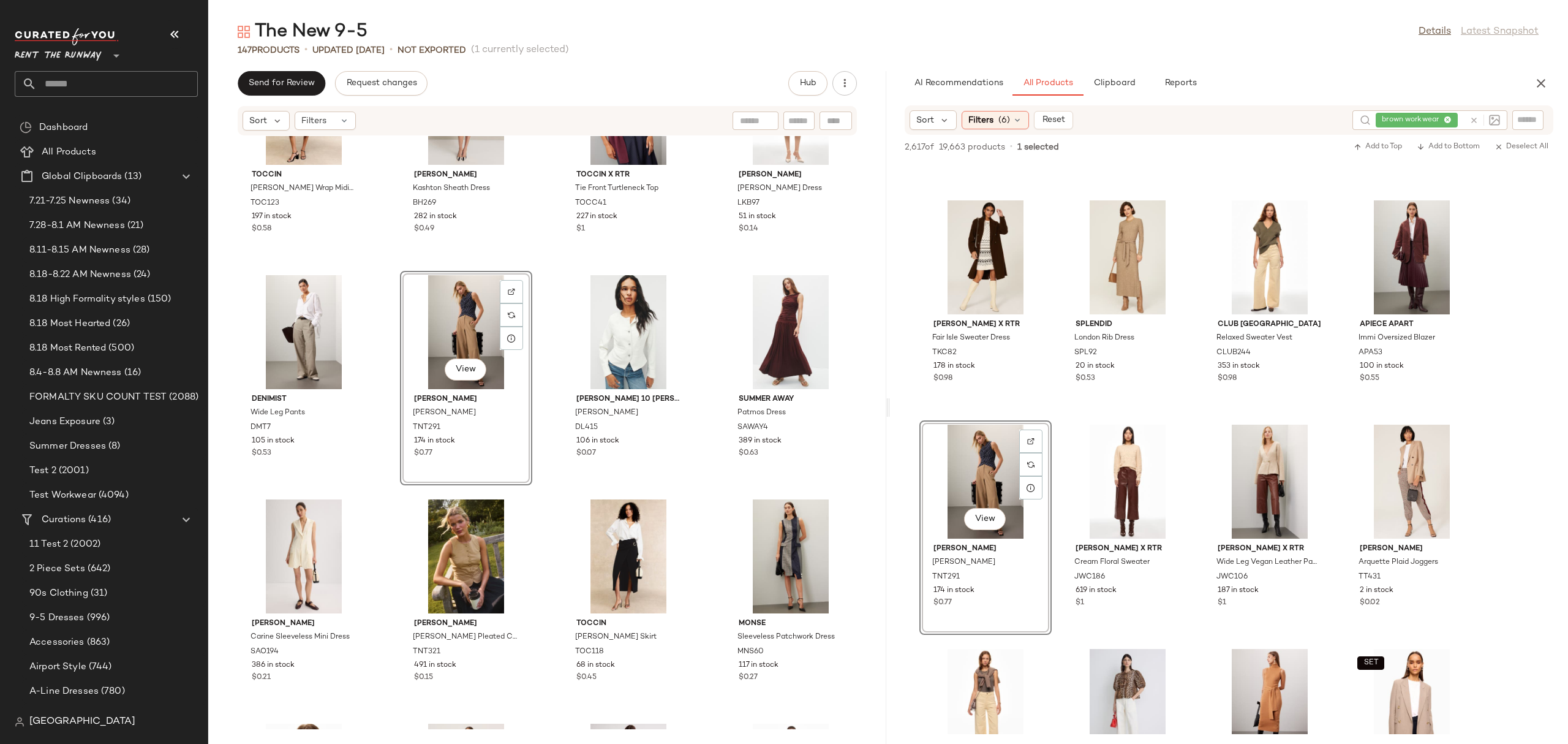
click at [536, 400] on div "Toccin Silvia Wrap Midi Dress TOC123 197 in stock $0.58 Black Halo Kashton Shea…" at bounding box center [547, 432] width 678 height 593
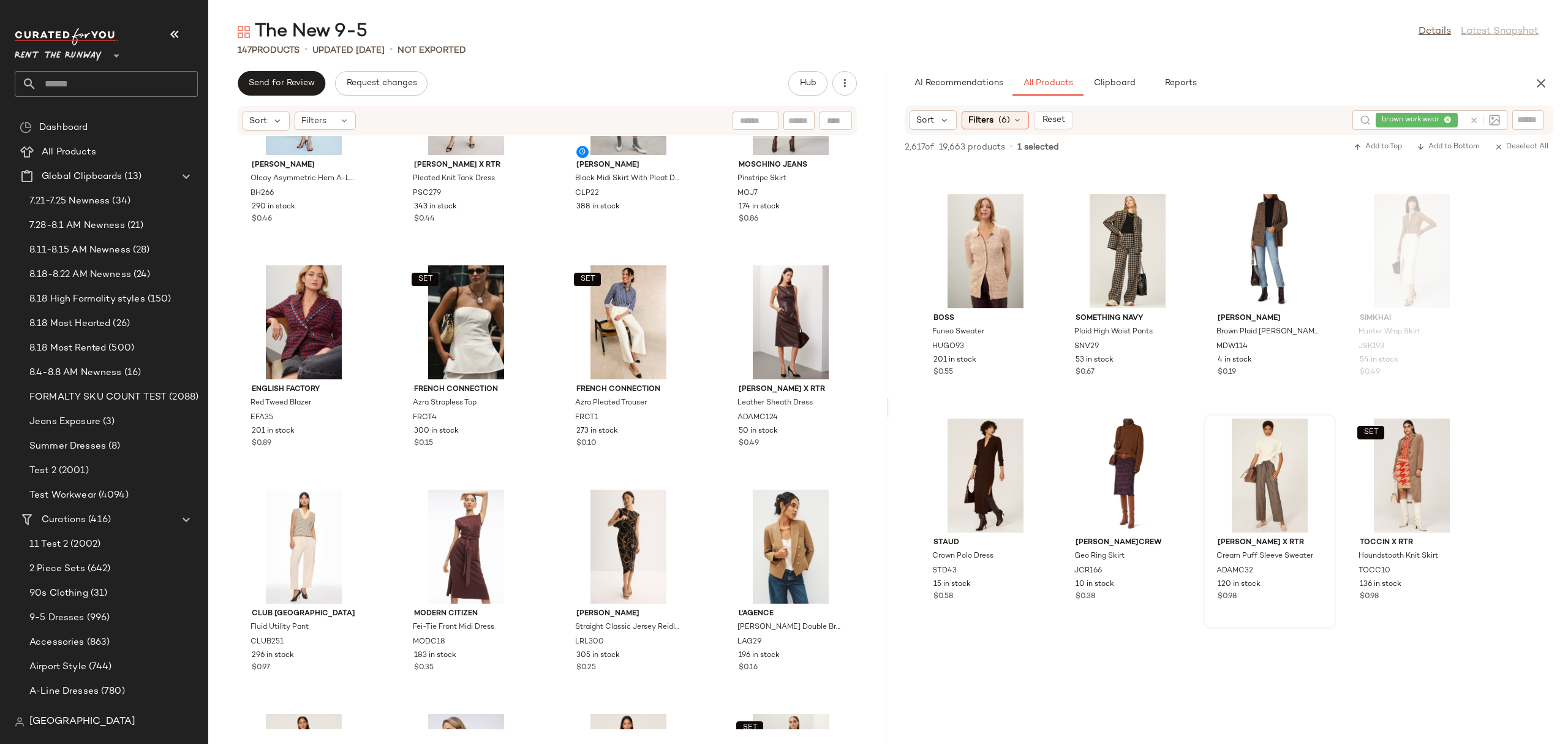
scroll to position [21690, 0]
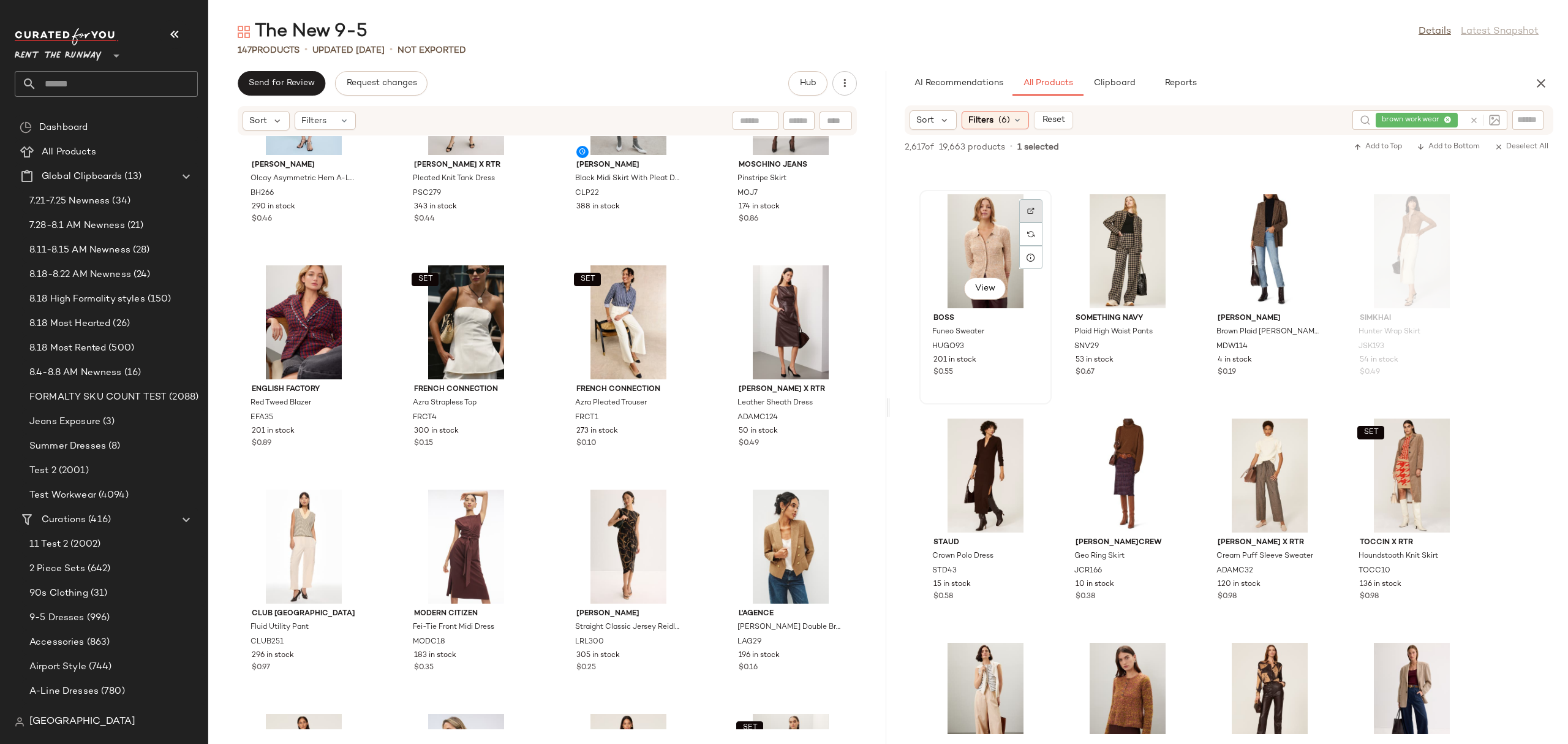
click at [1038, 223] on div at bounding box center [1031, 234] width 23 height 24
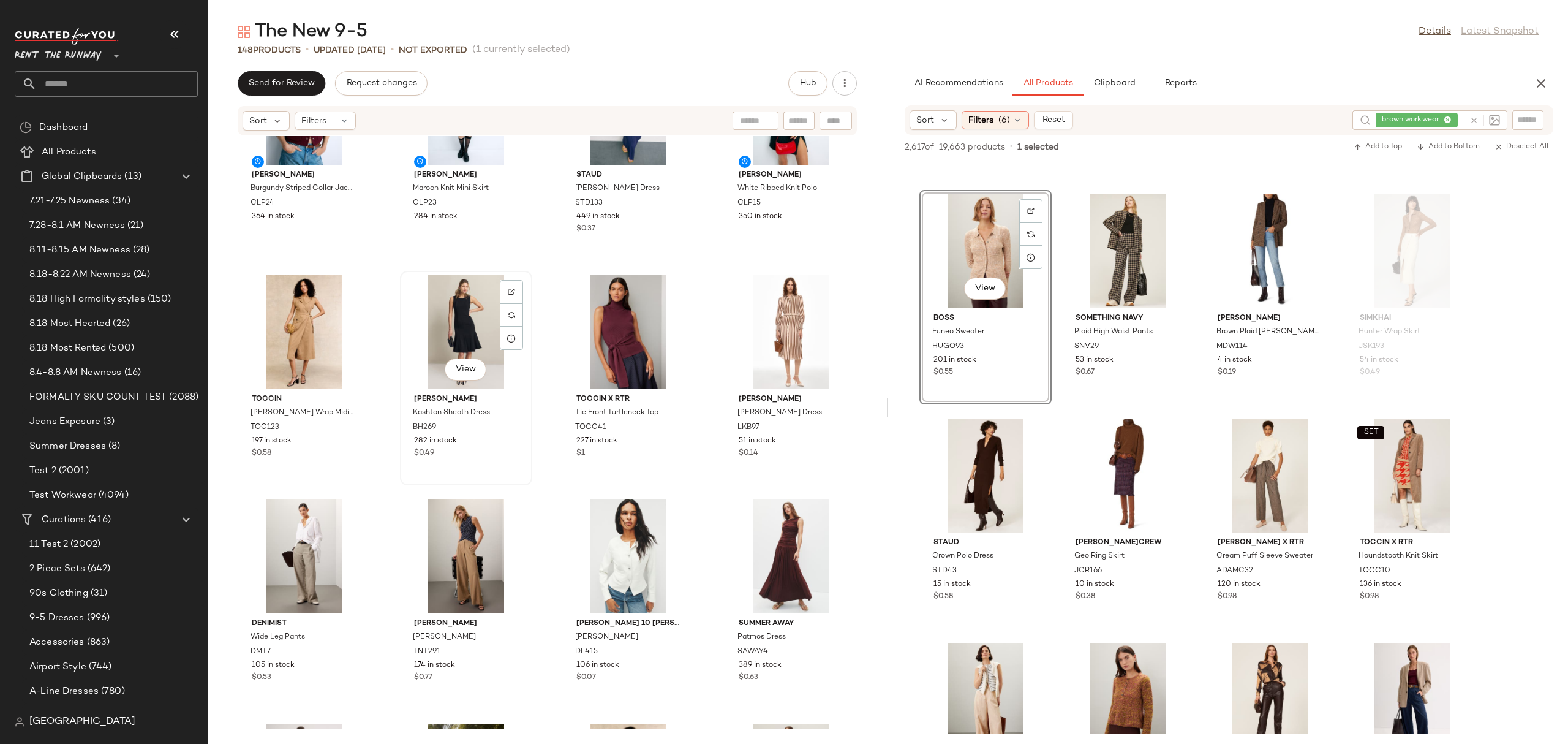
scroll to position [0, 0]
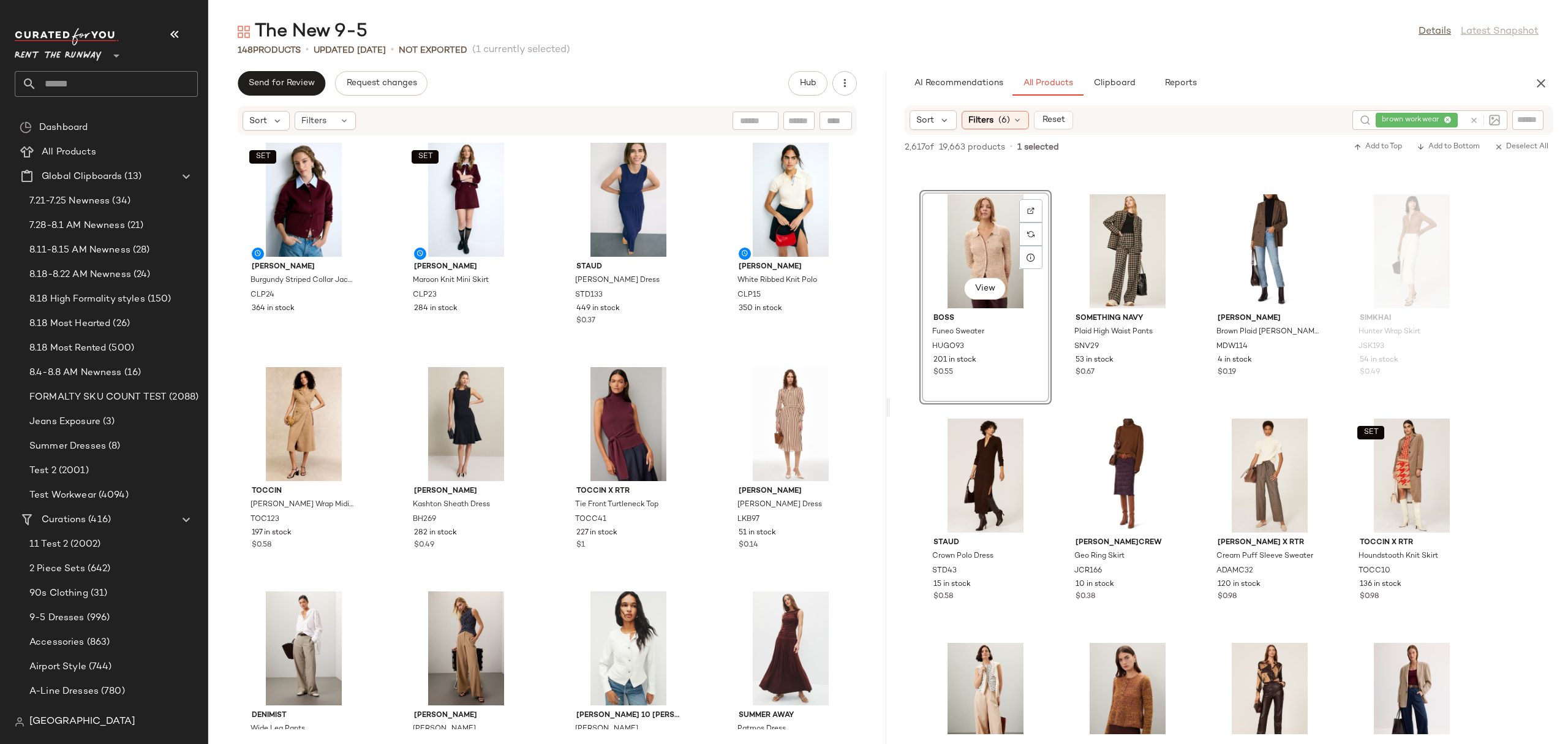
click at [537, 440] on div "SET Claudie Pierlot Burgundy Striped Collar Jacket CLP24 364 in stock SET Claud…" at bounding box center [547, 432] width 678 height 593
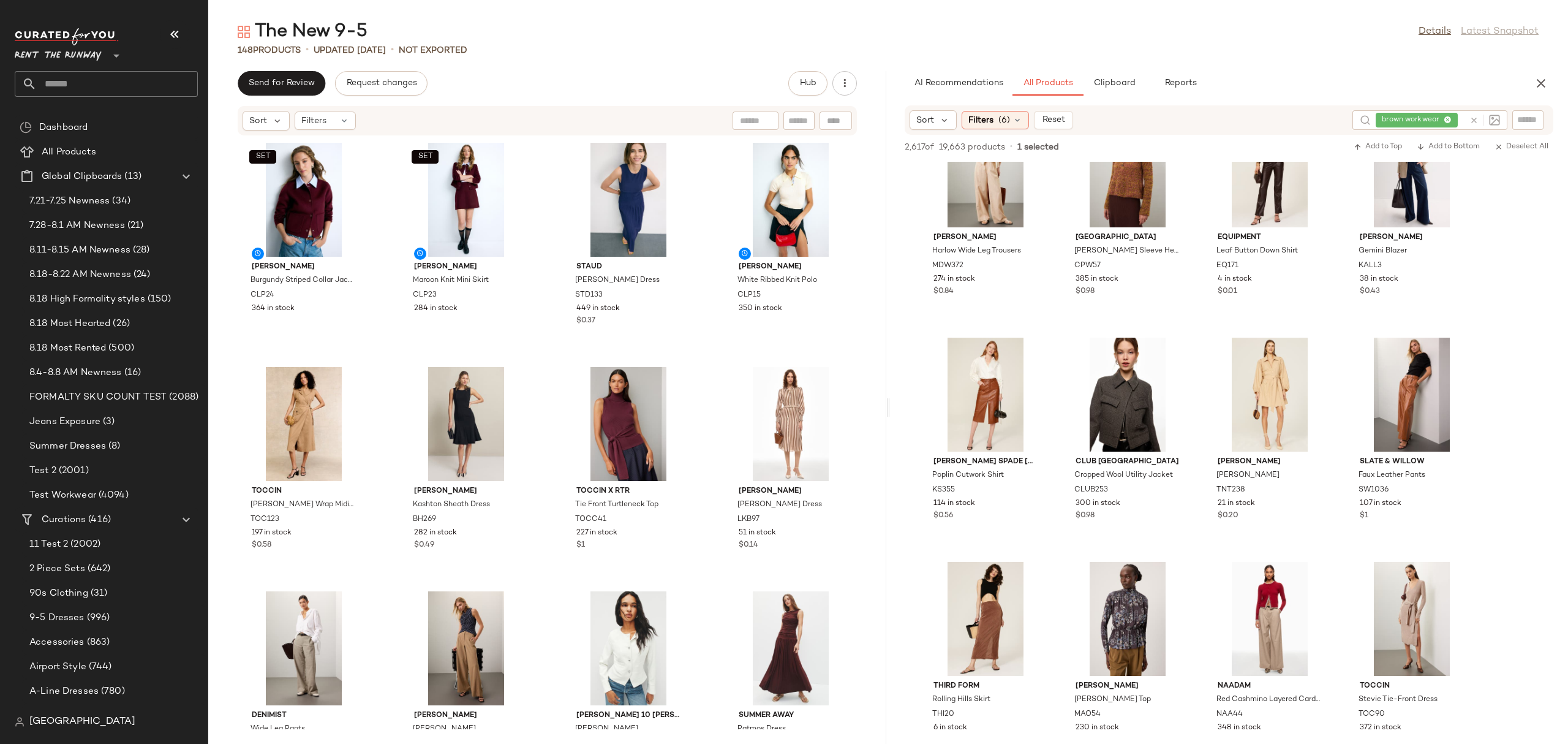
click at [690, 432] on div "SET Claudie Pierlot Burgundy Striped Collar Jacket CLP24 364 in stock SET Claud…" at bounding box center [547, 432] width 678 height 593
click at [709, 502] on div "SET Claudie Pierlot Burgundy Striped Collar Jacket CLP24 364 in stock SET Claud…" at bounding box center [547, 432] width 678 height 593
click at [706, 511] on div "SET Claudie Pierlot Burgundy Striped Collar Jacket CLP24 364 in stock SET Claud…" at bounding box center [547, 432] width 678 height 593
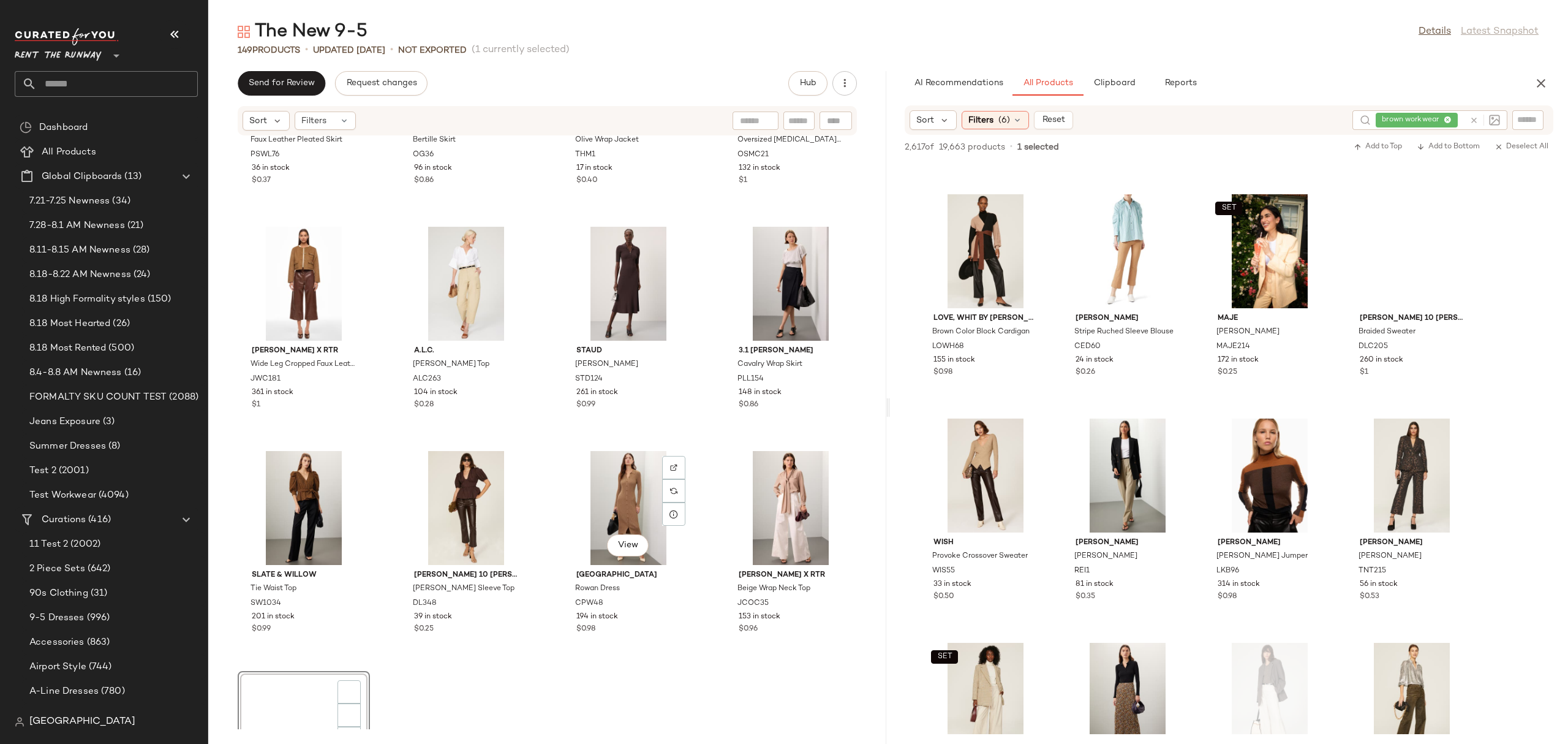
scroll to position [7931, 0]
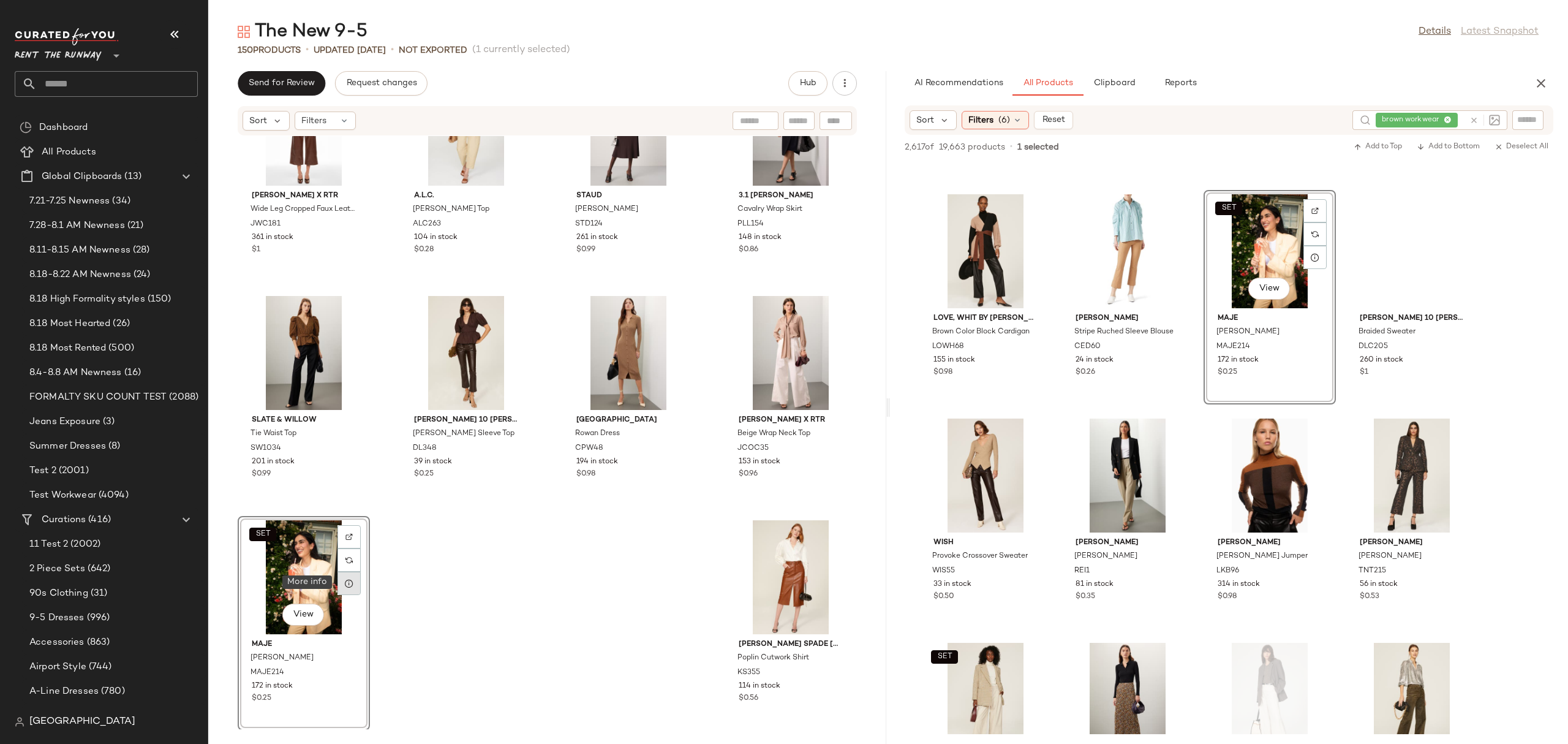
click at [343, 582] on div at bounding box center [349, 583] width 23 height 24
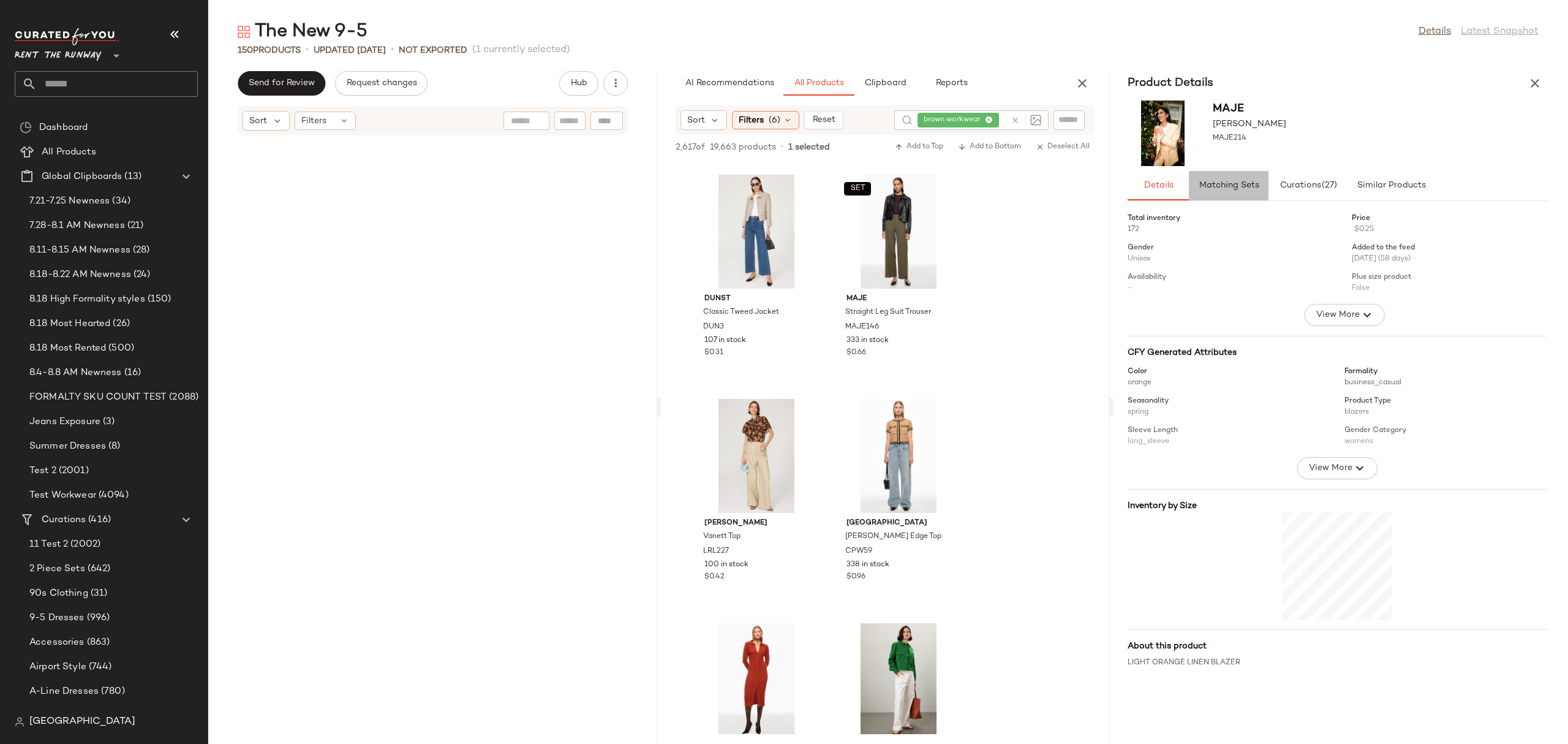
scroll to position [16230, 0]
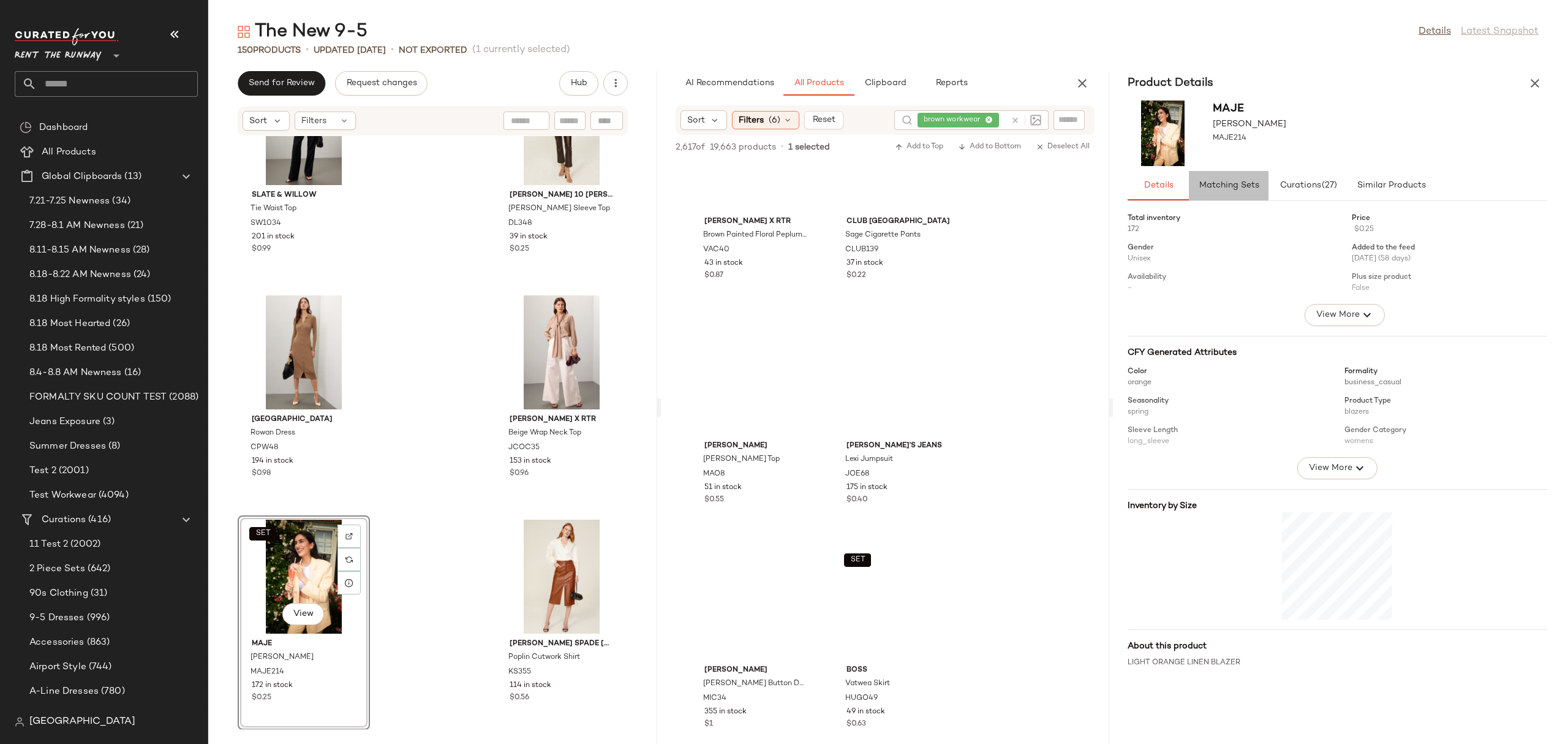
click at [1229, 181] on span "Matching Sets" at bounding box center [1229, 186] width 61 height 10
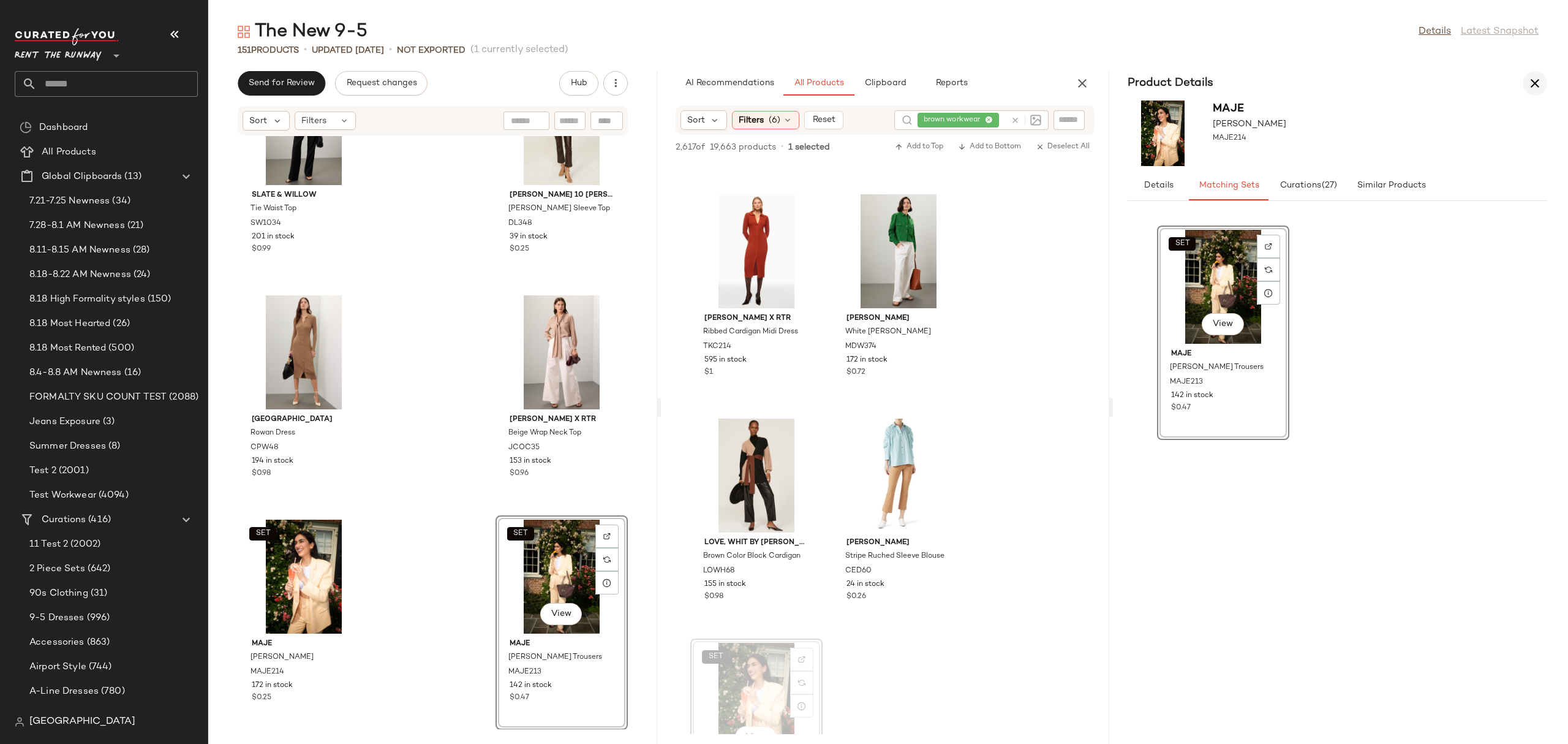
click at [1532, 79] on icon "button" at bounding box center [1535, 83] width 15 height 15
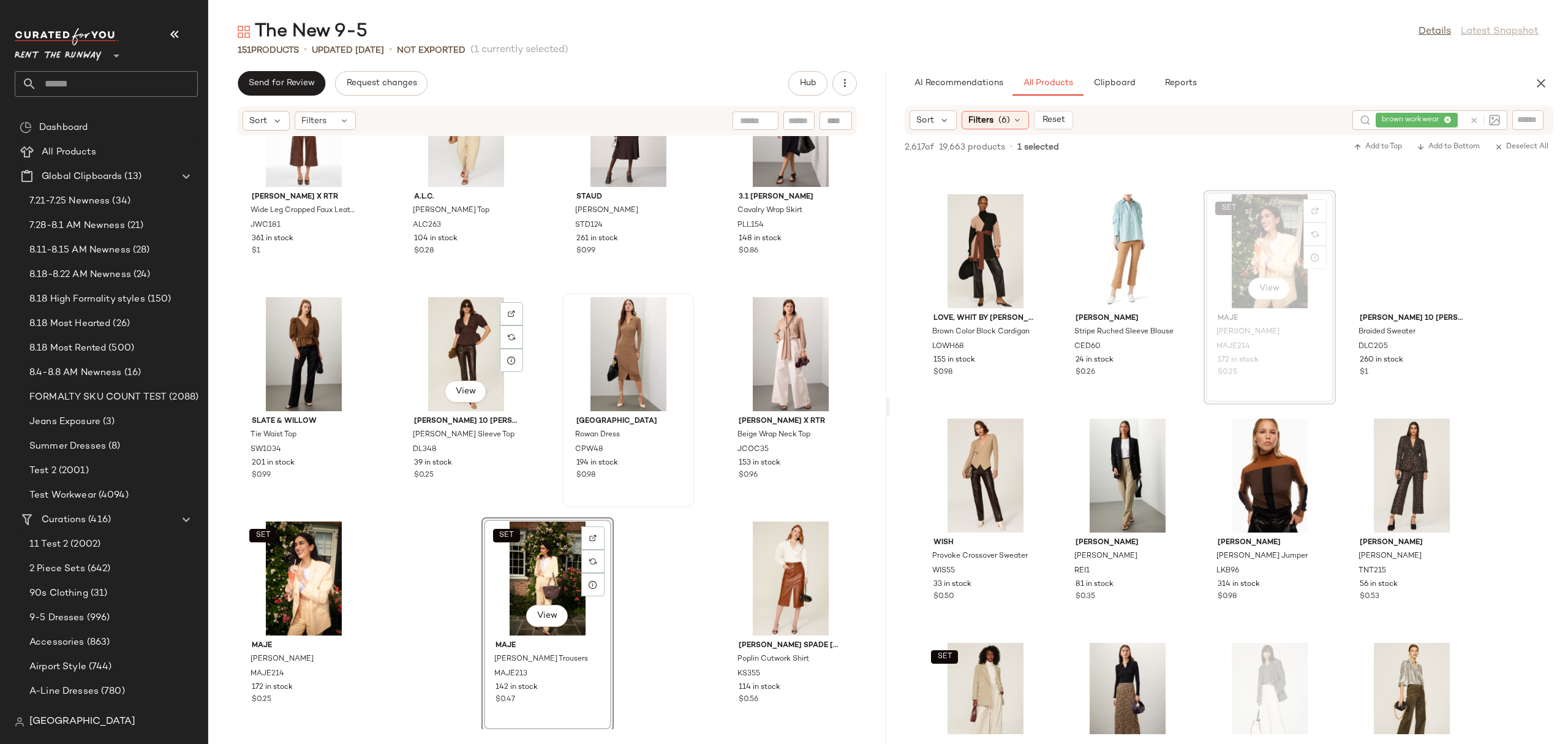
scroll to position [7931, 0]
click at [656, 543] on div "Jason Wu x RTR Wide Leg Cropped Faux Leather Trousers JWC181 361 in stock $1 A.…" at bounding box center [547, 432] width 678 height 593
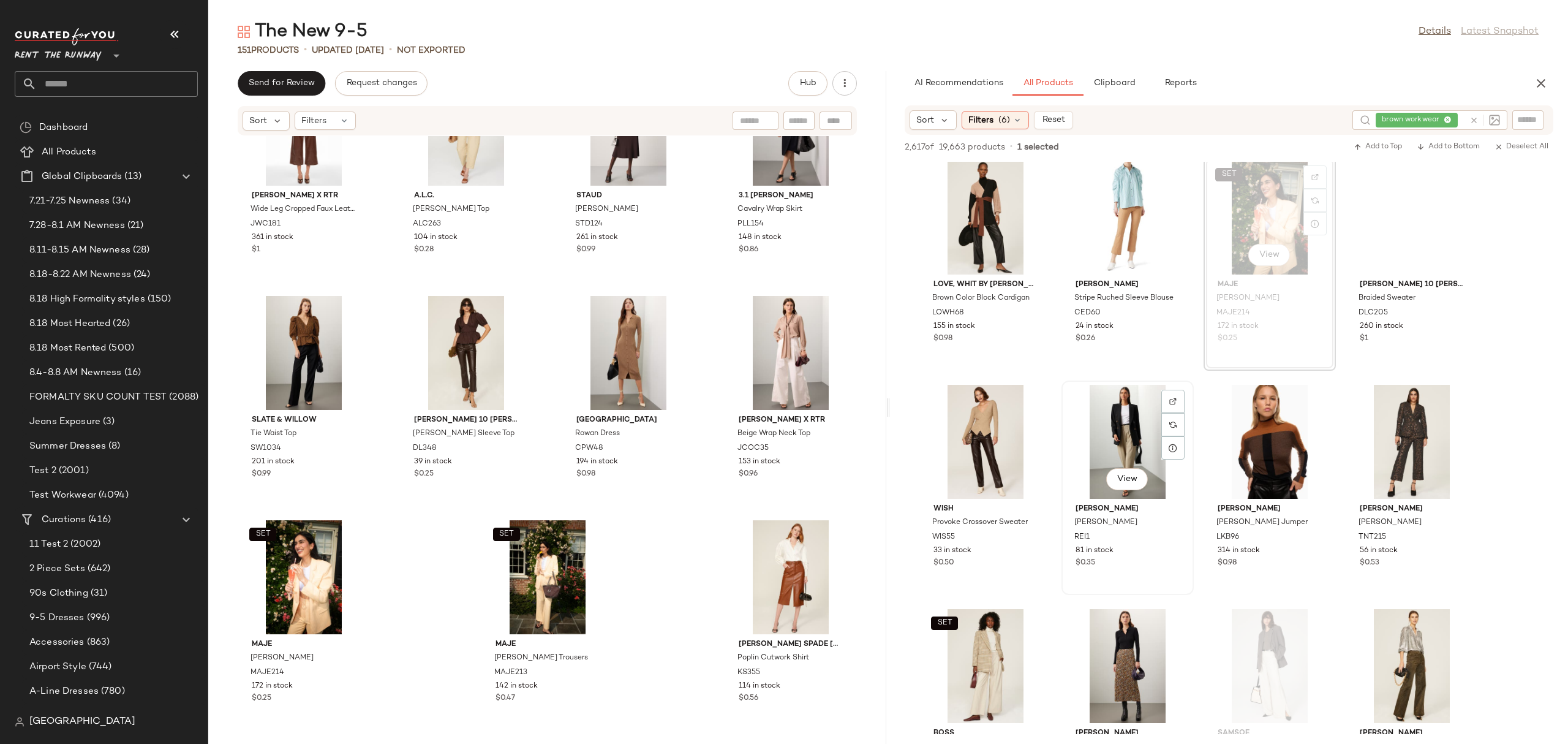
scroll to position [25408, 0]
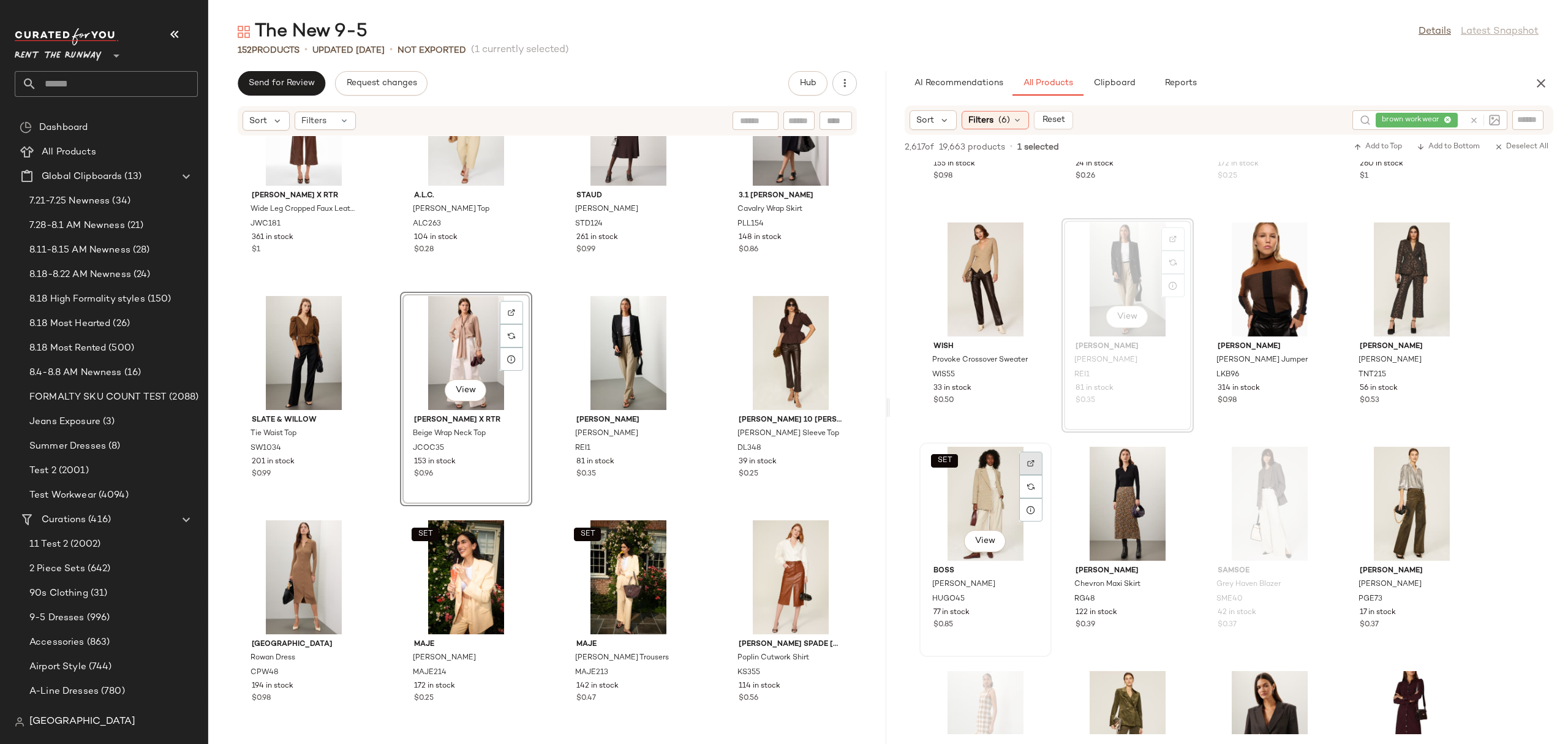
click at [1032, 460] on img at bounding box center [1031, 463] width 7 height 7
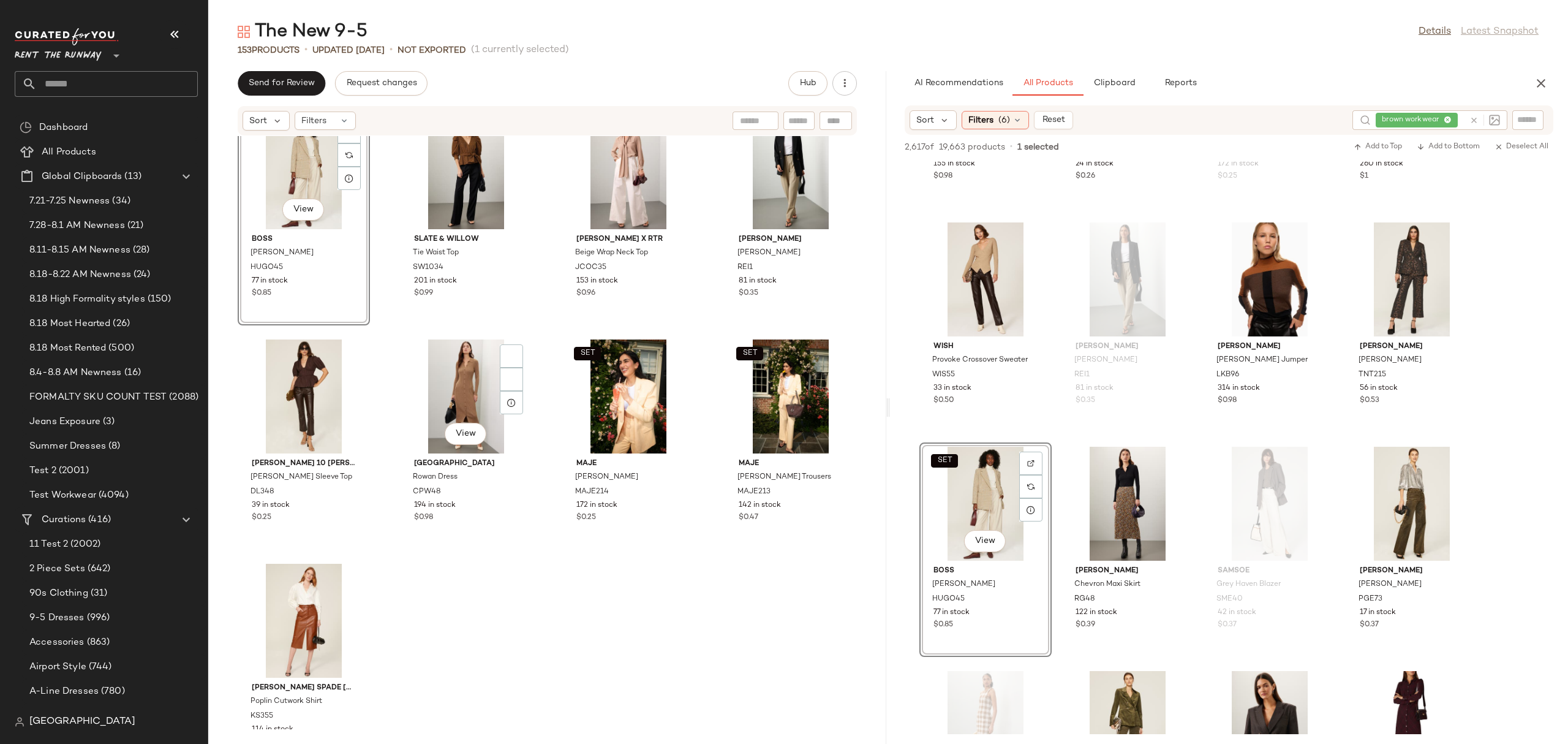
scroll to position [8156, 0]
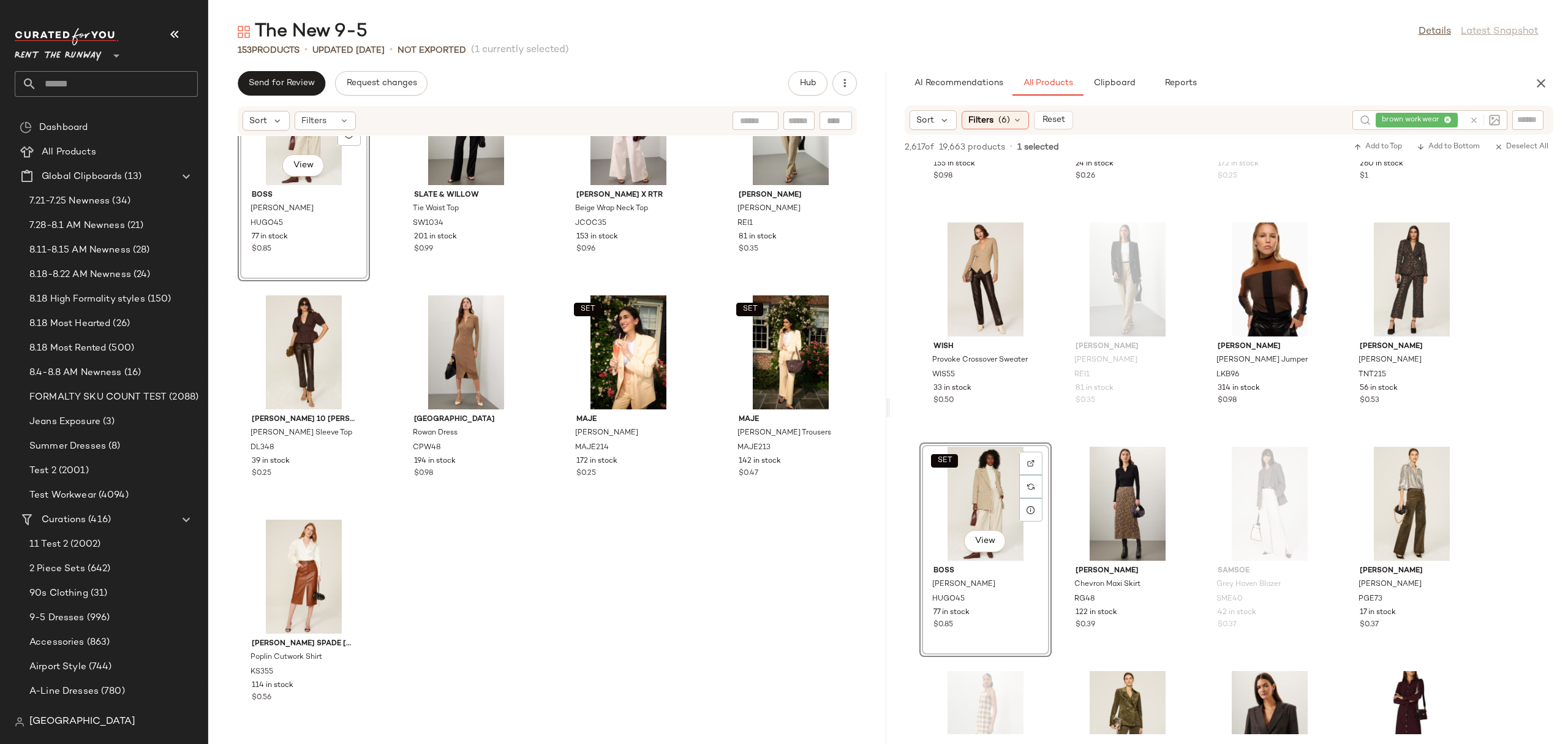
click at [609, 619] on div "SET View BOSS Jahonda Blazer HUGO45 77 in stock $0.85 Slate & Willow Tie Waist …" at bounding box center [547, 432] width 678 height 593
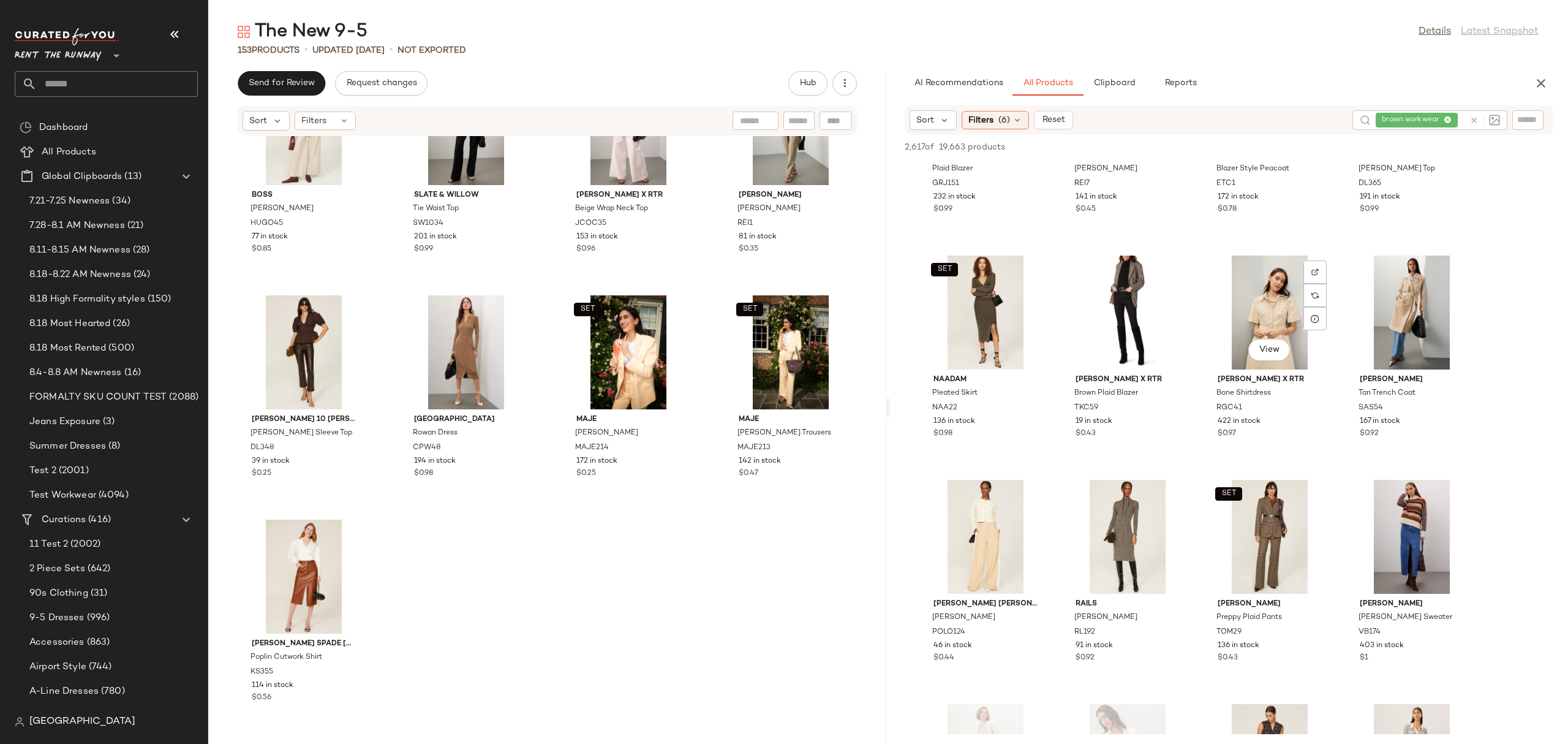
scroll to position [27950, 0]
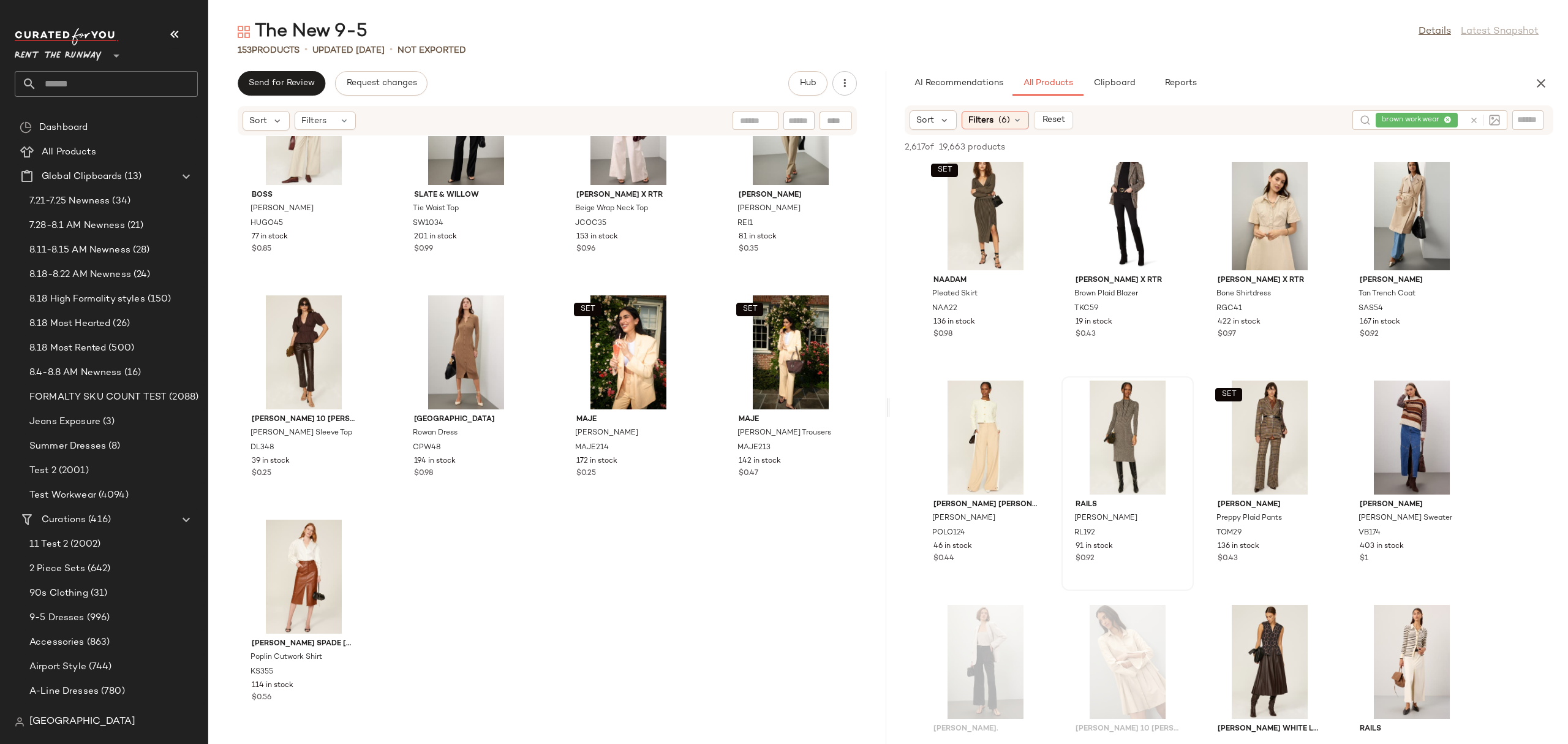
scroll to position [28056, 0]
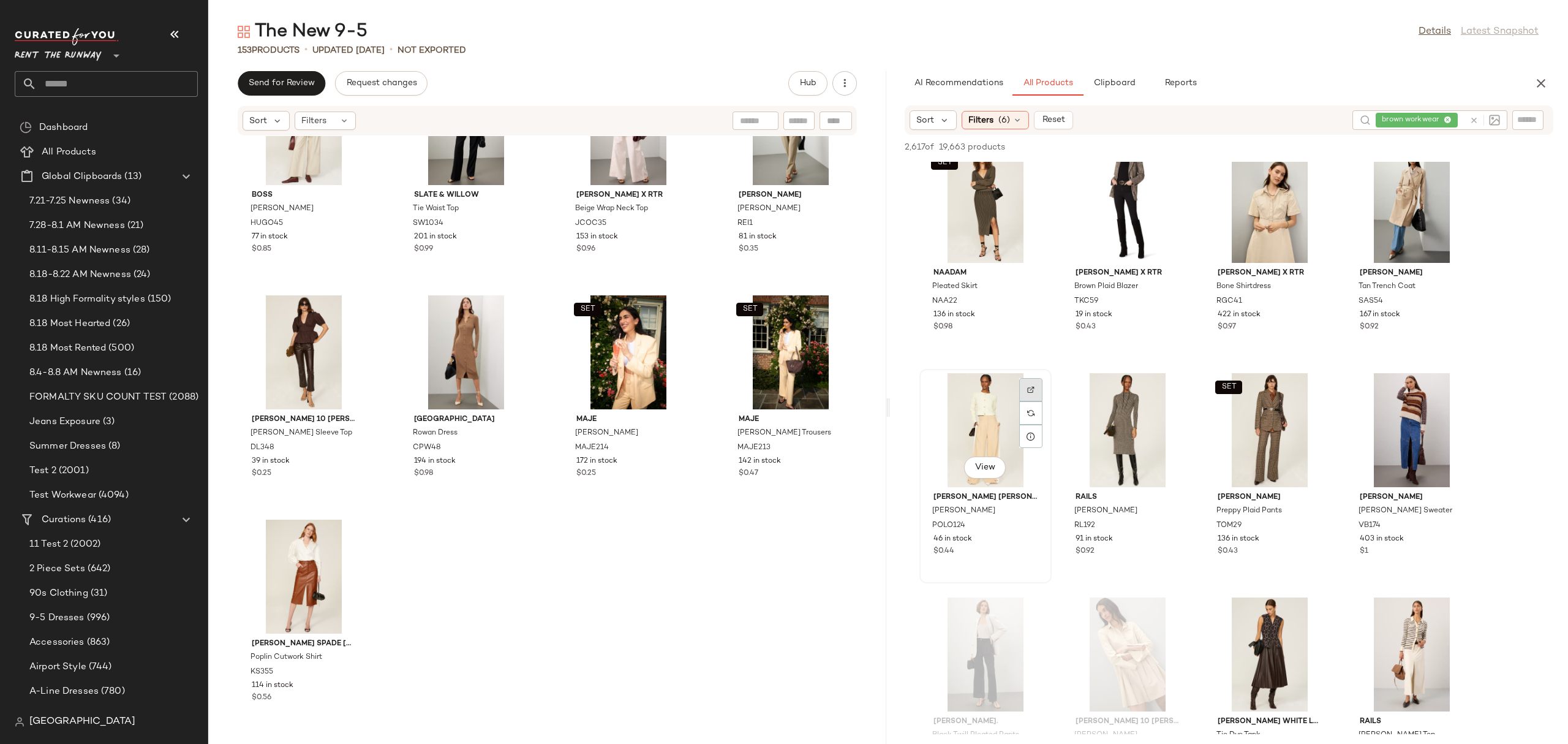
click at [1022, 401] on div at bounding box center [1031, 413] width 23 height 24
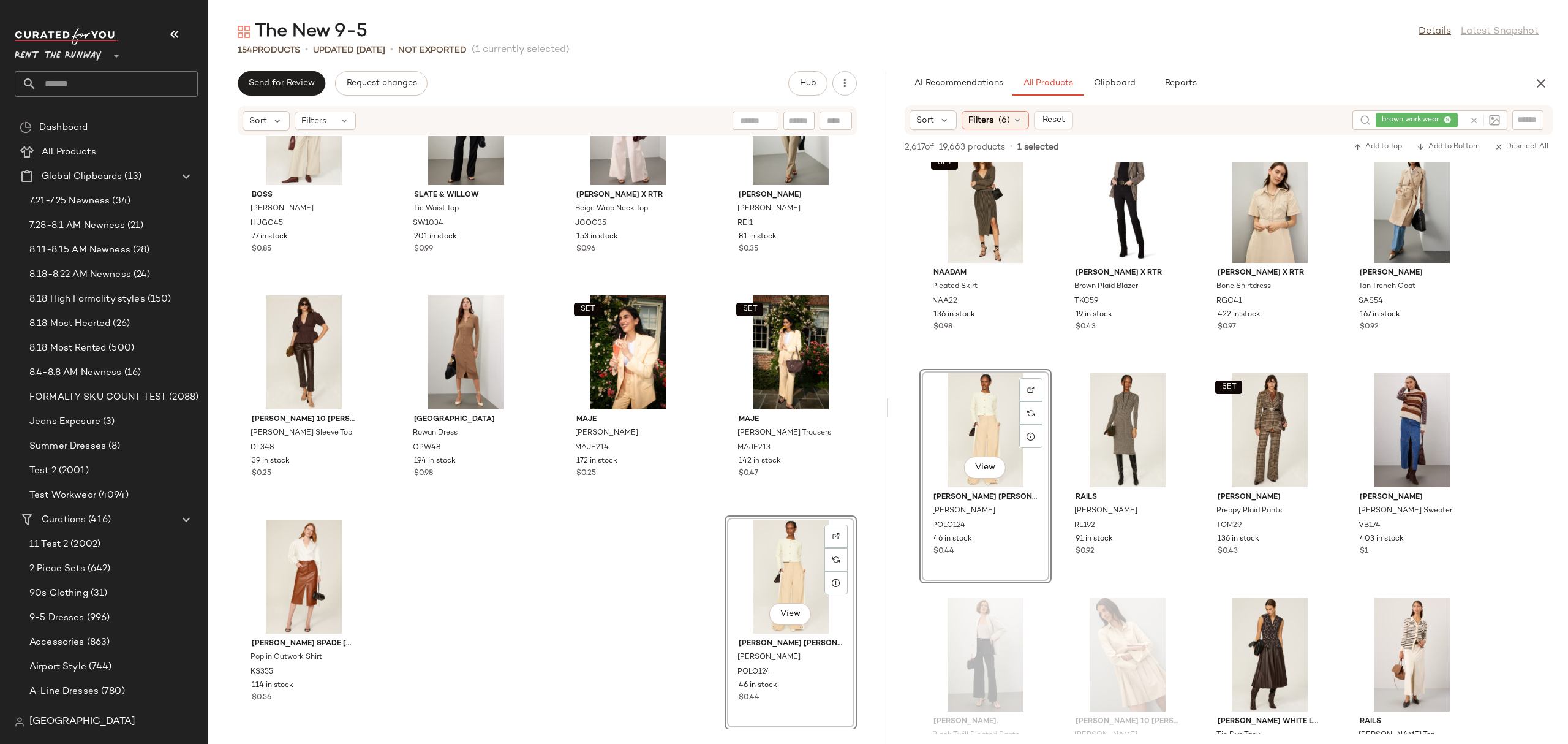
click at [474, 582] on div "SET BOSS Jahonda Blazer HUGO45 77 in stock $0.85 Slate & Willow Tie Waist Top S…" at bounding box center [547, 432] width 678 height 593
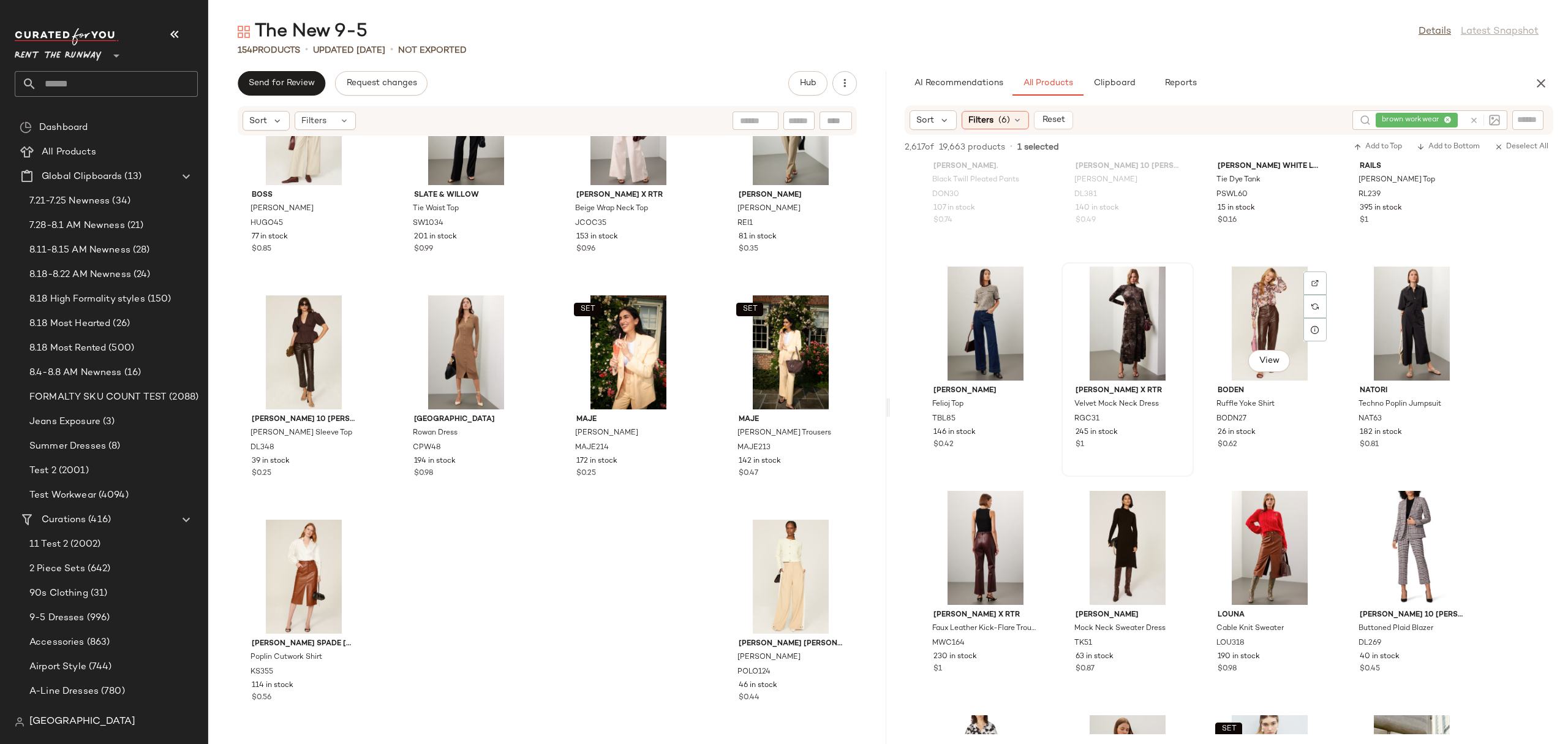
scroll to position [28641, 0]
click at [1026, 295] on div at bounding box center [1031, 307] width 23 height 24
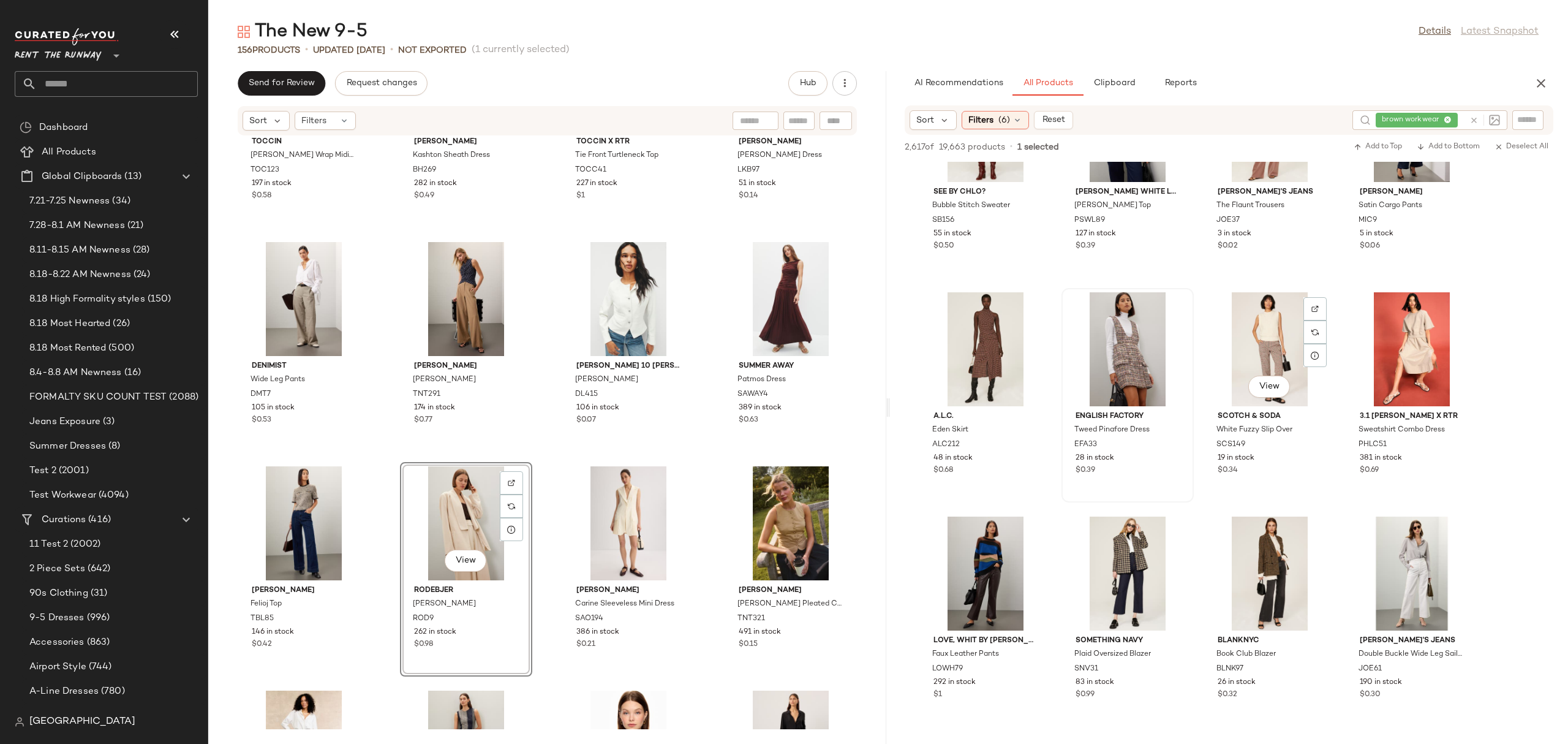
scroll to position [31894, 0]
click at [979, 385] on span "View" at bounding box center [985, 385] width 21 height 10
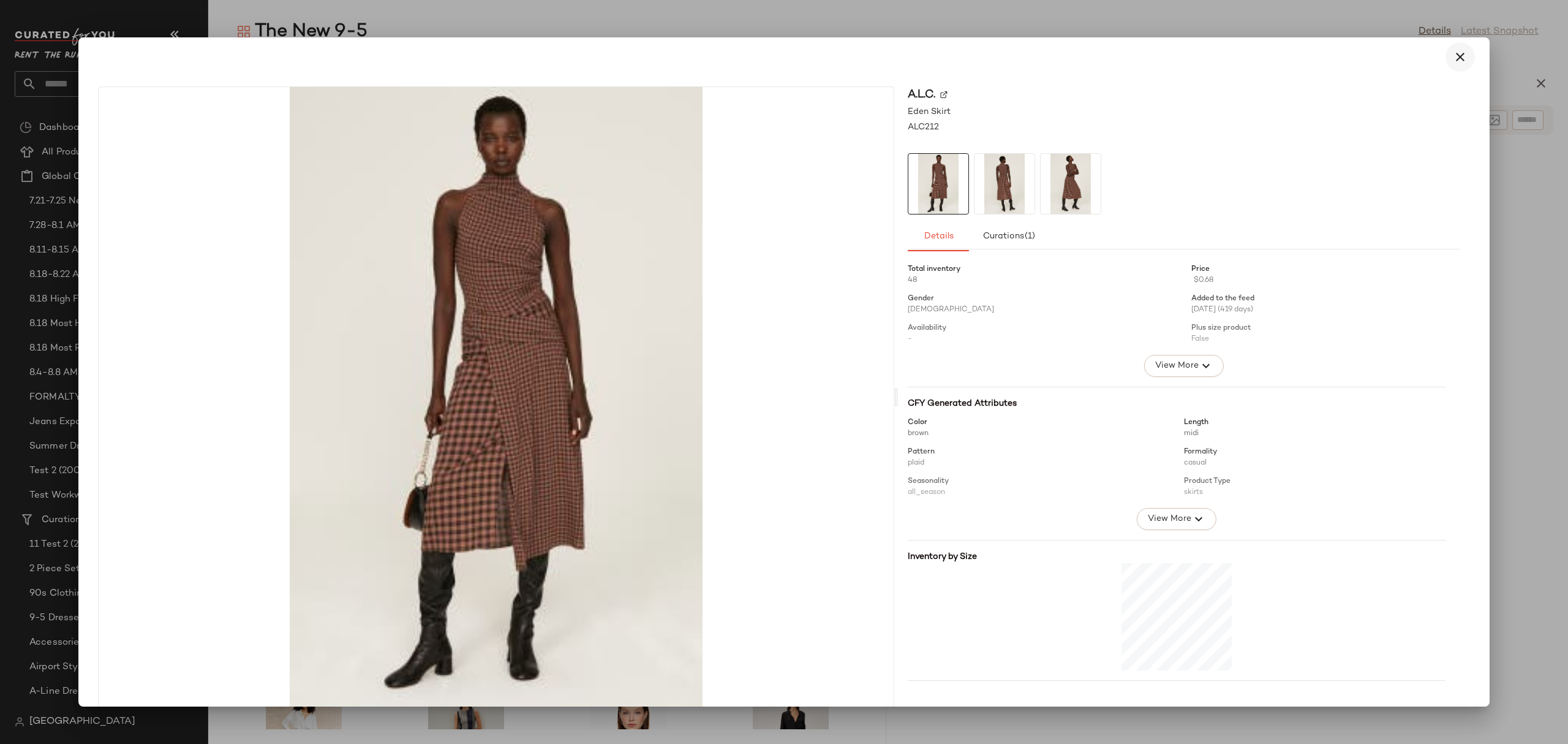
click at [1458, 49] on icon "button" at bounding box center [1460, 57] width 15 height 15
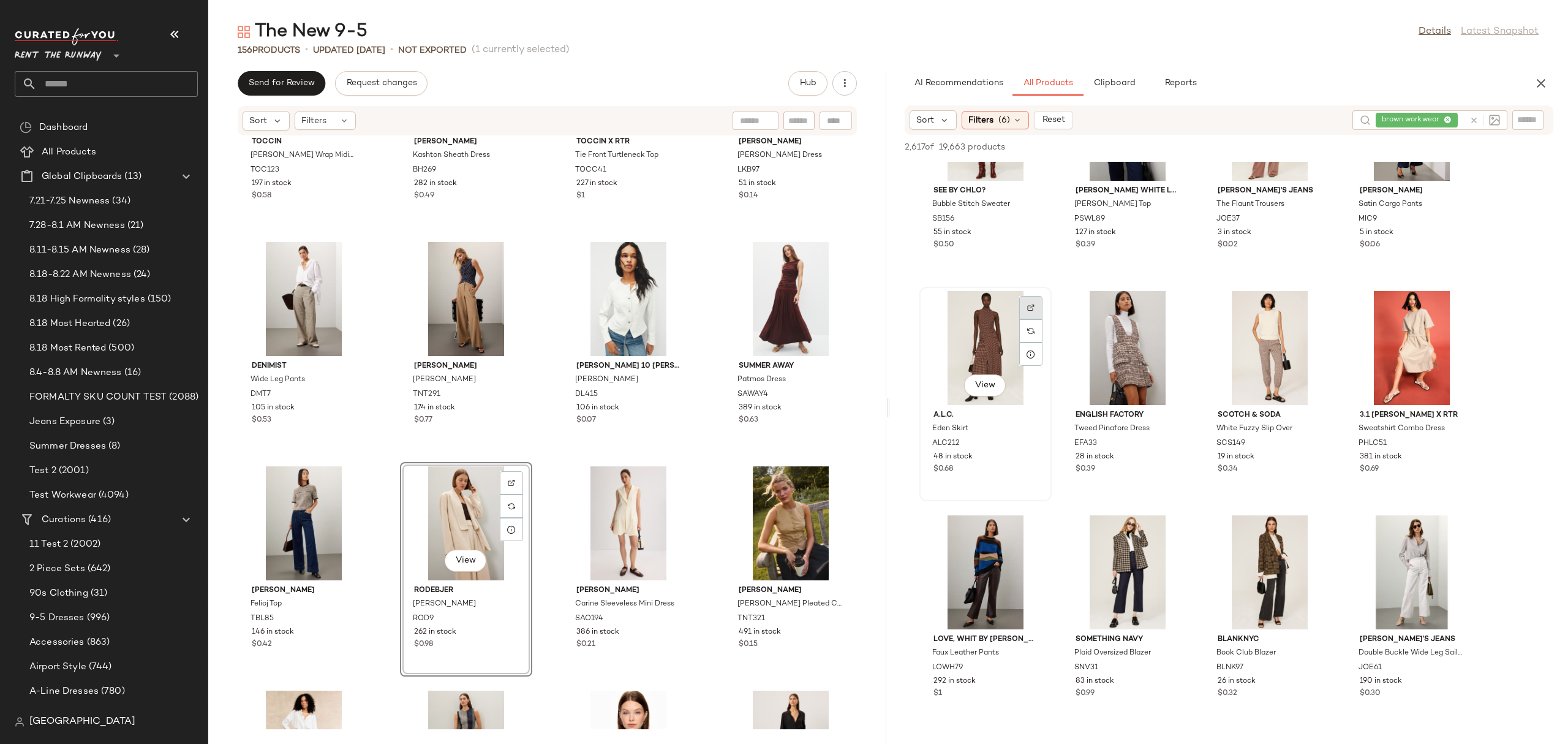
click at [1030, 304] on img at bounding box center [1031, 307] width 7 height 7
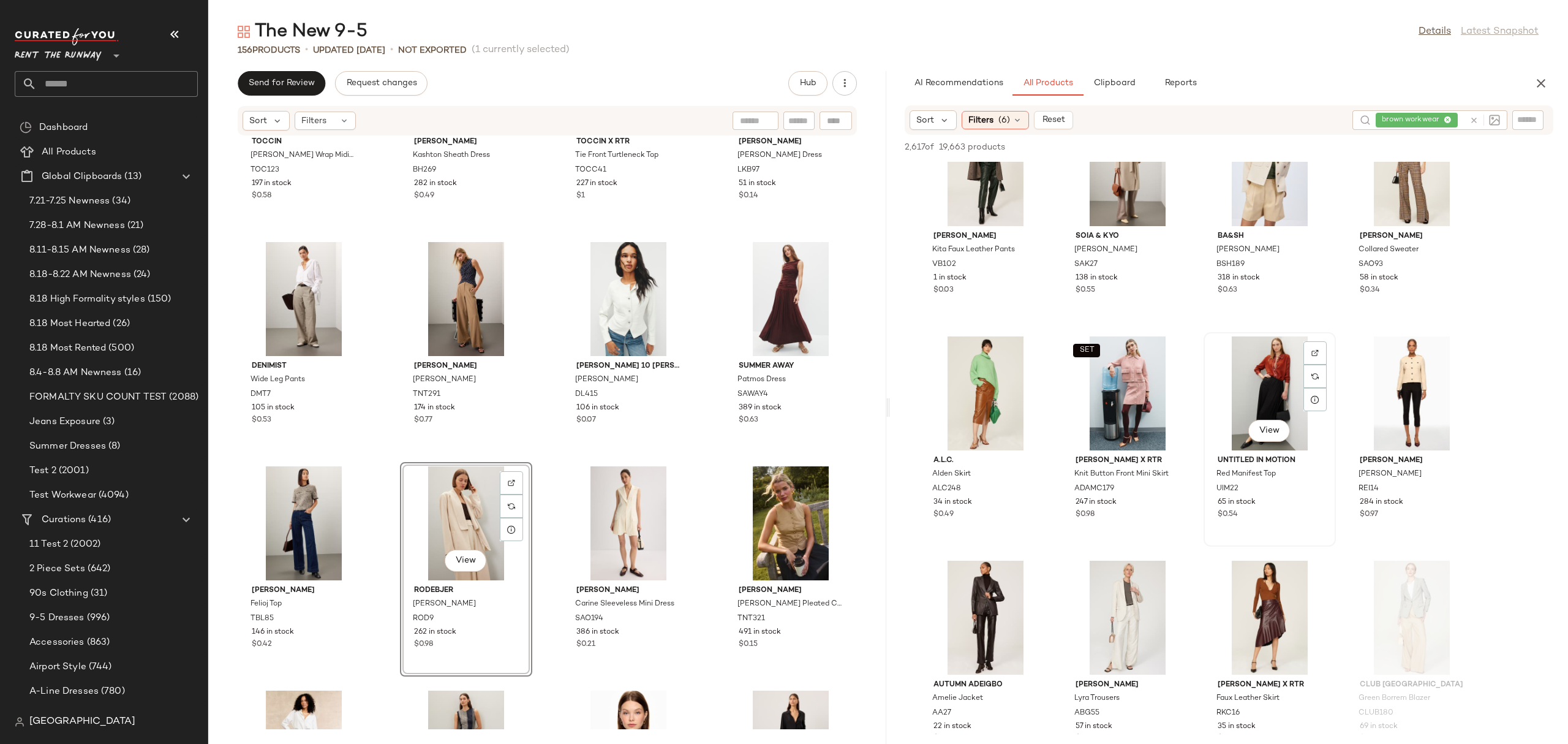
scroll to position [33721, 0]
click at [1310, 365] on div at bounding box center [1315, 377] width 23 height 24
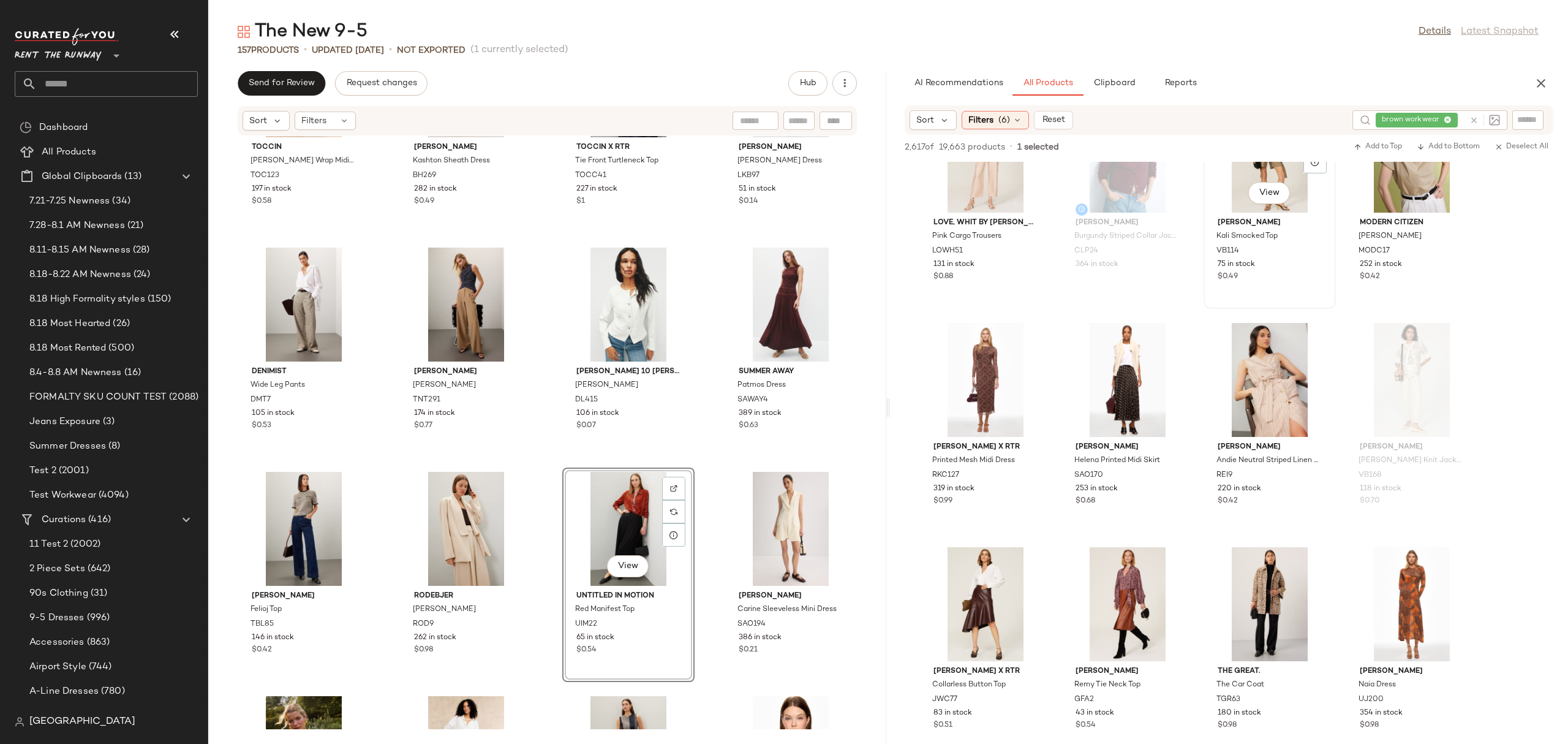
scroll to position [35841, 0]
click at [1313, 339] on img at bounding box center [1315, 340] width 7 height 7
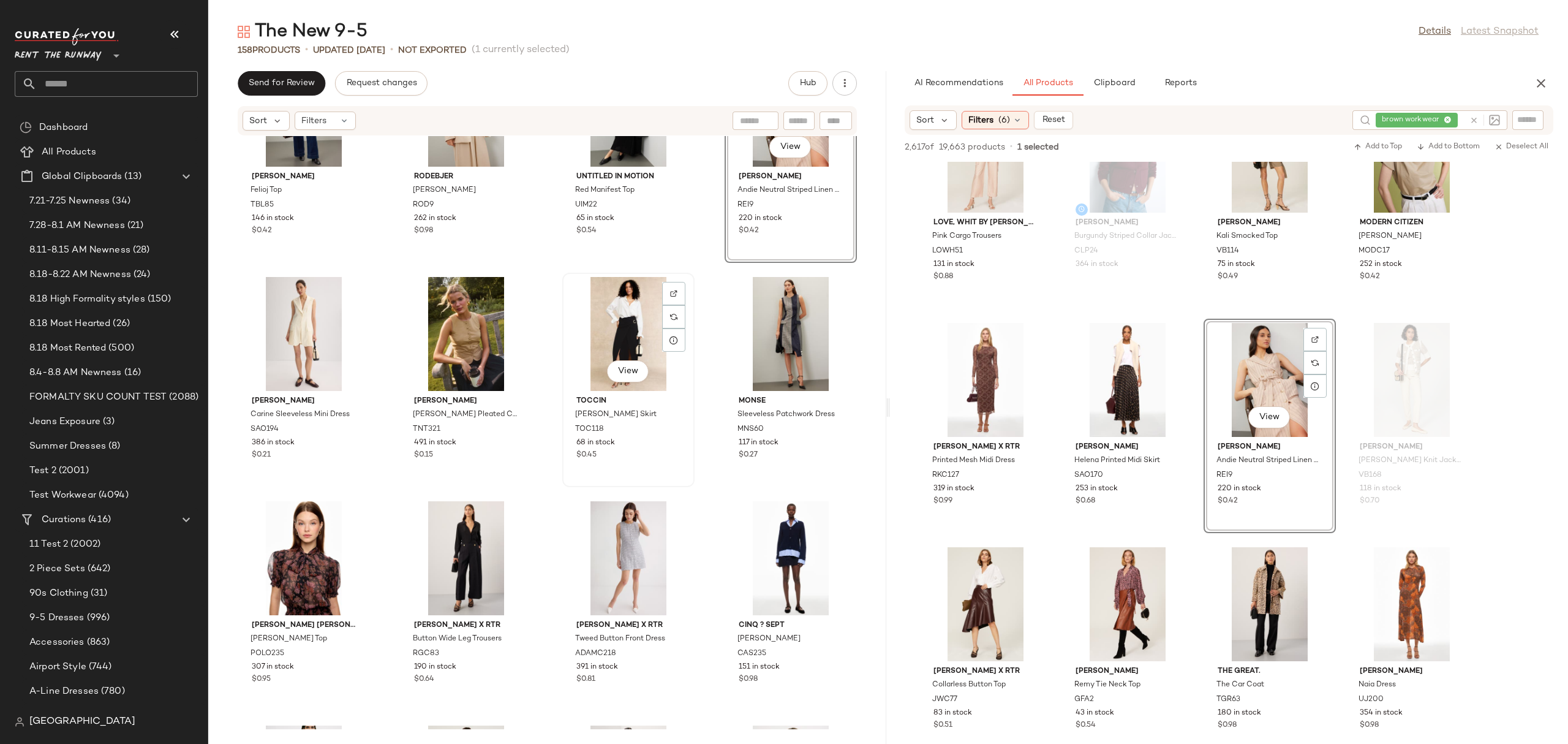
scroll to position [537, 0]
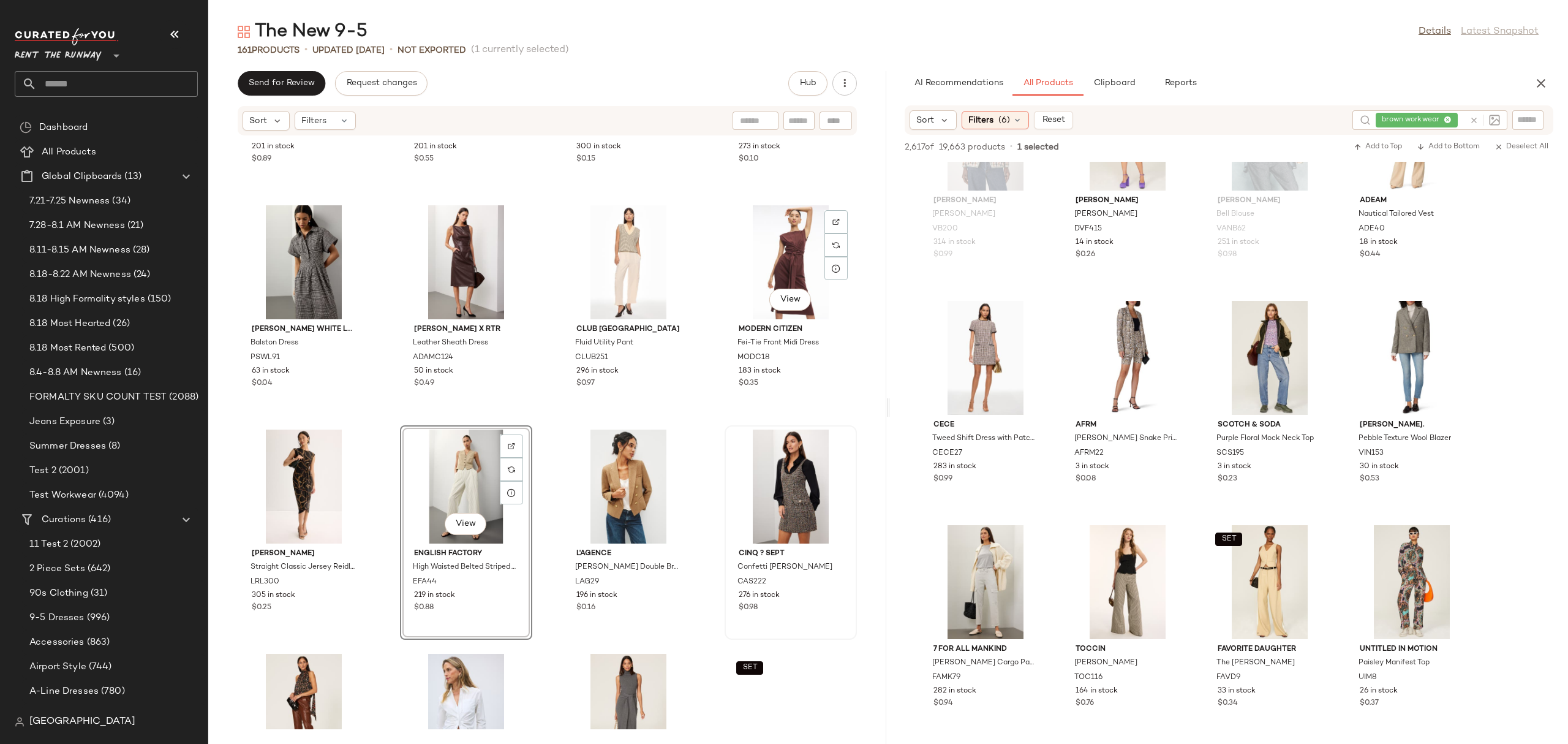
scroll to position [2202, 0]
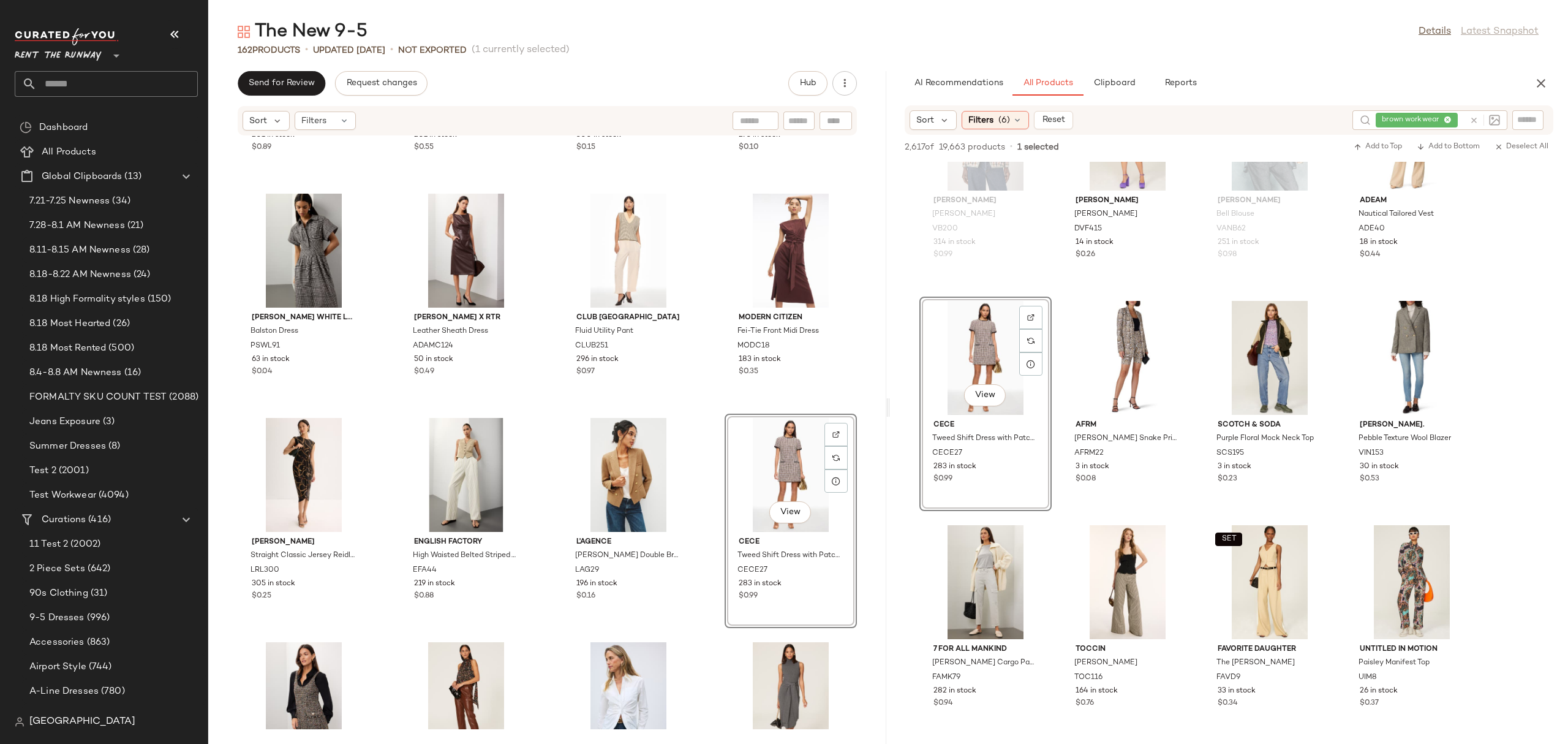
click at [700, 401] on div "English Factory Red Tweed Blazer EFA35 201 in stock $0.89 BOSS Funeo Sweater HU…" at bounding box center [547, 432] width 678 height 593
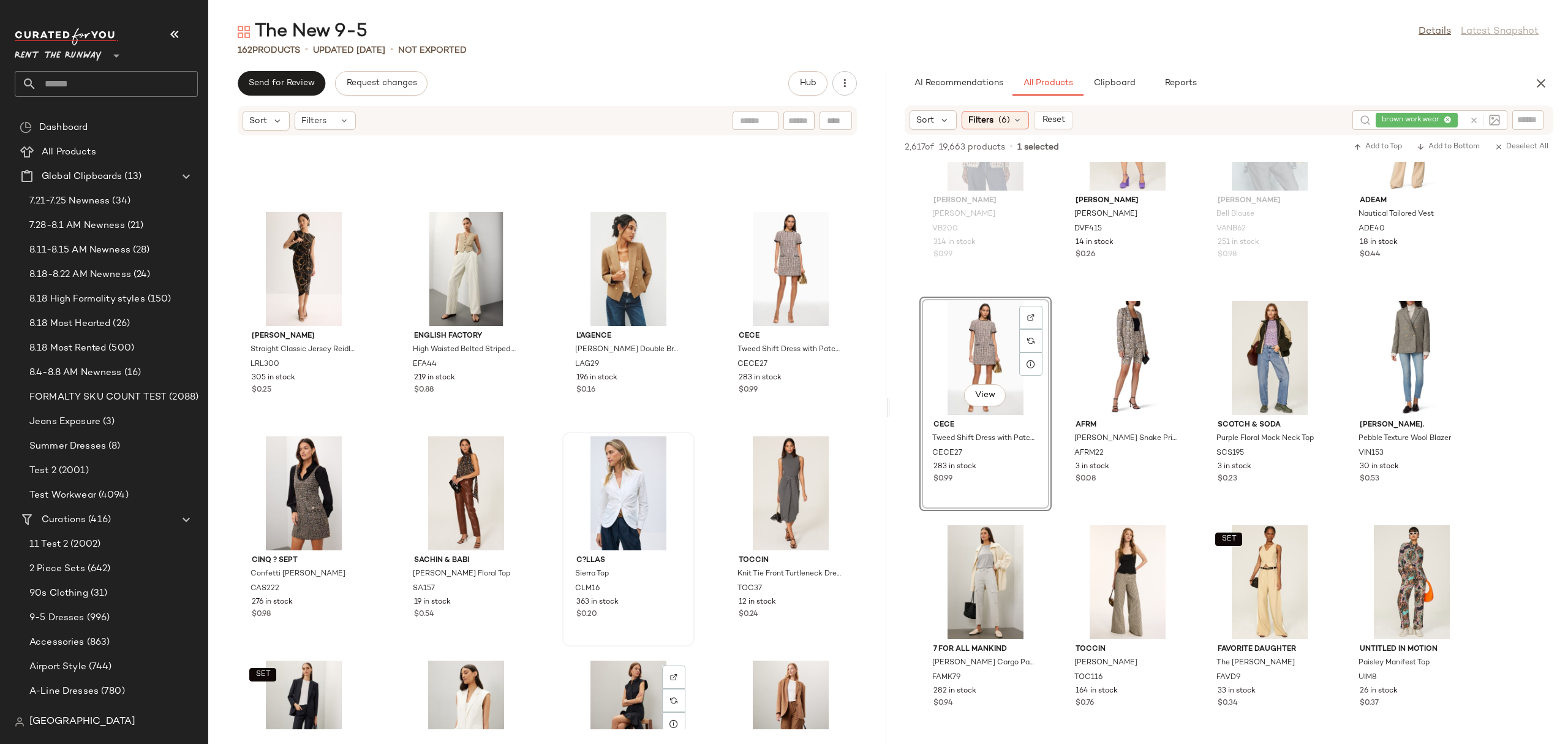
scroll to position [2395, 0]
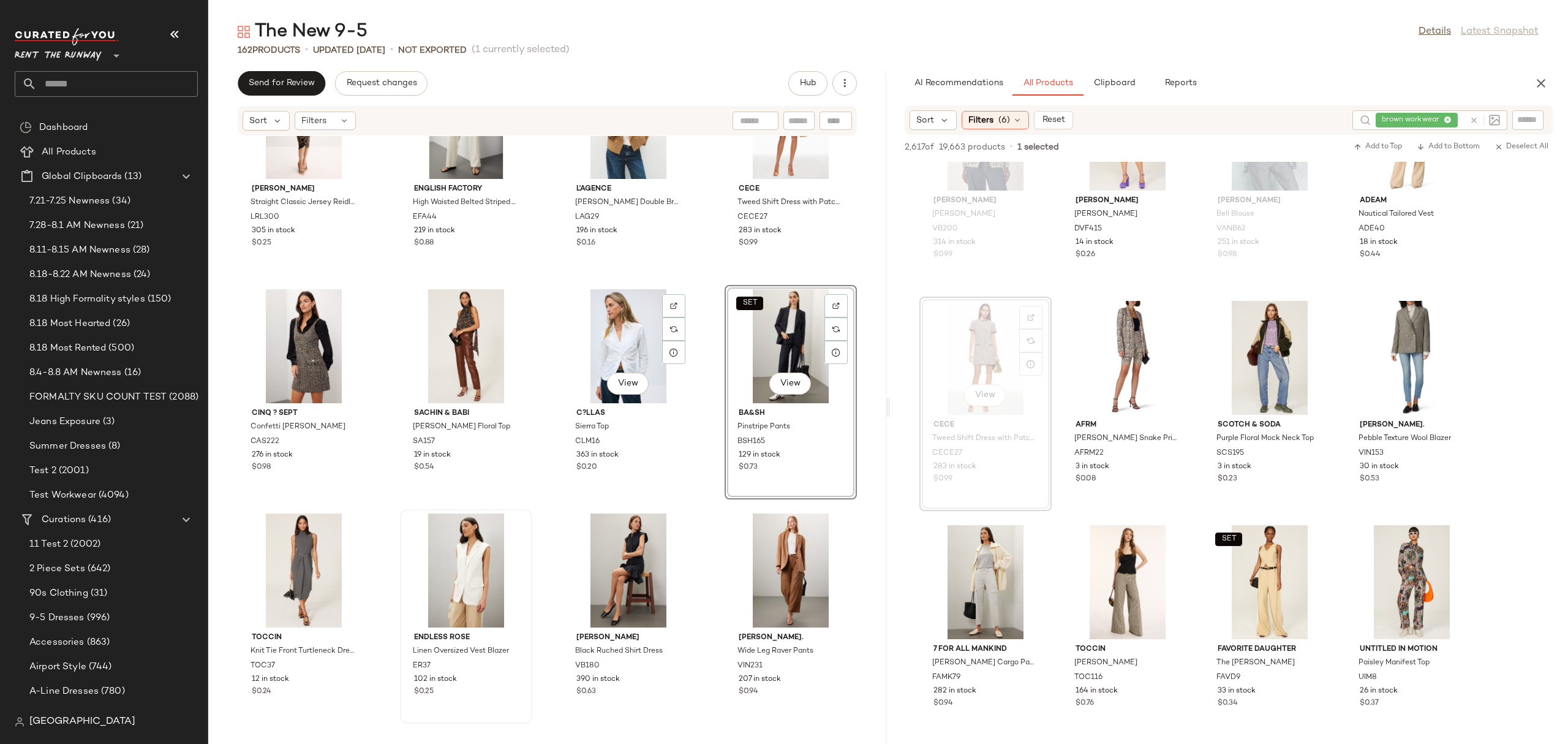
scroll to position [2562, 0]
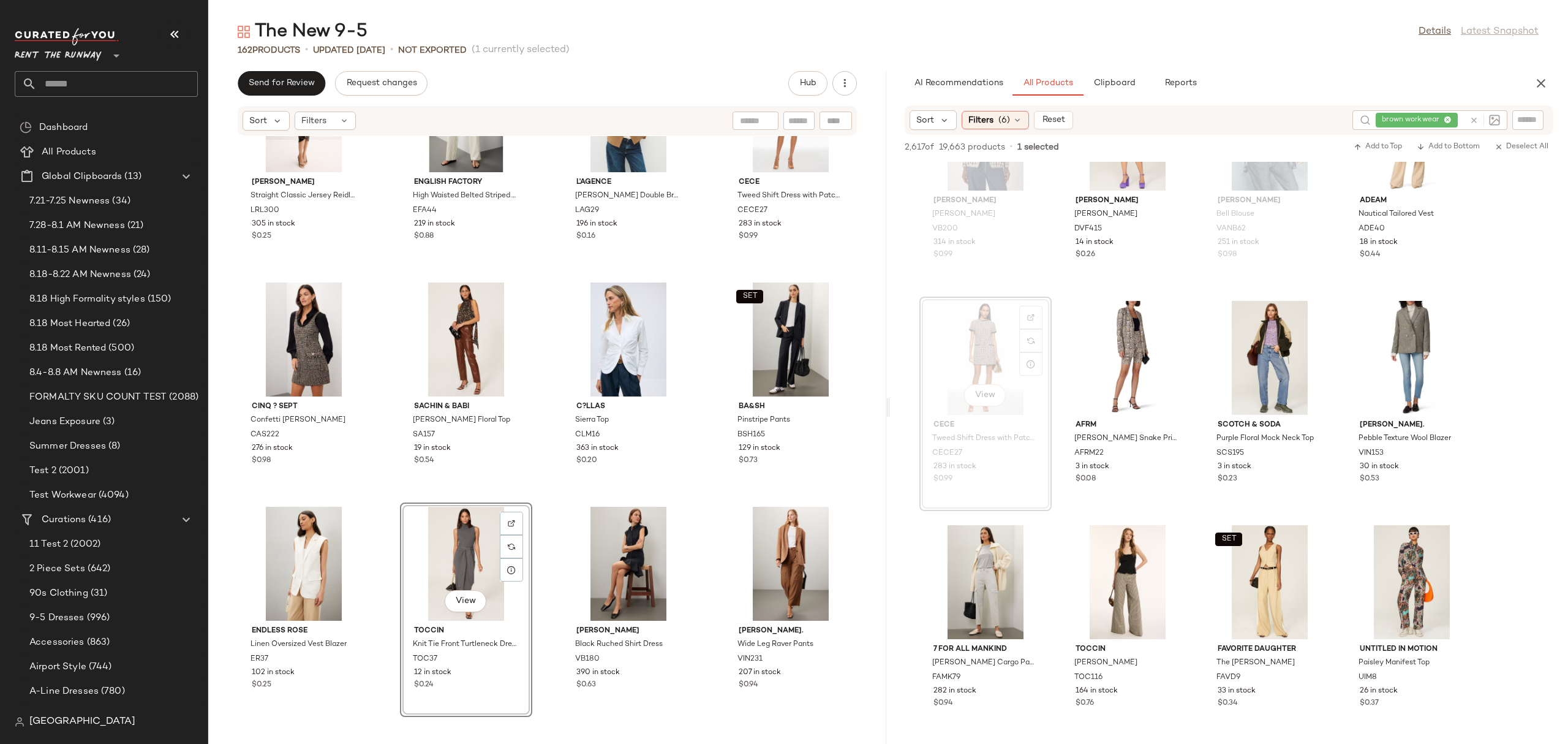
click at [533, 473] on div "Lauren Ralph Lauren Straight Classic Jersey Reidly Day Dress LRL300 305 in stoc…" at bounding box center [547, 432] width 678 height 593
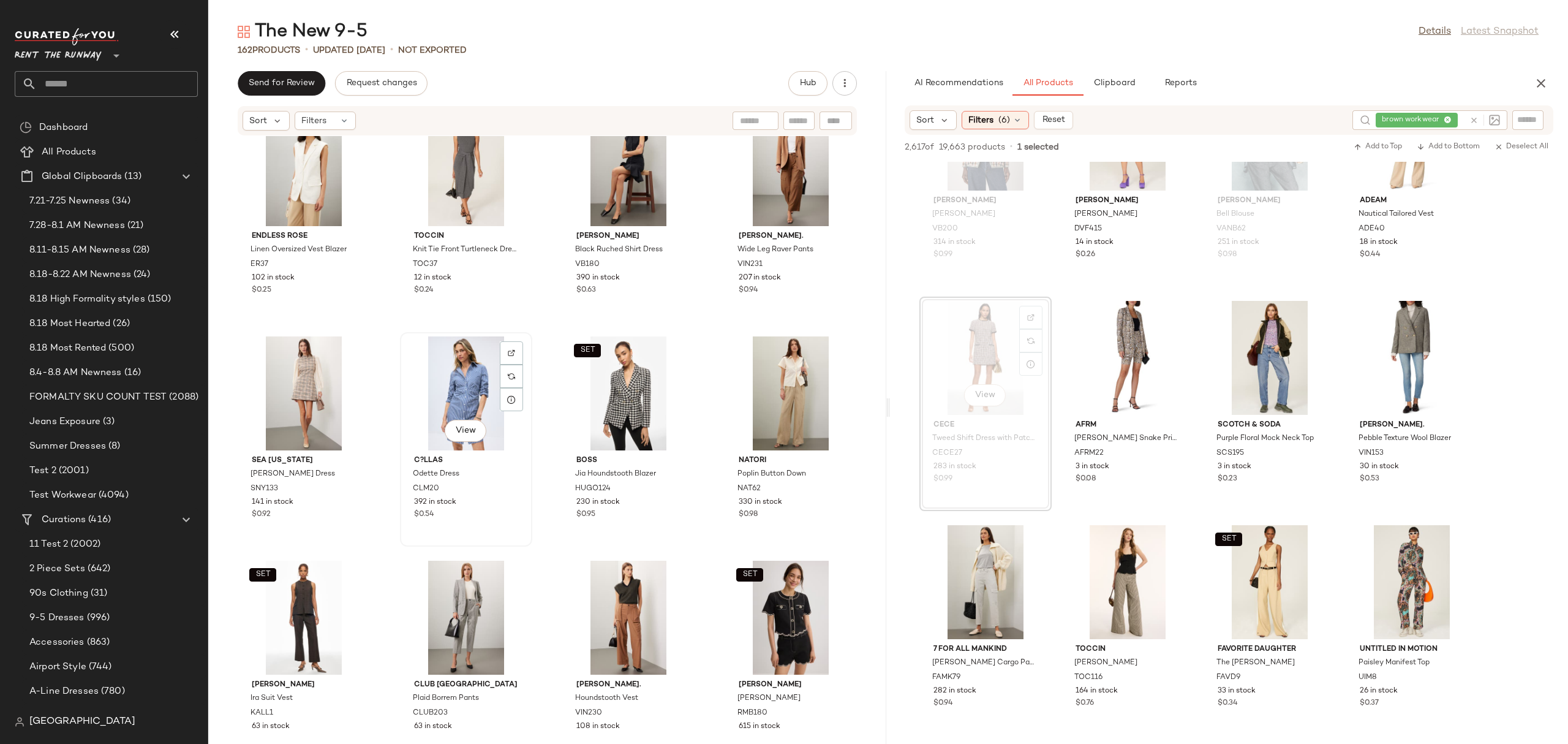
scroll to position [2954, 0]
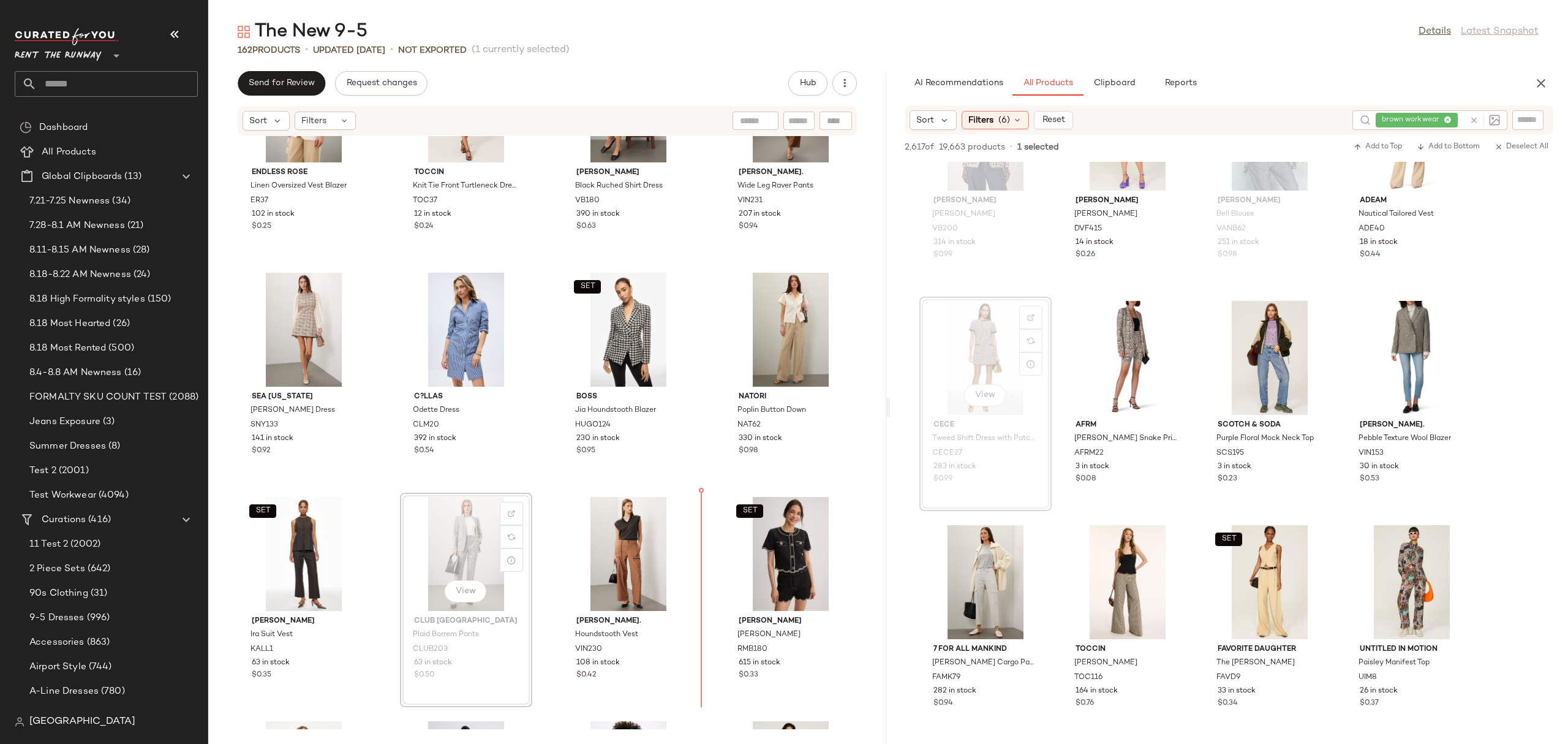
scroll to position [3034, 0]
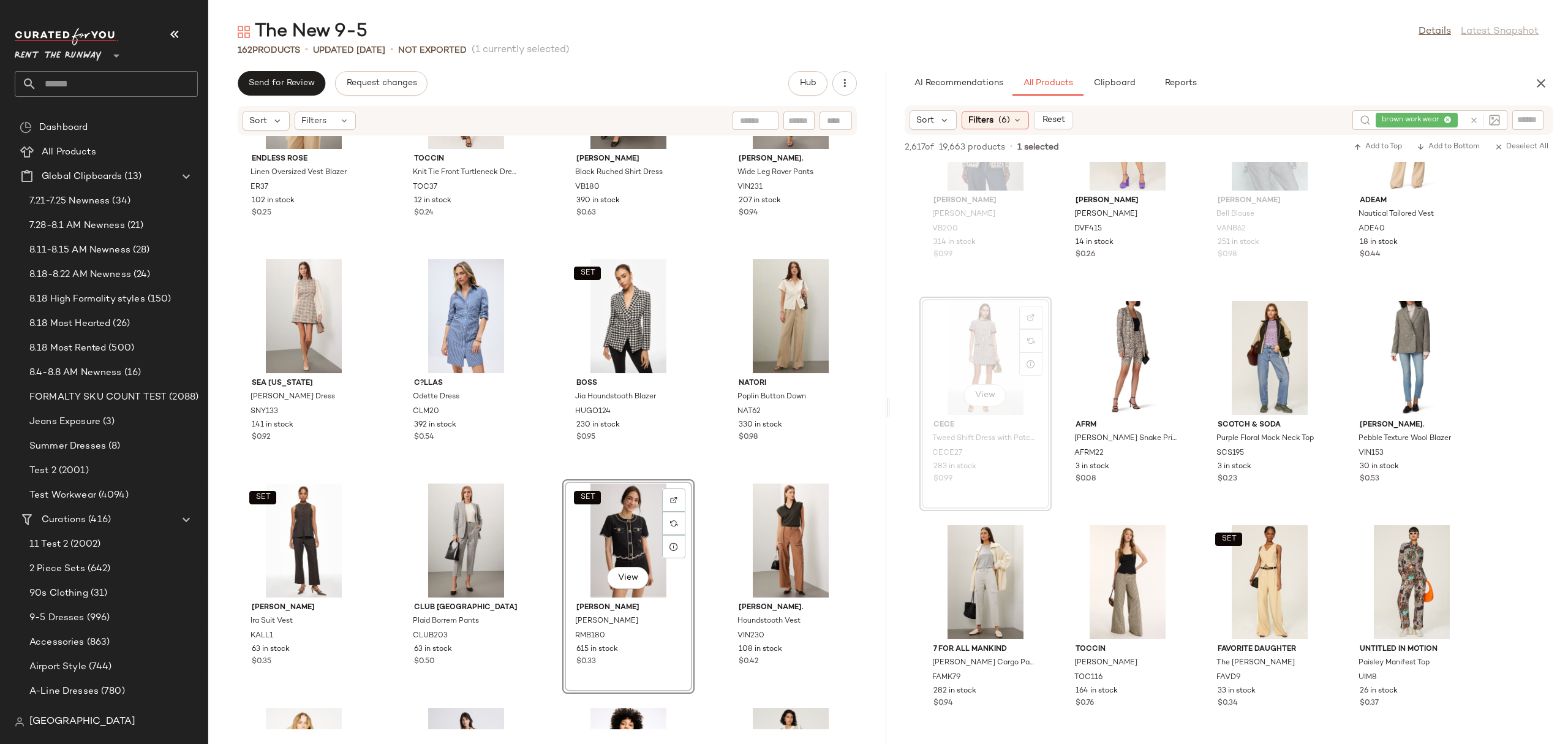
click at [700, 478] on div "Endless Rose Linen Oversized Vest Blazer ER37 102 in stock $0.25 Toccin Knit Ti…" at bounding box center [547, 432] width 678 height 593
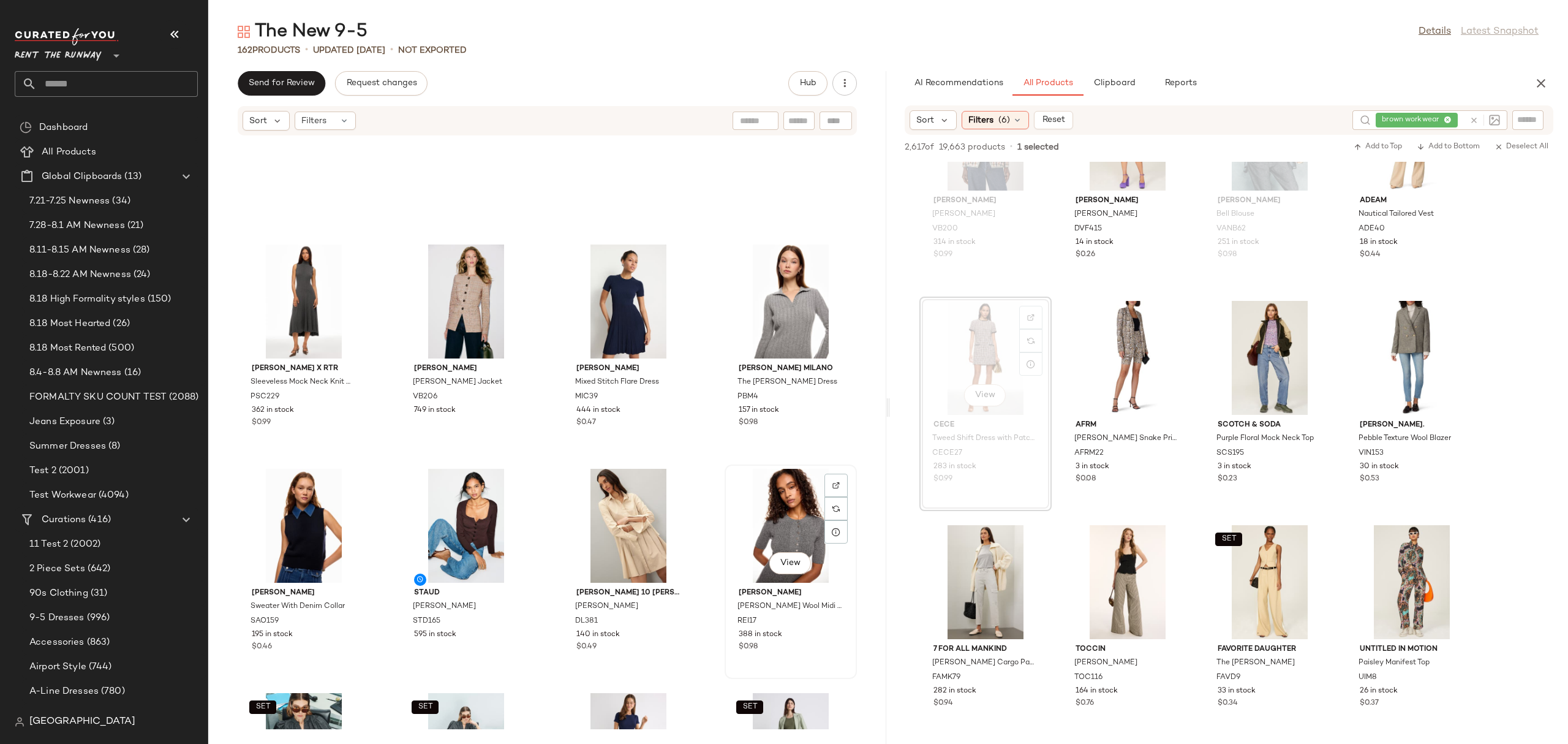
scroll to position [3928, 0]
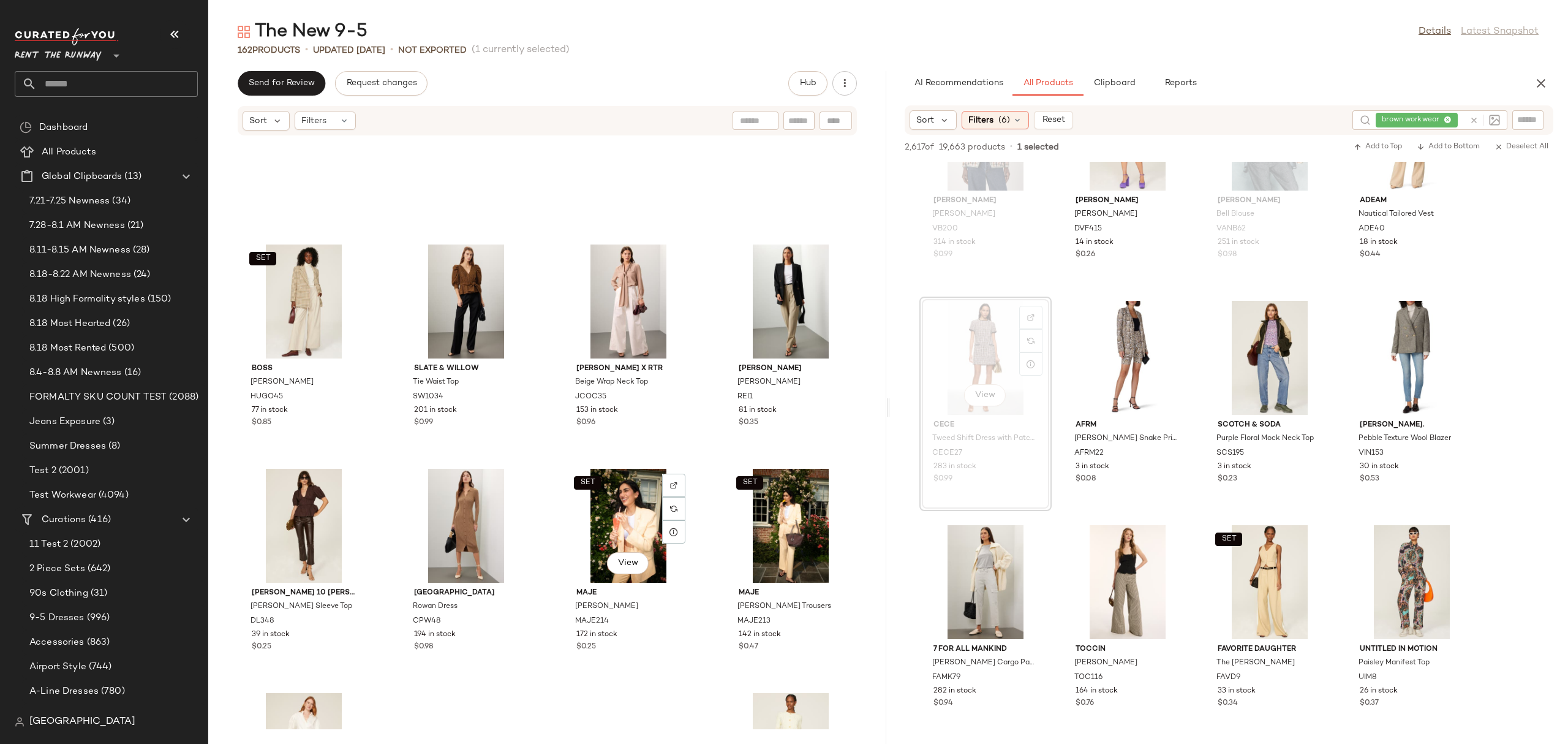
scroll to position [8605, 0]
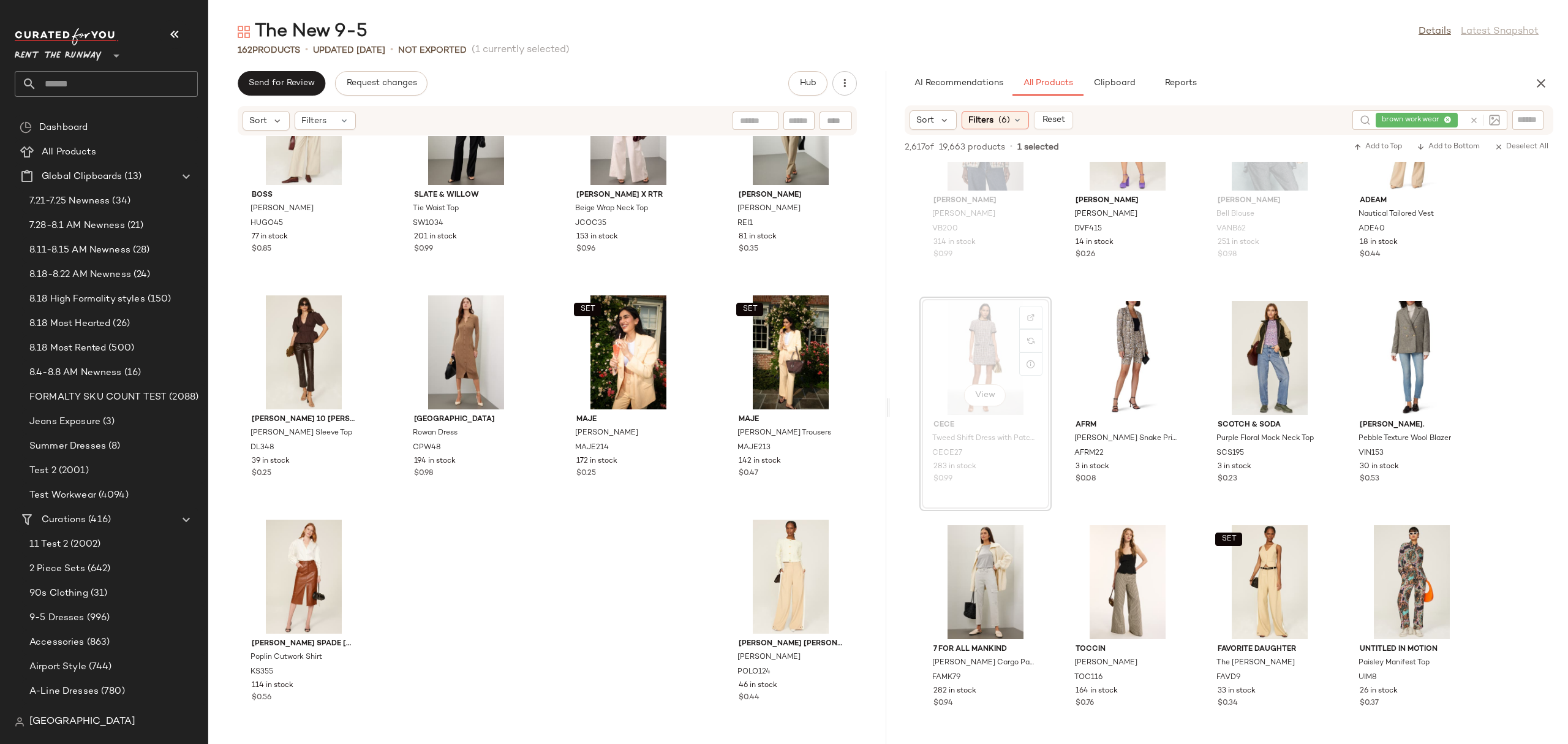
click at [643, 573] on div "SET BOSS Jahonda Blazer HUGO45 77 in stock $0.85 Slate & Willow Tie Waist Top S…" at bounding box center [547, 432] width 678 height 593
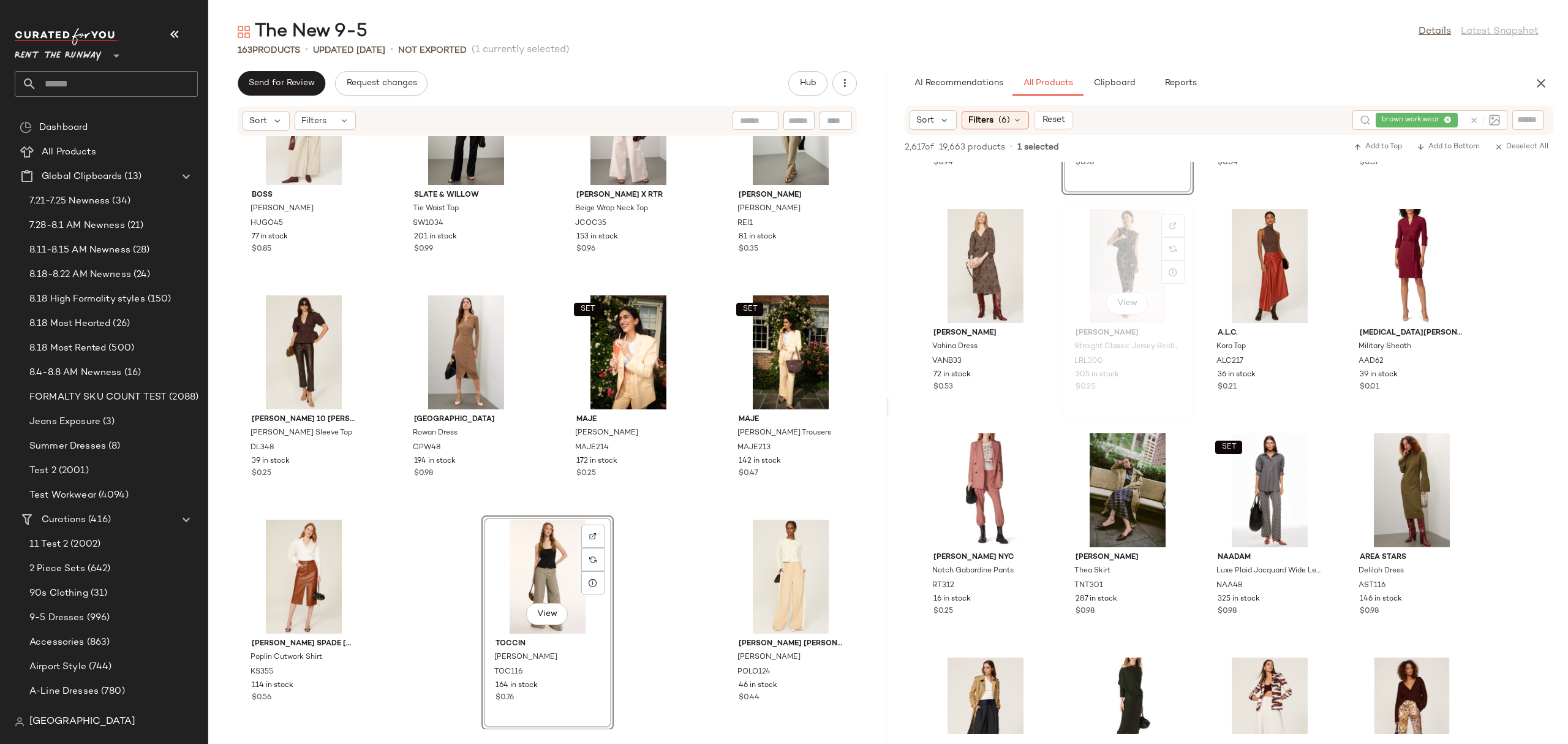
scroll to position [40590, 0]
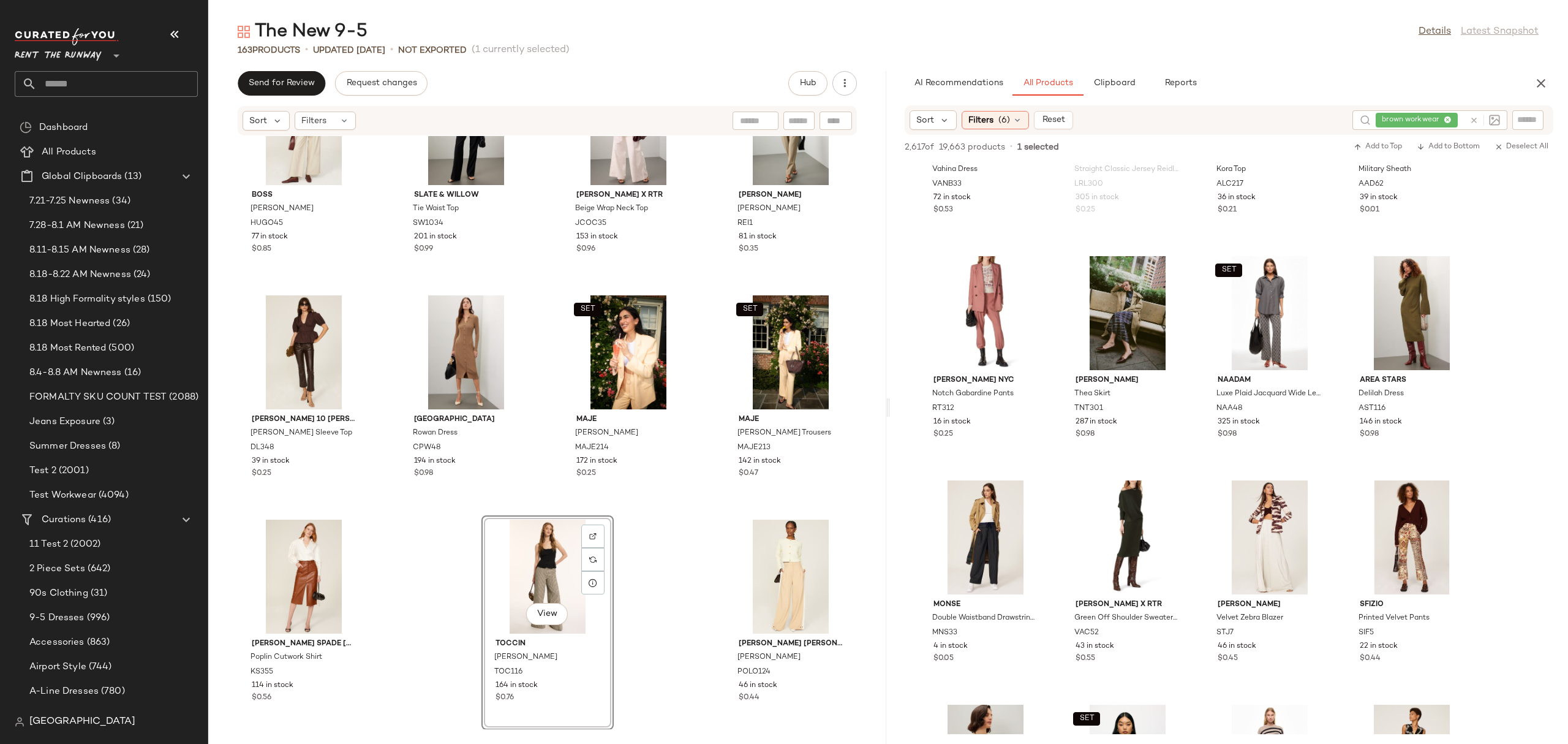
click at [658, 527] on div "SET BOSS Jahonda Blazer HUGO45 77 in stock $0.85 Slate & Willow Tie Waist Top S…" at bounding box center [547, 432] width 678 height 593
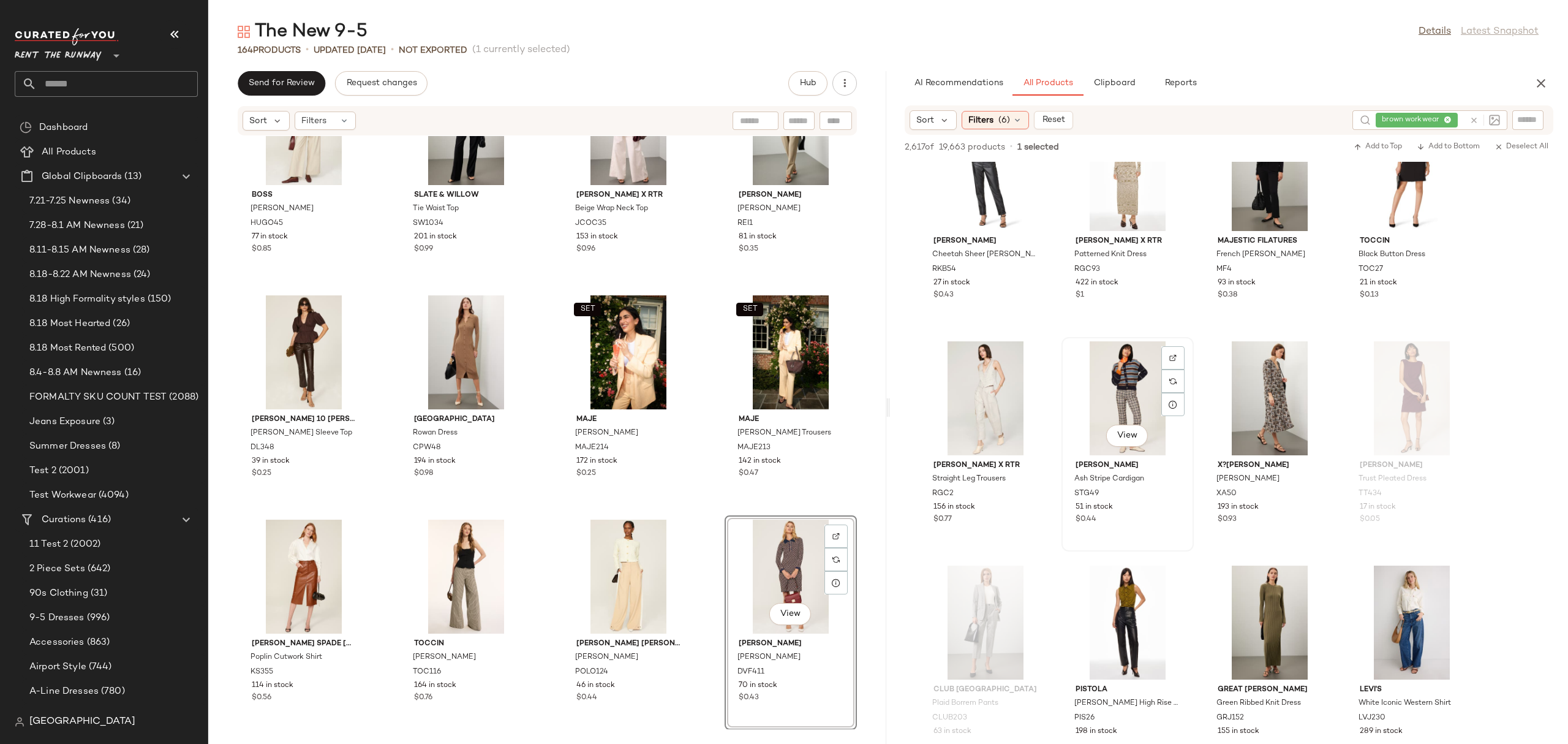
scroll to position [43323, 0]
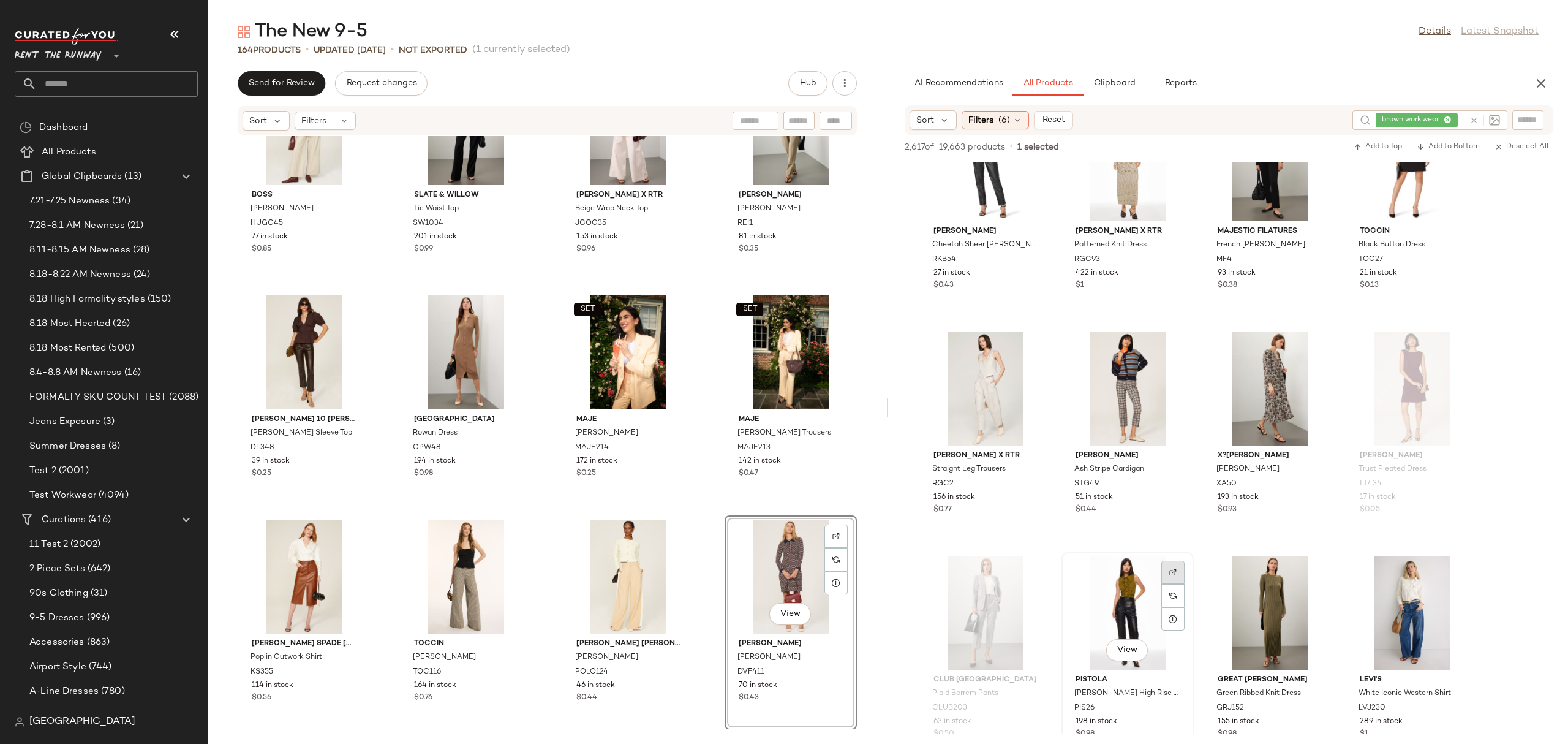
drag, startPoint x: 1189, startPoint y: 571, endPoint x: 1170, endPoint y: 575, distance: 19.4
click at [1170, 575] on img at bounding box center [1173, 573] width 7 height 7
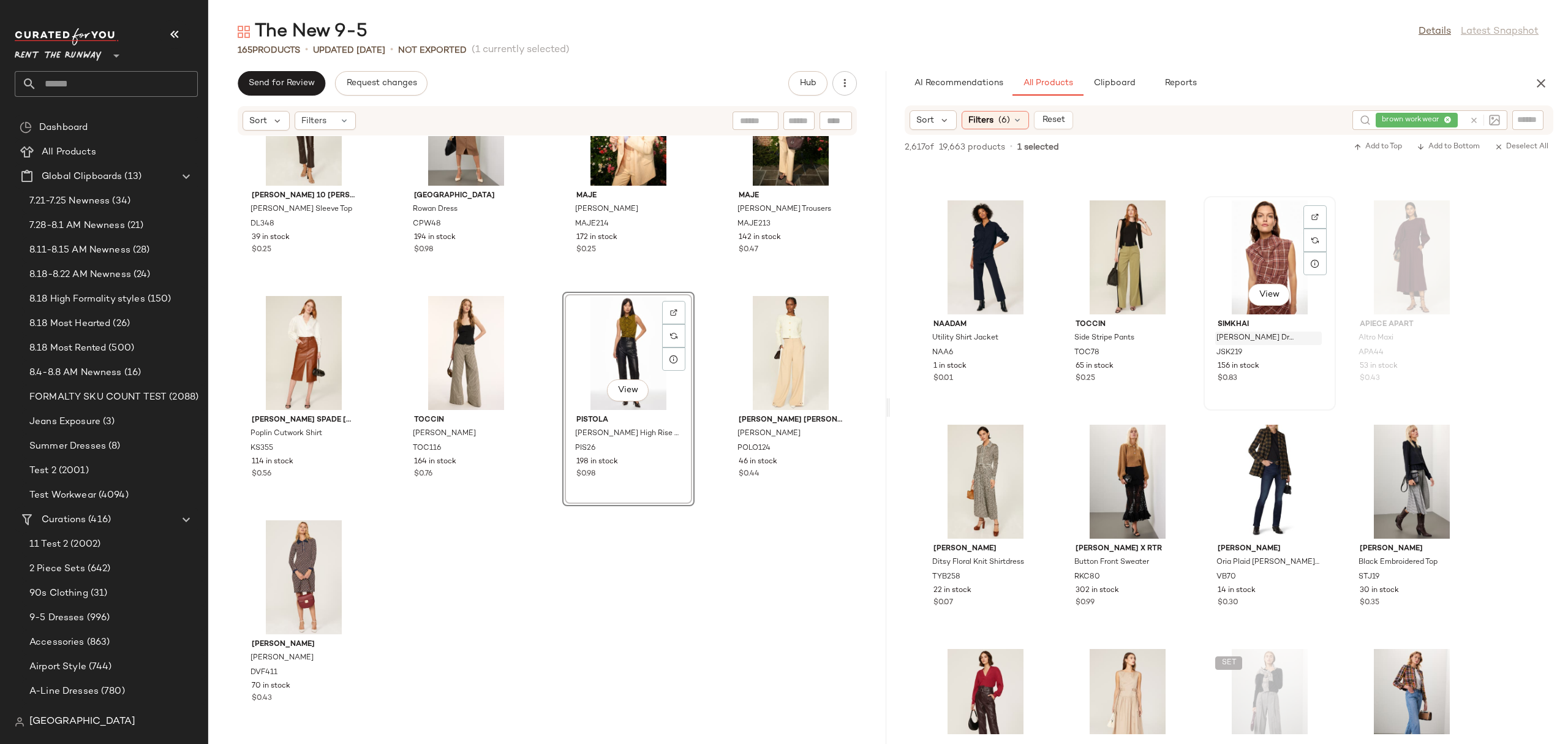
scroll to position [44869, 0]
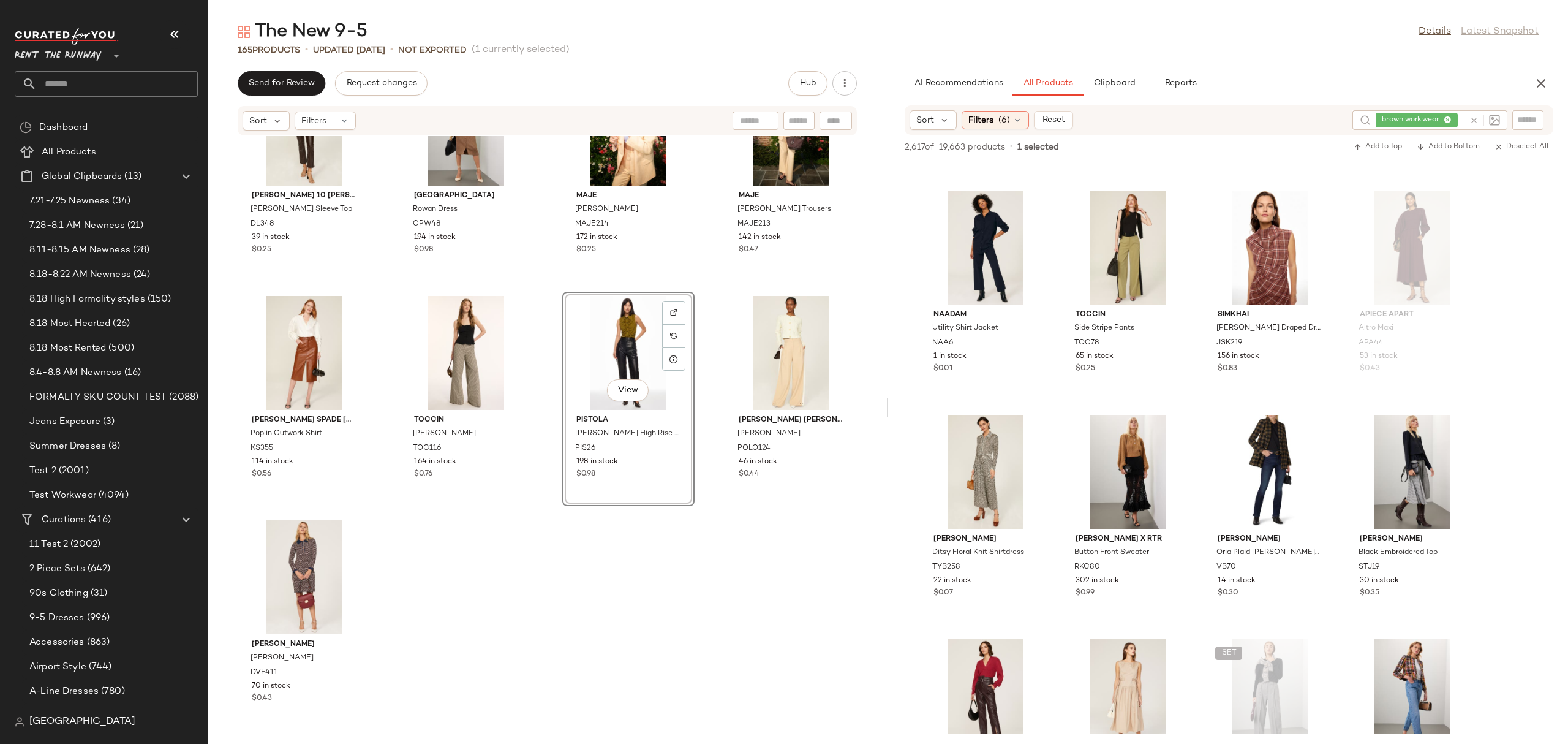
click at [755, 575] on div "Derek Lam 10 Crosby Maureen Balloon Sleeve Top DL348 39 in stock $0.25 Central …" at bounding box center [547, 432] width 678 height 593
click at [1033, 433] on img at bounding box center [1031, 432] width 7 height 7
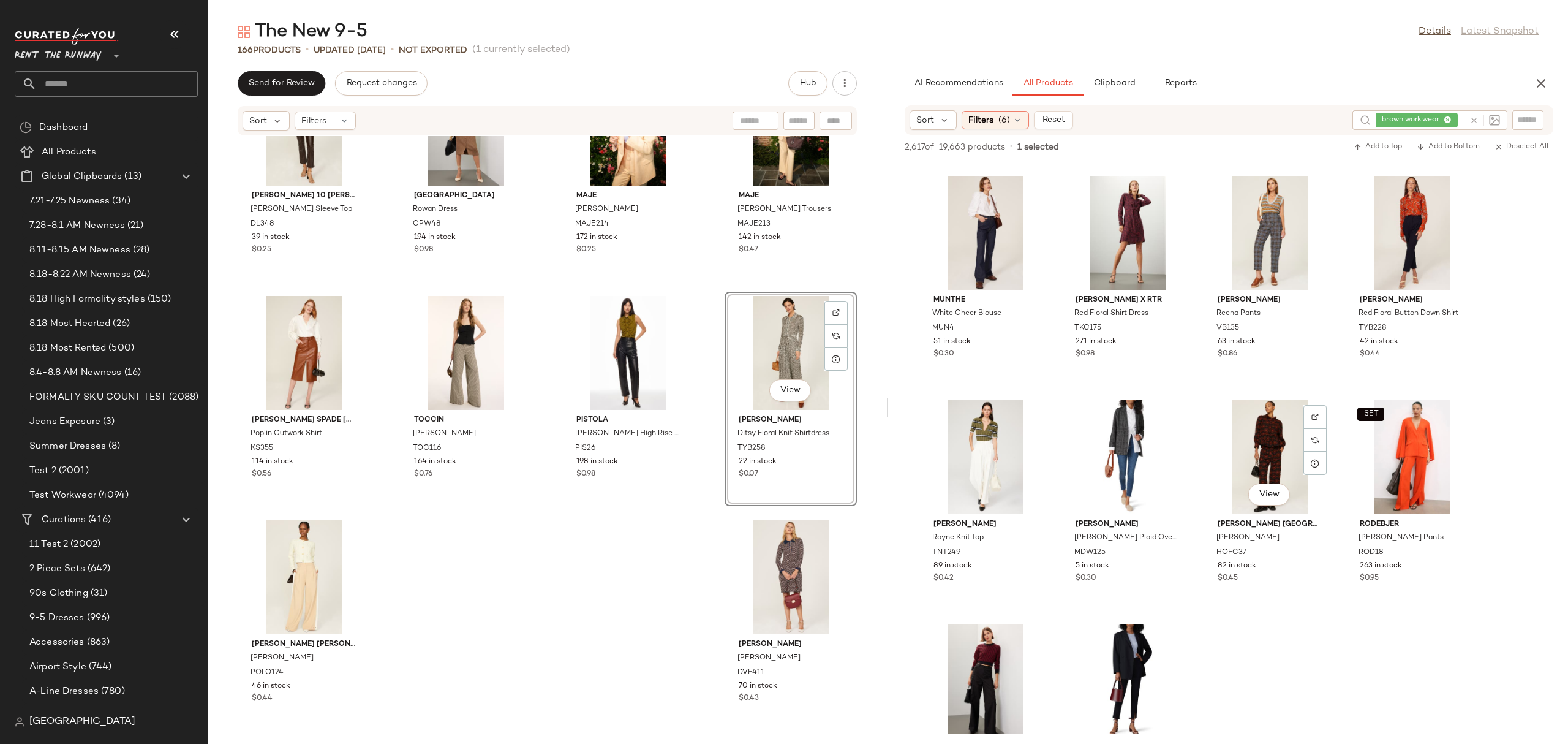
scroll to position [45820, 0]
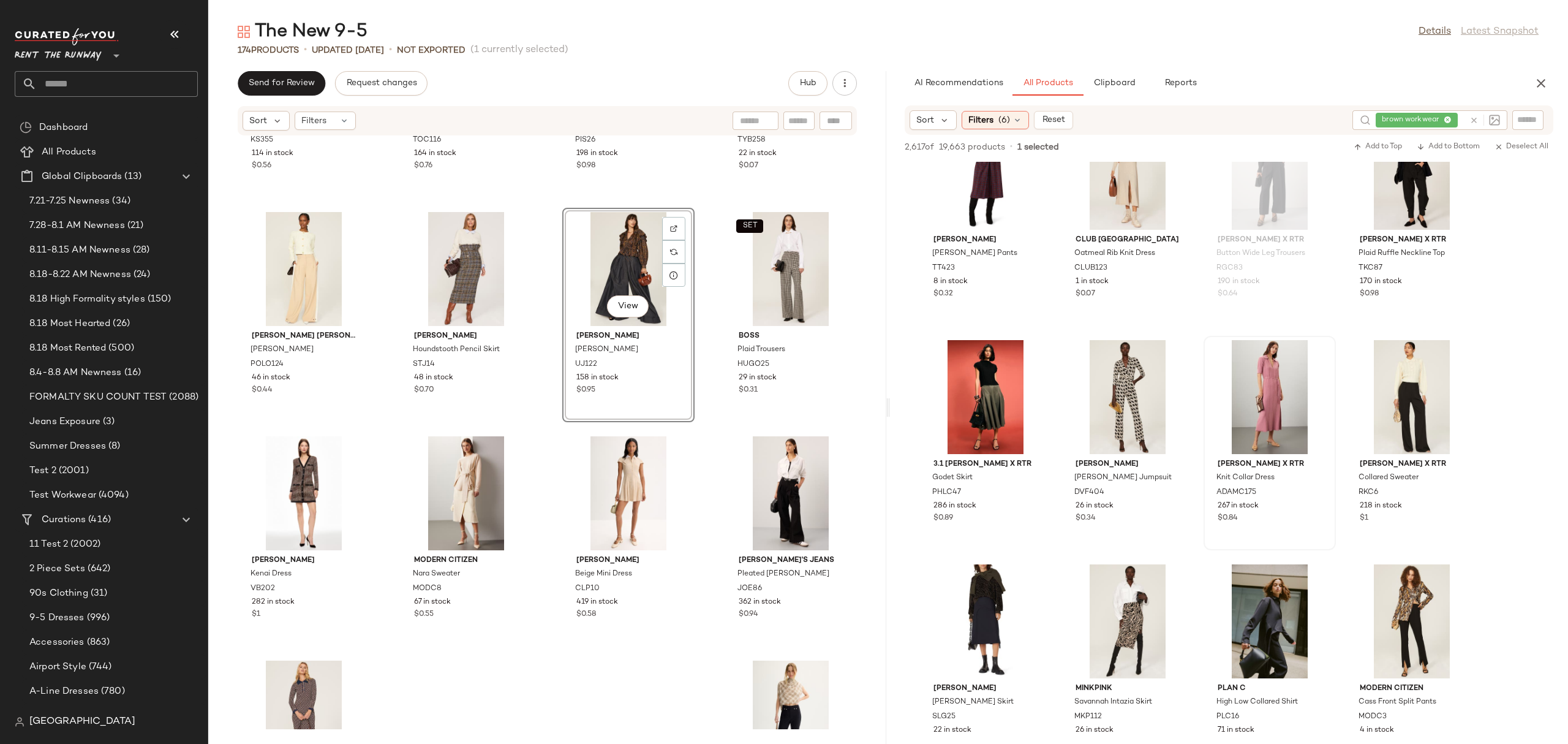
scroll to position [50128, 0]
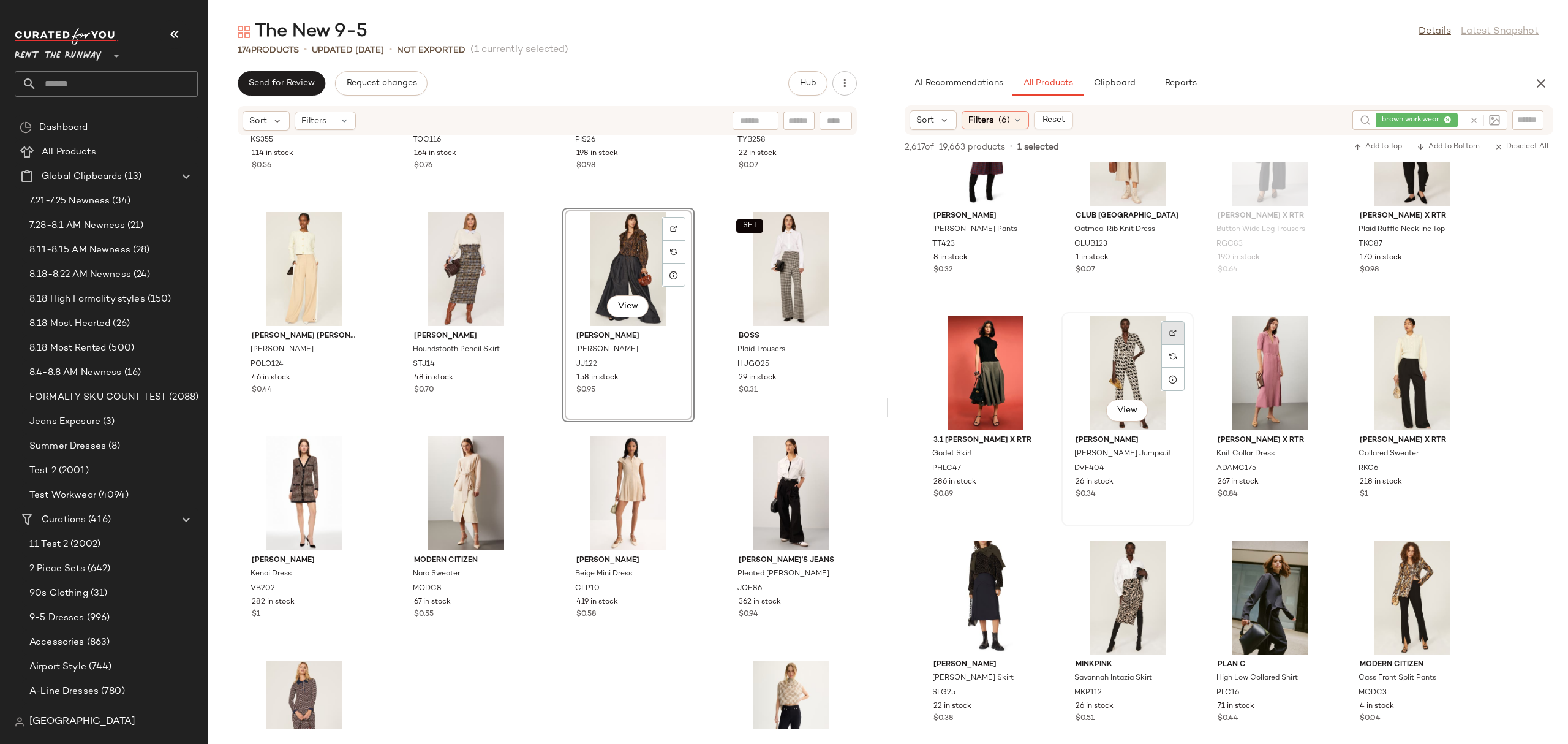
click at [1169, 331] on img at bounding box center [1173, 333] width 7 height 7
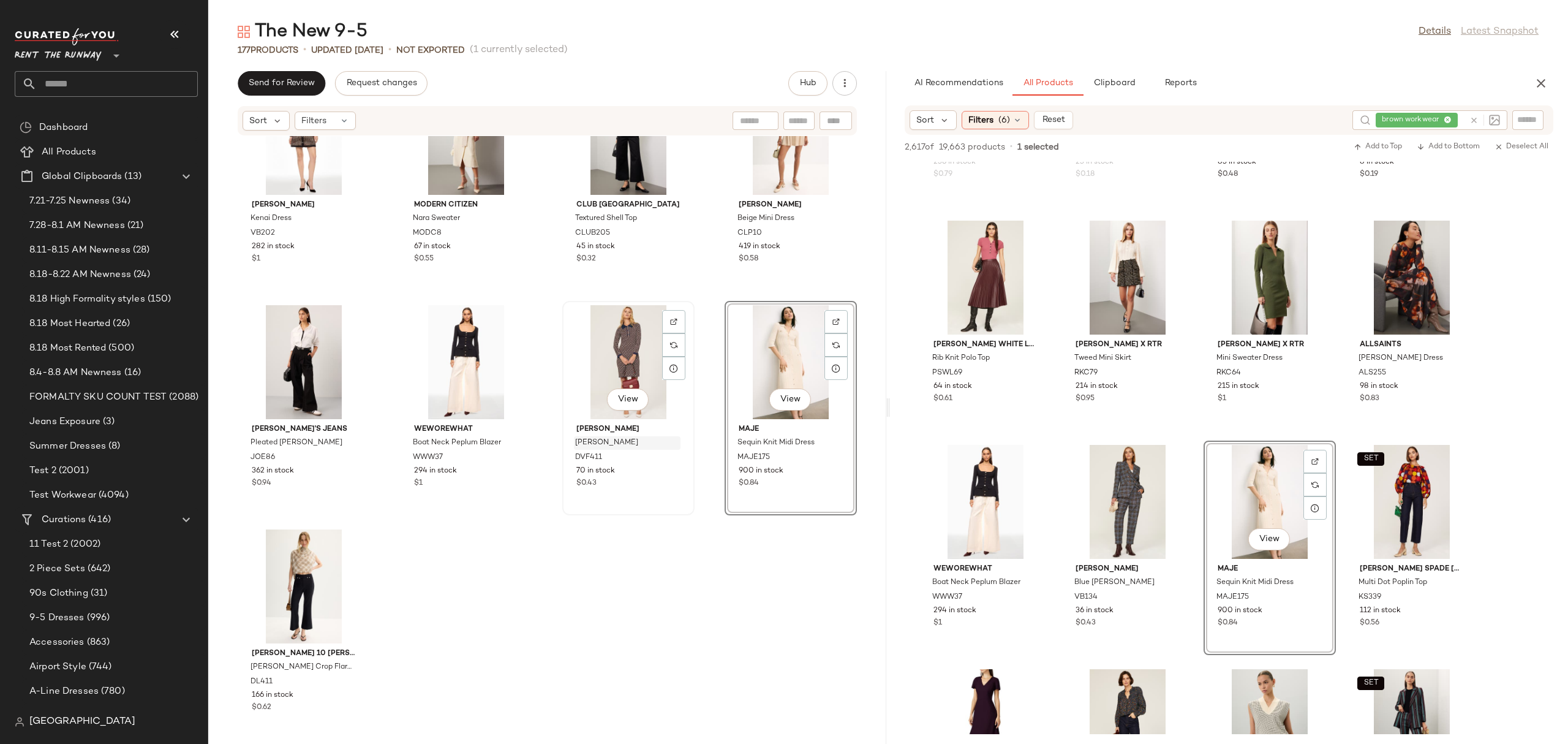
scroll to position [9501, 0]
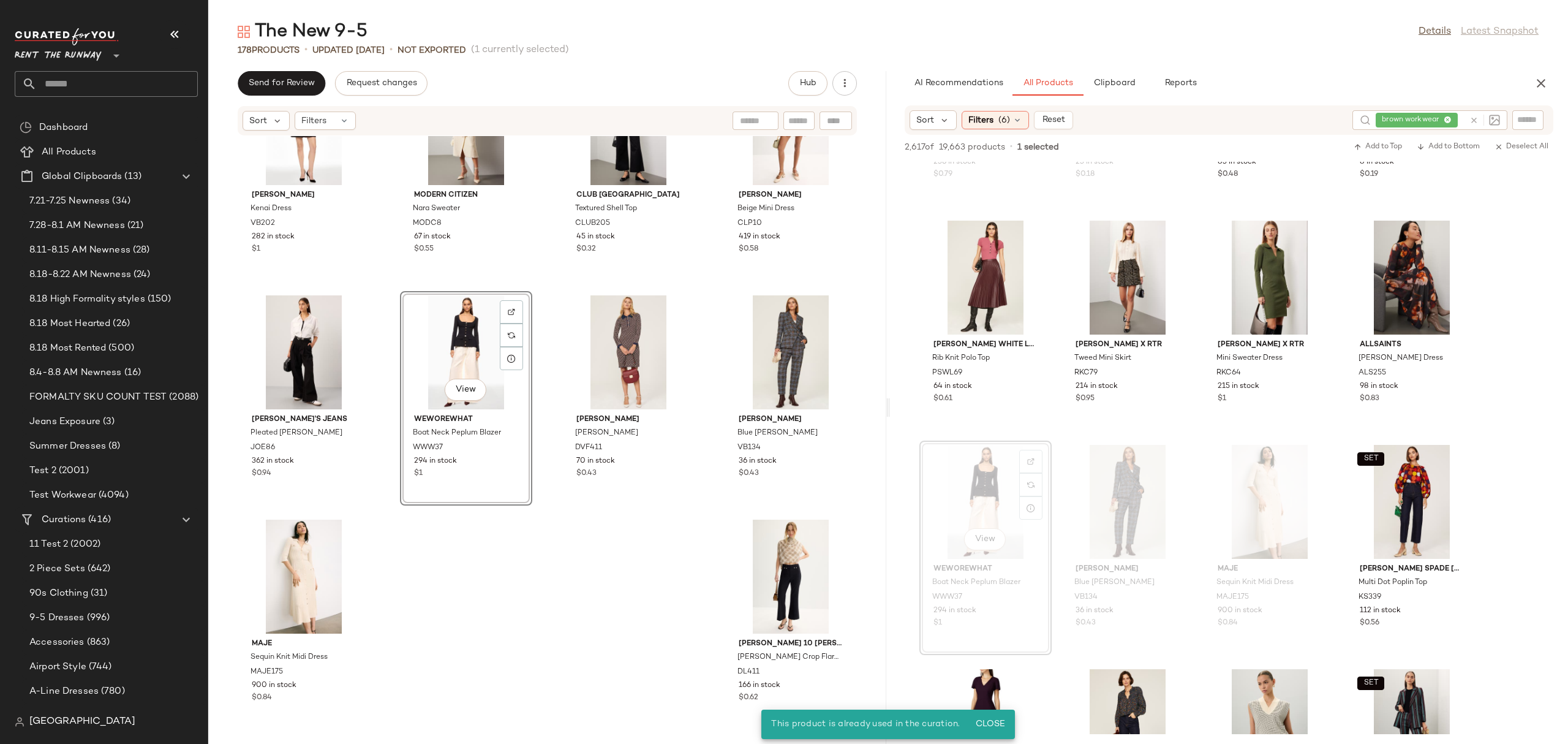
click at [656, 567] on div "Polo Ralph Lauren Aran Cardigan POLO124 46 in stock $0.44 Stella Jean Houndstoo…" at bounding box center [547, 432] width 678 height 593
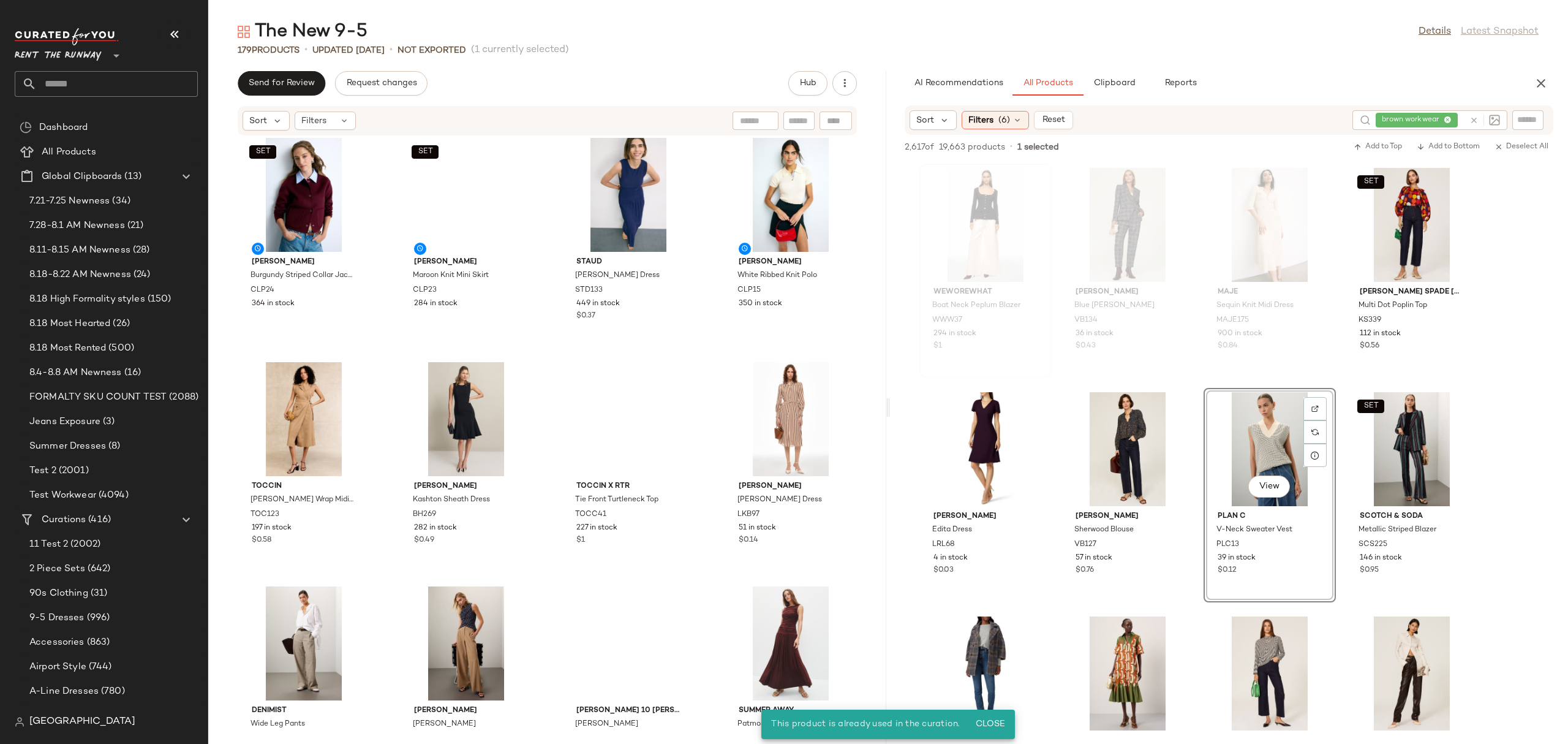
scroll to position [0, 0]
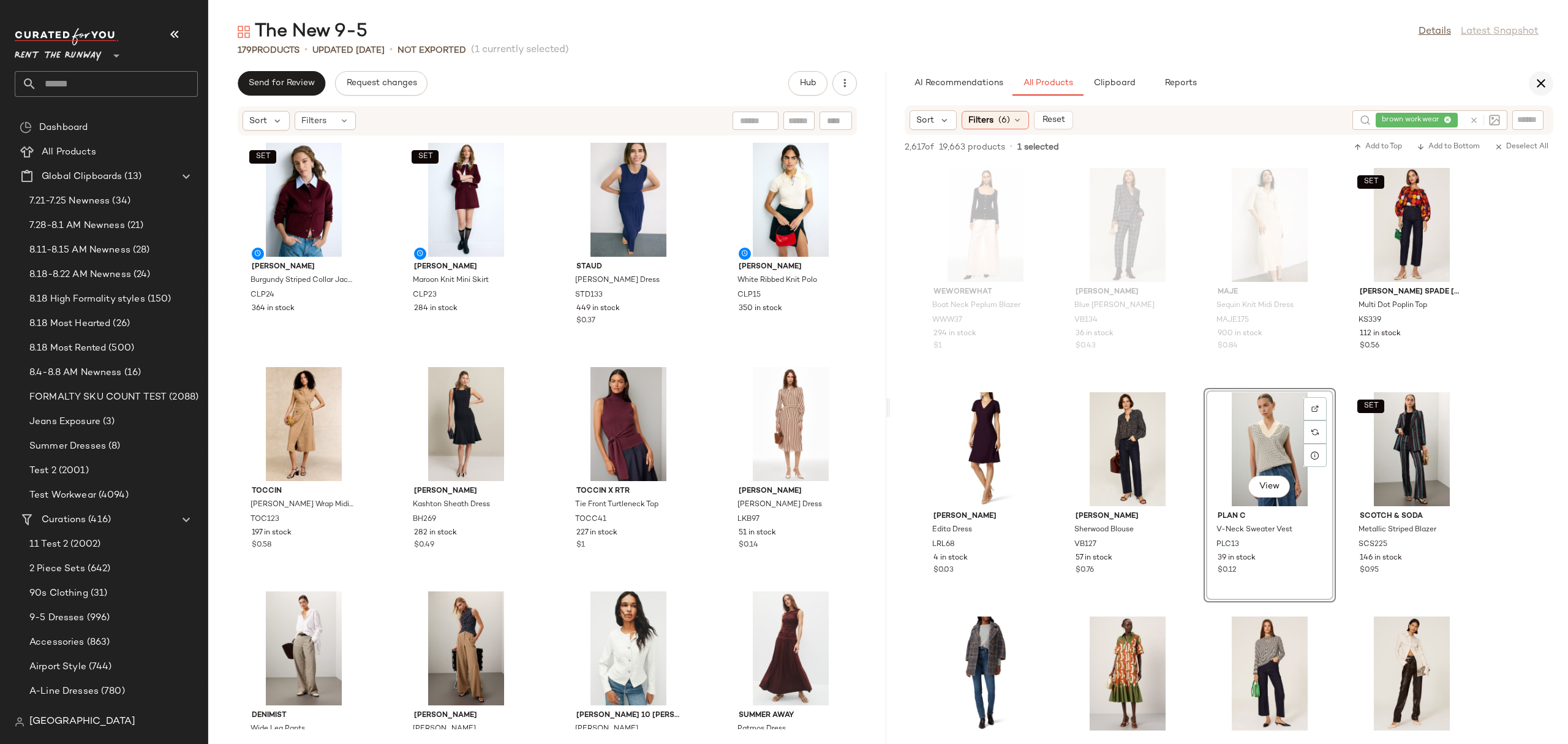
click at [1540, 82] on icon "button" at bounding box center [1541, 83] width 15 height 15
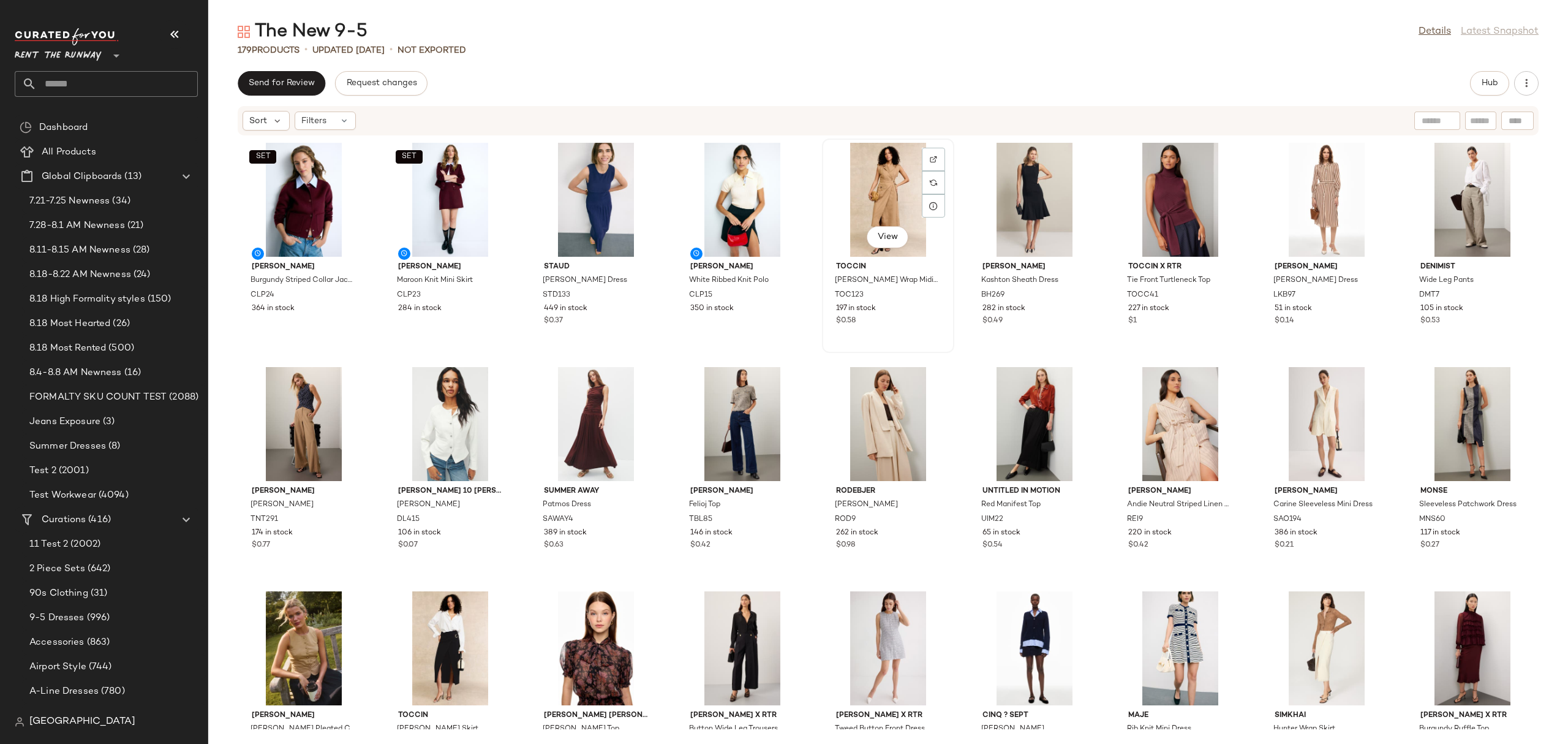
click at [871, 167] on div "View" at bounding box center [888, 200] width 124 height 114
click at [1480, 79] on button "Hub" at bounding box center [1489, 83] width 39 height 25
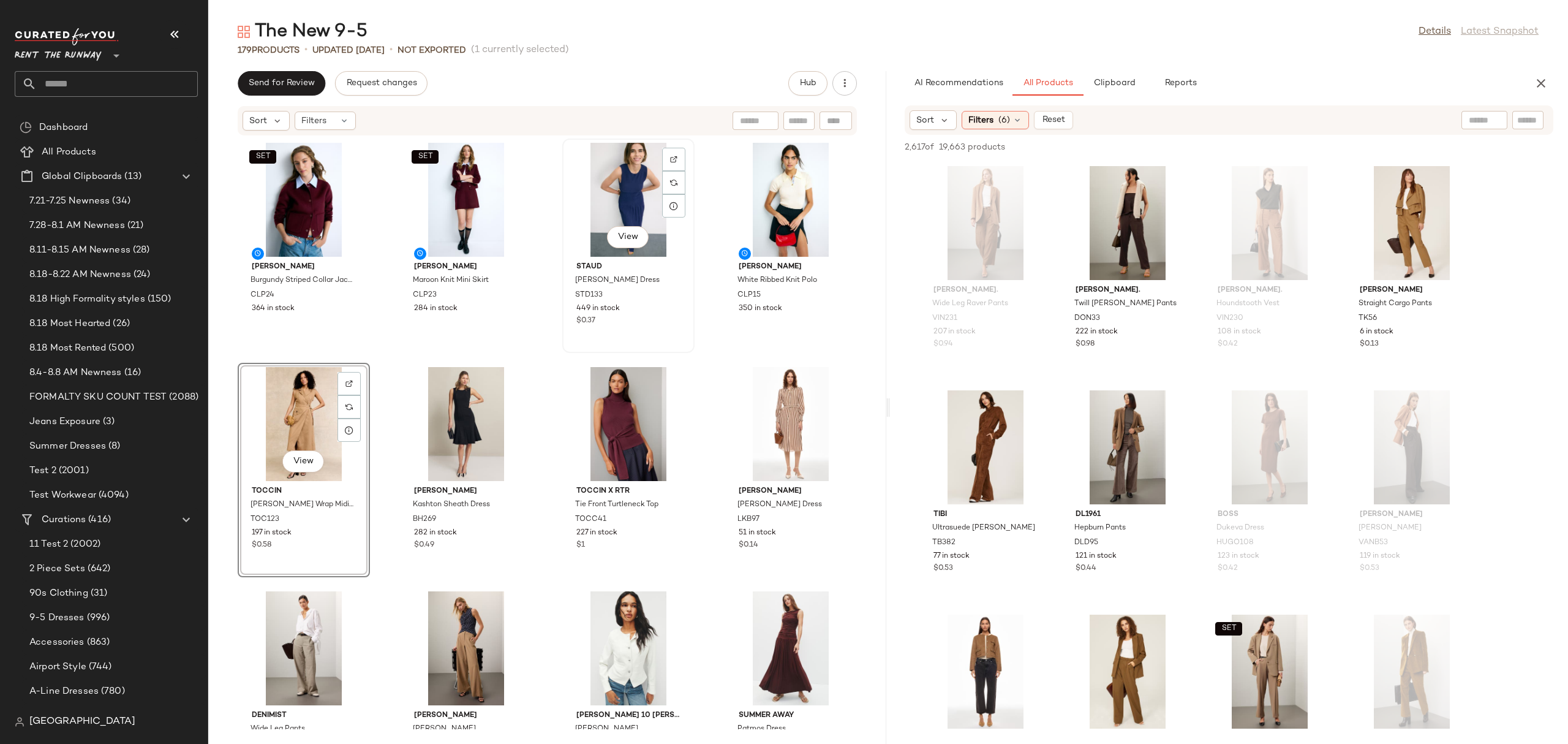
click at [624, 199] on div "View" at bounding box center [629, 200] width 124 height 114
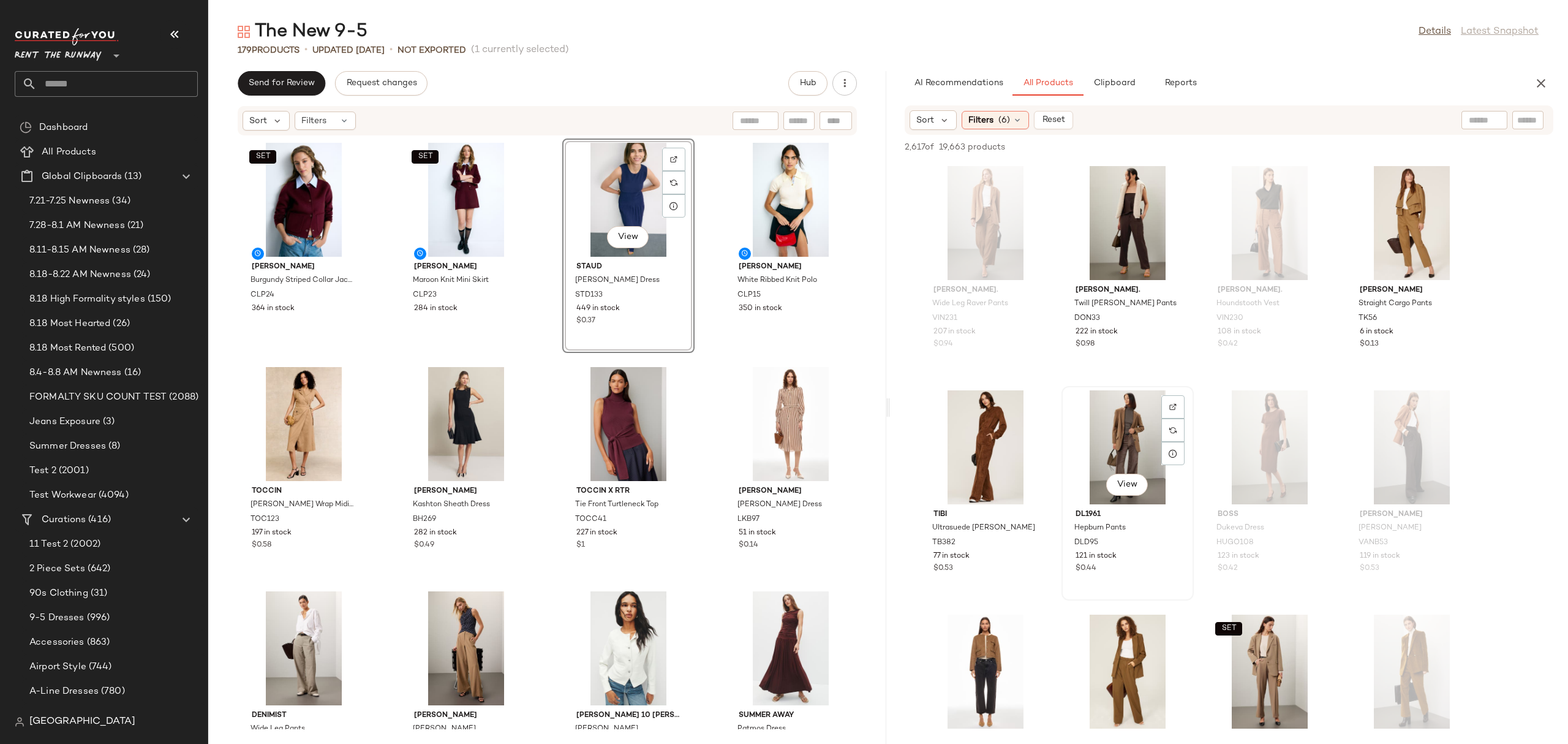
scroll to position [477, 0]
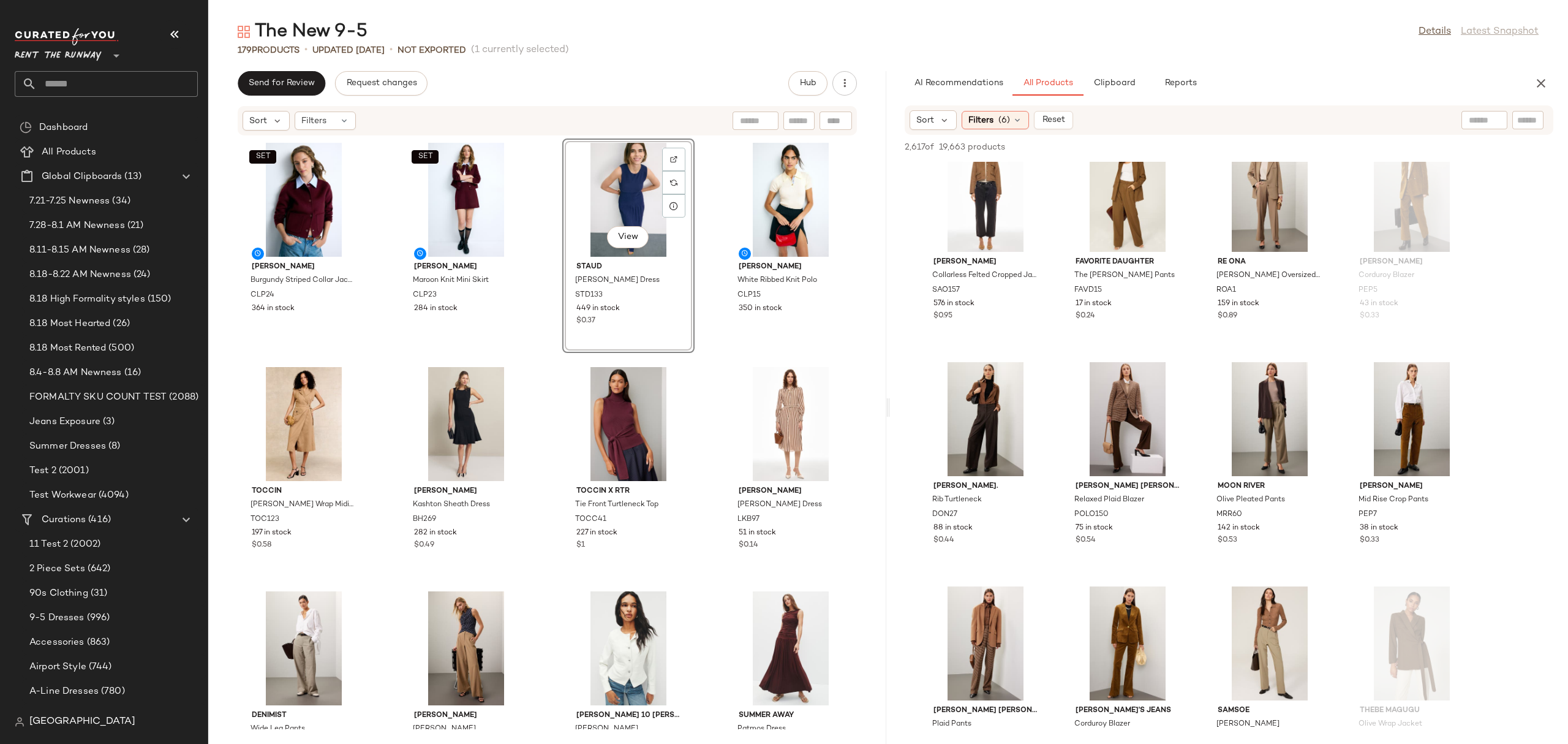
click at [1486, 113] on div at bounding box center [1484, 120] width 46 height 19
type input "*****"
type input "**********"
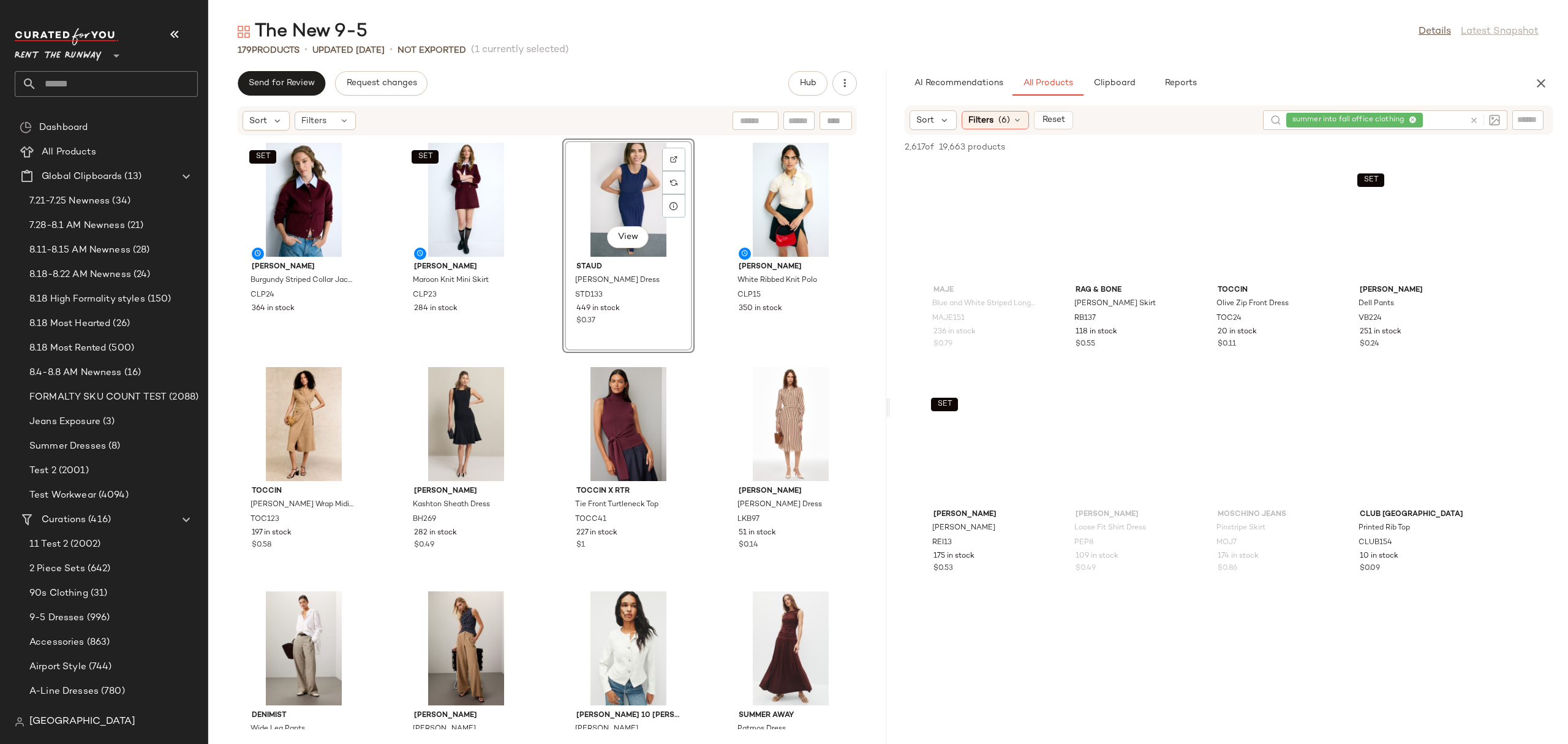
click at [548, 372] on div "SET Claudie Pierlot Burgundy Striped Collar Jacket CLP24 364 in stock SET Claud…" at bounding box center [547, 432] width 678 height 593
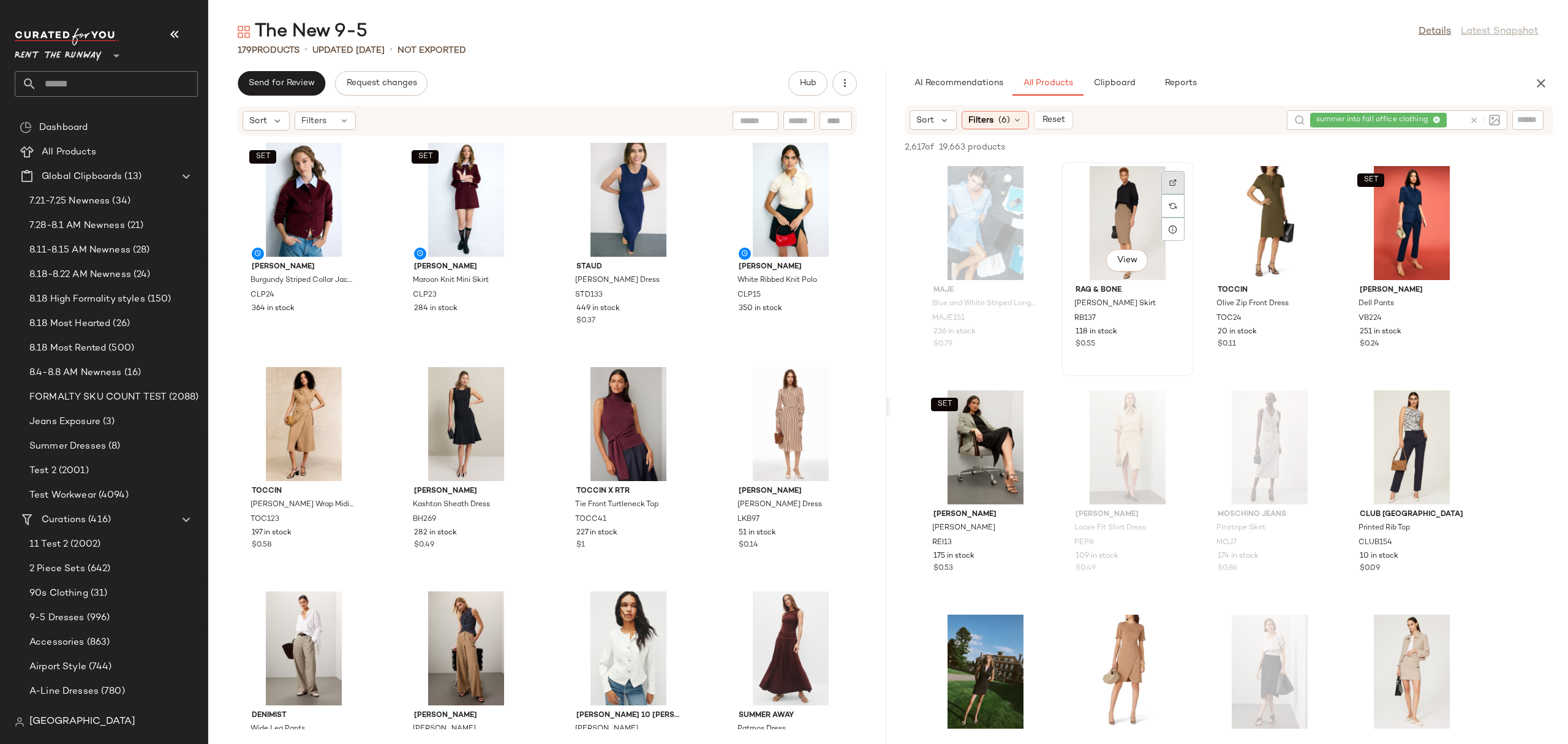
click at [1174, 179] on img at bounding box center [1173, 182] width 7 height 7
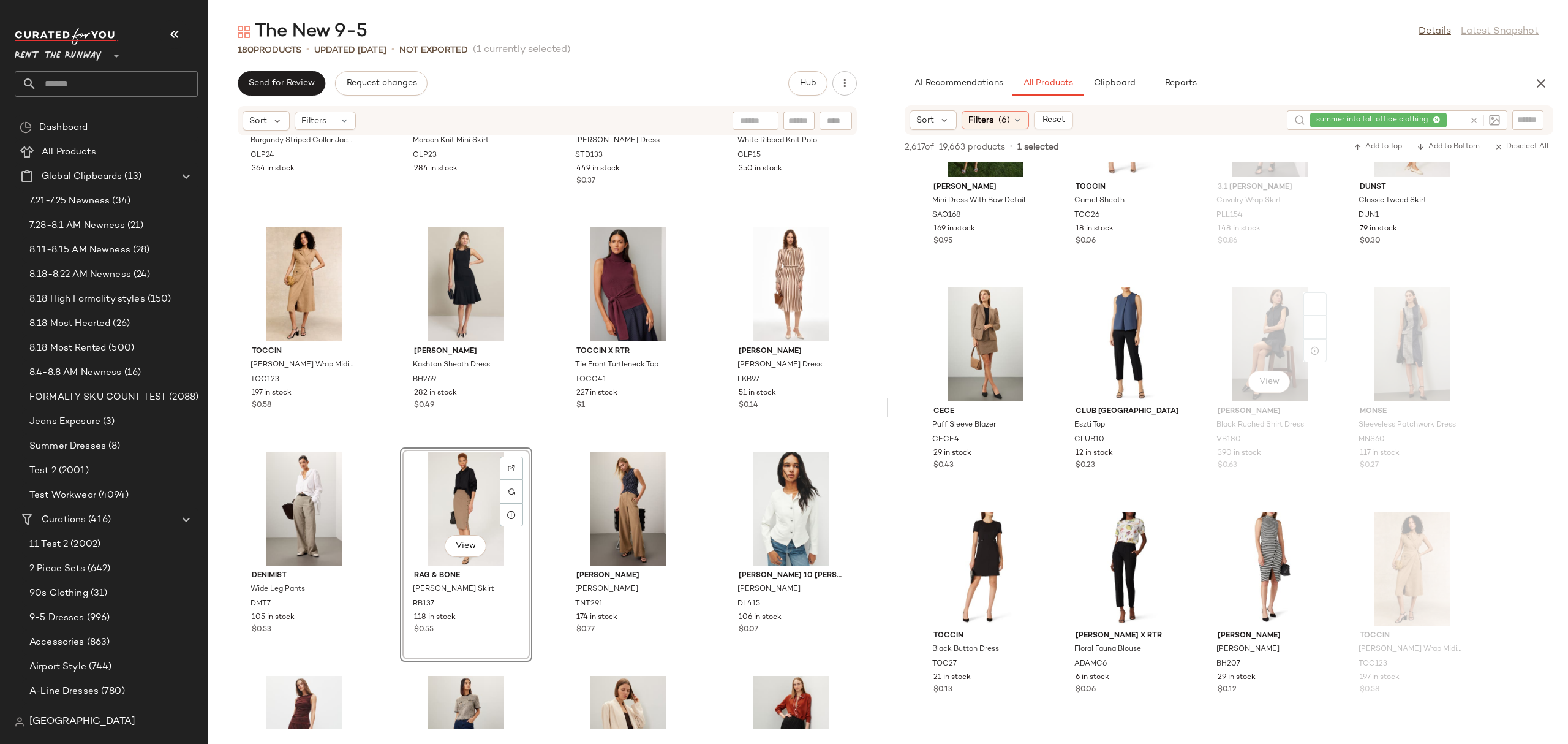
scroll to position [567, 0]
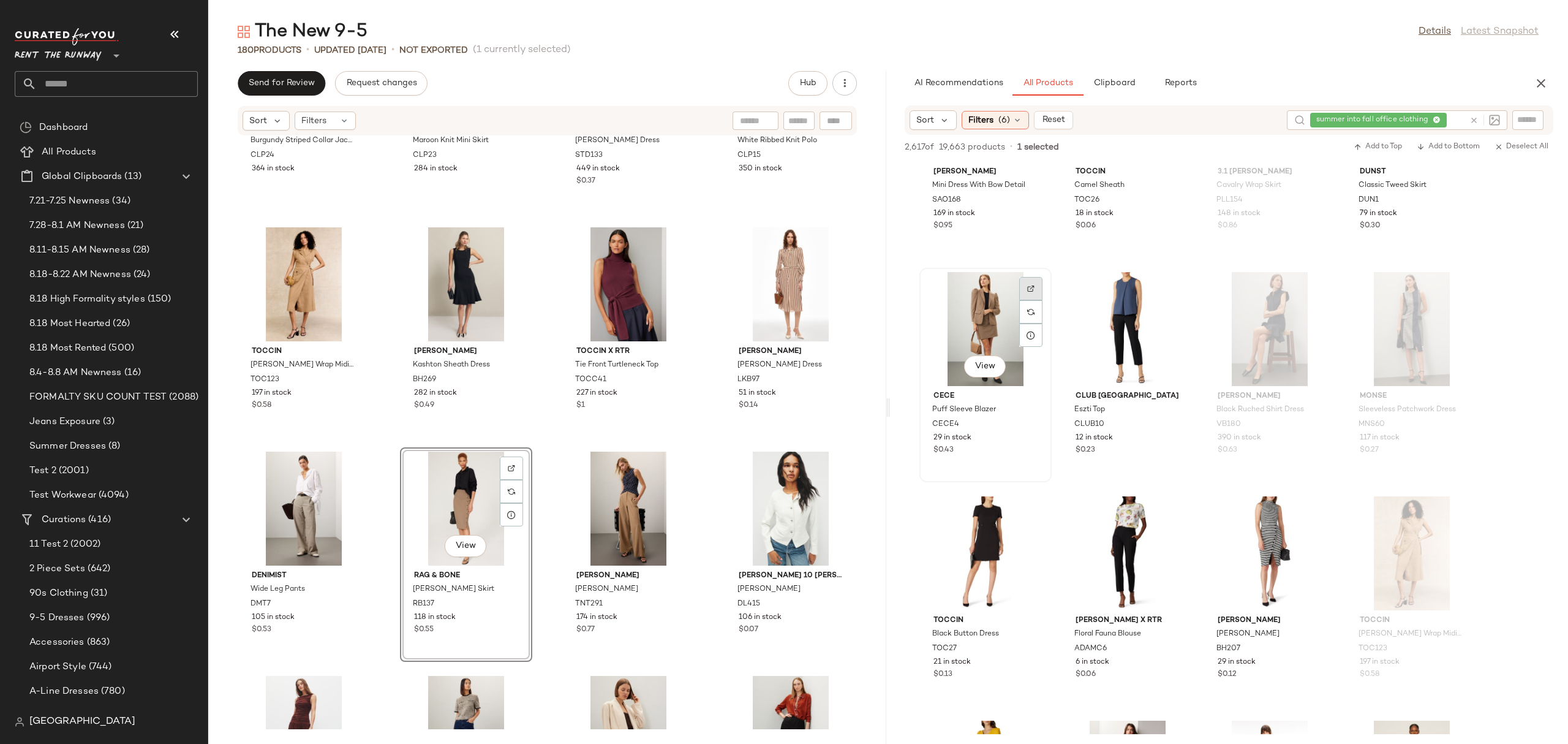
click at [1032, 290] on img at bounding box center [1031, 289] width 7 height 7
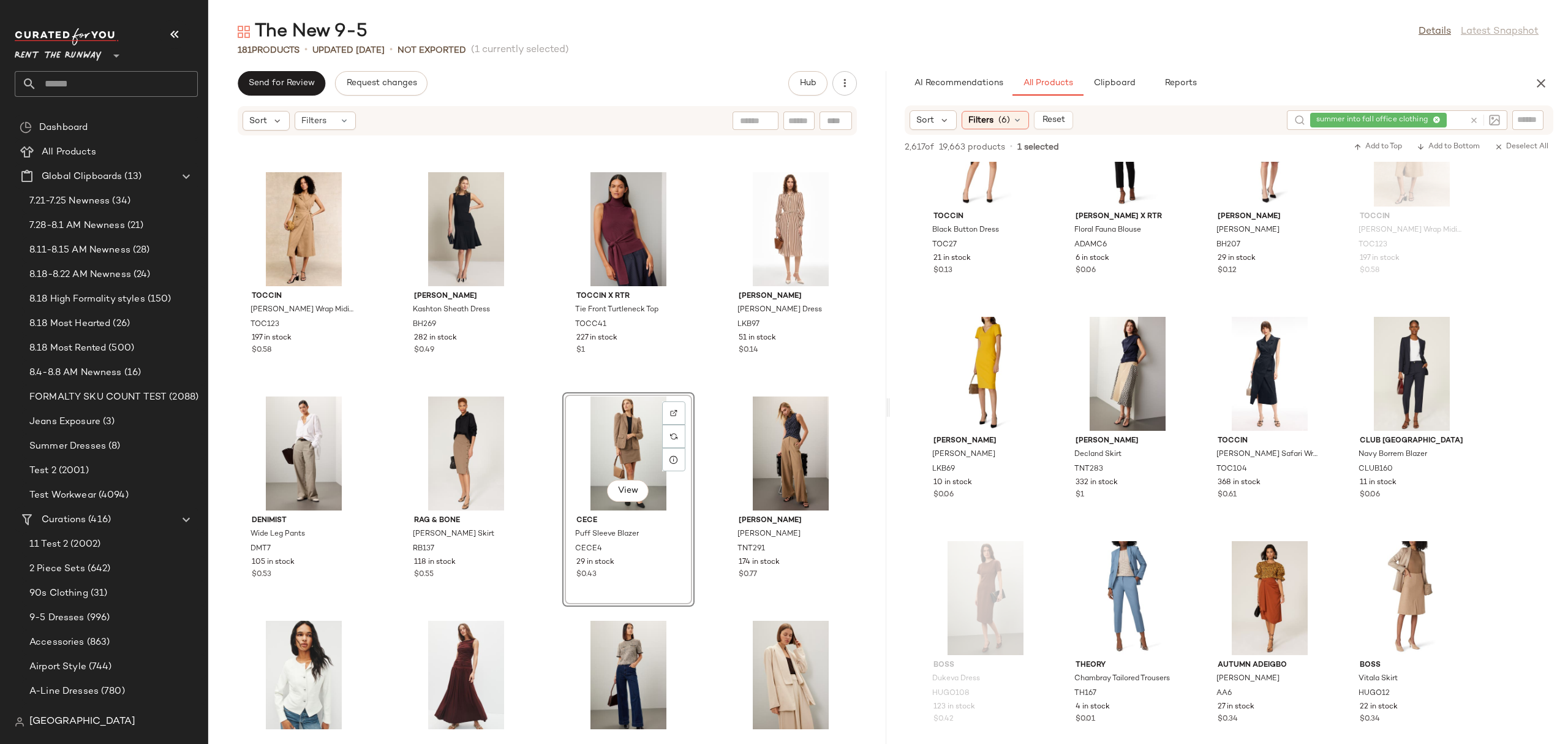
scroll to position [1429, 0]
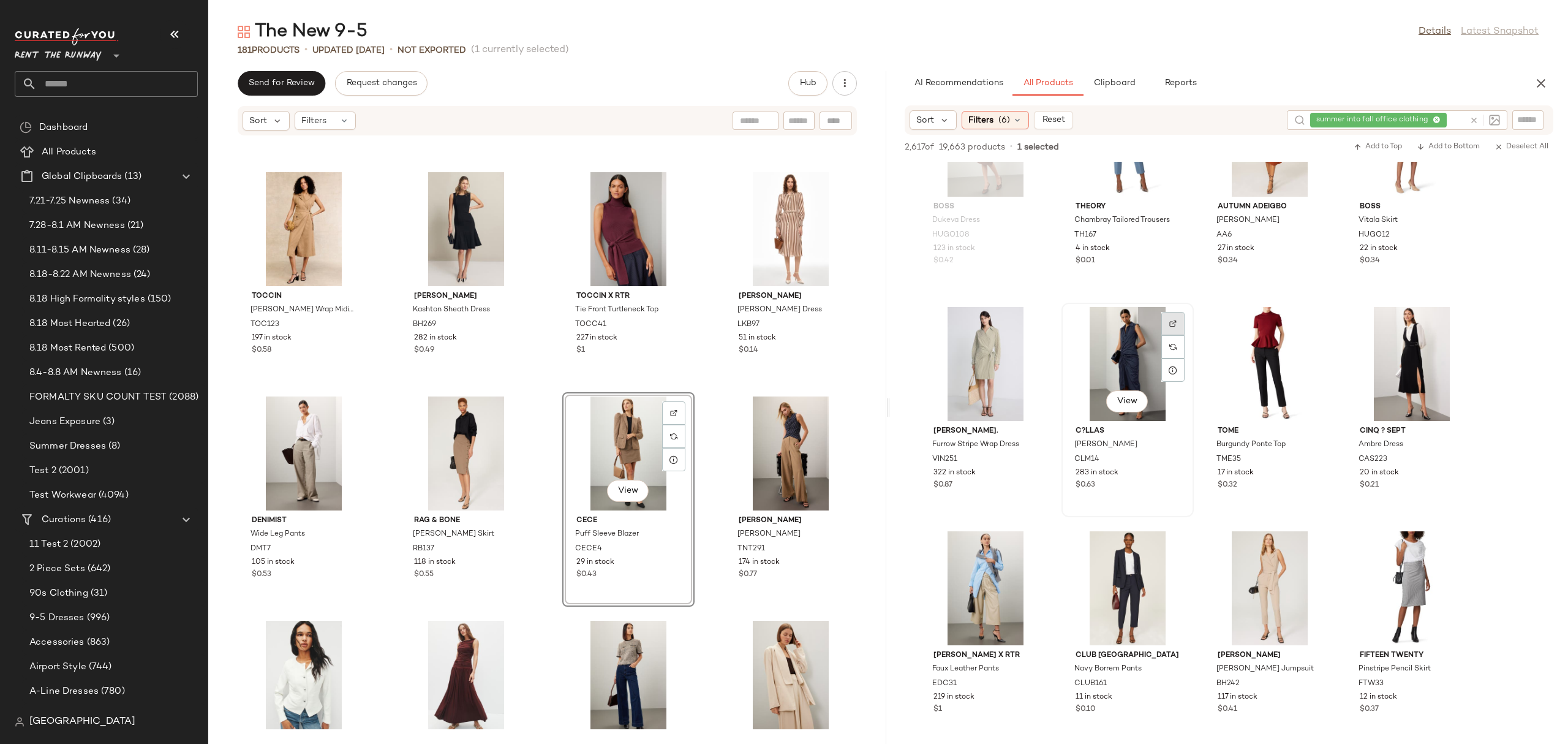
click at [1174, 320] on img at bounding box center [1173, 323] width 7 height 7
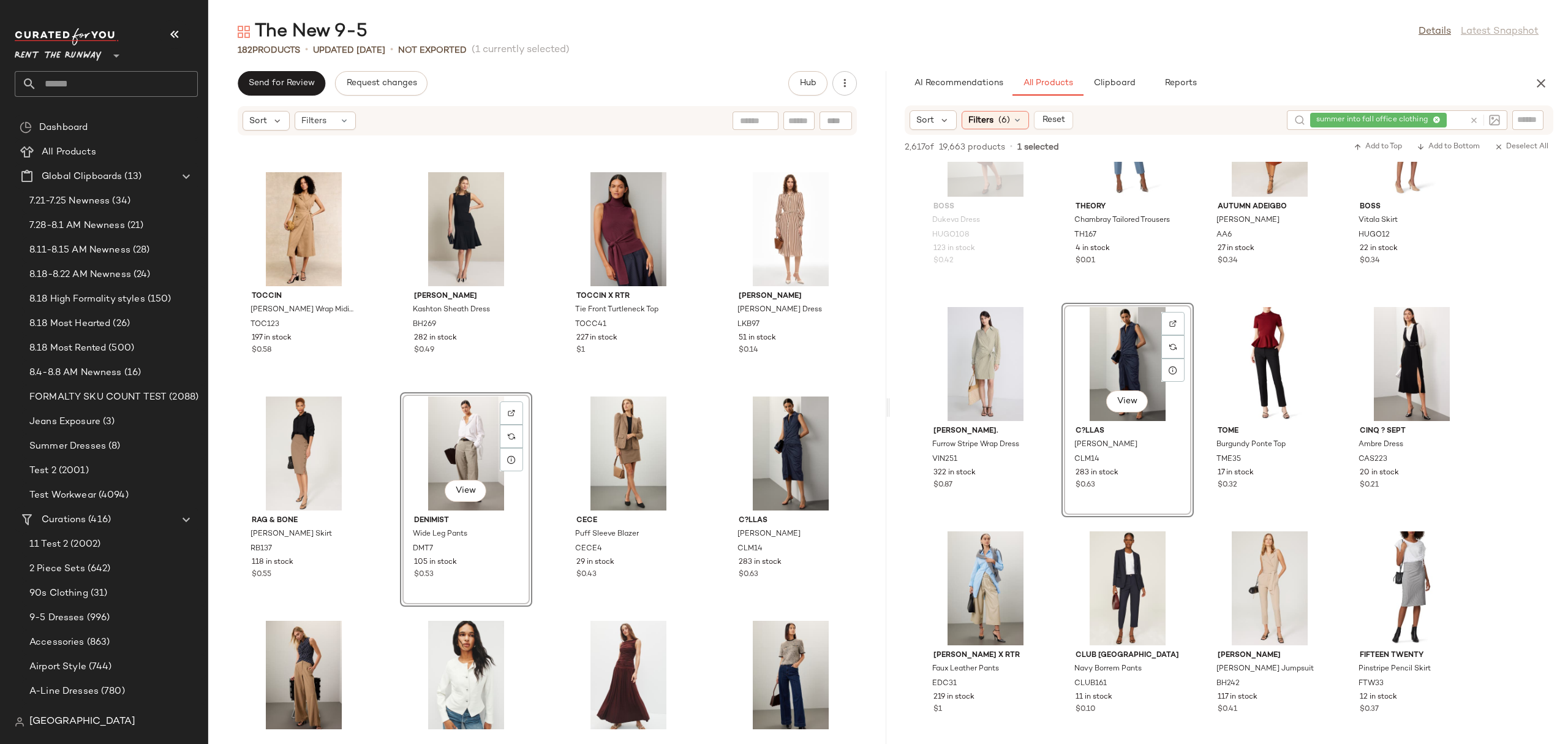
click at [540, 382] on div "SET Claudie Pierlot Burgundy Striped Collar Jacket CLP24 364 in stock SET Claud…" at bounding box center [547, 432] width 678 height 593
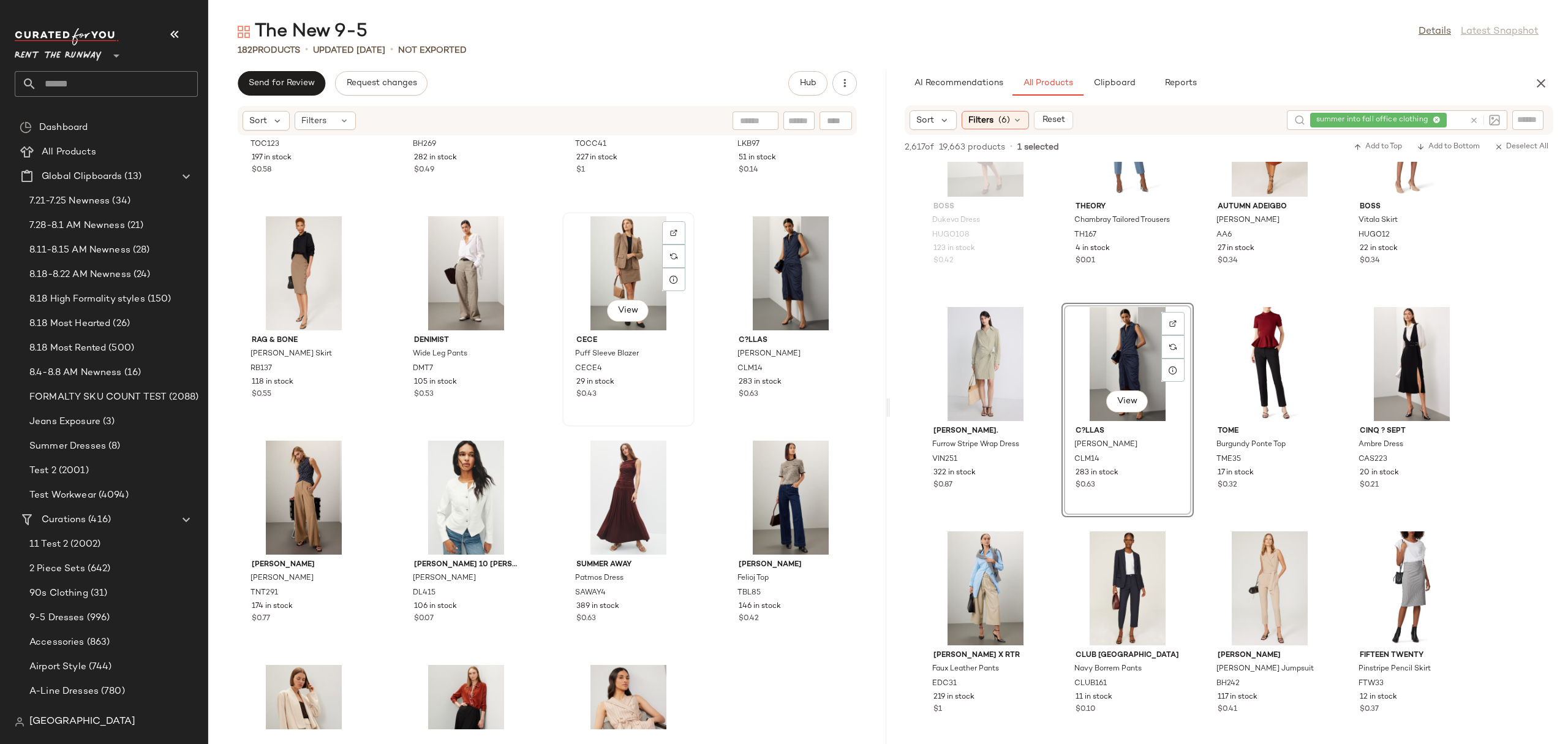
scroll to position [388, 0]
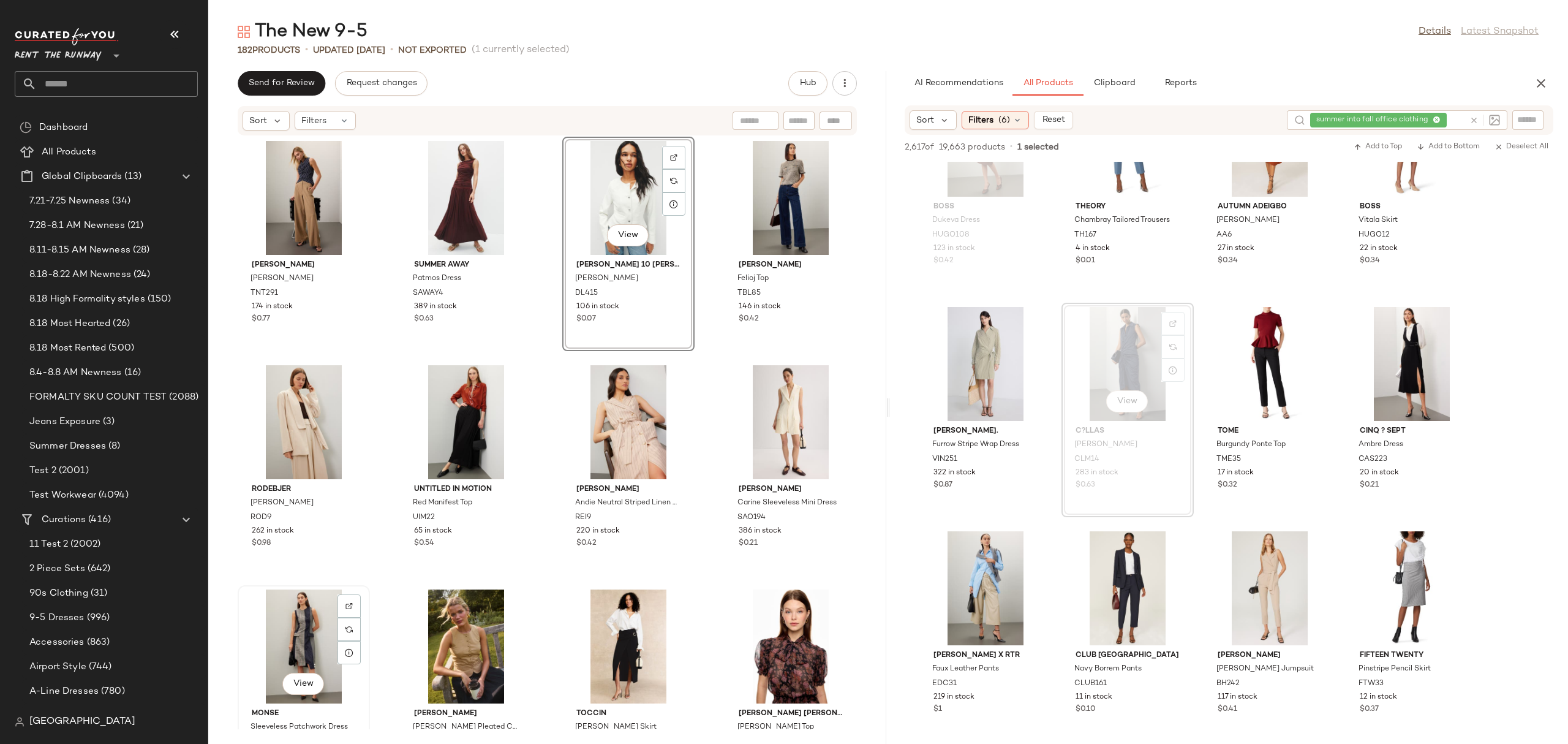
scroll to position [655, 0]
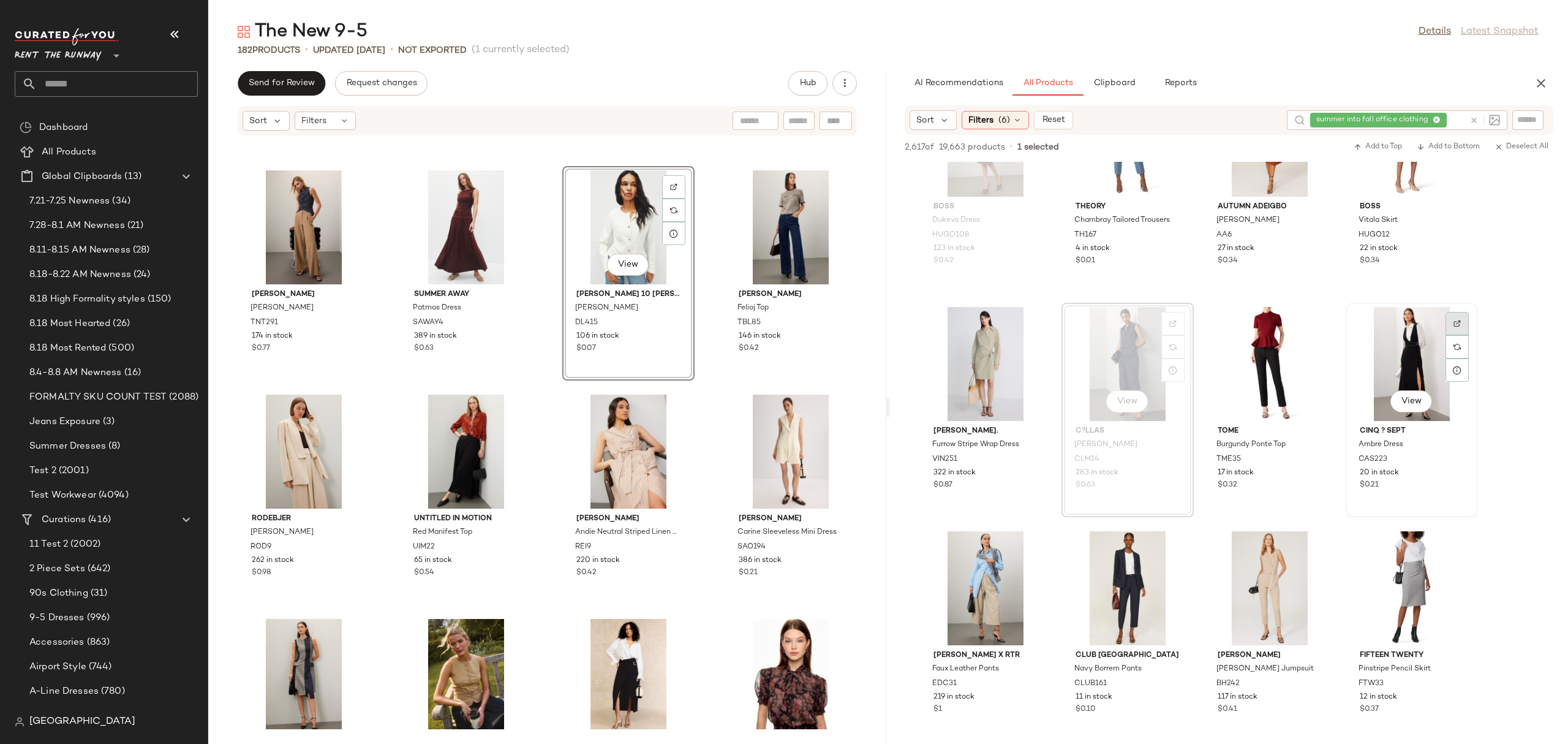
click at [1452, 335] on div at bounding box center [1457, 347] width 23 height 24
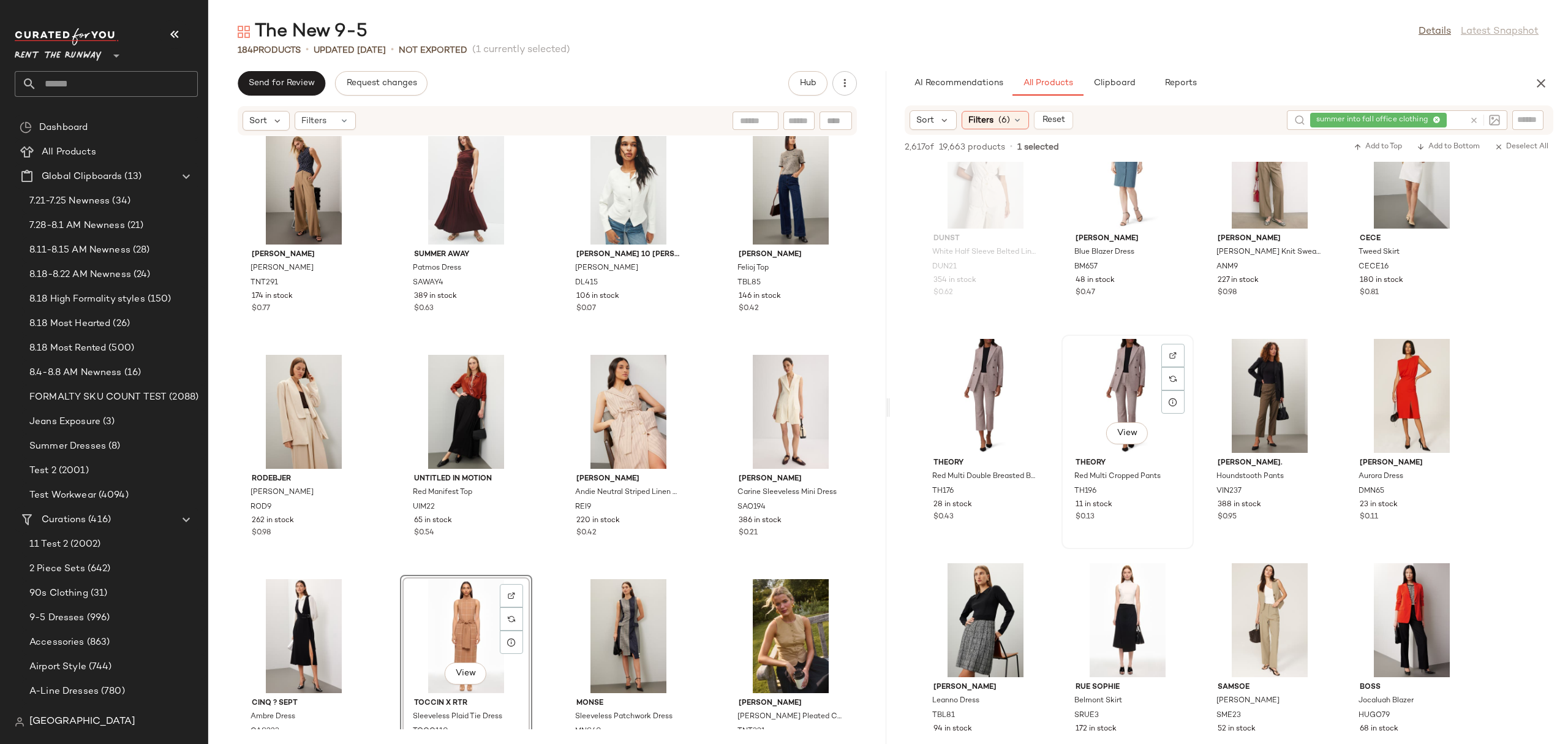
scroll to position [2598, 0]
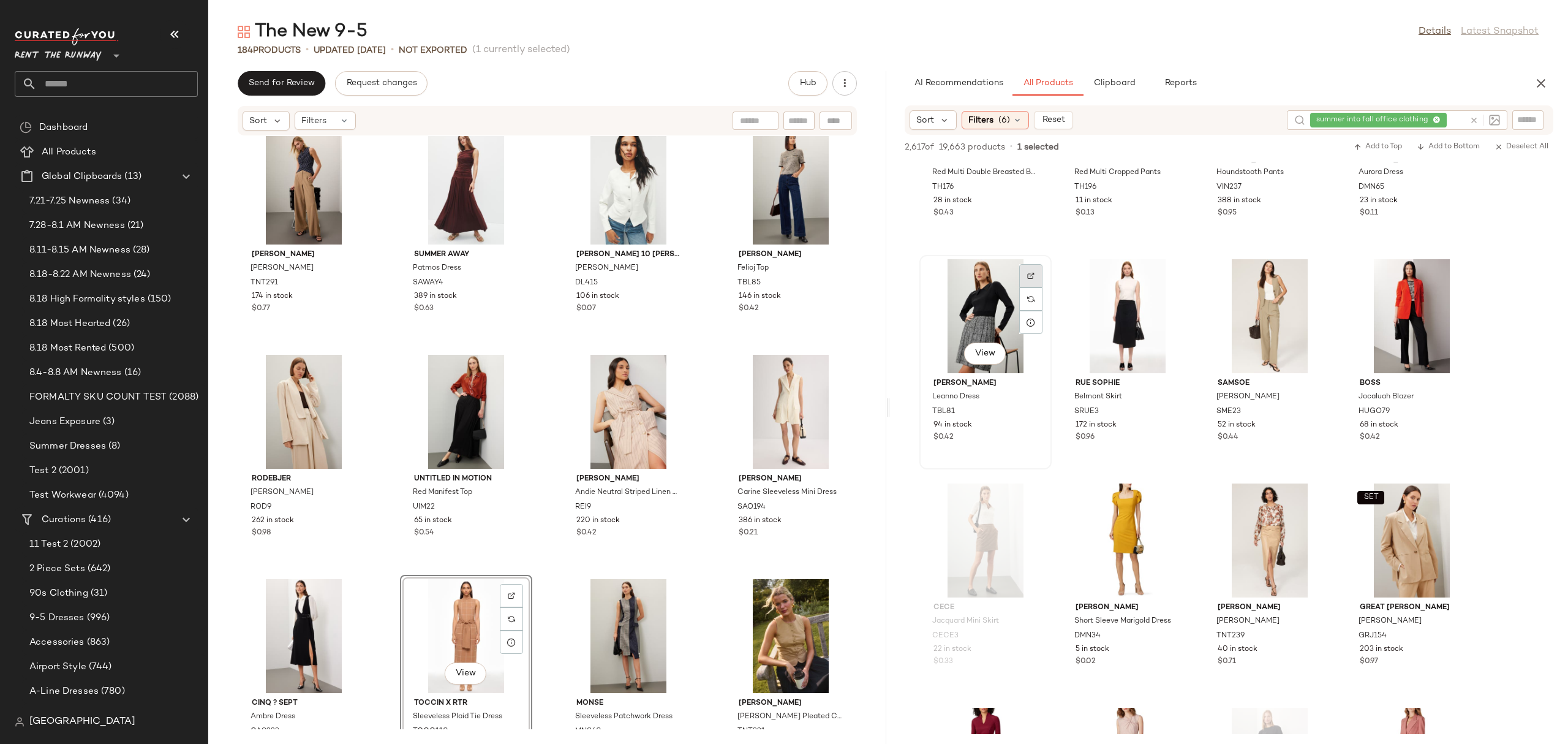
click at [1034, 275] on img at bounding box center [1031, 276] width 7 height 7
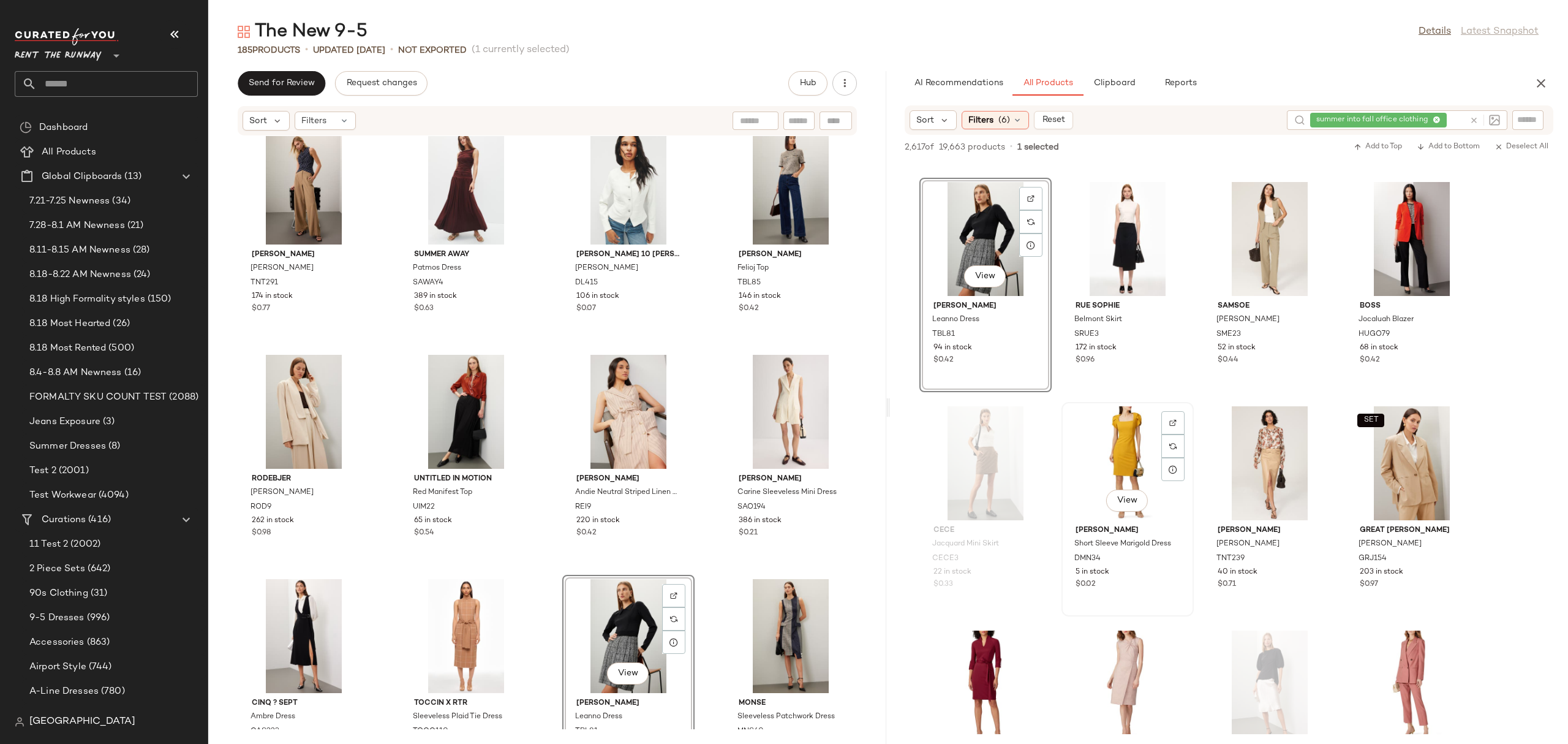
scroll to position [2830, 0]
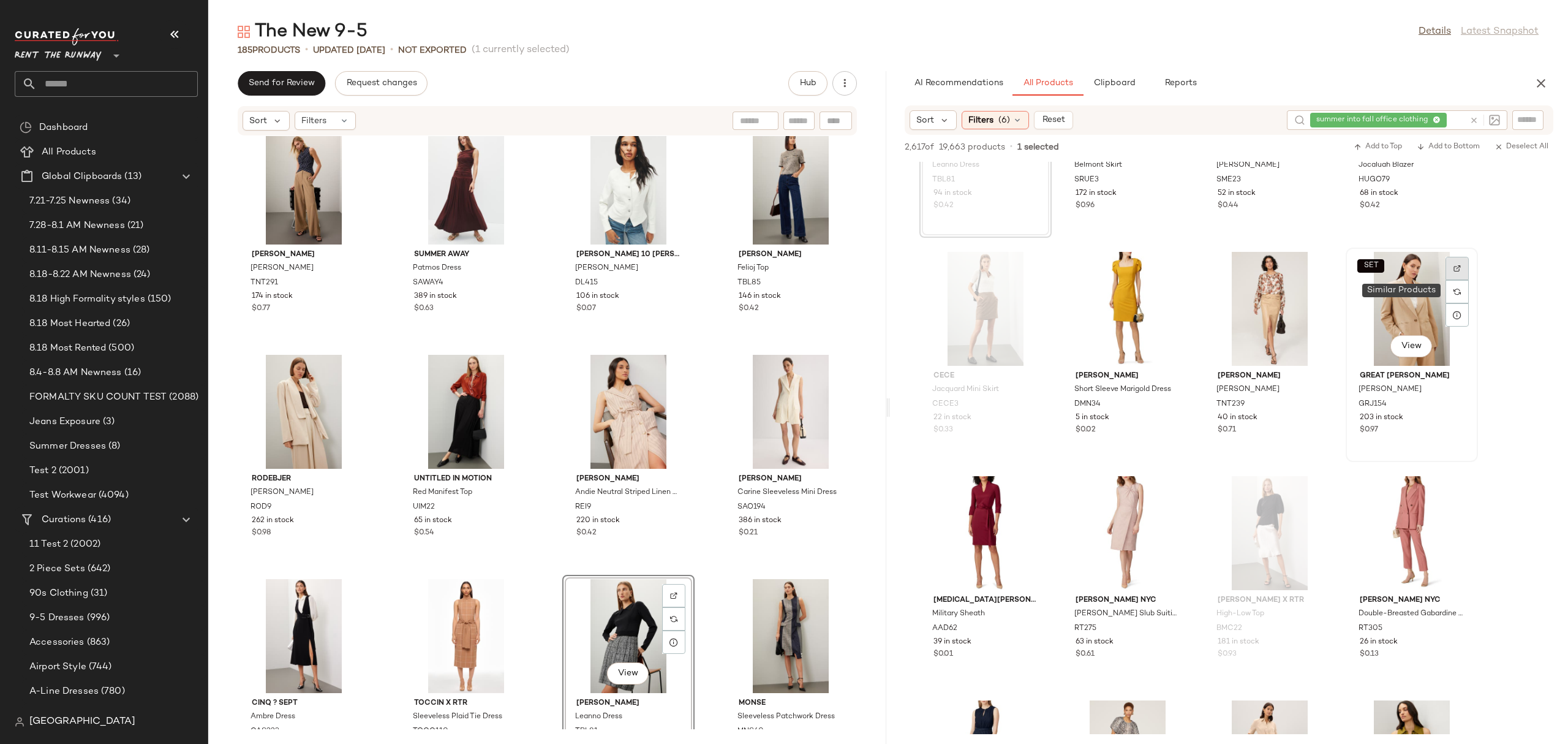
click at [1457, 269] on img at bounding box center [1457, 268] width 7 height 7
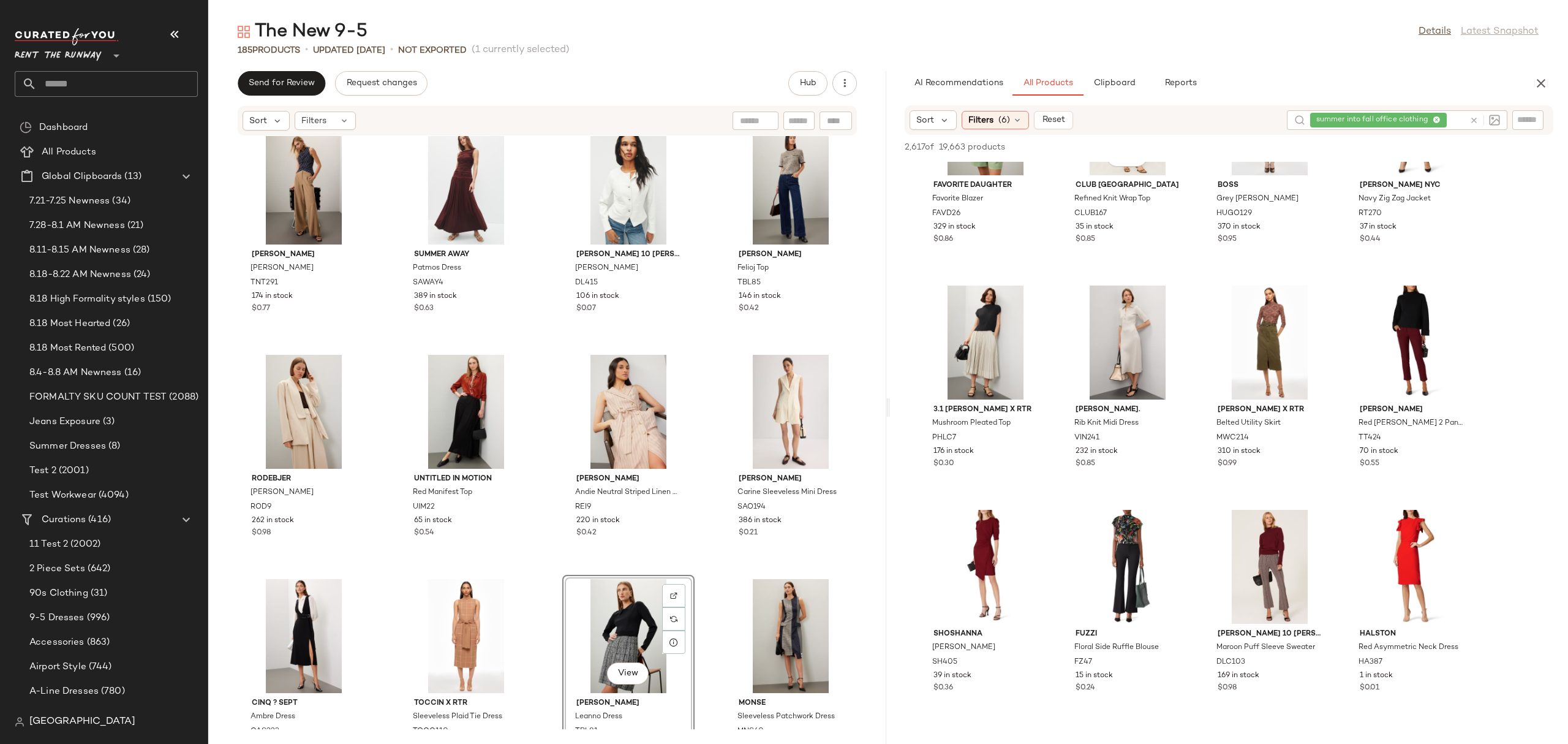
scroll to position [10261, 0]
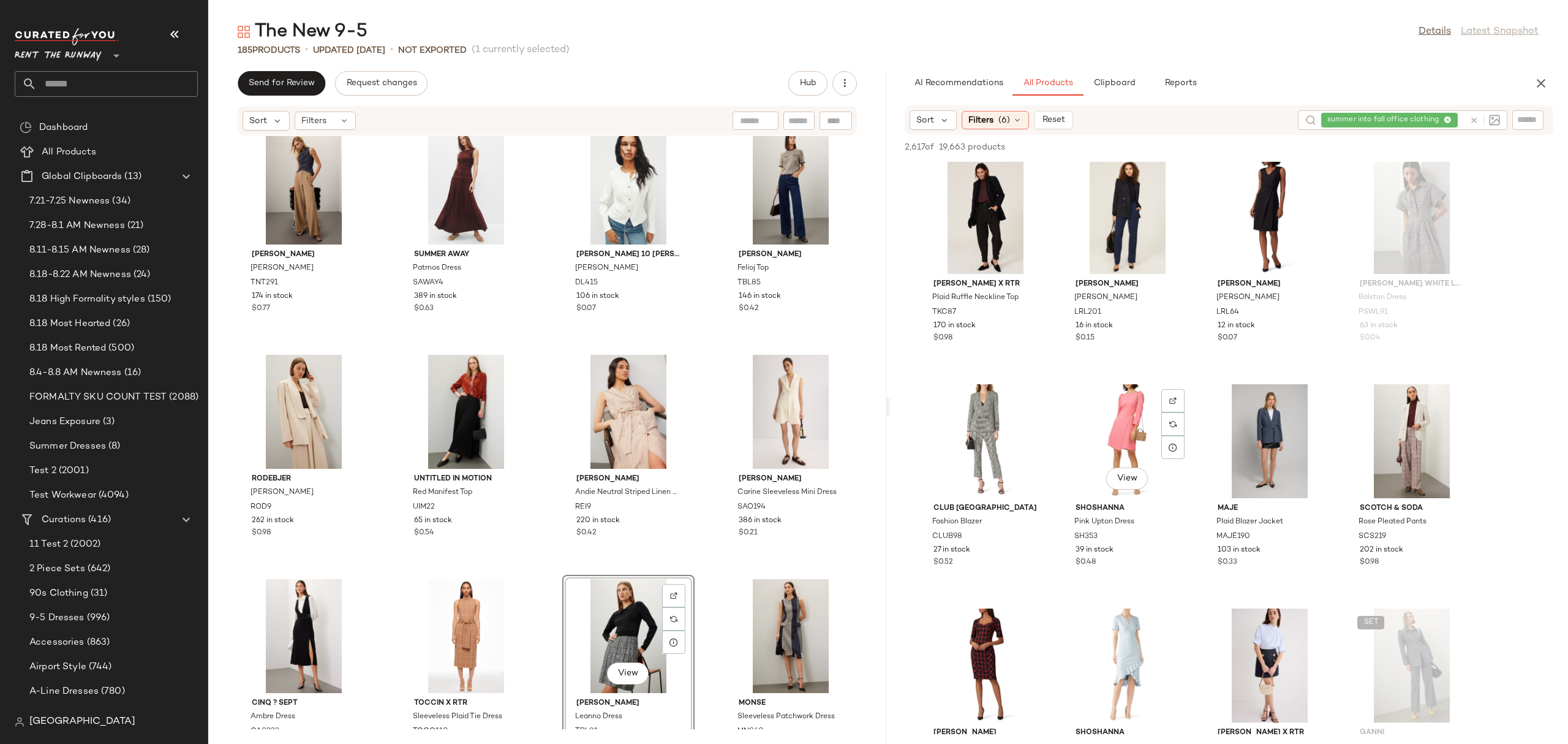
scroll to position [16321, 0]
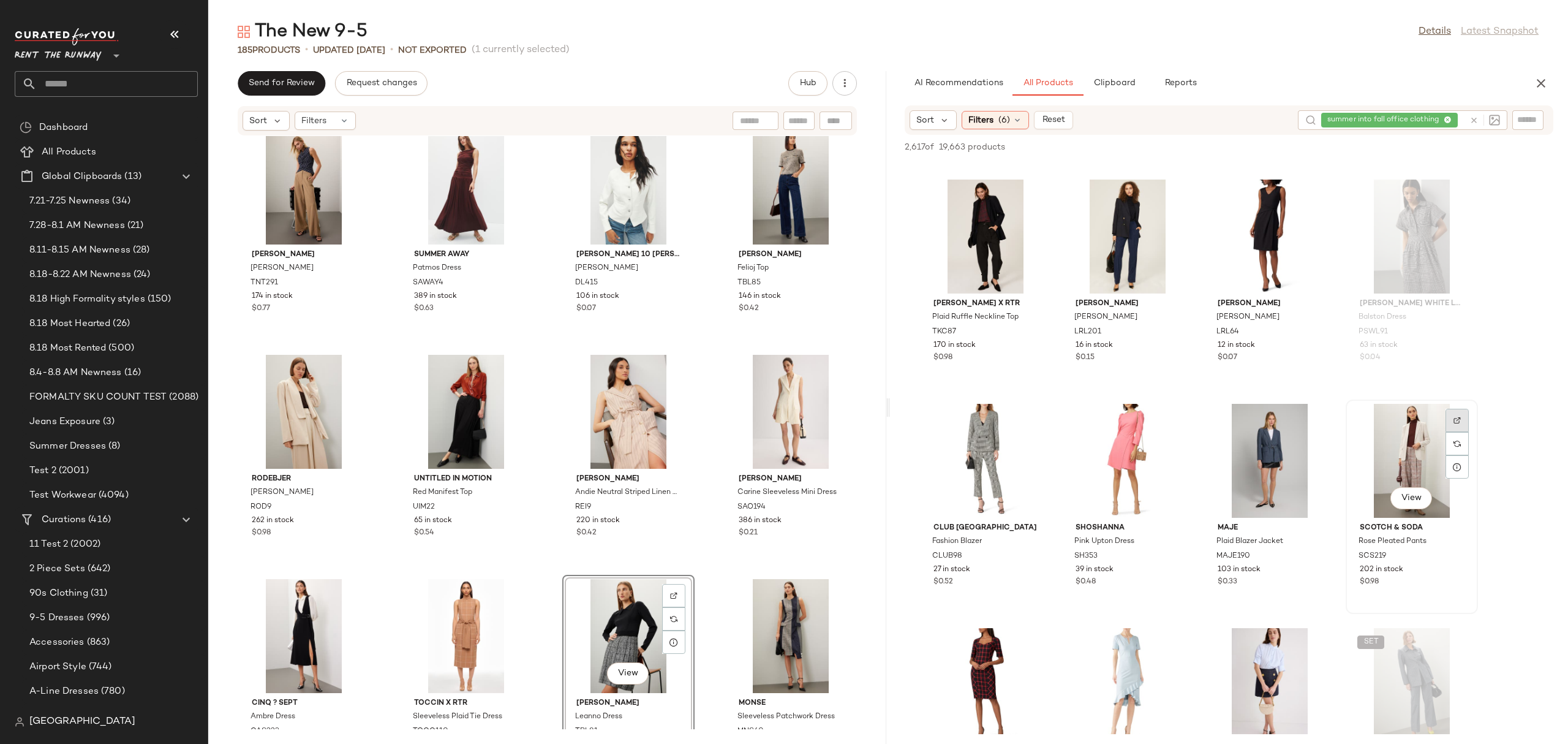
click at [1462, 432] on div at bounding box center [1457, 444] width 23 height 24
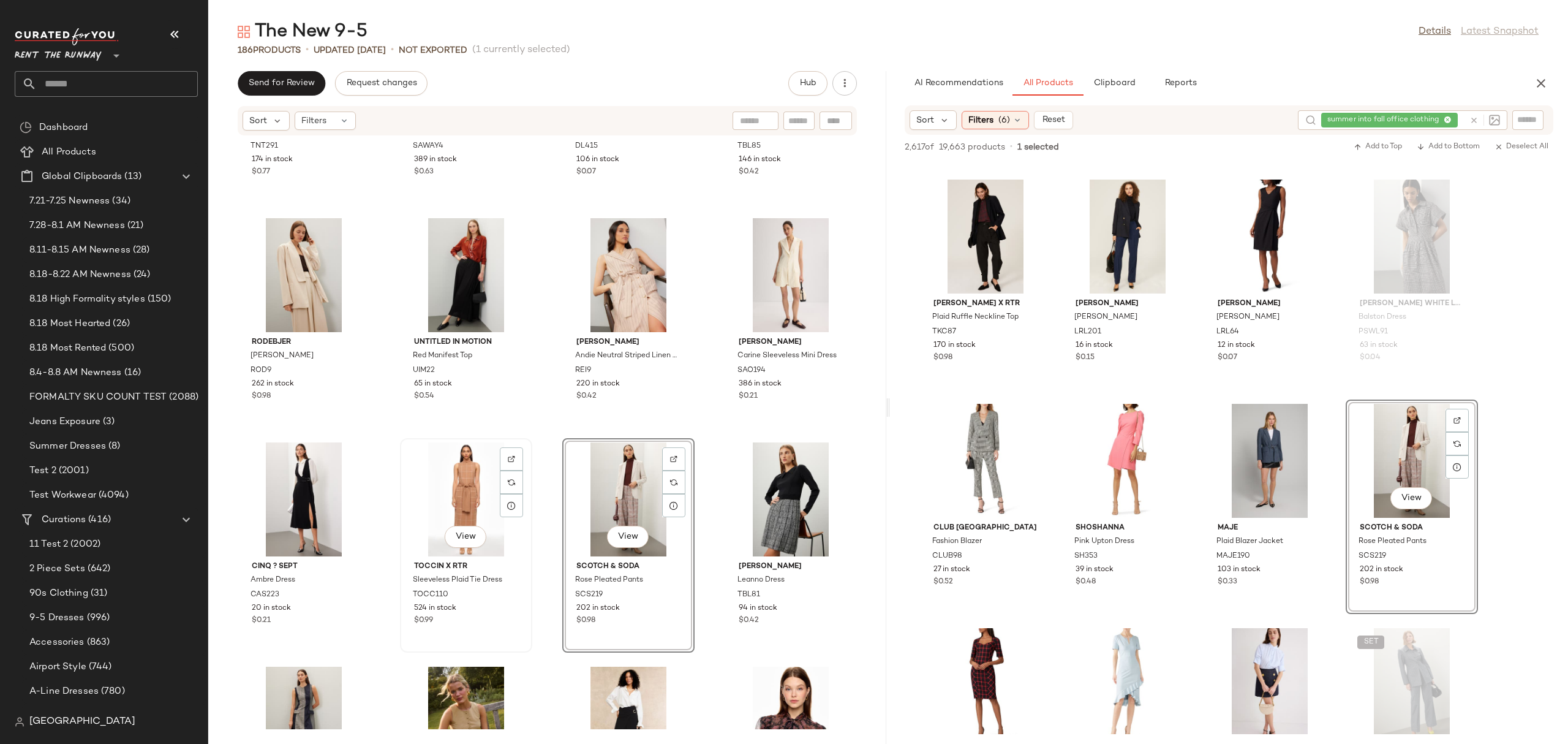
scroll to position [840, 0]
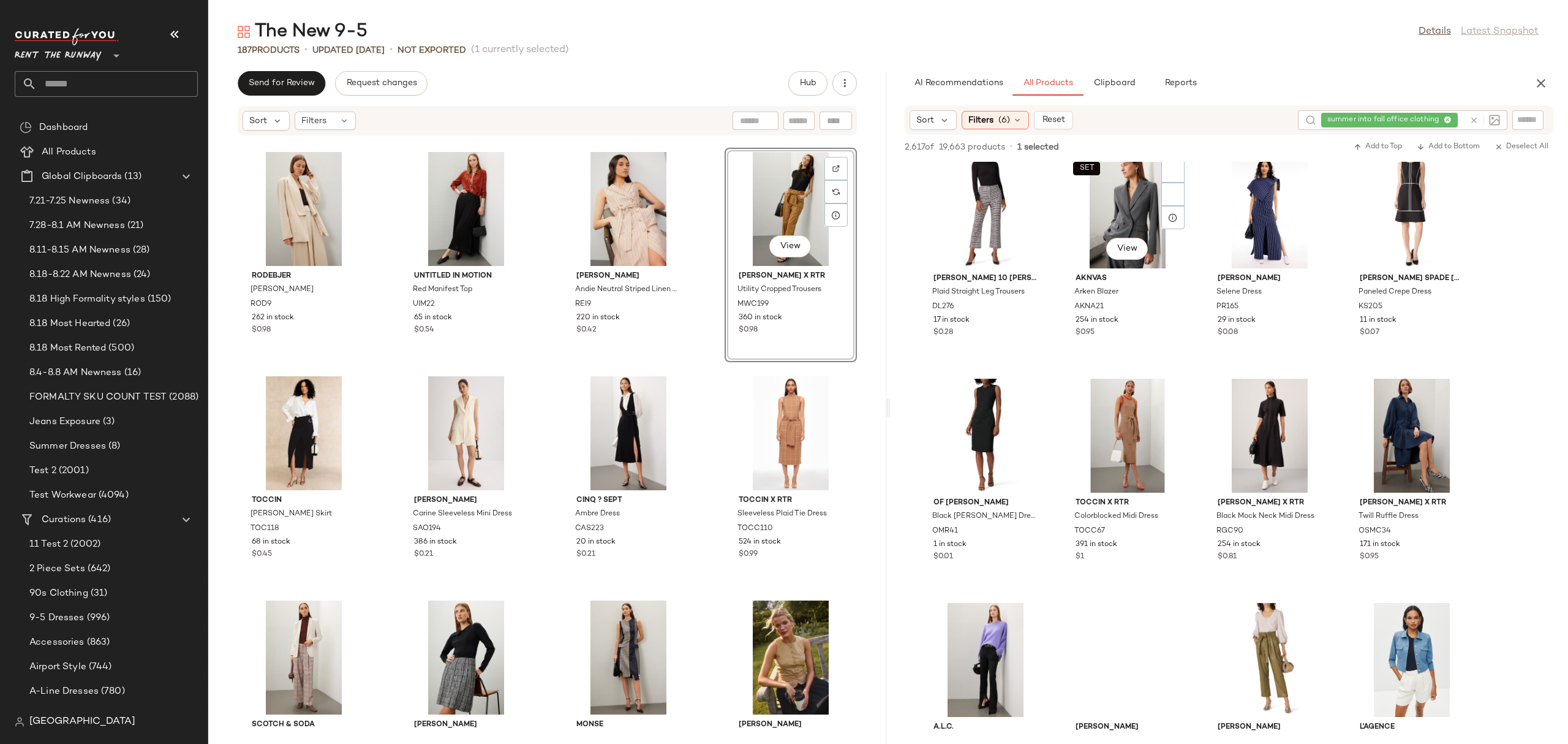
scroll to position [17526, 0]
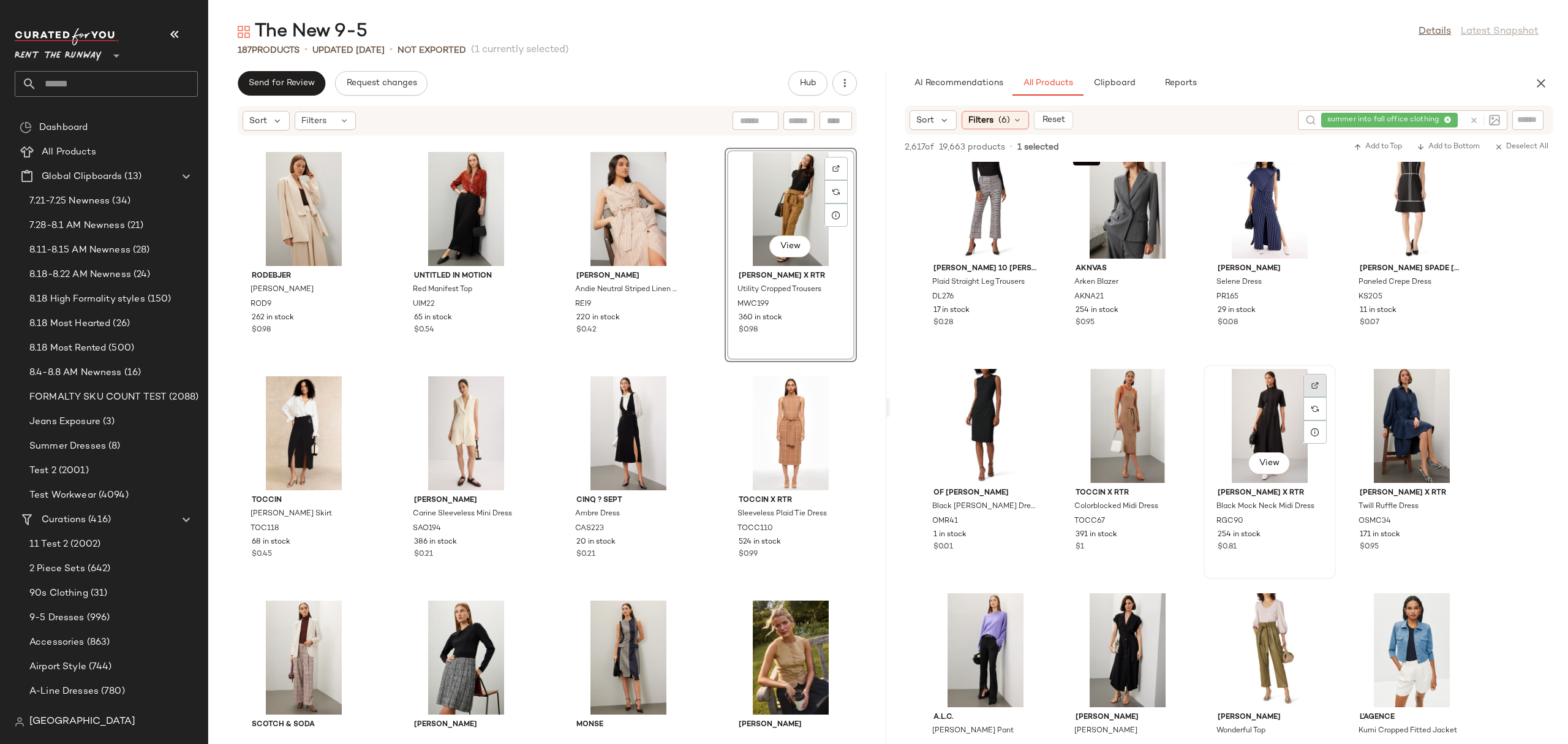
click at [1316, 382] on img at bounding box center [1315, 385] width 7 height 7
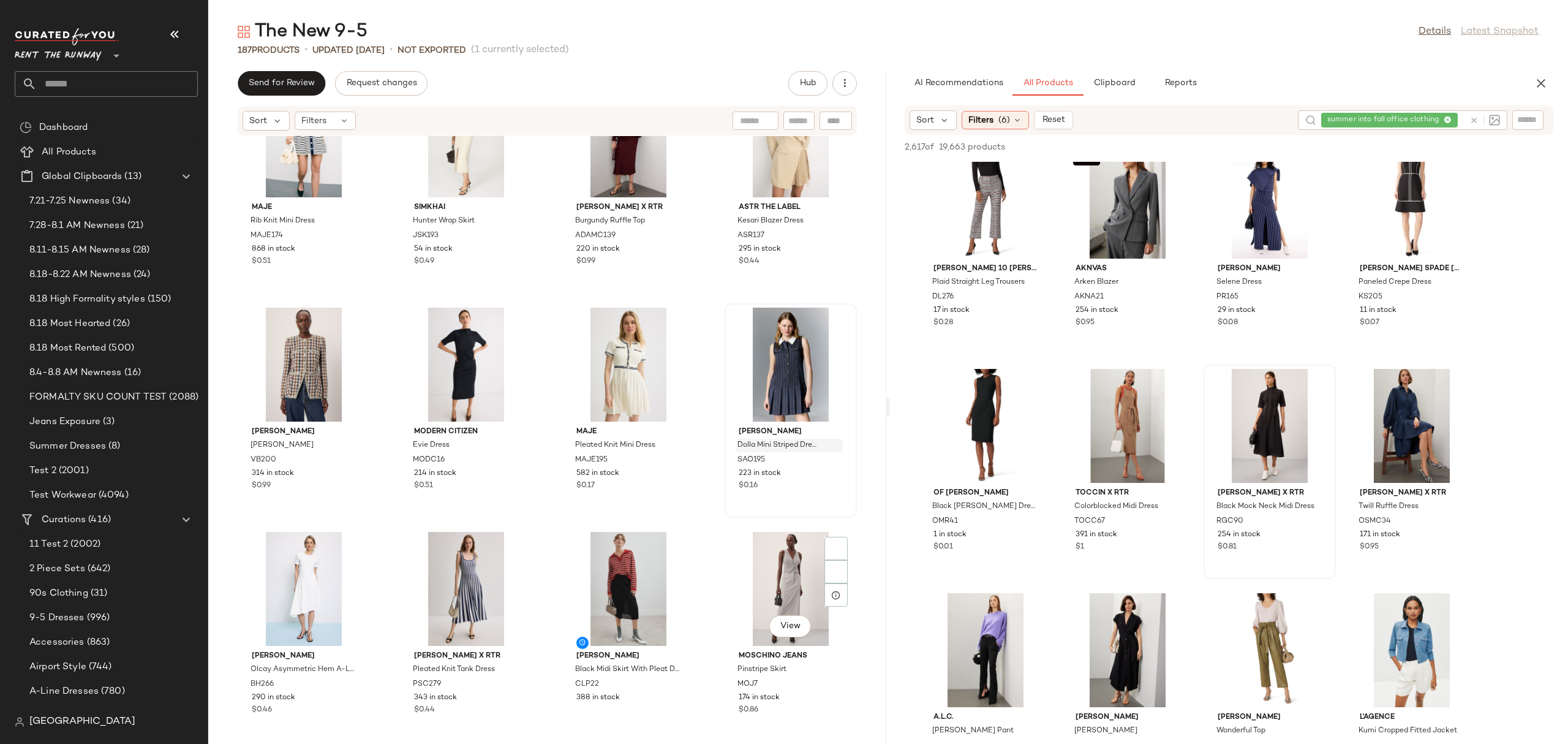
scroll to position [2055, 0]
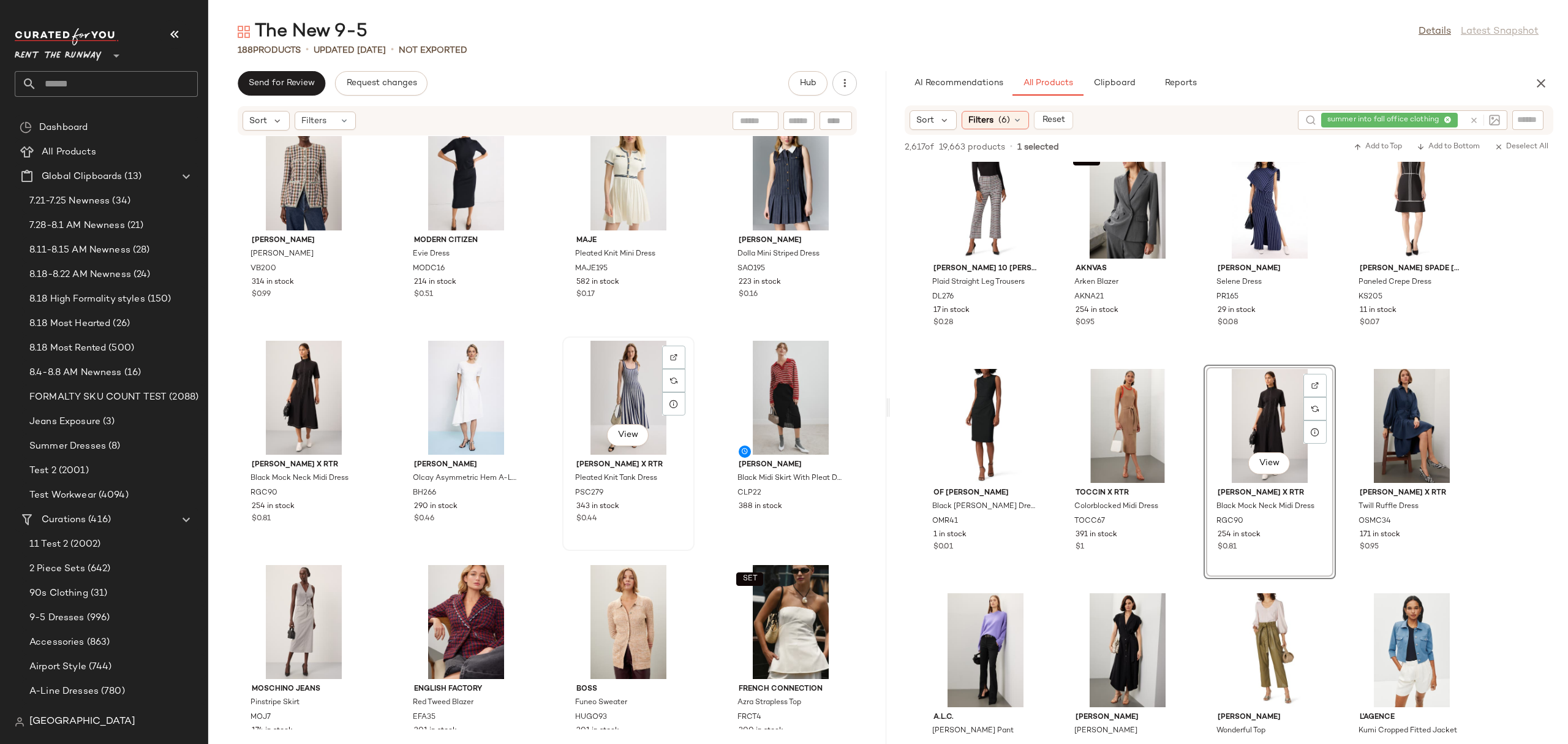
click at [583, 390] on div "View" at bounding box center [629, 398] width 124 height 114
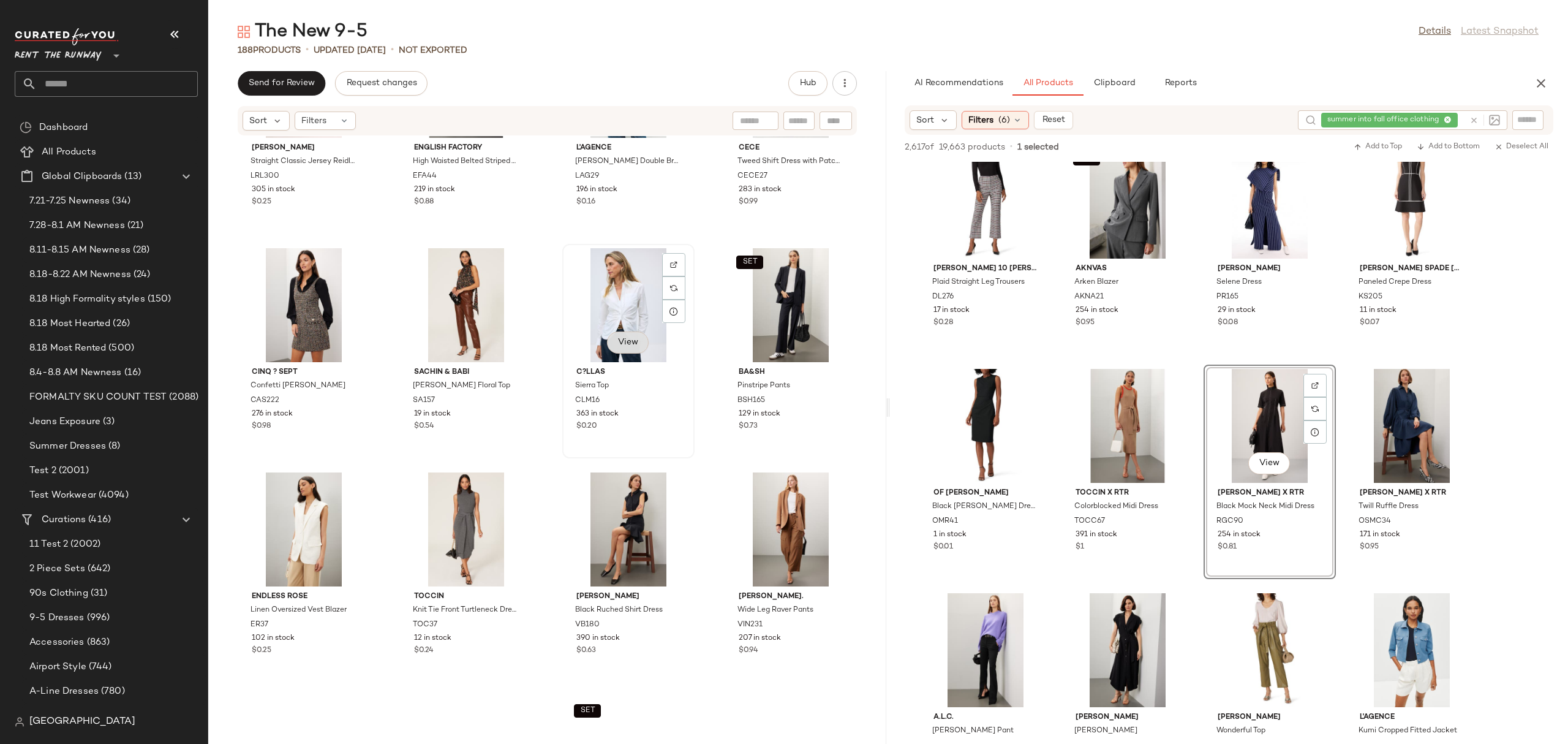
scroll to position [3062, 0]
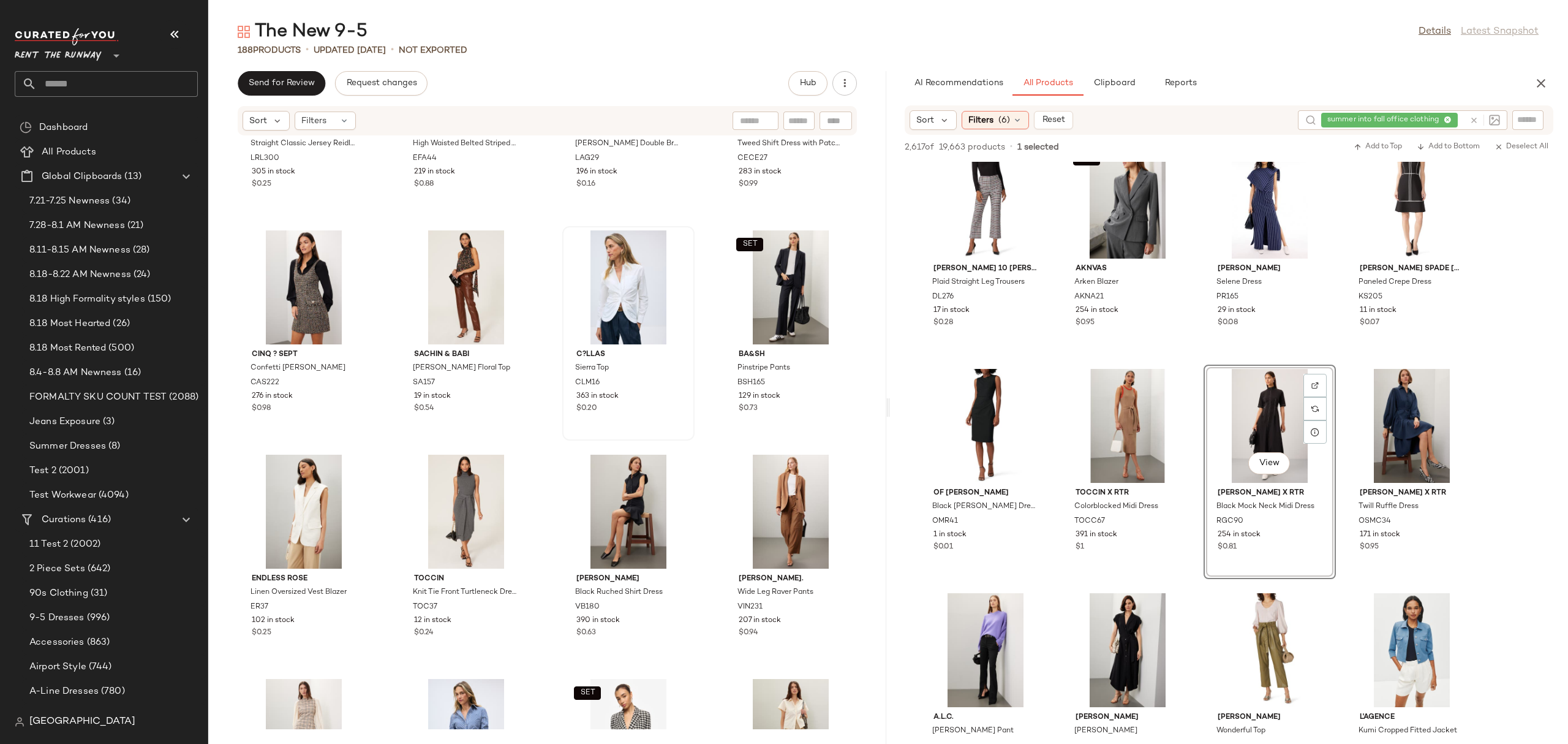
click at [705, 429] on div "[PERSON_NAME] Straight Classic Jersey Reidly Day Dress LRL300 305 in stock $0.2…" at bounding box center [547, 432] width 678 height 593
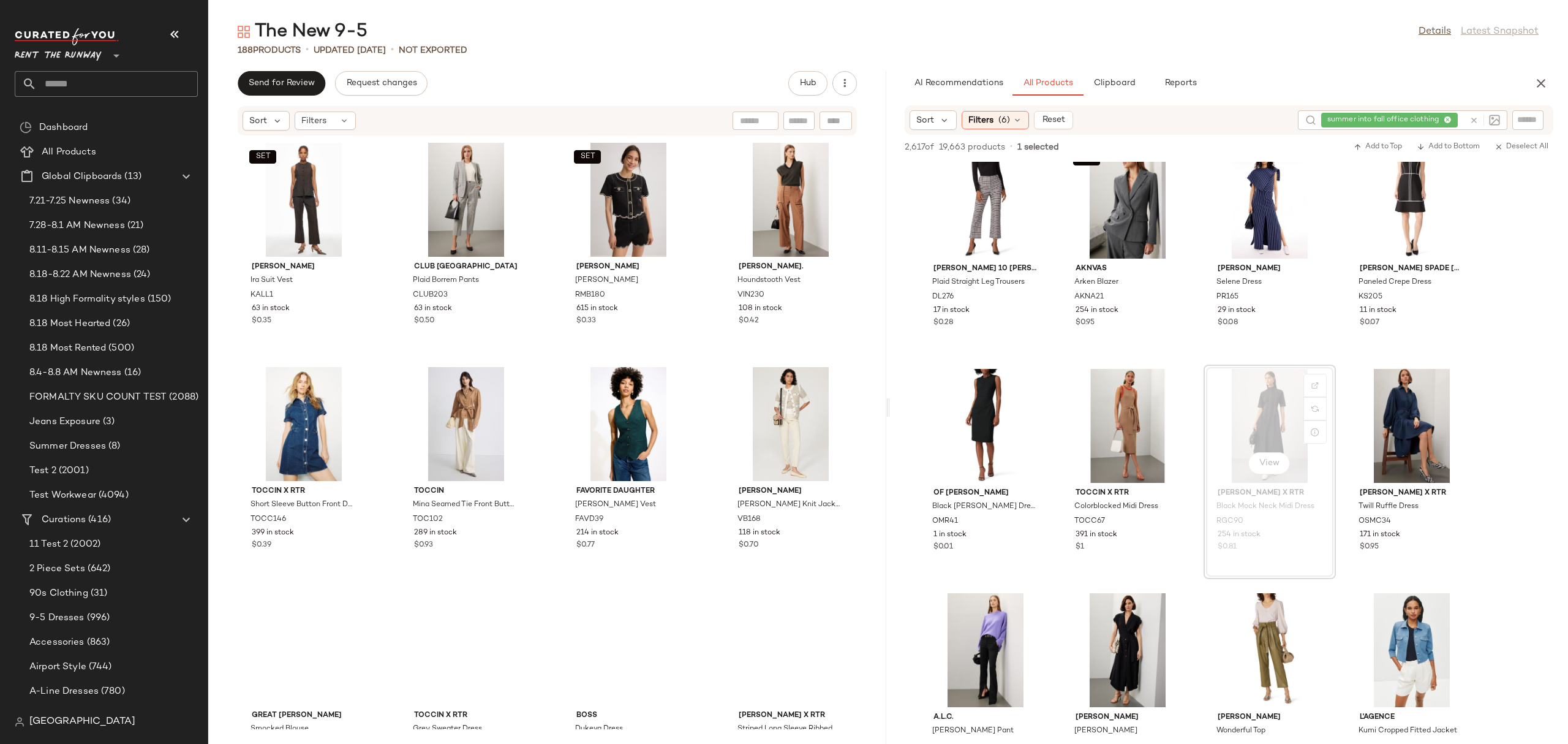
scroll to position [3835, 0]
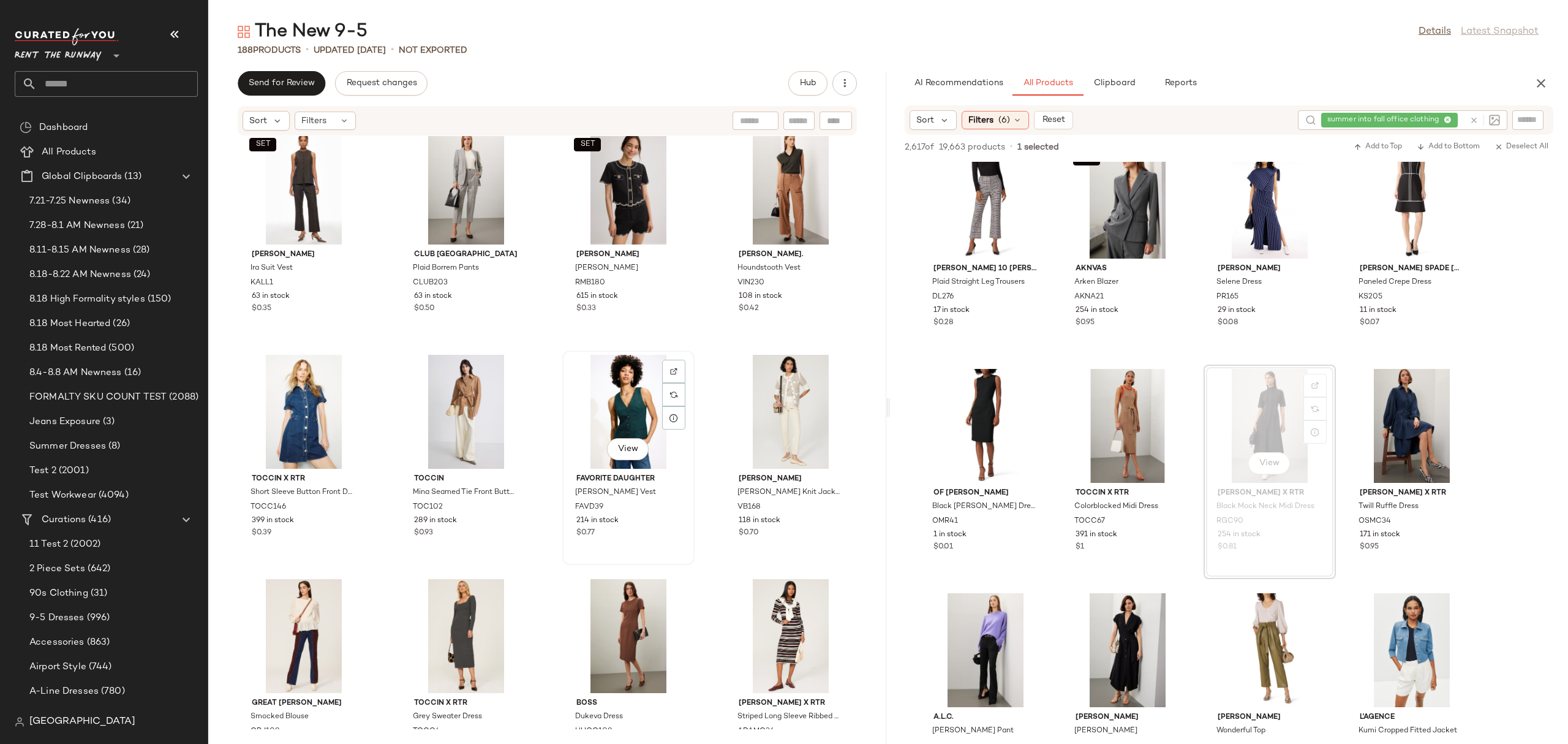
click at [610, 411] on div "View" at bounding box center [629, 412] width 124 height 114
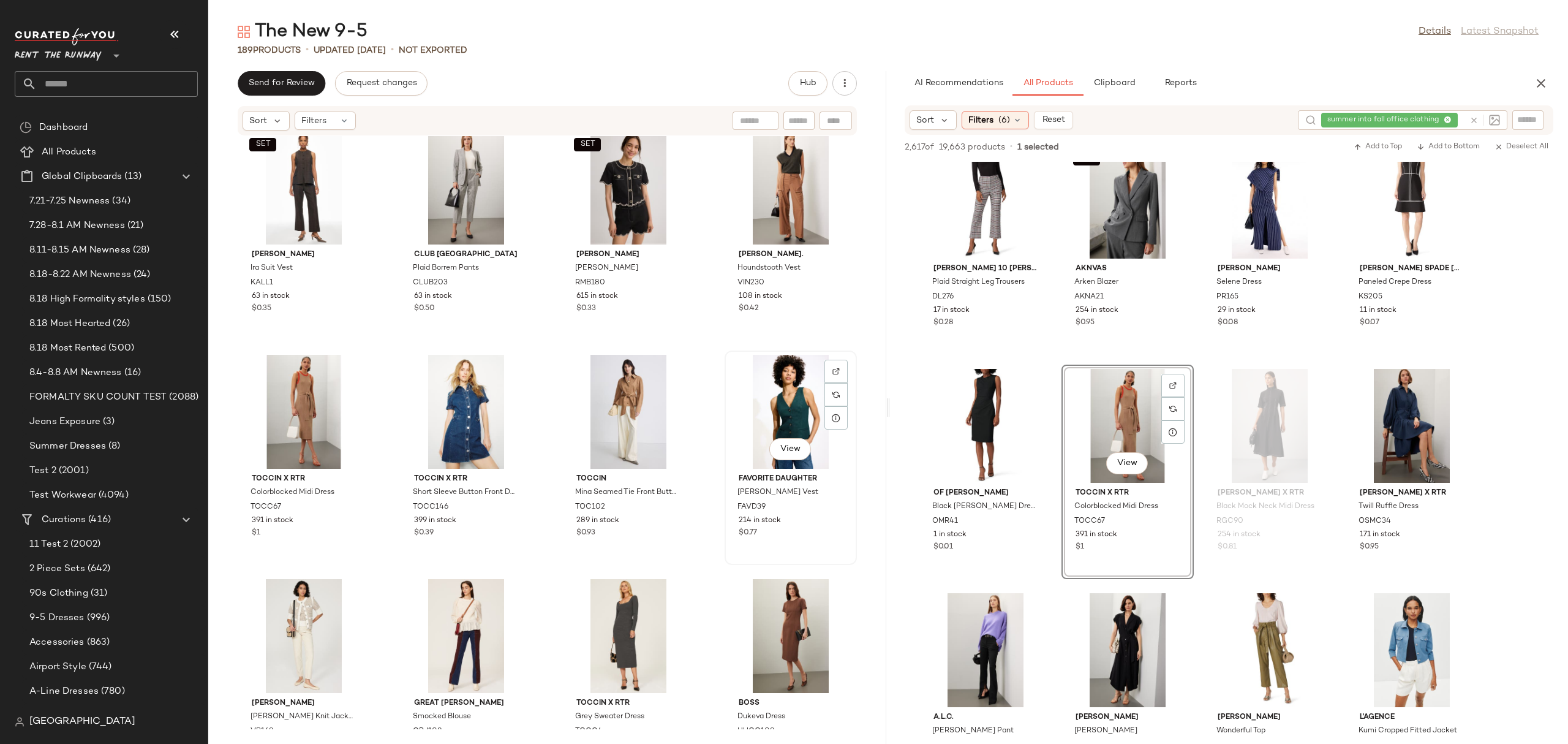
click at [776, 393] on div "View" at bounding box center [790, 412] width 124 height 114
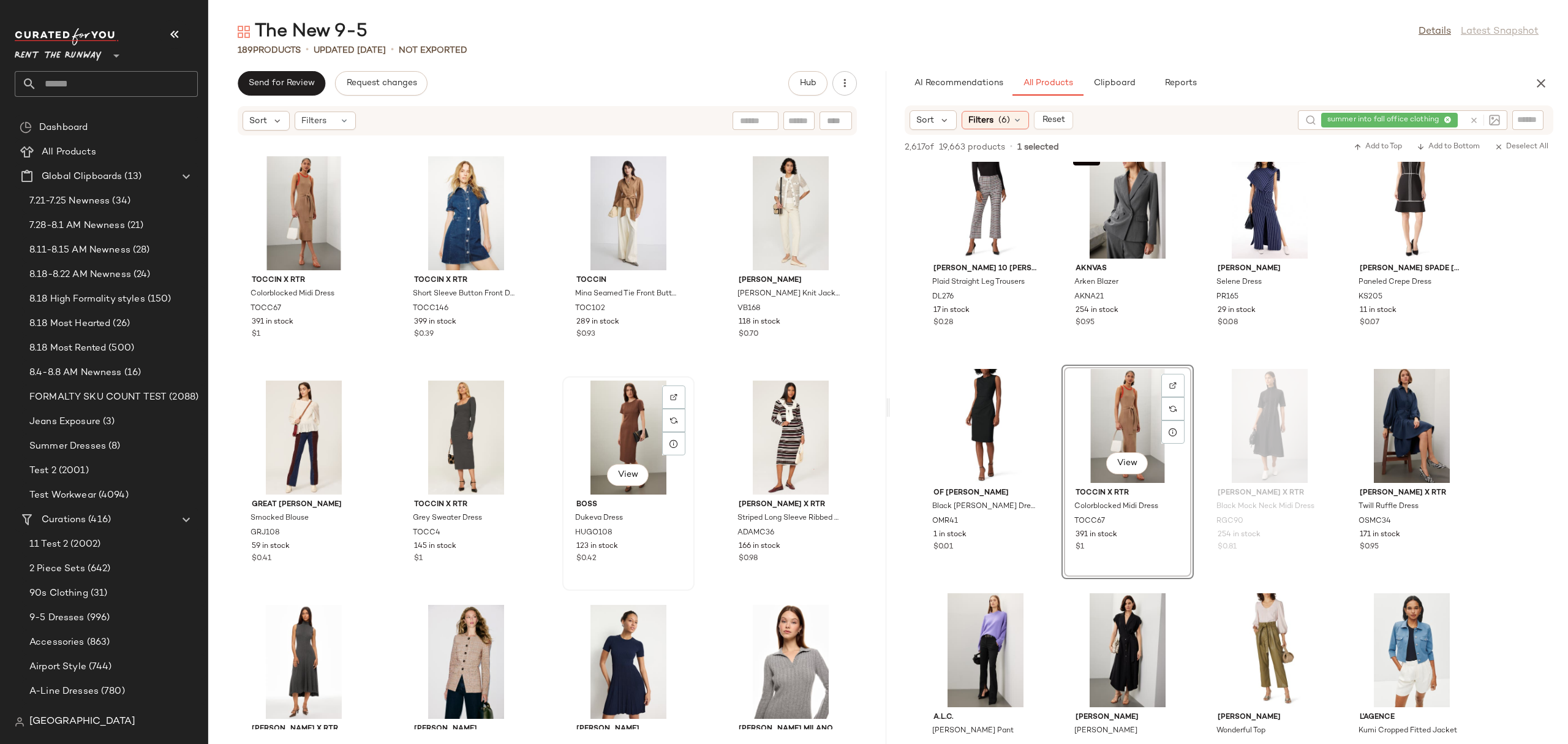
scroll to position [4035, 0]
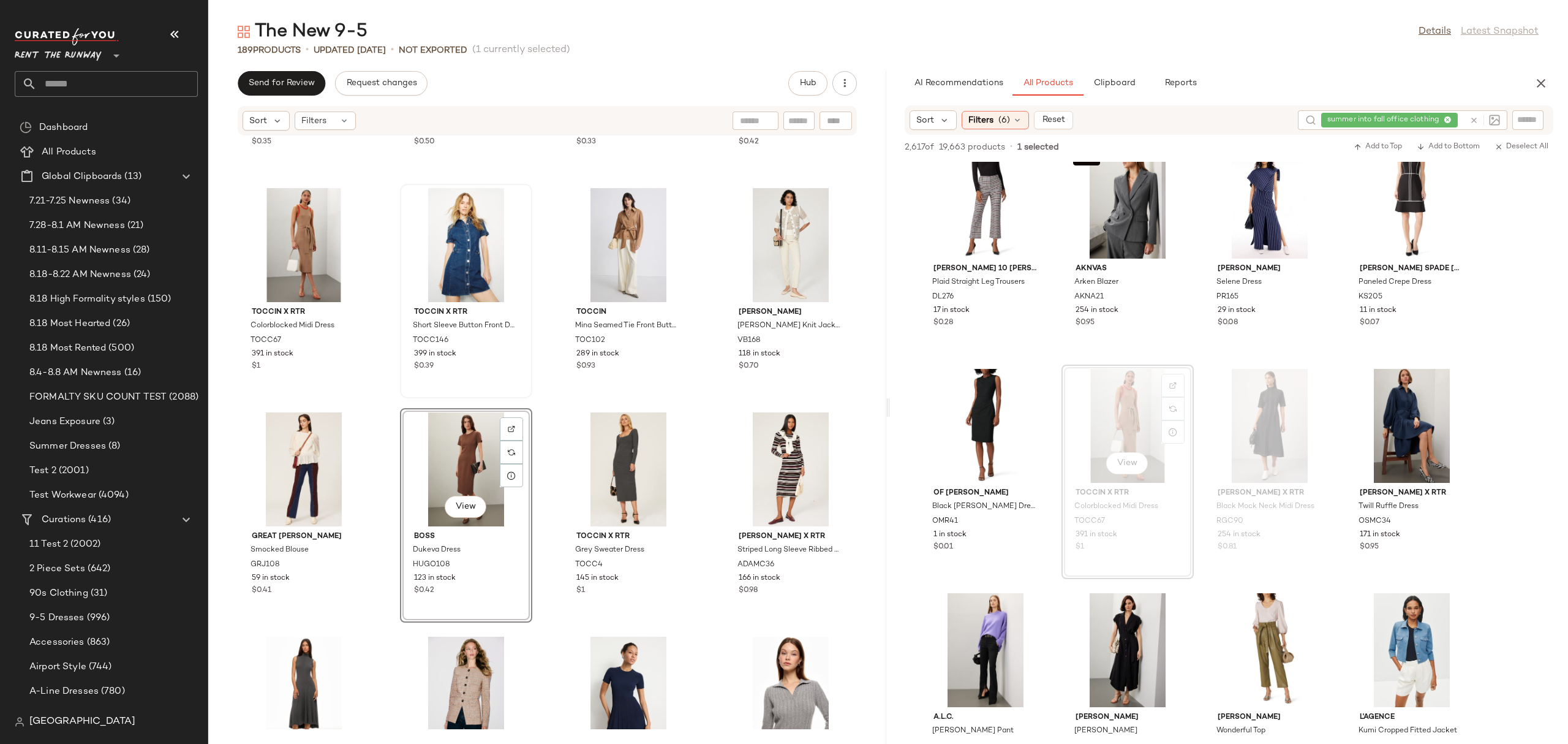
scroll to position [4220, 0]
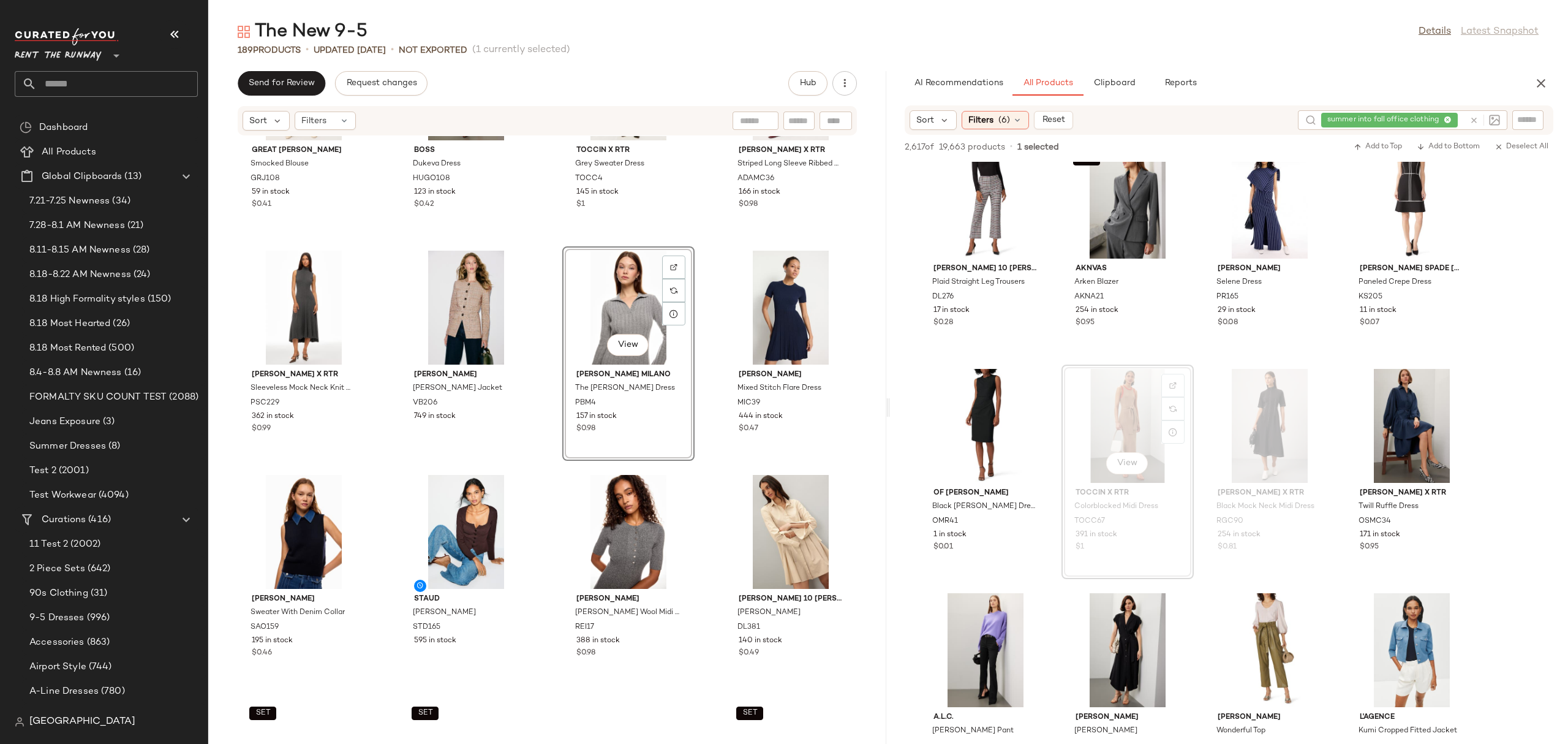
scroll to position [4388, 0]
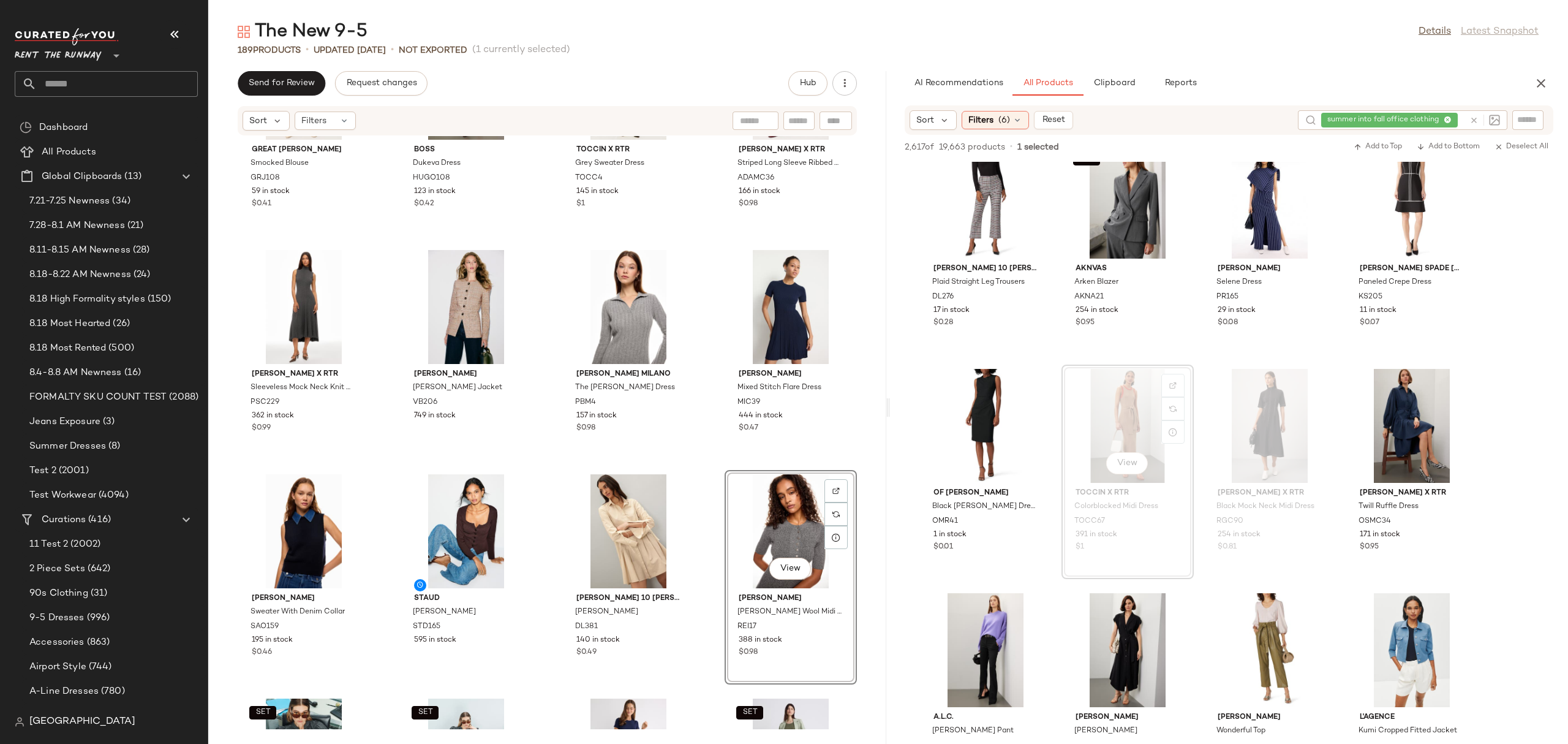
click at [707, 472] on div "Great [PERSON_NAME] Smocked Blouse GRJ108 59 in stock $0.41 BOSS Dukeva Dress H…" at bounding box center [547, 432] width 678 height 593
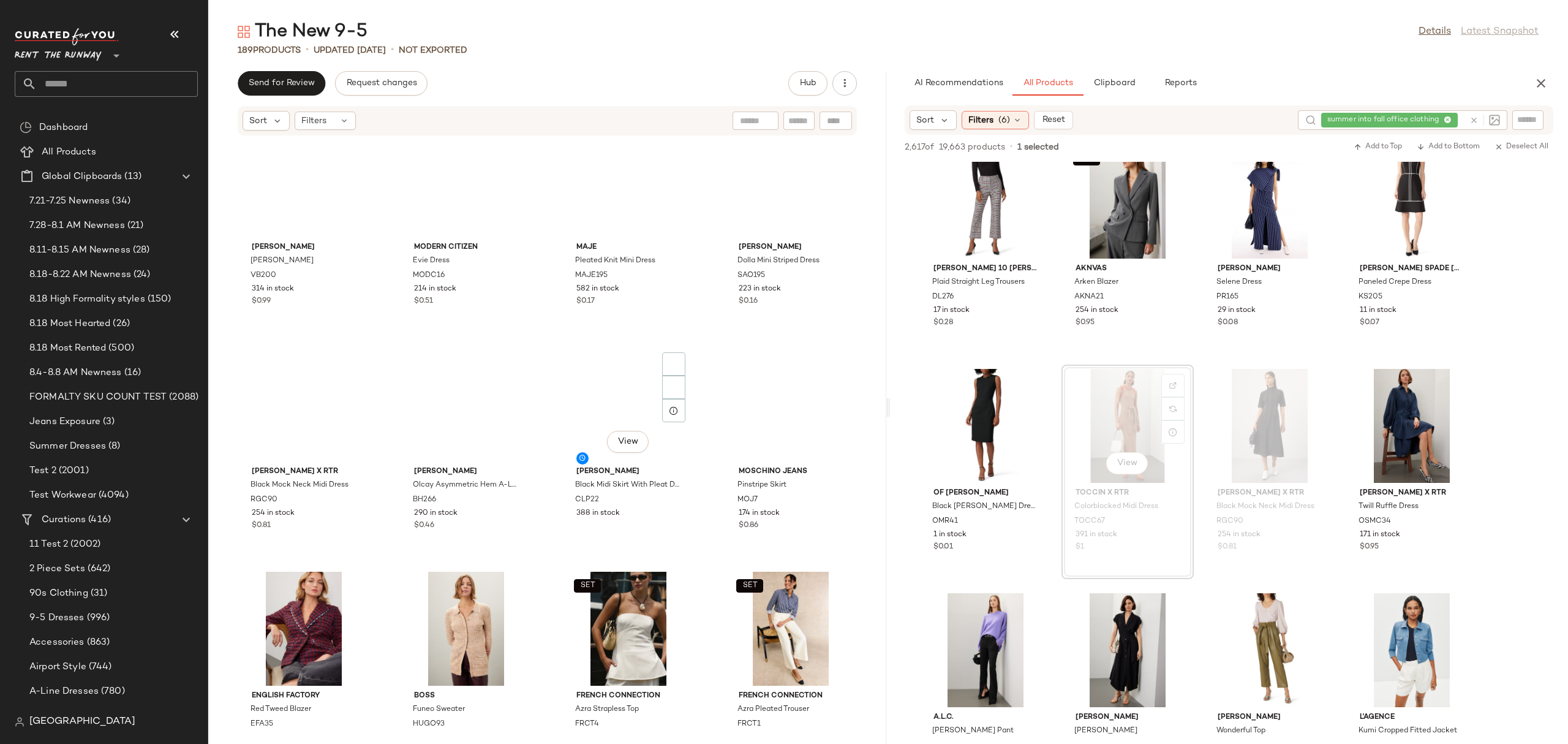
scroll to position [1565, 0]
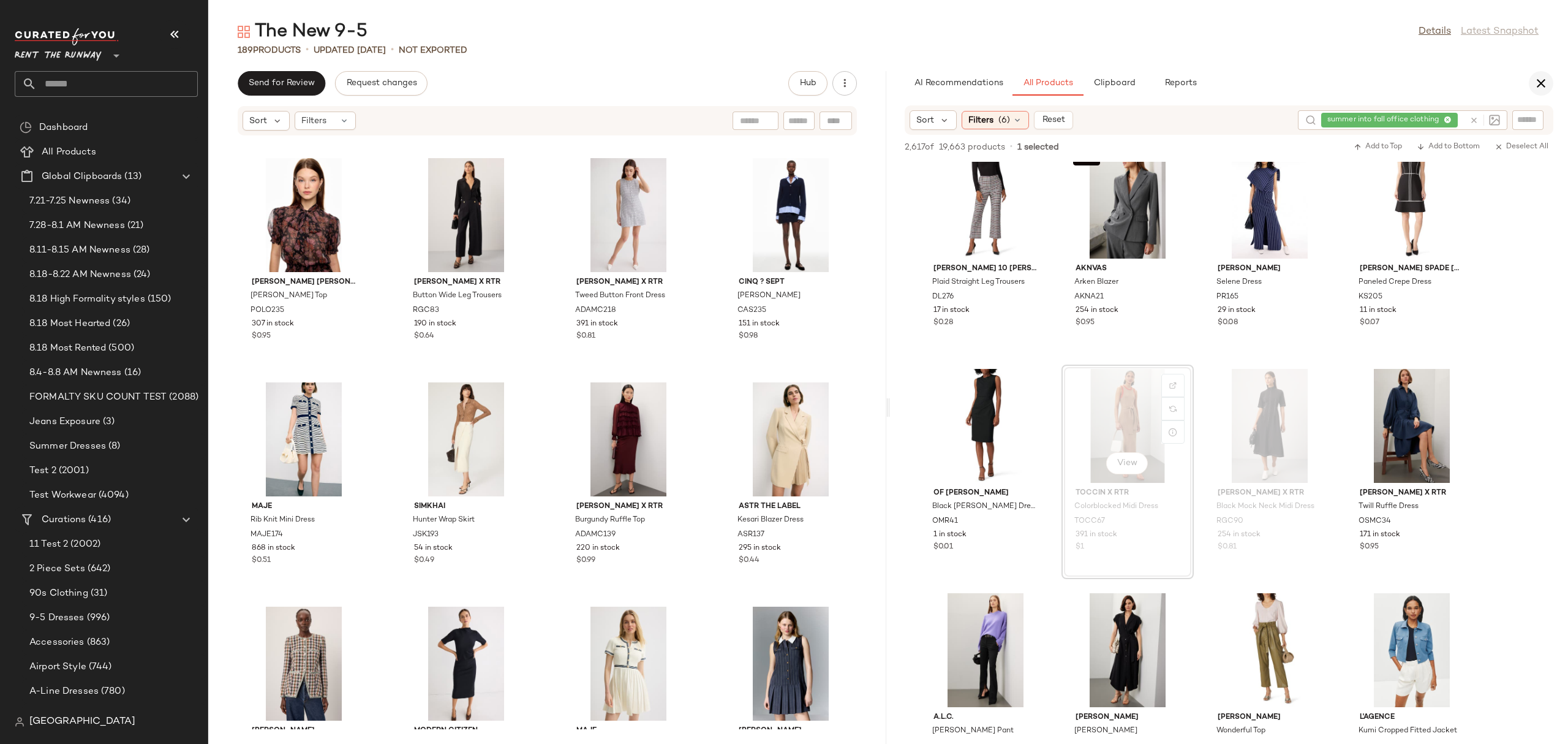
click at [1545, 80] on icon "button" at bounding box center [1541, 83] width 15 height 15
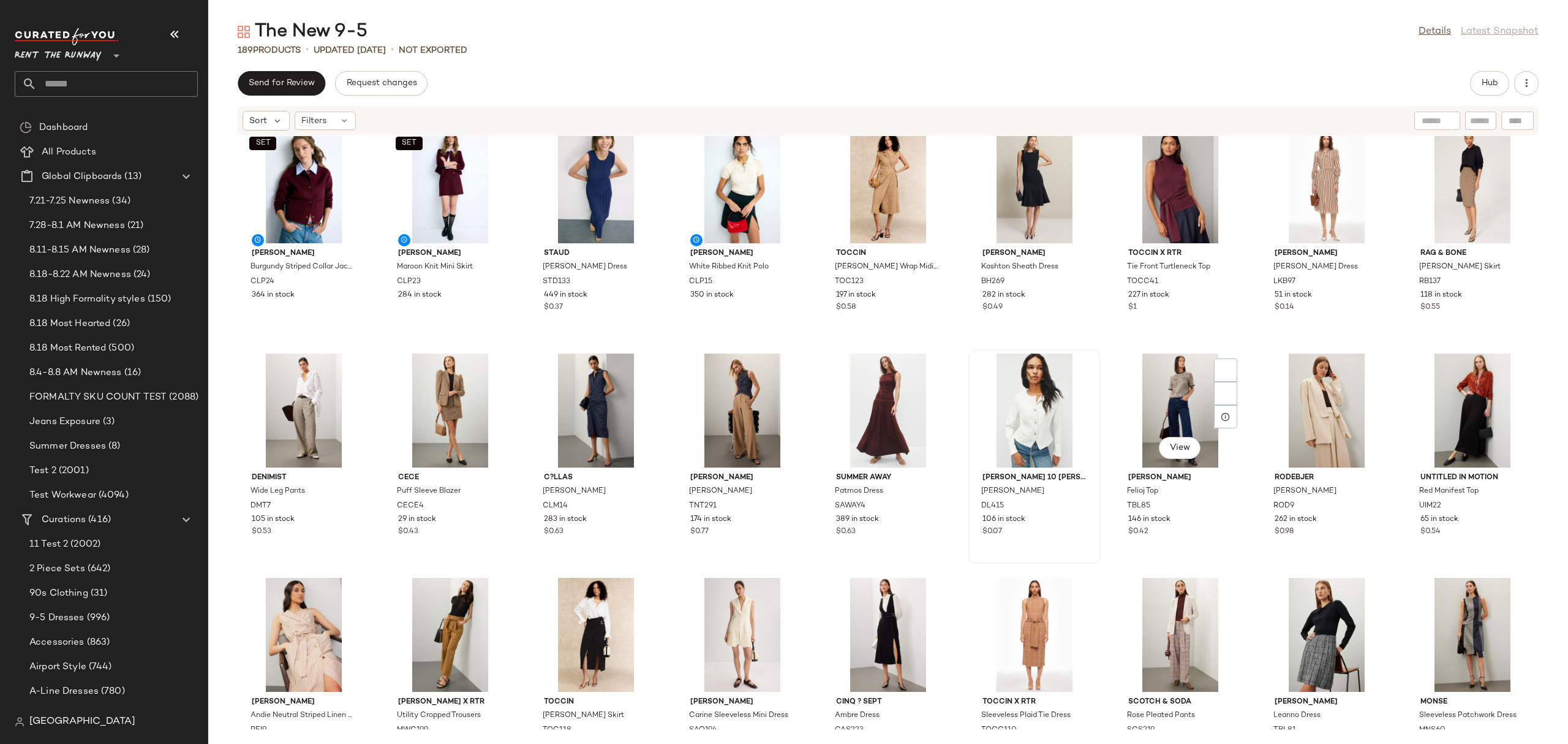
scroll to position [0, 0]
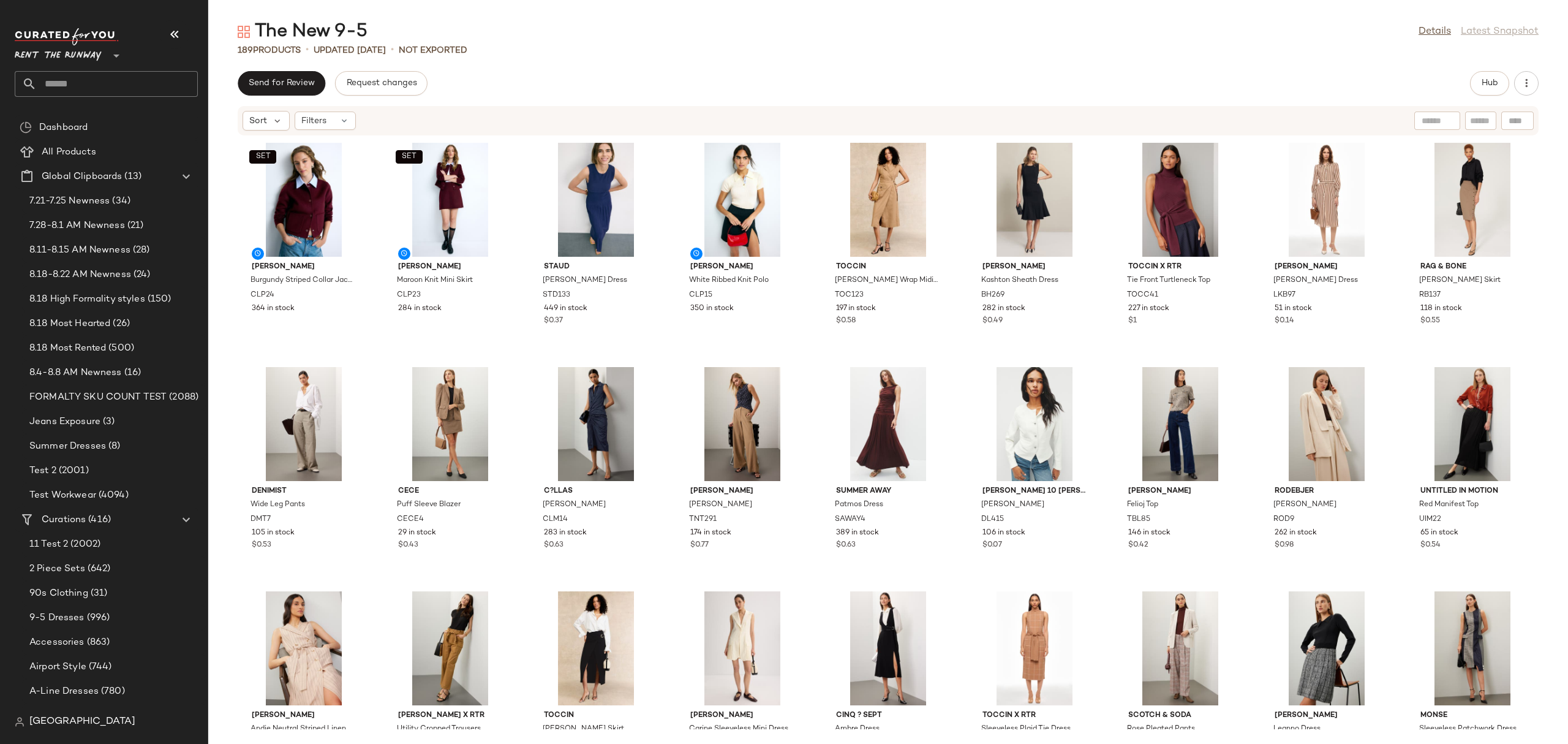
click at [1101, 340] on div "SET [PERSON_NAME] Burgundy Striped Collar Jacket CLP24 364 in stock SET [PERSON…" at bounding box center [888, 432] width 1360 height 593
click at [1481, 84] on span "Hub" at bounding box center [1490, 83] width 17 height 10
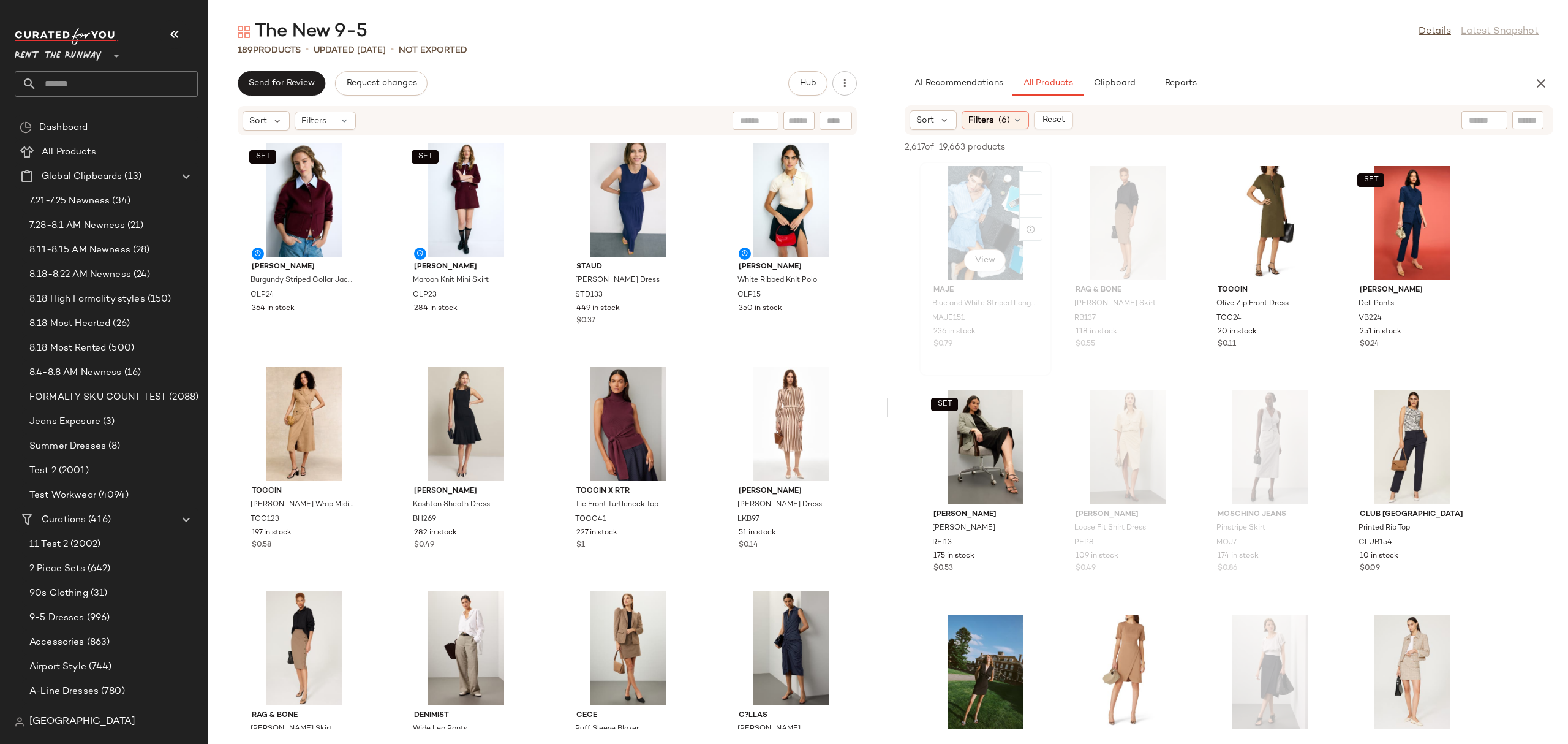
click at [1050, 357] on div "View Maje Blue and White Striped Long Sleeve Mini Dress MAJE151 236 in stock $0…" at bounding box center [985, 269] width 130 height 212
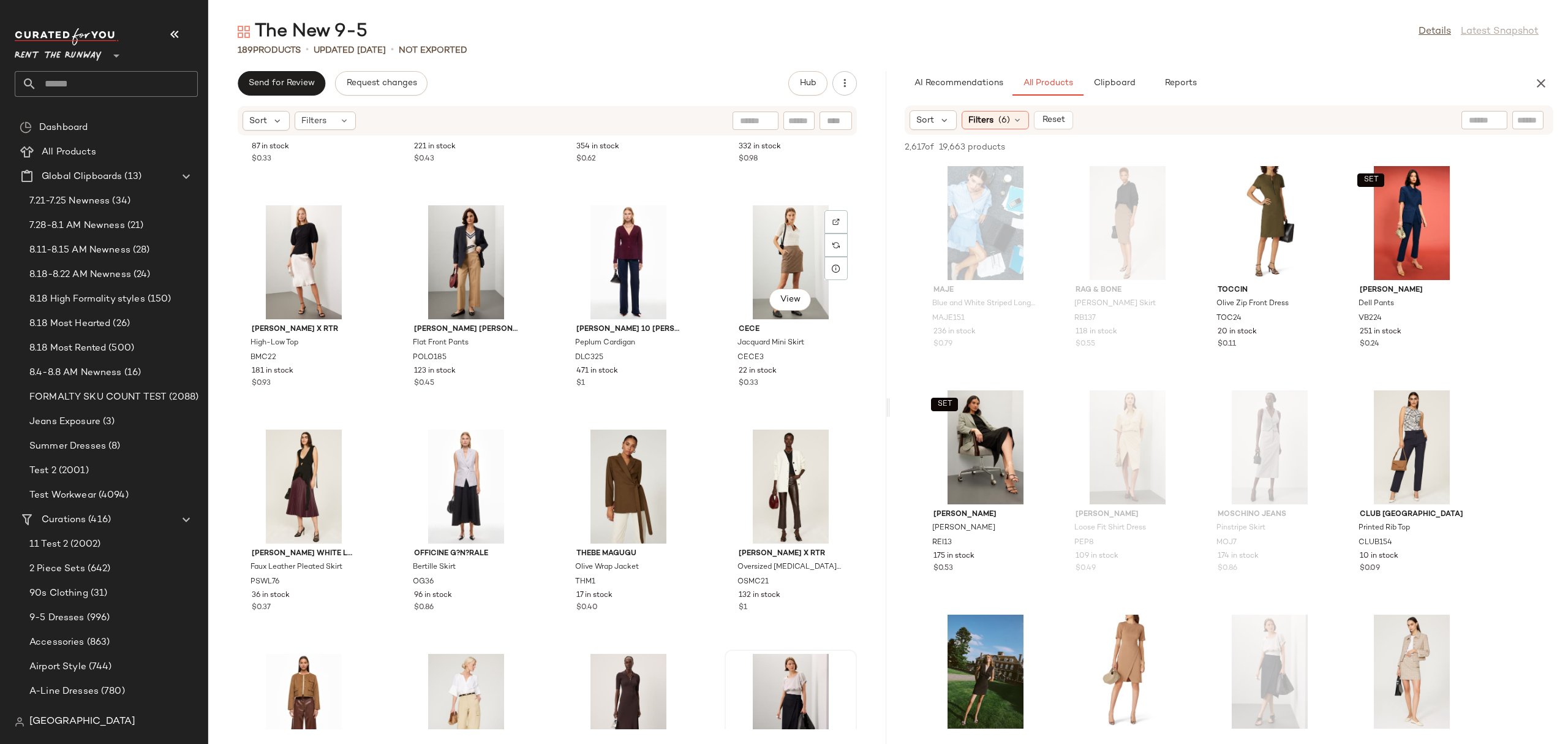
scroll to position [8235, 0]
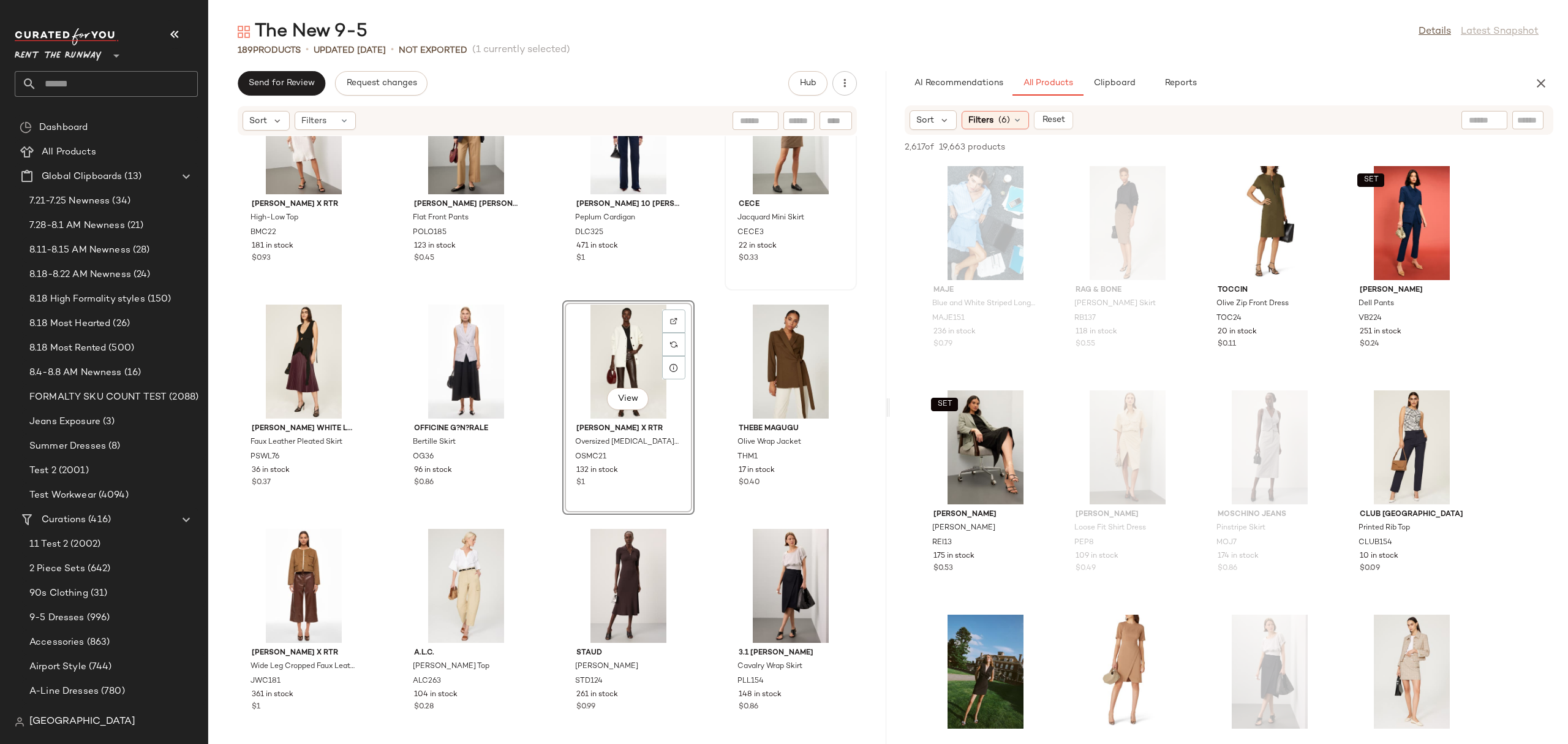
scroll to position [8363, 0]
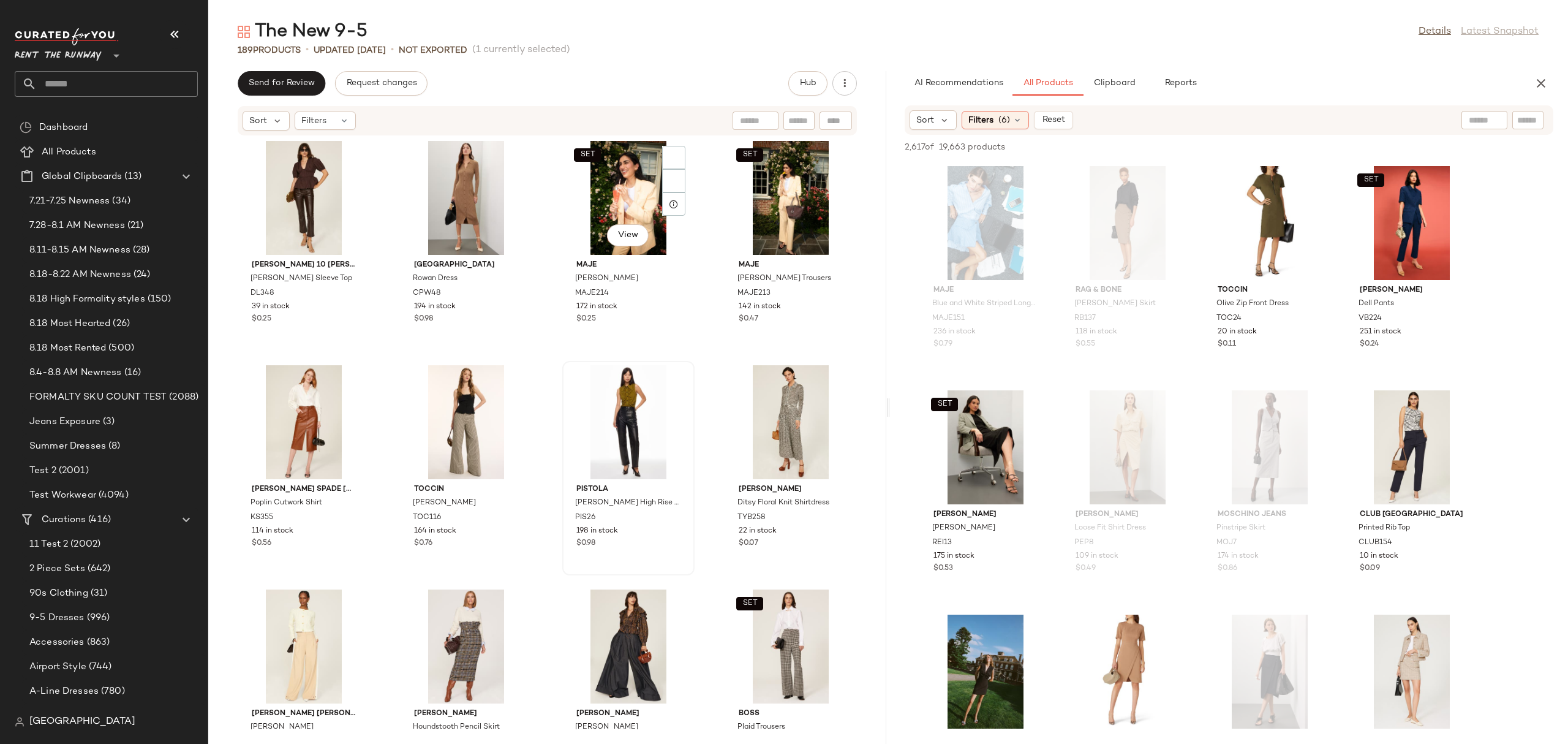
scroll to position [9215, 0]
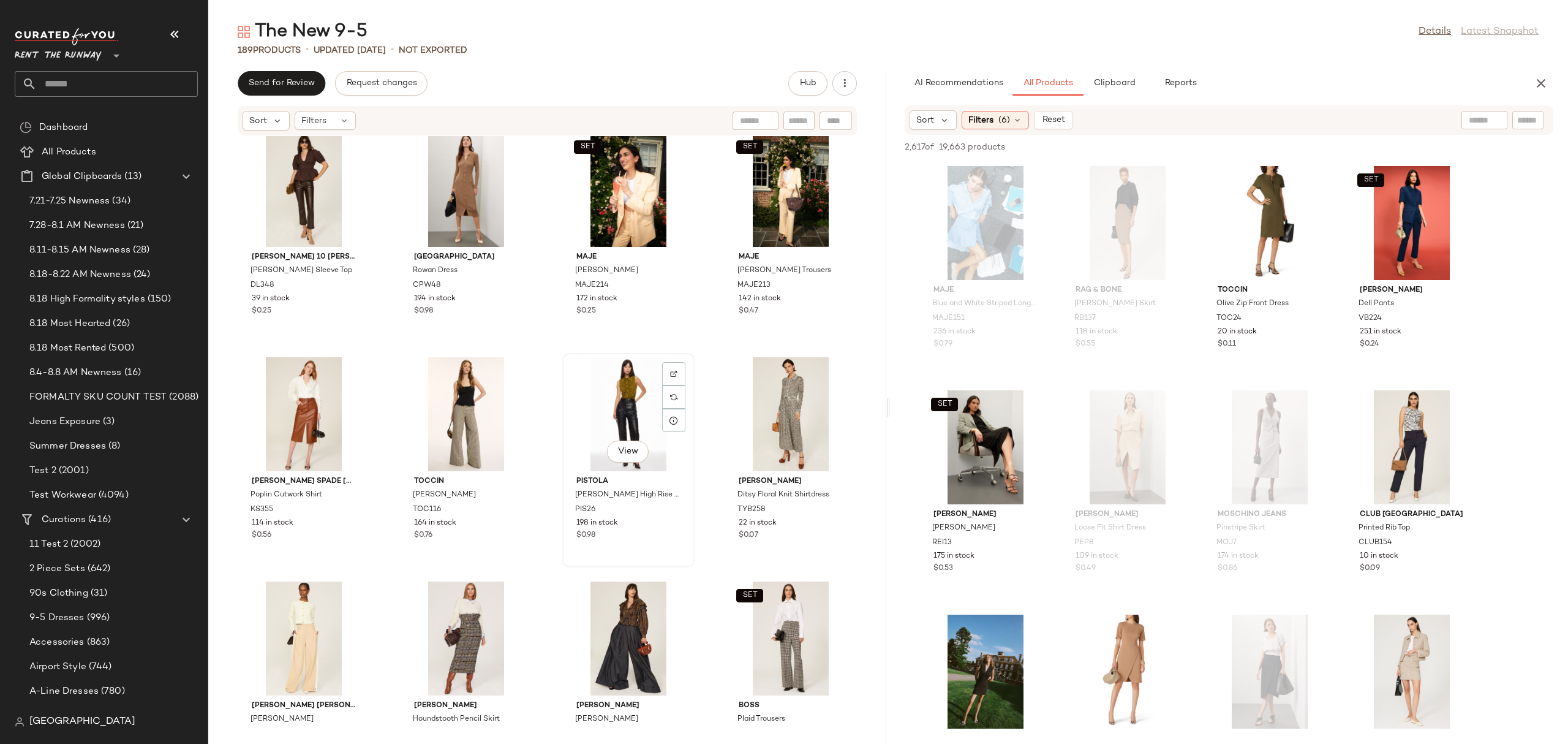
click at [612, 416] on div "View" at bounding box center [629, 414] width 124 height 114
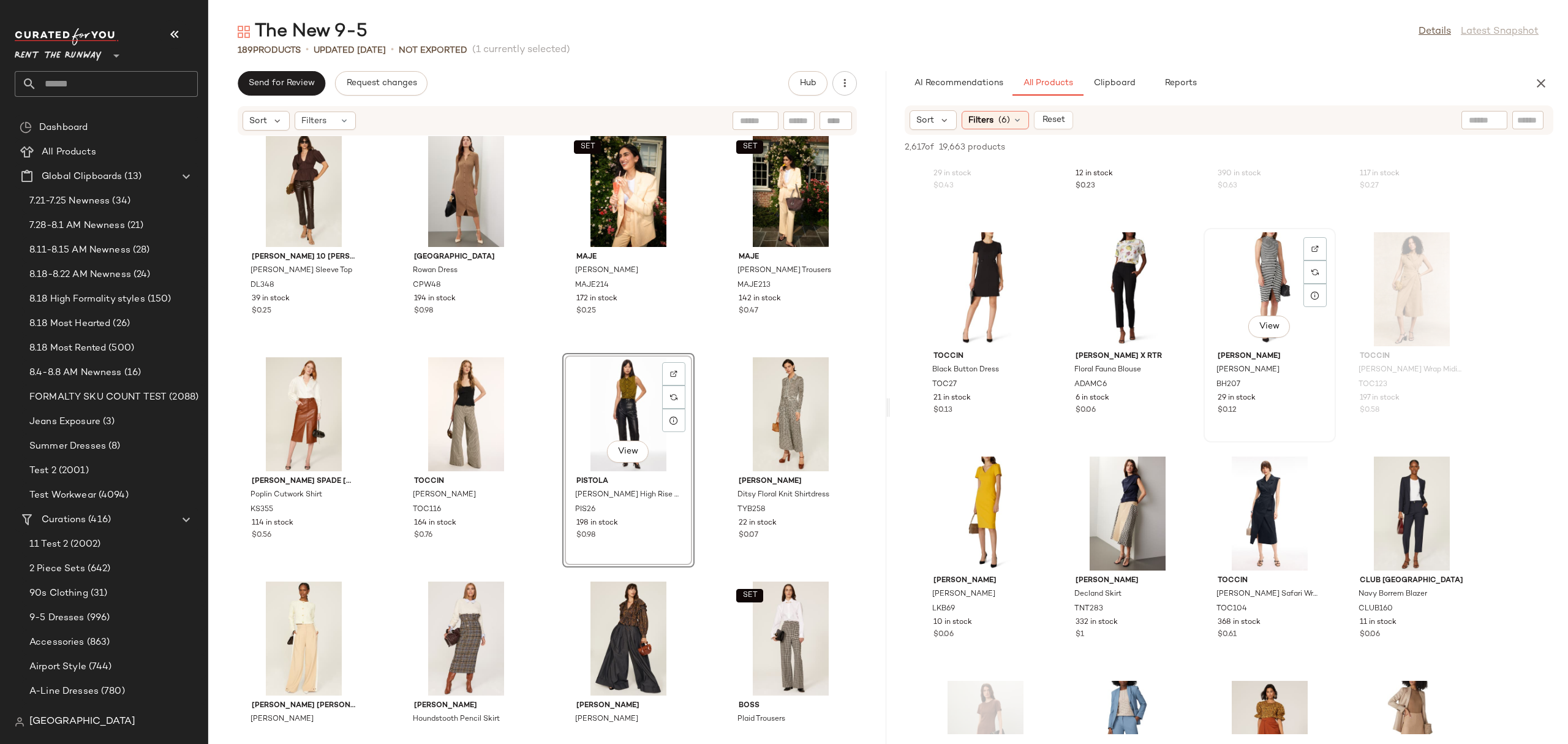
scroll to position [822, 0]
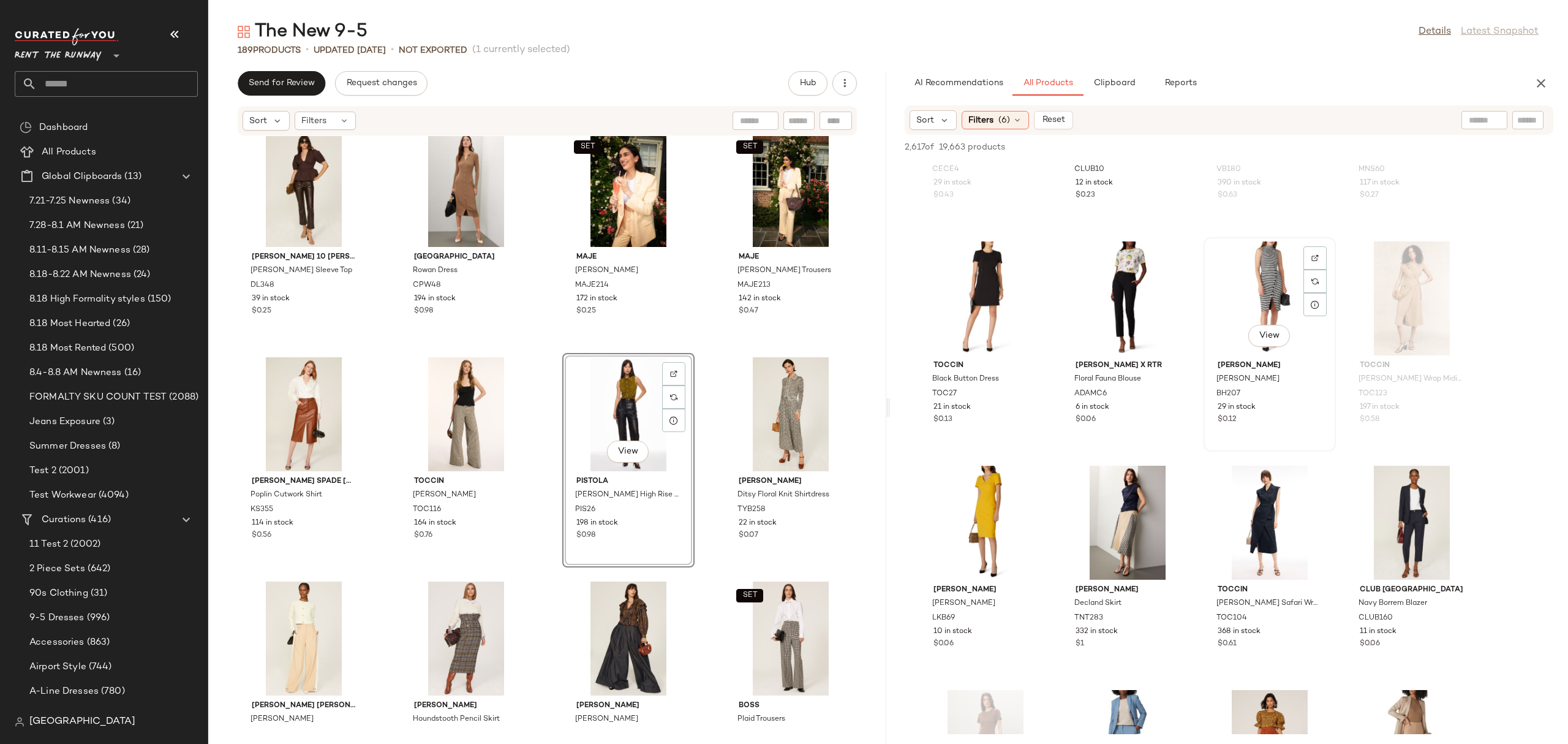
click at [1235, 284] on div "View" at bounding box center [1269, 298] width 124 height 114
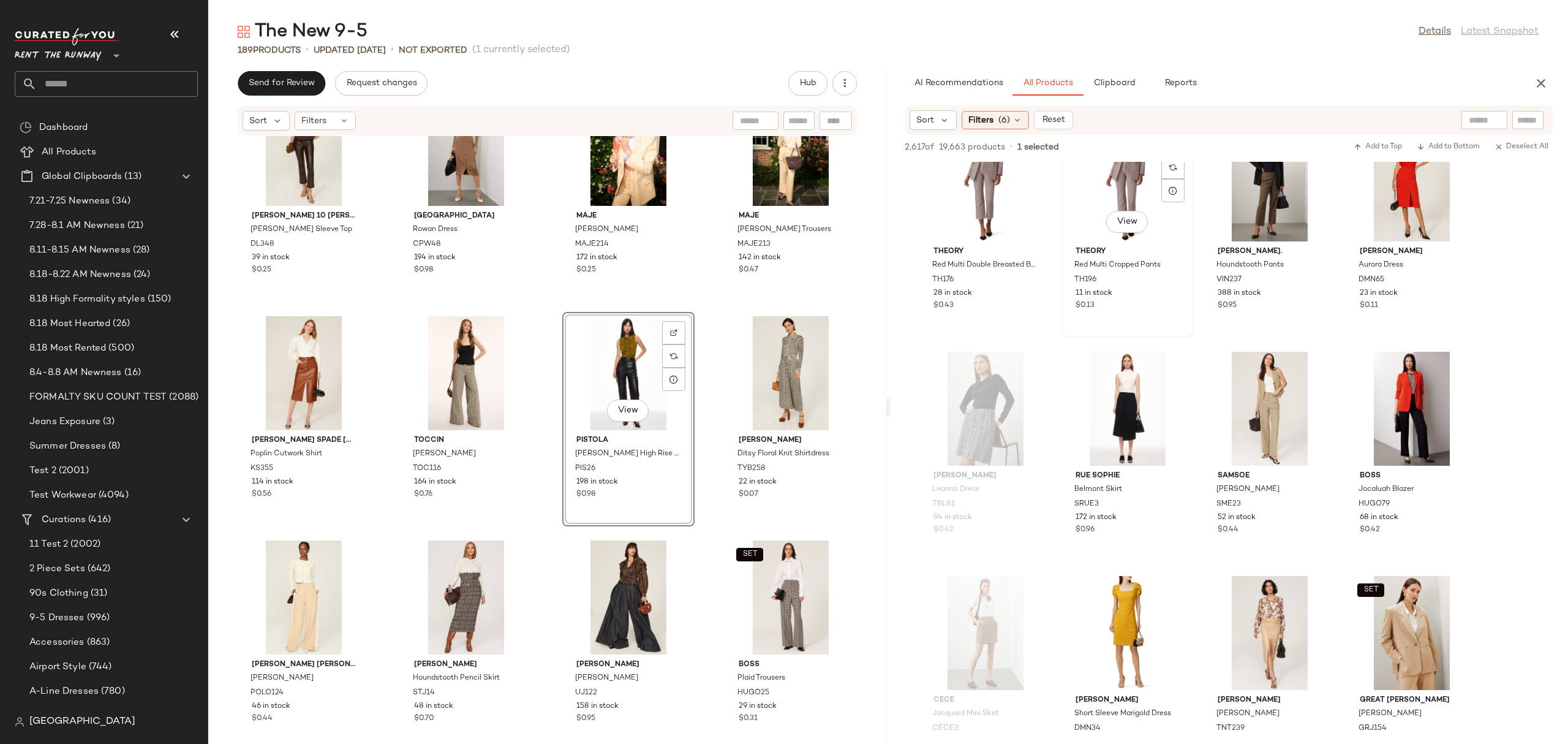
scroll to position [2891, 0]
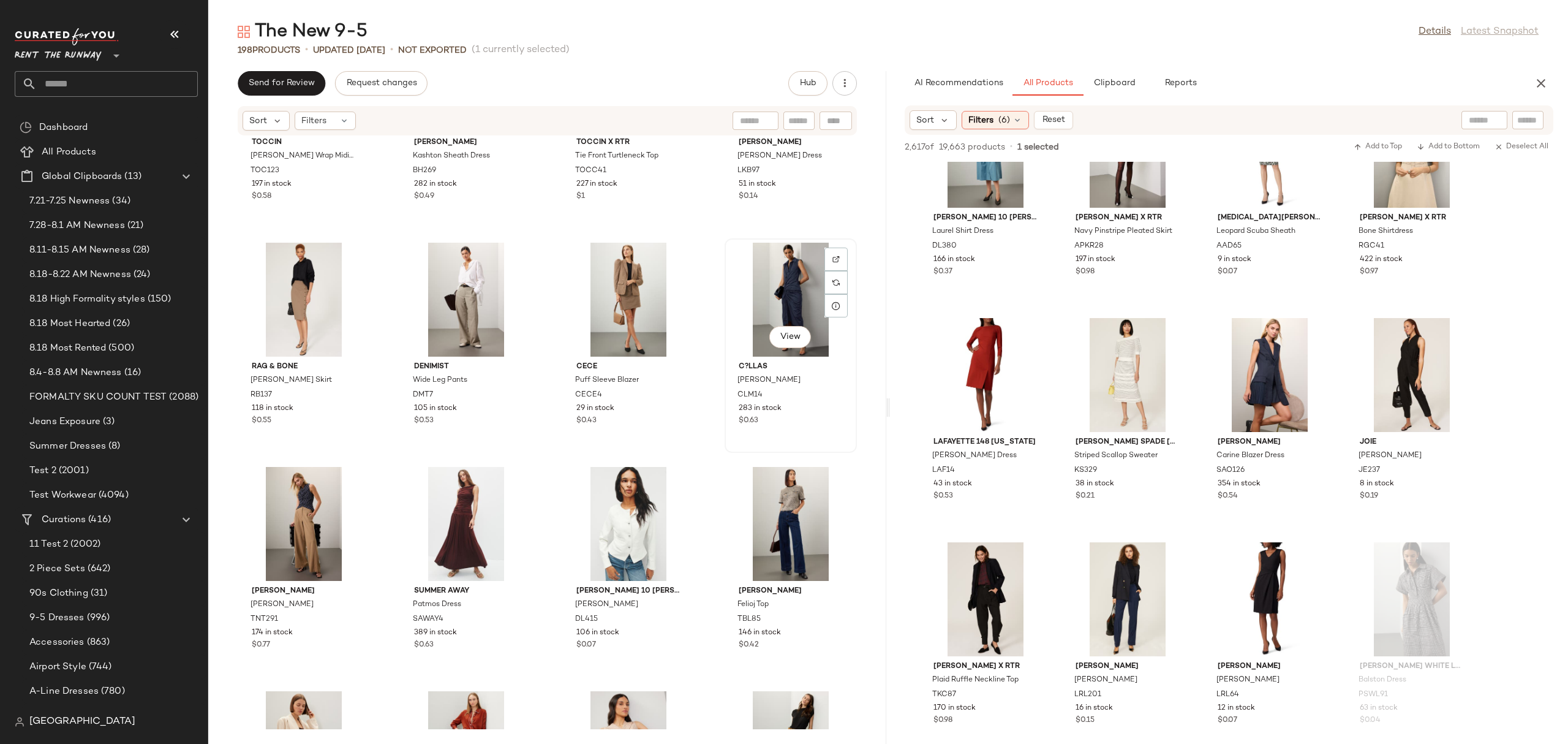
scroll to position [357, 0]
click at [1168, 346] on div at bounding box center [1173, 358] width 23 height 24
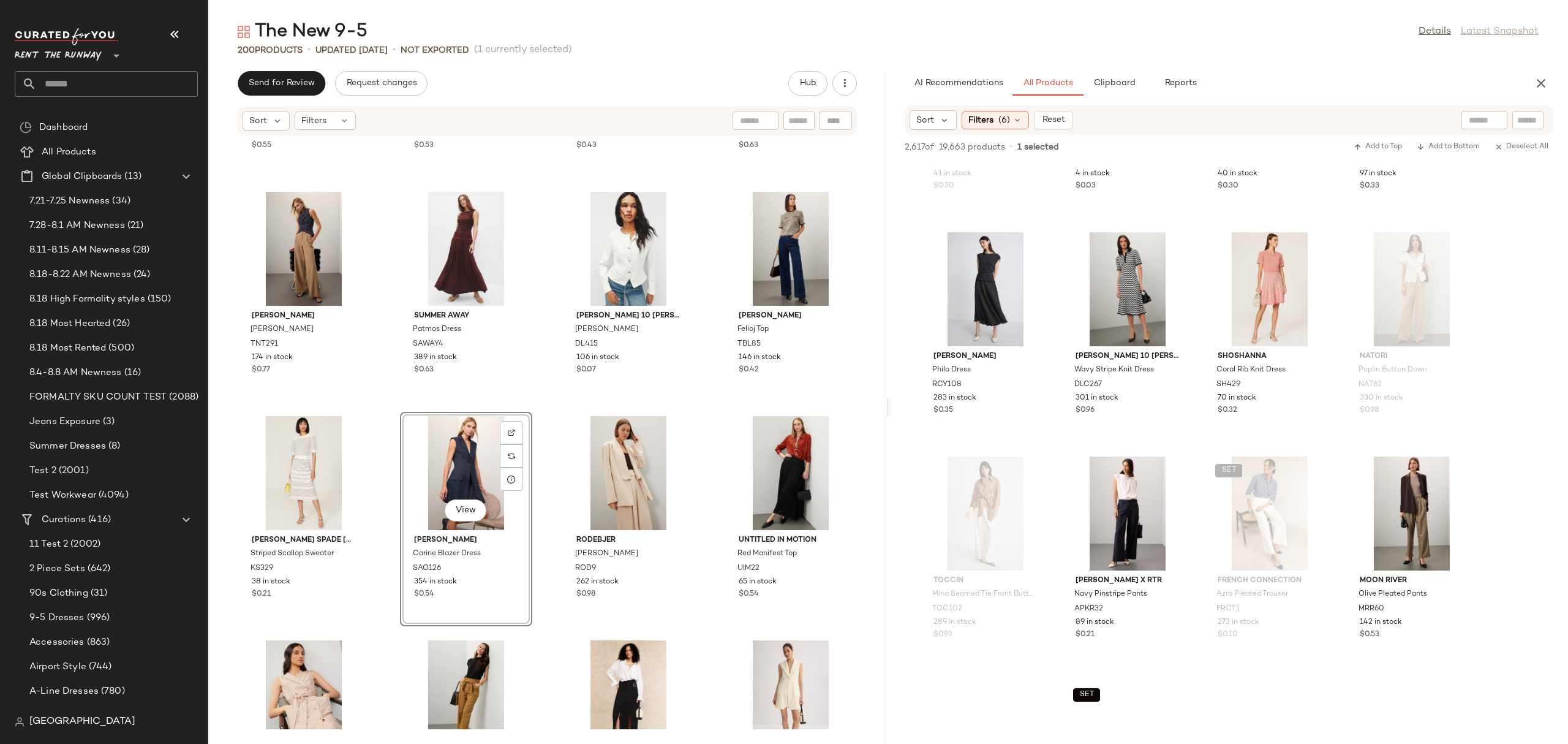
scroll to position [20248, 0]
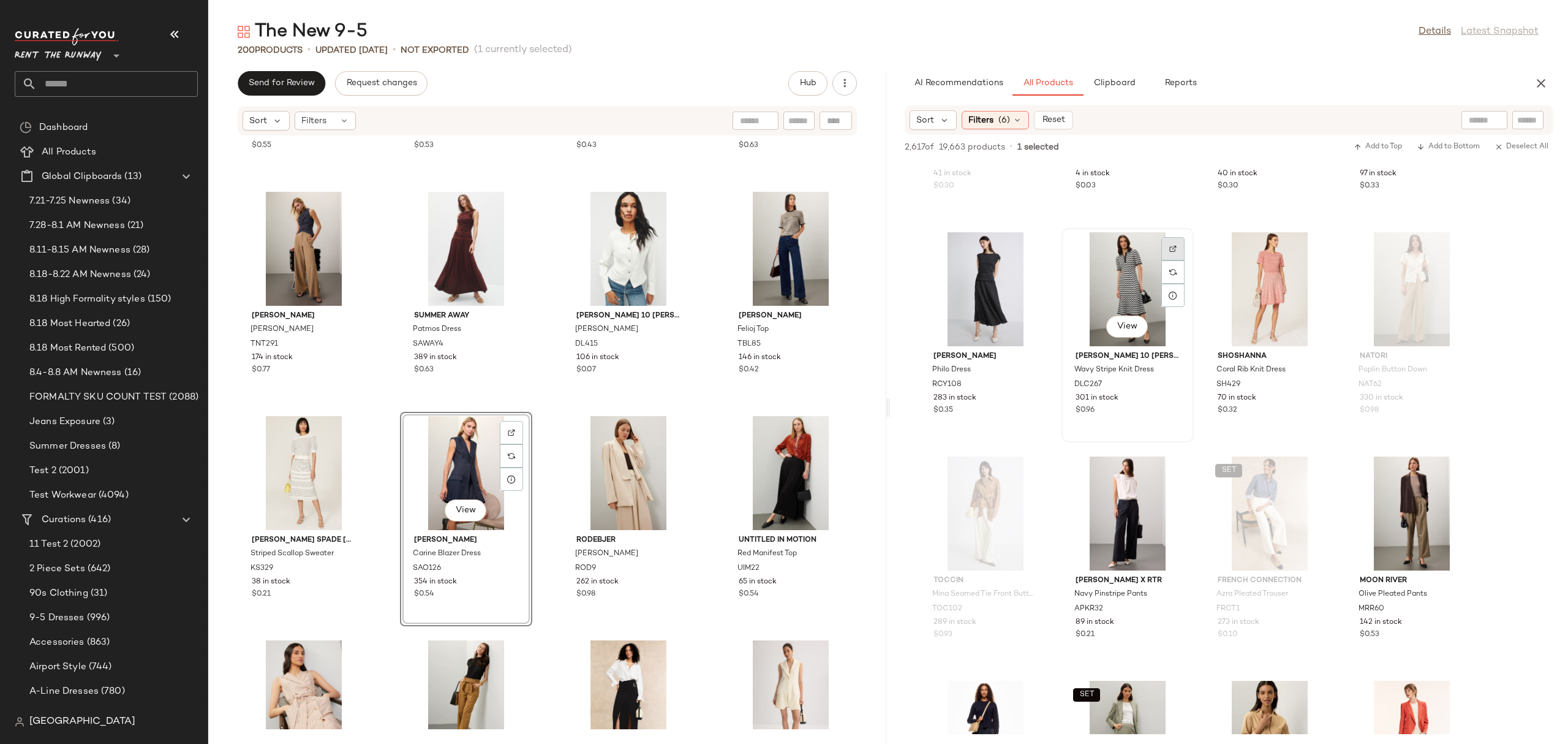
click at [1176, 248] on img at bounding box center [1173, 249] width 7 height 7
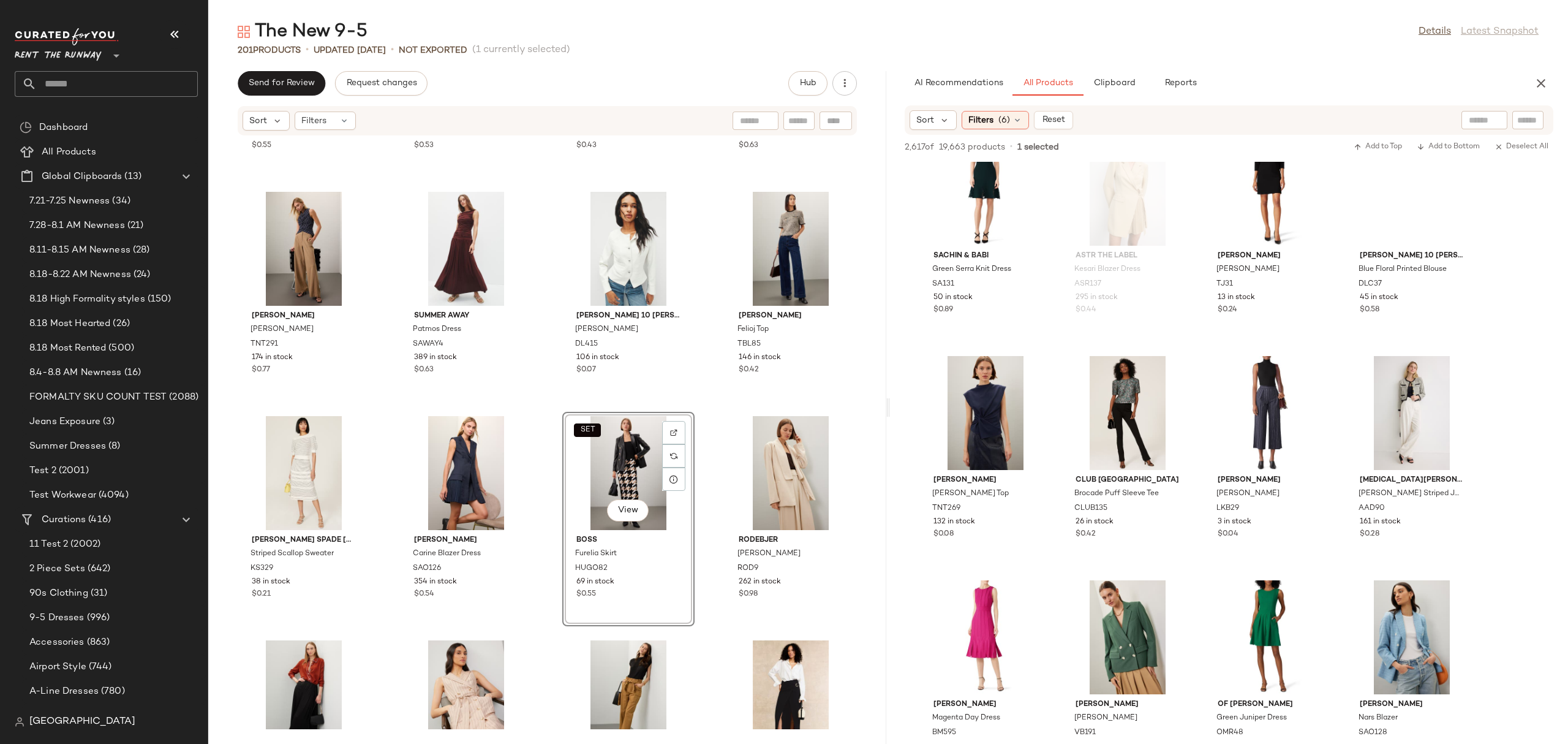
scroll to position [23870, 0]
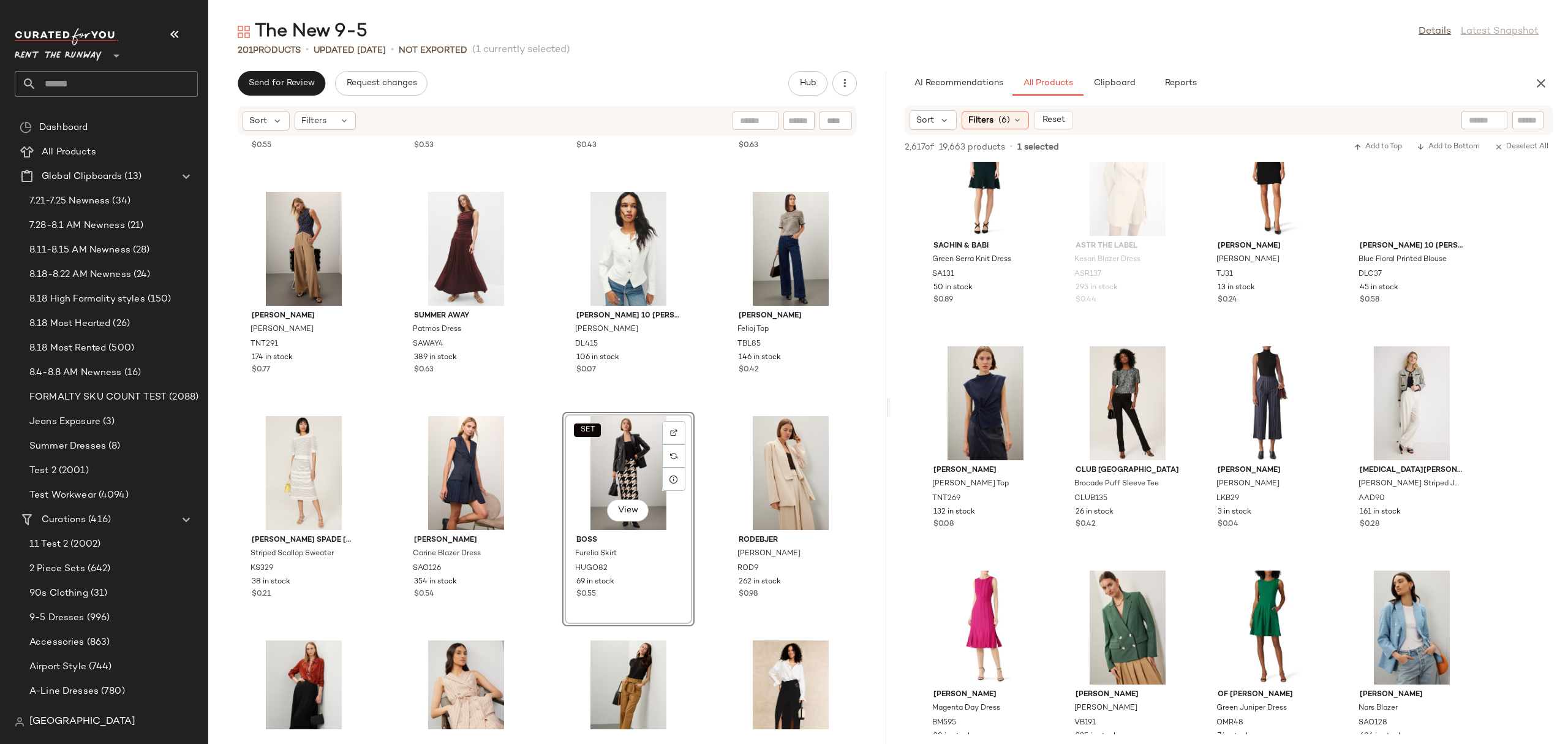
click div "Obando x RTR Wrap Neck Top JCOC29 174 in stock $0.88 TOCCIN X RTR Knit Tie Fron…"
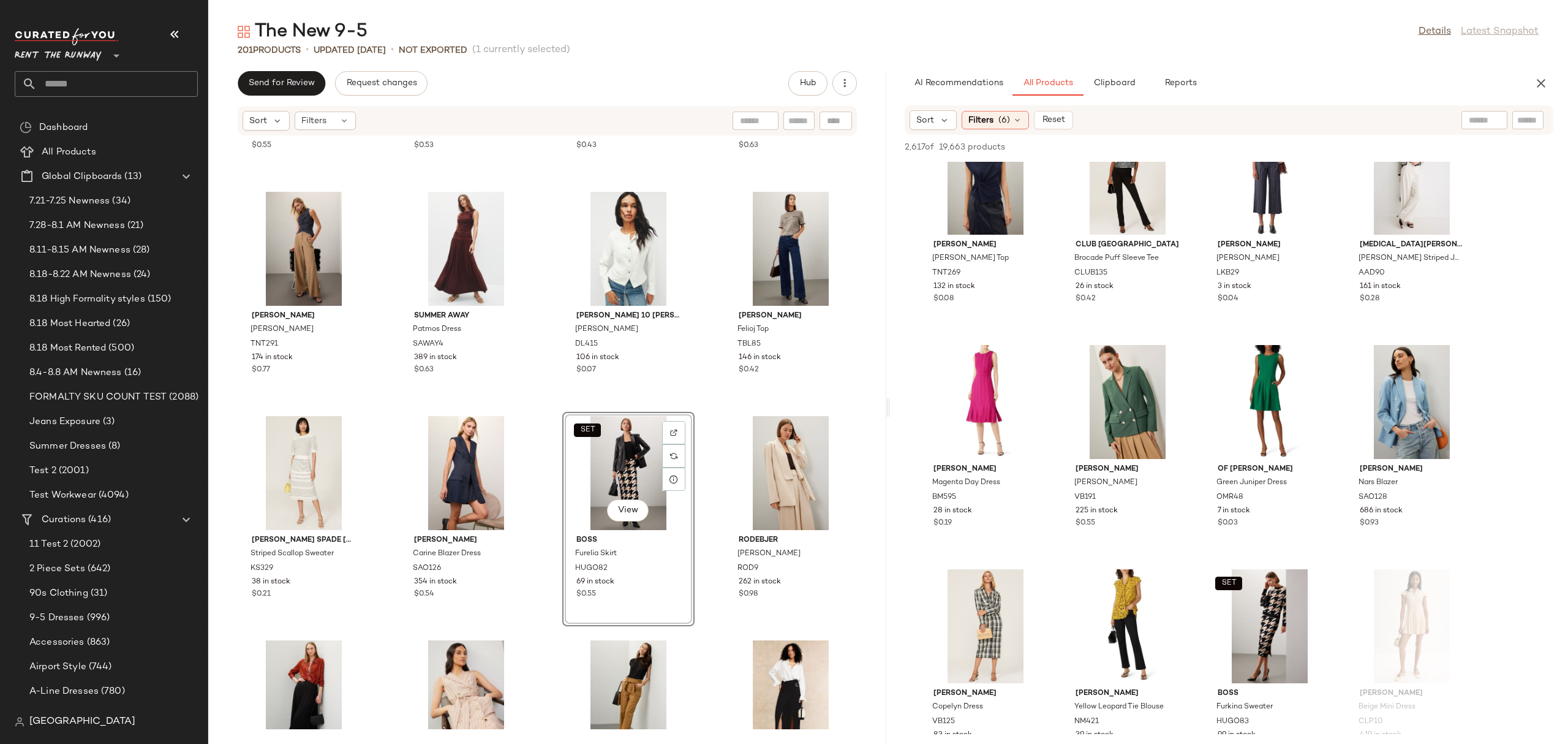
drag, startPoint x: 1192, startPoint y: 335, endPoint x: 1197, endPoint y: 341, distance: 7.8
click div "SET BOSS Teyara Trousers HUGO32 23 in stock $0.18 Great Jones Striped Blazer GR…"
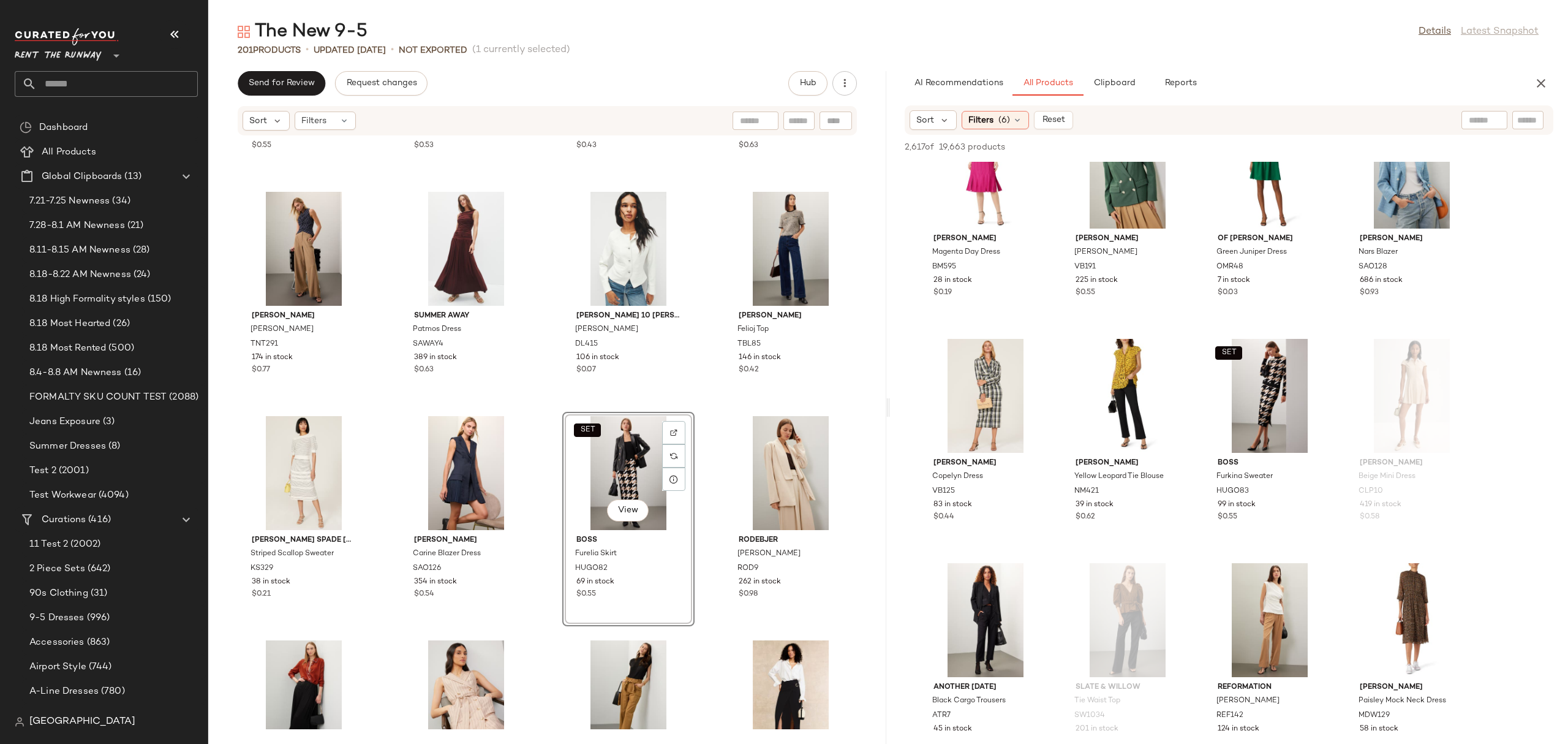
scroll to position [24375, 0]
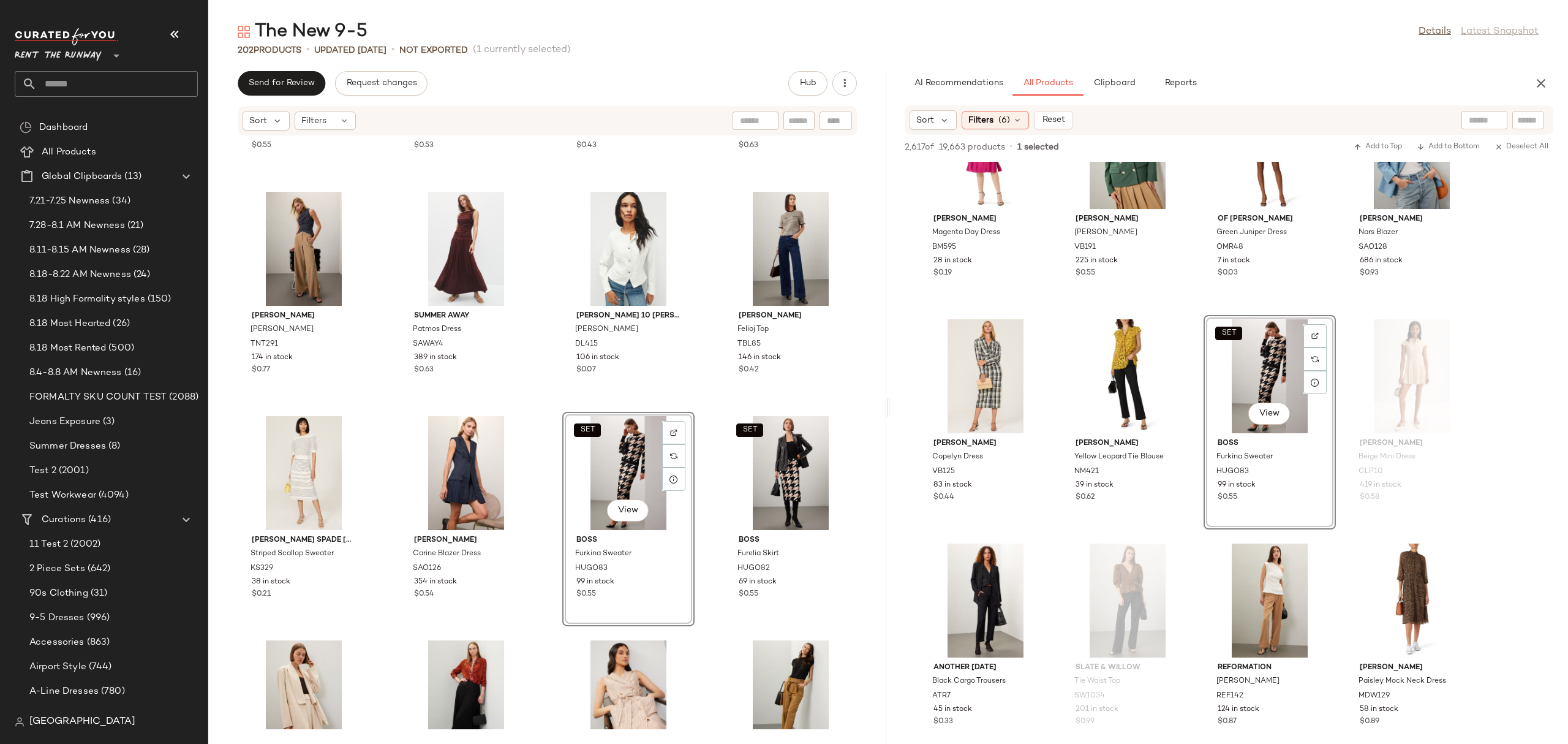
click div "rag & bone Asher Skirt RB137 118 in stock $0.55 Denimist Wide Leg Pants DMT7 10…"
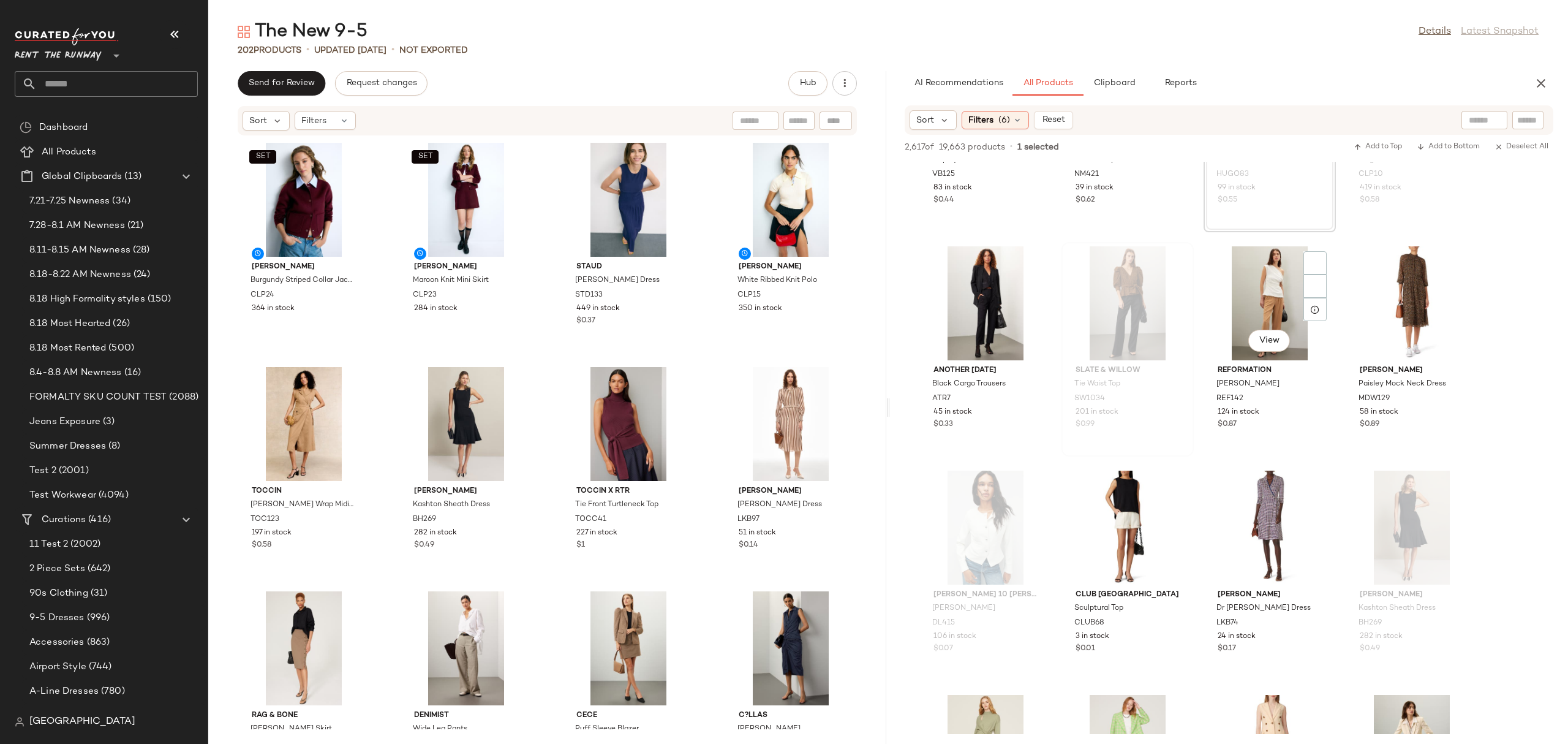
scroll to position [24692, 0]
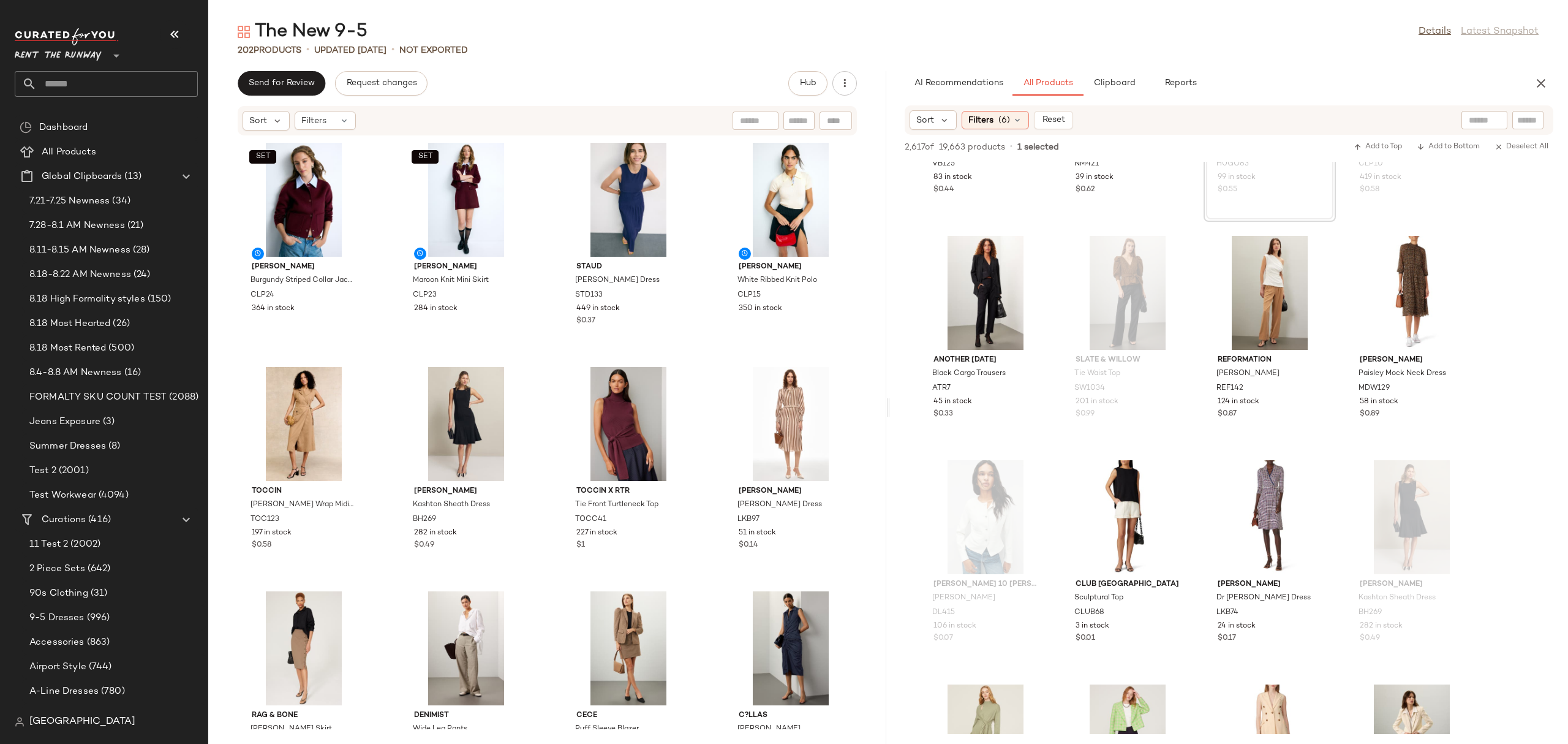
click div "AI Recommendations All Products Clipboard Reports"
click button "button"
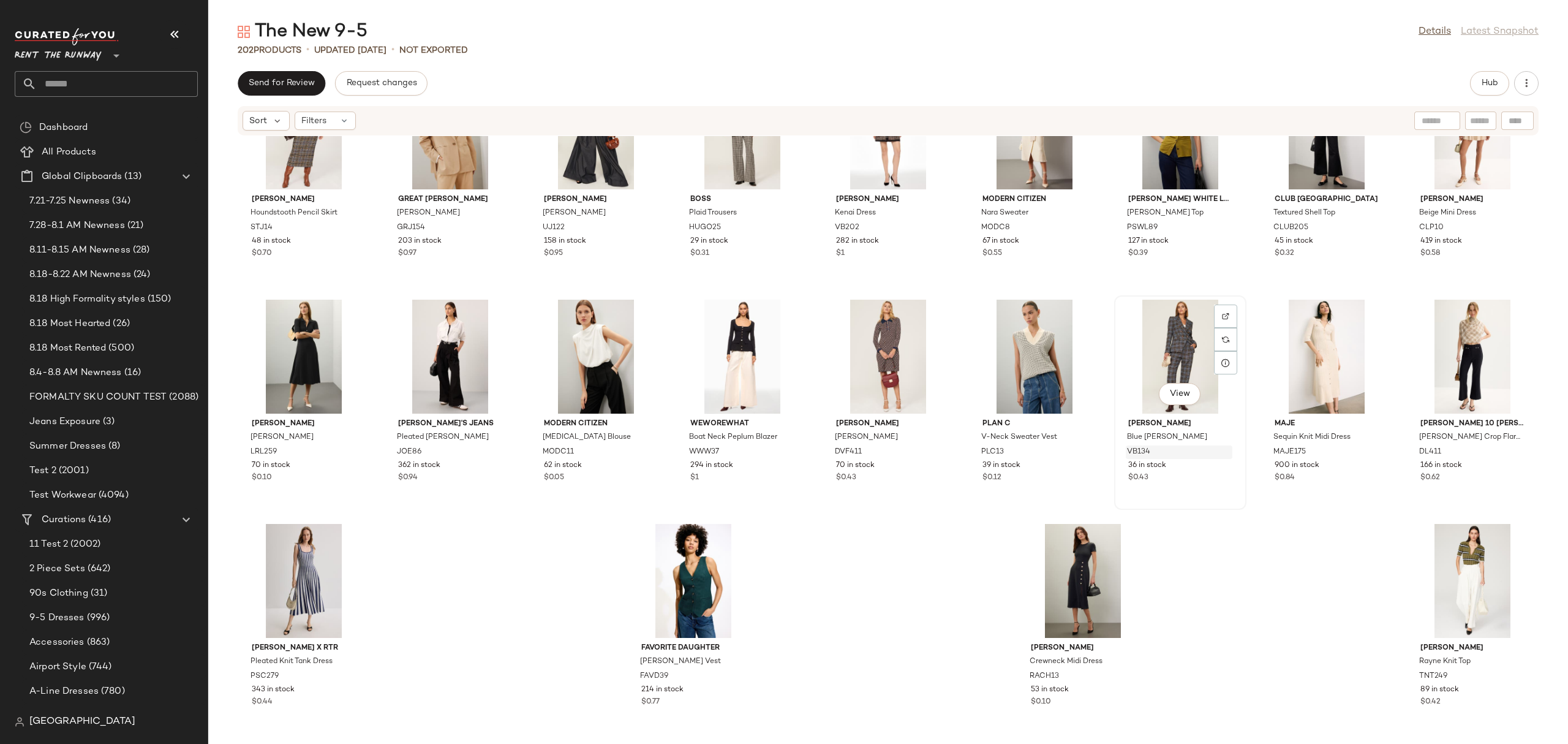
scroll to position [4567, 0]
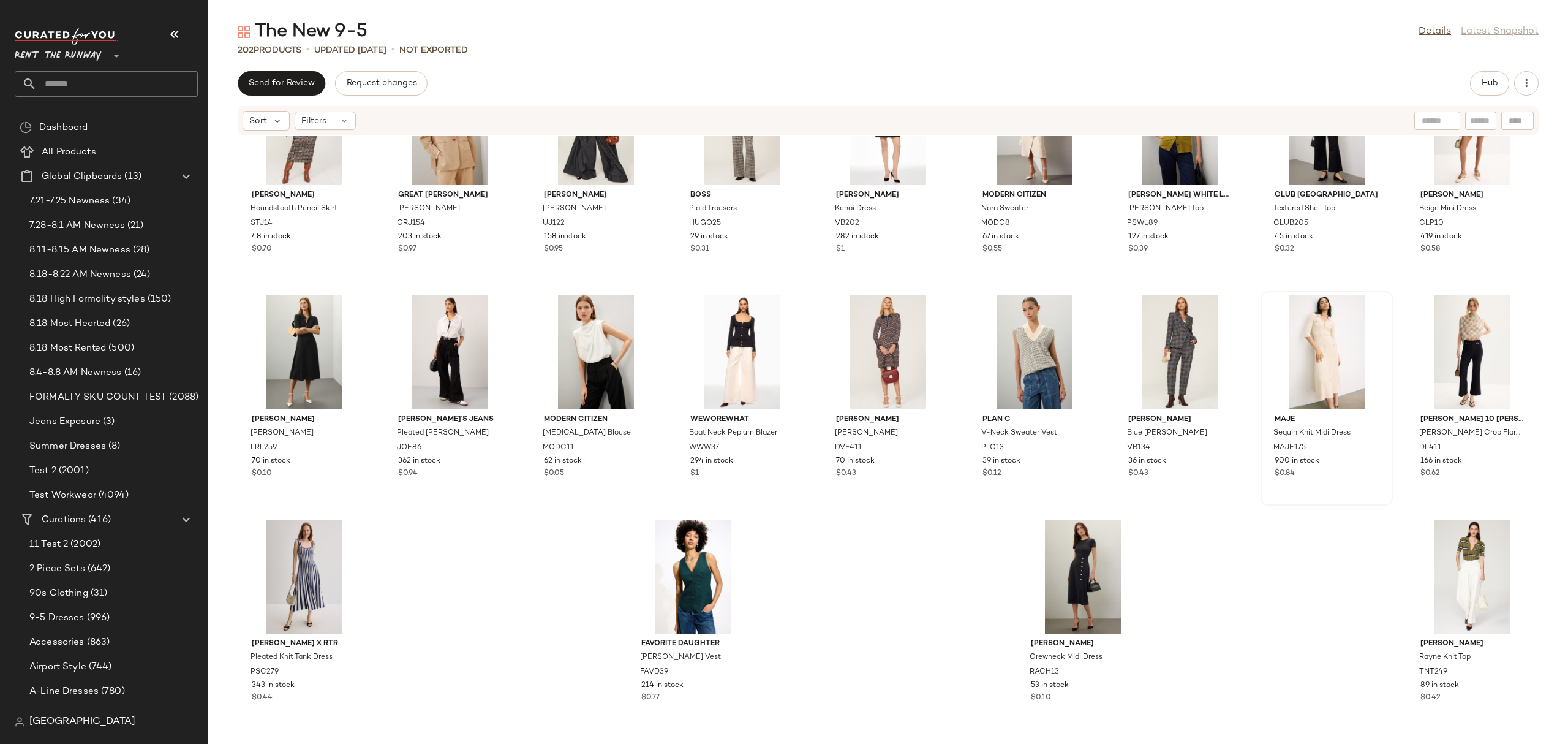
drag, startPoint x: 1276, startPoint y: 545, endPoint x: 1297, endPoint y: 487, distance: 61.7
click div "SET Maje Pyron Trousers MAJE213 142 in stock $0.47 kate spade new york Poplin C…"
click button "Hub"
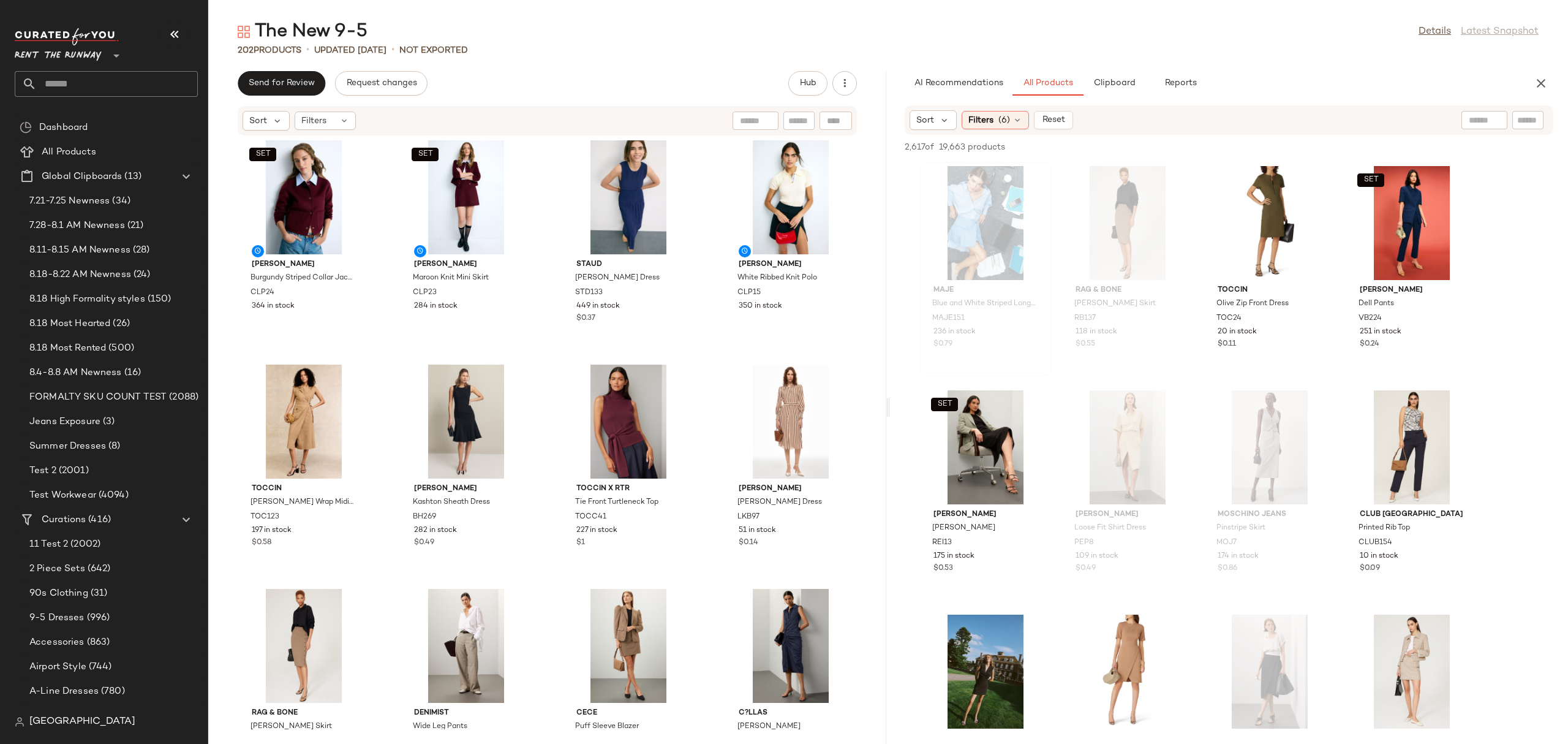
scroll to position [0, 0]
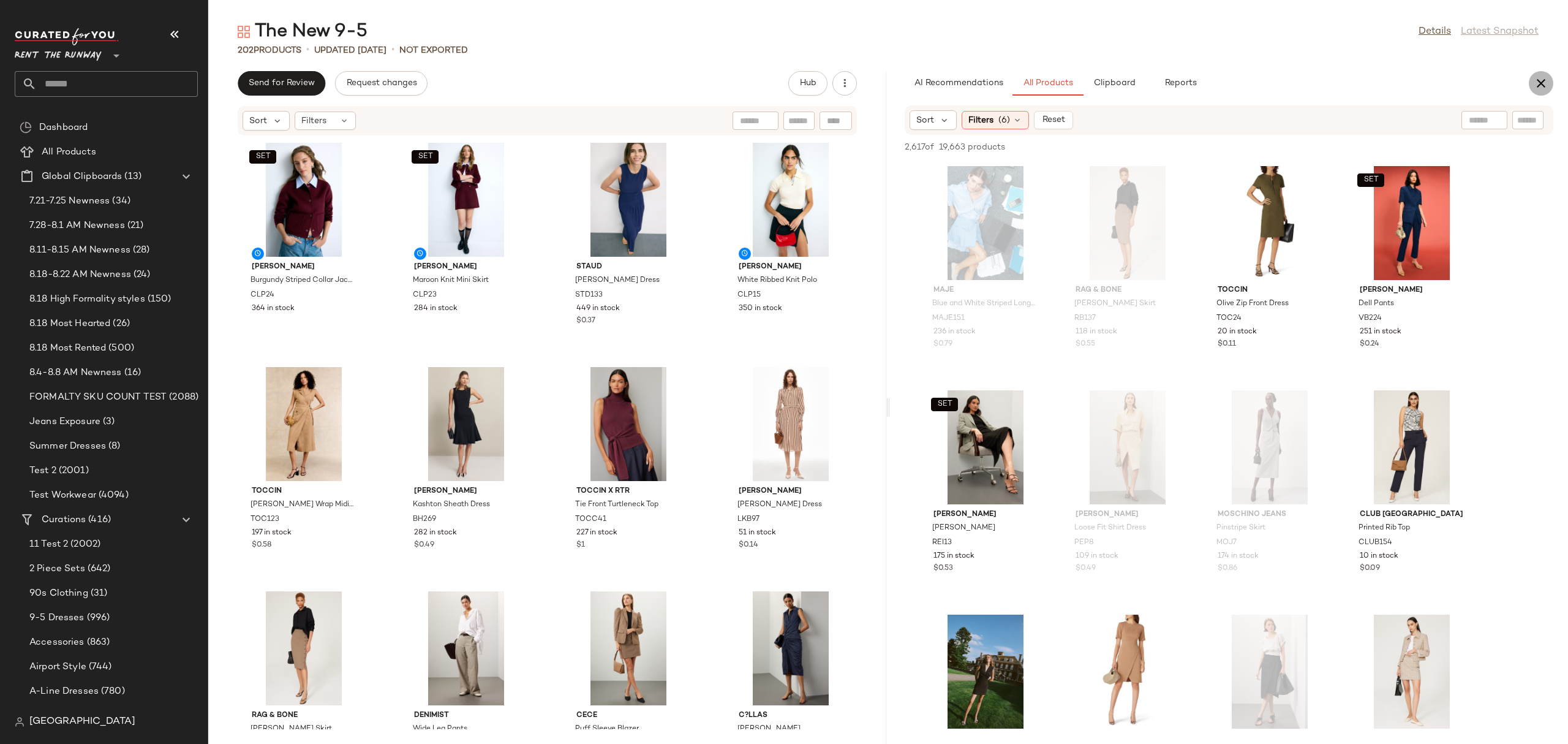
click button "button"
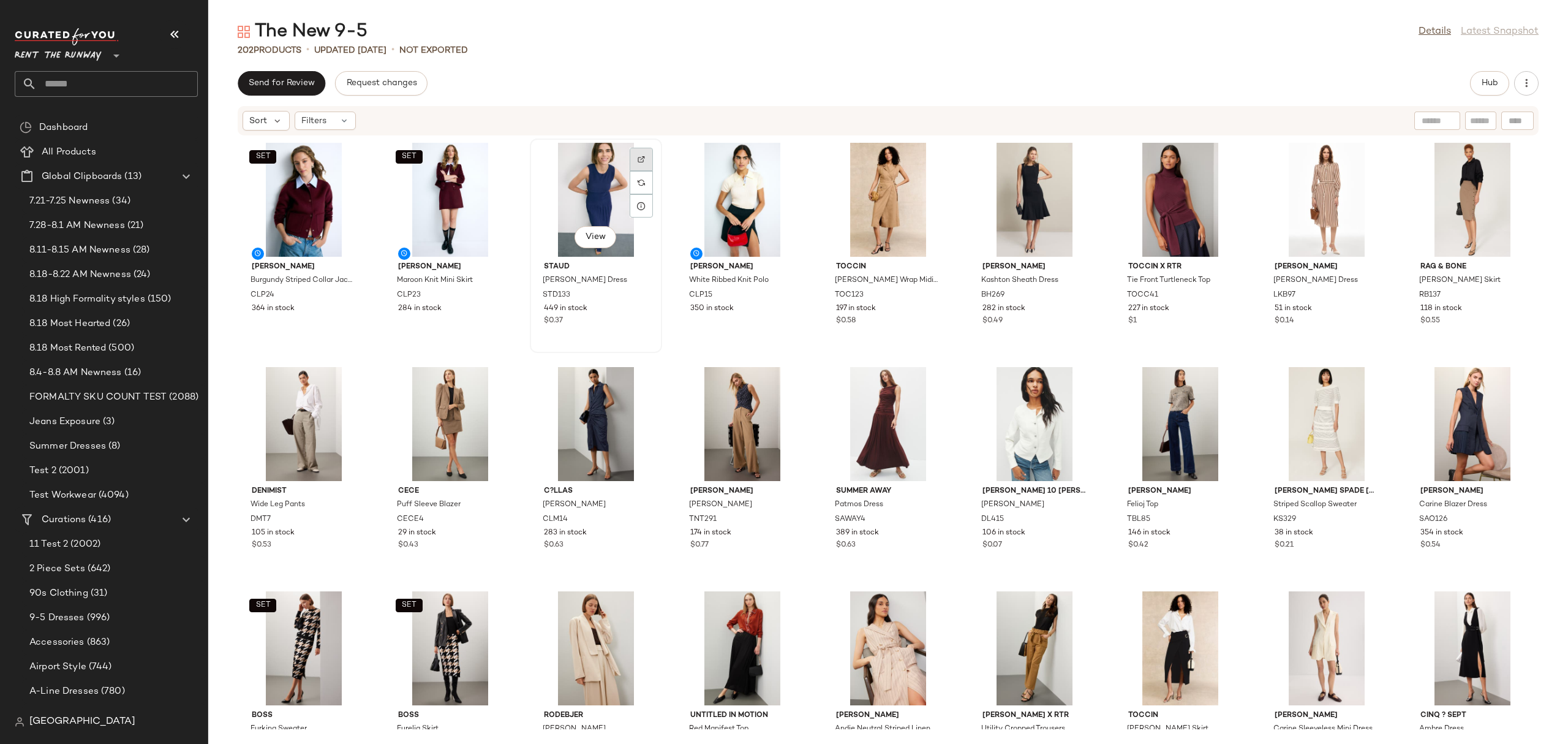
click div
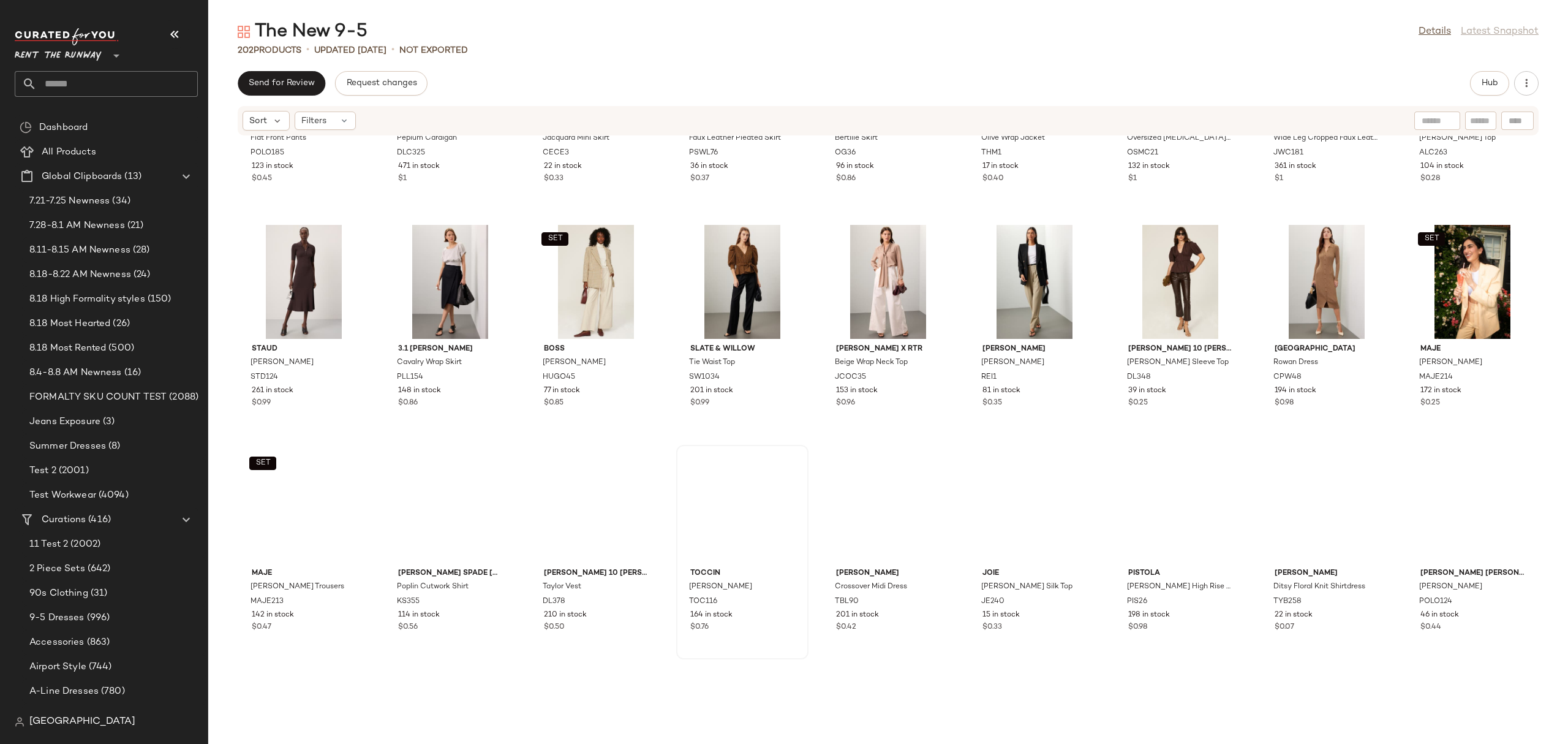
scroll to position [4072, 0]
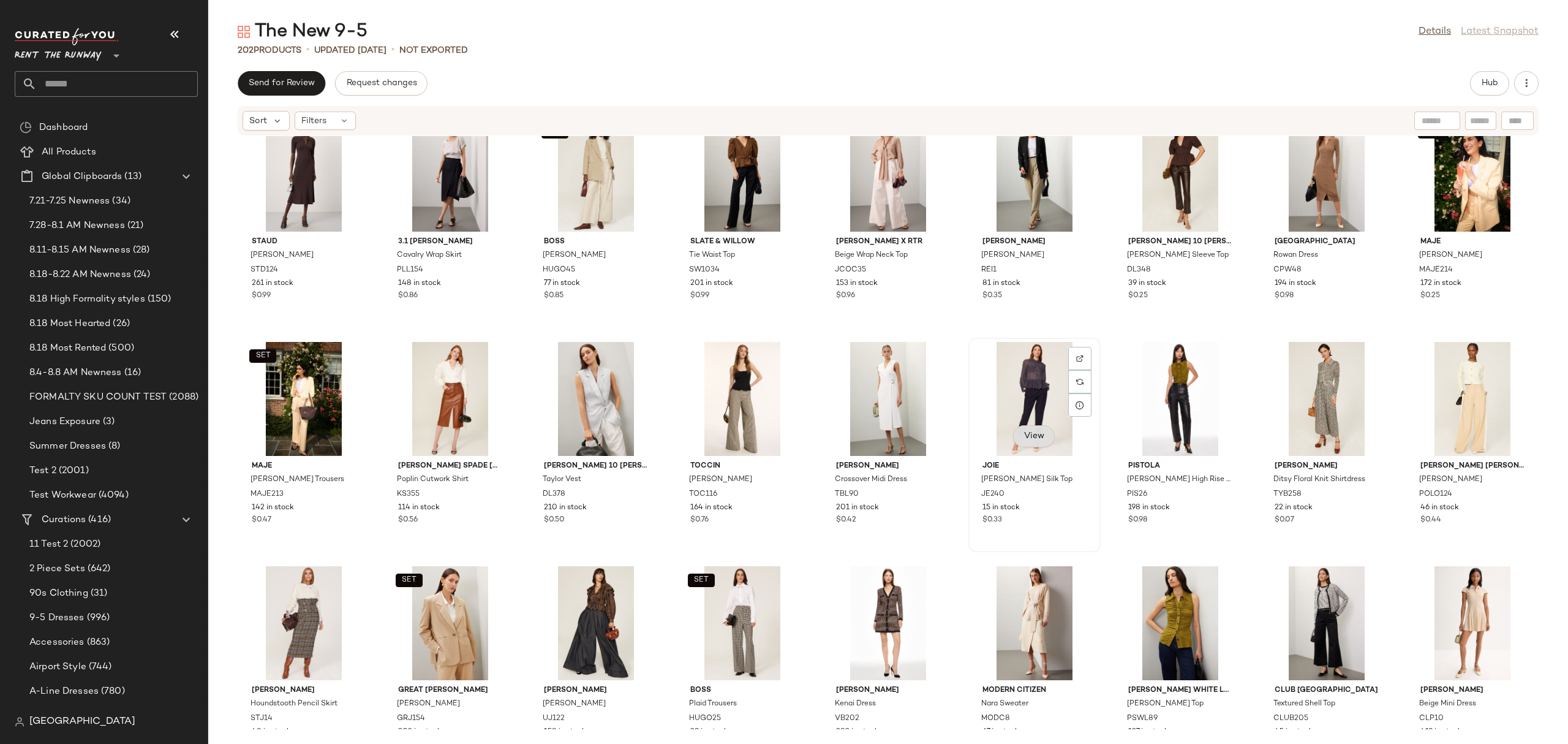
click span "View"
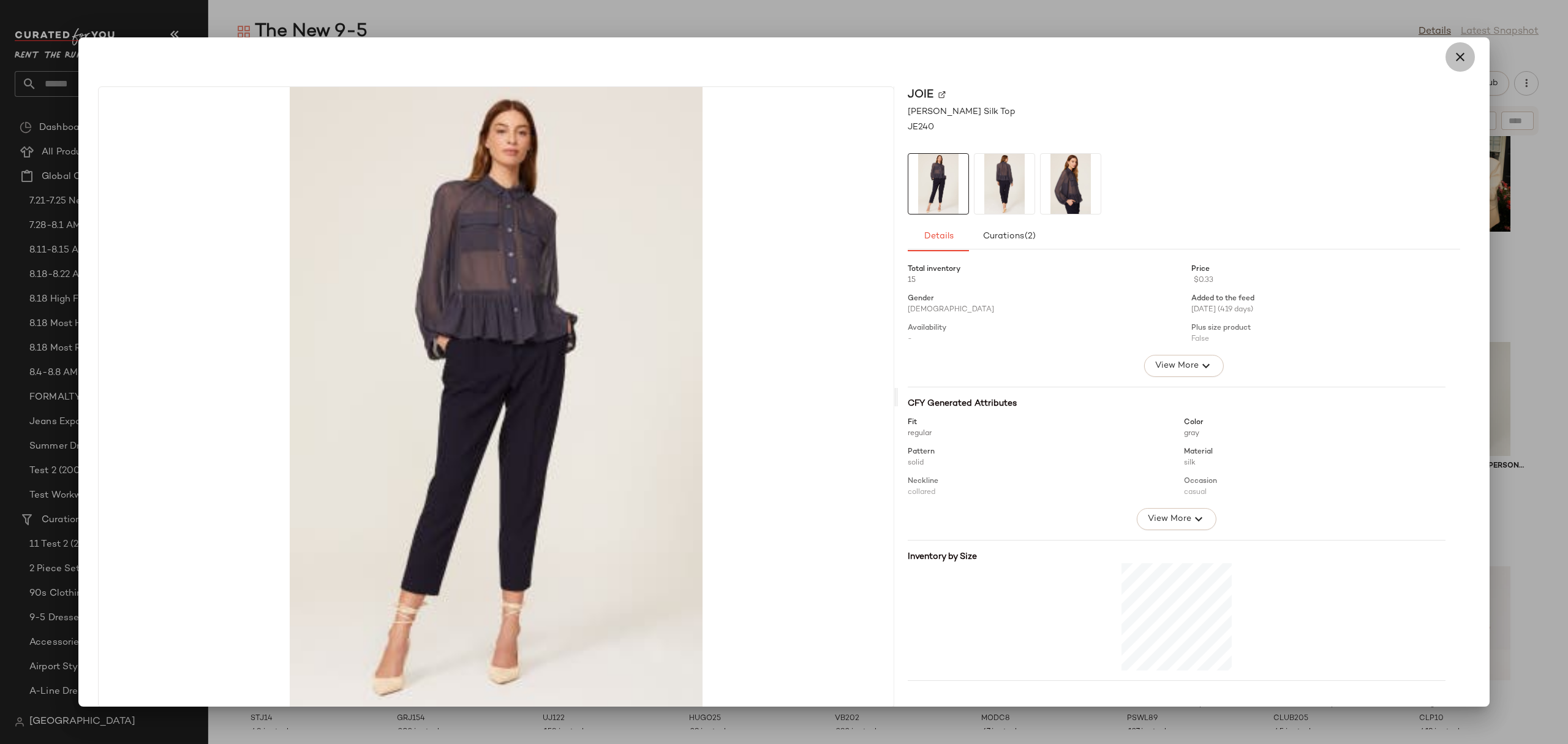
click icon "button"
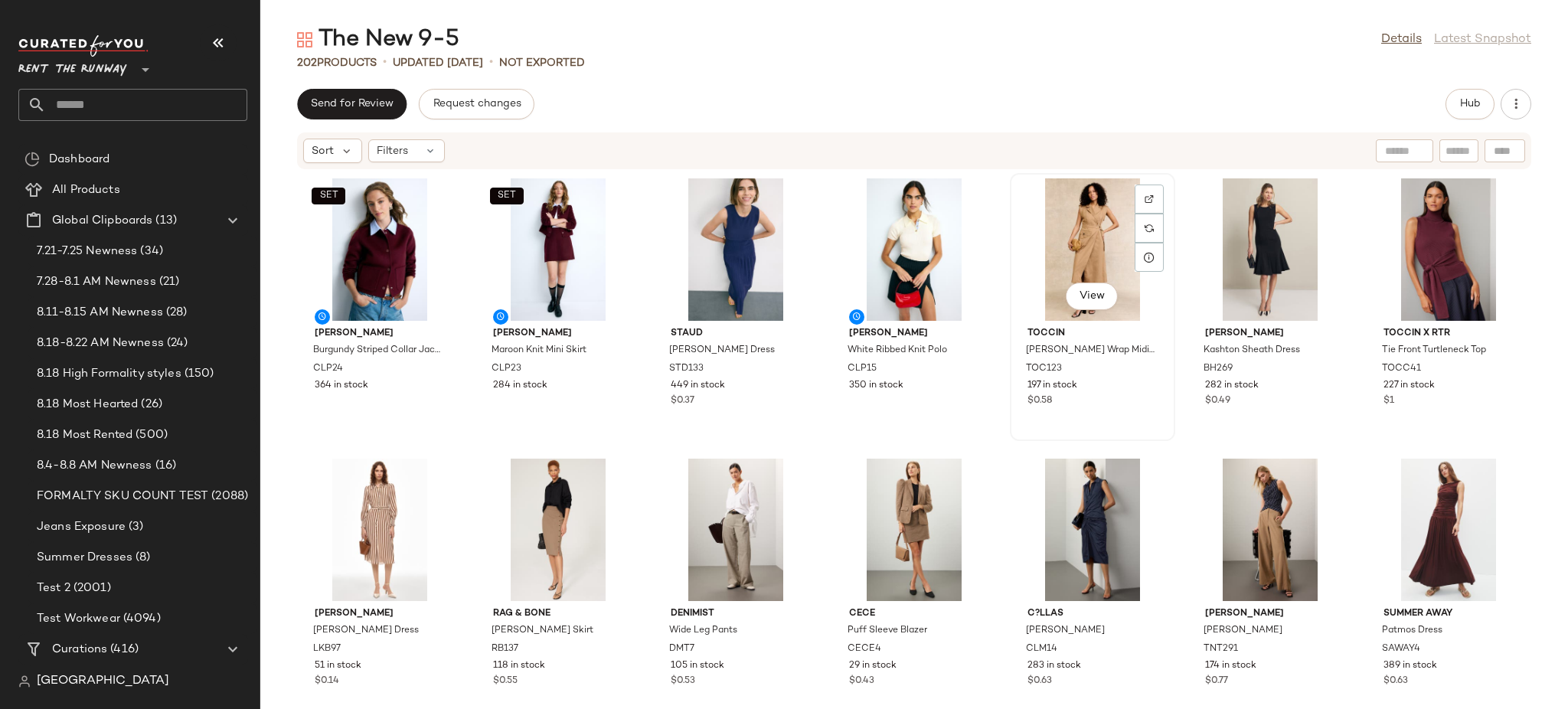
click div "View"
